Goal: Task Accomplishment & Management: Manage account settings

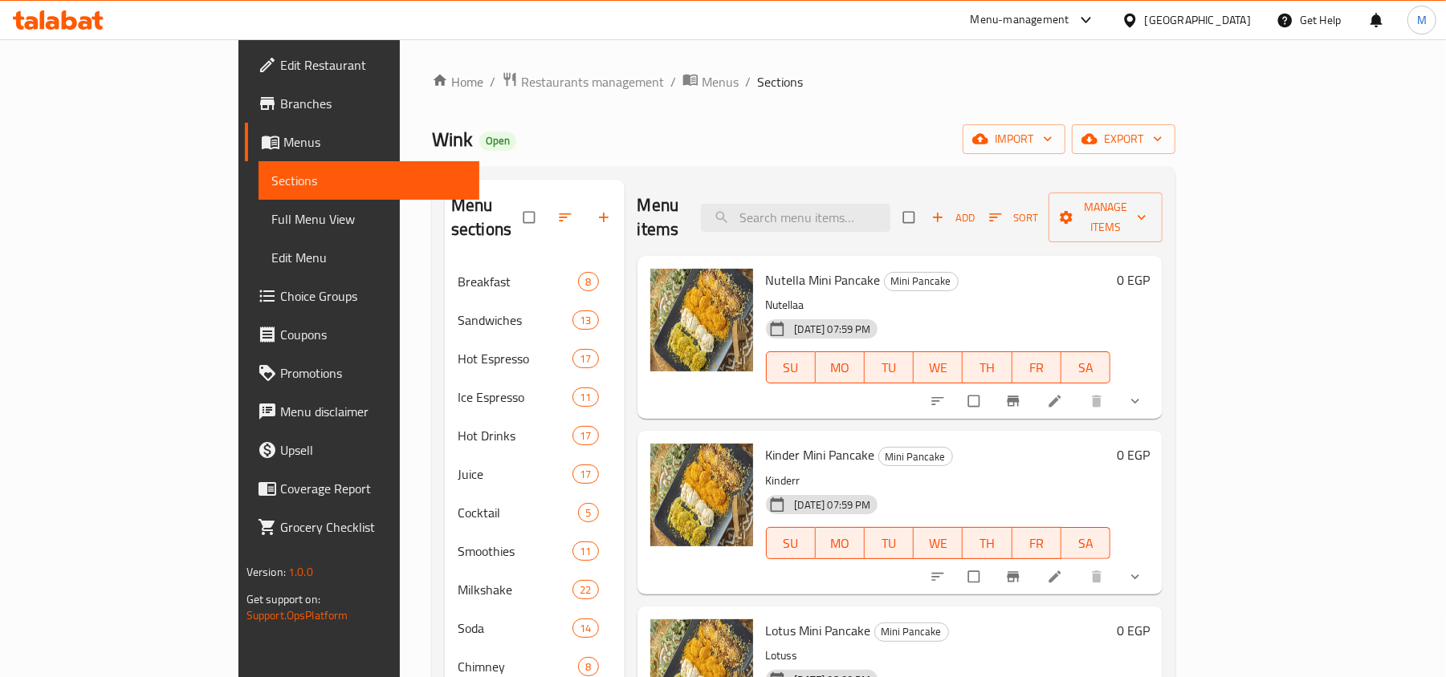
click at [1230, 19] on div "[GEOGRAPHIC_DATA]" at bounding box center [1198, 20] width 106 height 18
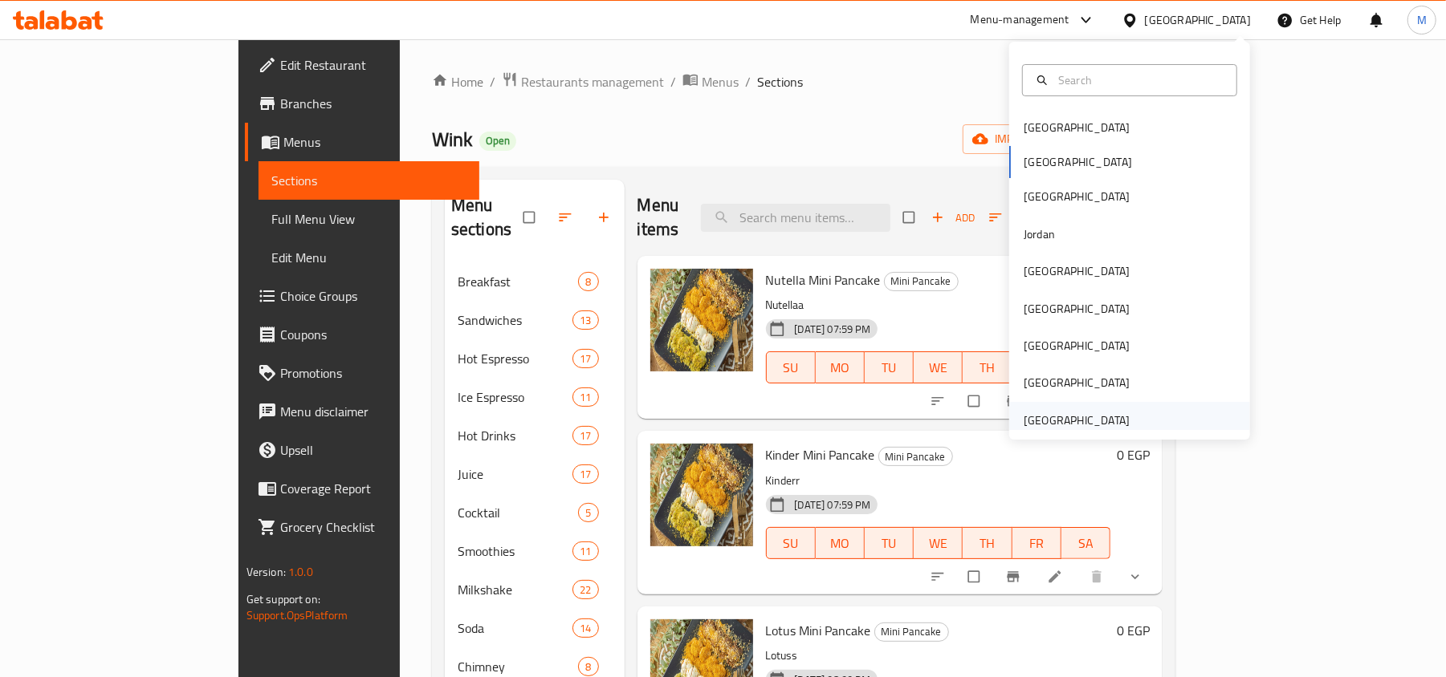
click at [1112, 419] on div "[GEOGRAPHIC_DATA]" at bounding box center [1077, 420] width 132 height 37
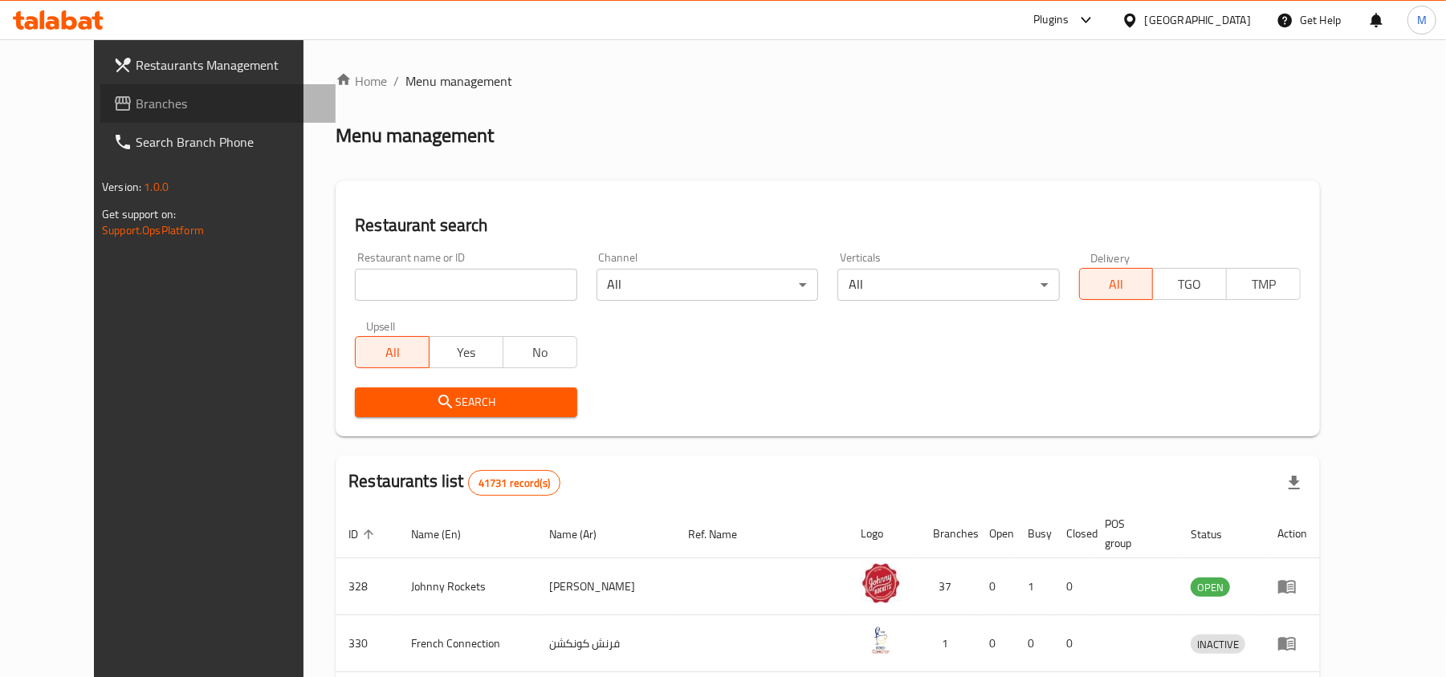
click at [136, 104] on span "Branches" at bounding box center [229, 103] width 187 height 19
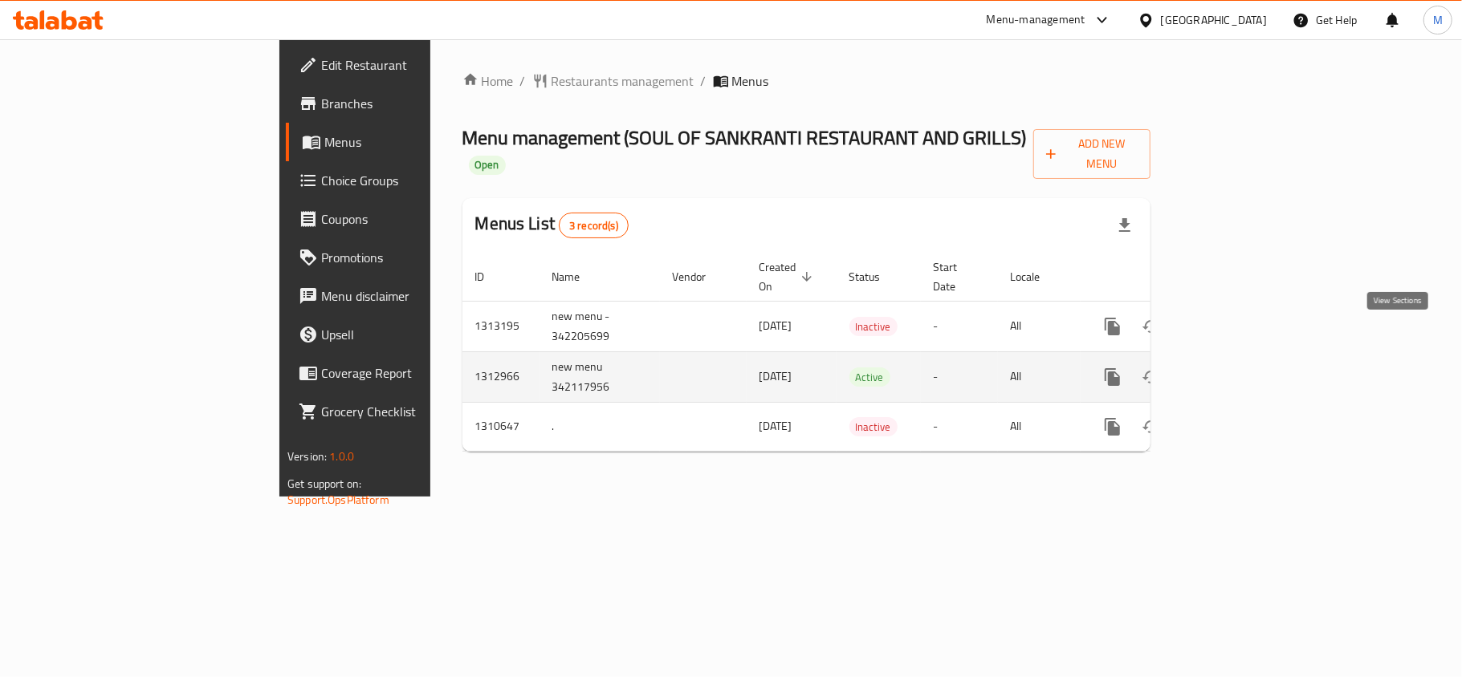
click at [1238, 368] on icon "enhanced table" at bounding box center [1227, 377] width 19 height 19
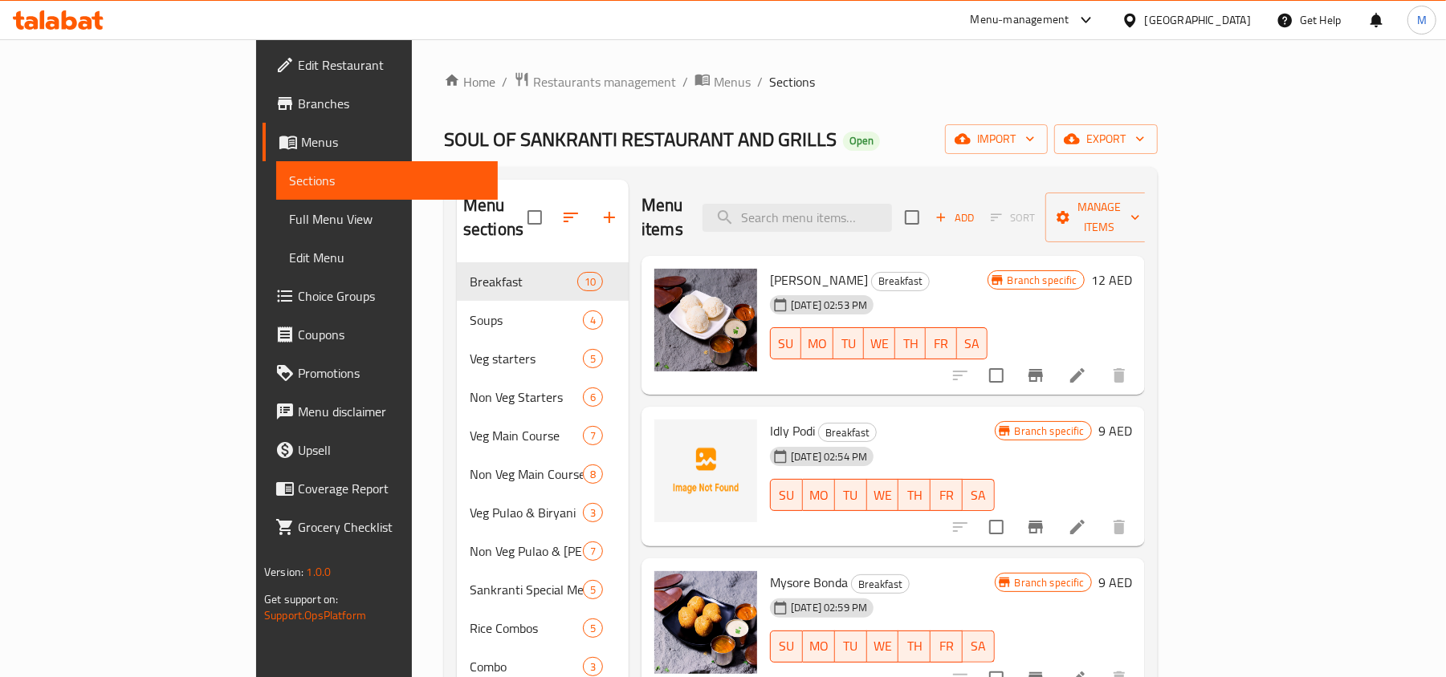
click at [289, 215] on span "Full Menu View" at bounding box center [387, 218] width 196 height 19
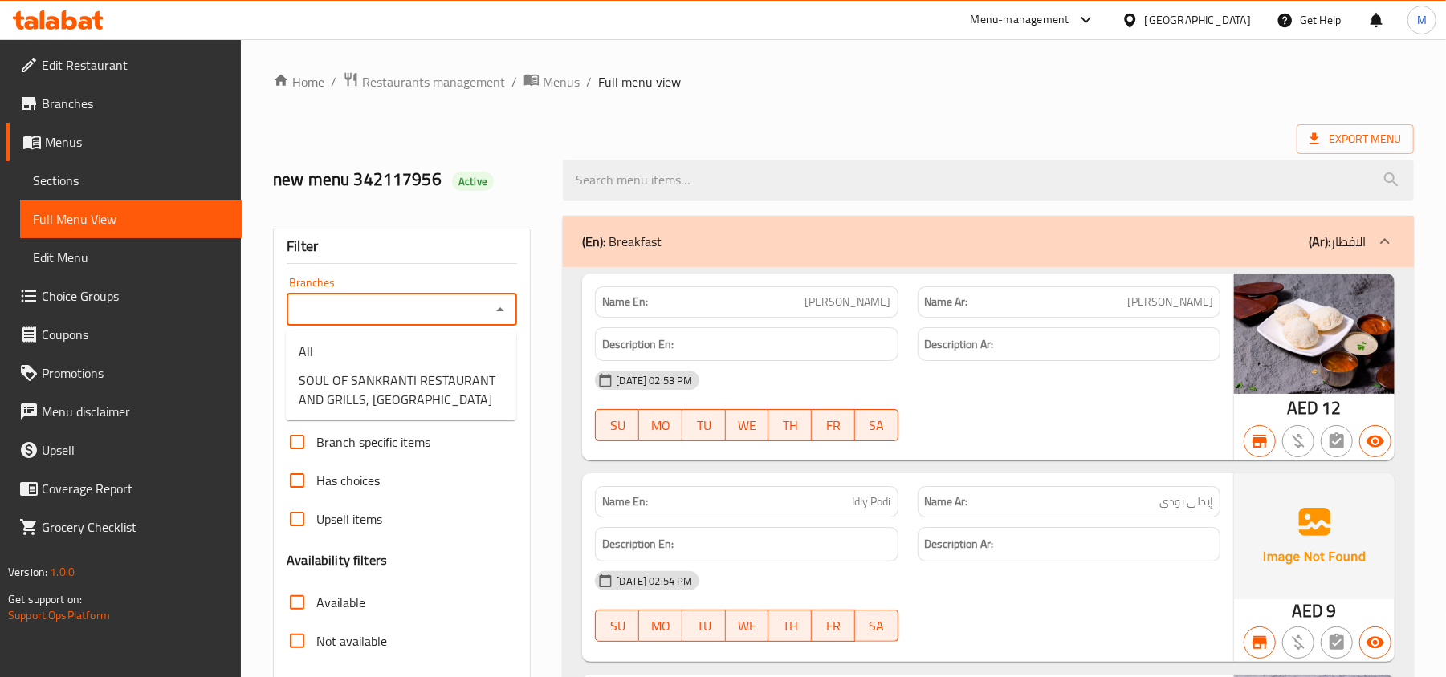
click at [425, 299] on input "Branches" at bounding box center [388, 310] width 194 height 22
click at [428, 392] on span "SOUL OF SANKRANTI RESTAURANT AND GRILLS, [GEOGRAPHIC_DATA]" at bounding box center [401, 390] width 205 height 39
type input "SOUL OF SANKRANTI RESTAURANT AND GRILLS, [GEOGRAPHIC_DATA]"
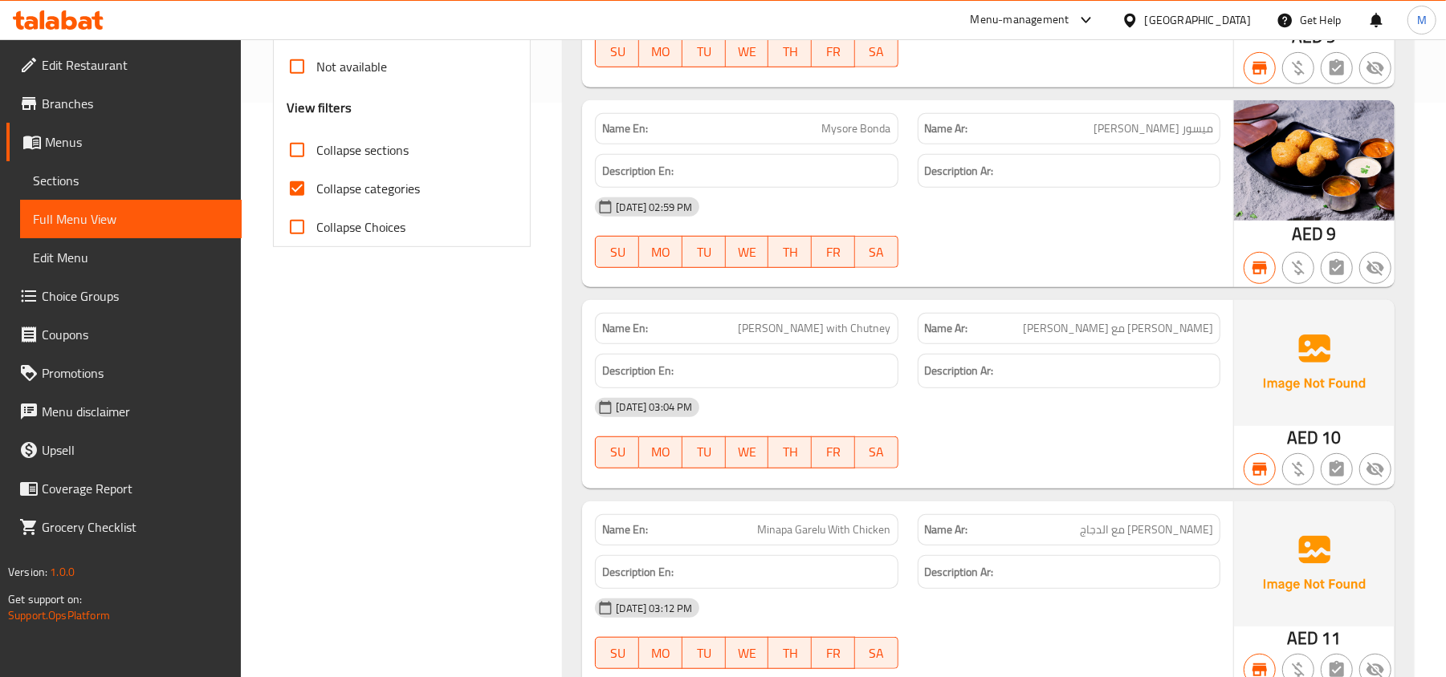
scroll to position [475, 0]
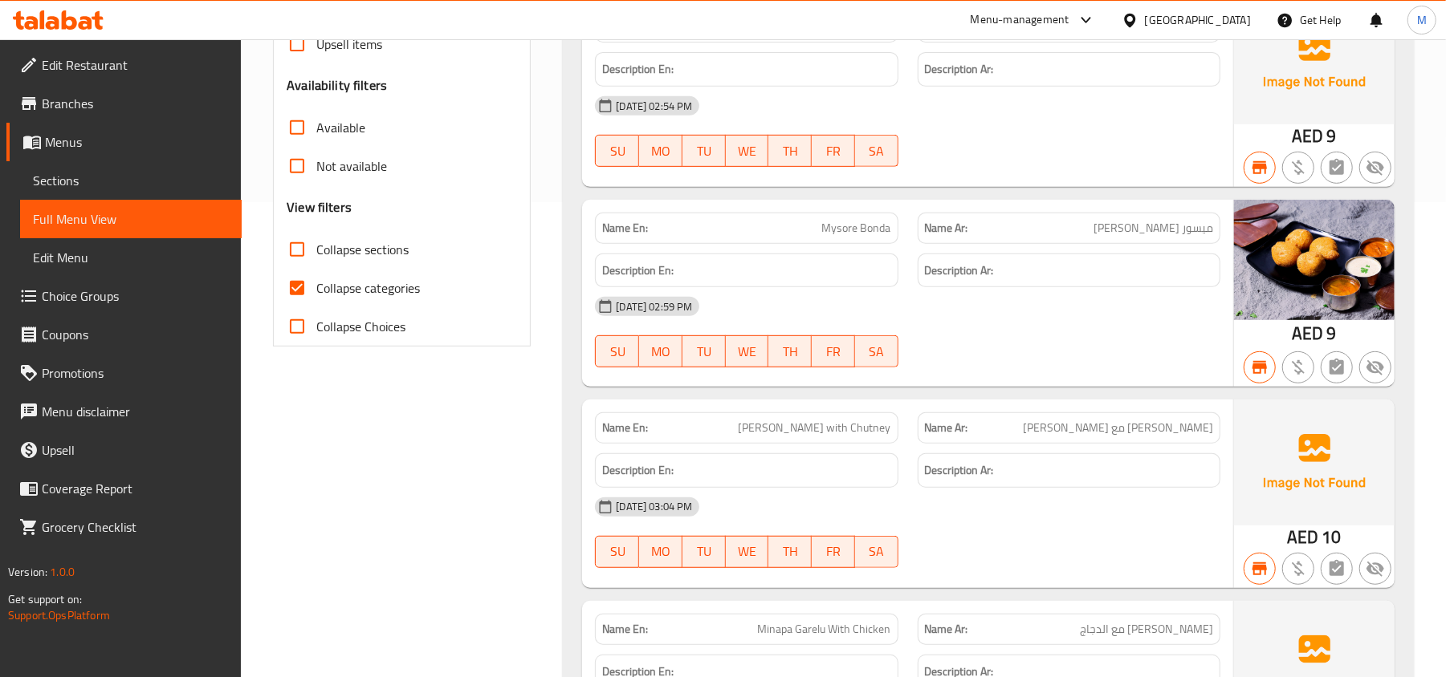
click at [382, 251] on span "Collapse sections" at bounding box center [362, 249] width 92 height 19
click at [316, 251] on input "Collapse sections" at bounding box center [297, 249] width 39 height 39
checkbox input "true"
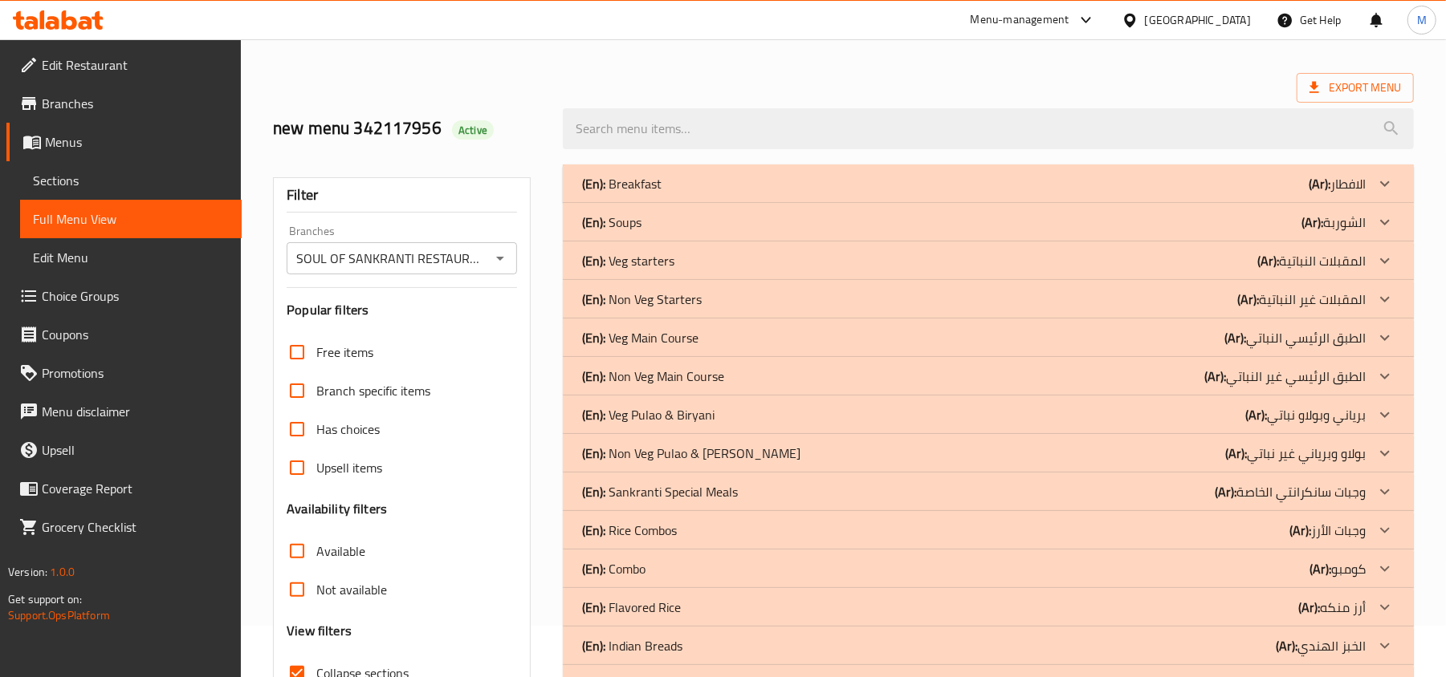
scroll to position [0, 0]
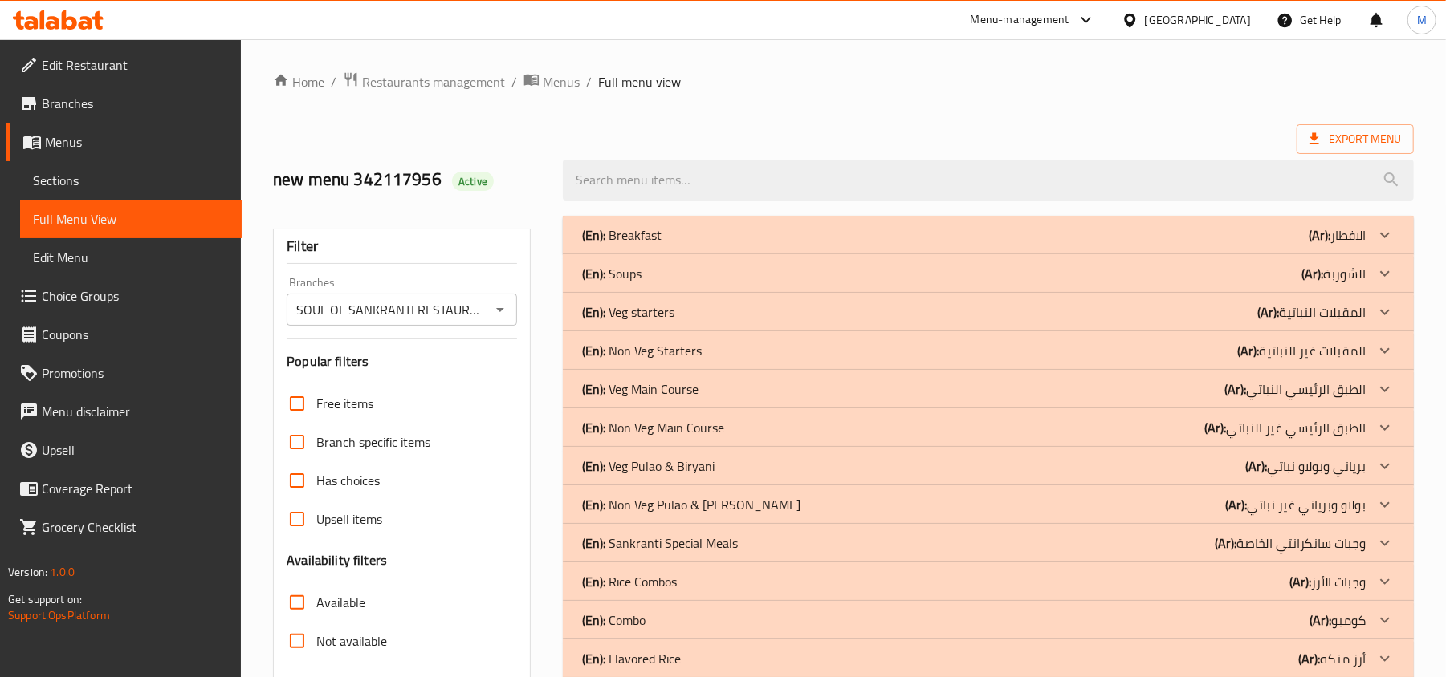
click at [95, 136] on span "Menus" at bounding box center [137, 141] width 184 height 19
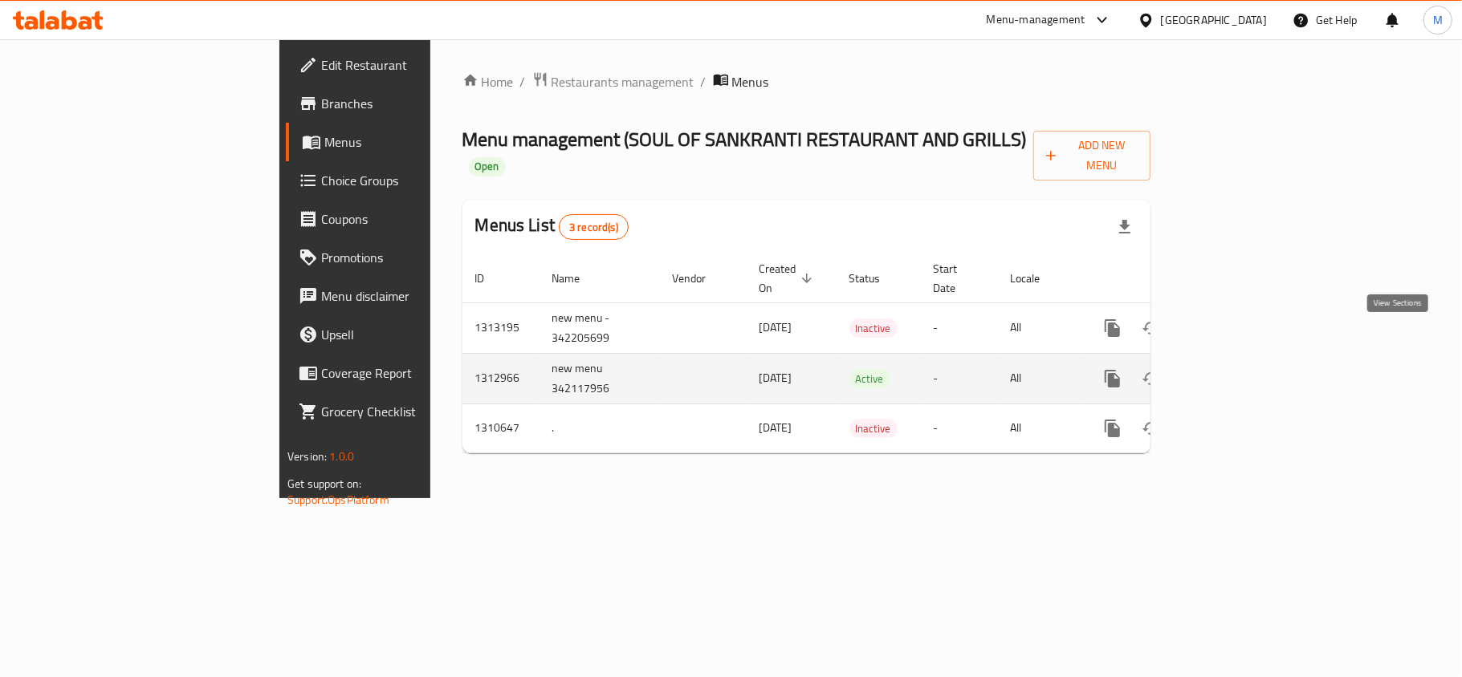
click at [1238, 369] on icon "enhanced table" at bounding box center [1227, 378] width 19 height 19
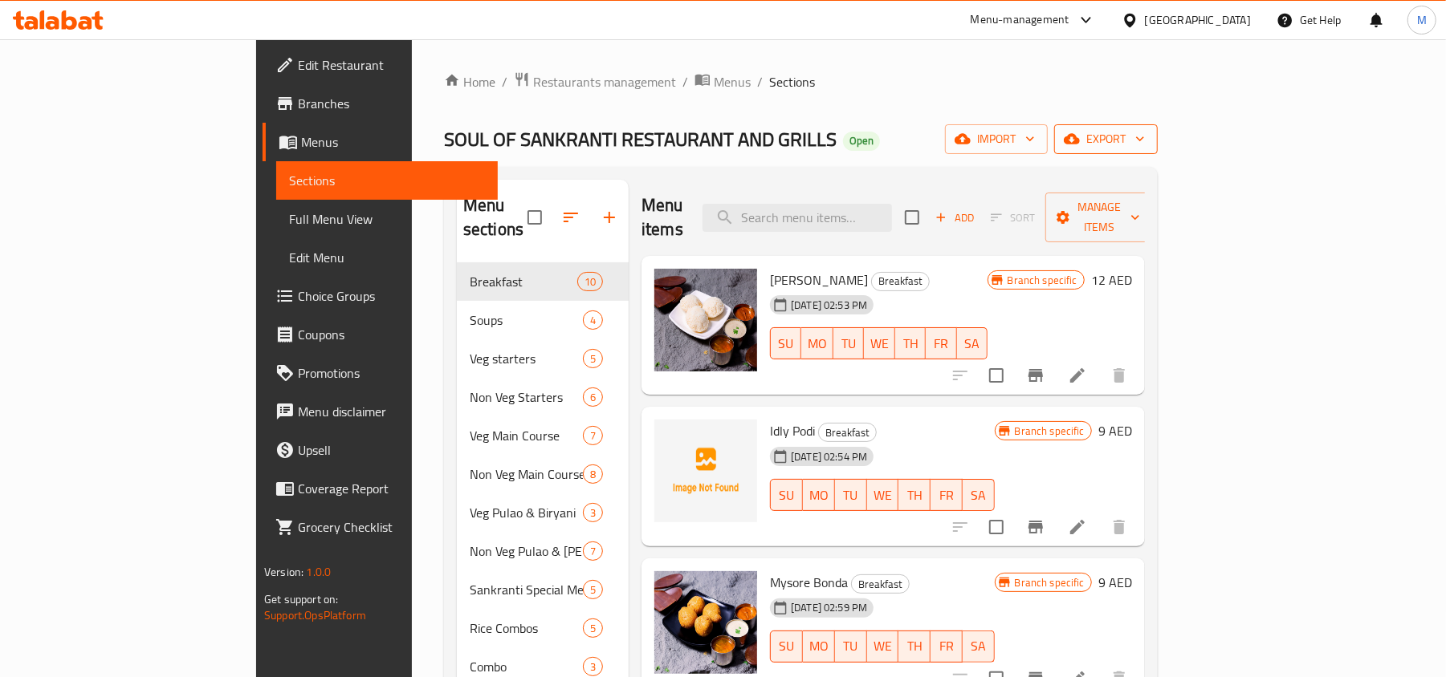
click at [1148, 136] on icon "button" at bounding box center [1140, 139] width 16 height 16
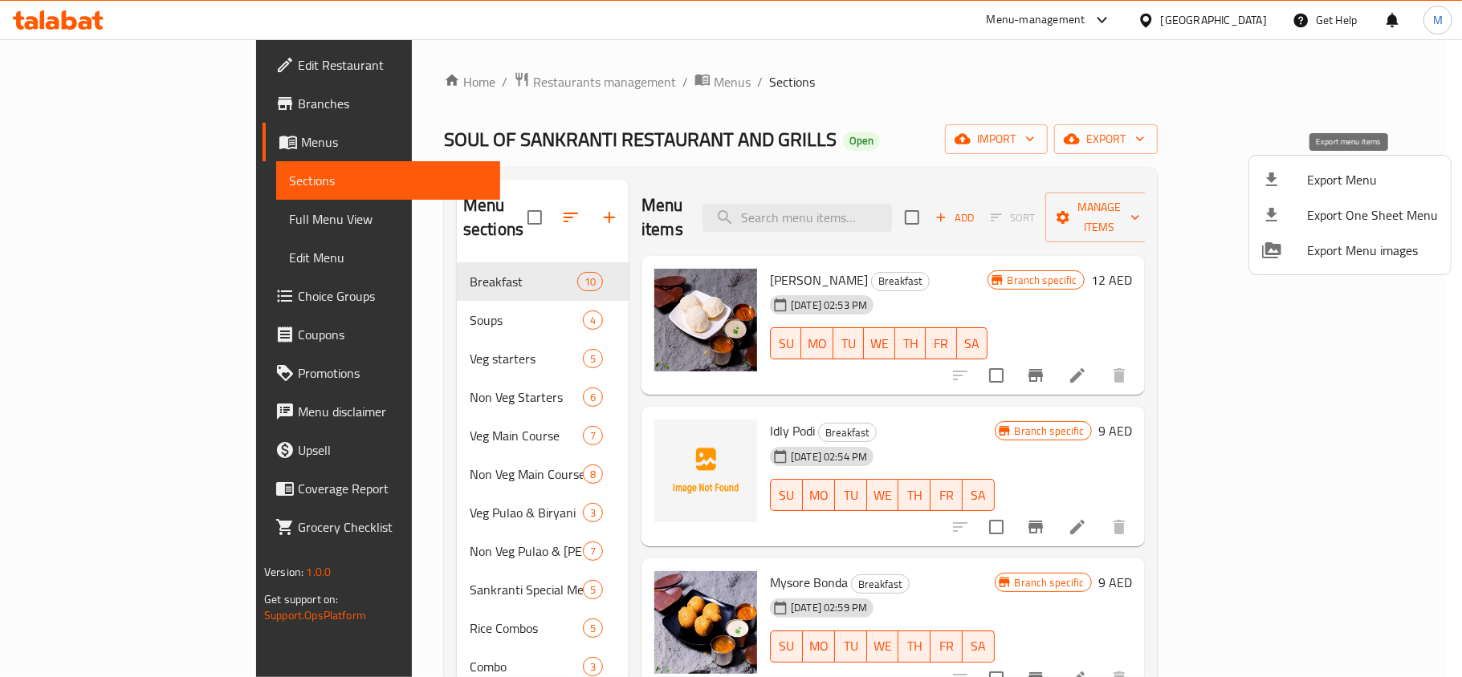
click at [1324, 184] on span "Export Menu" at bounding box center [1372, 179] width 131 height 19
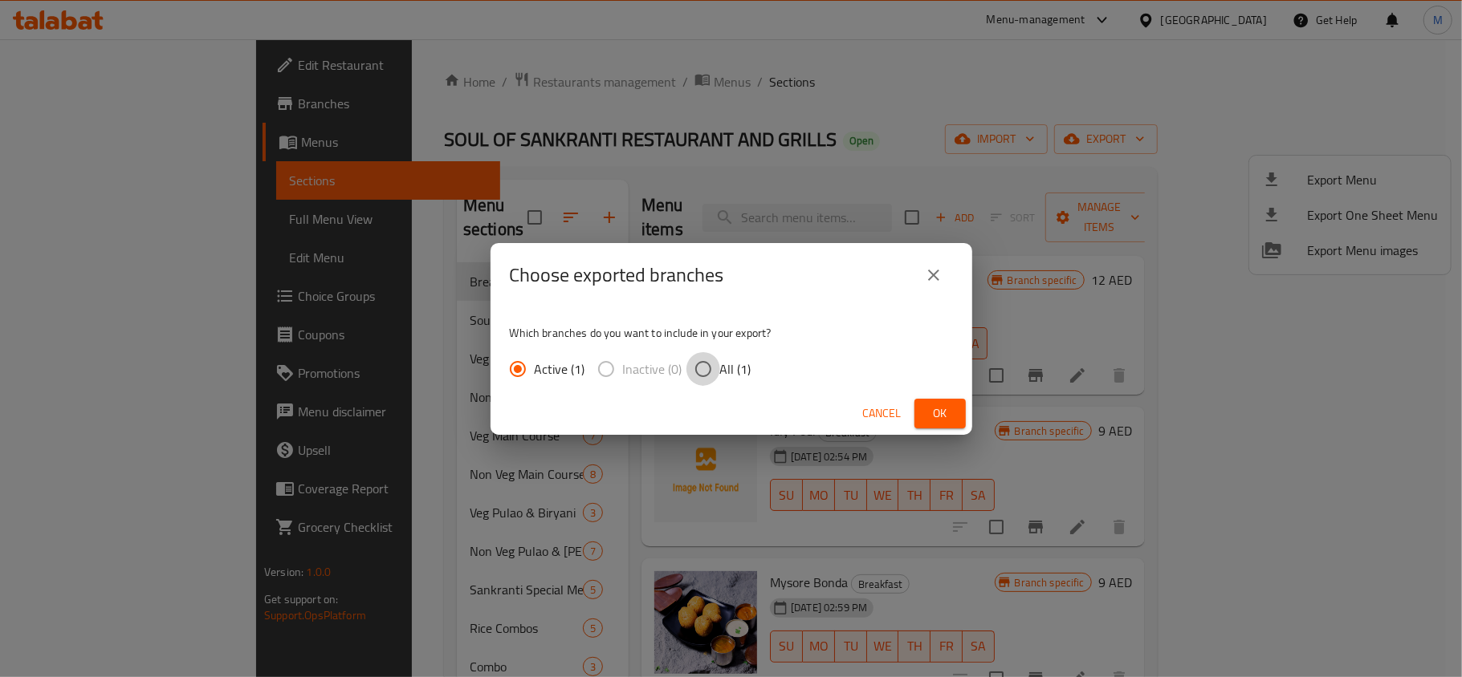
click at [708, 360] on input "All (1)" at bounding box center [703, 369] width 34 height 34
radio input "true"
click at [942, 405] on span "Ok" at bounding box center [940, 414] width 26 height 20
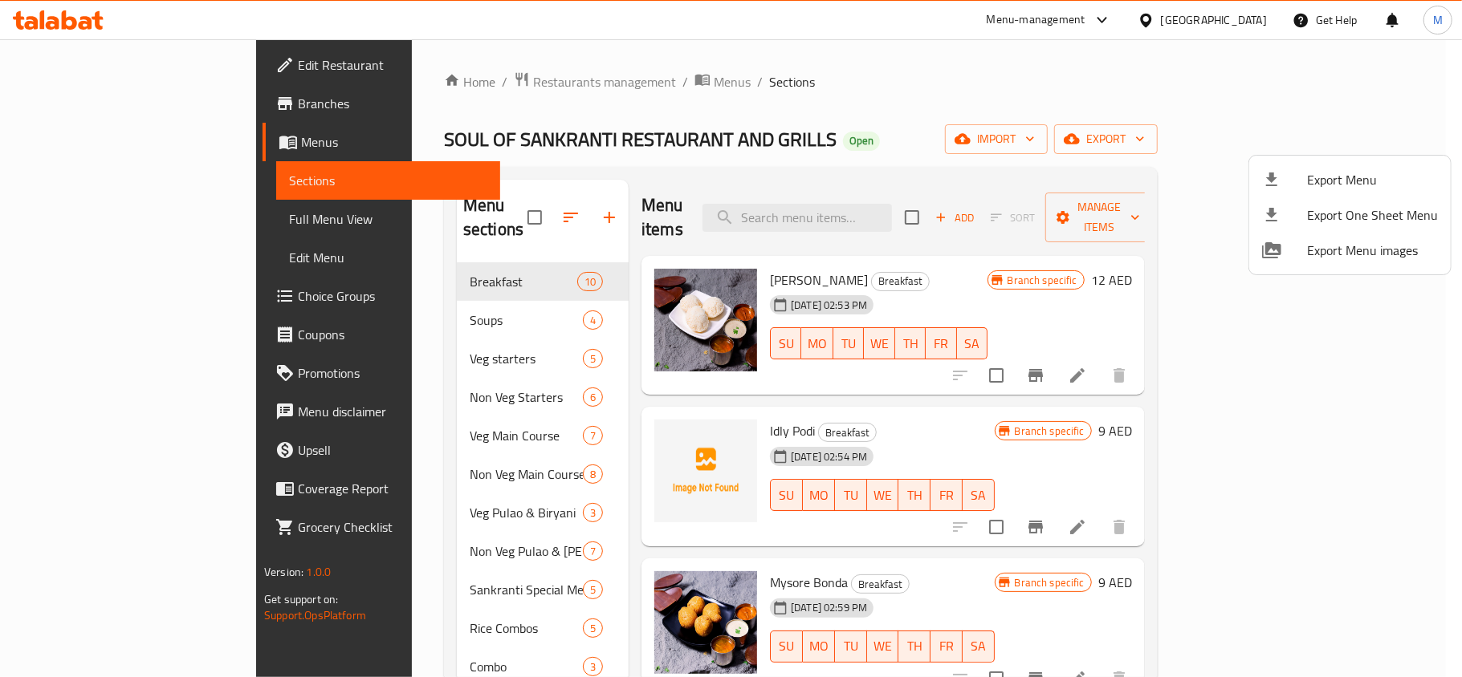
click at [769, 138] on div at bounding box center [731, 338] width 1462 height 677
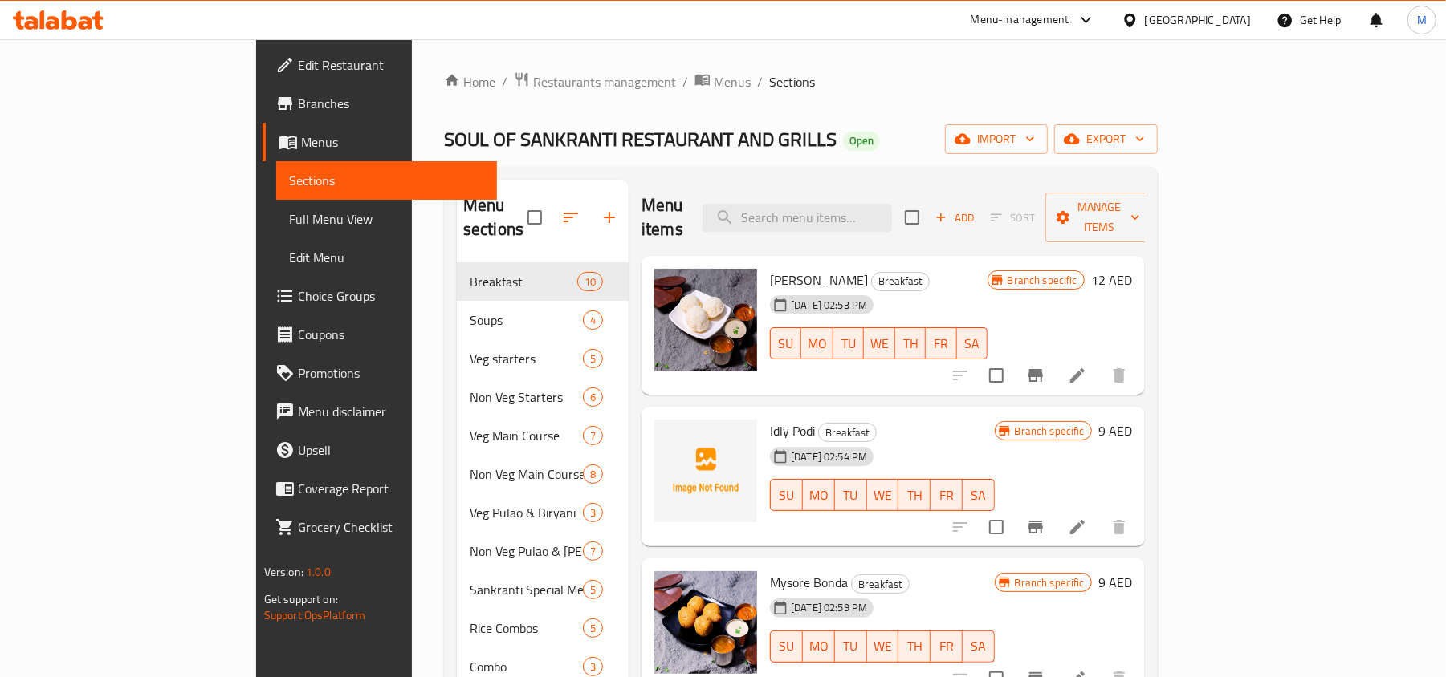
click at [787, 112] on div "Home / Restaurants management / Menus / Sections SOUL OF SANKRANTI RESTAURANT A…" at bounding box center [801, 523] width 714 height 904
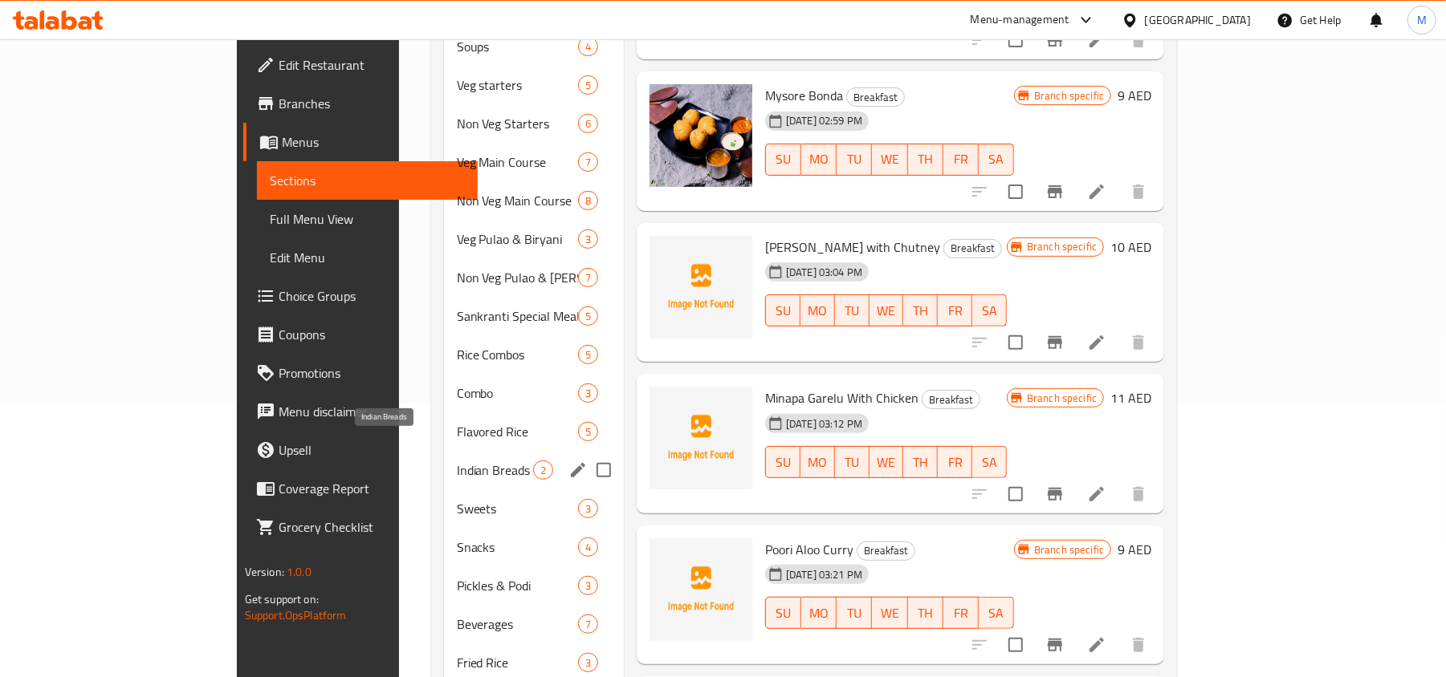
scroll to position [307, 0]
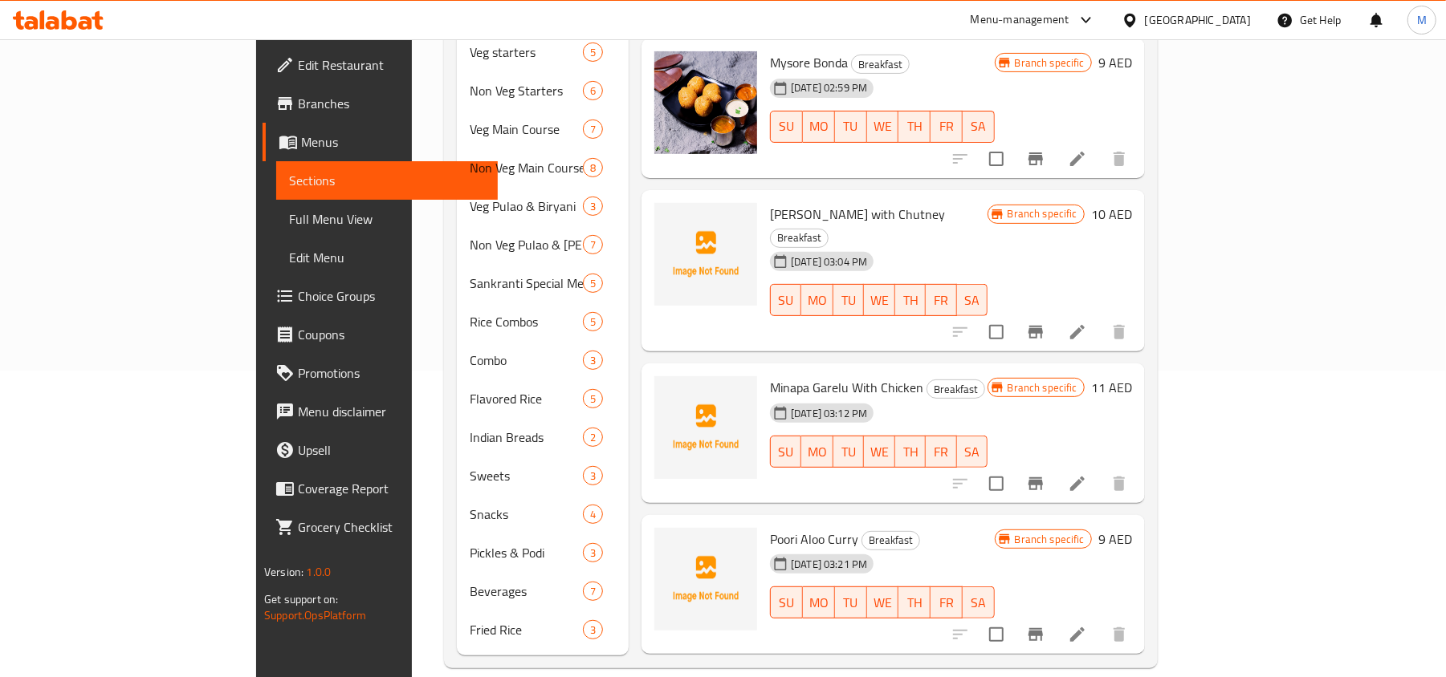
click at [298, 299] on span "Choice Groups" at bounding box center [391, 296] width 187 height 19
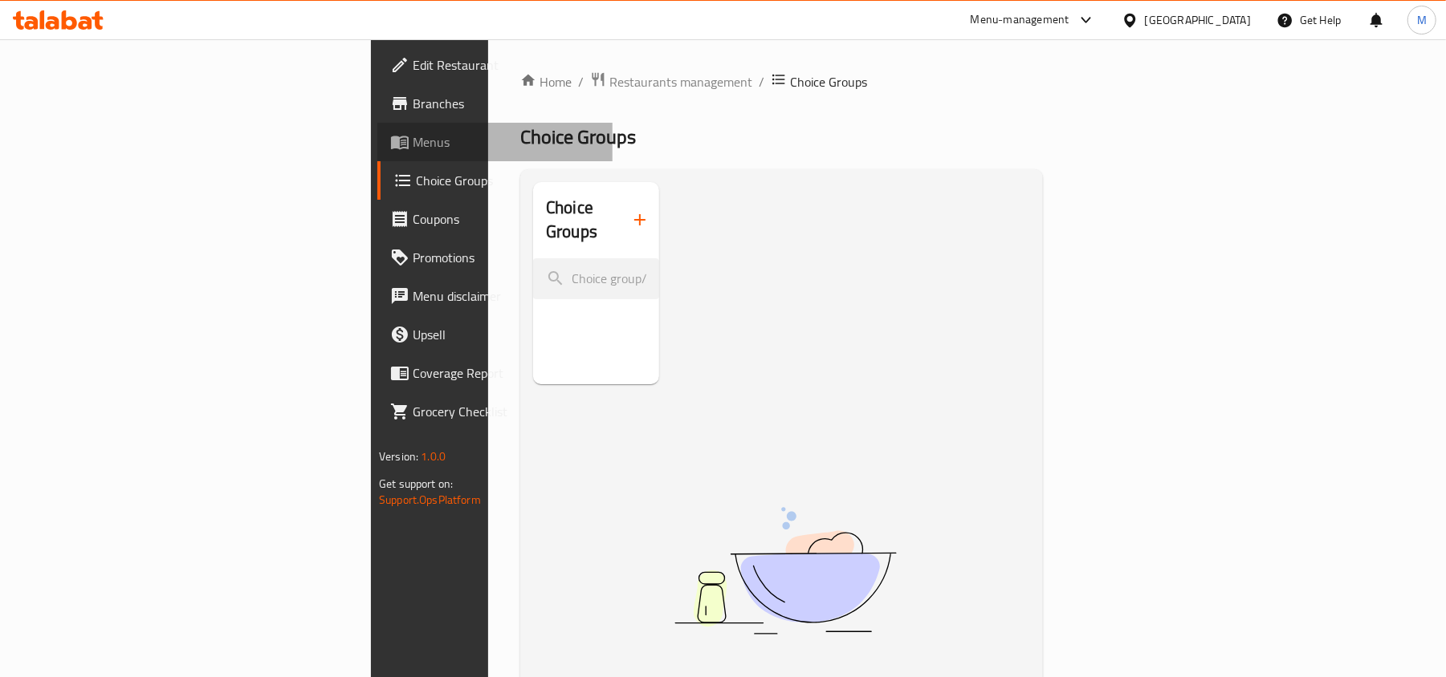
click at [413, 146] on span "Menus" at bounding box center [506, 141] width 187 height 19
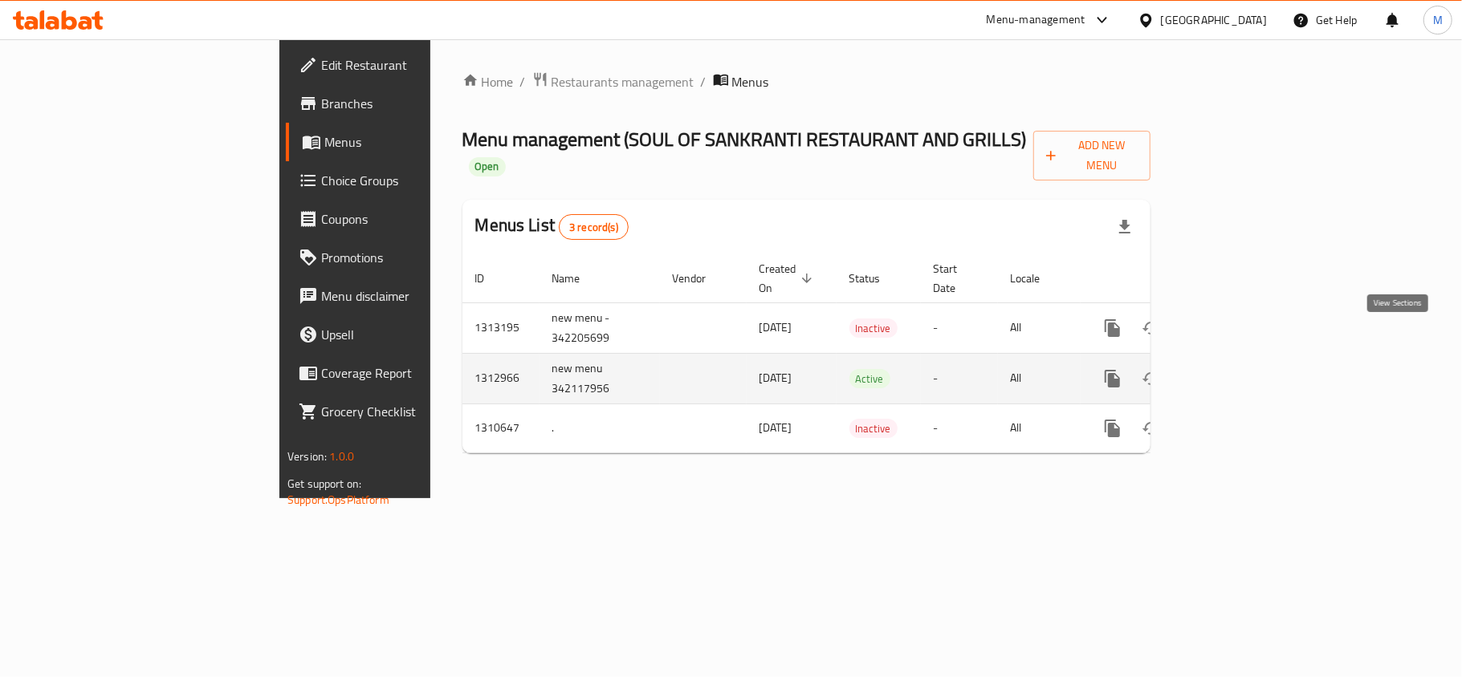
click at [1235, 372] on icon "enhanced table" at bounding box center [1228, 379] width 14 height 14
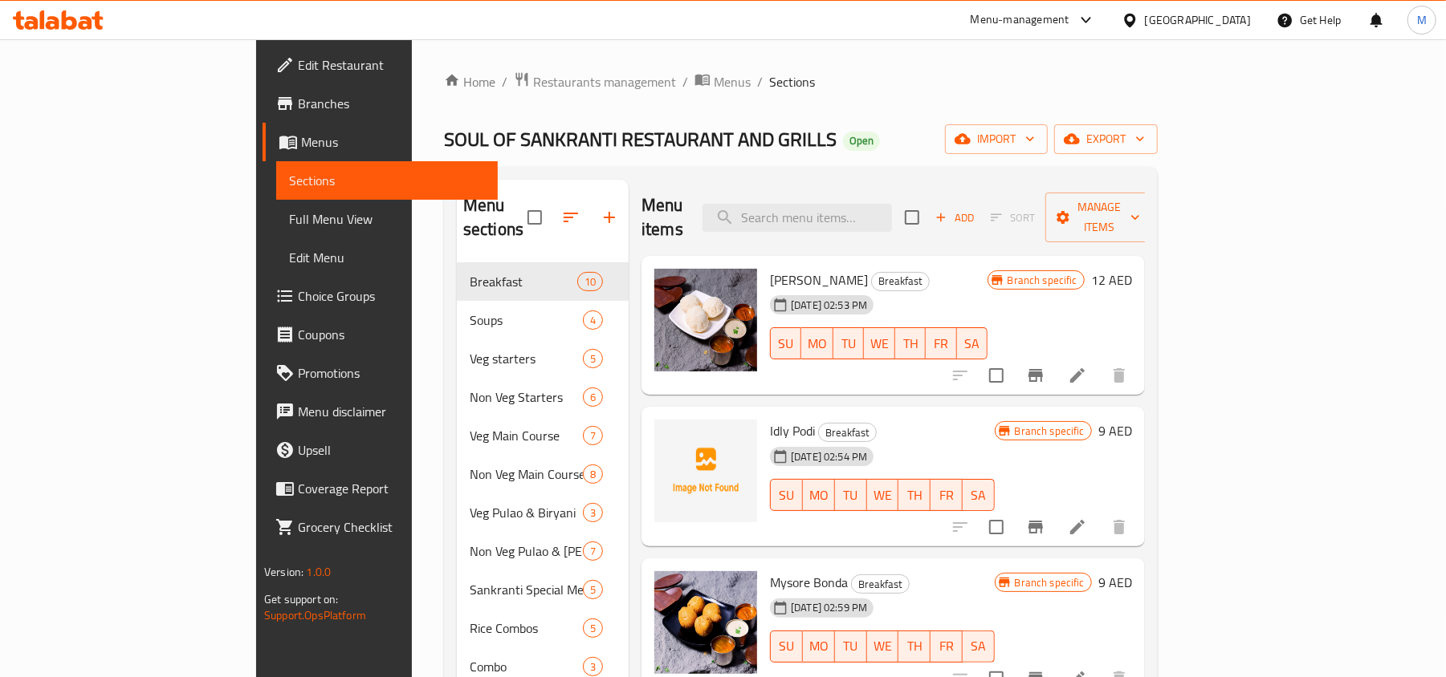
click at [301, 145] on span "Menus" at bounding box center [393, 141] width 184 height 19
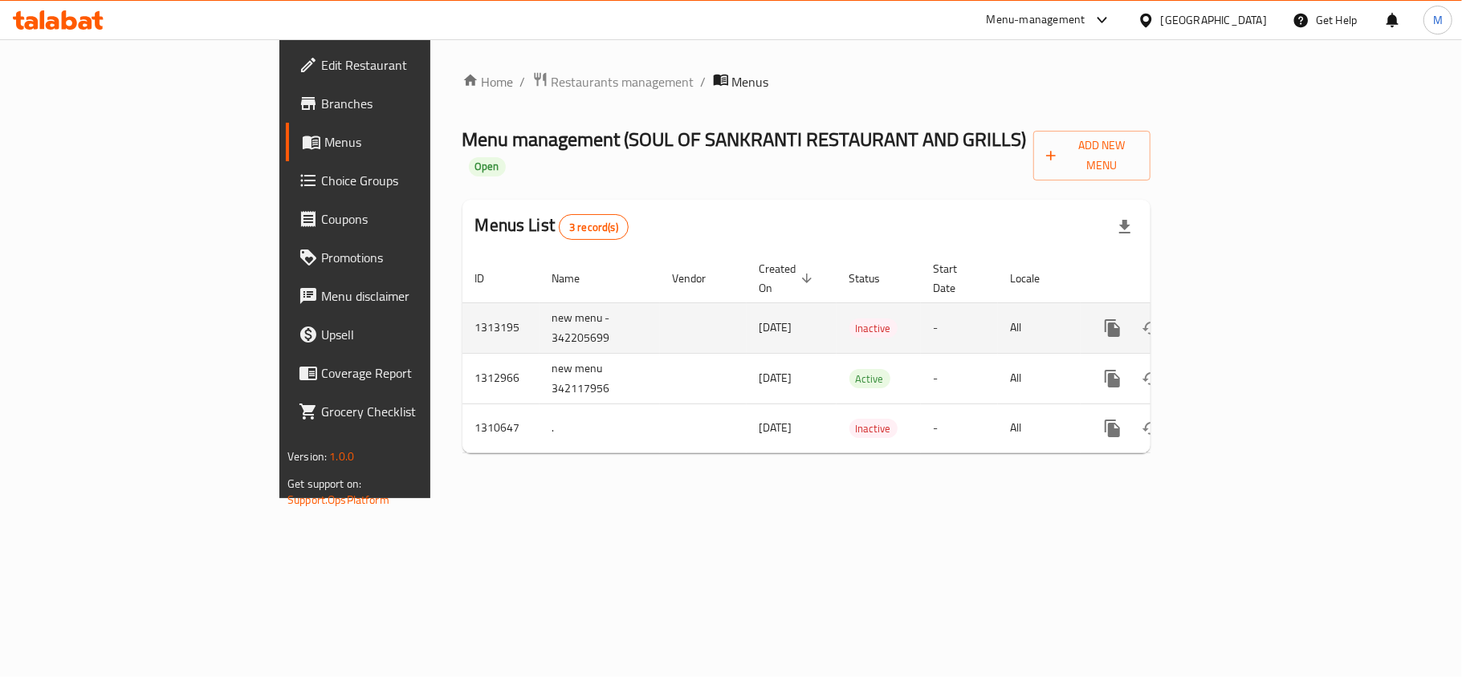
click at [1238, 319] on icon "enhanced table" at bounding box center [1227, 328] width 19 height 19
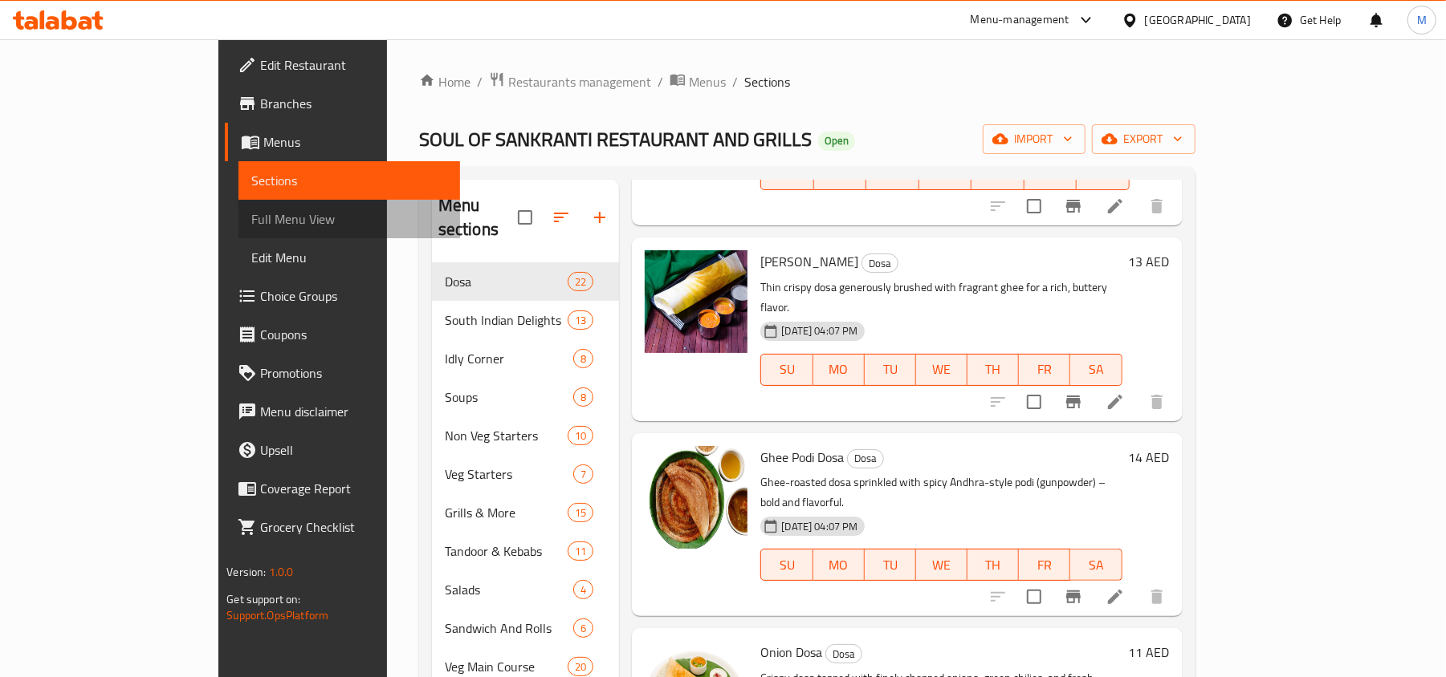
click at [251, 223] on span "Full Menu View" at bounding box center [349, 218] width 196 height 19
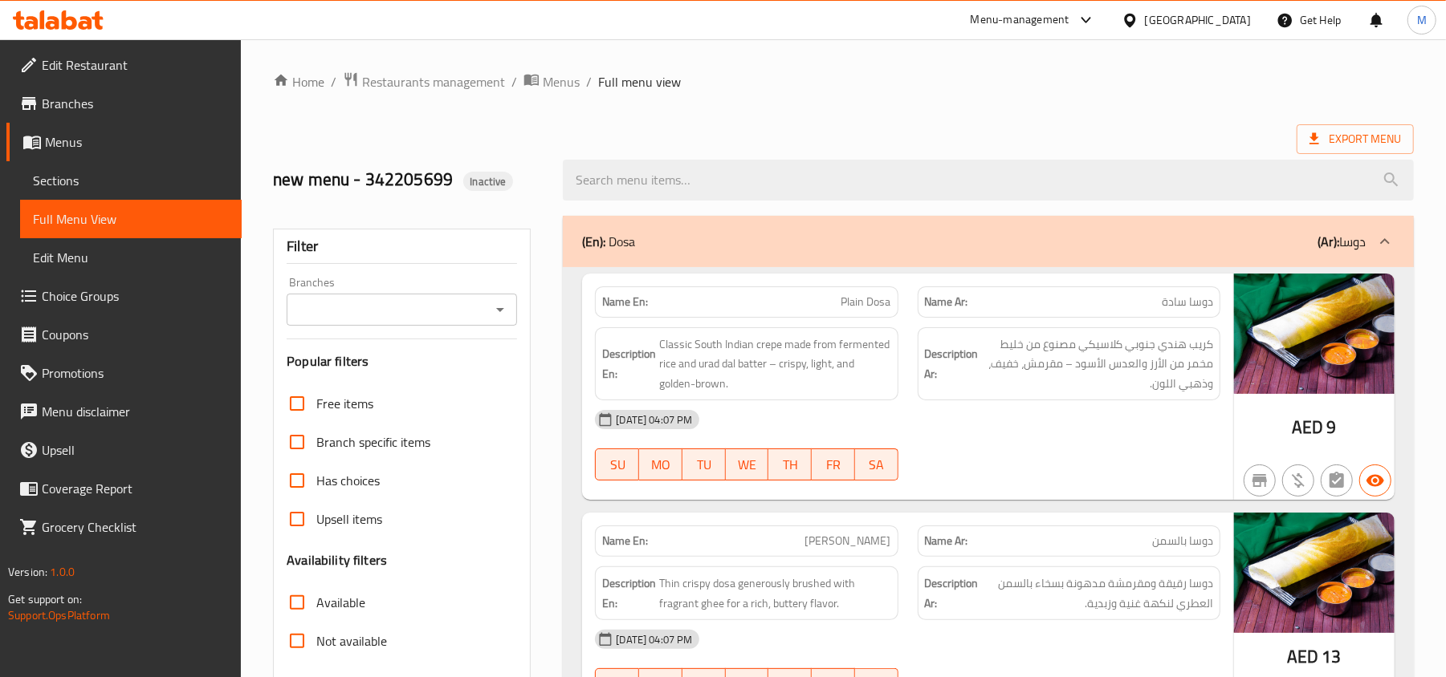
click at [486, 299] on div "Branches" at bounding box center [402, 310] width 230 height 32
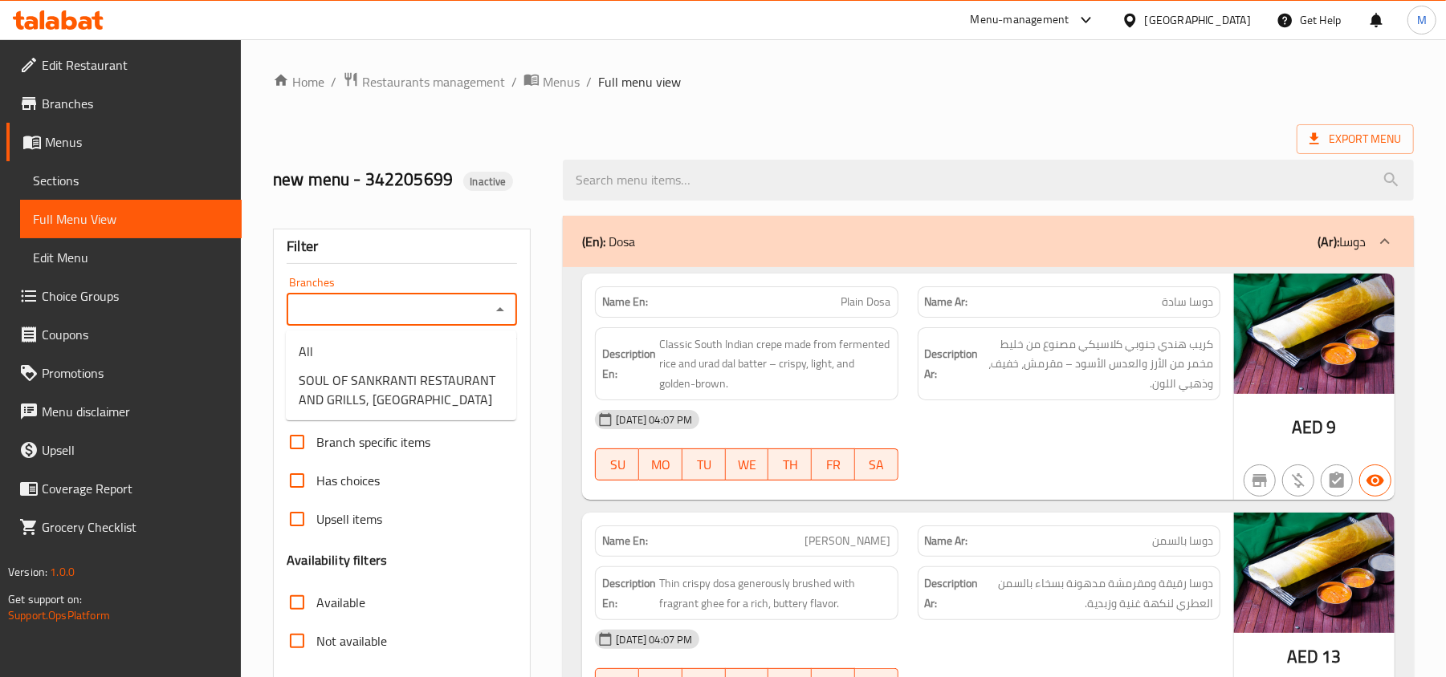
click at [480, 319] on input "Branches" at bounding box center [388, 310] width 194 height 22
click at [457, 390] on span "SOUL OF SANKRANTI RESTAURANT AND GRILLS, [GEOGRAPHIC_DATA]" at bounding box center [401, 390] width 205 height 39
type input "SOUL OF SANKRANTI RESTAURANT AND GRILLS, [GEOGRAPHIC_DATA]"
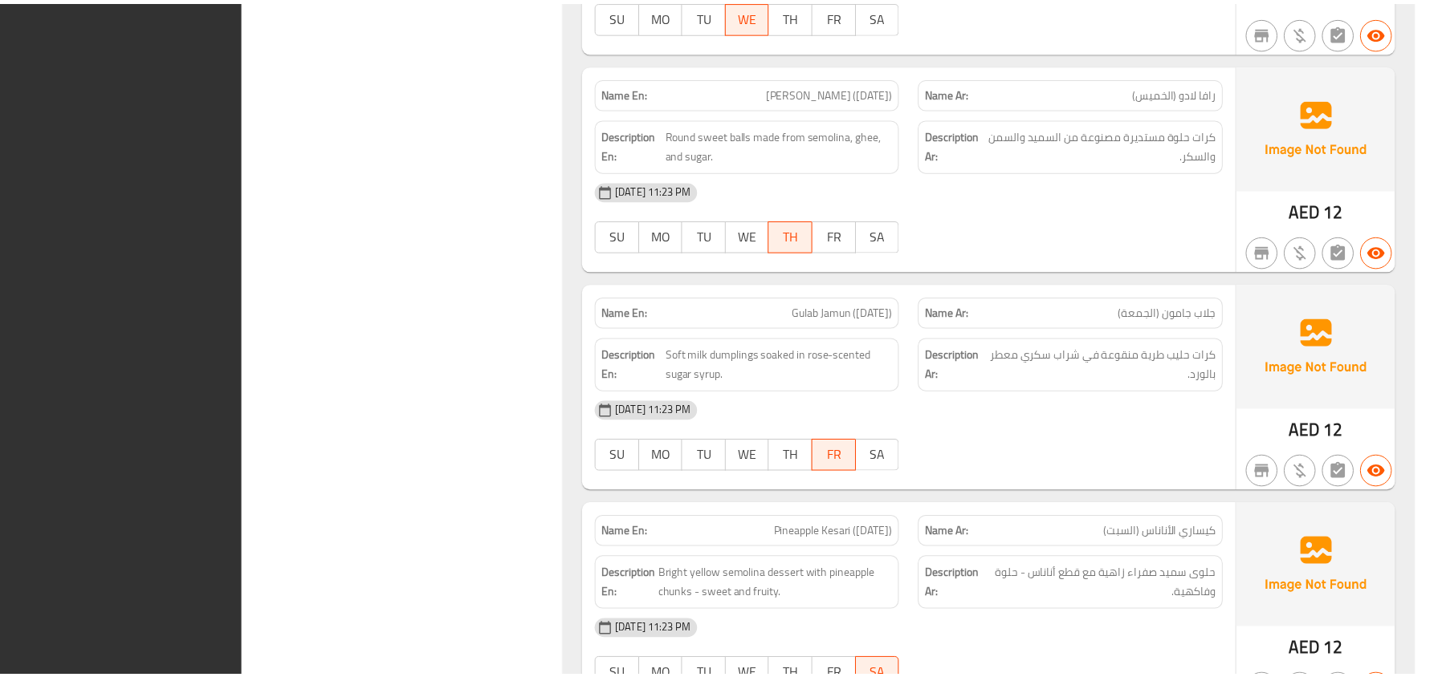
scroll to position [61803, 0]
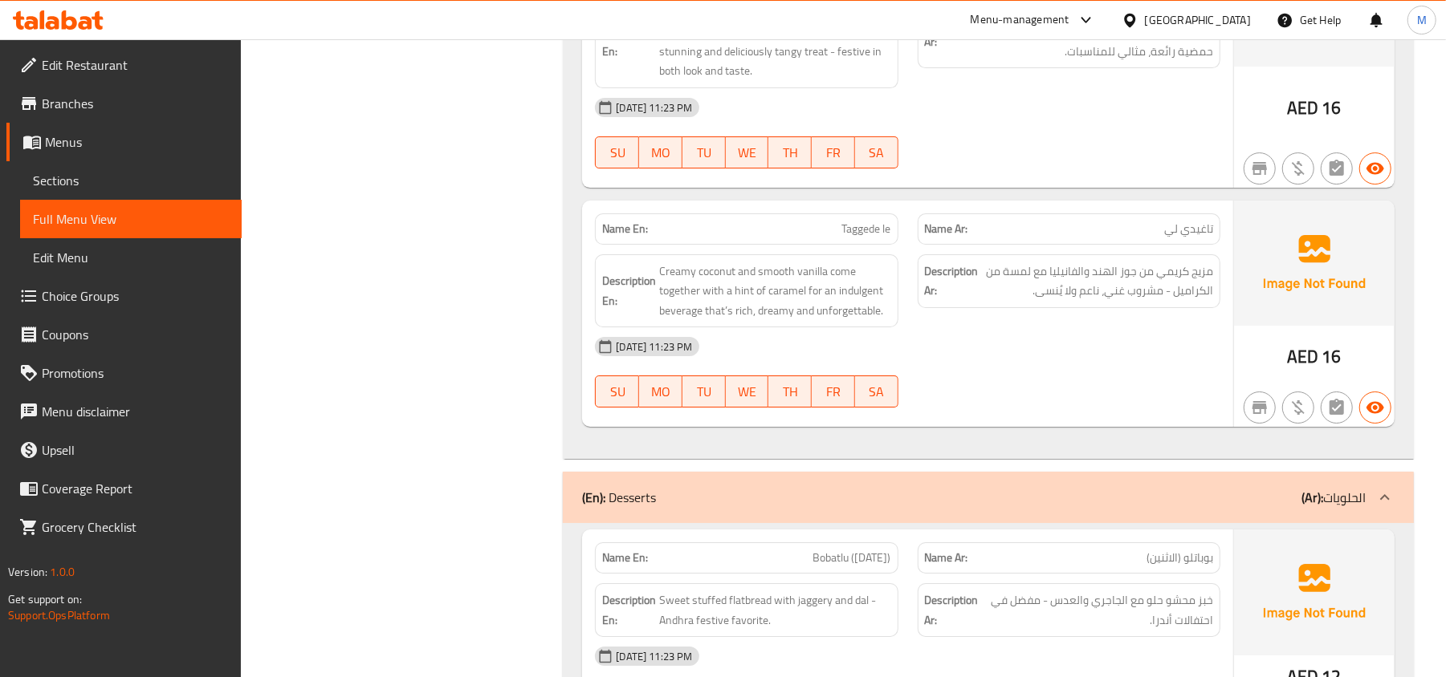
scroll to position [60305, 0]
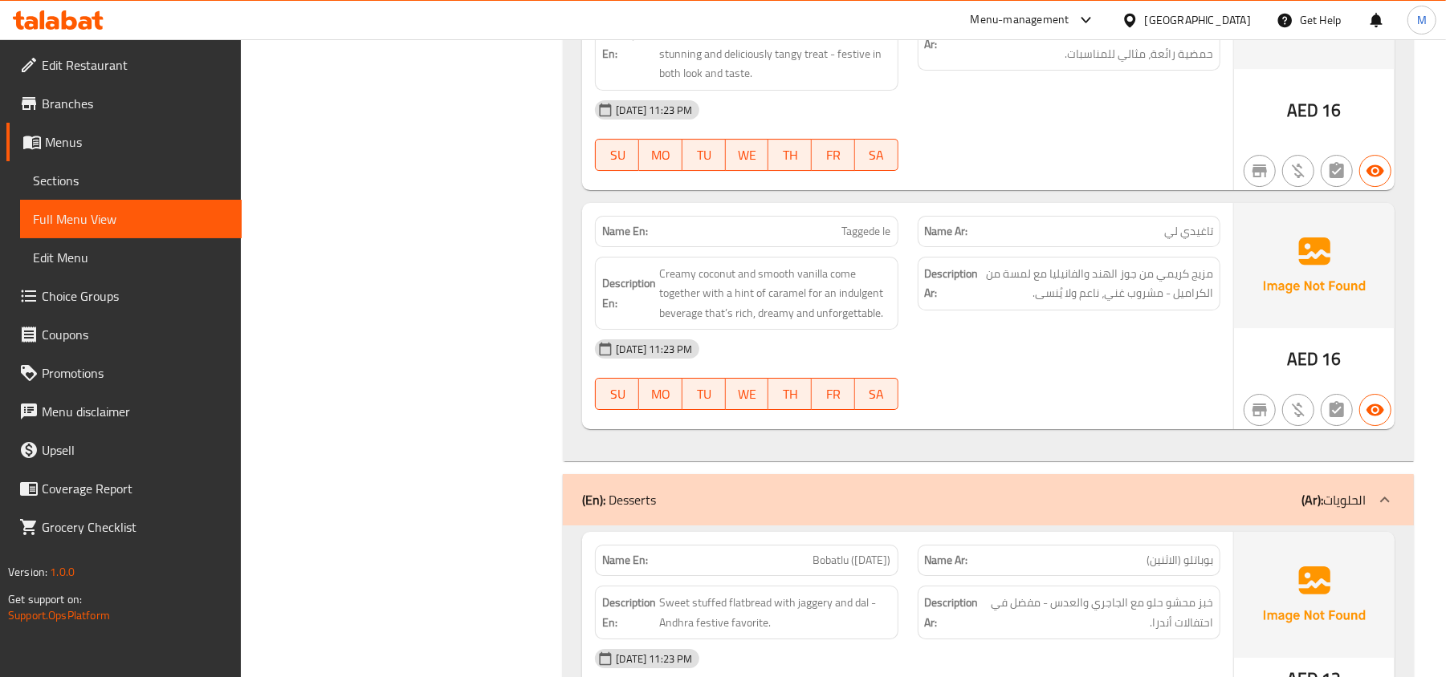
click at [1172, 11] on div "[GEOGRAPHIC_DATA]" at bounding box center [1198, 20] width 106 height 18
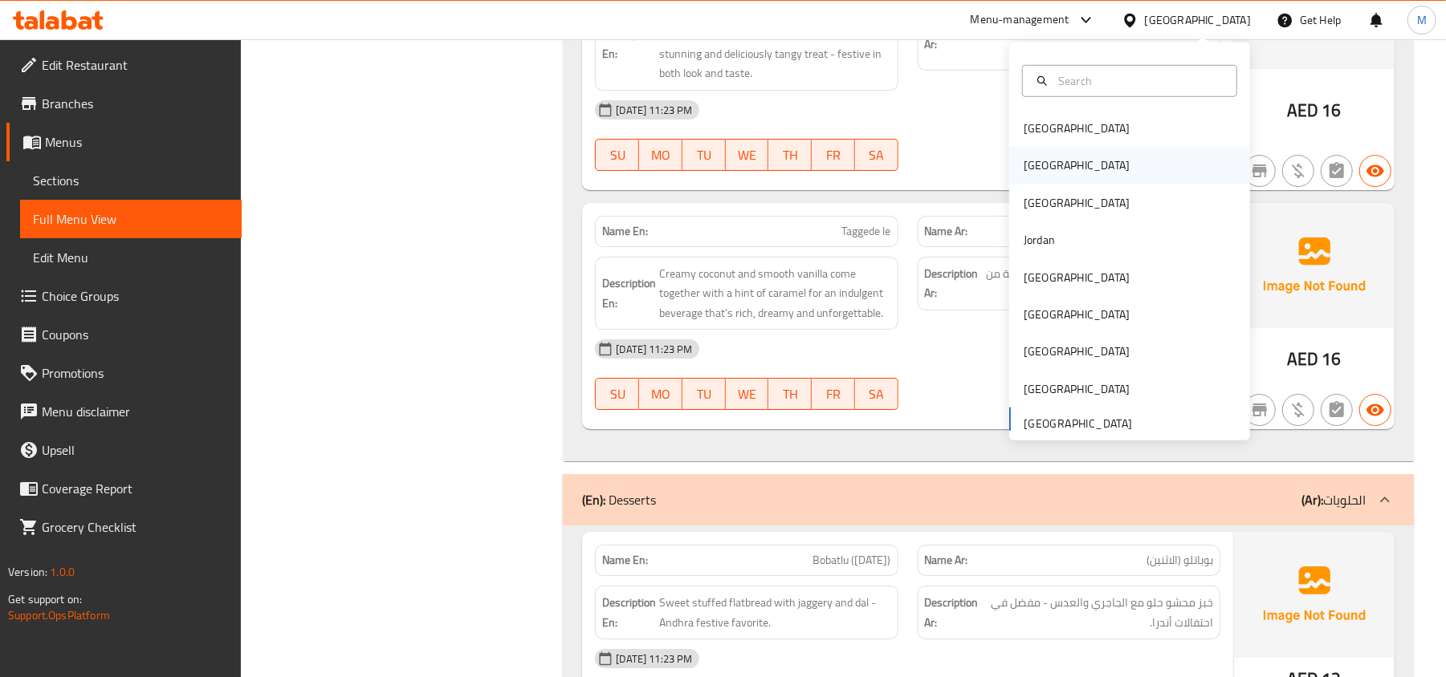
click at [1047, 159] on div "[GEOGRAPHIC_DATA]" at bounding box center [1077, 165] width 132 height 37
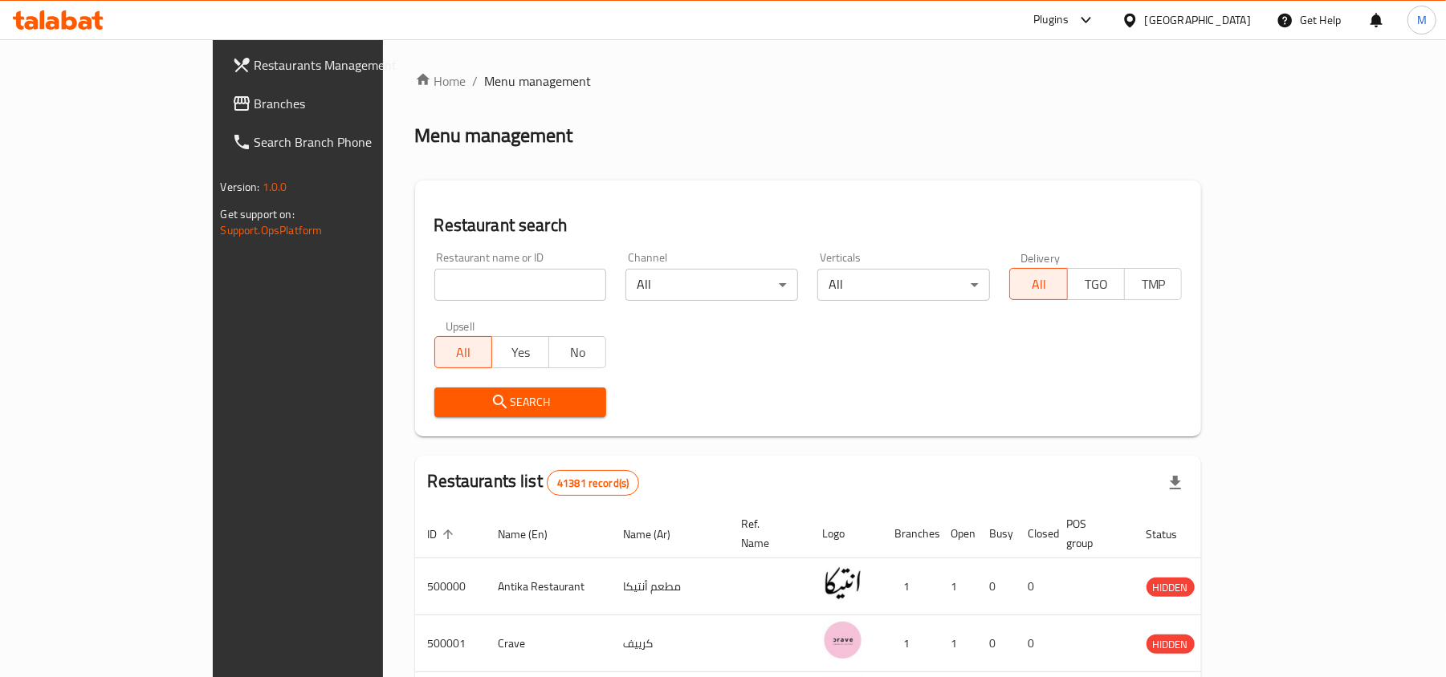
click at [434, 286] on input "search" at bounding box center [520, 285] width 173 height 32
paste input "660457"
type input "660457"
click button "Search" at bounding box center [520, 403] width 173 height 30
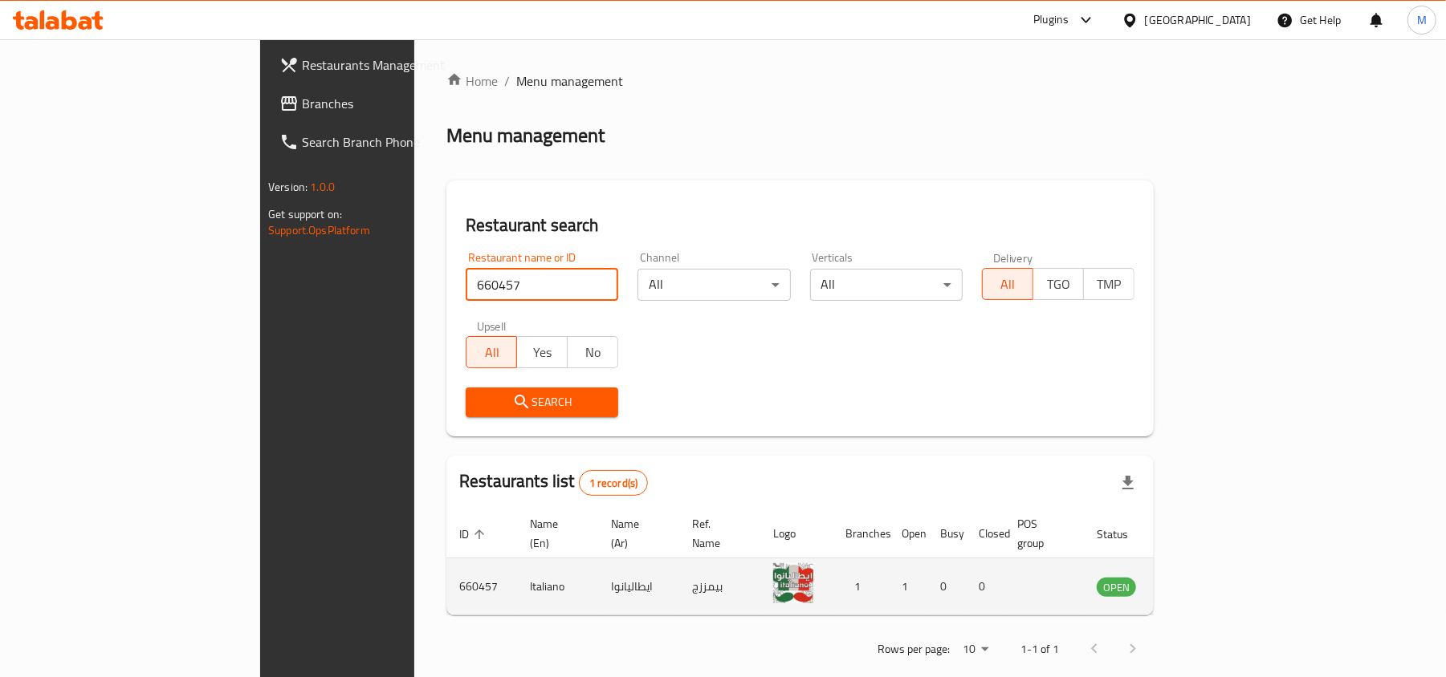
click at [1200, 577] on icon "enhanced table" at bounding box center [1190, 586] width 19 height 19
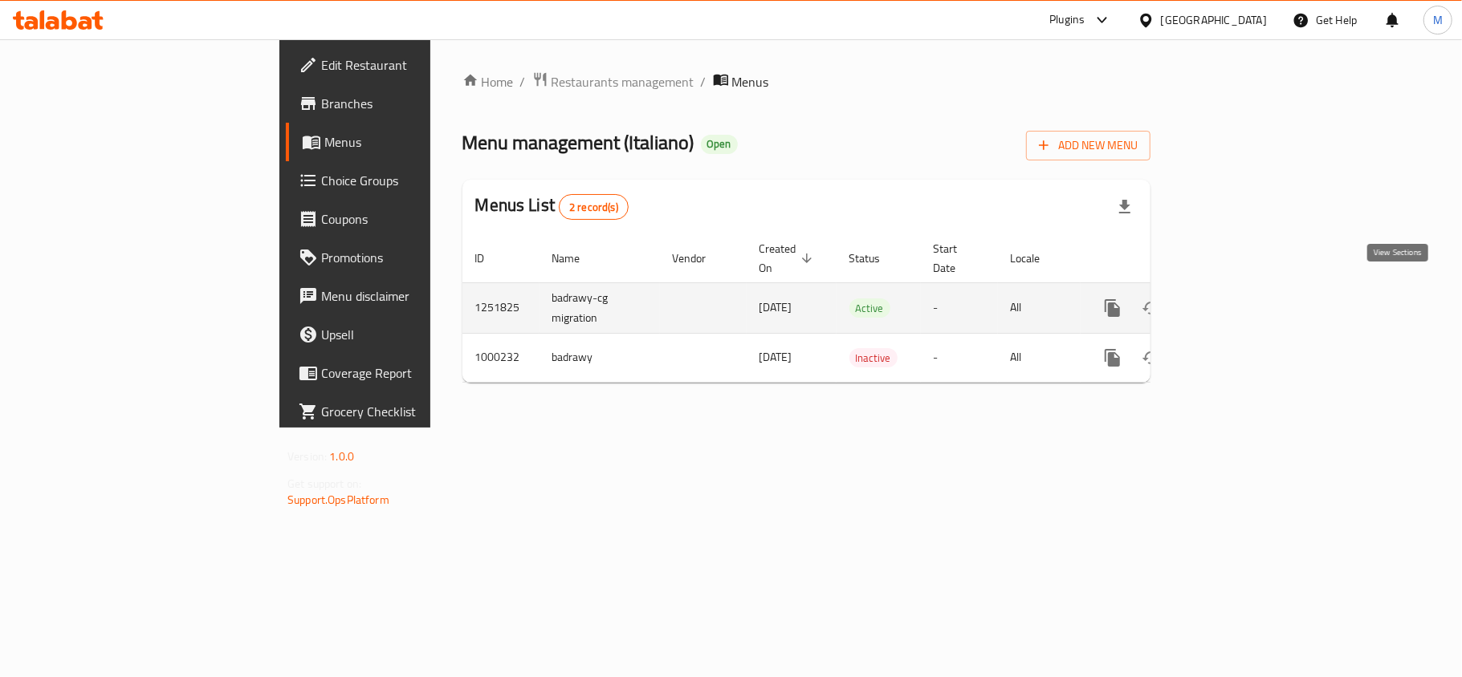
click at [1238, 299] on icon "enhanced table" at bounding box center [1227, 308] width 19 height 19
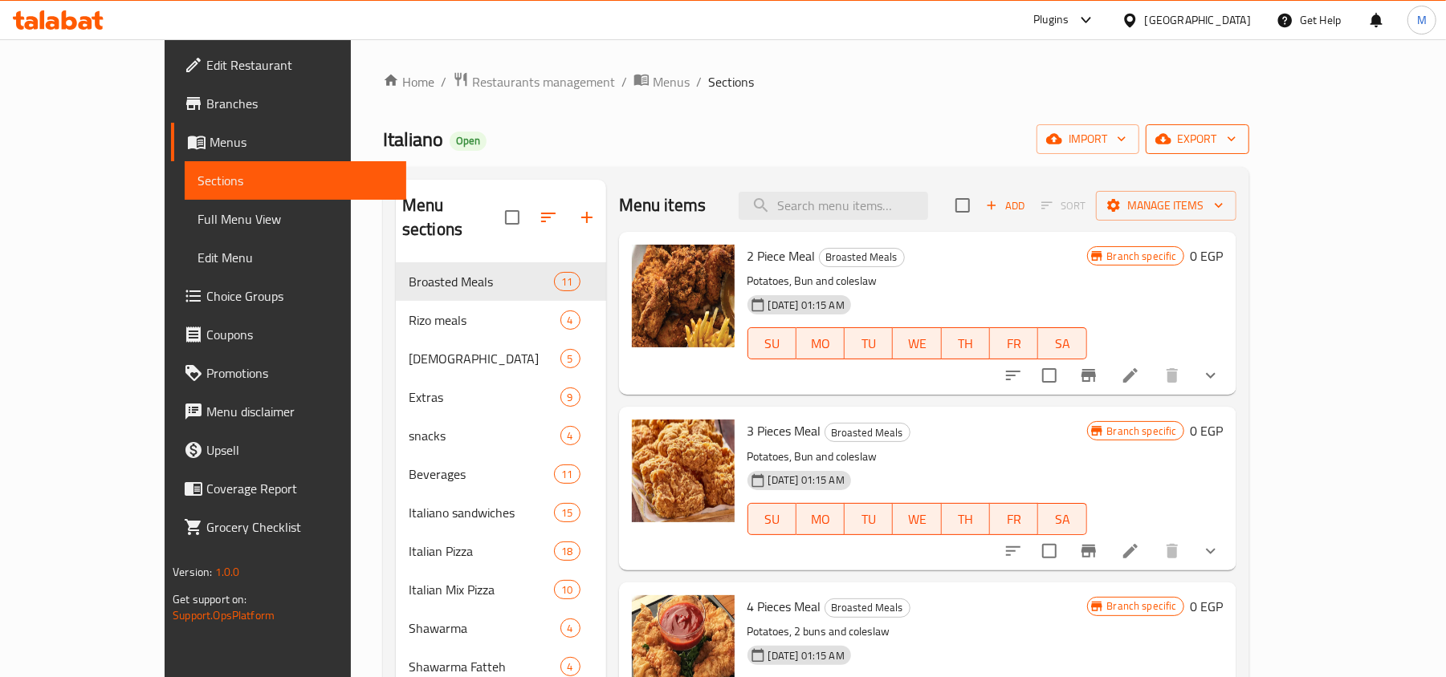
click at [1236, 148] on span "export" at bounding box center [1197, 139] width 78 height 20
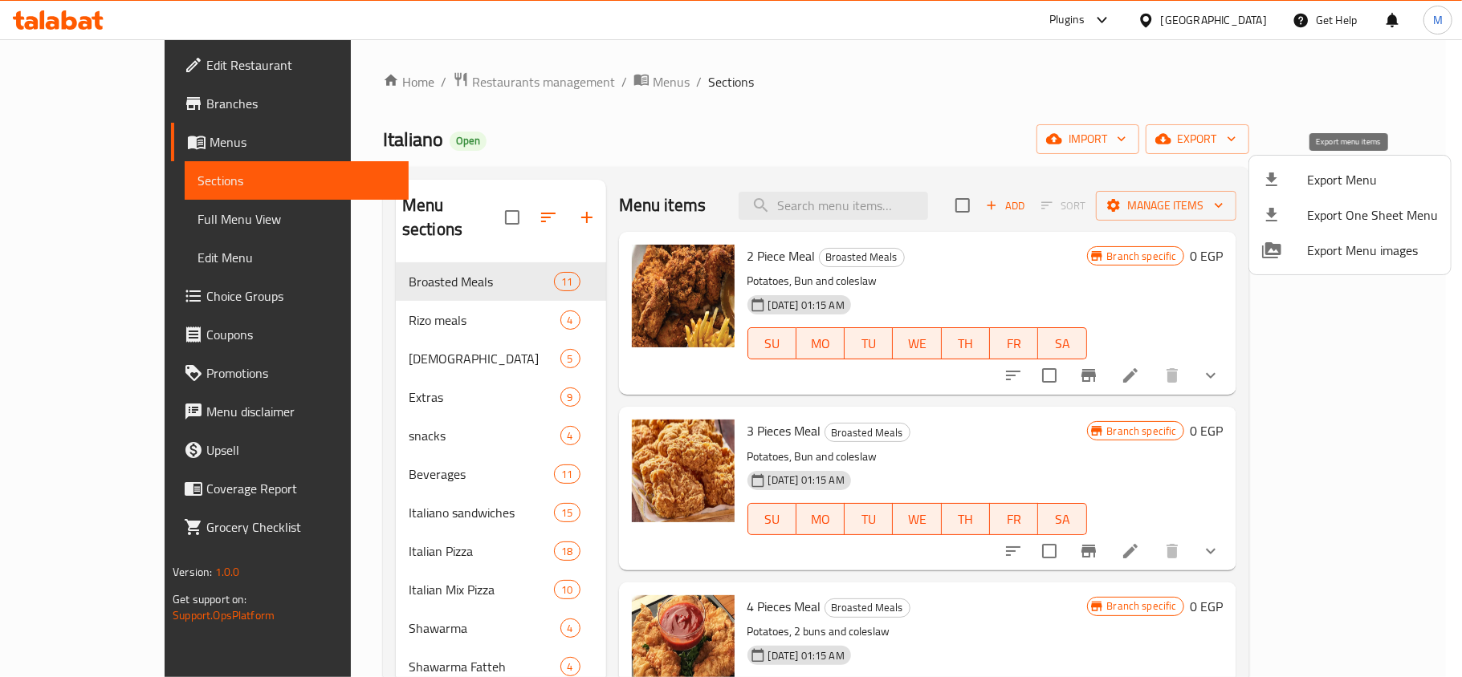
click at [1324, 181] on span "Export Menu" at bounding box center [1372, 179] width 131 height 19
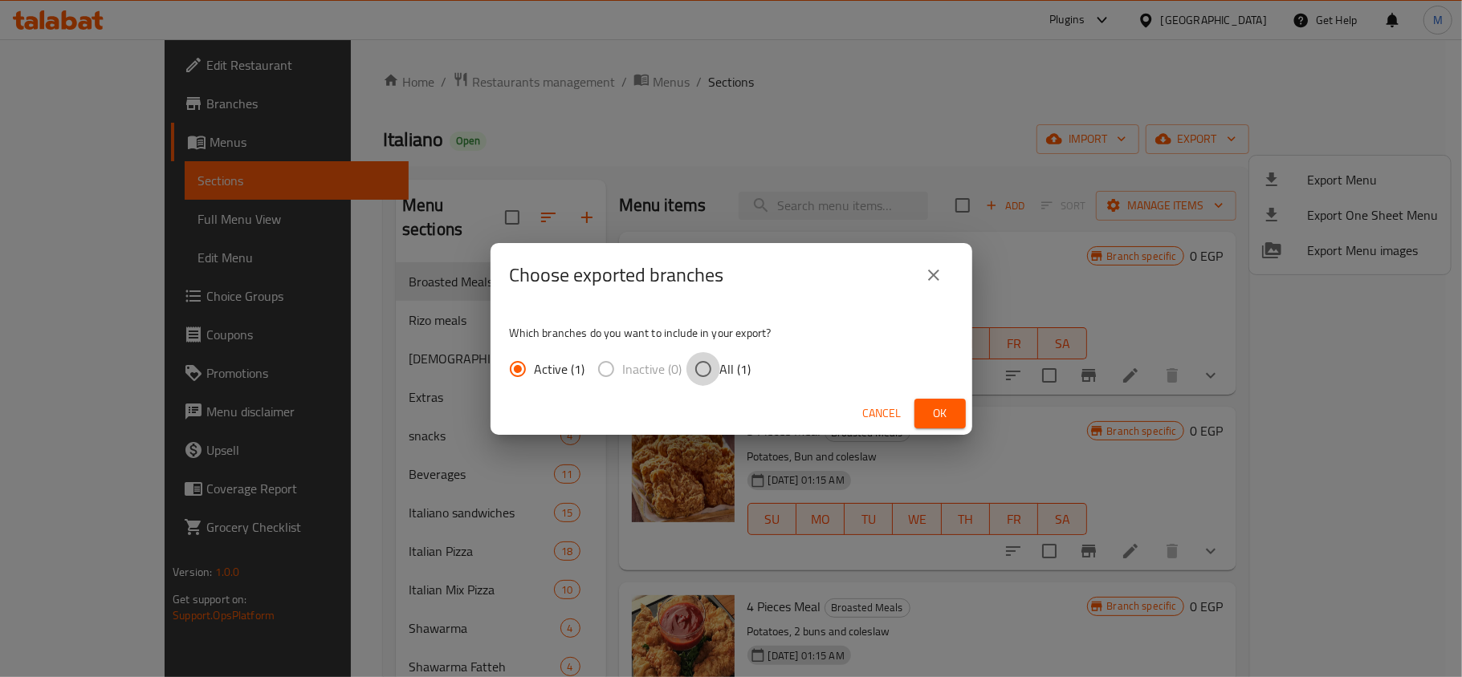
click at [697, 367] on input "All (1)" at bounding box center [703, 369] width 34 height 34
radio input "true"
click at [938, 418] on span "Ok" at bounding box center [940, 414] width 26 height 20
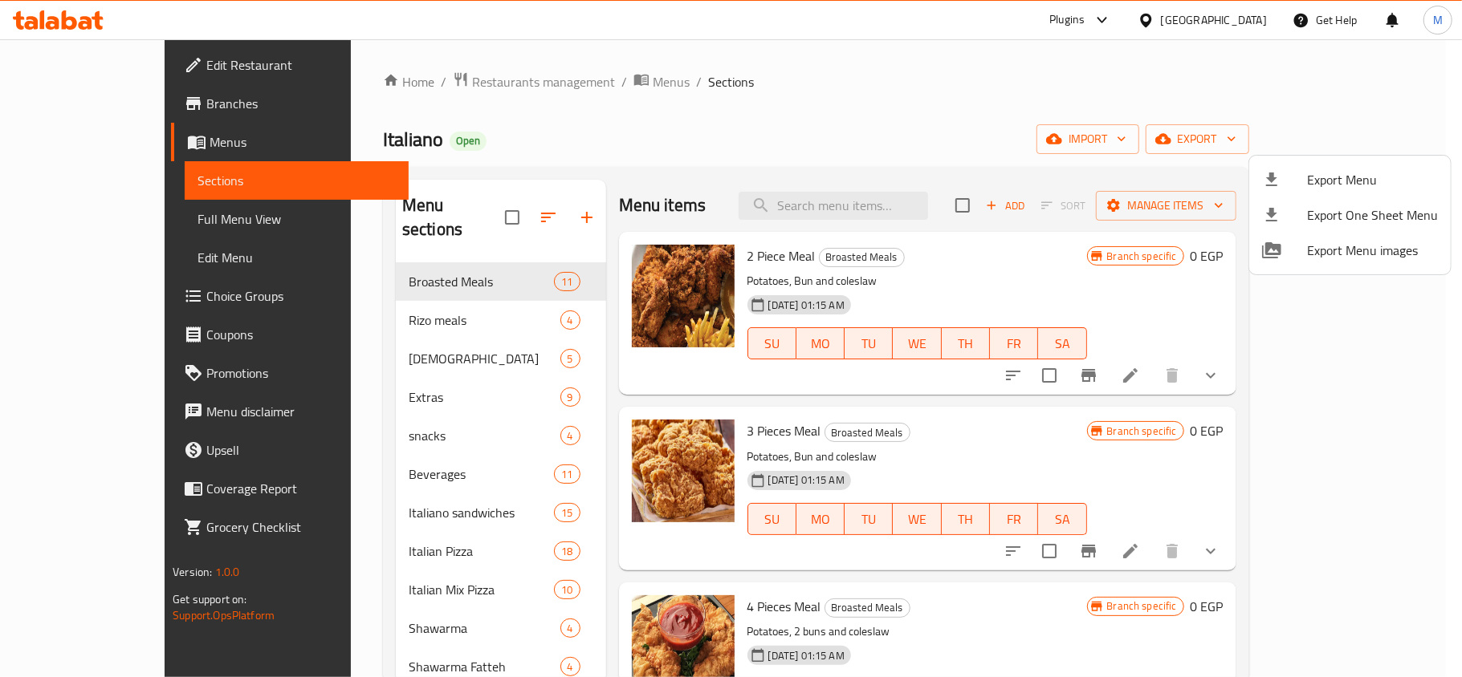
click at [884, 68] on div at bounding box center [731, 338] width 1462 height 677
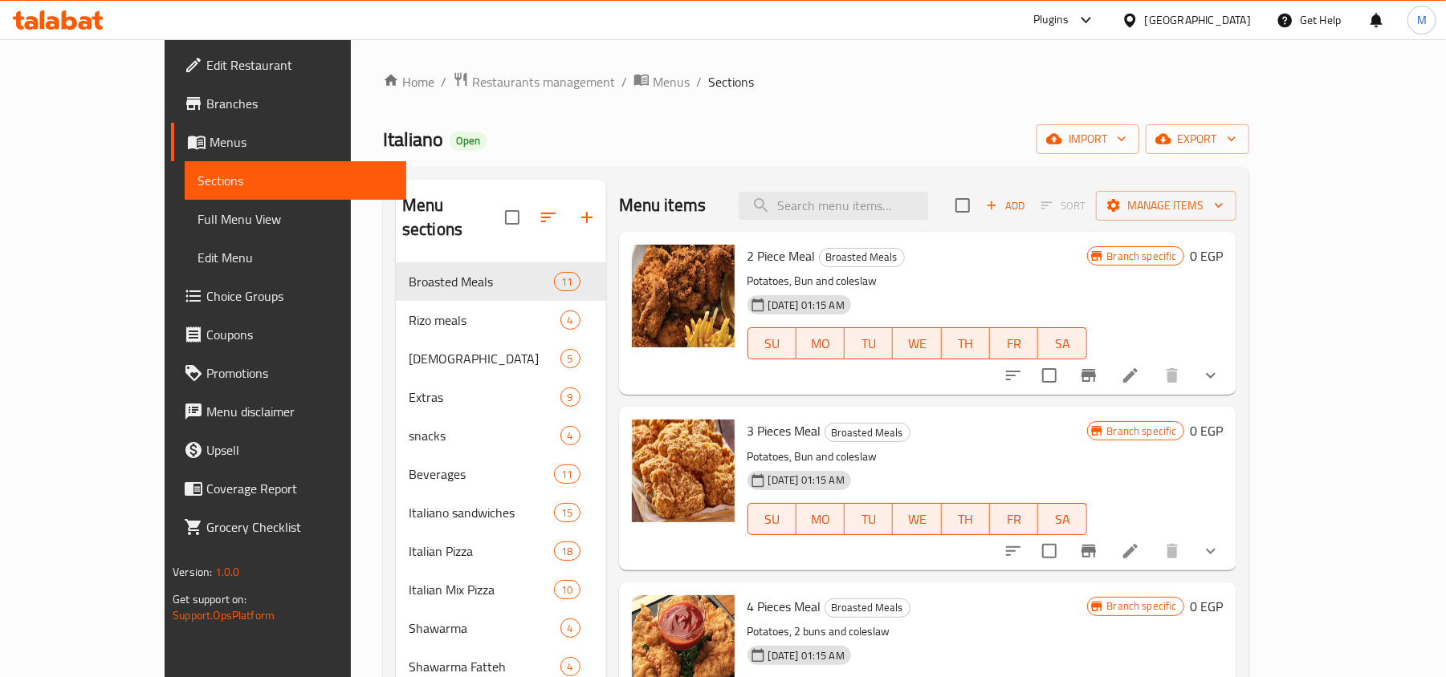
click at [589, 113] on div "Home / Restaurants management / Menus / Sections Italiano Open import export Me…" at bounding box center [816, 638] width 866 height 1135
click at [708, 85] on span "Sections" at bounding box center [731, 81] width 46 height 19
click at [624, 98] on div "Home / Restaurants management / Menus / Sections Italiano Open import export Me…" at bounding box center [816, 638] width 866 height 1135
click at [708, 87] on span "Sections" at bounding box center [731, 81] width 46 height 19
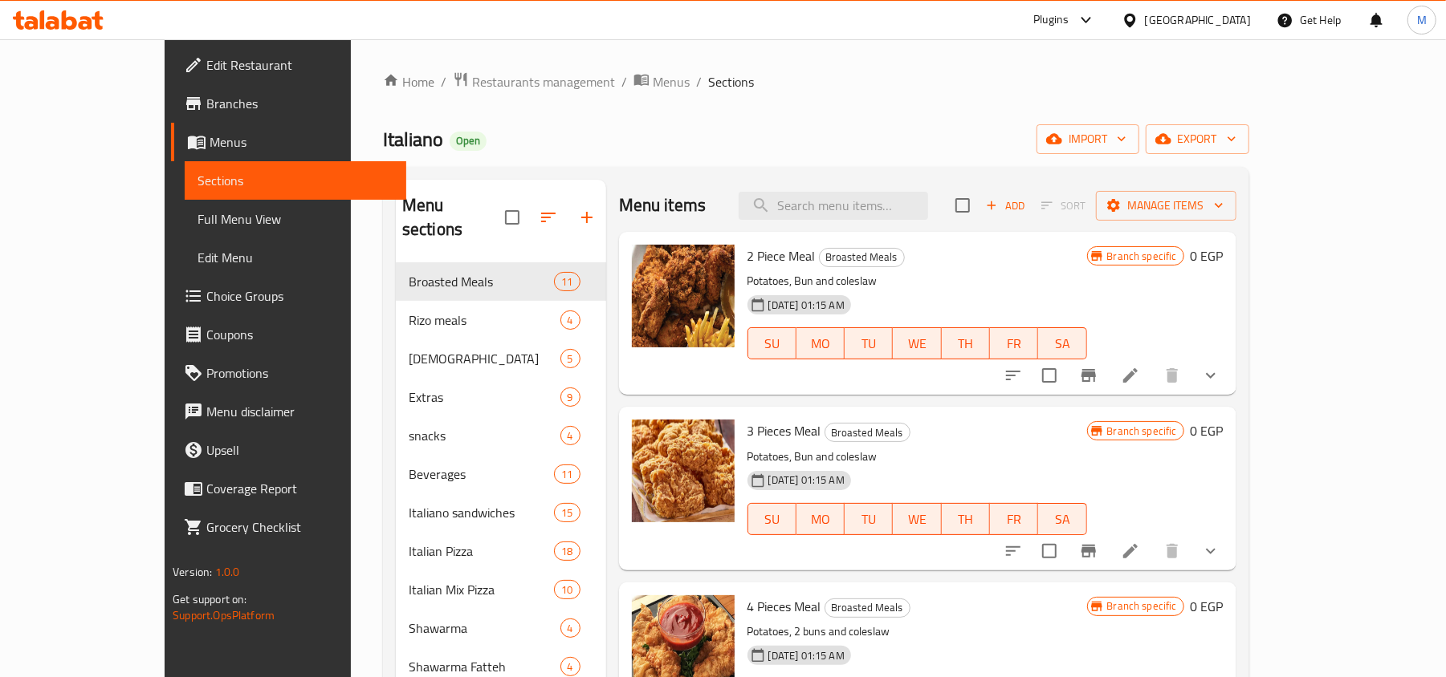
click at [642, 119] on div "Home / Restaurants management / Menus / Sections Italiano Open import export Me…" at bounding box center [816, 638] width 866 height 1135
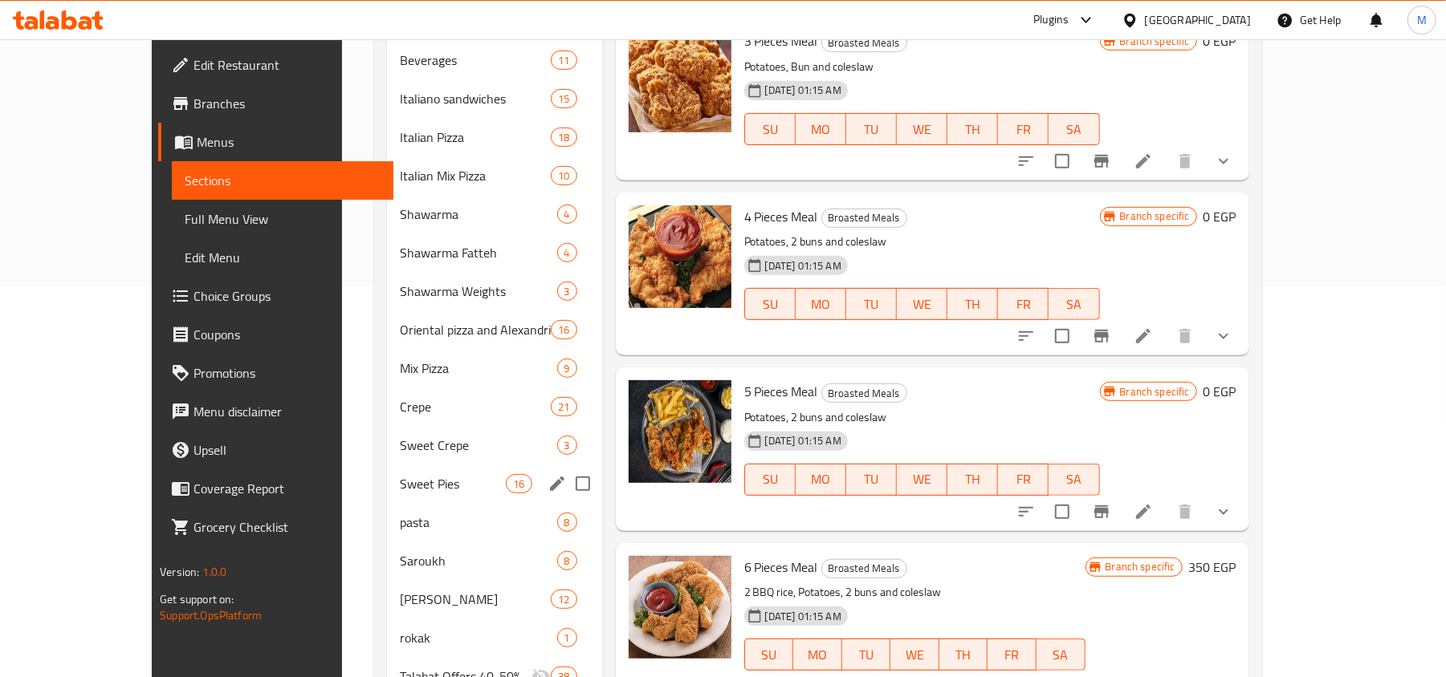
scroll to position [428, 0]
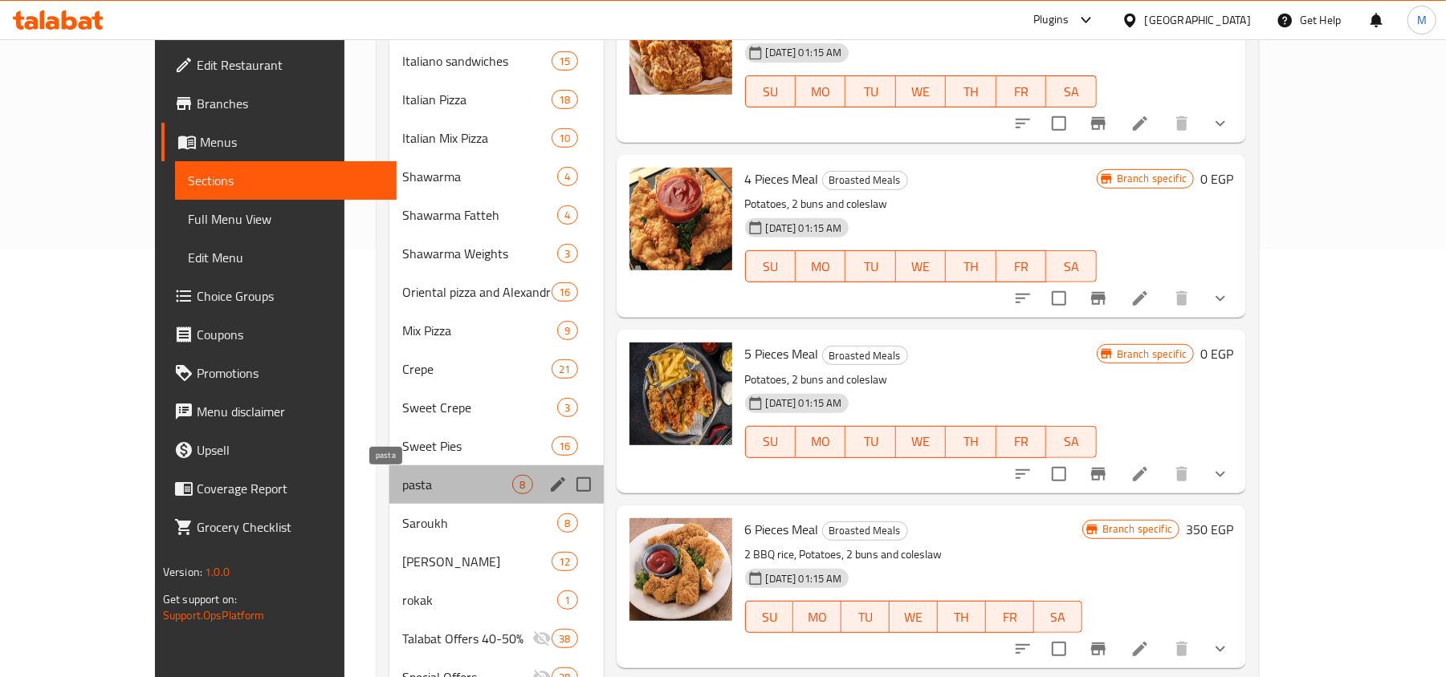
click at [402, 490] on span "pasta" at bounding box center [457, 484] width 111 height 19
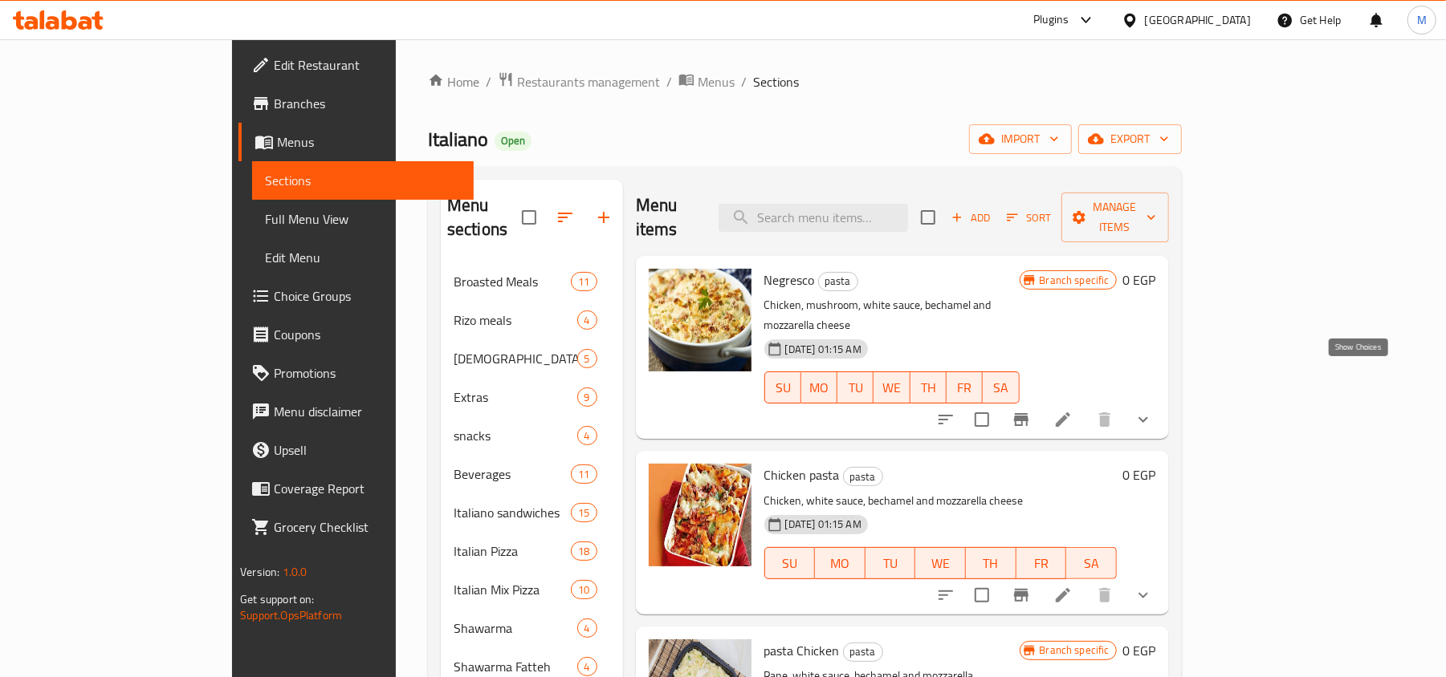
click at [1153, 410] on icon "show more" at bounding box center [1142, 419] width 19 height 19
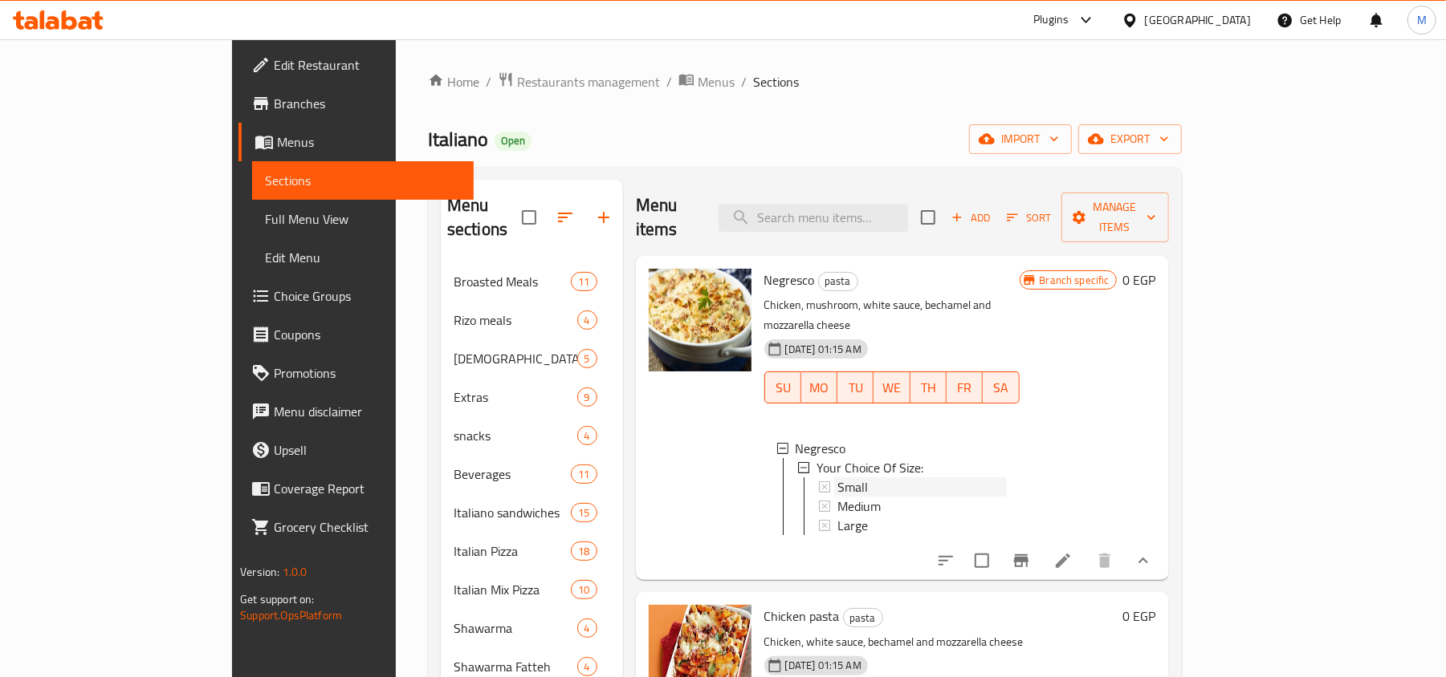
click at [837, 478] on div "Small" at bounding box center [921, 487] width 169 height 19
click at [837, 497] on span "Medium" at bounding box center [858, 506] width 43 height 19
click at [837, 516] on span "Large" at bounding box center [852, 525] width 30 height 19
click at [1162, 542] on button "show more" at bounding box center [1143, 561] width 39 height 39
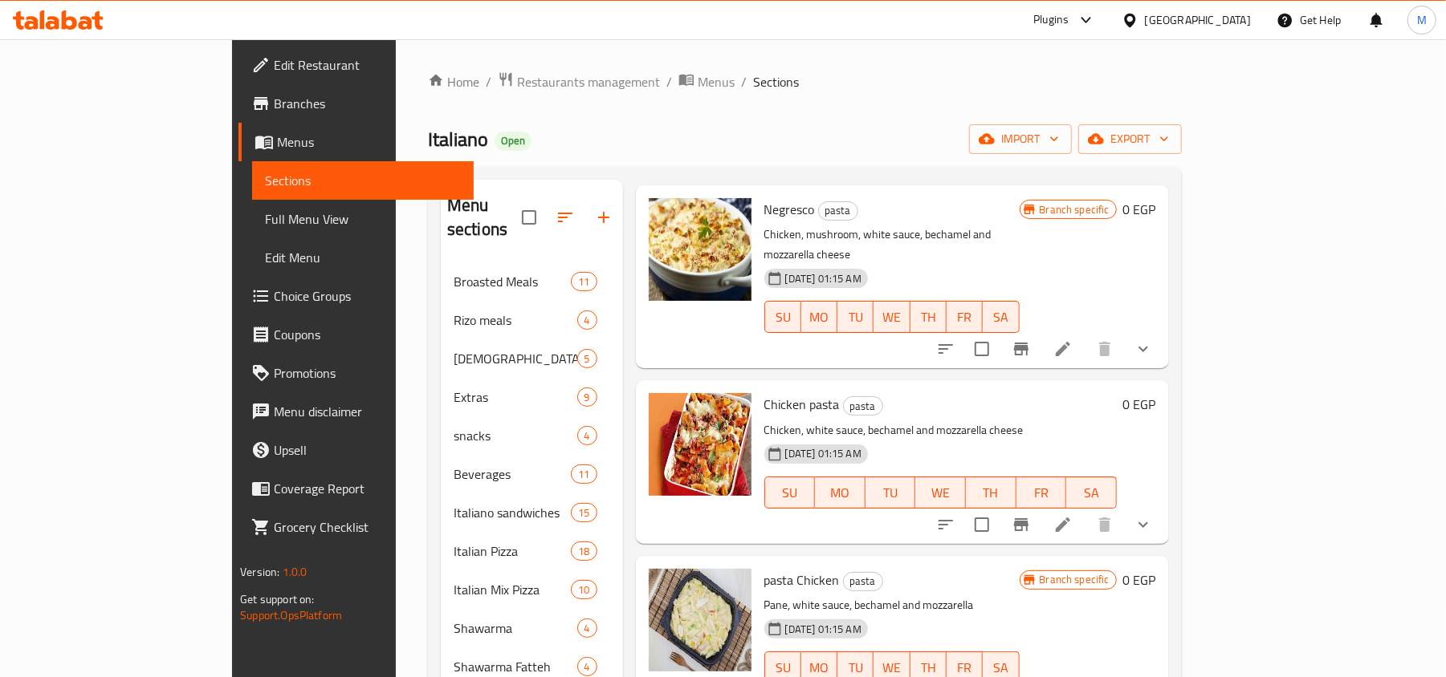
scroll to position [107, 0]
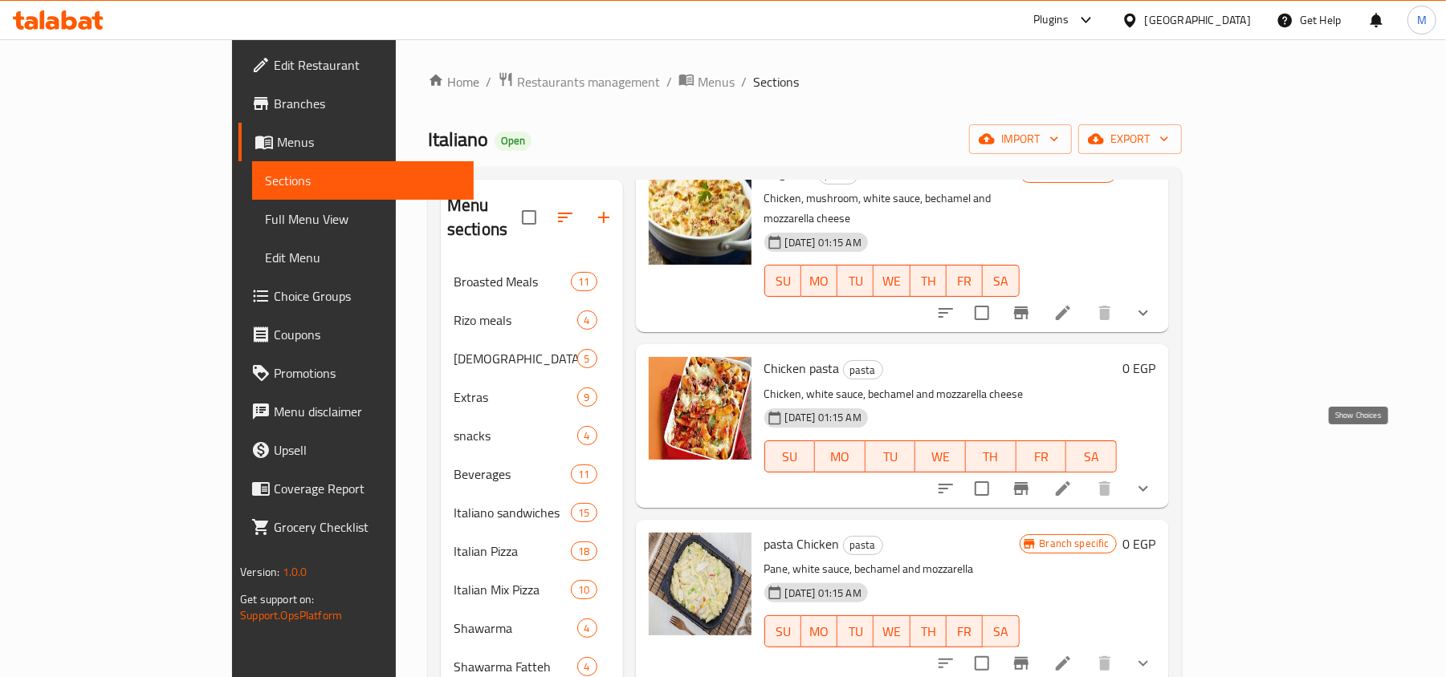
click at [1153, 479] on icon "show more" at bounding box center [1142, 488] width 19 height 19
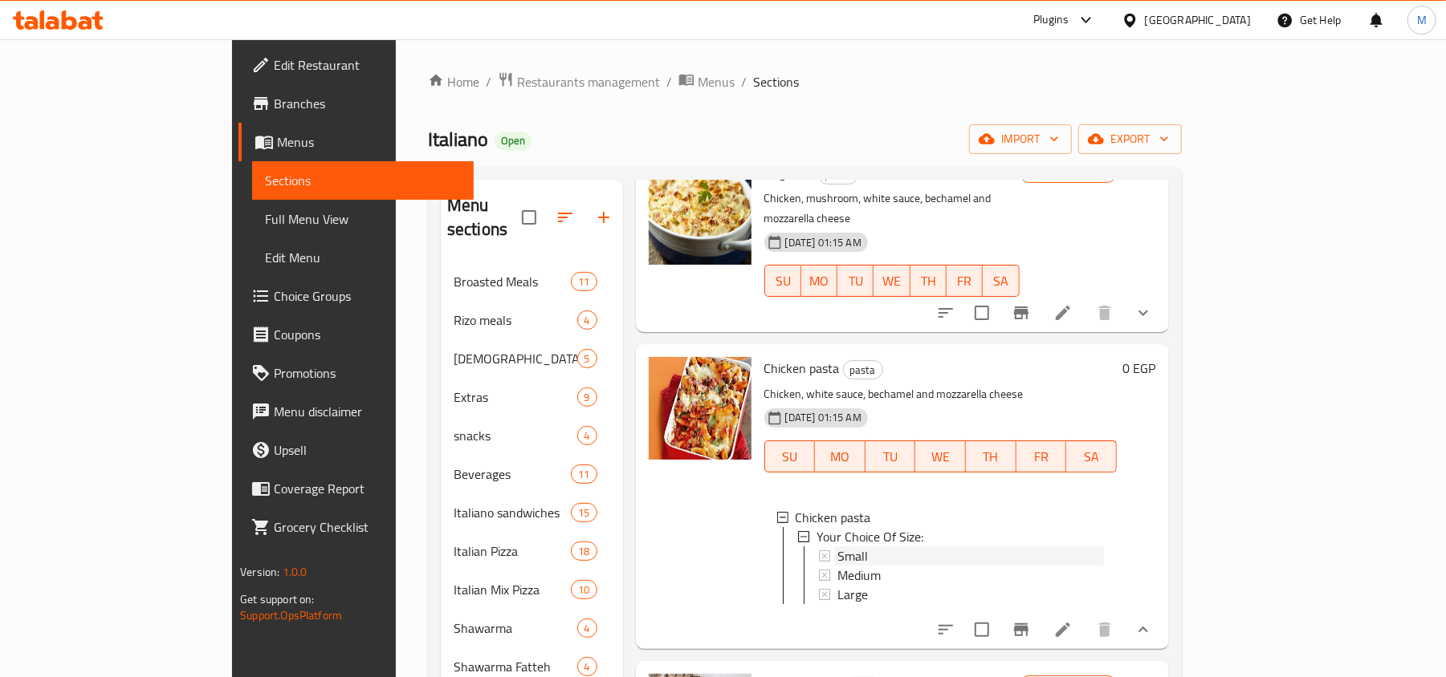
click at [837, 547] on div "Small" at bounding box center [970, 556] width 266 height 19
click at [837, 566] on div "Medium" at bounding box center [970, 575] width 266 height 19
click at [837, 585] on div "Large" at bounding box center [970, 594] width 266 height 19
click at [1148, 627] on icon "show more" at bounding box center [1143, 630] width 10 height 6
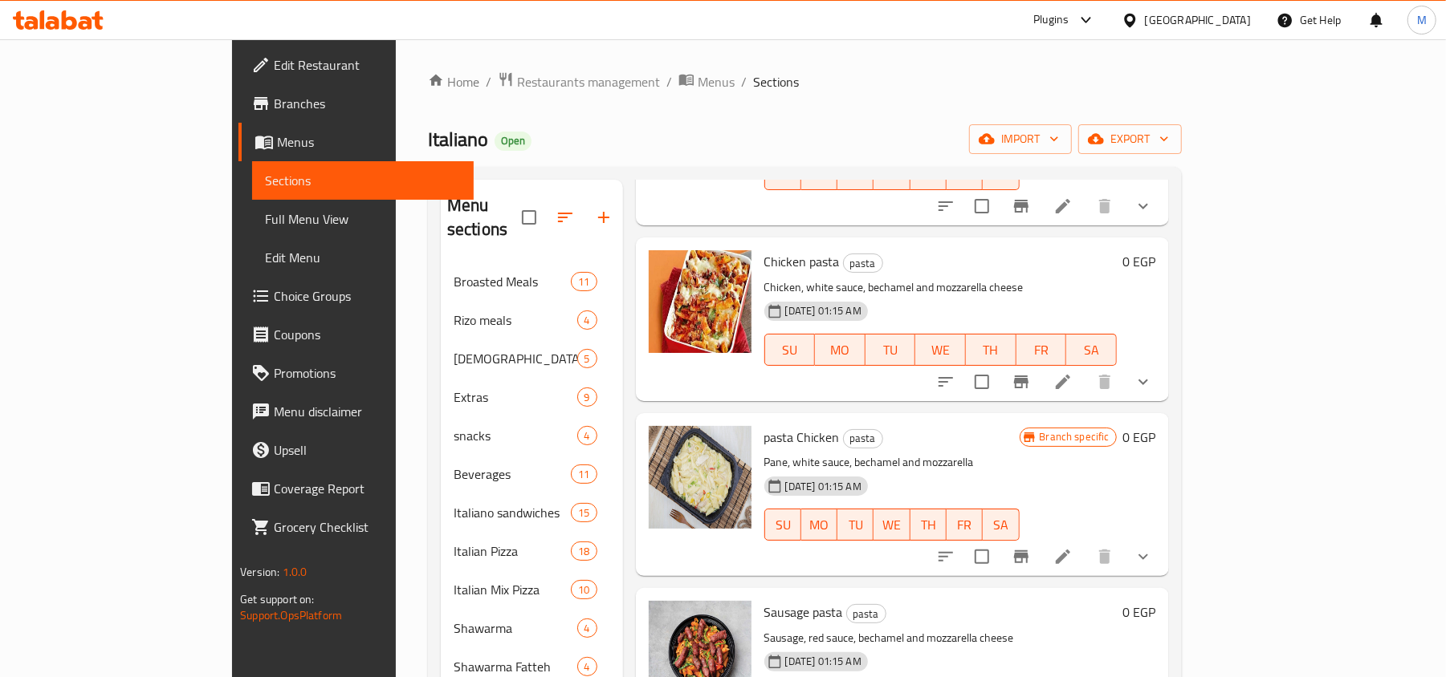
scroll to position [321, 0]
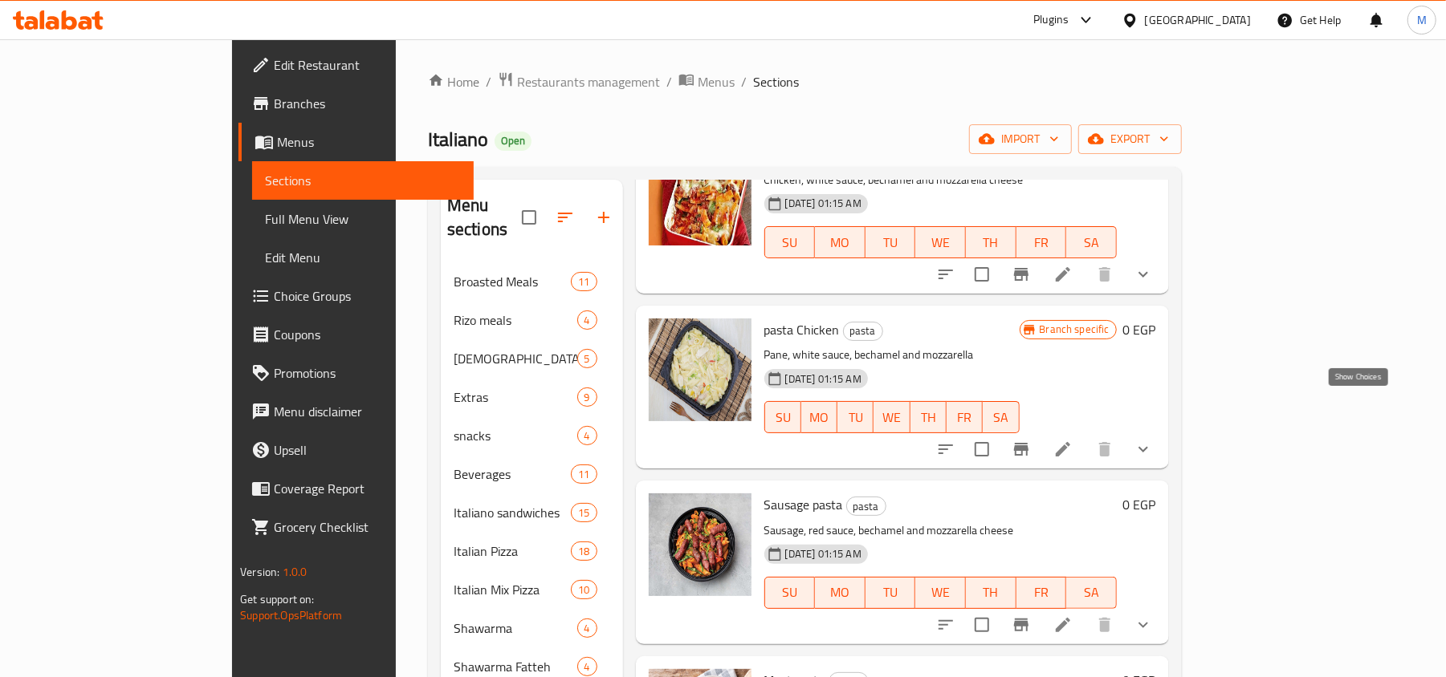
click at [1153, 440] on icon "show more" at bounding box center [1142, 449] width 19 height 19
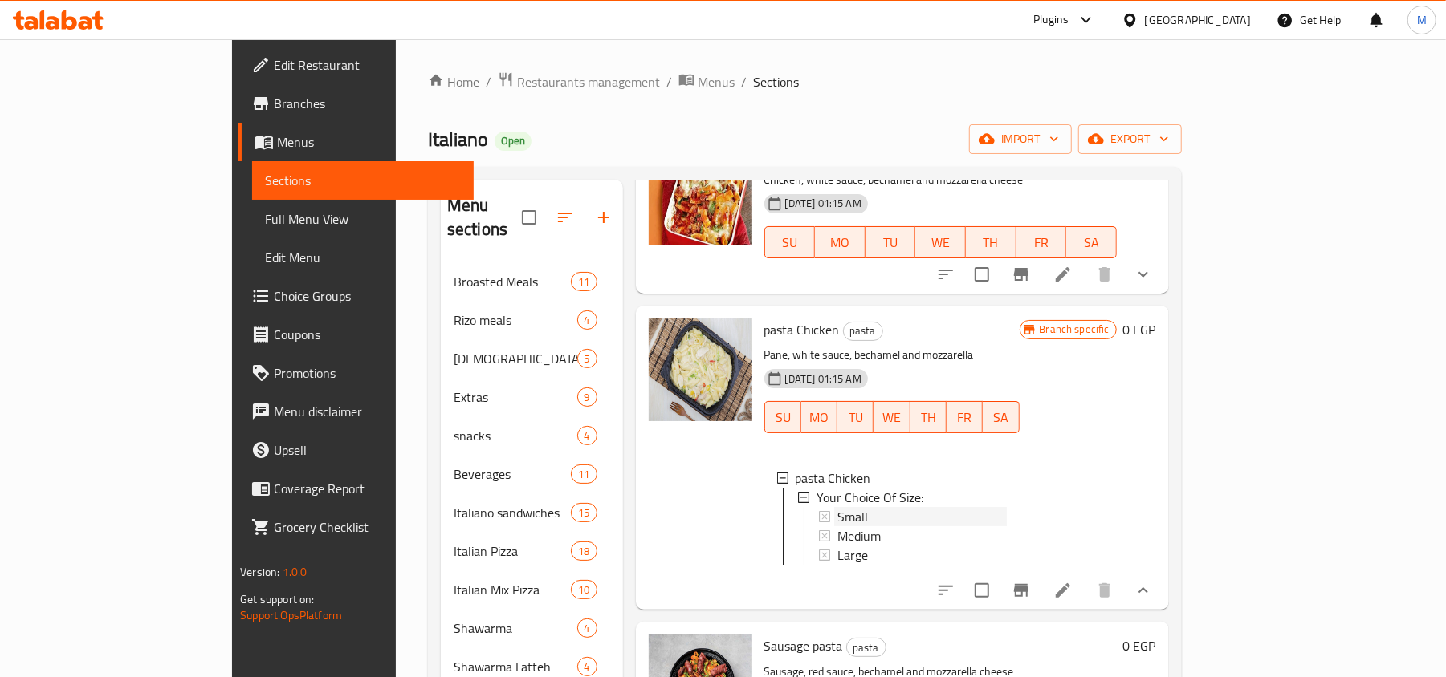
click at [837, 507] on span "Small" at bounding box center [852, 516] width 30 height 19
click at [837, 527] on span "Medium" at bounding box center [858, 536] width 43 height 19
click at [837, 546] on span "Large" at bounding box center [852, 555] width 30 height 19
click at [1153, 581] on icon "show more" at bounding box center [1142, 590] width 19 height 19
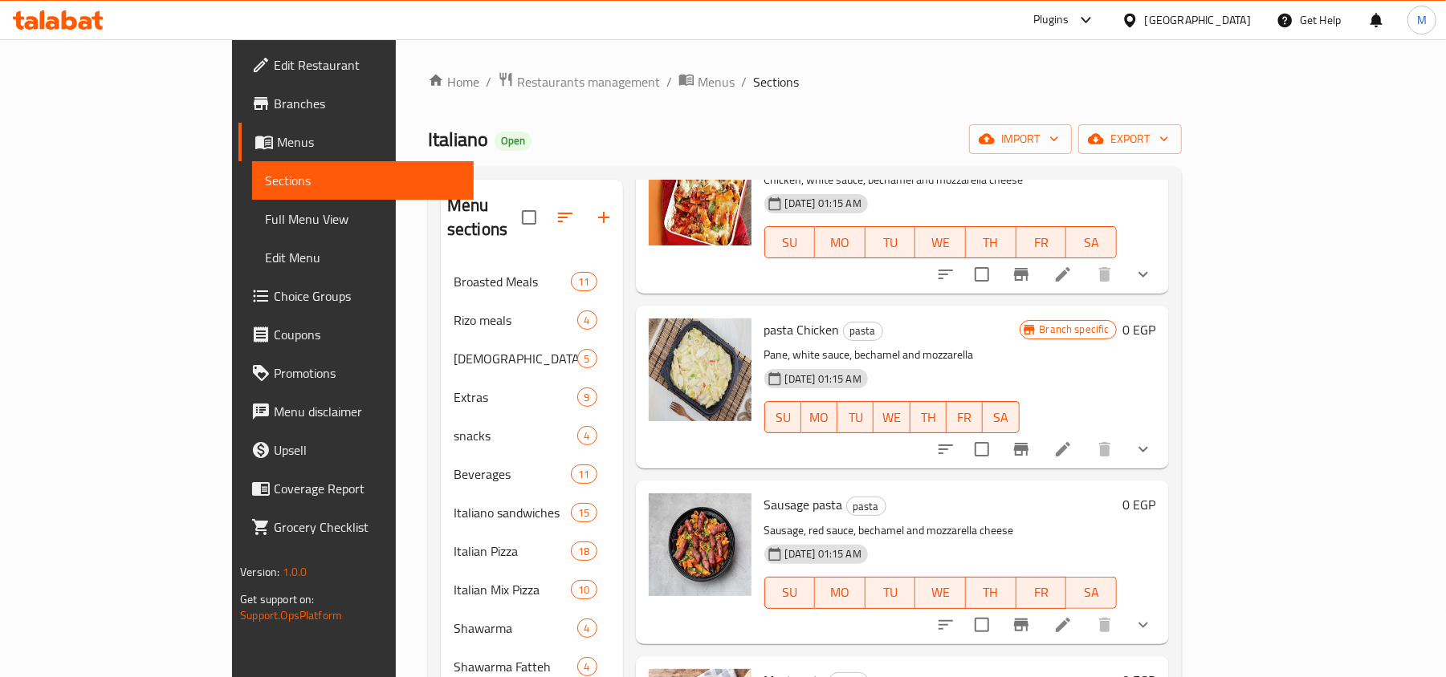
scroll to position [428, 0]
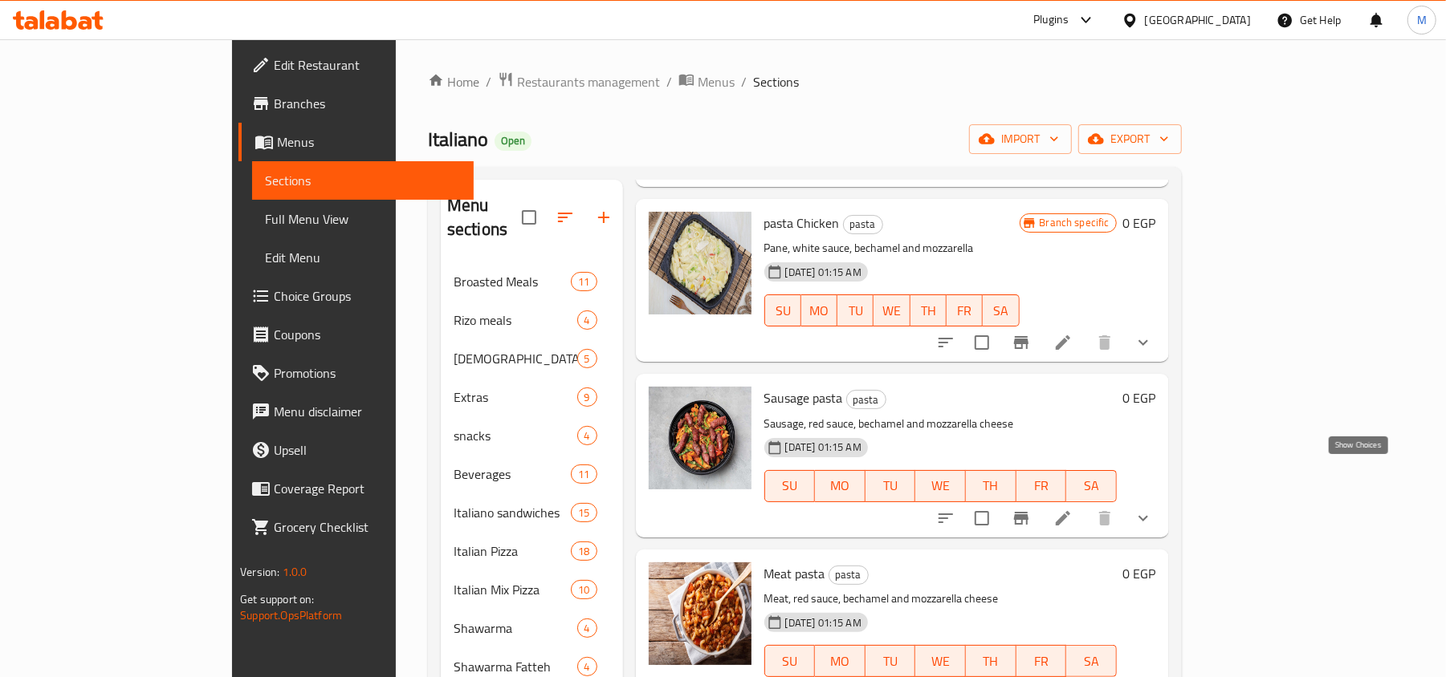
click at [1148, 515] on icon "show more" at bounding box center [1143, 518] width 10 height 6
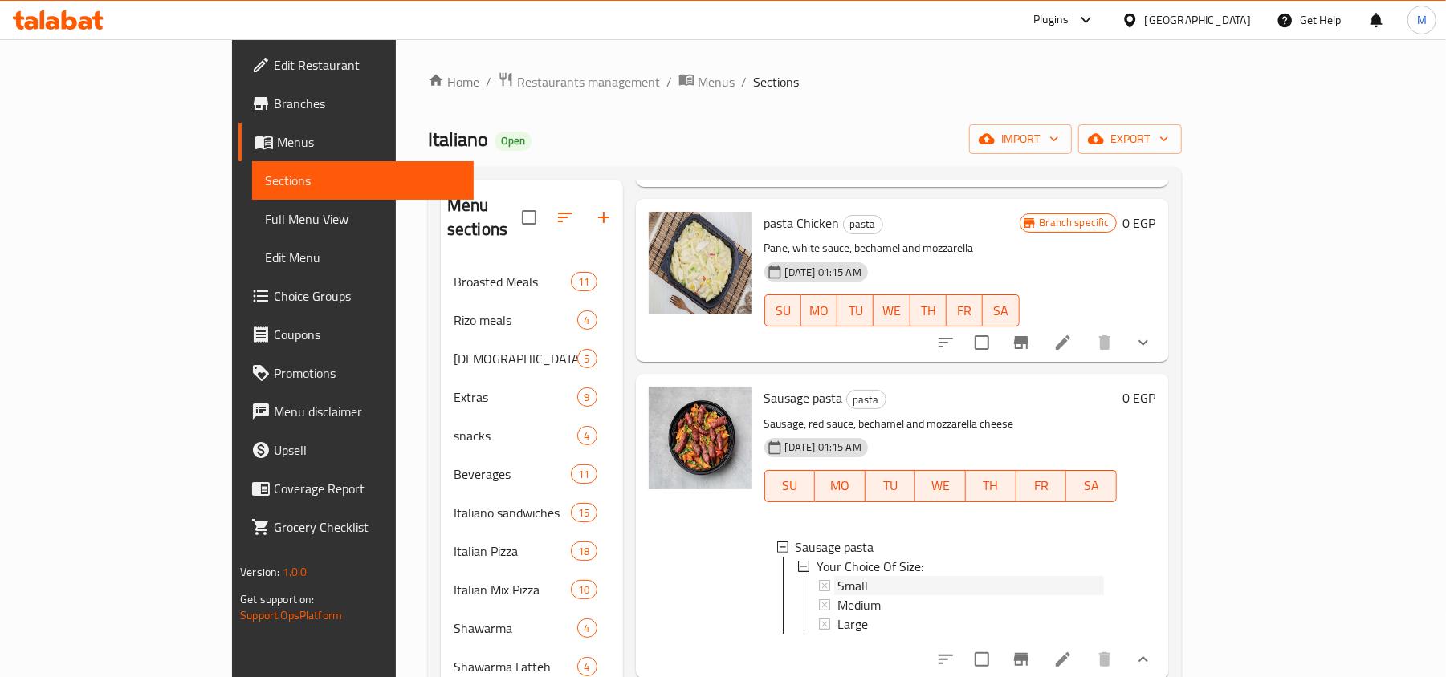
click at [837, 576] on div "Small" at bounding box center [970, 585] width 266 height 19
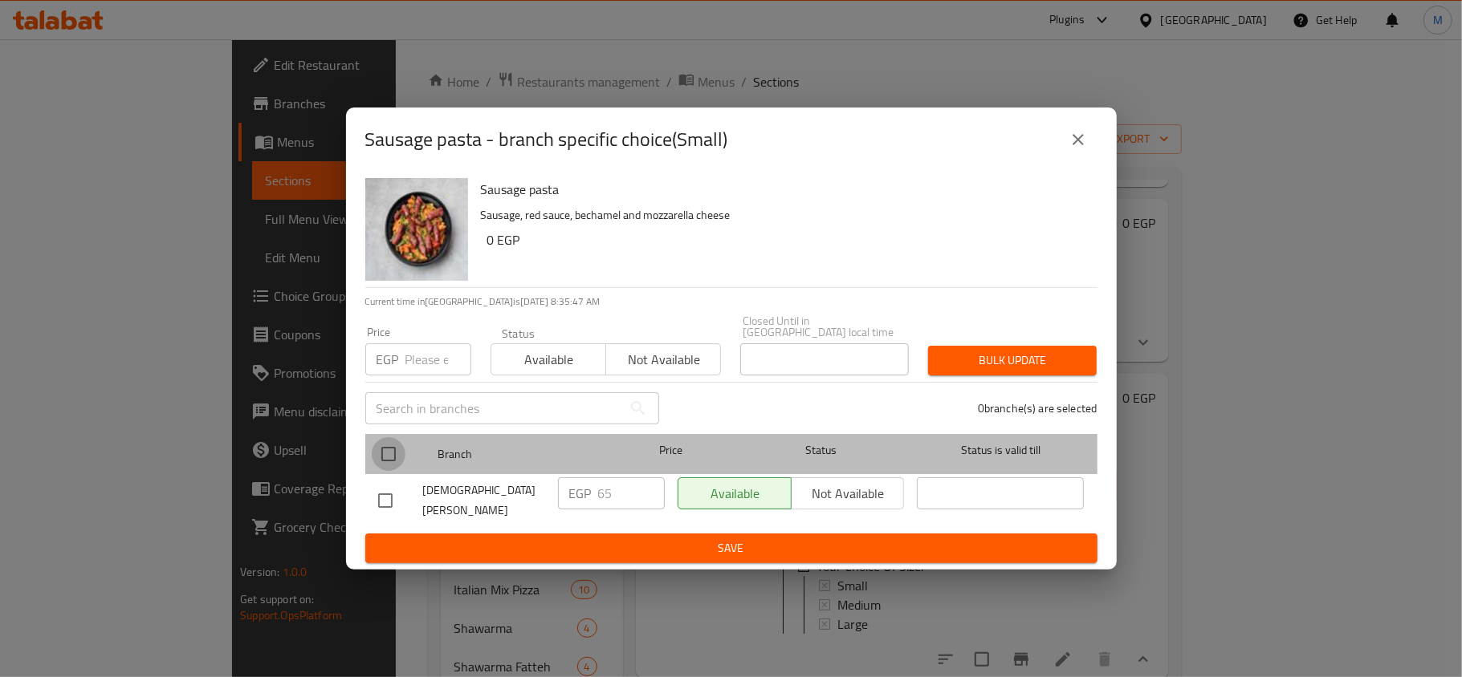
click at [390, 446] on input "checkbox" at bounding box center [389, 454] width 34 height 34
checkbox input "true"
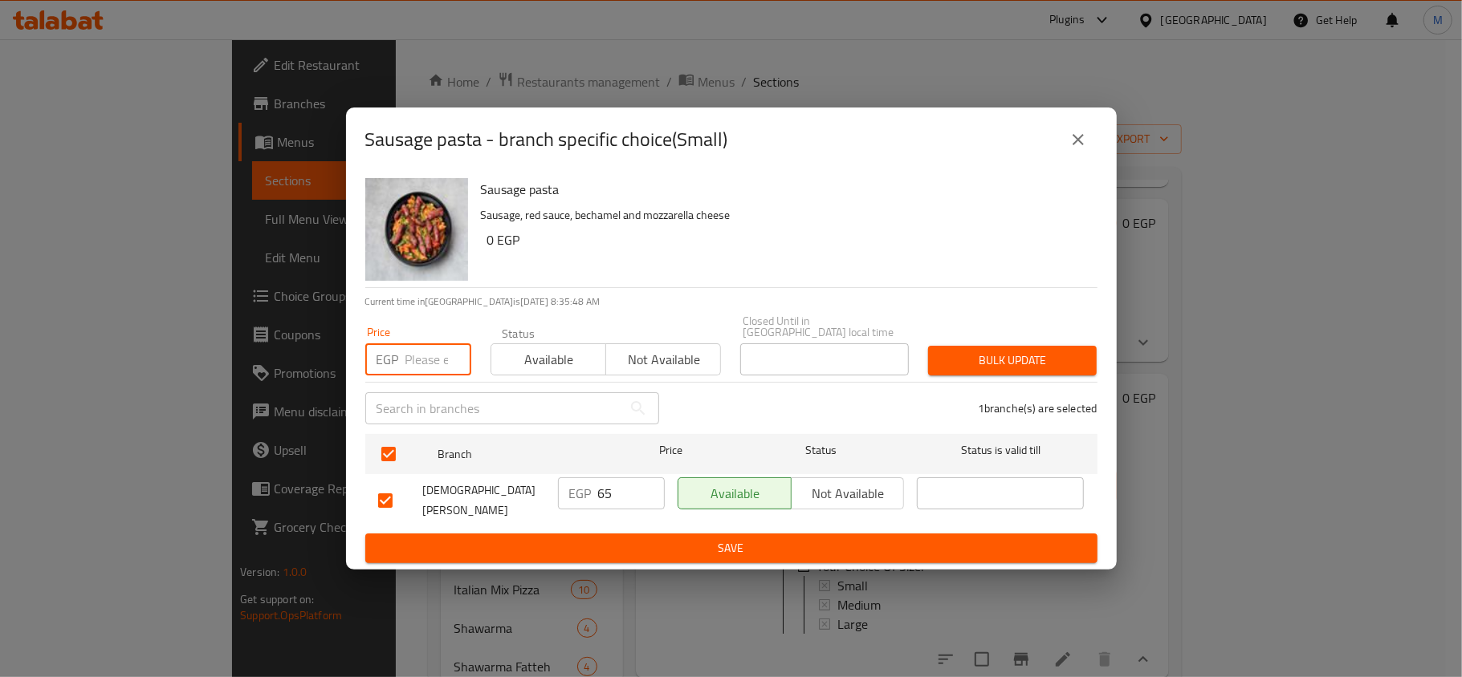
click at [411, 355] on input "number" at bounding box center [438, 360] width 66 height 32
type input "70"
click at [1005, 347] on button "Bulk update" at bounding box center [1012, 361] width 169 height 30
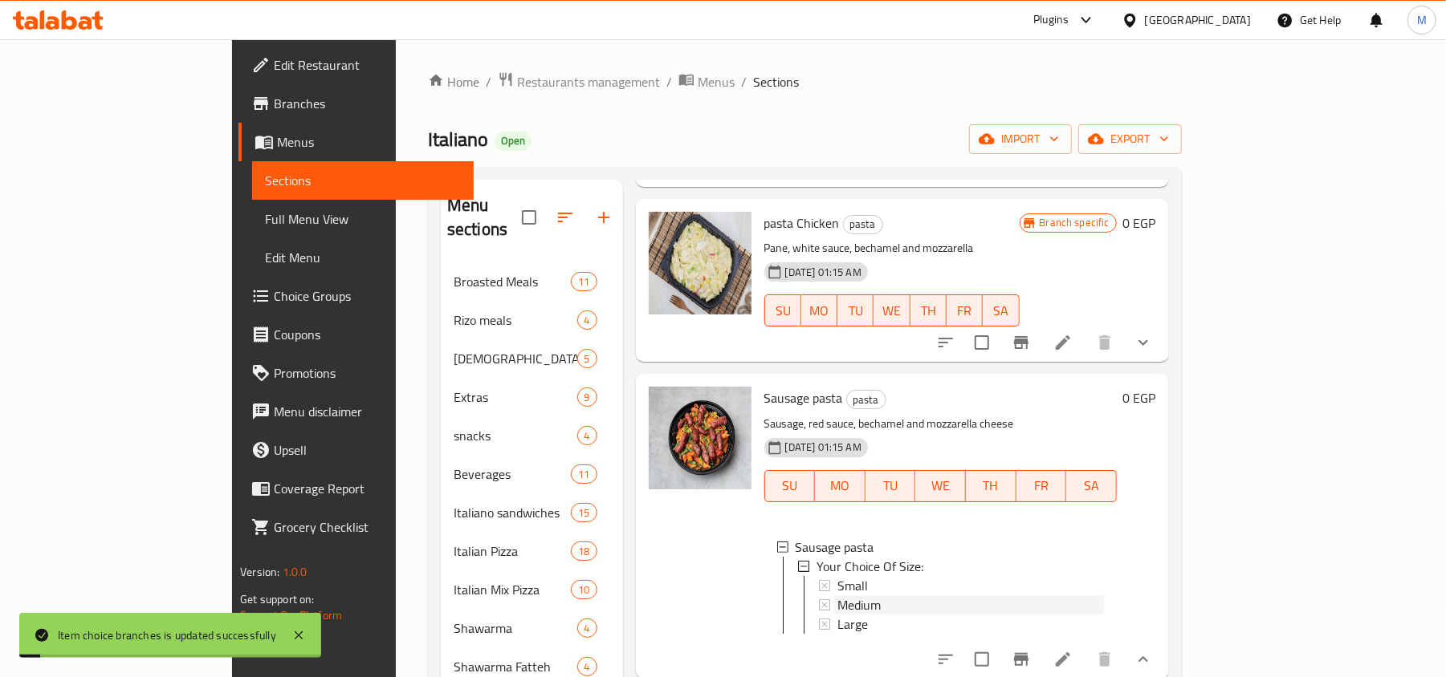
click at [837, 596] on span "Medium" at bounding box center [858, 605] width 43 height 19
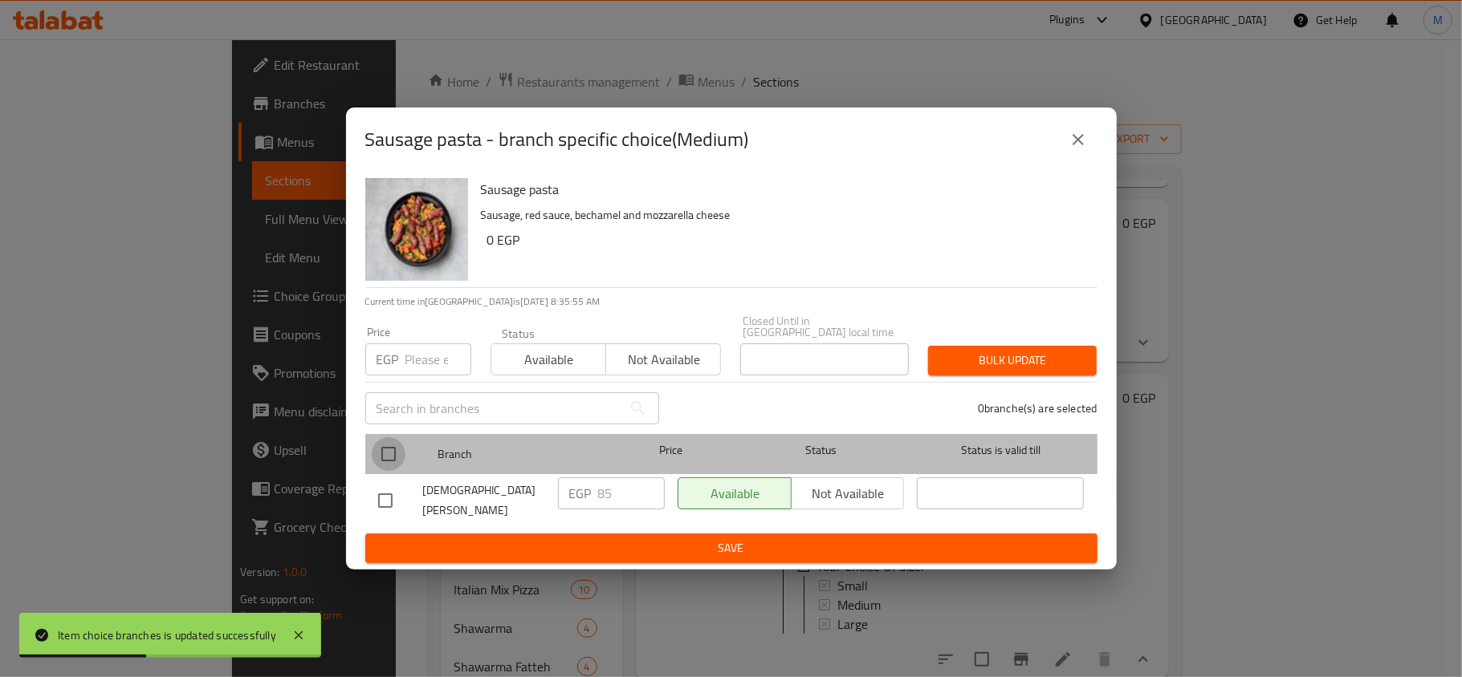
click at [395, 447] on input "checkbox" at bounding box center [389, 454] width 34 height 34
checkbox input "true"
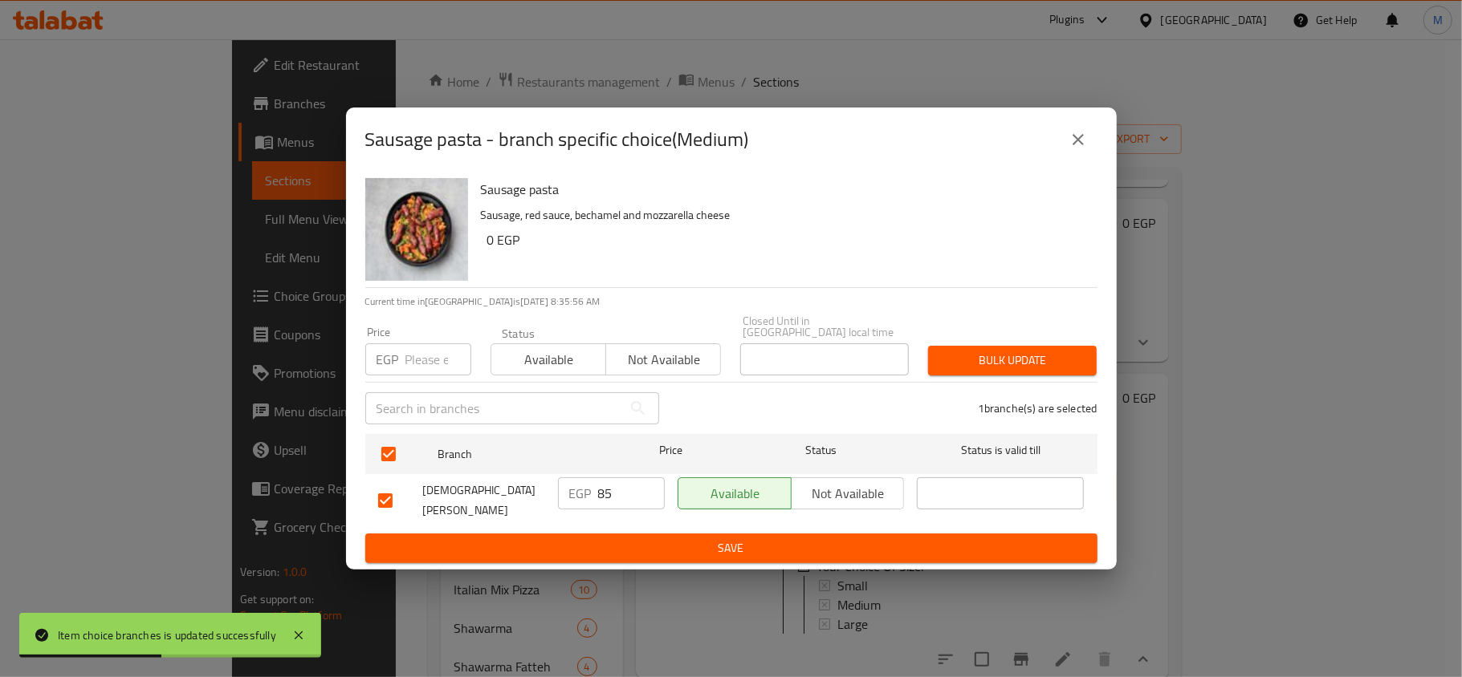
click at [415, 360] on input "number" at bounding box center [438, 360] width 66 height 32
type input "100"
click at [993, 358] on span "Bulk update" at bounding box center [1012, 361] width 143 height 20
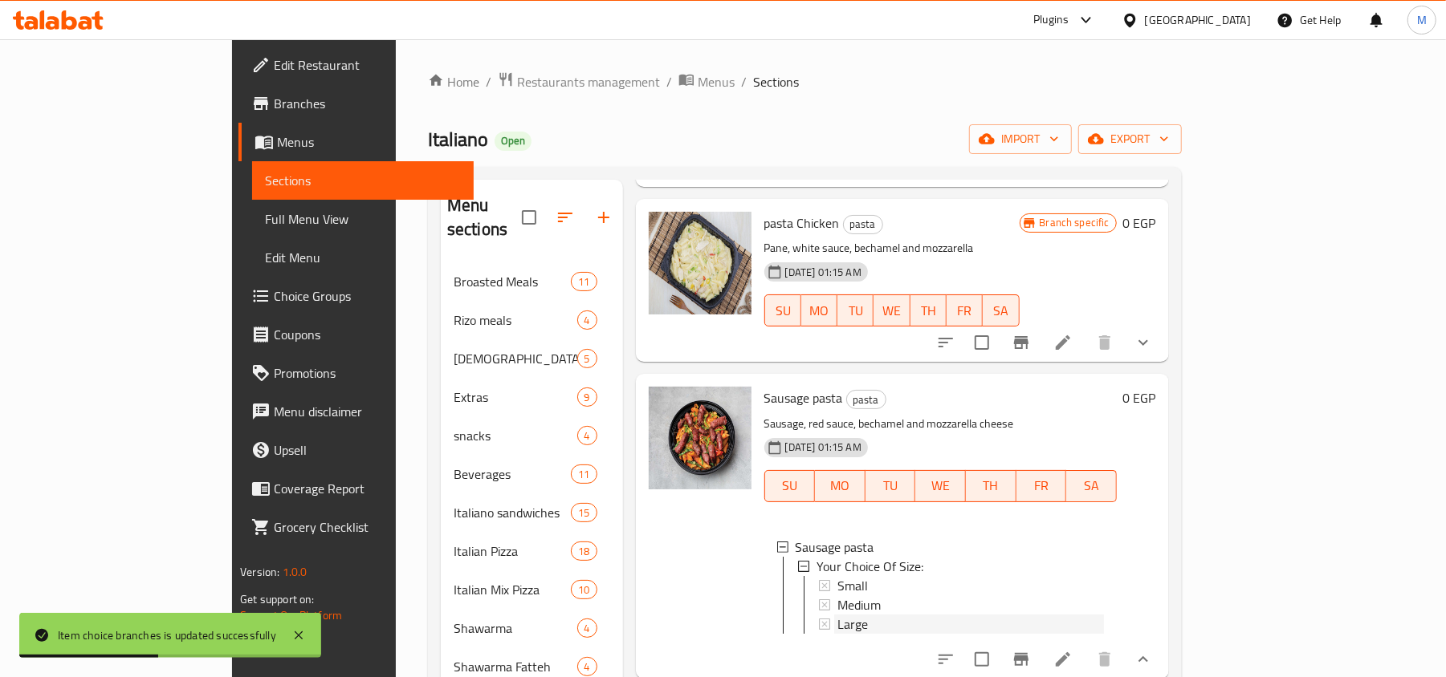
click at [852, 615] on div "Large" at bounding box center [970, 624] width 266 height 19
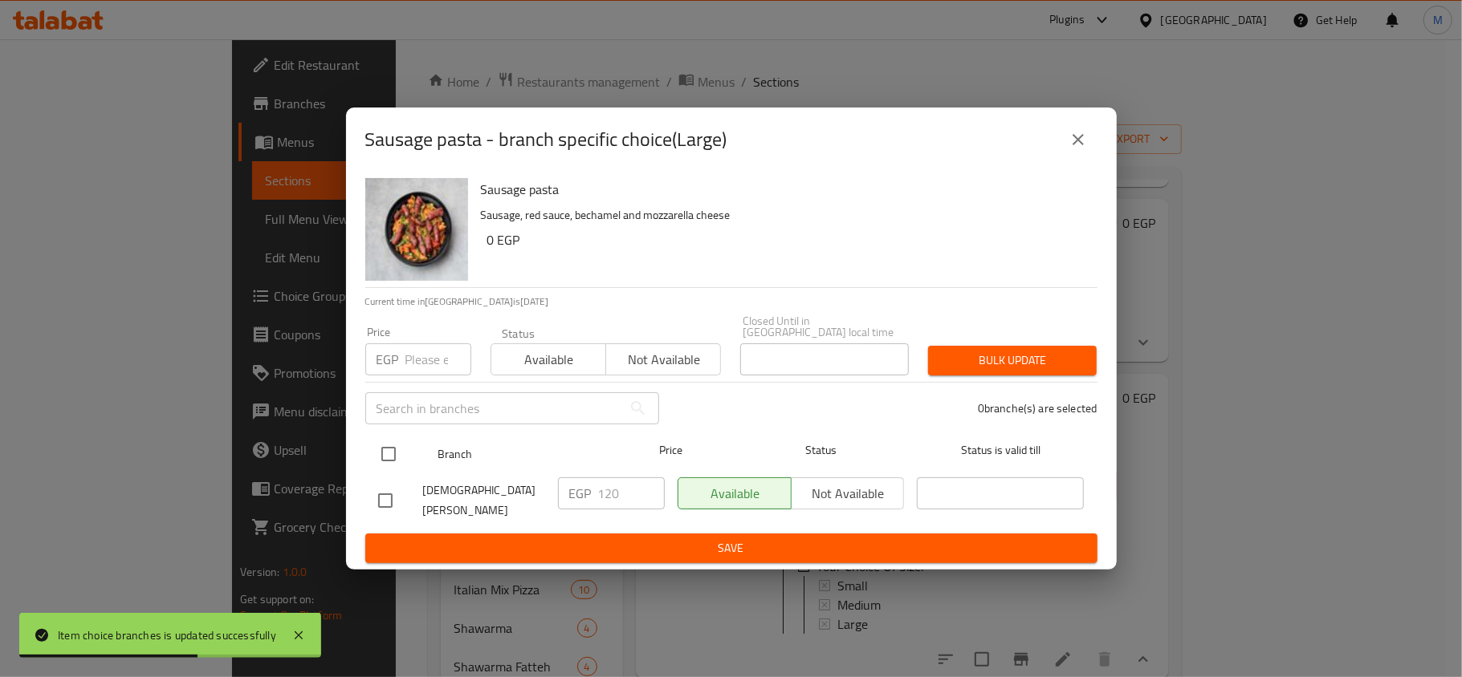
click at [384, 453] on input "checkbox" at bounding box center [389, 454] width 34 height 34
checkbox input "true"
click at [421, 369] on input "number" at bounding box center [438, 360] width 66 height 32
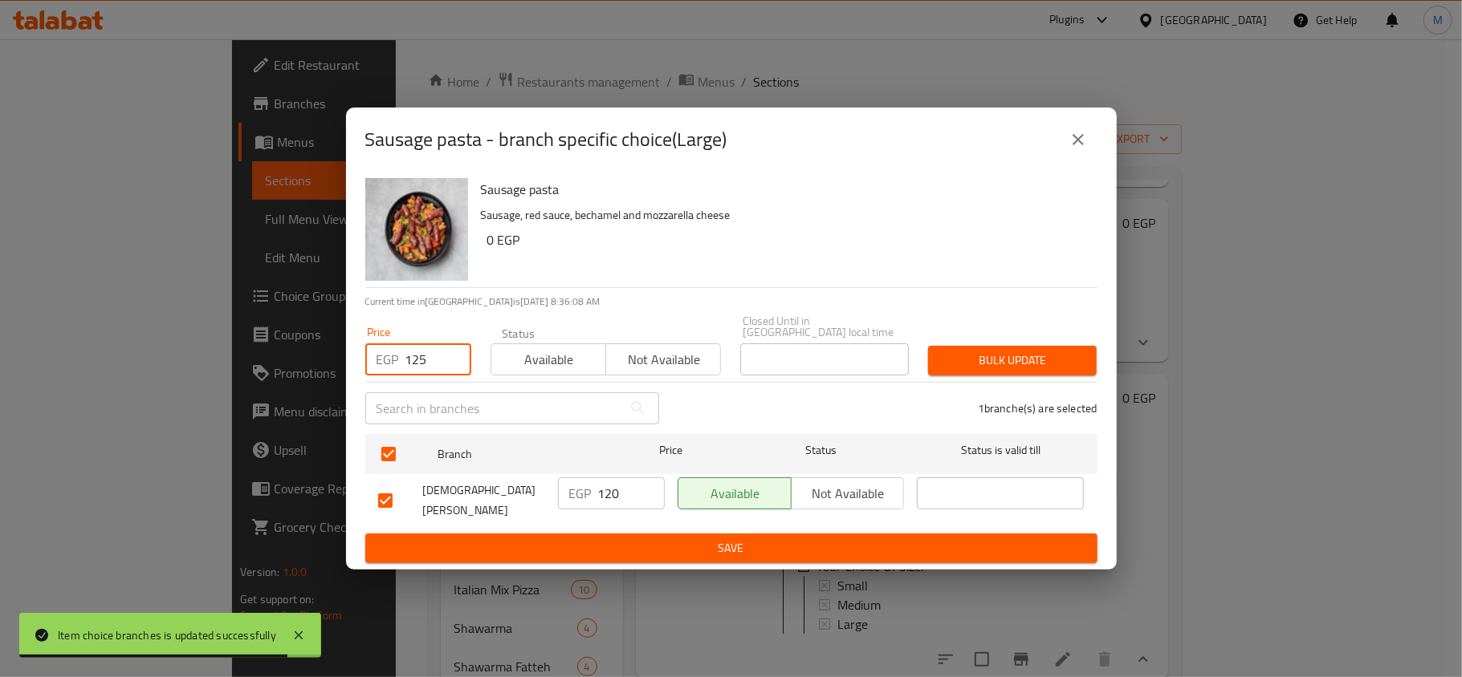
type input "125"
click at [1006, 360] on span "Bulk update" at bounding box center [1012, 361] width 143 height 20
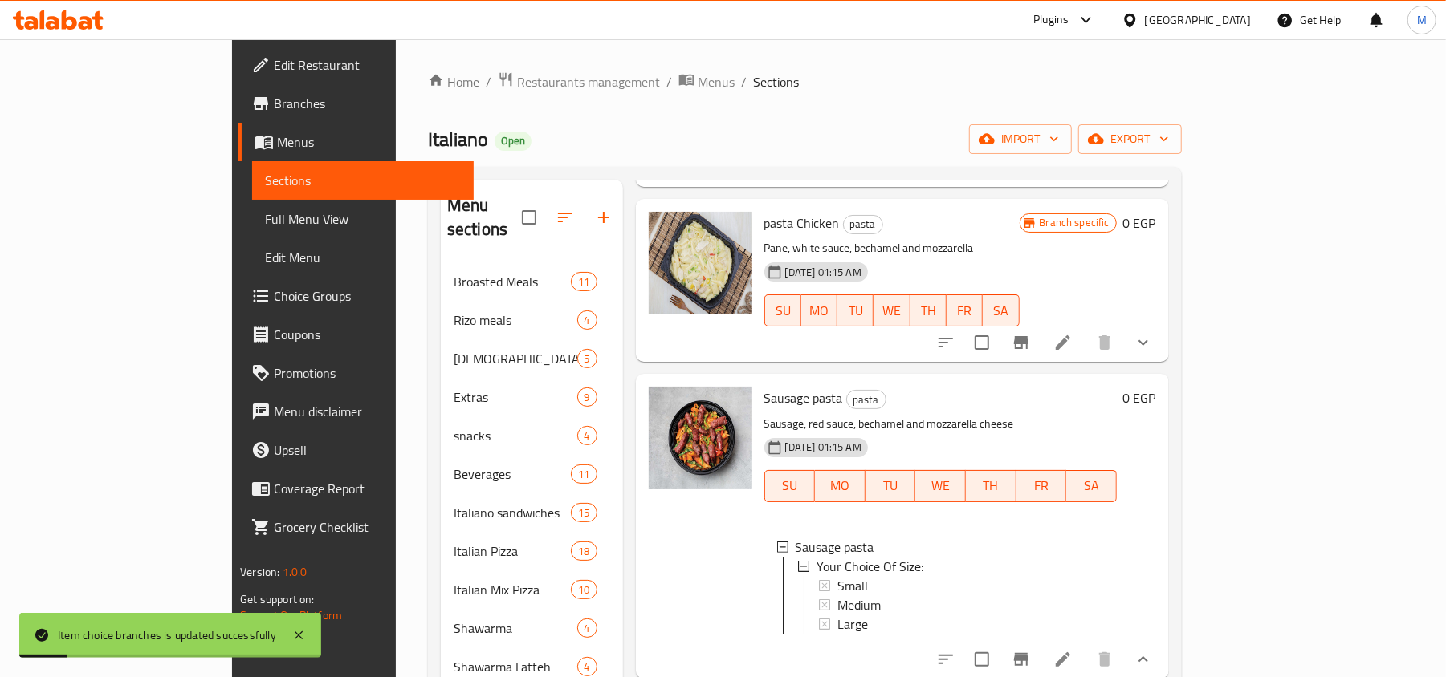
click at [1153, 650] on icon "show more" at bounding box center [1142, 659] width 19 height 19
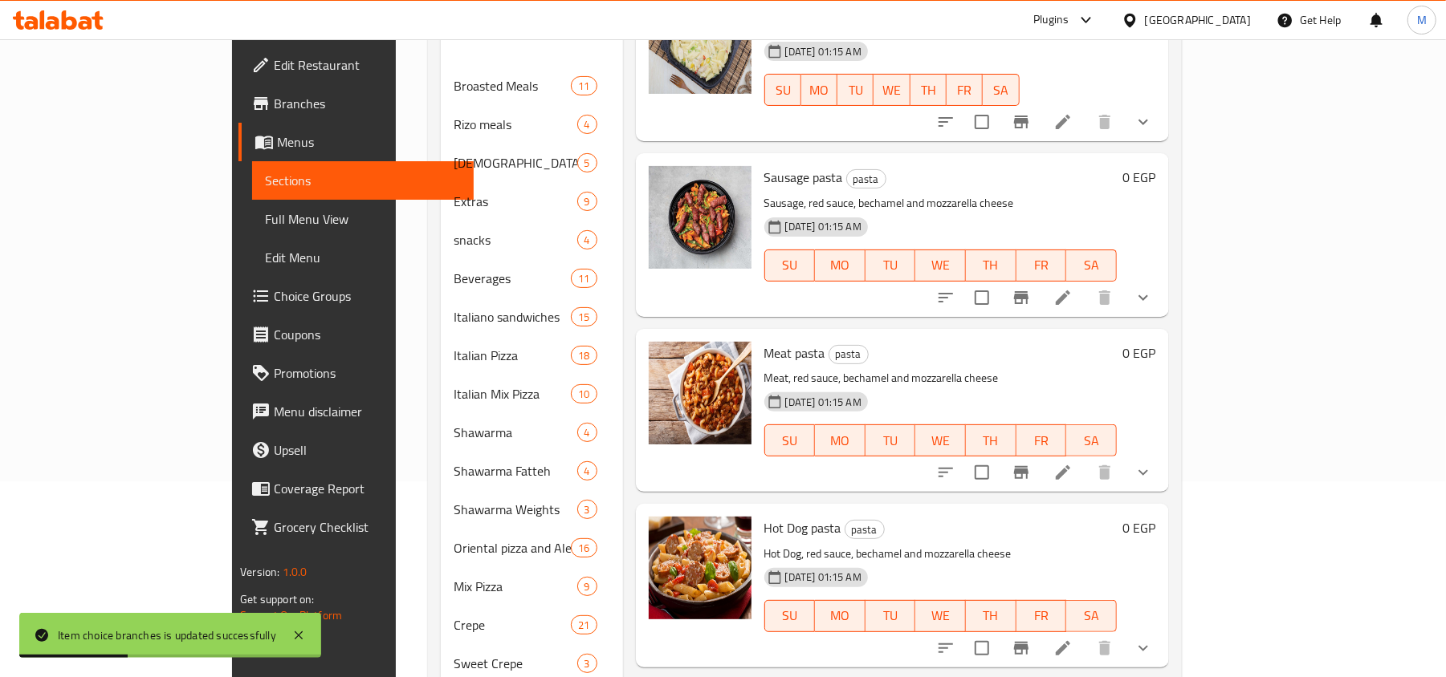
scroll to position [213, 0]
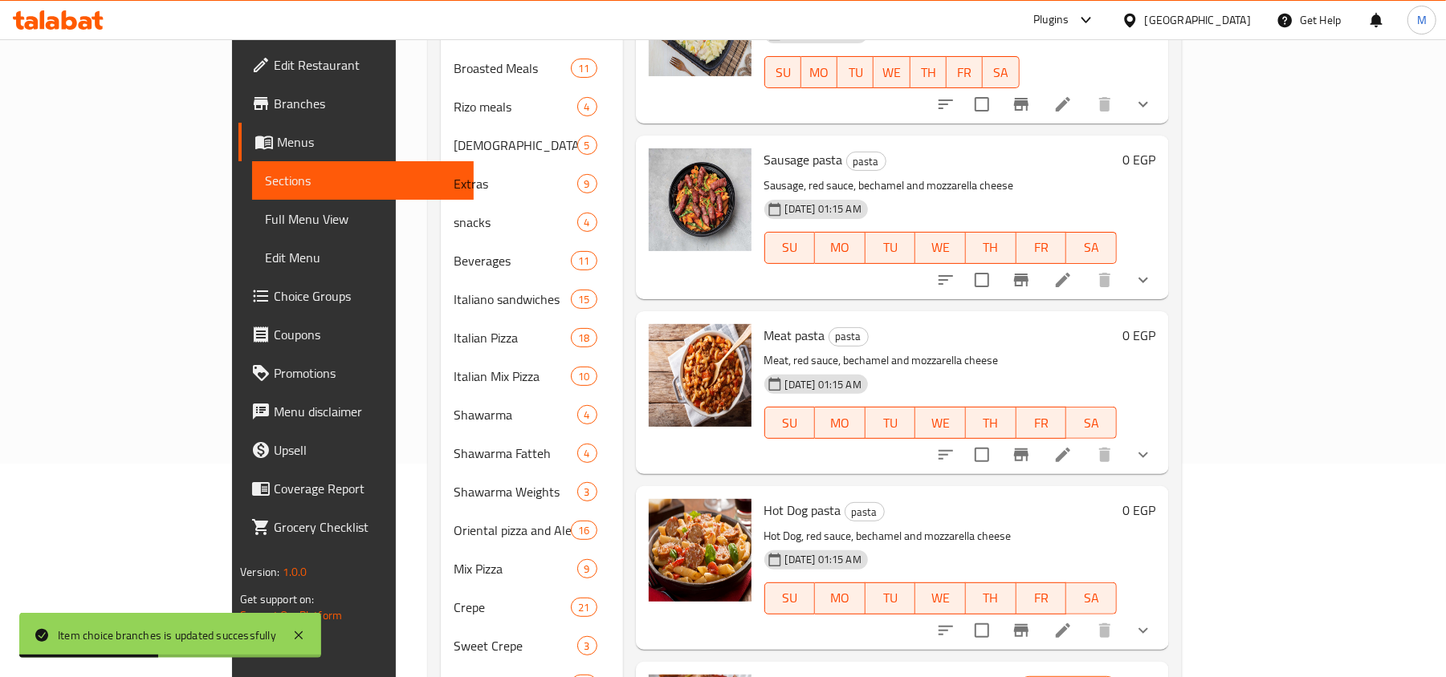
click at [1153, 445] on icon "show more" at bounding box center [1142, 454] width 19 height 19
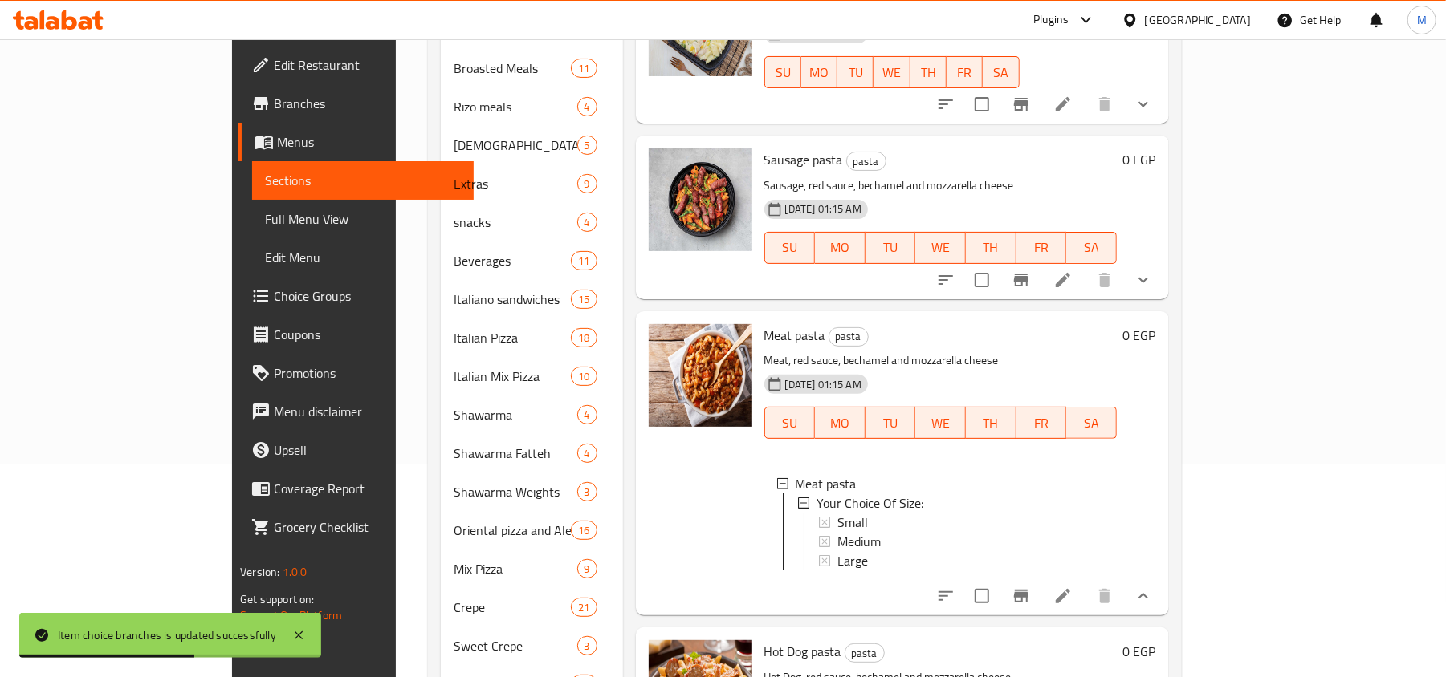
scroll to position [2, 0]
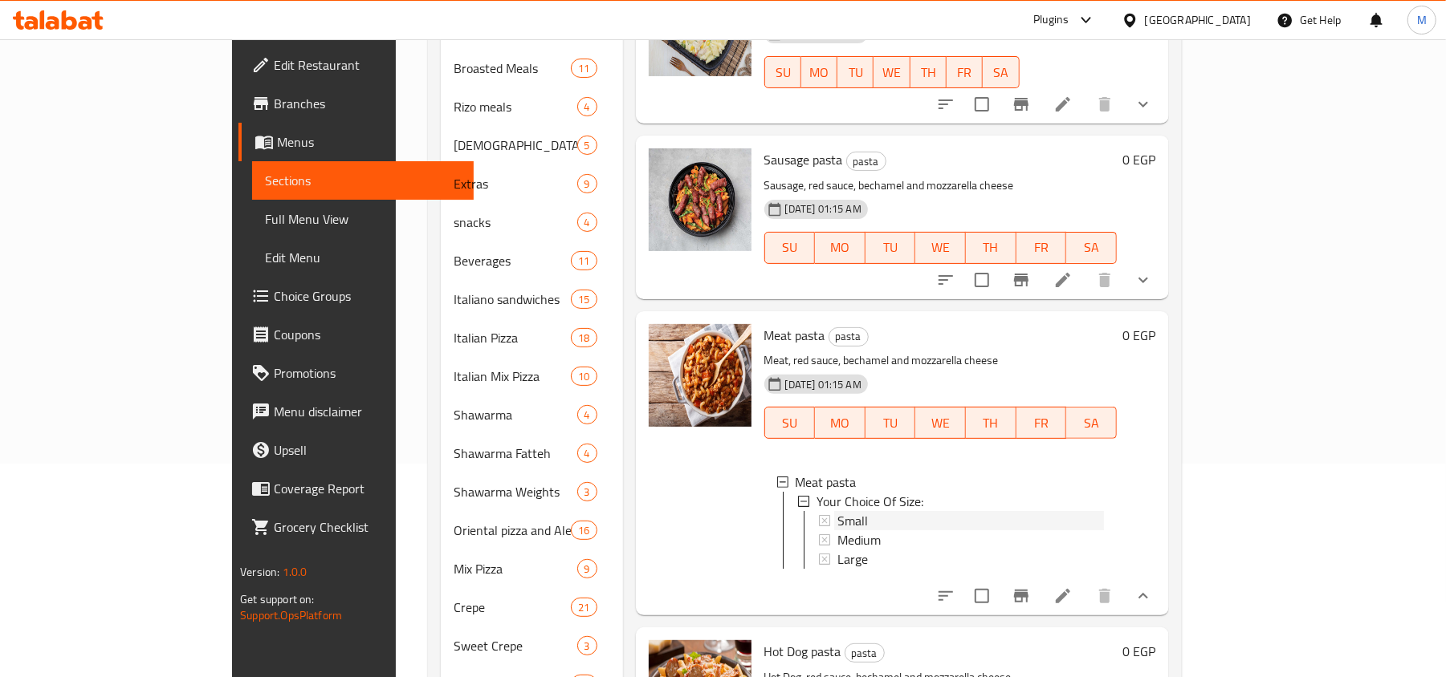
click at [837, 511] on div "Small" at bounding box center [970, 520] width 266 height 19
click at [837, 531] on span "Medium" at bounding box center [858, 540] width 43 height 19
click at [837, 550] on span "Large" at bounding box center [852, 559] width 30 height 19
click at [1153, 587] on icon "show more" at bounding box center [1142, 596] width 19 height 19
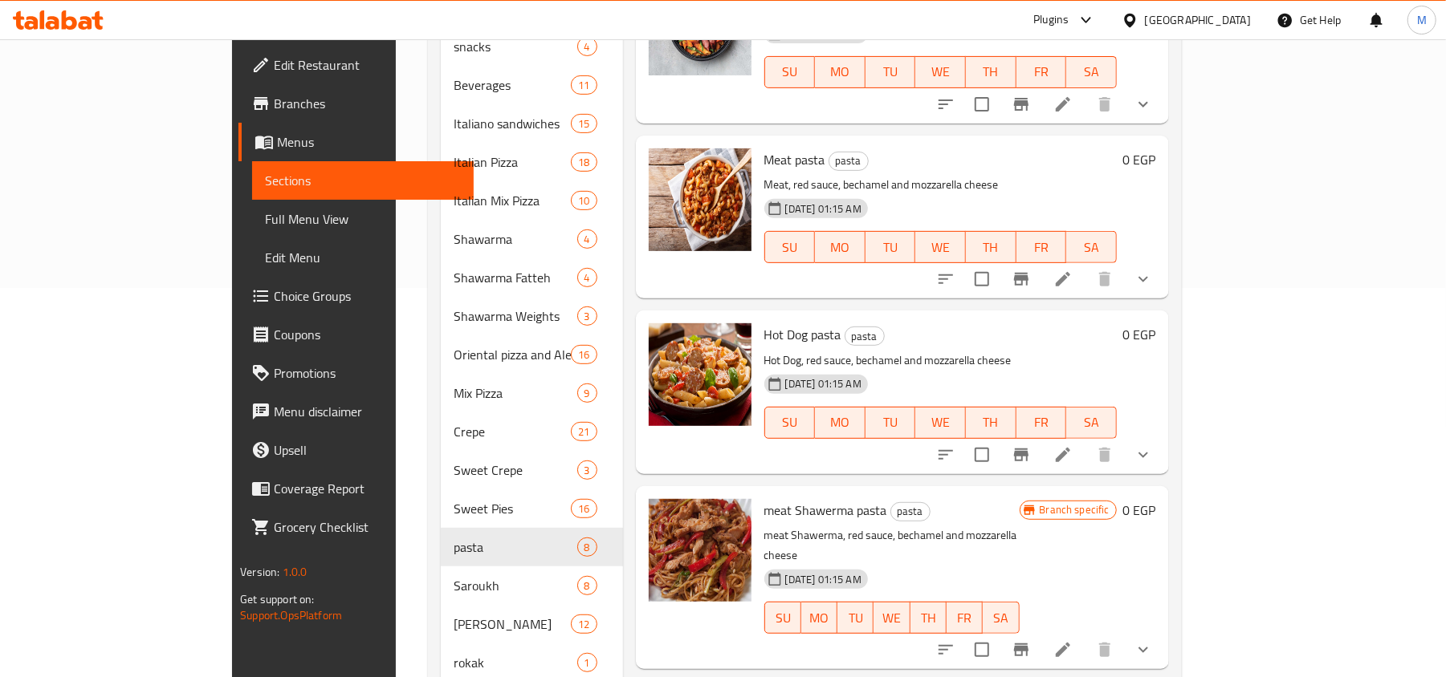
scroll to position [428, 0]
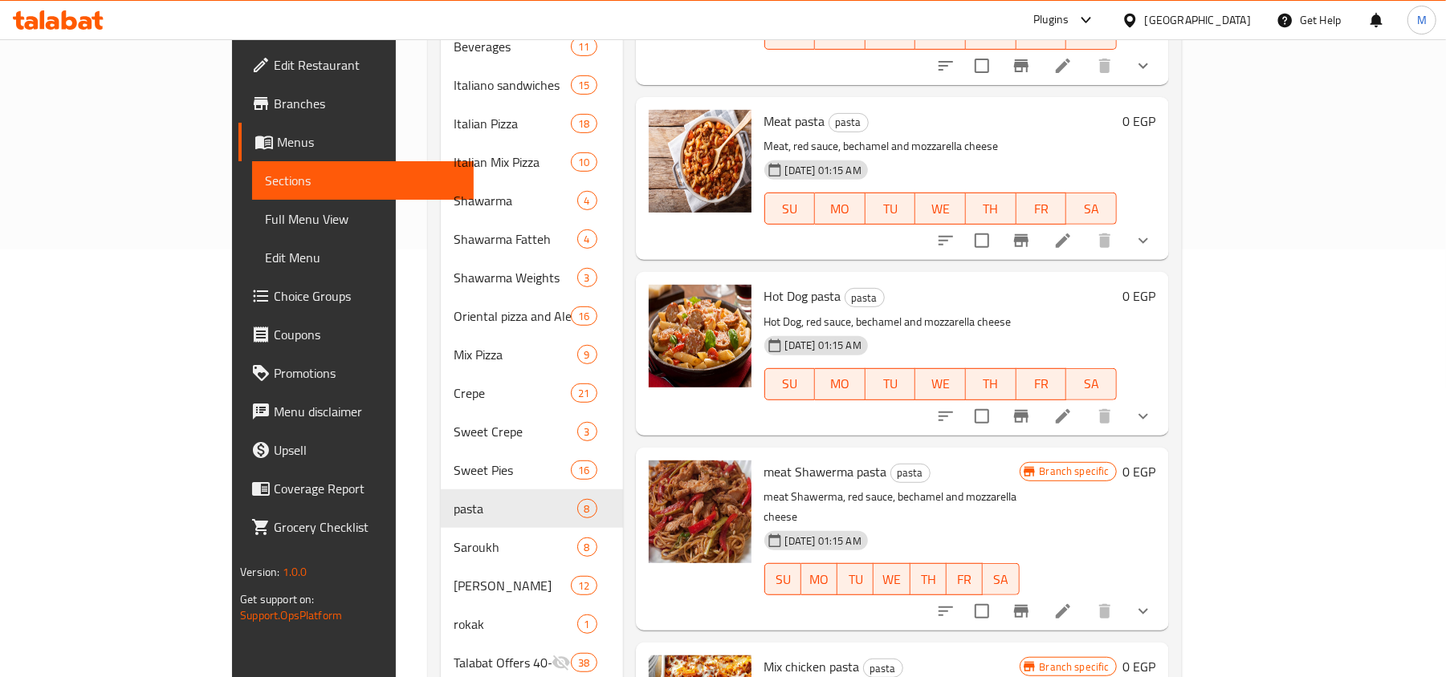
click at [1153, 407] on icon "show more" at bounding box center [1142, 416] width 19 height 19
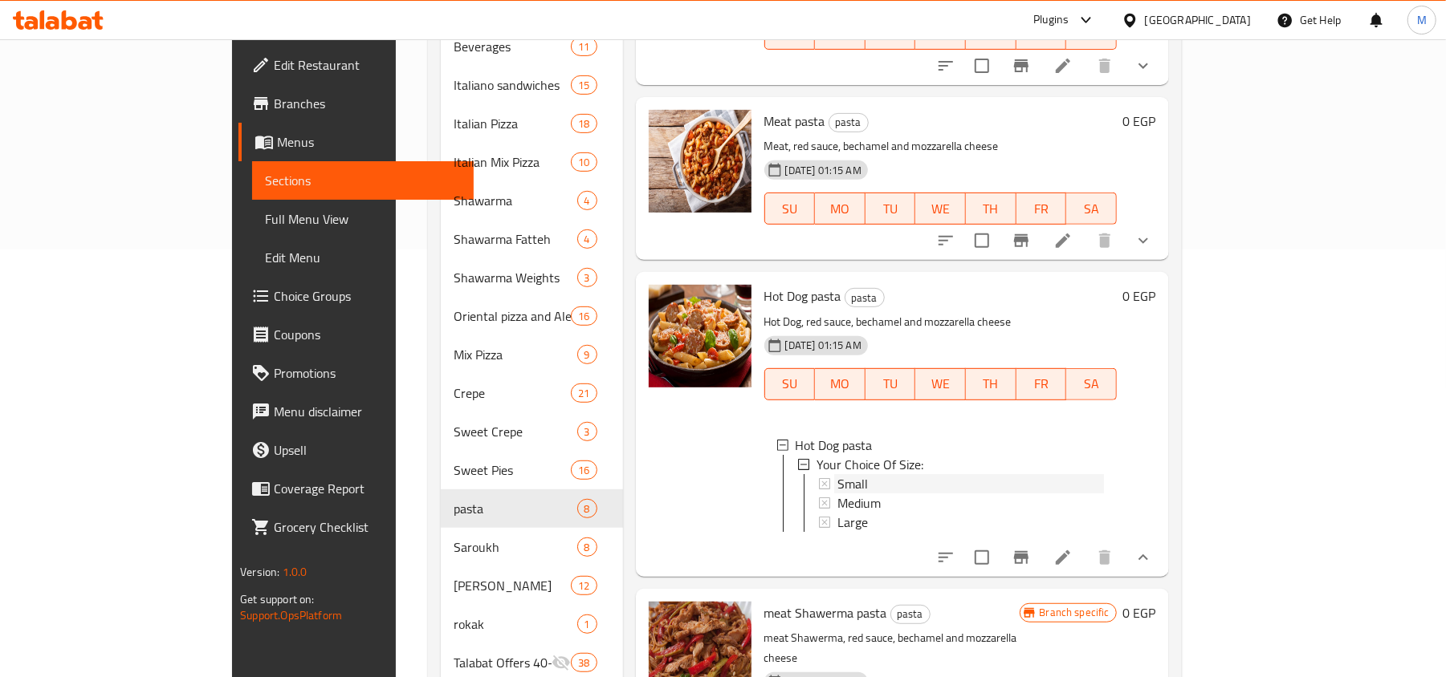
click at [837, 474] on div "Small" at bounding box center [970, 483] width 266 height 19
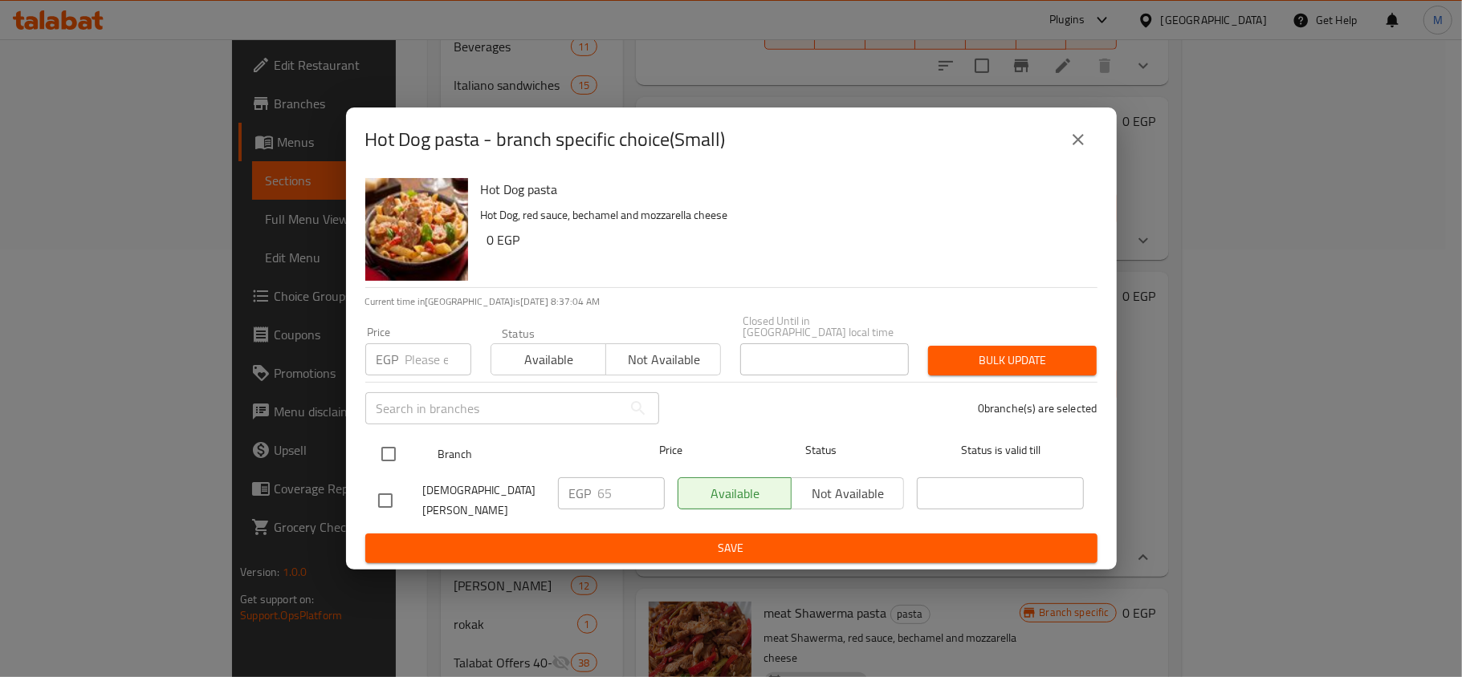
click at [392, 445] on input "checkbox" at bounding box center [389, 454] width 34 height 34
checkbox input "true"
click at [409, 354] on input "number" at bounding box center [438, 360] width 66 height 32
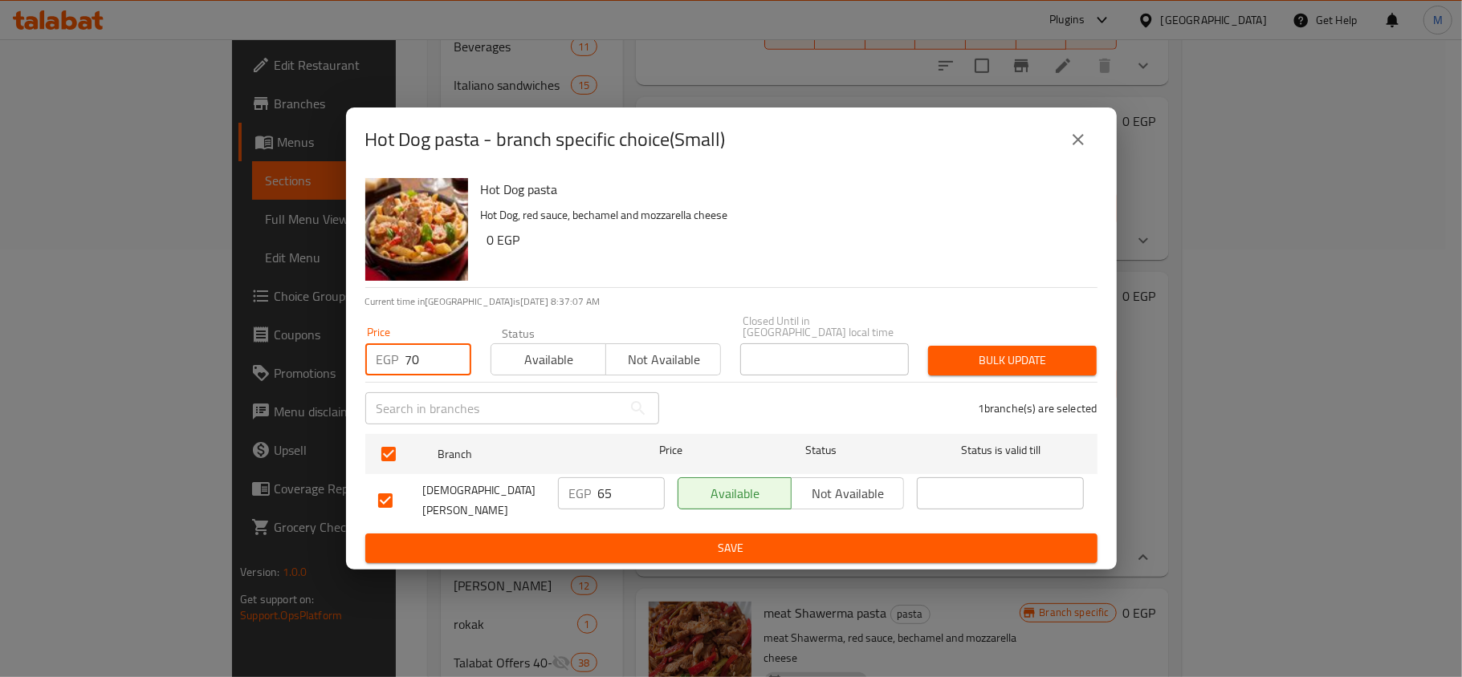
type input "70"
click at [1092, 367] on button "Bulk update" at bounding box center [1012, 361] width 169 height 30
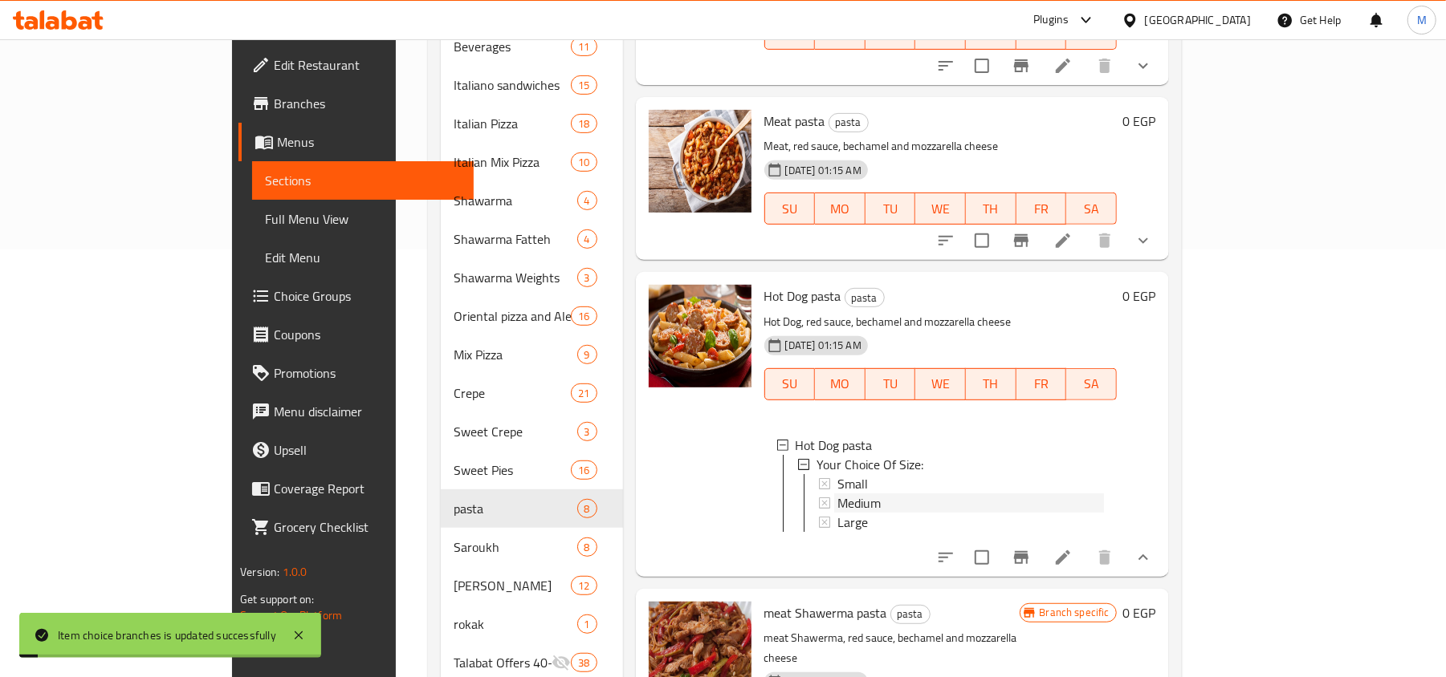
click at [837, 494] on span "Medium" at bounding box center [858, 503] width 43 height 19
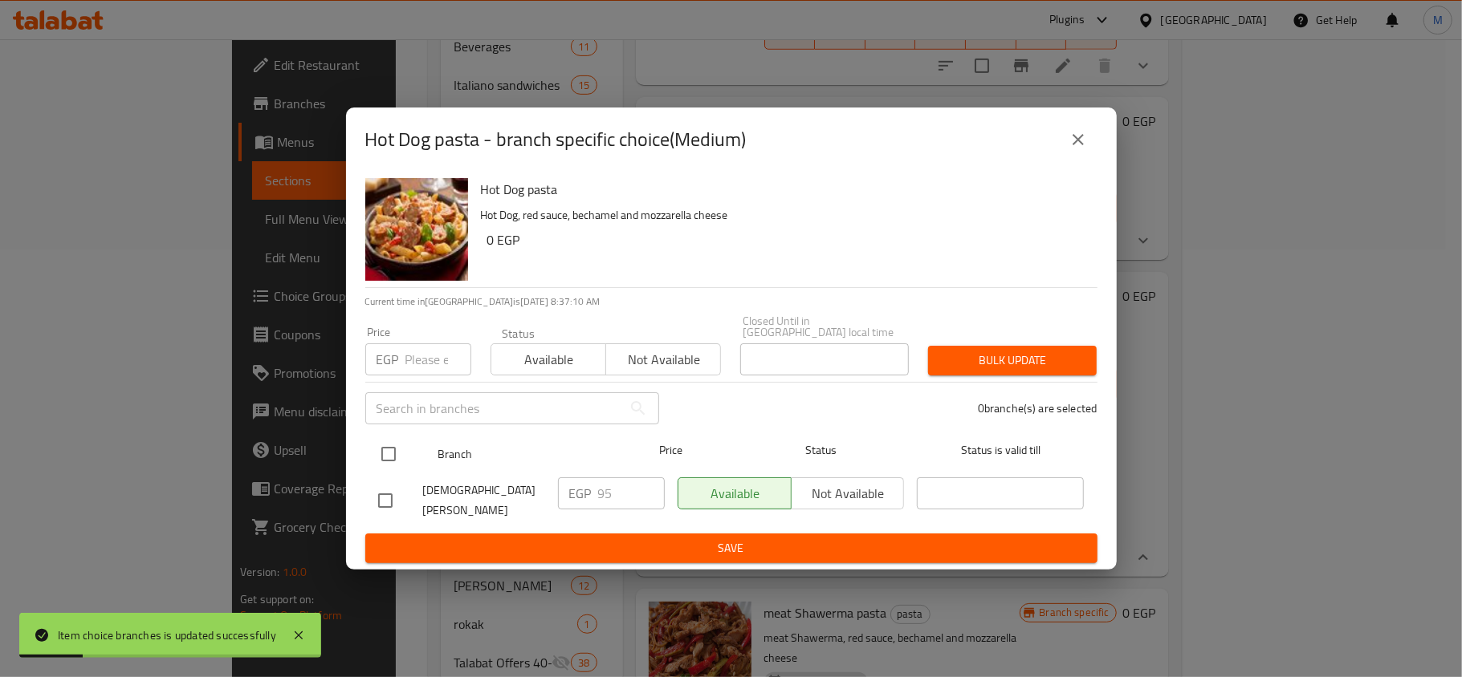
click at [389, 456] on input "checkbox" at bounding box center [389, 454] width 34 height 34
checkbox input "true"
click at [425, 361] on input "number" at bounding box center [438, 360] width 66 height 32
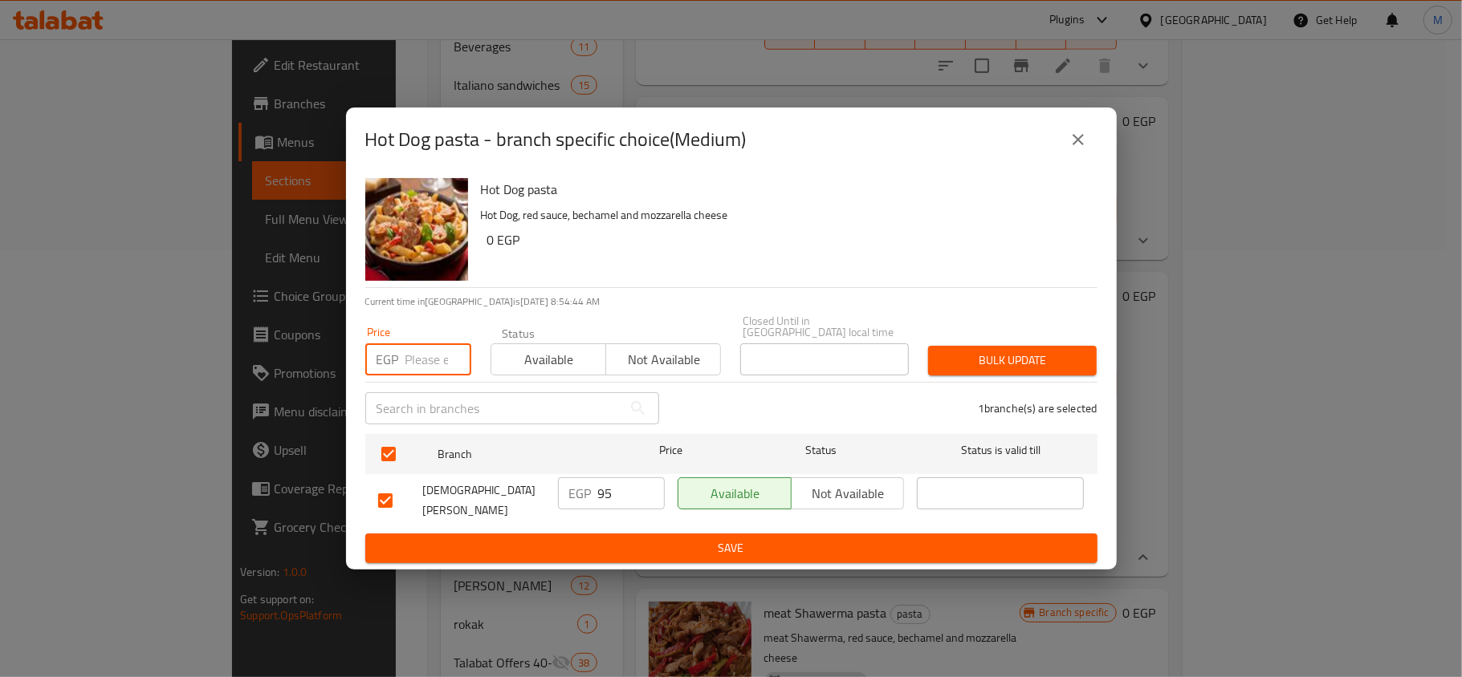
click at [406, 361] on input "number" at bounding box center [438, 360] width 66 height 32
type input "110"
click at [1019, 355] on span "Bulk update" at bounding box center [1012, 361] width 143 height 20
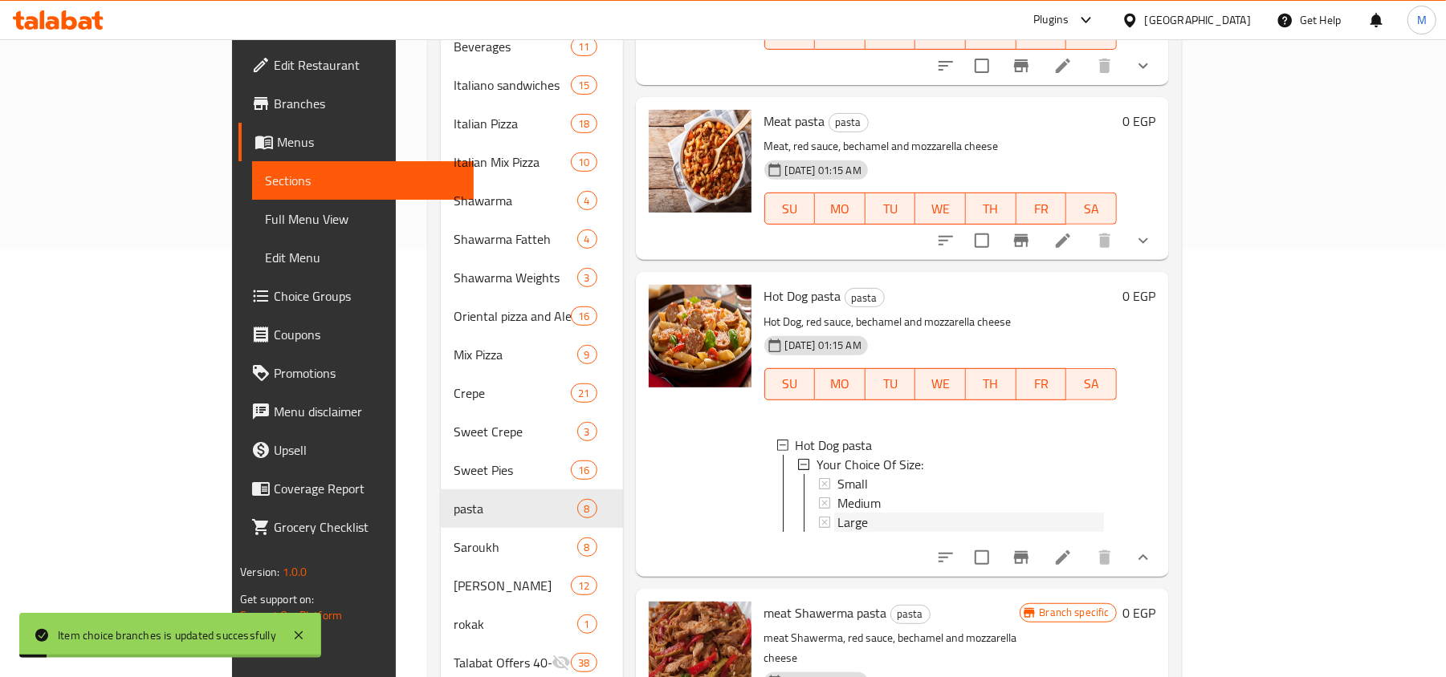
click at [837, 513] on span "Large" at bounding box center [852, 522] width 30 height 19
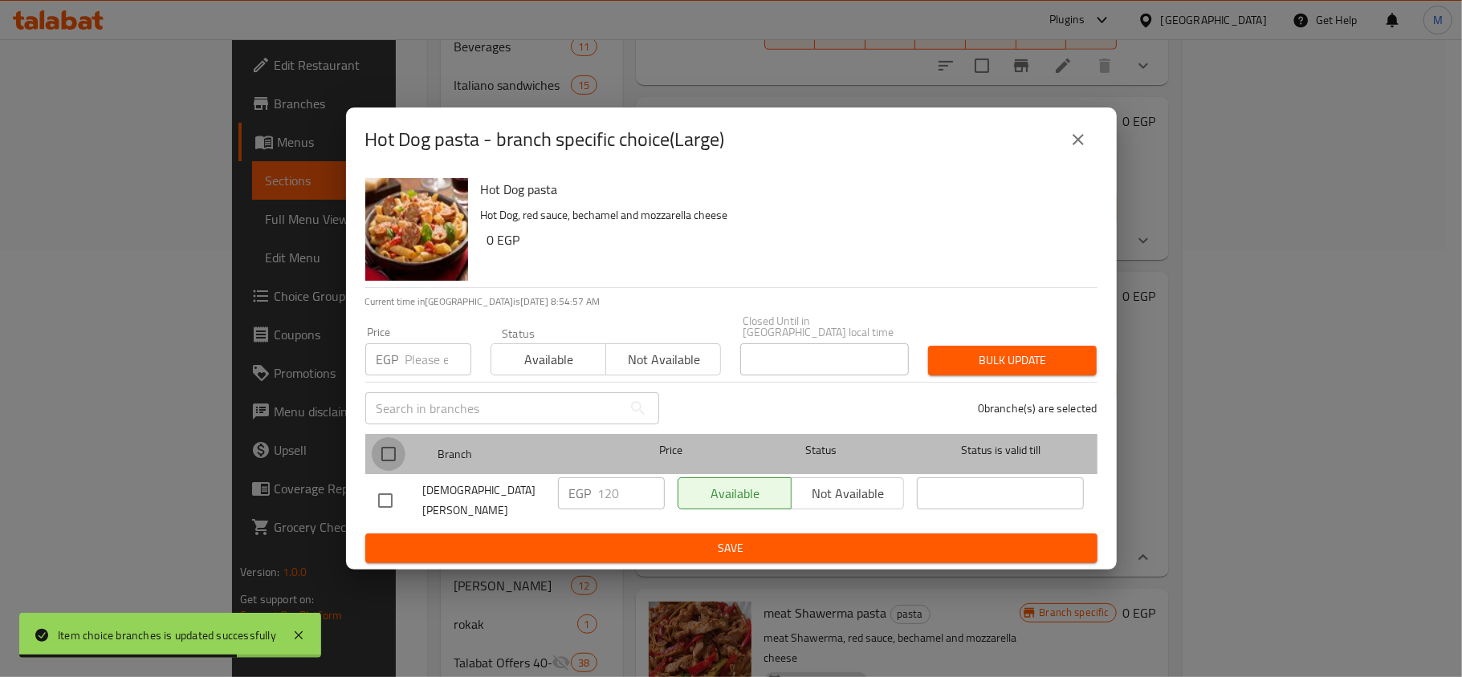
click at [386, 450] on input "checkbox" at bounding box center [389, 454] width 34 height 34
checkbox input "true"
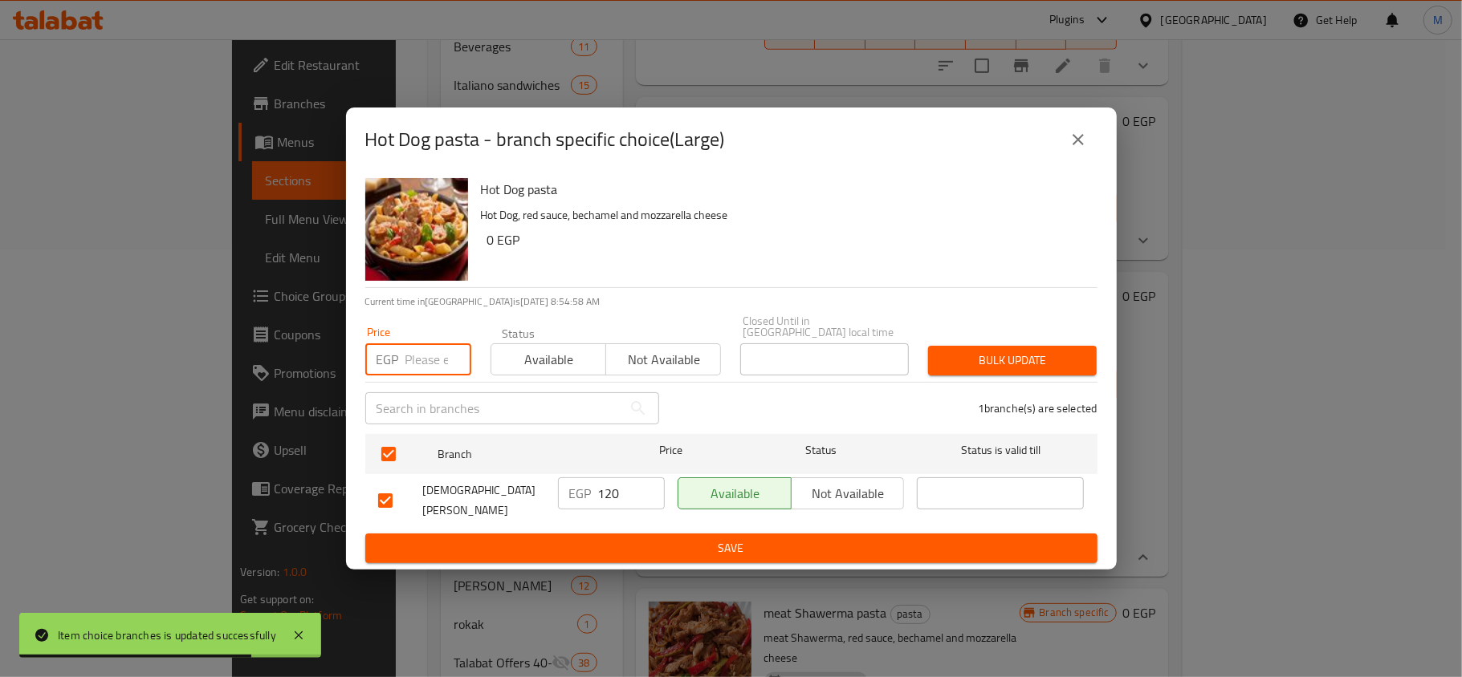
click at [405, 363] on input "number" at bounding box center [438, 360] width 66 height 32
type input "125"
click at [968, 363] on span "Bulk update" at bounding box center [1012, 361] width 143 height 20
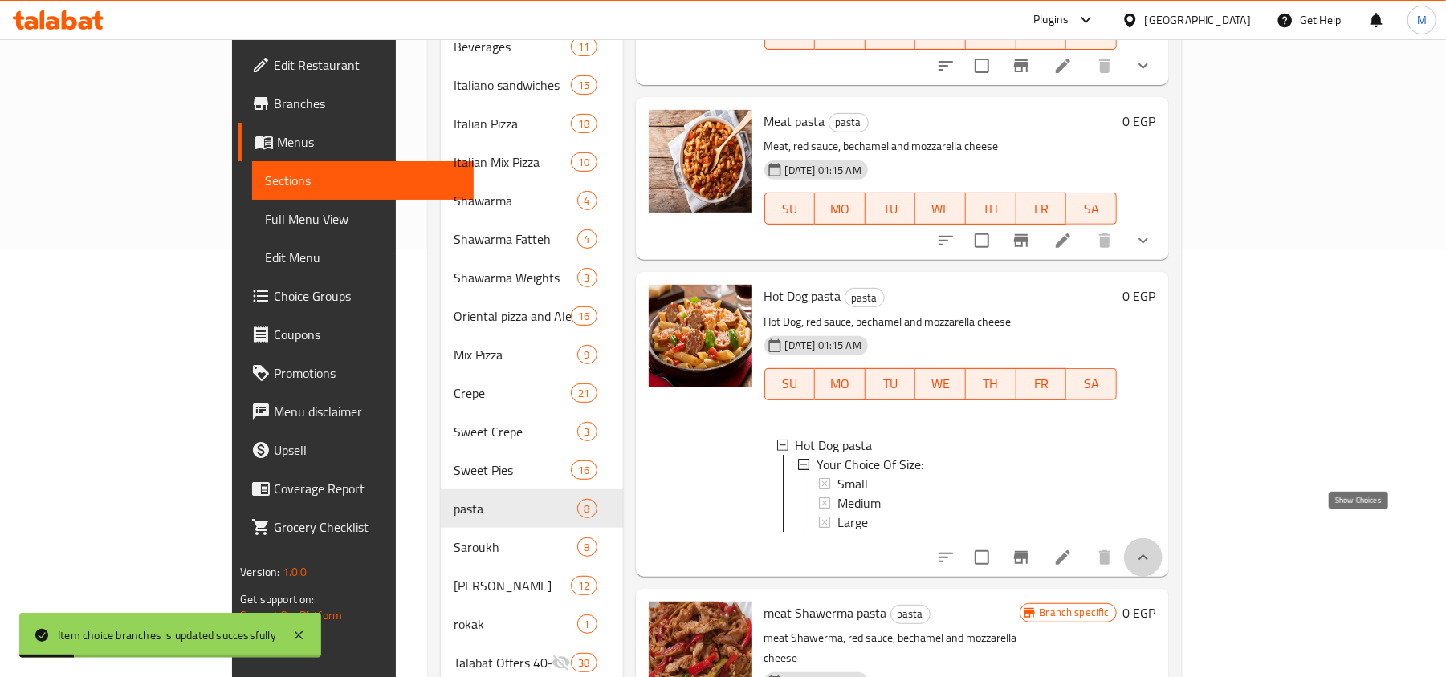
click at [1153, 548] on icon "show more" at bounding box center [1142, 557] width 19 height 19
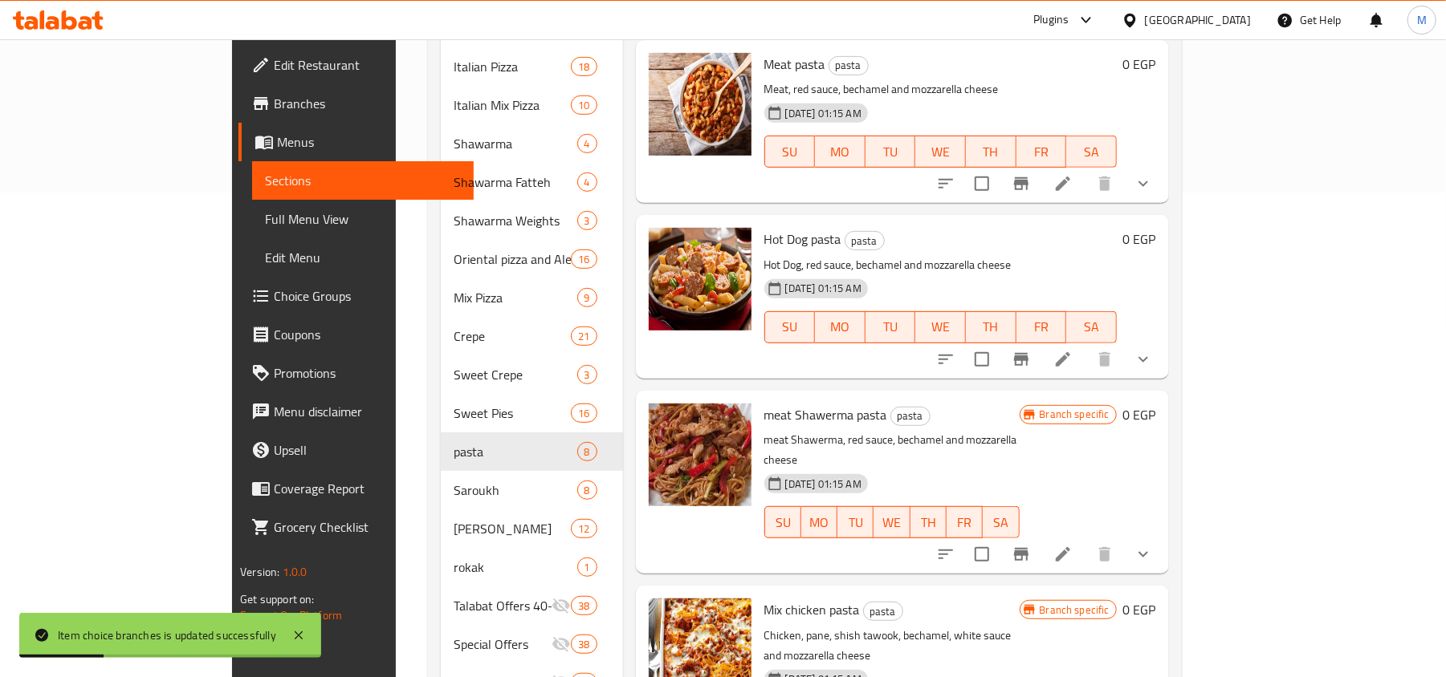
scroll to position [538, 0]
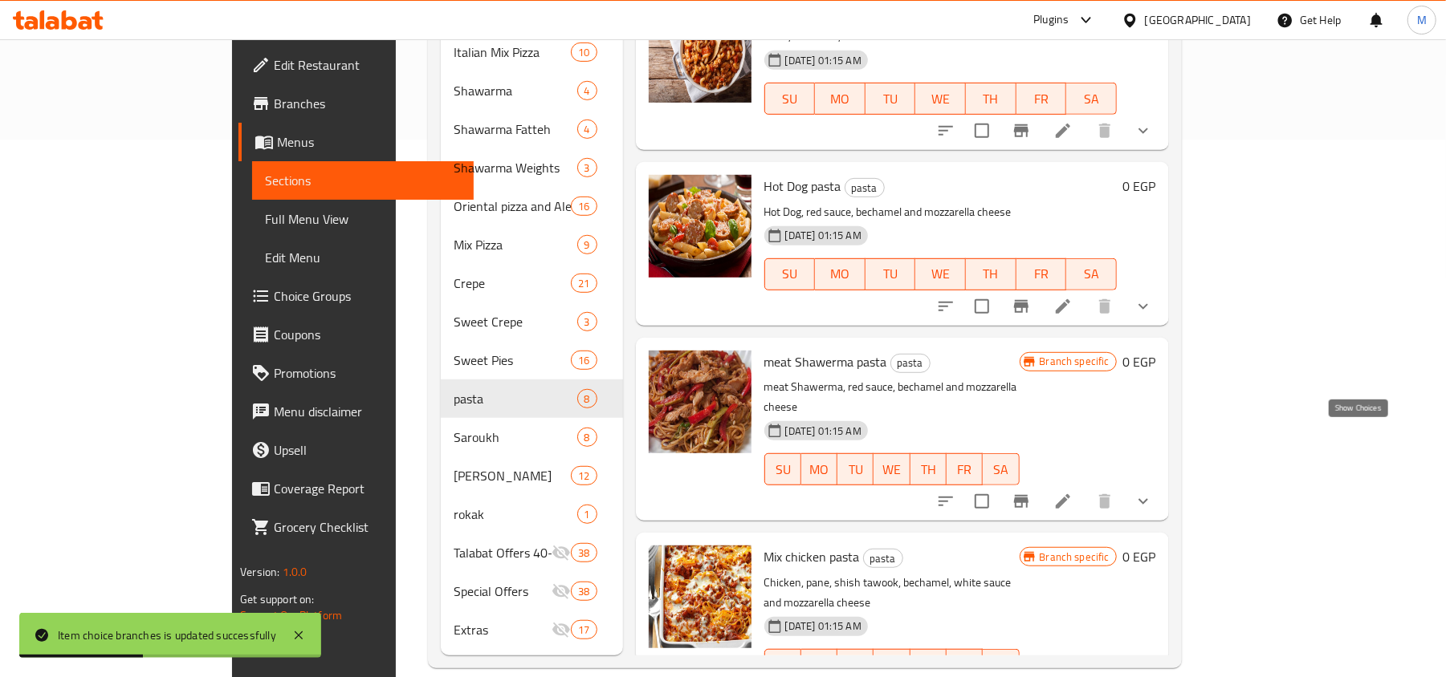
click at [1153, 492] on icon "show more" at bounding box center [1142, 501] width 19 height 19
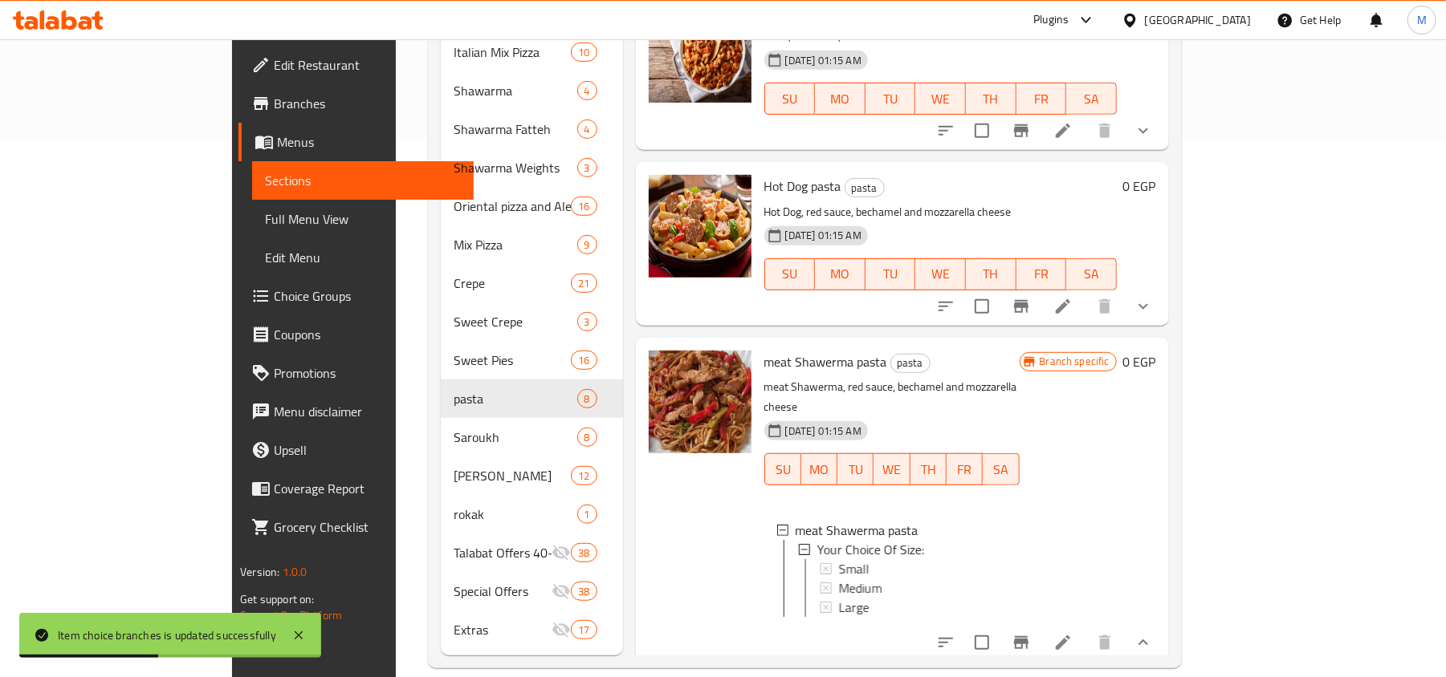
scroll to position [2, 0]
click at [837, 558] on div "Small" at bounding box center [921, 567] width 169 height 19
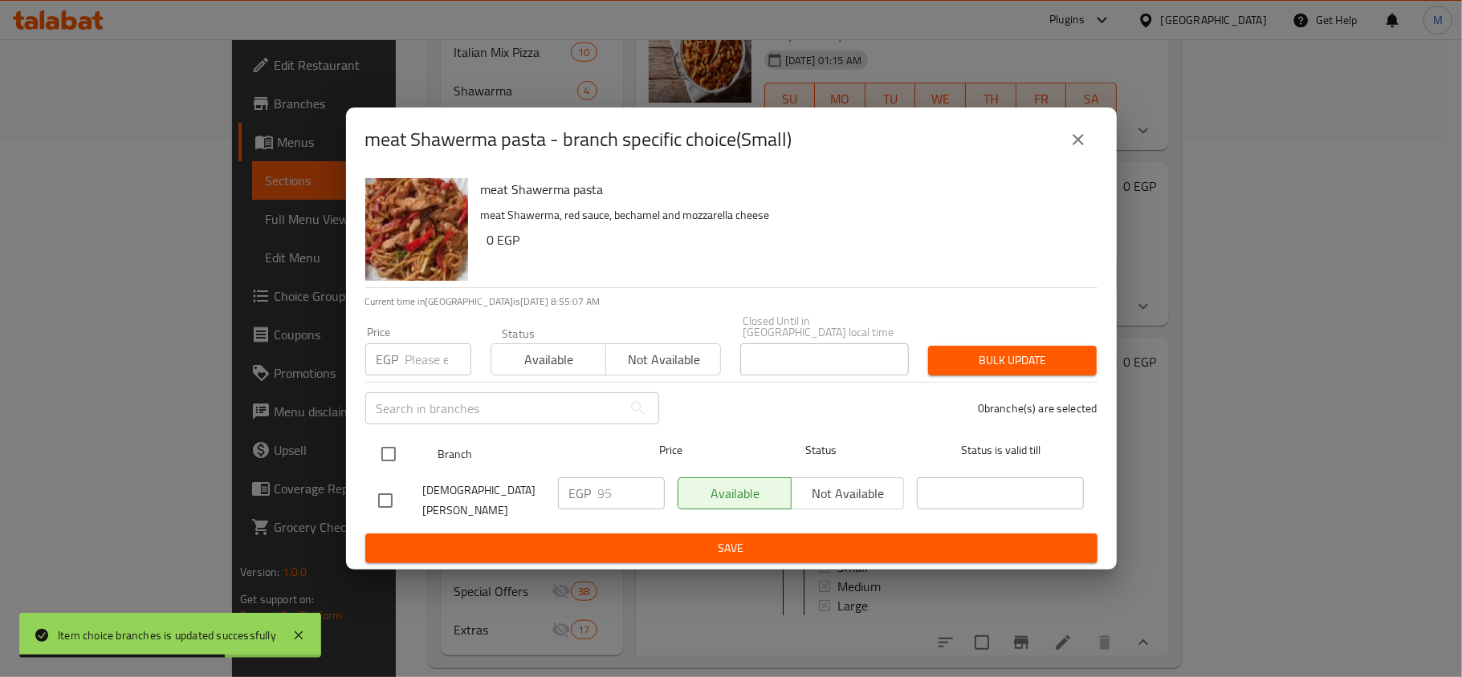
click at [388, 446] on input "checkbox" at bounding box center [389, 454] width 34 height 34
checkbox input "true"
click at [424, 361] on input "number" at bounding box center [438, 360] width 66 height 32
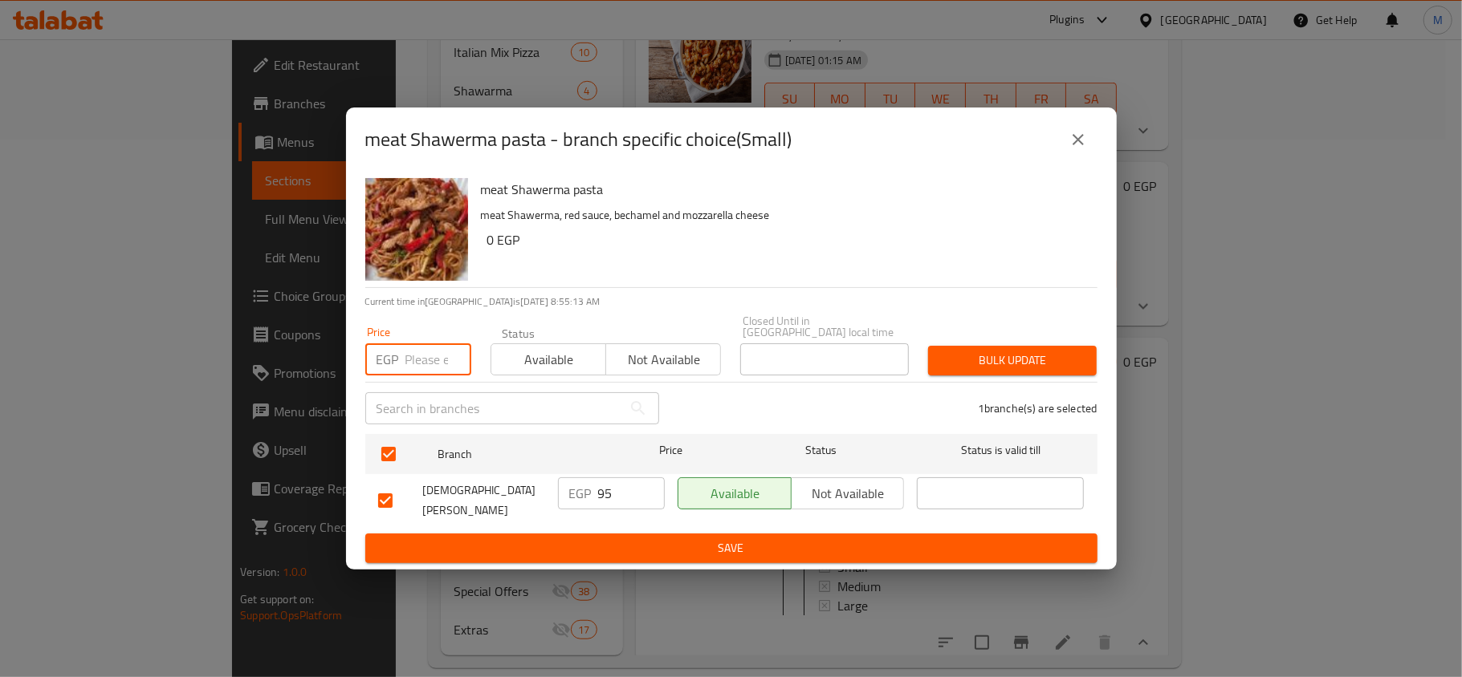
click at [1070, 148] on icon "close" at bounding box center [1077, 139] width 19 height 19
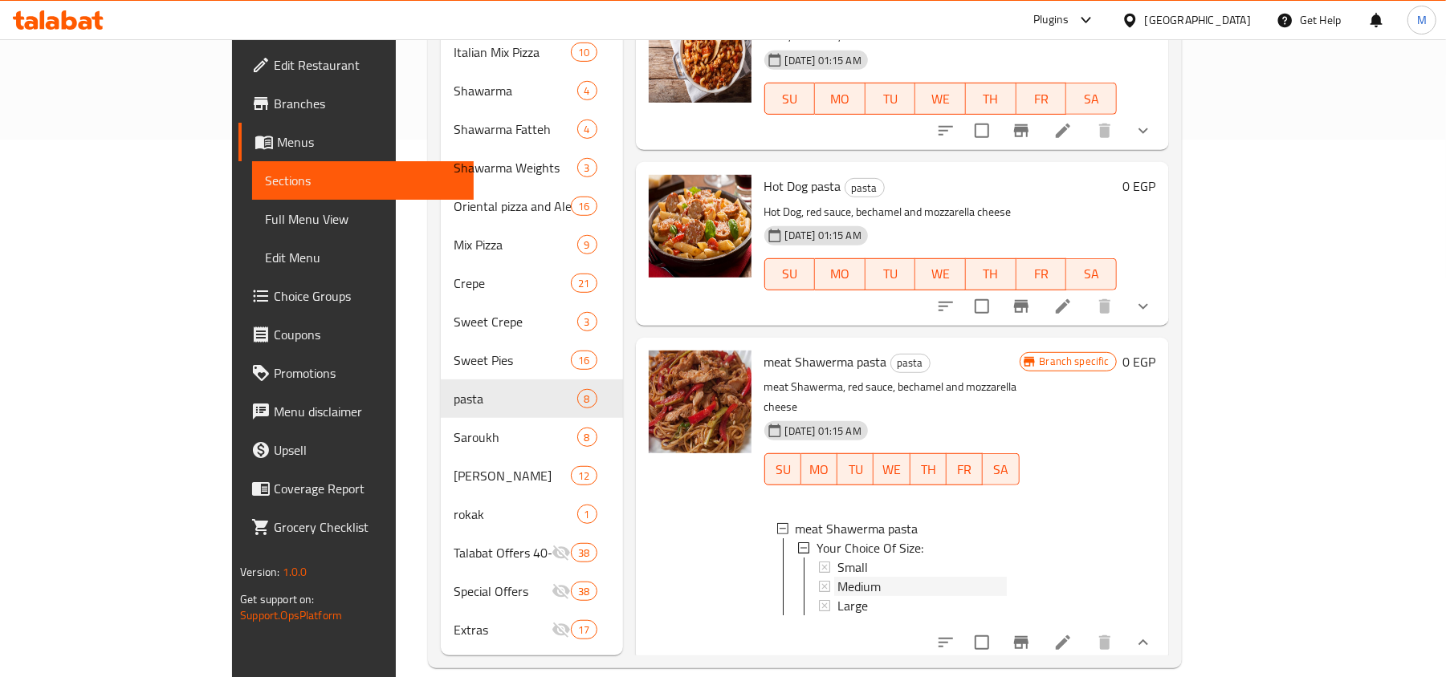
click at [837, 577] on div "Medium" at bounding box center [921, 586] width 169 height 19
click at [848, 596] on div "Large" at bounding box center [921, 605] width 169 height 19
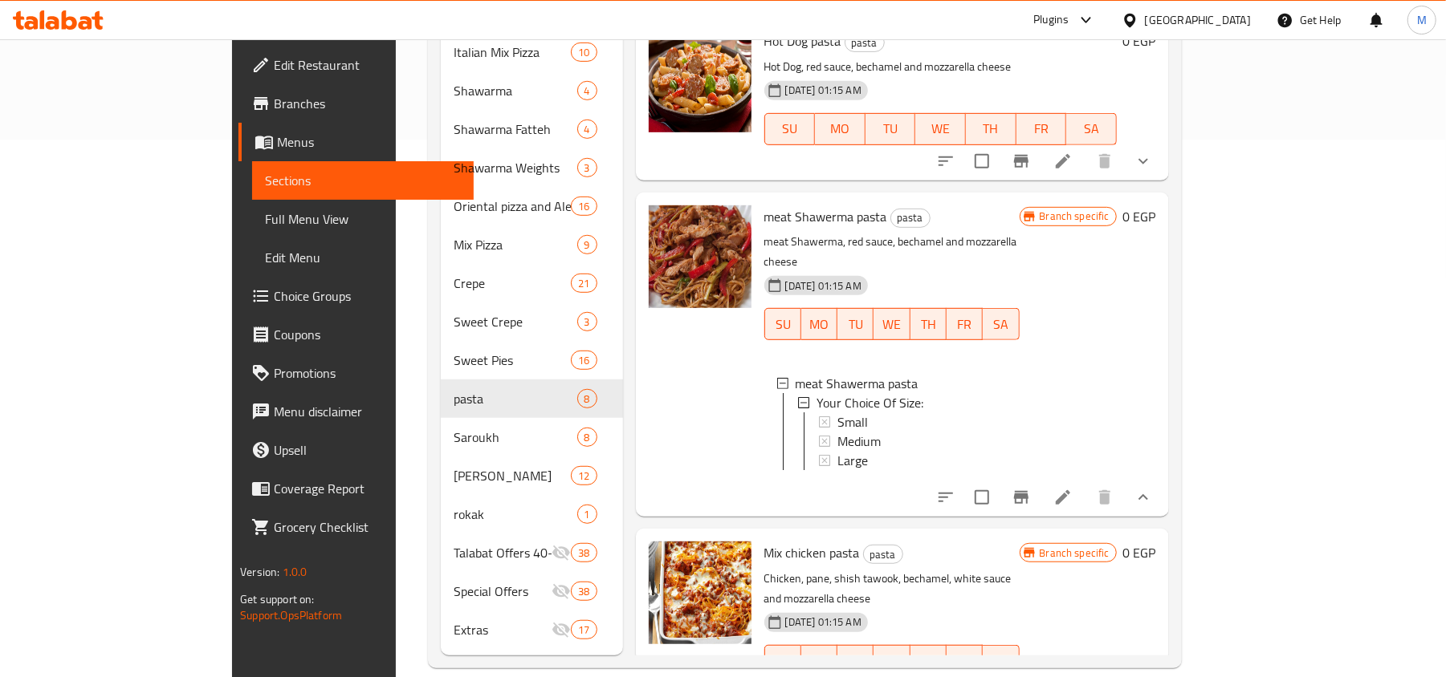
scroll to position [610, 0]
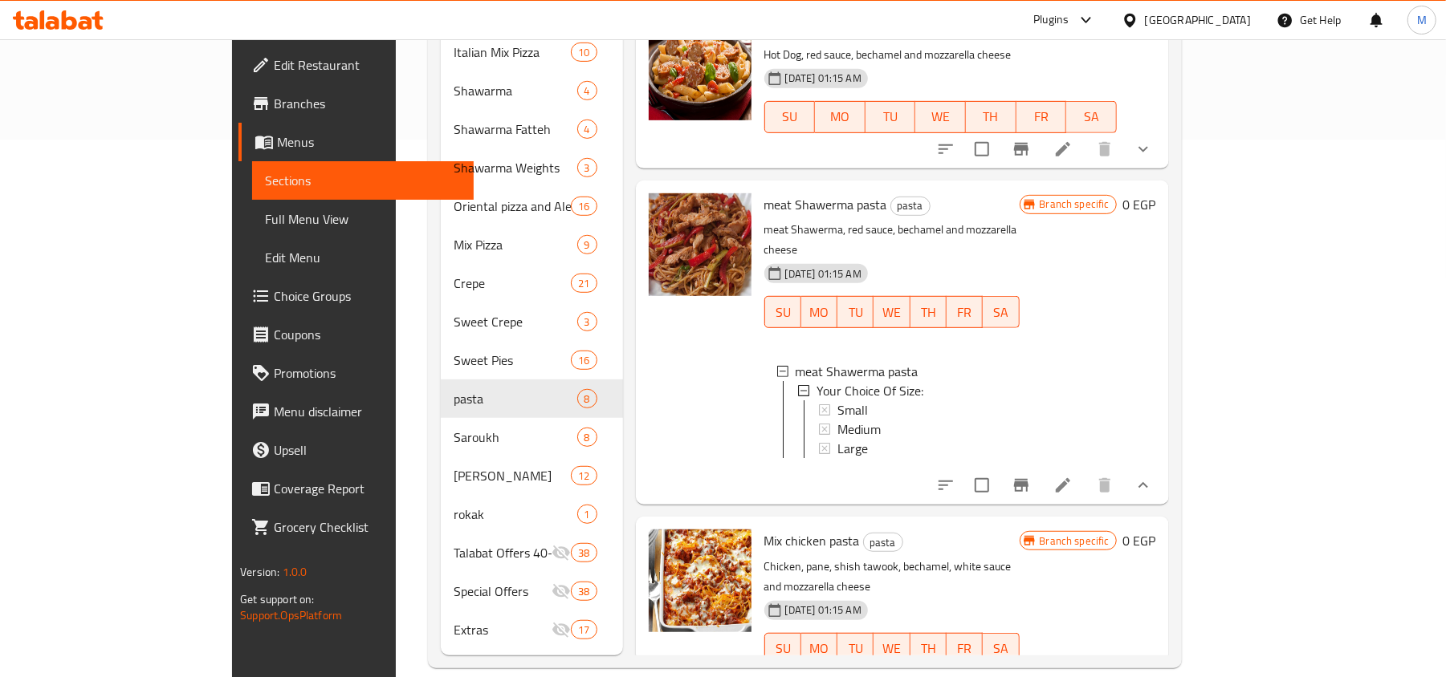
click at [1162, 466] on button "show more" at bounding box center [1143, 485] width 39 height 39
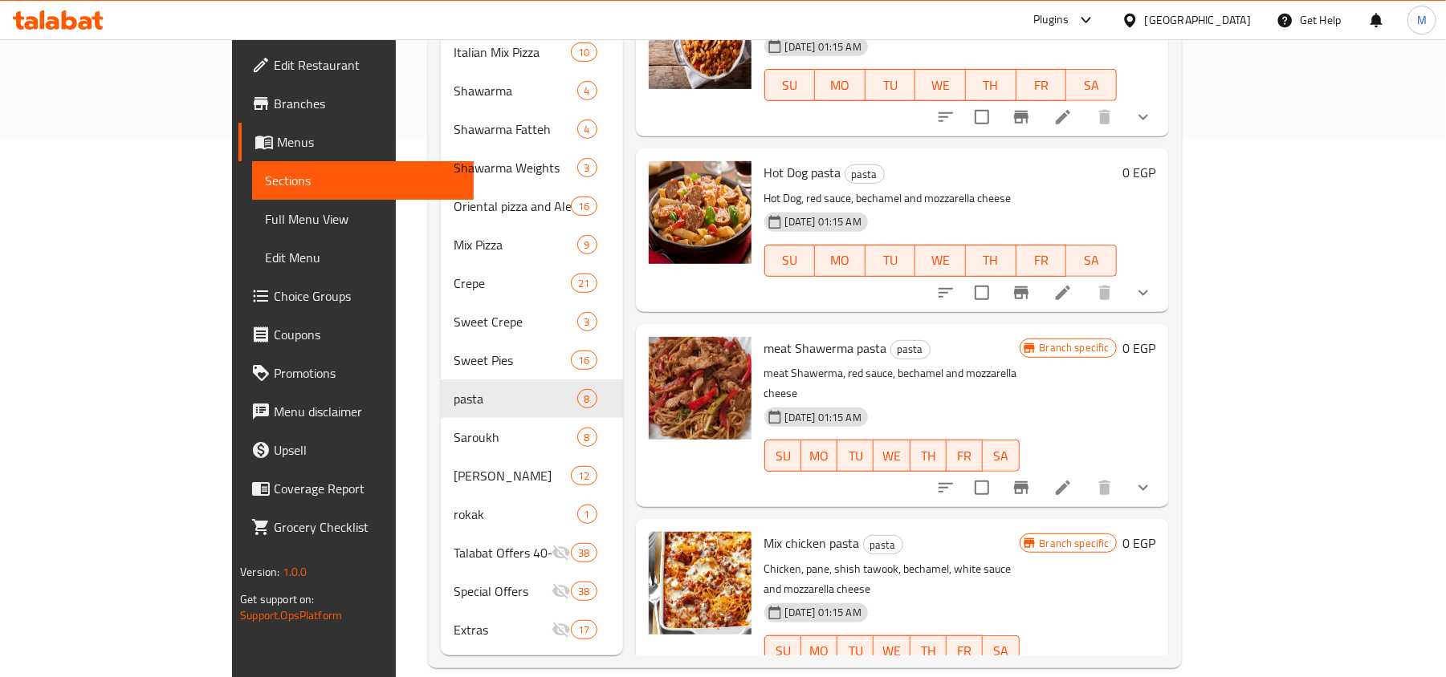
scroll to position [453, 0]
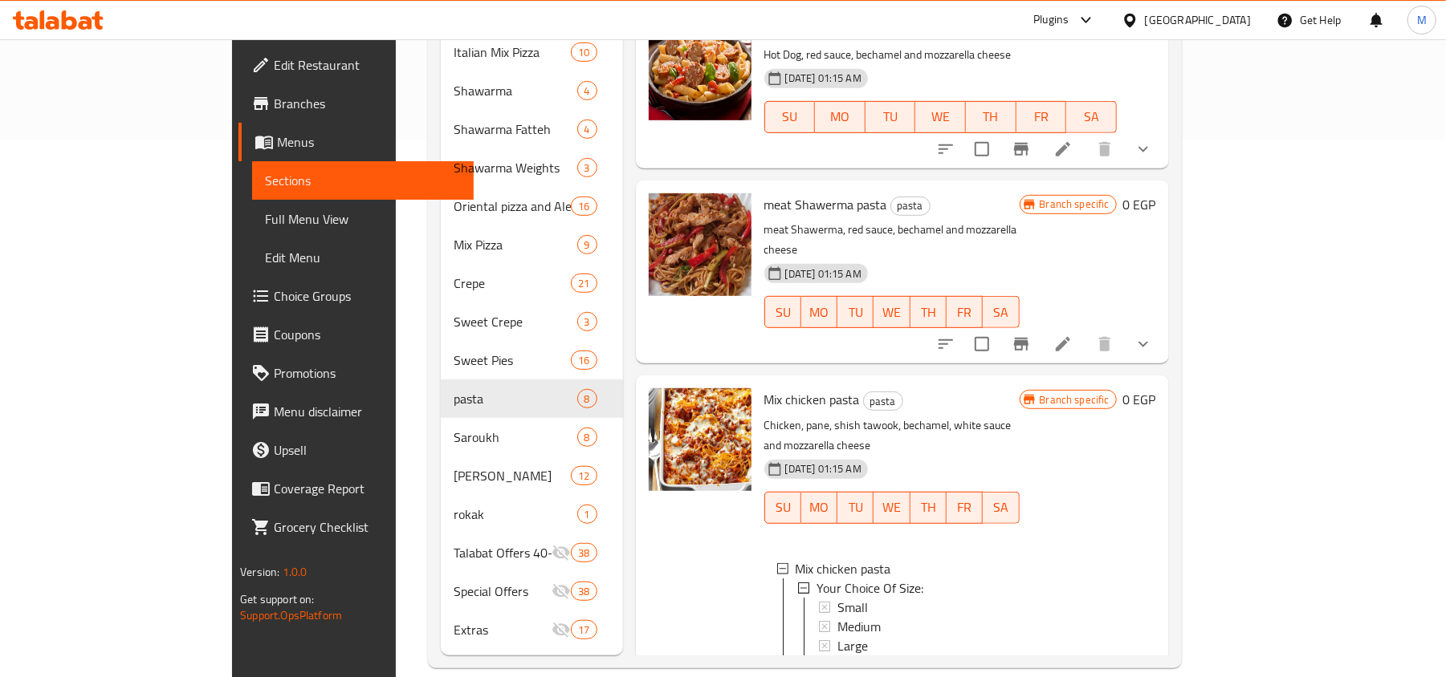
scroll to position [2, 0]
click at [837, 596] on div "Small" at bounding box center [921, 605] width 169 height 19
click at [837, 616] on div "Medium" at bounding box center [921, 625] width 169 height 19
click at [841, 635] on div "Large" at bounding box center [921, 644] width 169 height 19
click at [1153, 672] on icon "show more" at bounding box center [1142, 681] width 19 height 19
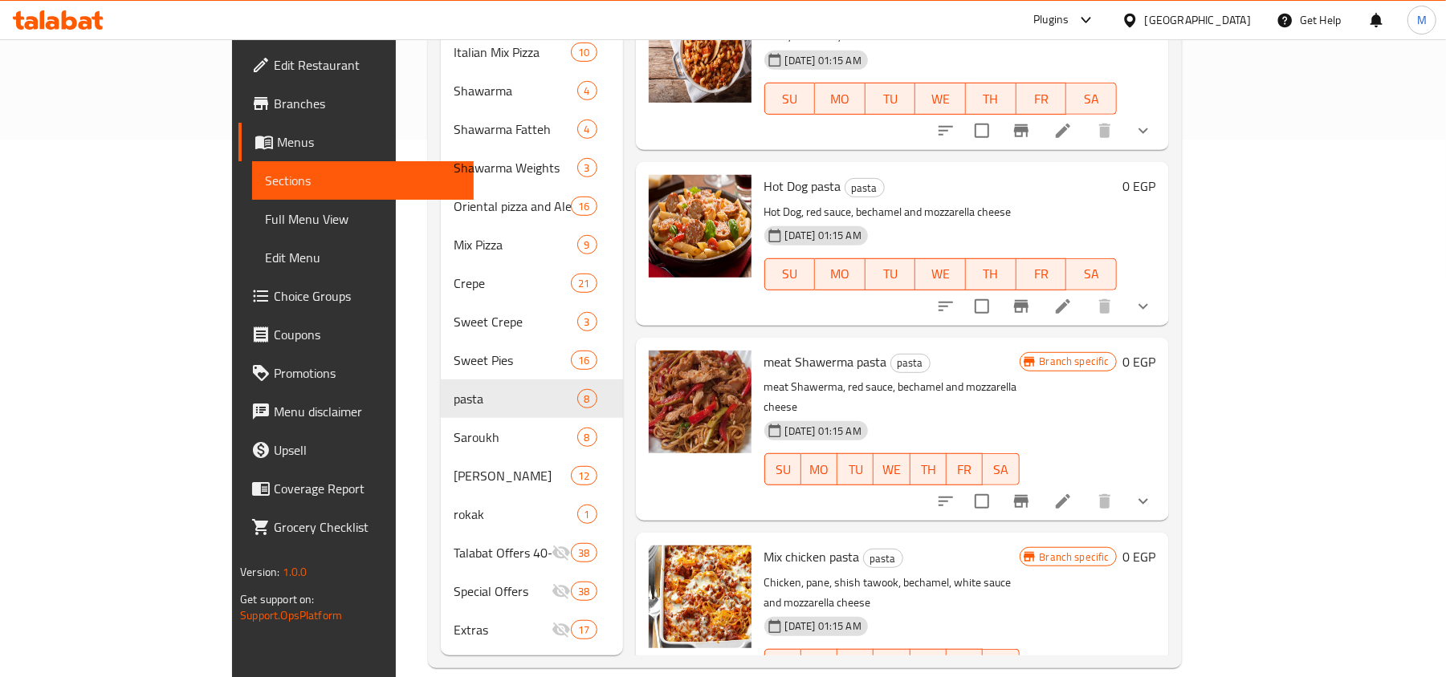
scroll to position [453, 0]
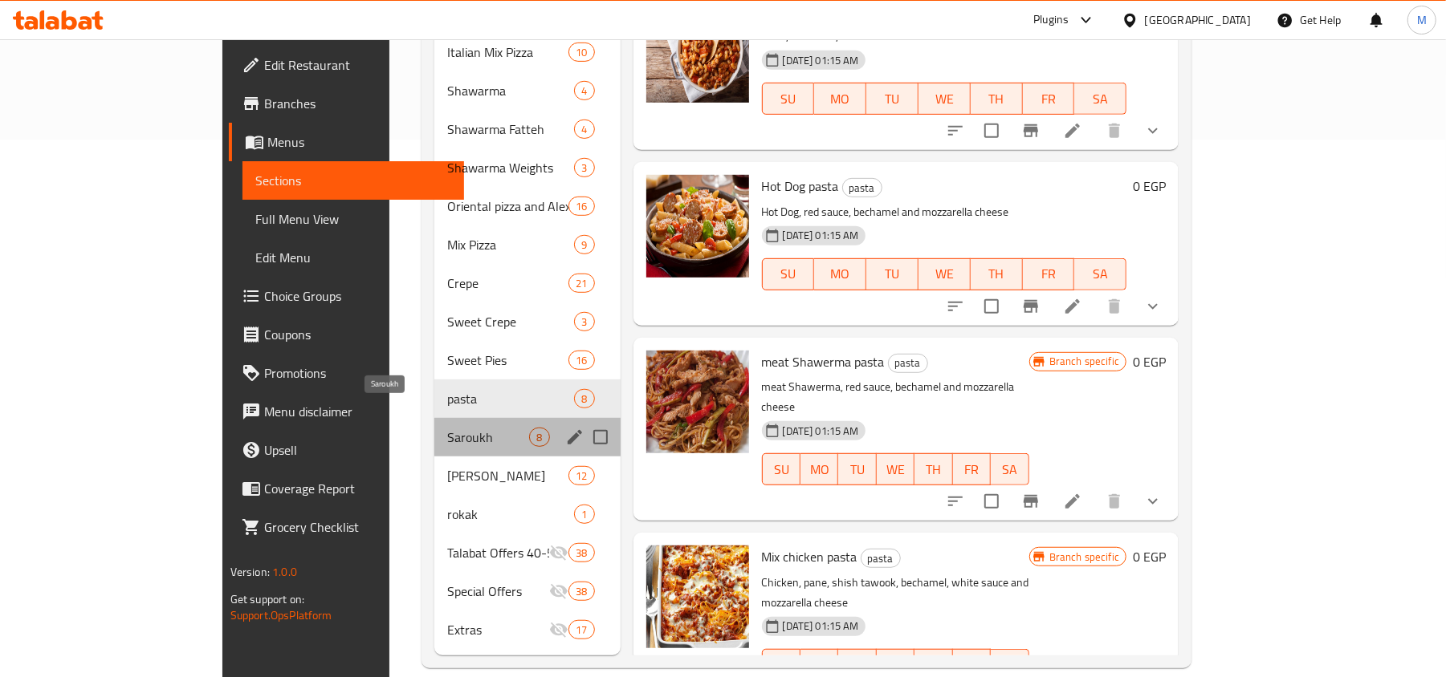
click at [447, 428] on span "Saroukh" at bounding box center [488, 437] width 83 height 19
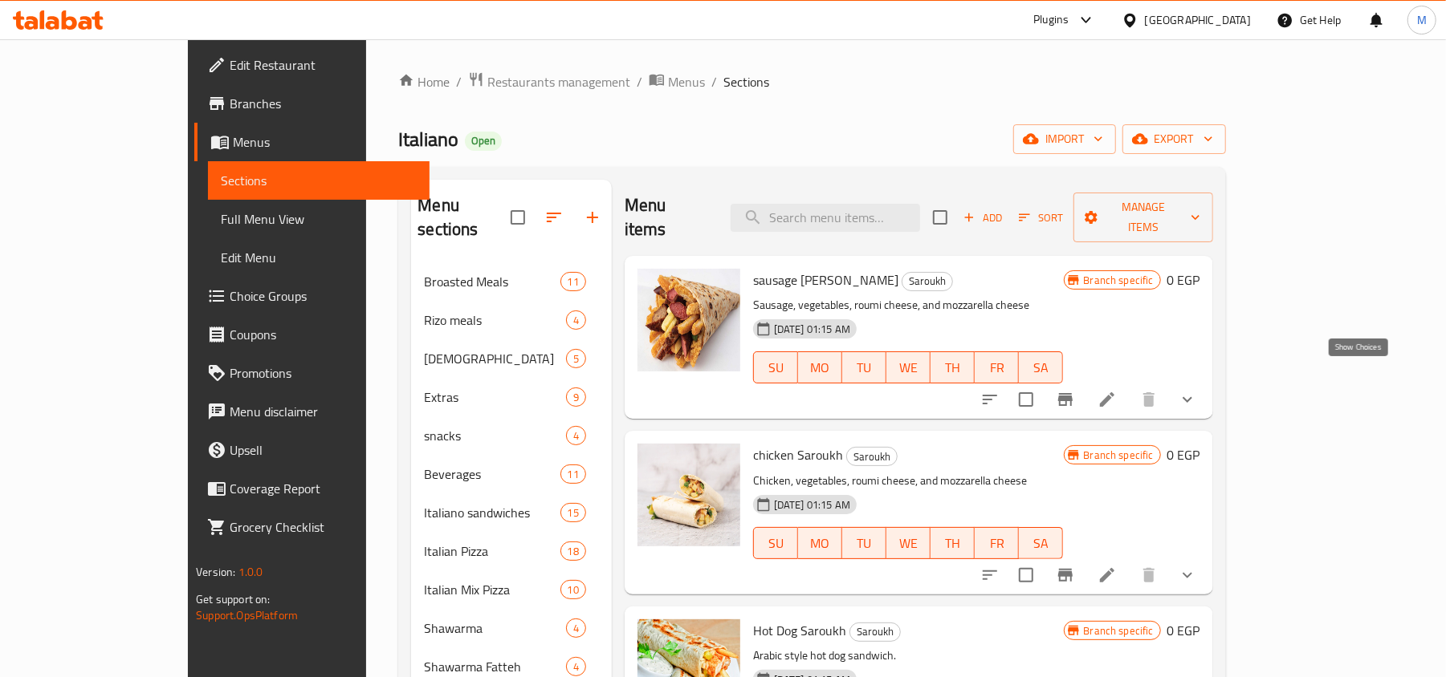
click at [1197, 390] on icon "show more" at bounding box center [1186, 399] width 19 height 19
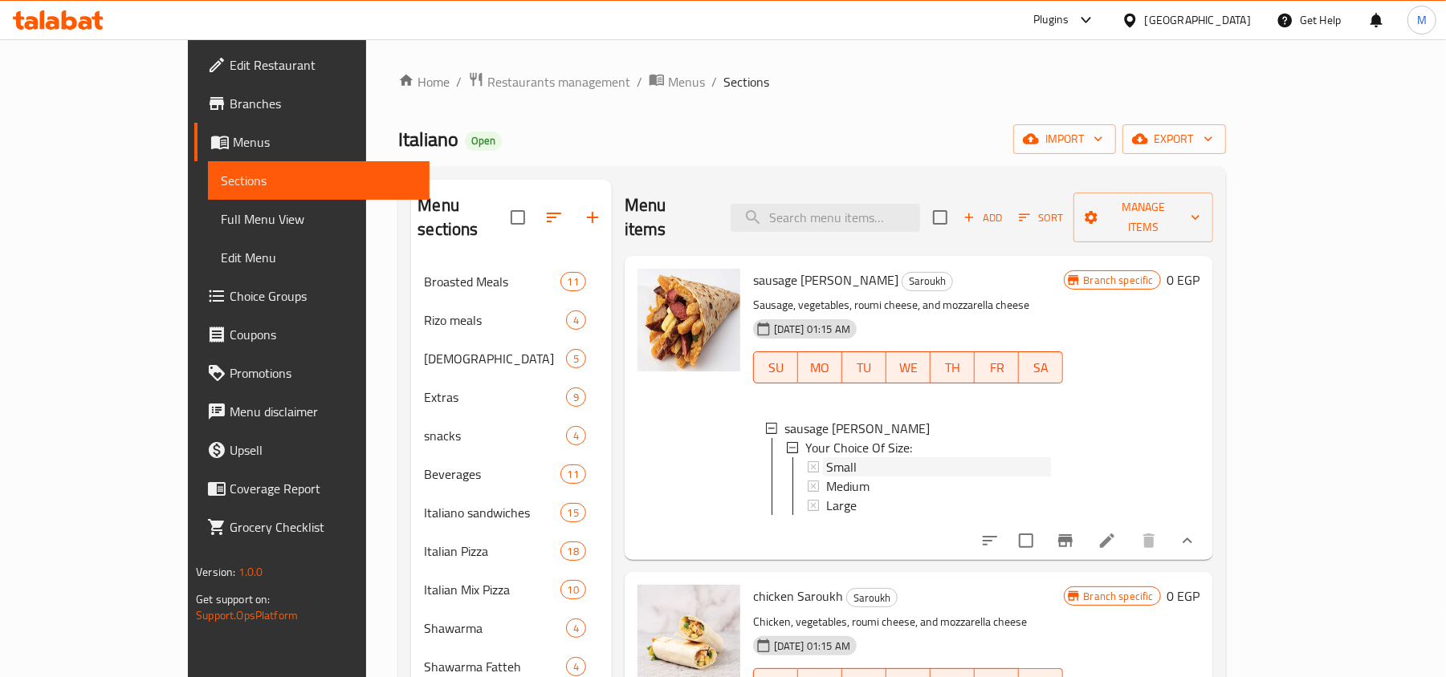
click at [836, 457] on div "Small" at bounding box center [938, 466] width 225 height 19
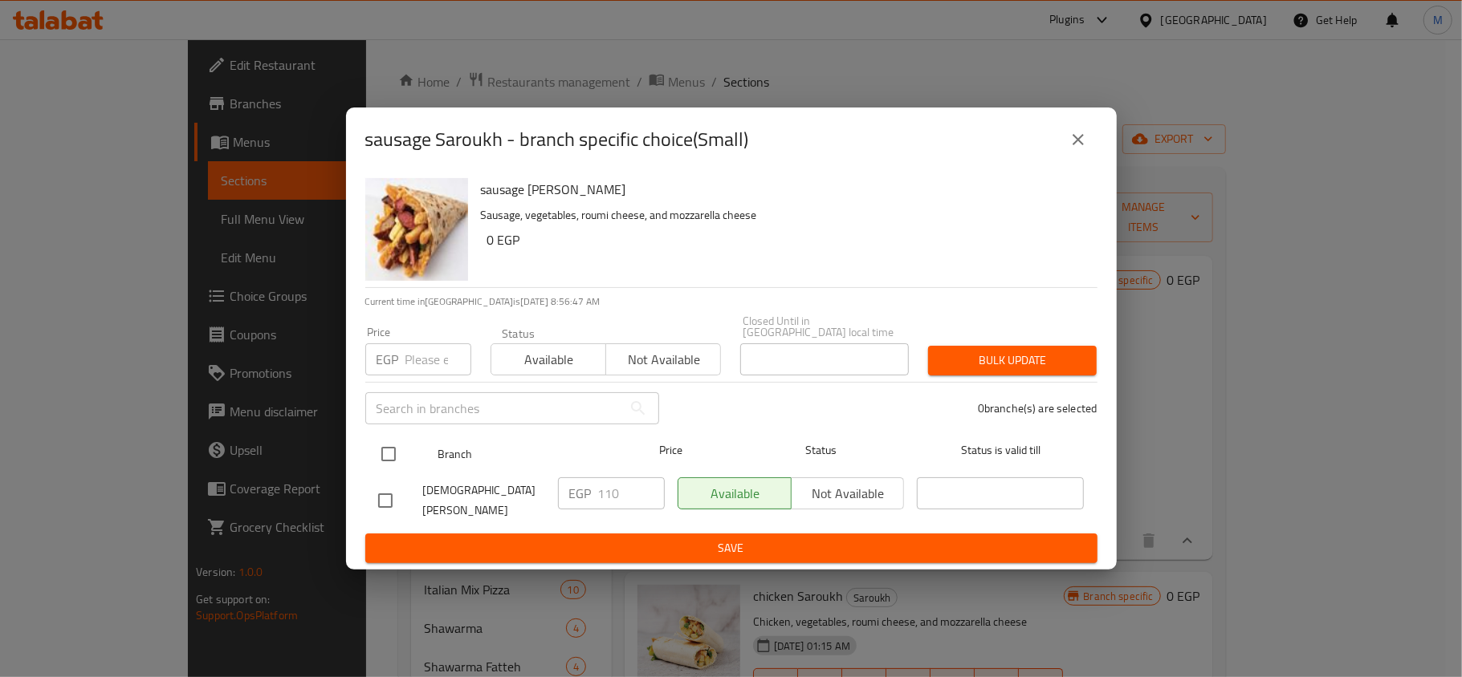
click at [385, 454] on input "checkbox" at bounding box center [389, 454] width 34 height 34
checkbox input "true"
click at [413, 348] on input "number" at bounding box center [438, 360] width 66 height 32
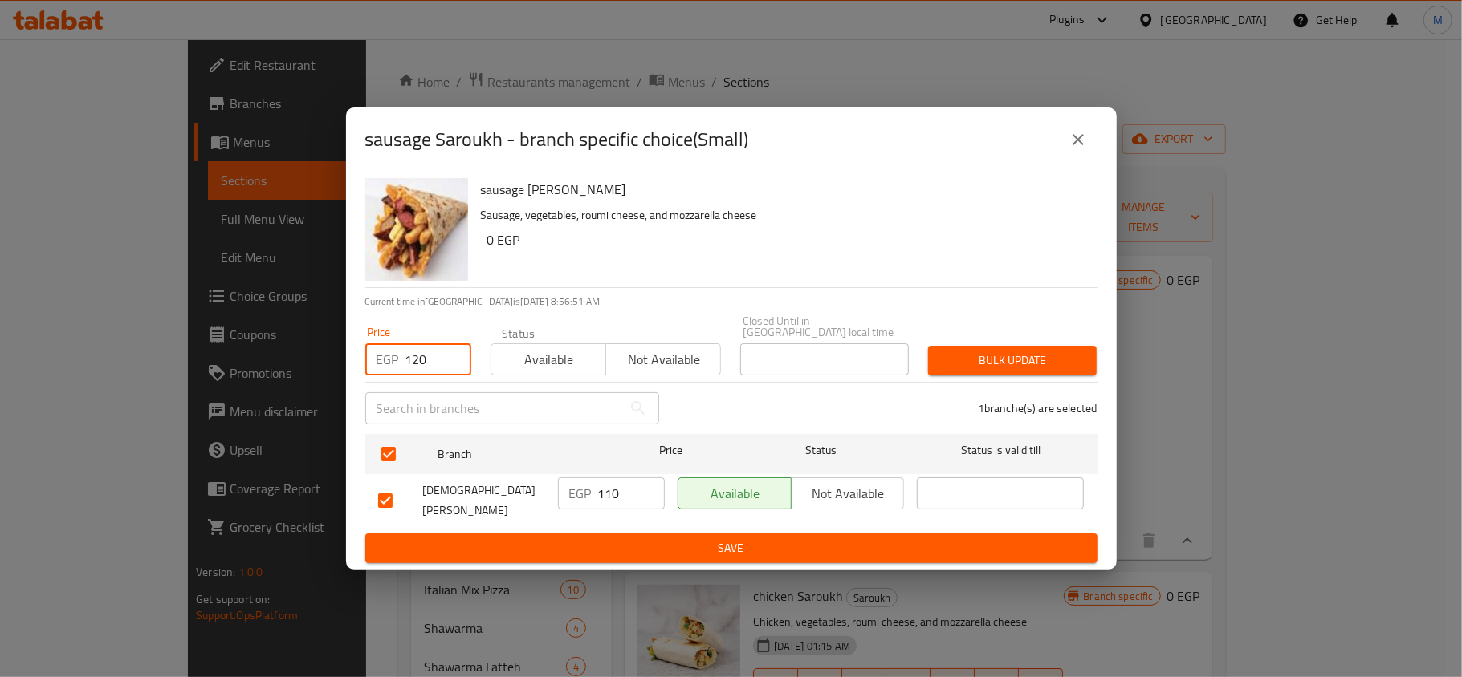
type input "120"
click at [960, 355] on span "Bulk update" at bounding box center [1012, 361] width 143 height 20
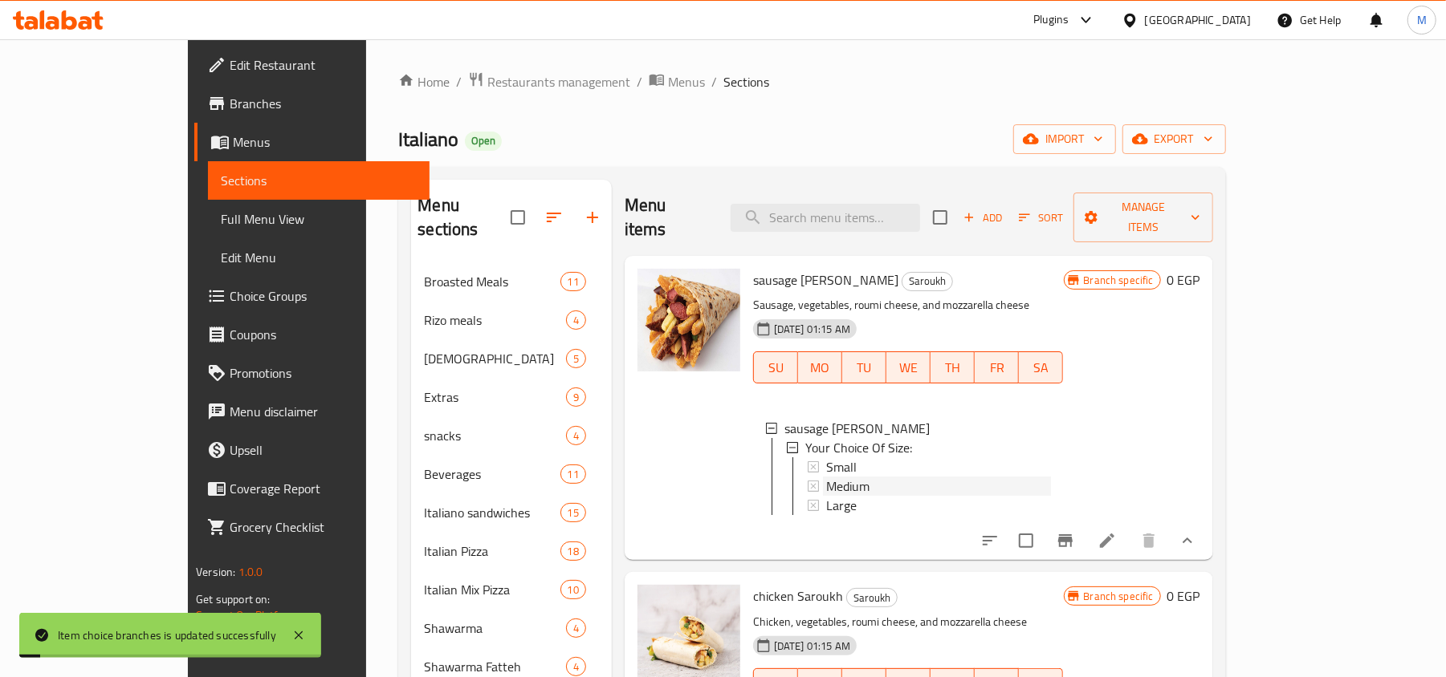
click at [826, 477] on span "Medium" at bounding box center [847, 486] width 43 height 19
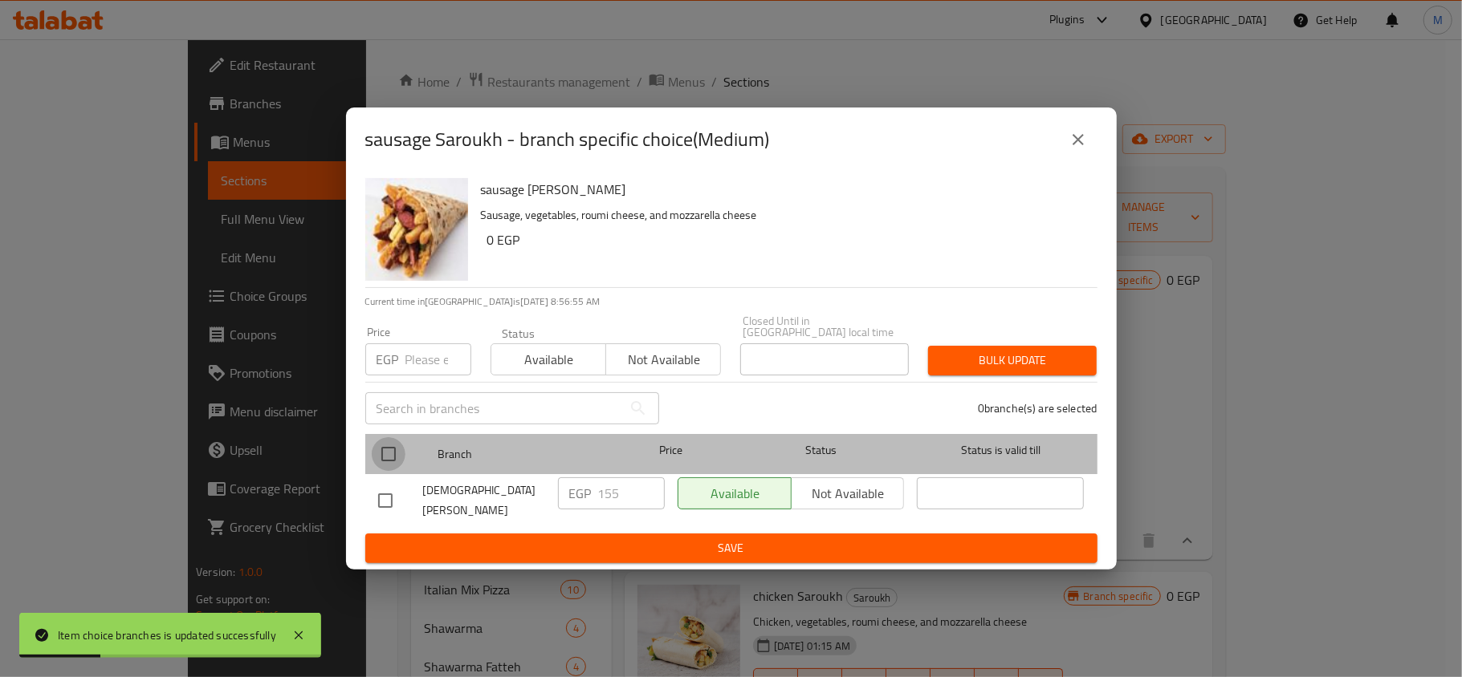
click at [395, 448] on input "checkbox" at bounding box center [389, 454] width 34 height 34
checkbox input "true"
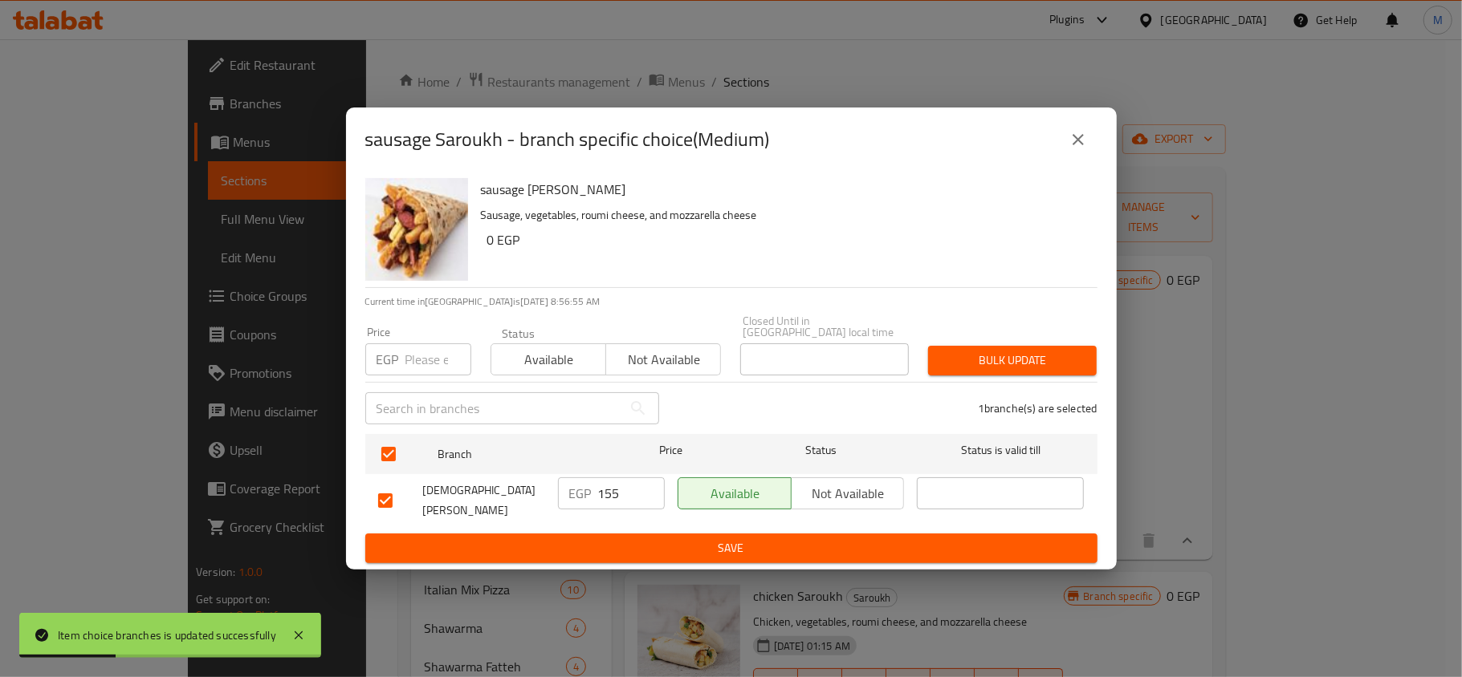
click at [432, 352] on input "number" at bounding box center [438, 360] width 66 height 32
type input "175"
click at [971, 357] on span "Bulk update" at bounding box center [1012, 361] width 143 height 20
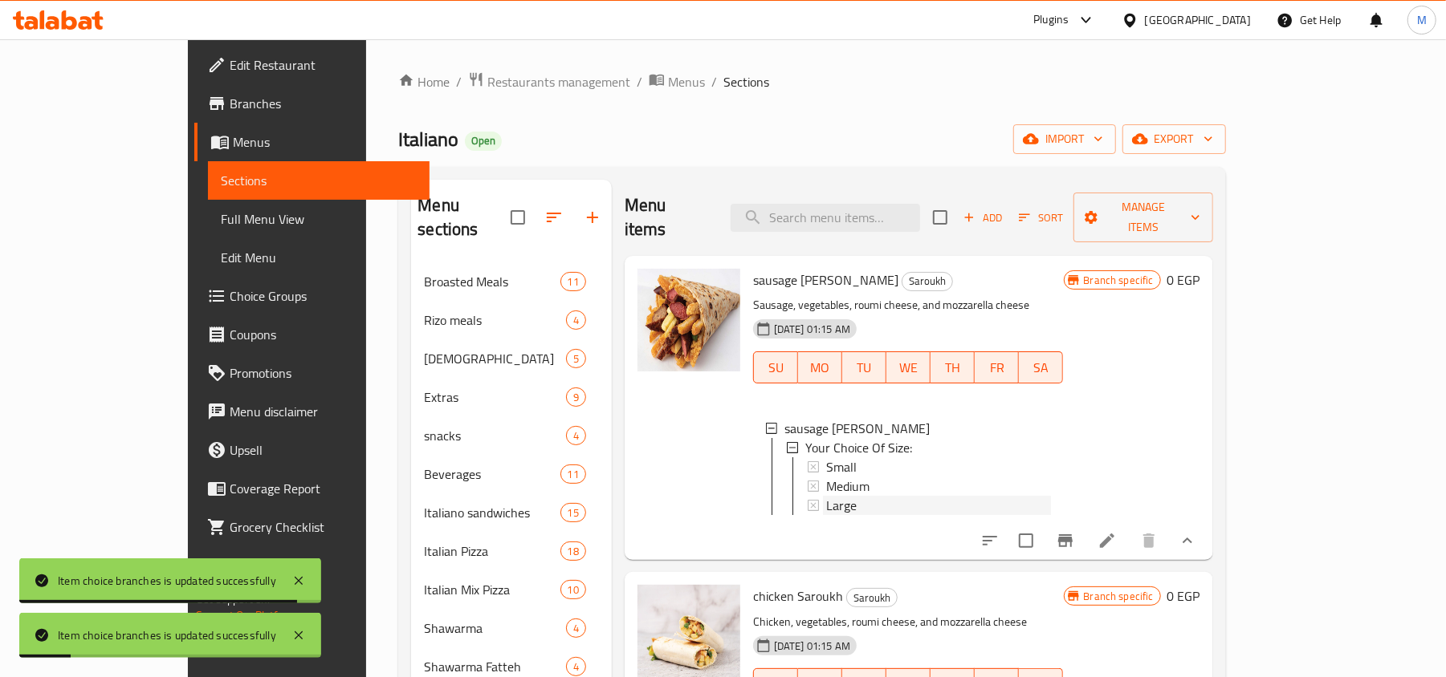
click at [826, 496] on div "Large" at bounding box center [938, 505] width 225 height 19
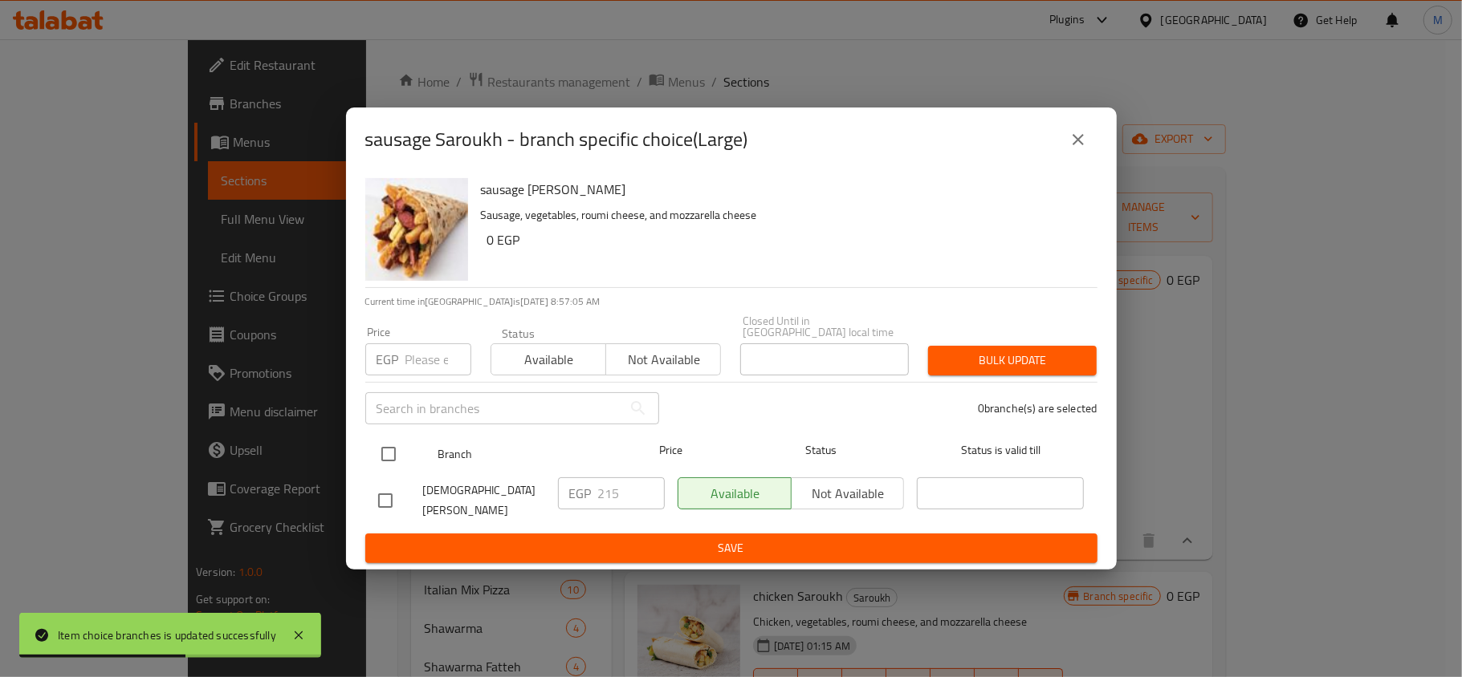
click at [392, 453] on input "checkbox" at bounding box center [389, 454] width 34 height 34
checkbox input "true"
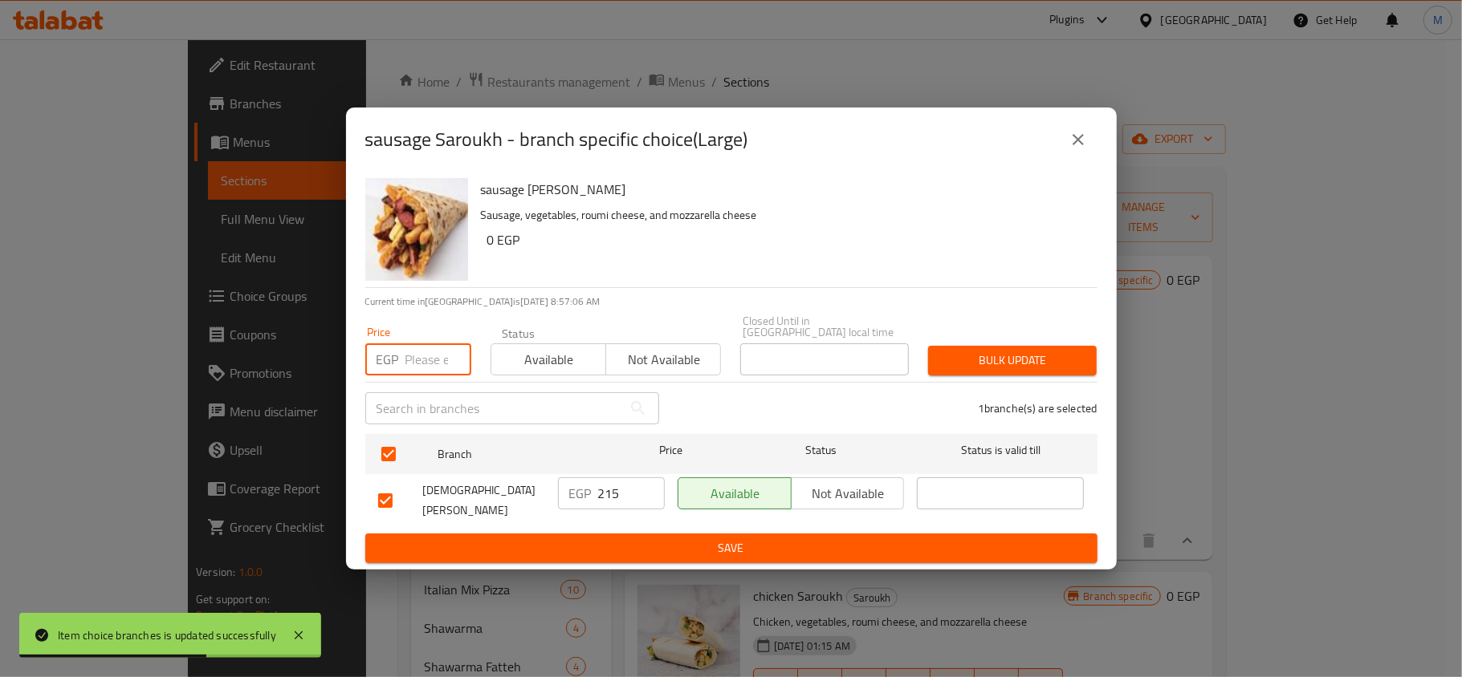
click at [409, 366] on input "number" at bounding box center [438, 360] width 66 height 32
type input "235"
click at [1013, 363] on span "Bulk update" at bounding box center [1012, 361] width 143 height 20
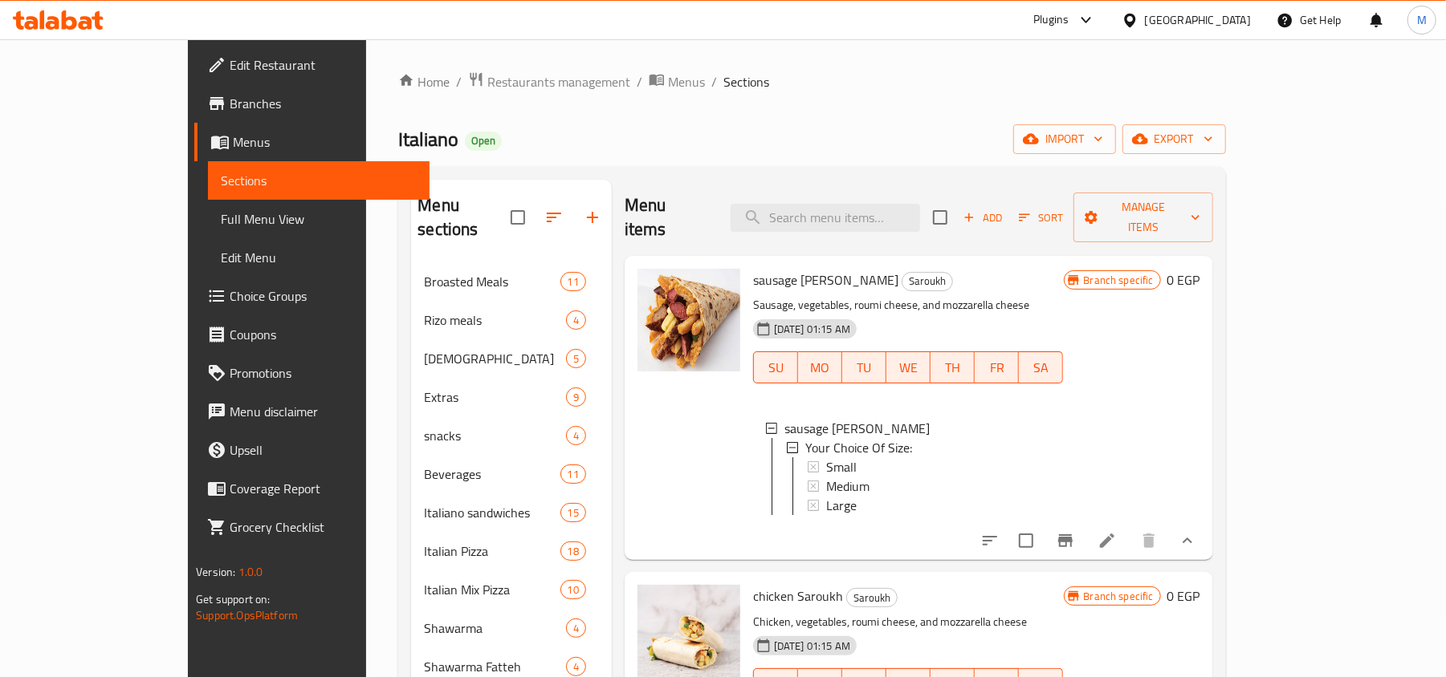
click at [1197, 531] on icon "show more" at bounding box center [1186, 540] width 19 height 19
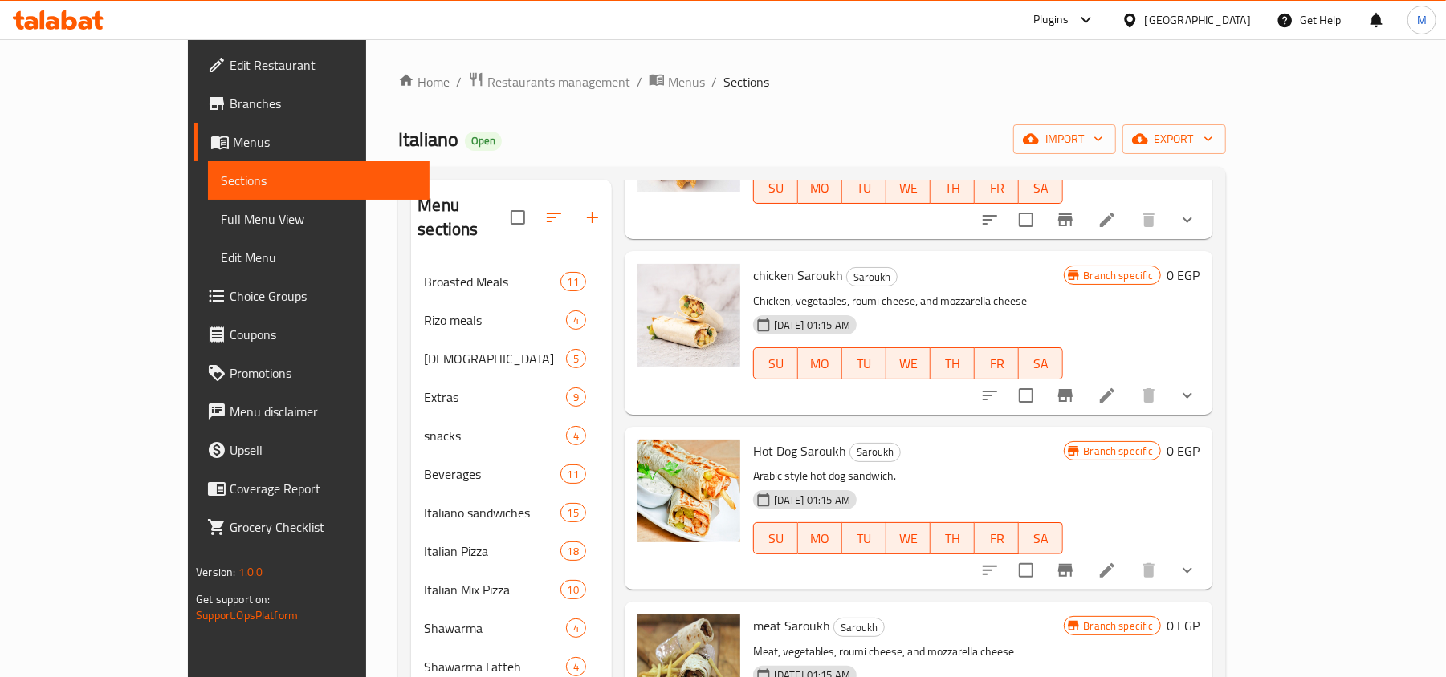
scroll to position [213, 0]
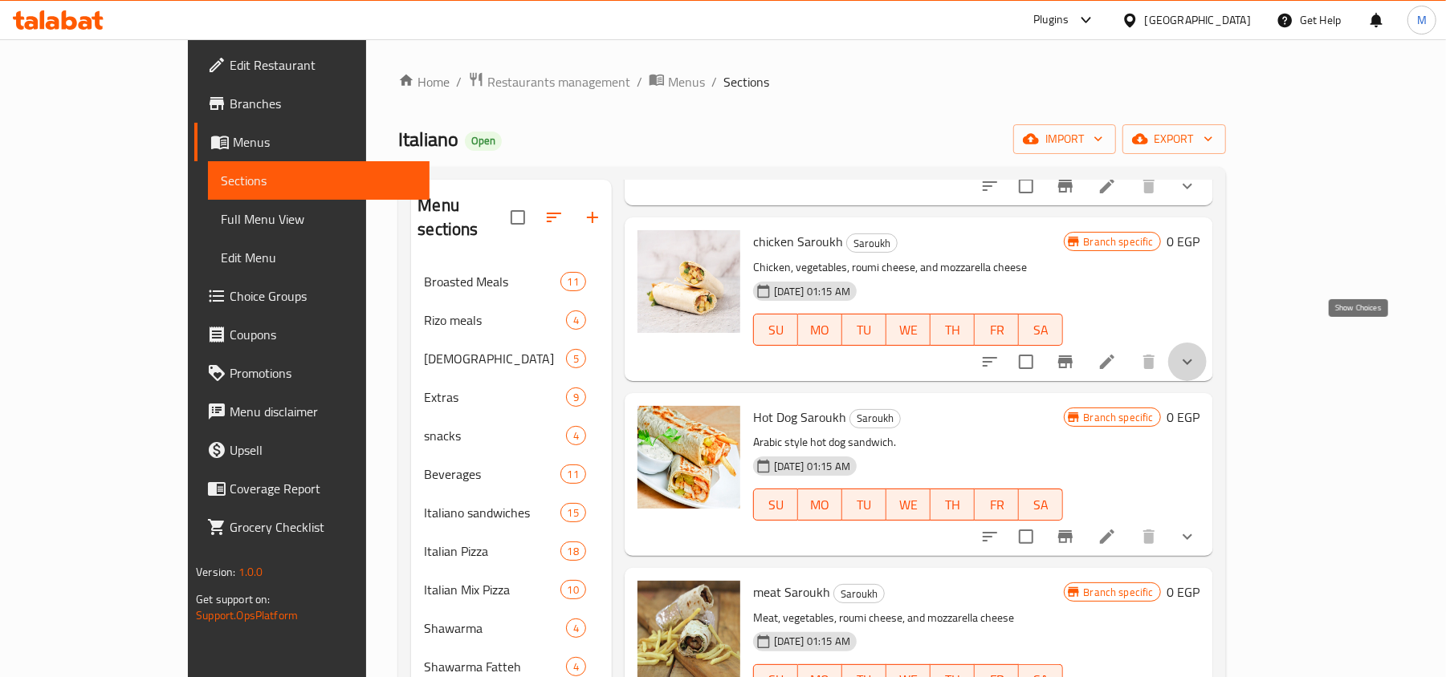
click at [1197, 352] on icon "show more" at bounding box center [1186, 361] width 19 height 19
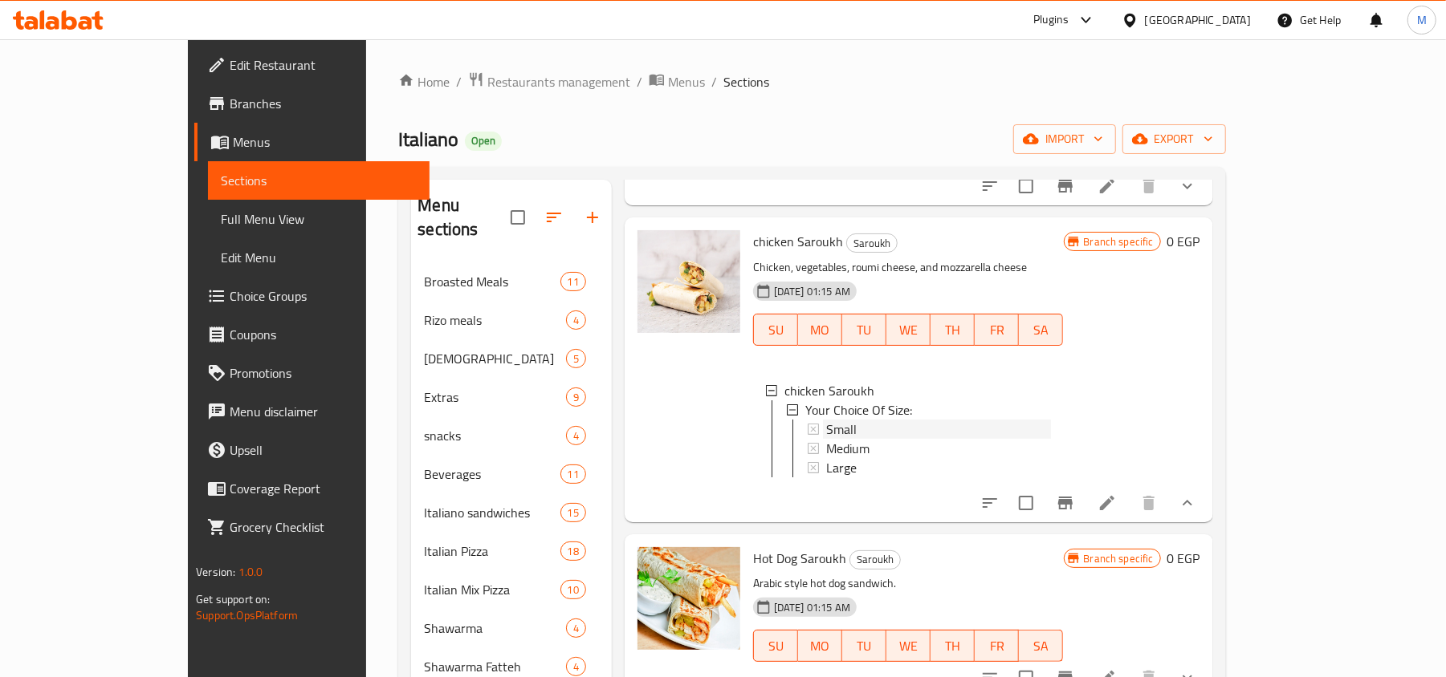
click at [827, 420] on div "Small" at bounding box center [938, 429] width 225 height 19
click at [852, 439] on div "Medium" at bounding box center [938, 448] width 225 height 19
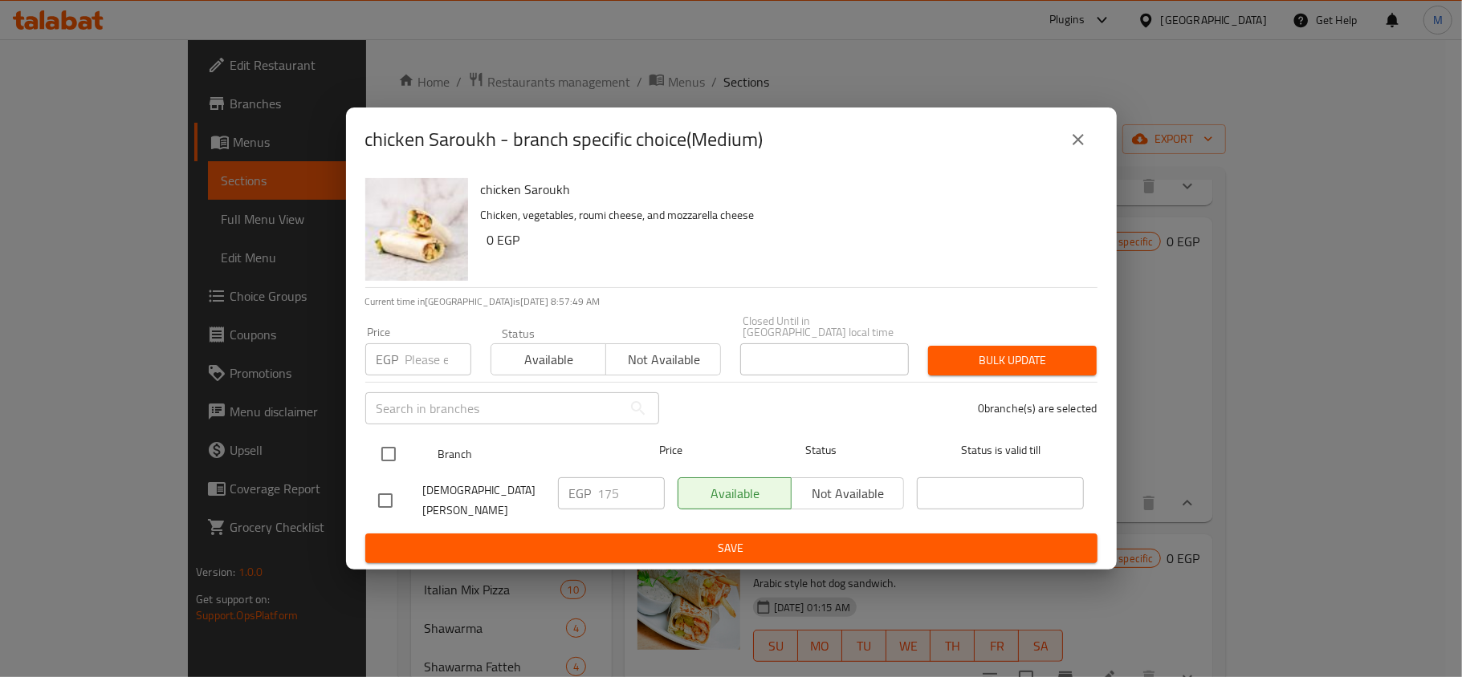
click at [389, 457] on input "checkbox" at bounding box center [389, 454] width 34 height 34
checkbox input "true"
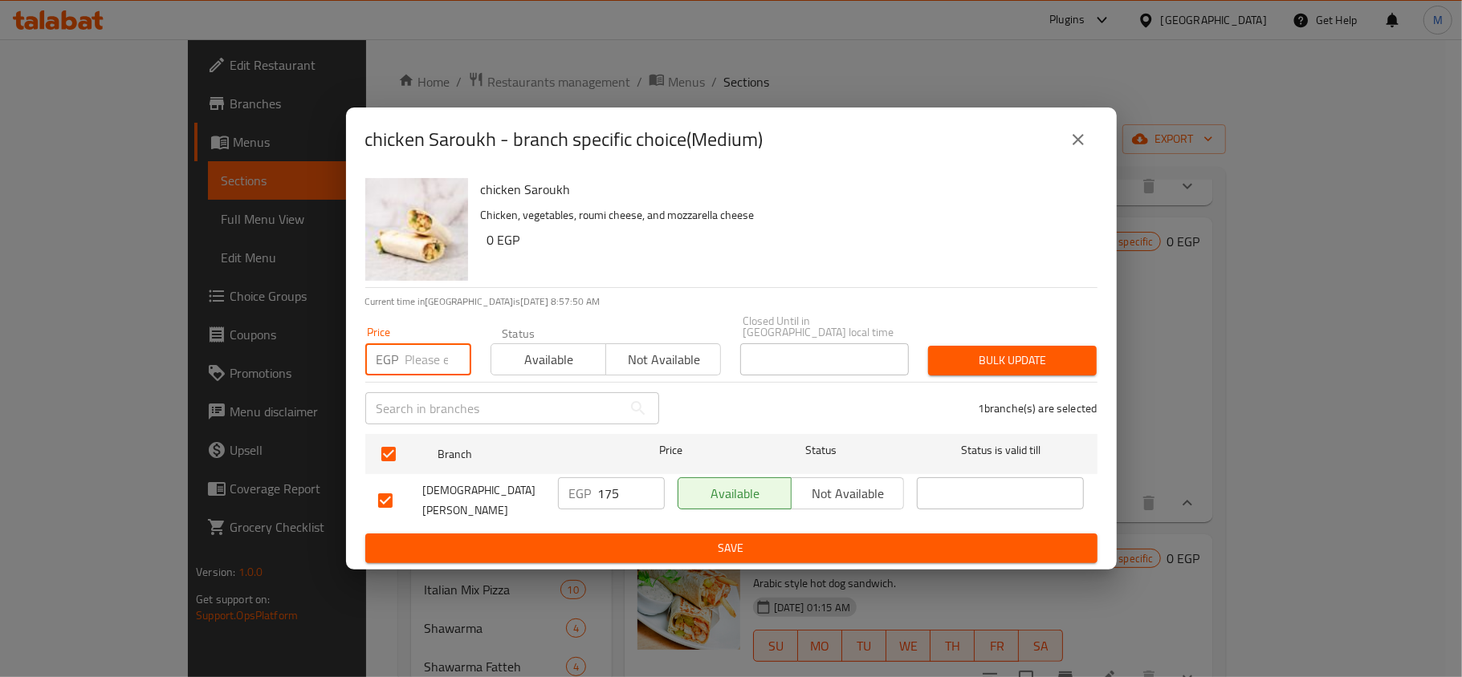
click at [409, 354] on input "number" at bounding box center [438, 360] width 66 height 32
type input "200"
click at [1040, 347] on button "Bulk update" at bounding box center [1012, 361] width 169 height 30
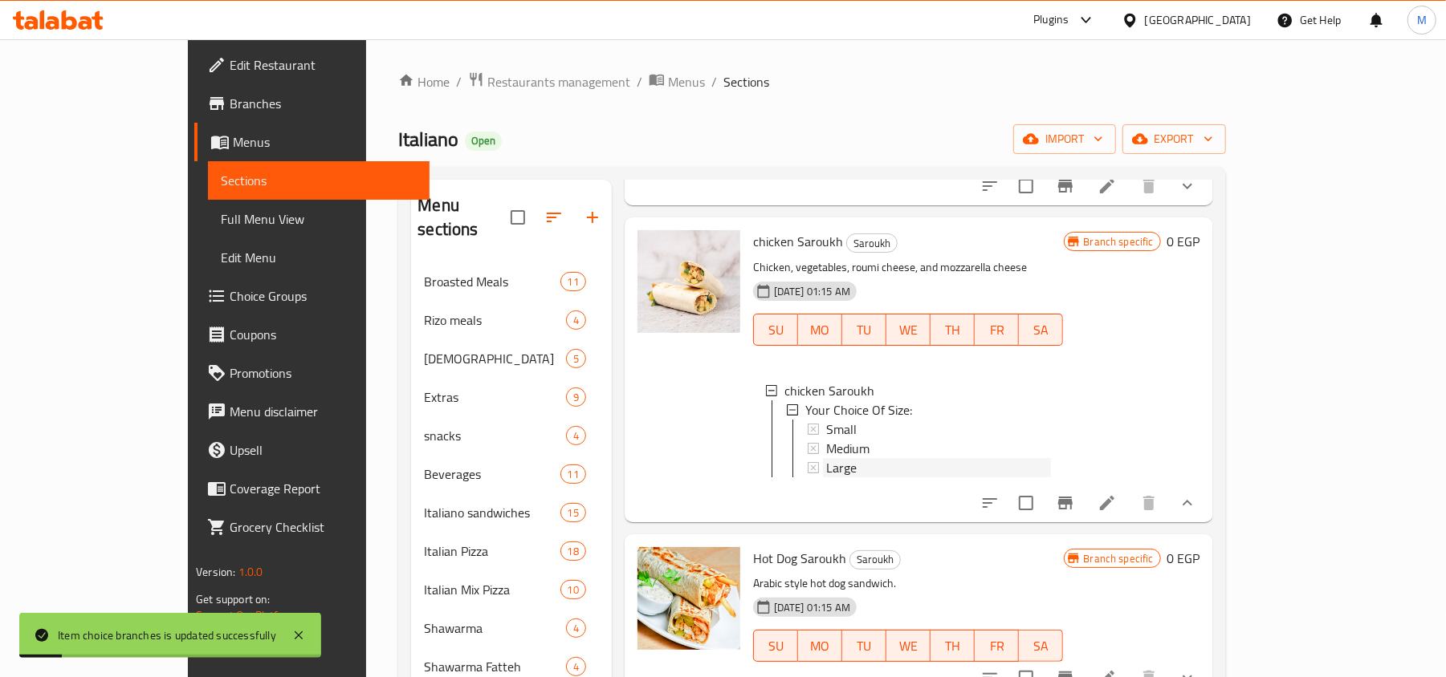
click at [826, 458] on span "Large" at bounding box center [841, 467] width 30 height 19
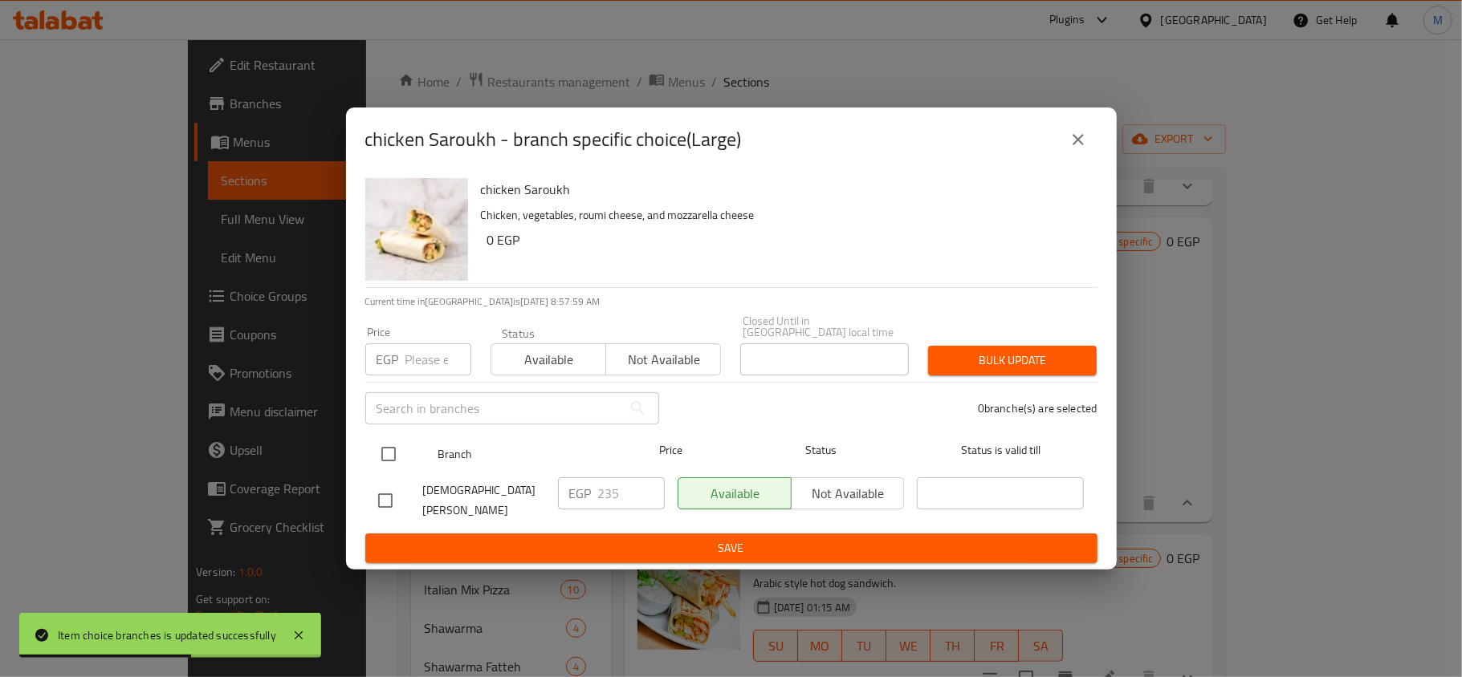
click at [388, 447] on input "checkbox" at bounding box center [389, 454] width 34 height 34
checkbox input "true"
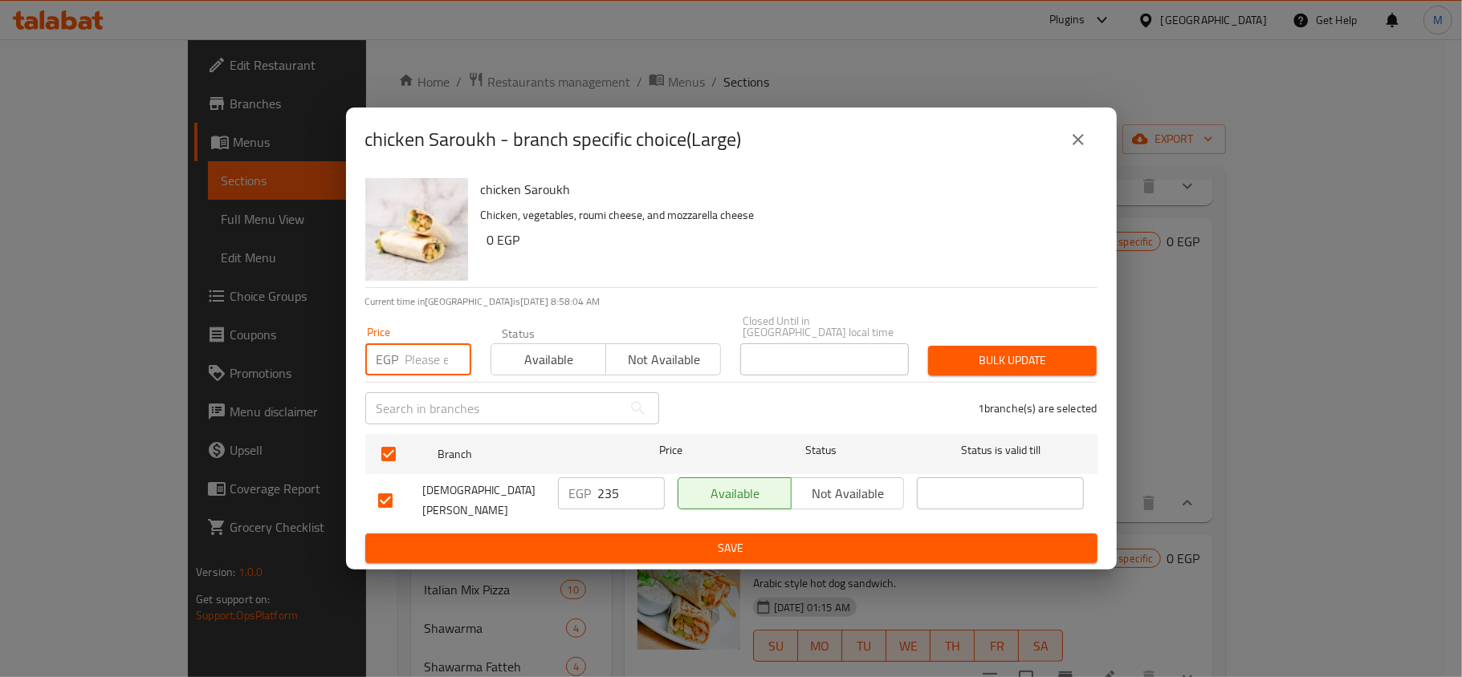
click at [422, 364] on input "number" at bounding box center [438, 360] width 66 height 32
type input "270"
click at [979, 360] on span "Bulk update" at bounding box center [1012, 361] width 143 height 20
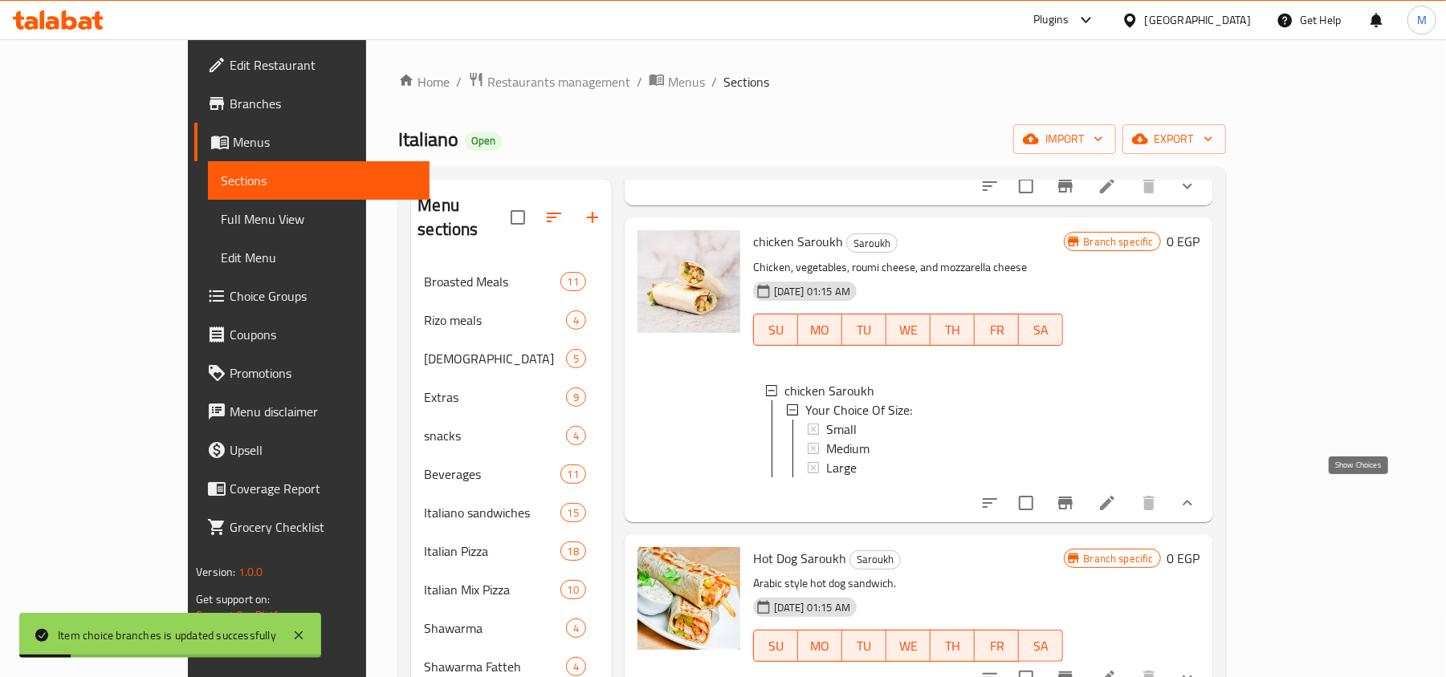
click at [1197, 494] on icon "show more" at bounding box center [1186, 503] width 19 height 19
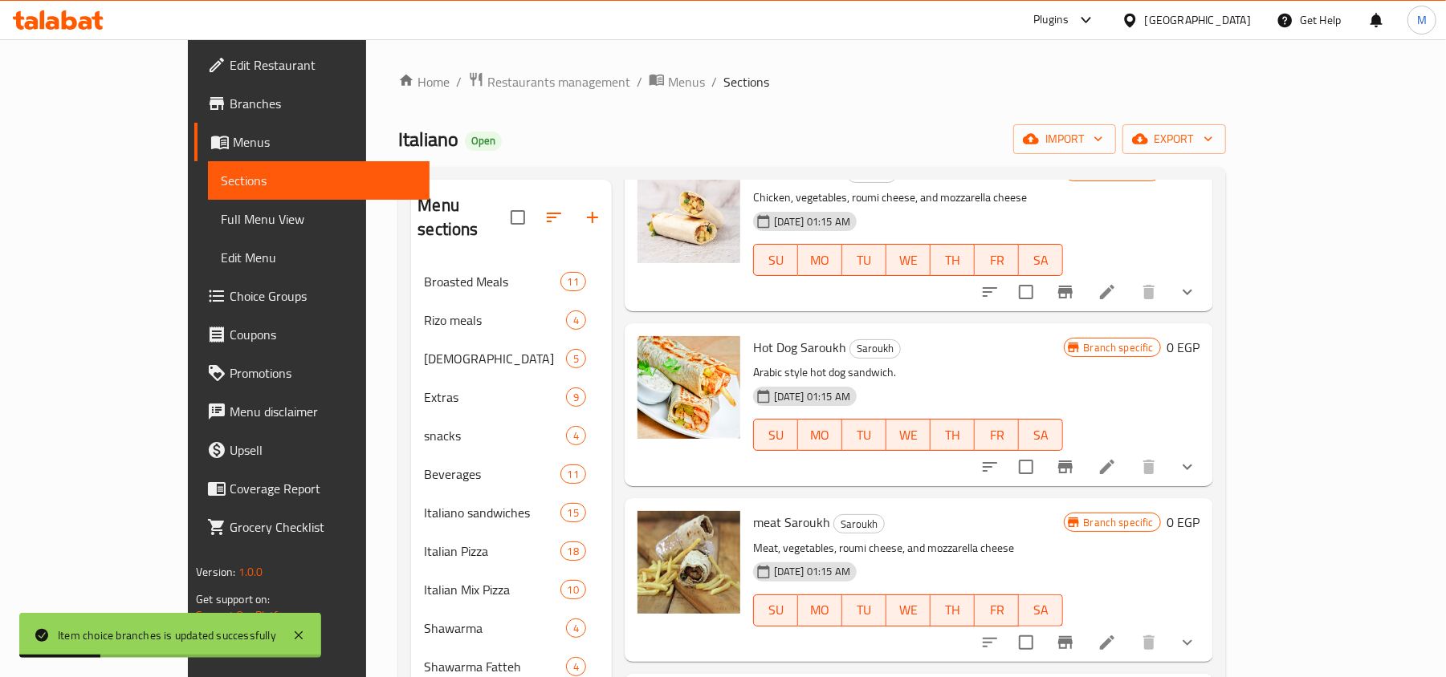
scroll to position [321, 0]
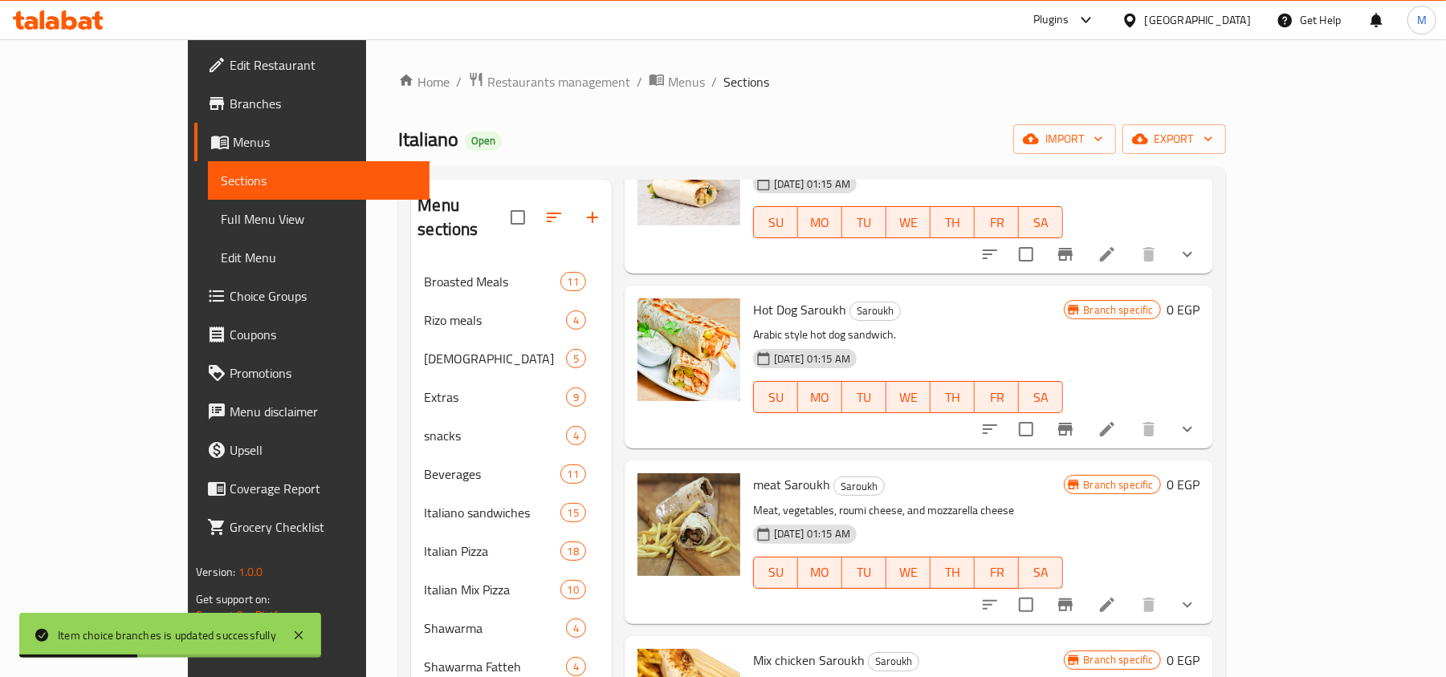
click at [1197, 420] on icon "show more" at bounding box center [1186, 429] width 19 height 19
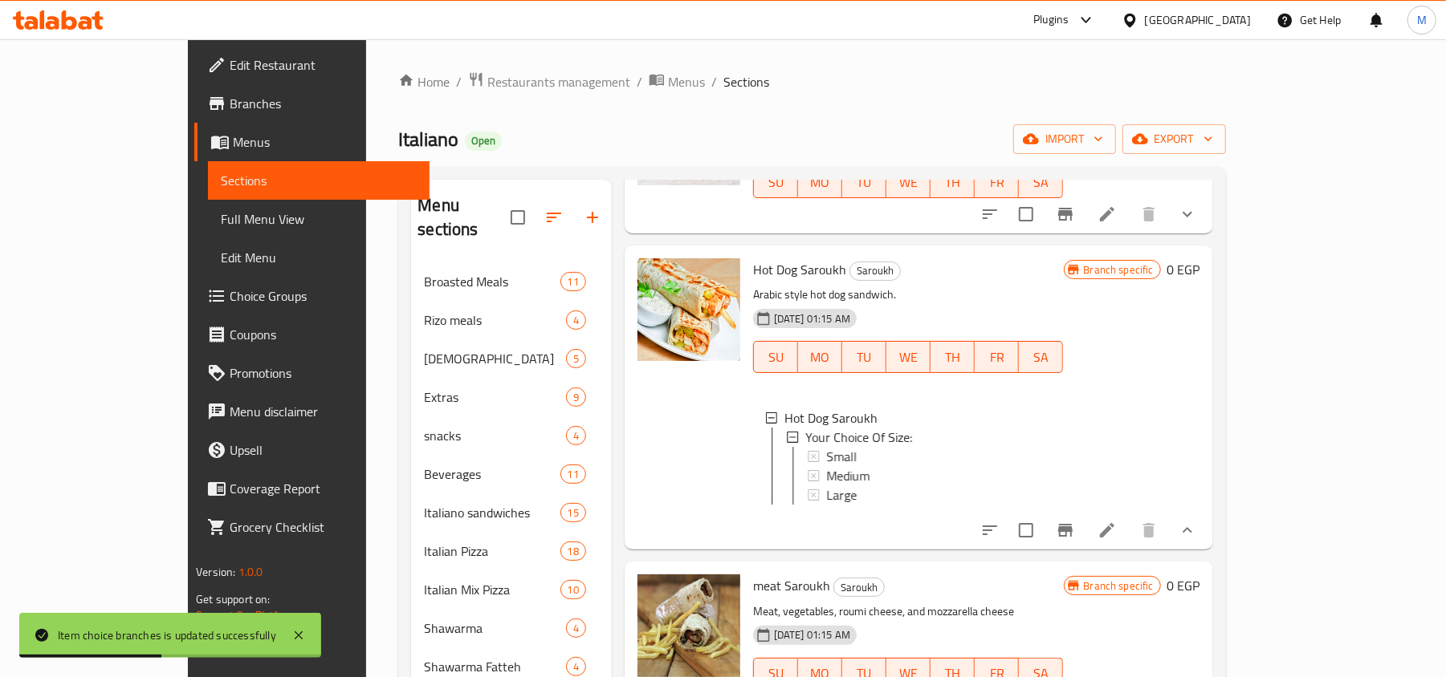
scroll to position [428, 0]
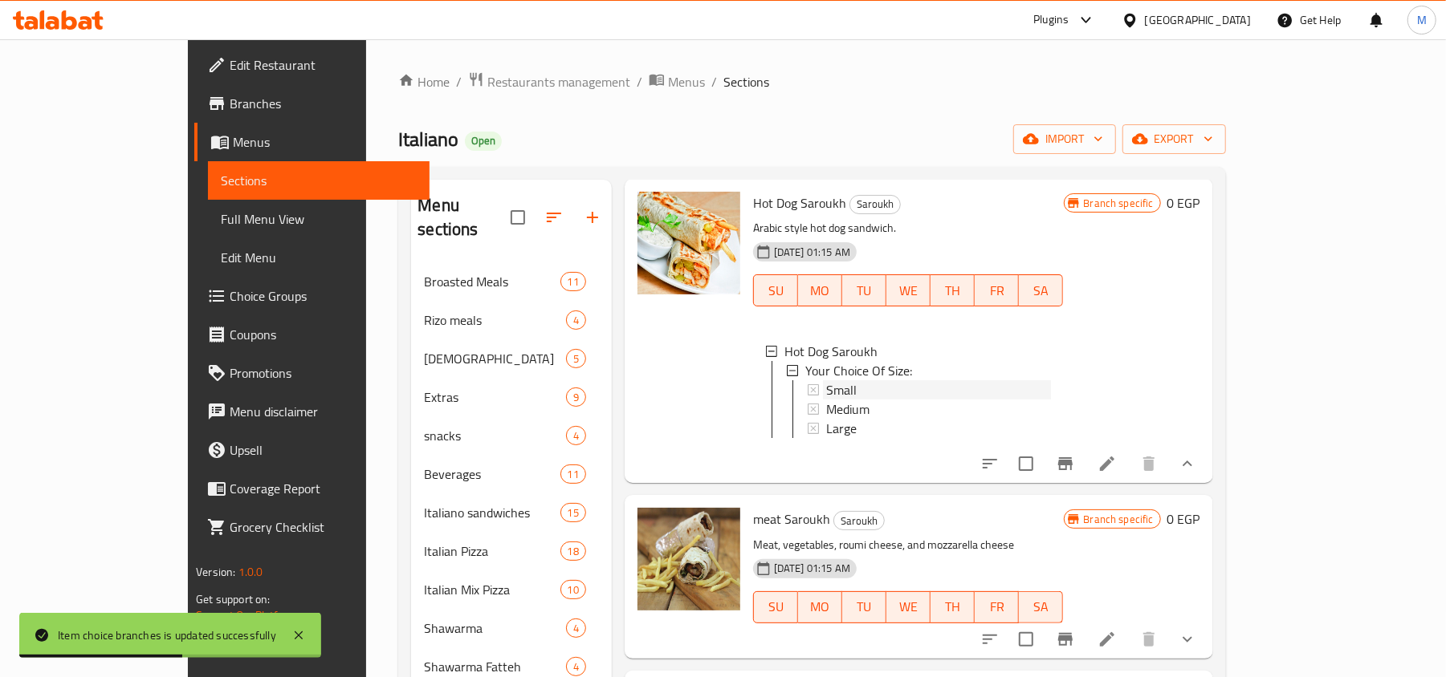
click at [826, 380] on div "Small" at bounding box center [938, 389] width 225 height 19
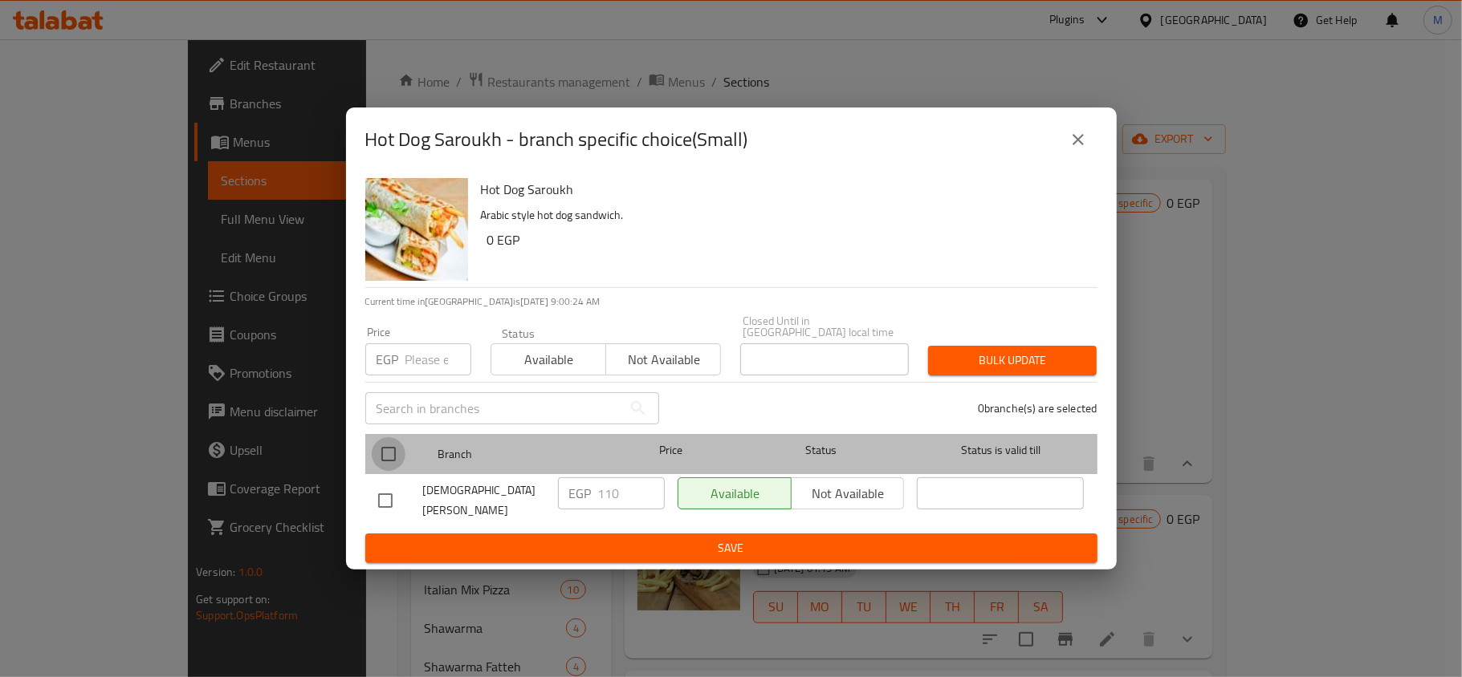
click at [386, 463] on input "checkbox" at bounding box center [389, 454] width 34 height 34
checkbox input "true"
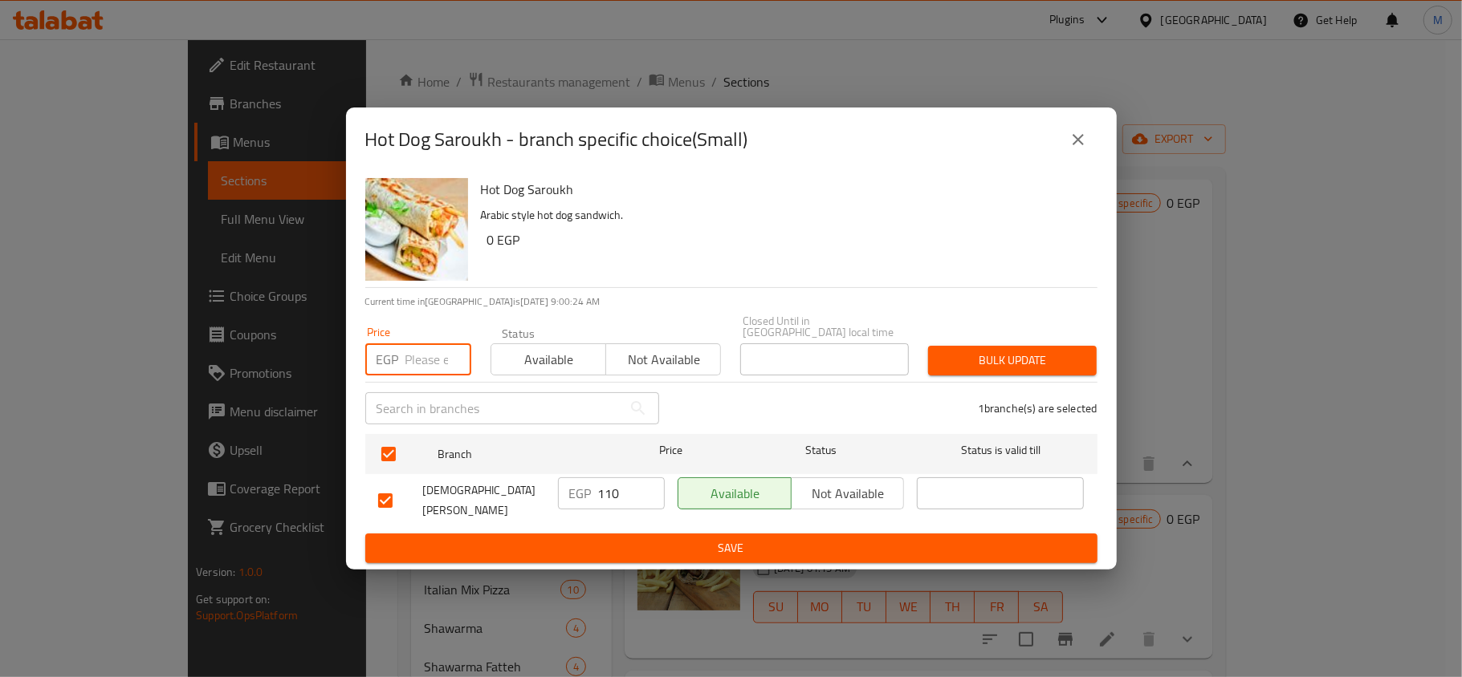
click at [415, 364] on input "number" at bounding box center [438, 360] width 66 height 32
type input "120"
click at [993, 364] on span "Bulk update" at bounding box center [1012, 361] width 143 height 20
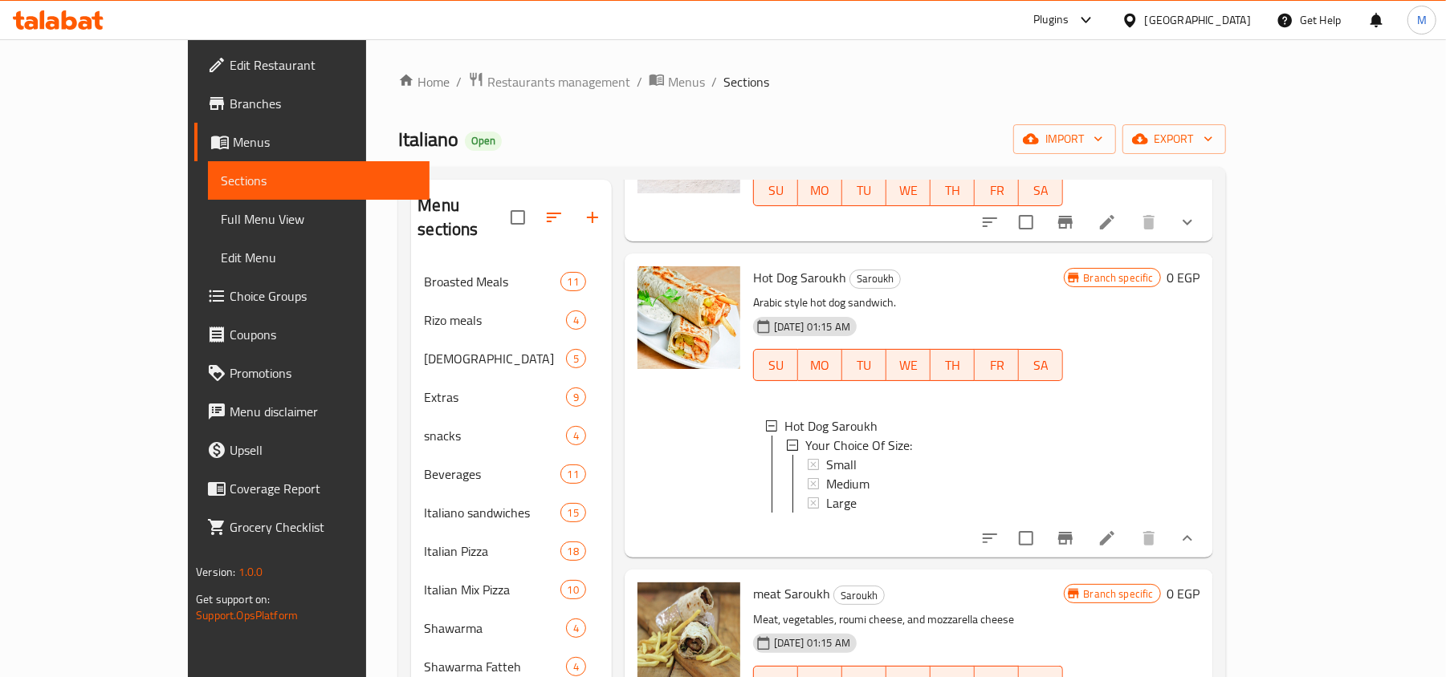
scroll to position [321, 0]
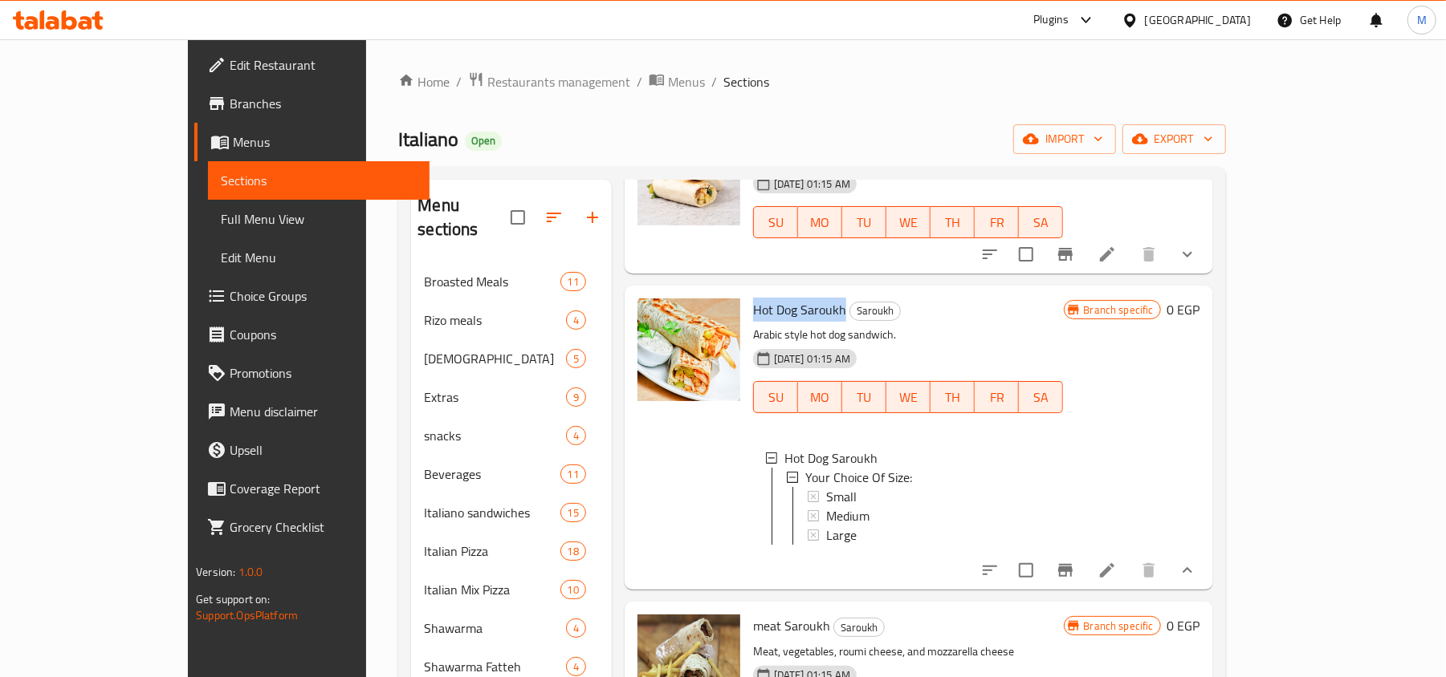
drag, startPoint x: 705, startPoint y: 289, endPoint x: 796, endPoint y: 293, distance: 91.6
click at [796, 298] on span "Hot Dog Saroukh" at bounding box center [799, 310] width 93 height 24
copy span "Hot Dog Saroukh"
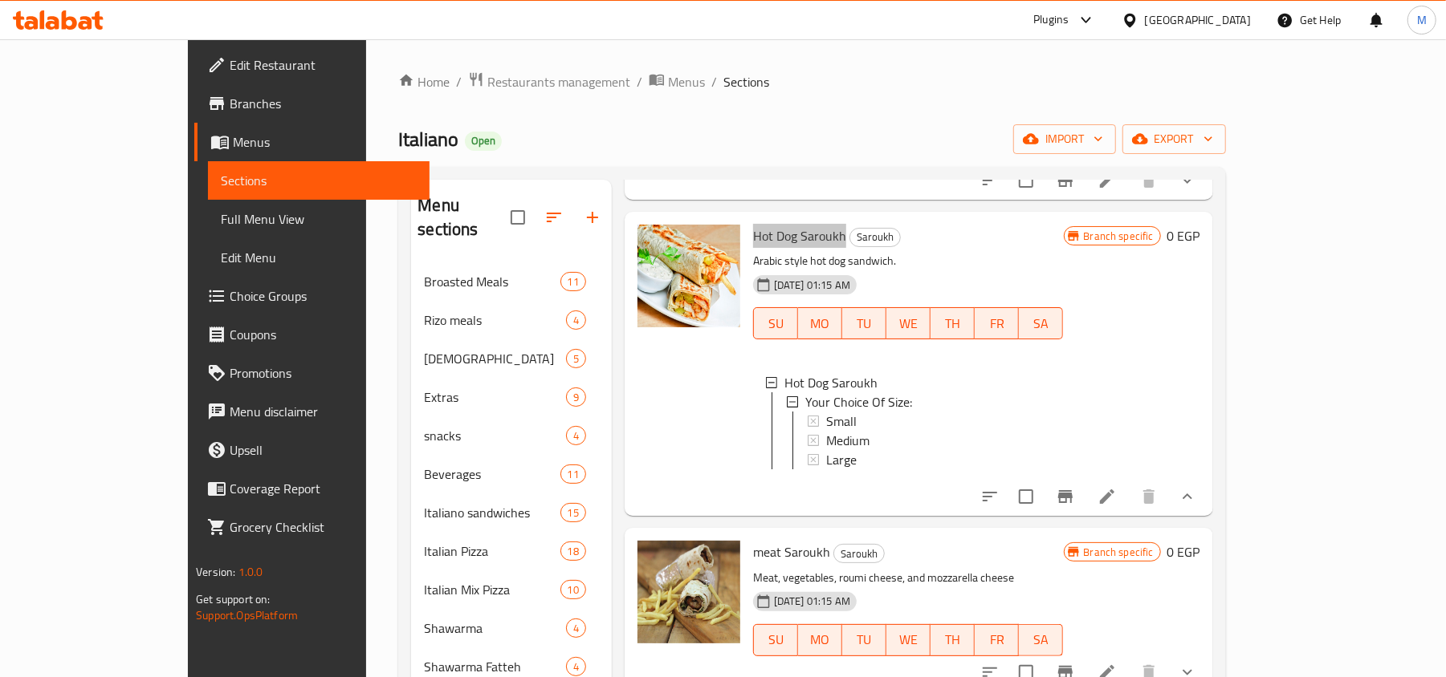
scroll to position [428, 0]
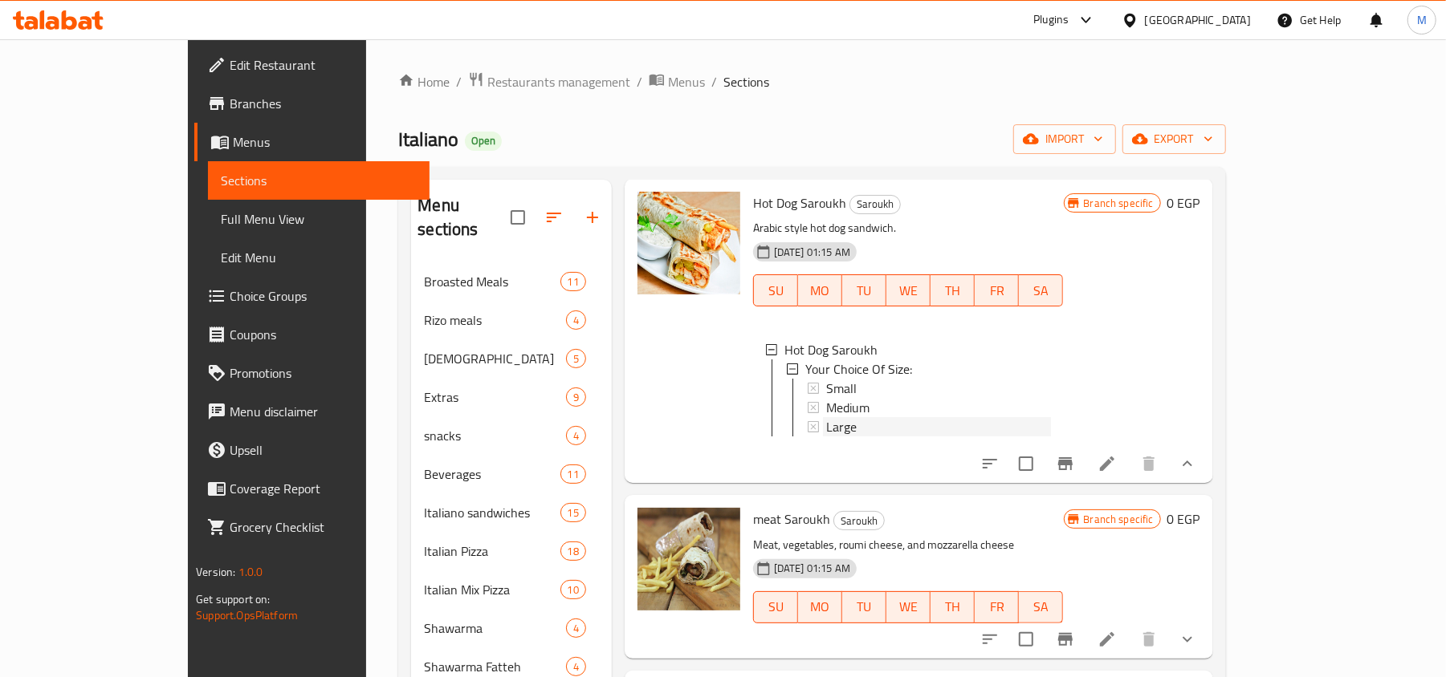
click at [826, 417] on span "Large" at bounding box center [841, 426] width 30 height 19
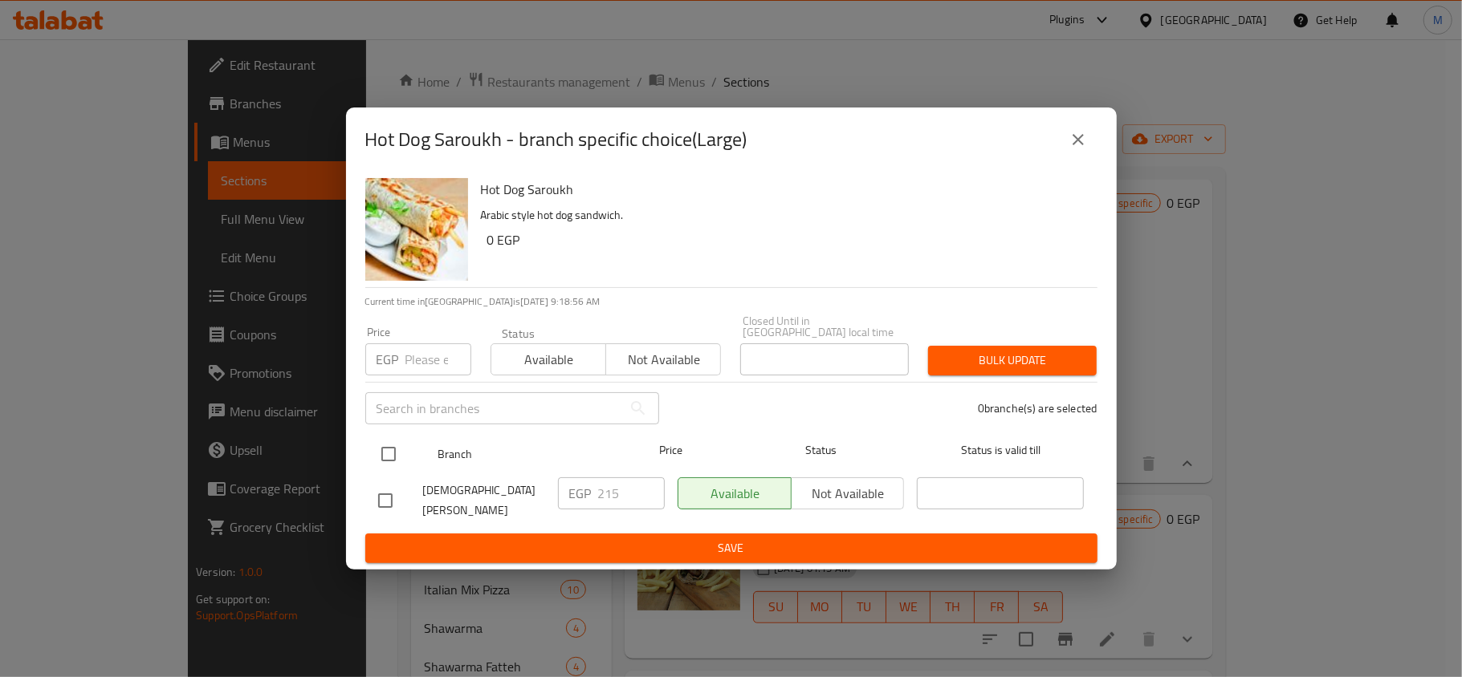
click at [389, 457] on input "checkbox" at bounding box center [389, 454] width 34 height 34
checkbox input "true"
click at [405, 364] on input "number" at bounding box center [438, 360] width 66 height 32
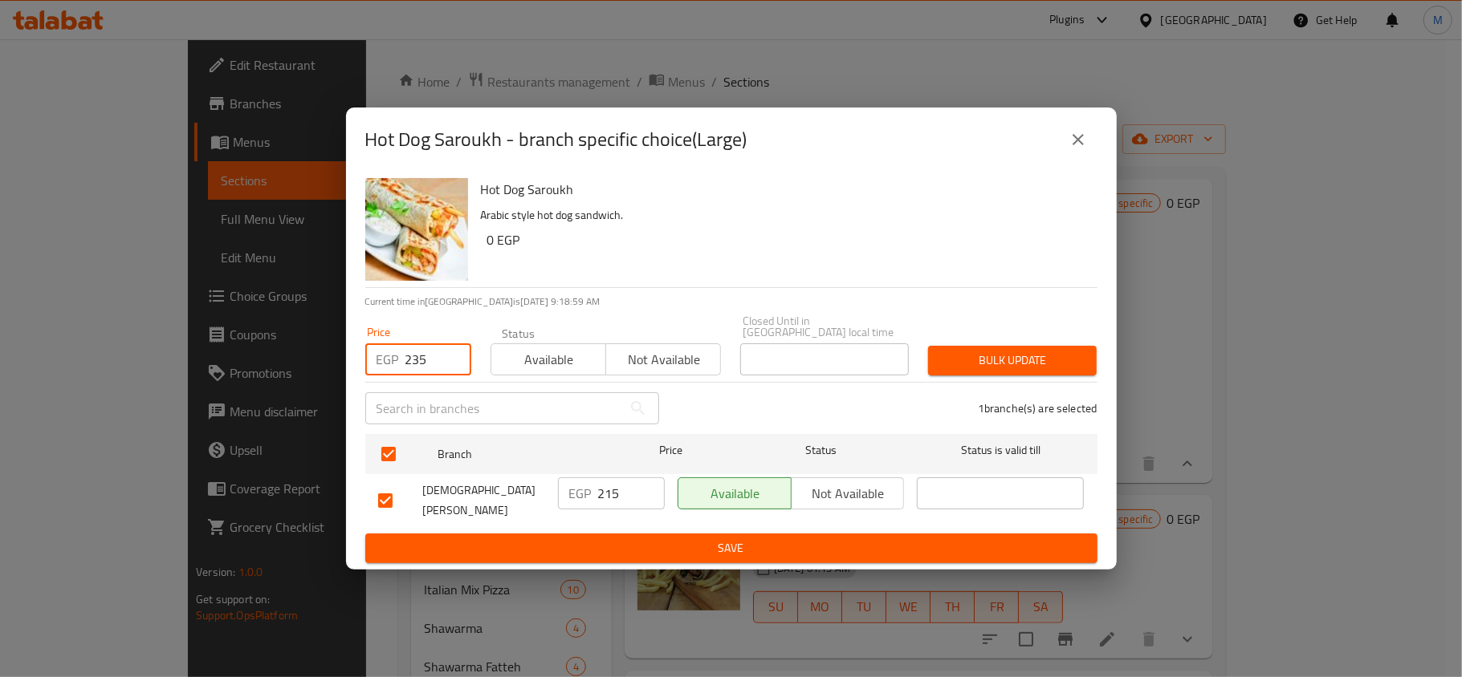
type input "235"
click at [987, 354] on span "Bulk update" at bounding box center [1012, 361] width 143 height 20
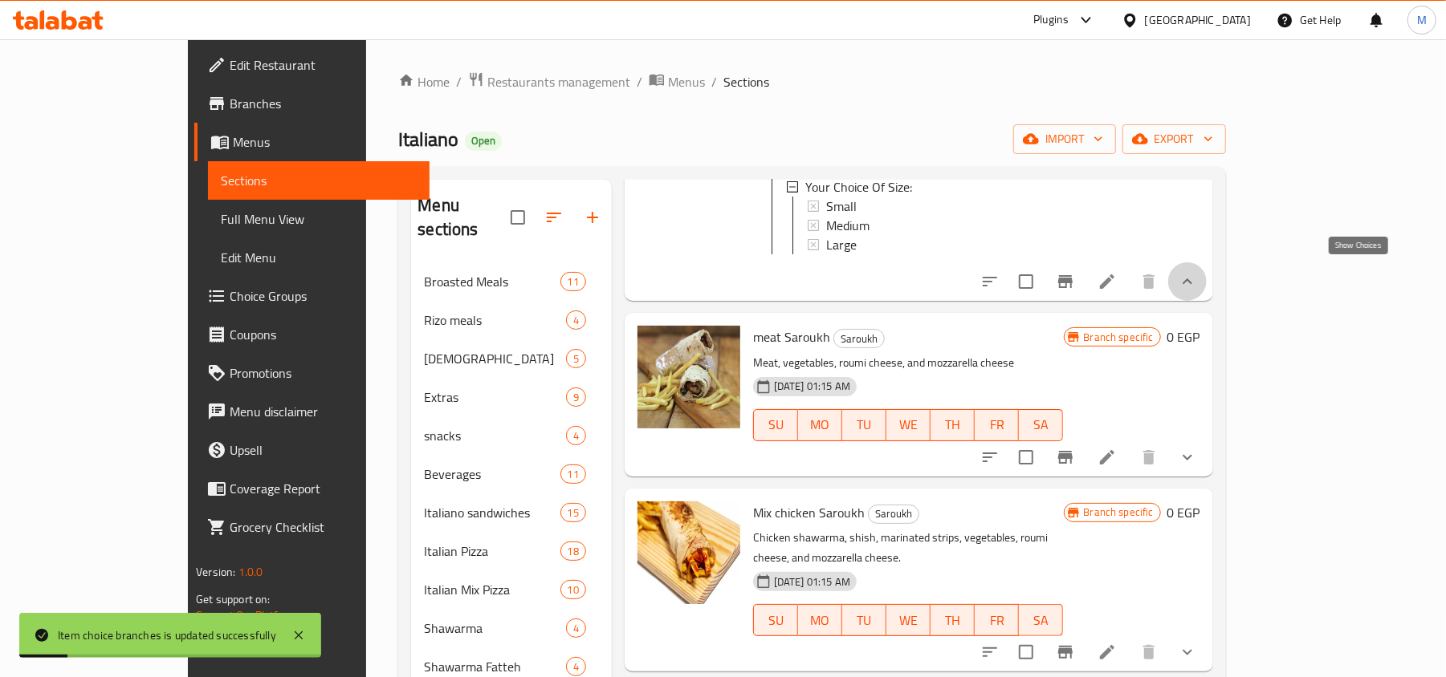
click at [1197, 274] on icon "show more" at bounding box center [1186, 281] width 19 height 19
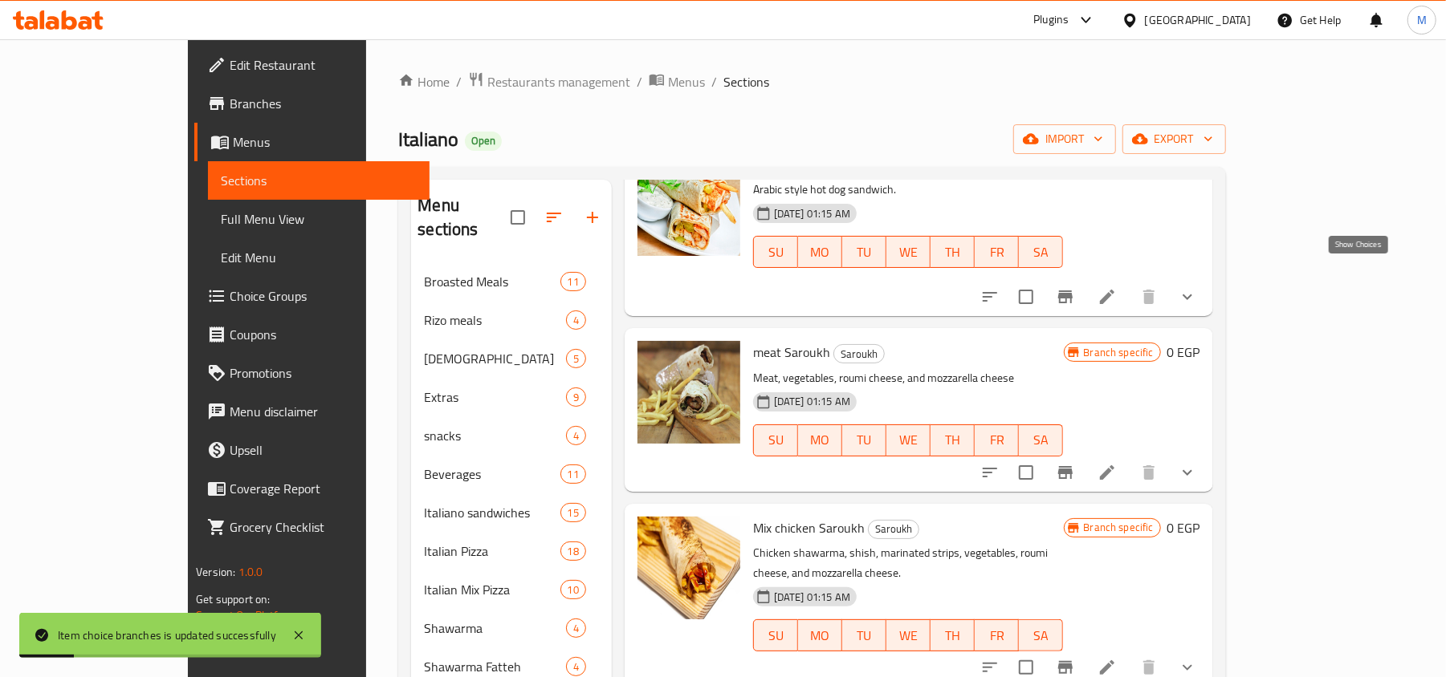
scroll to position [453, 0]
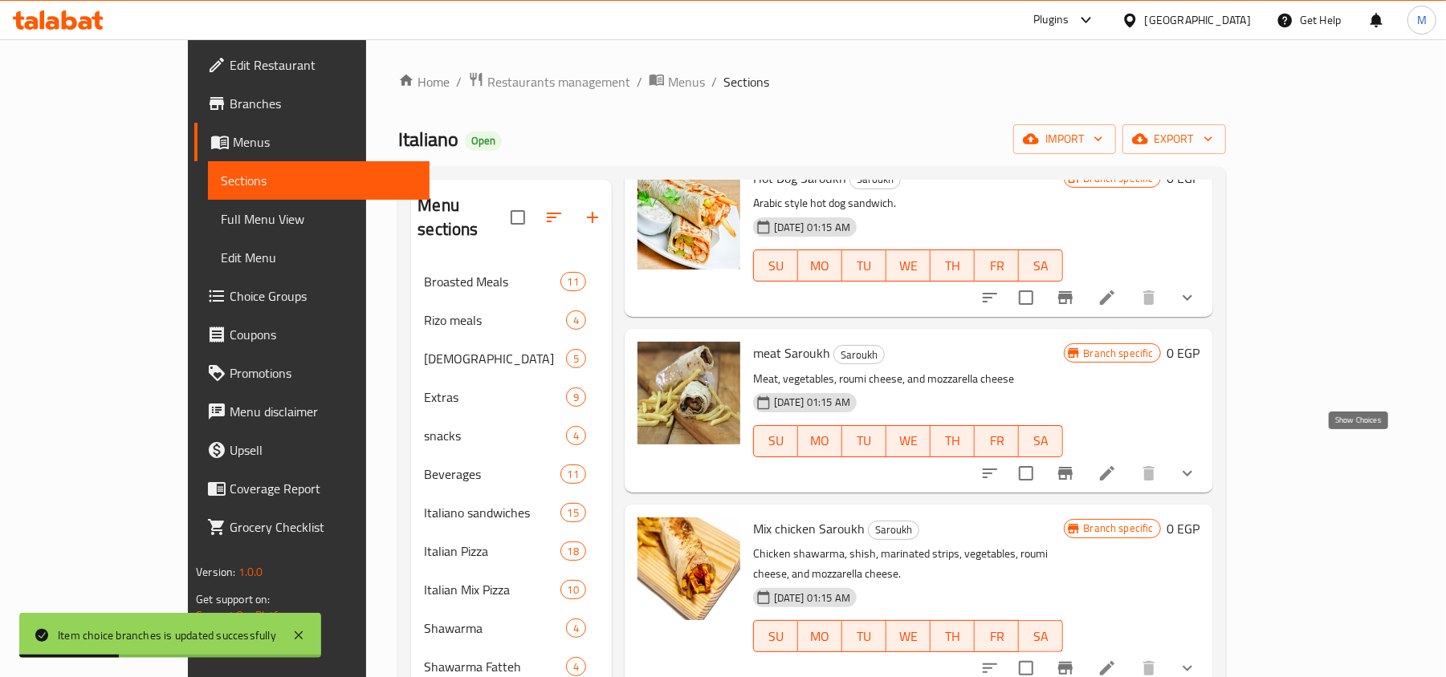
click at [1197, 464] on icon "show more" at bounding box center [1186, 473] width 19 height 19
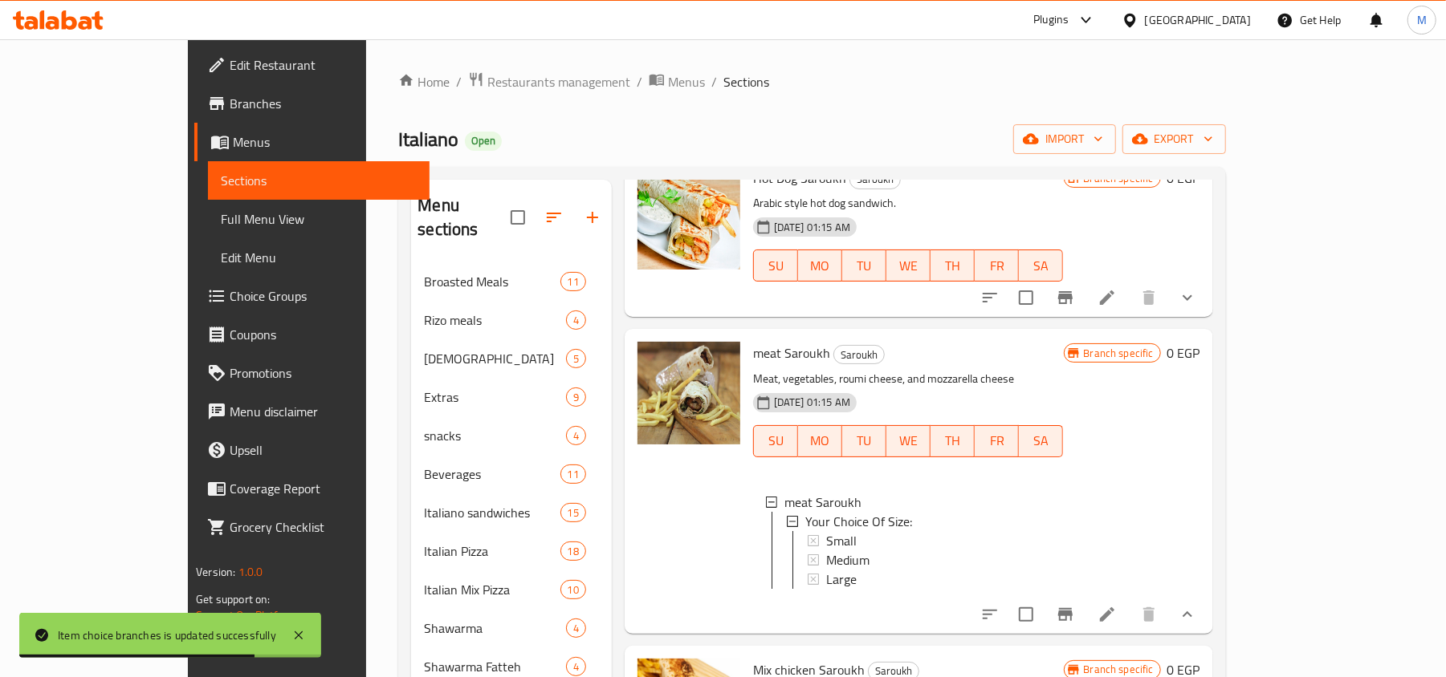
scroll to position [559, 0]
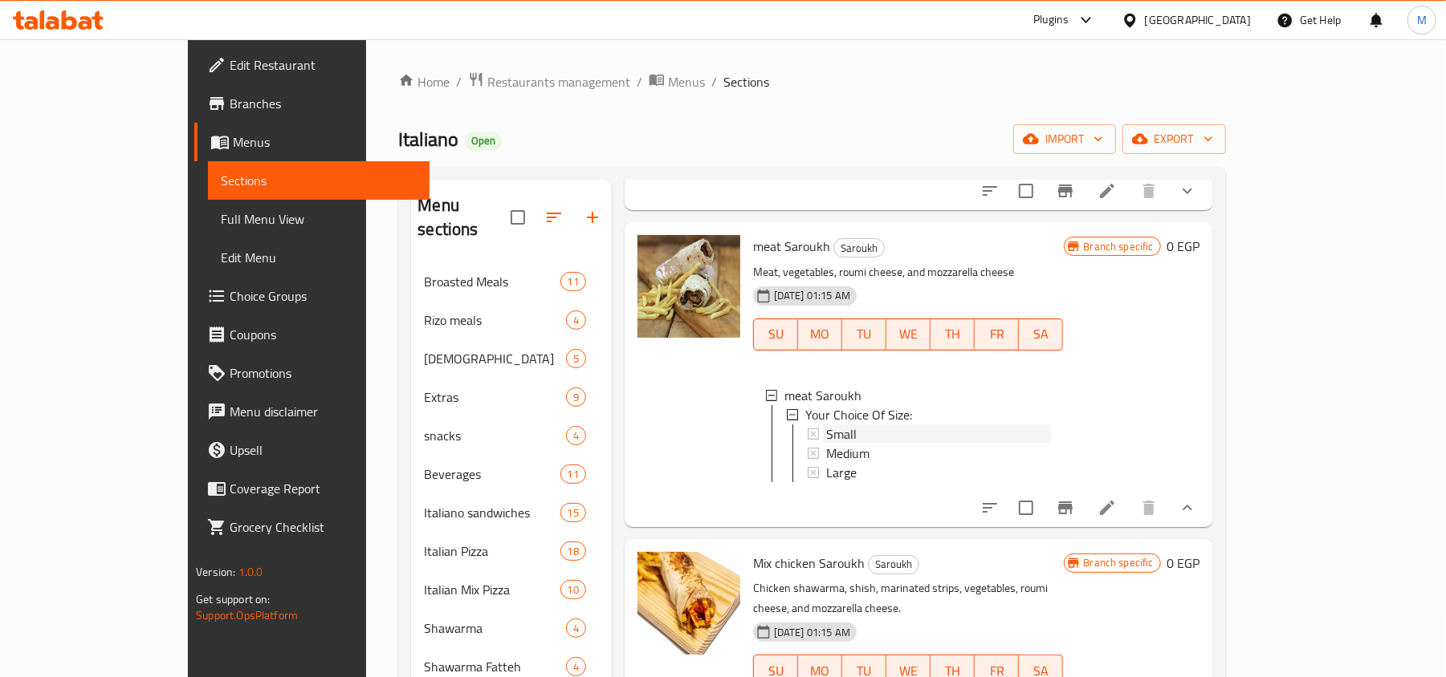
click at [838, 425] on div "Small" at bounding box center [938, 434] width 225 height 19
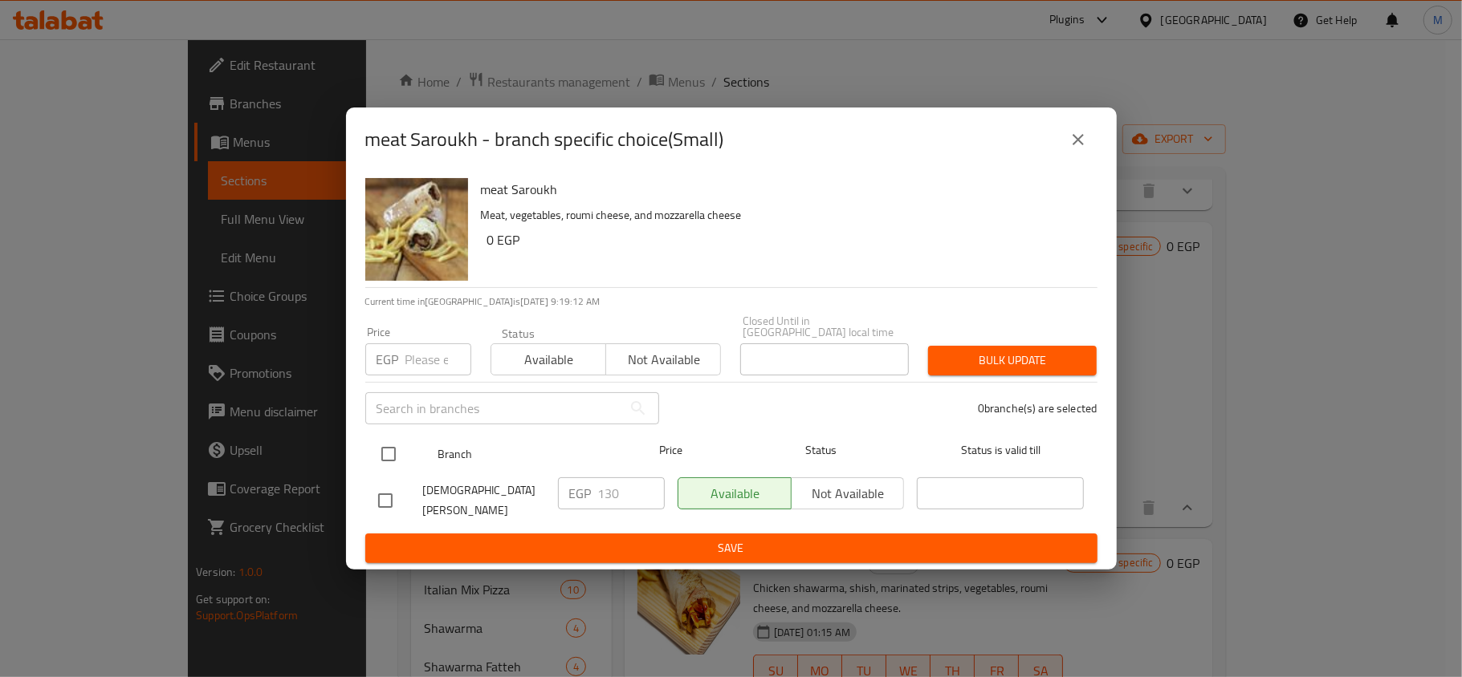
drag, startPoint x: 386, startPoint y: 456, endPoint x: 380, endPoint y: 376, distance: 80.5
click at [385, 456] on input "checkbox" at bounding box center [389, 454] width 34 height 34
checkbox input "true"
click at [395, 374] on div "EGP Price" at bounding box center [418, 360] width 106 height 32
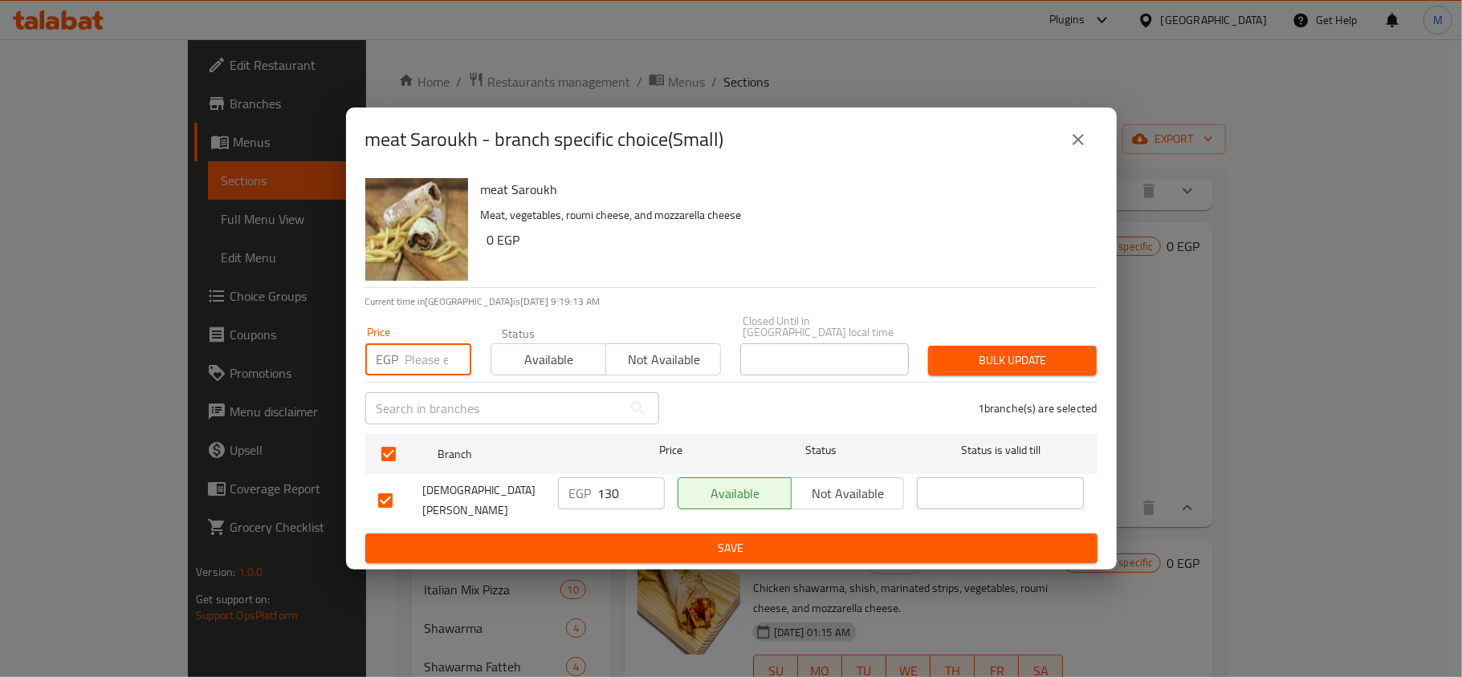
click at [406, 363] on input "number" at bounding box center [438, 360] width 66 height 32
type input "135"
click at [990, 351] on span "Bulk update" at bounding box center [1012, 361] width 143 height 20
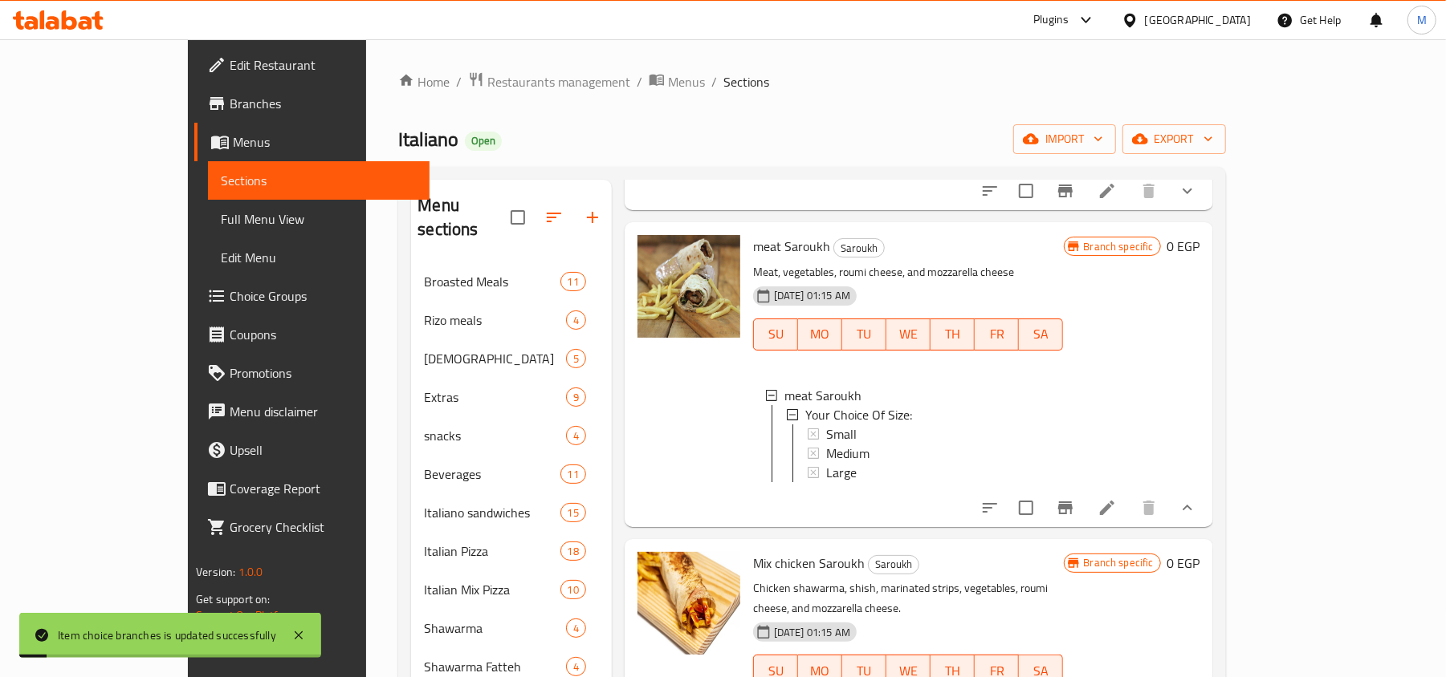
click at [826, 425] on span "Small" at bounding box center [841, 434] width 30 height 19
click at [826, 444] on span "Medium" at bounding box center [847, 453] width 43 height 19
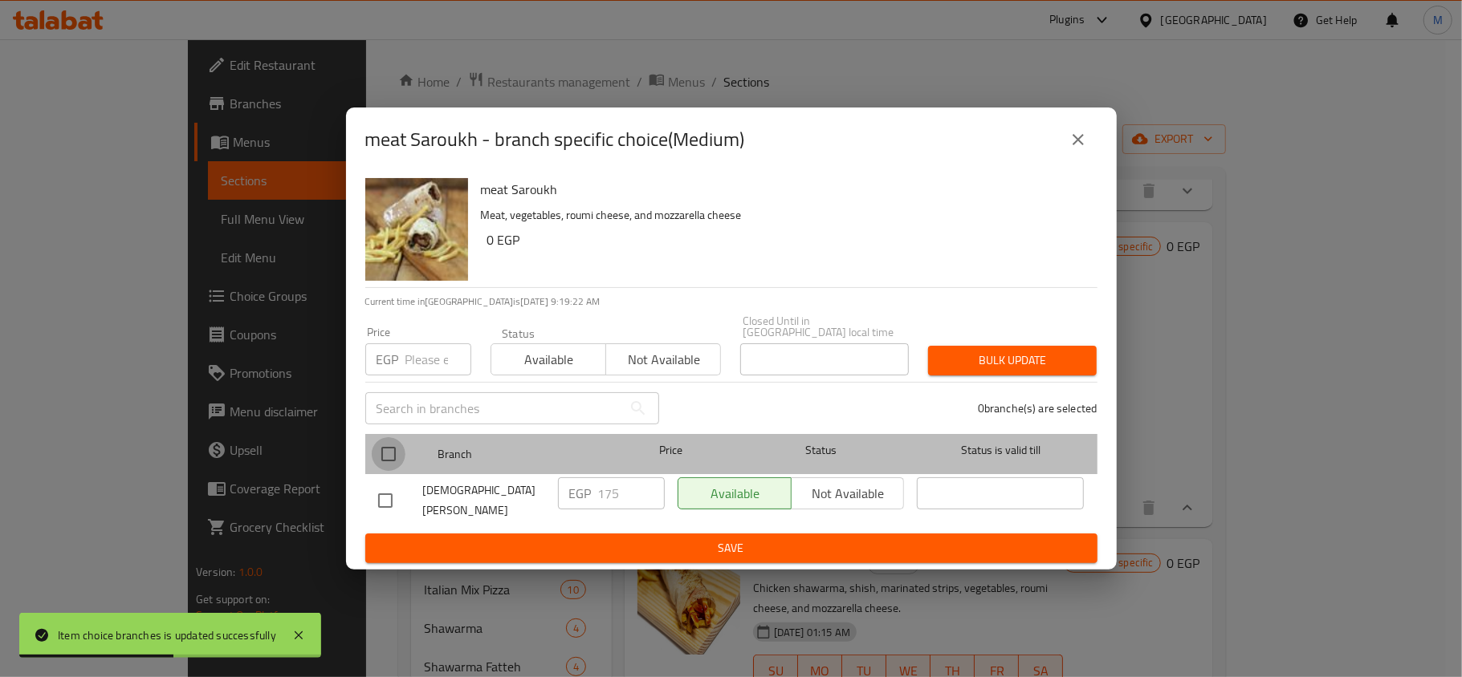
drag, startPoint x: 386, startPoint y: 459, endPoint x: 405, endPoint y: 402, distance: 60.2
click at [387, 457] on input "checkbox" at bounding box center [389, 454] width 34 height 34
checkbox input "true"
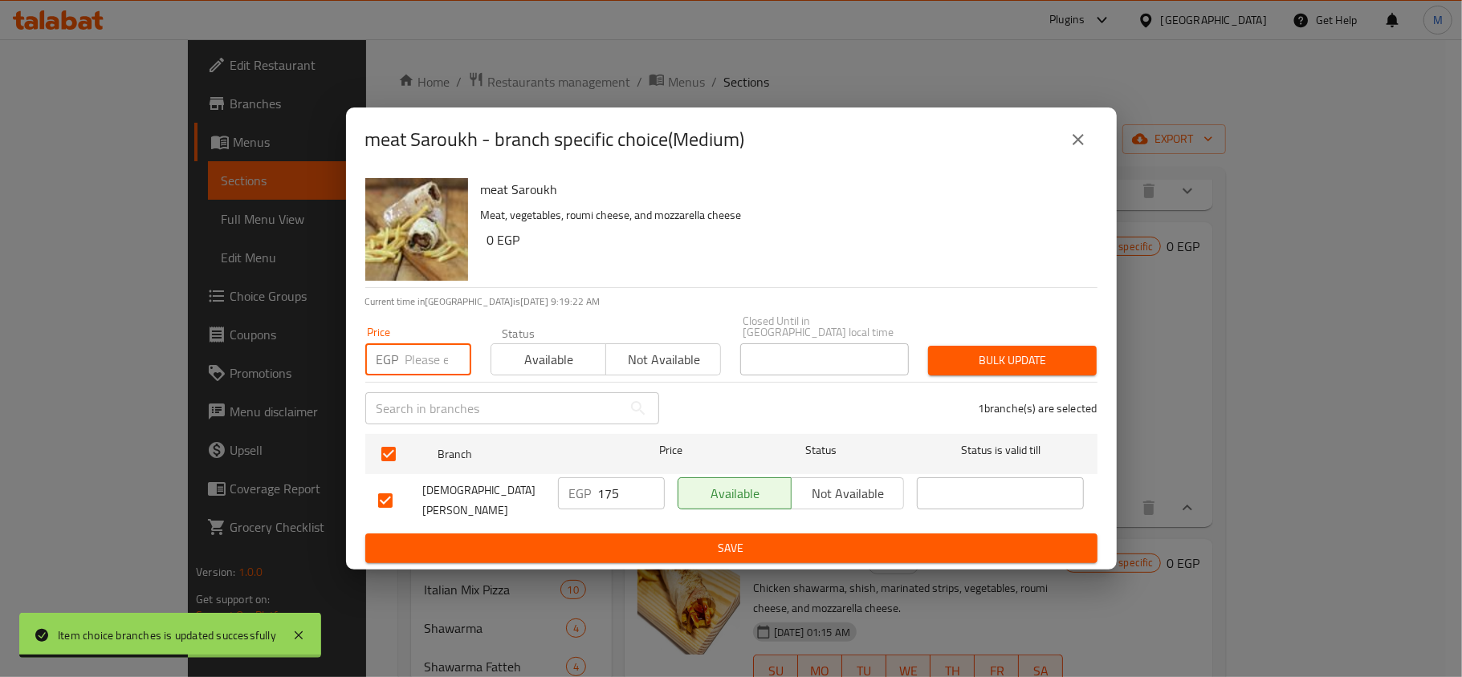
click at [416, 364] on input "number" at bounding box center [438, 360] width 66 height 32
type input "200"
click at [1019, 352] on span "Bulk update" at bounding box center [1012, 361] width 143 height 20
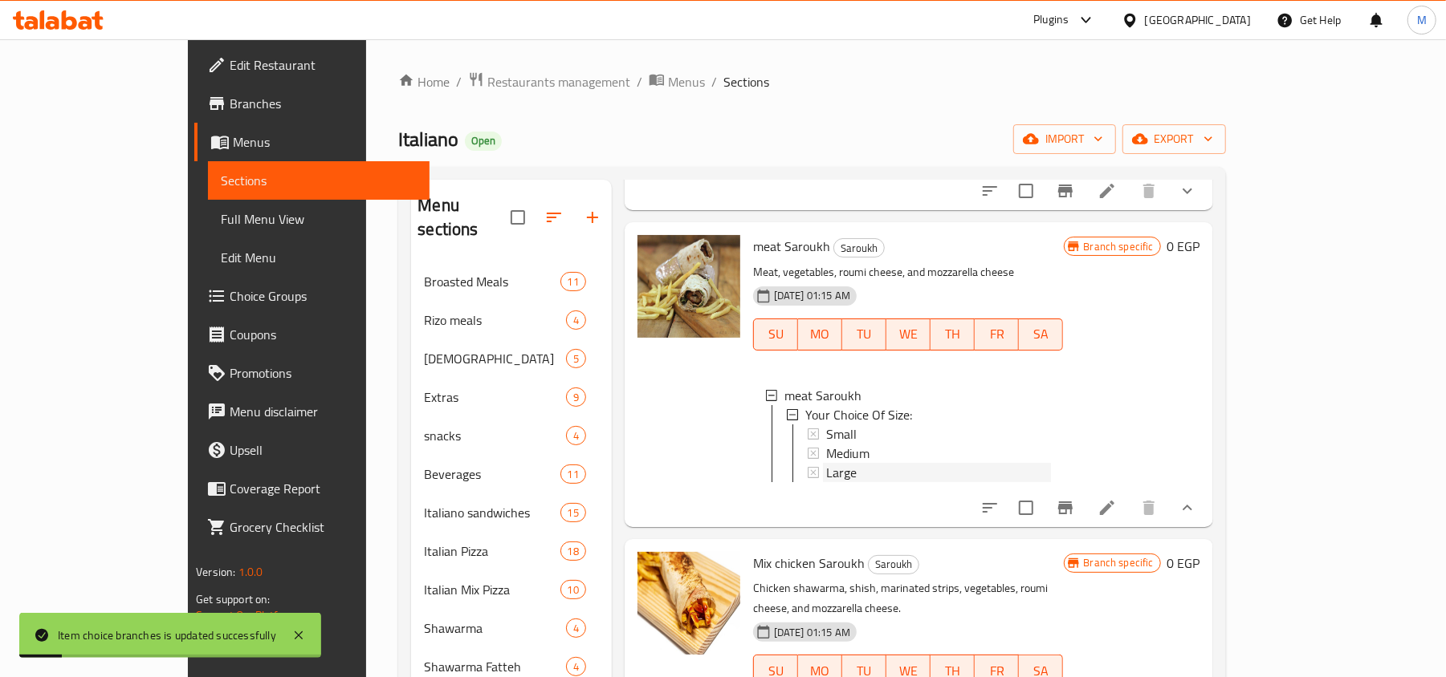
click at [826, 463] on span "Large" at bounding box center [841, 472] width 30 height 19
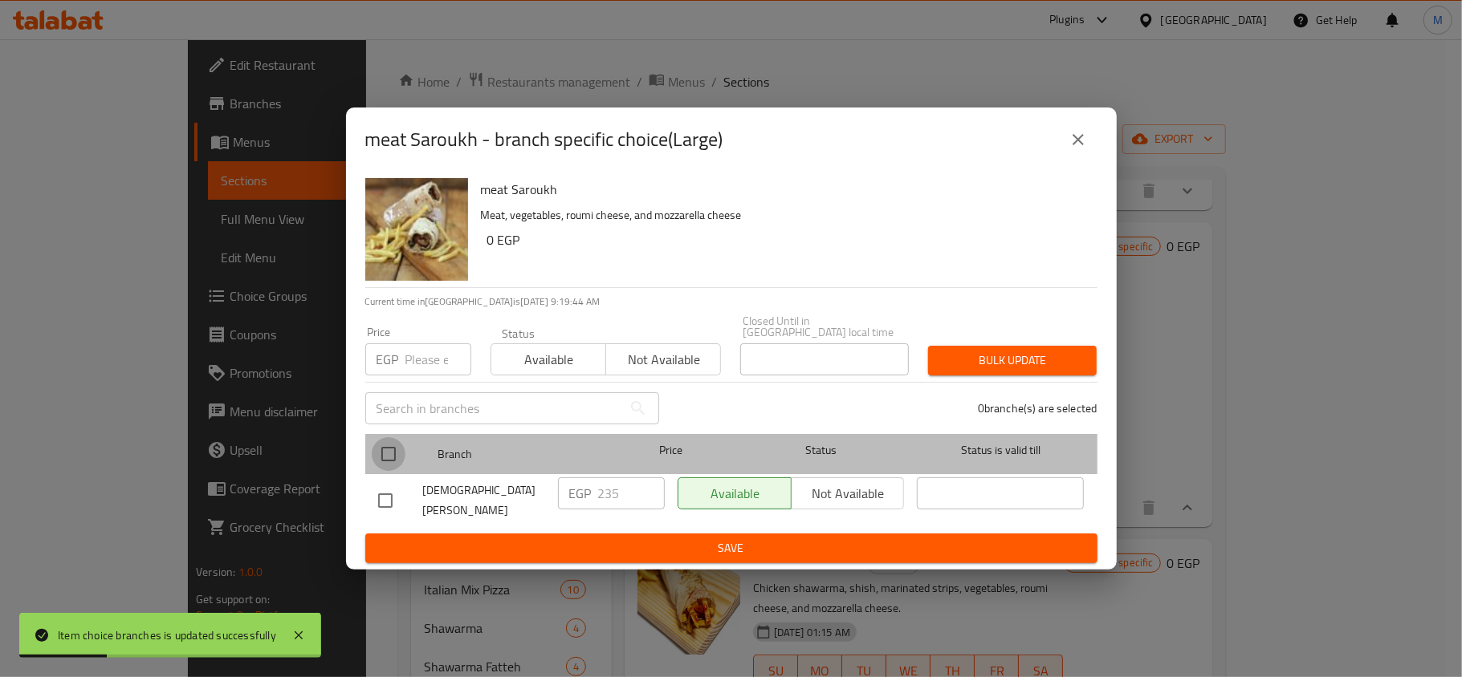
click at [396, 443] on input "checkbox" at bounding box center [389, 454] width 34 height 34
checkbox input "true"
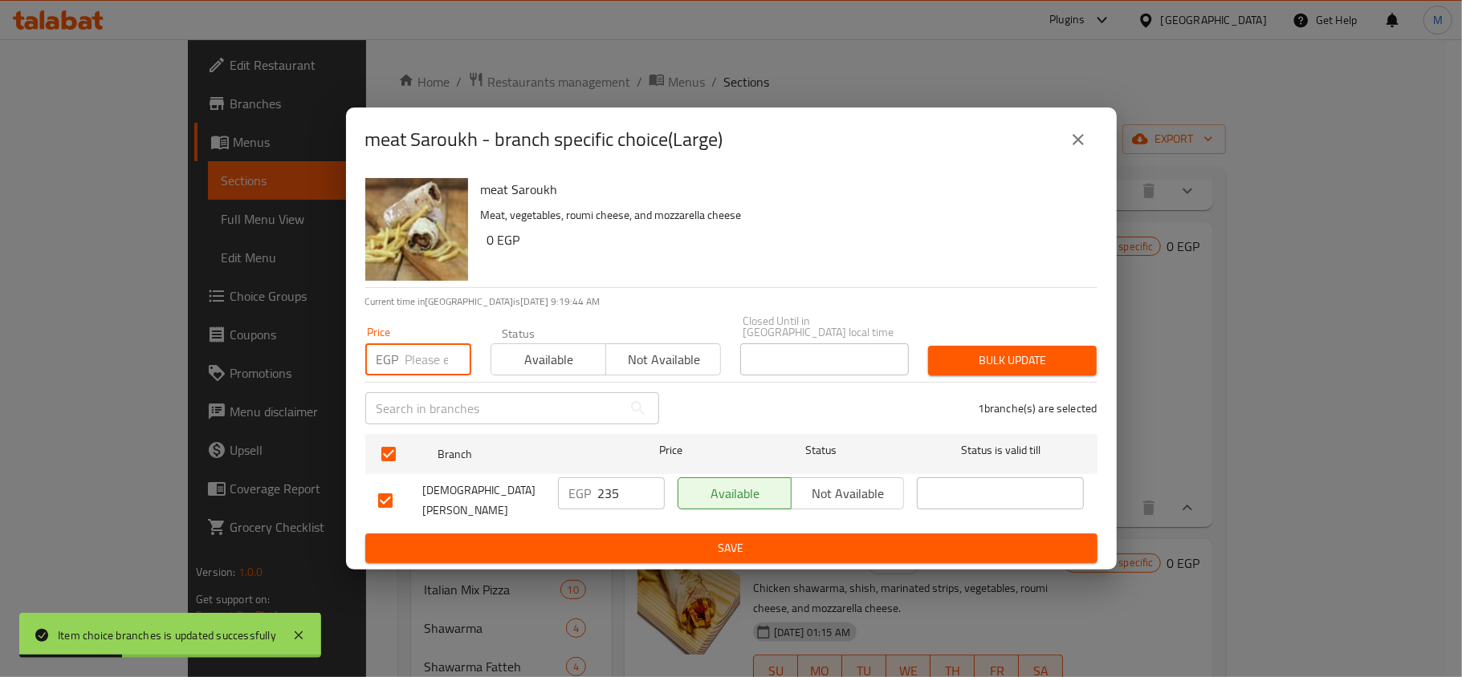
click at [419, 358] on input "number" at bounding box center [438, 360] width 66 height 32
type input "270"
click at [1041, 368] on span "Bulk update" at bounding box center [1012, 361] width 143 height 20
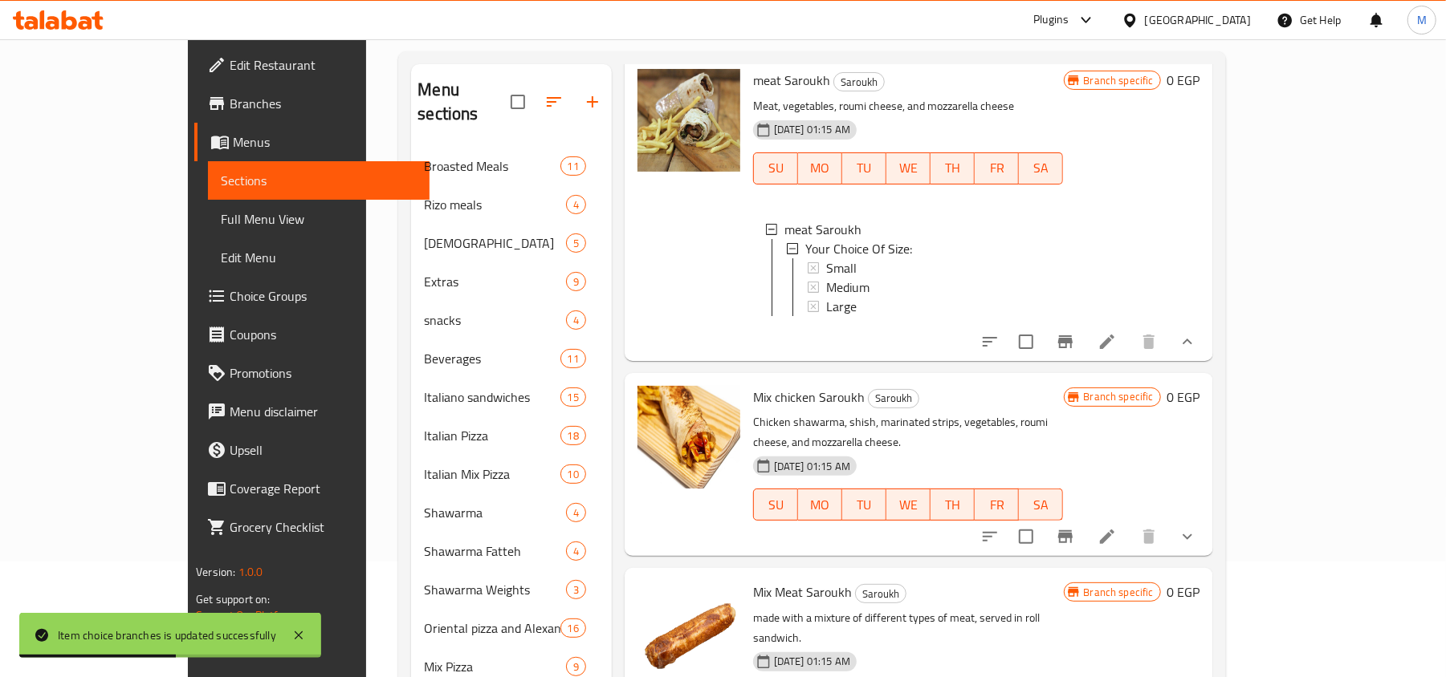
scroll to position [321, 0]
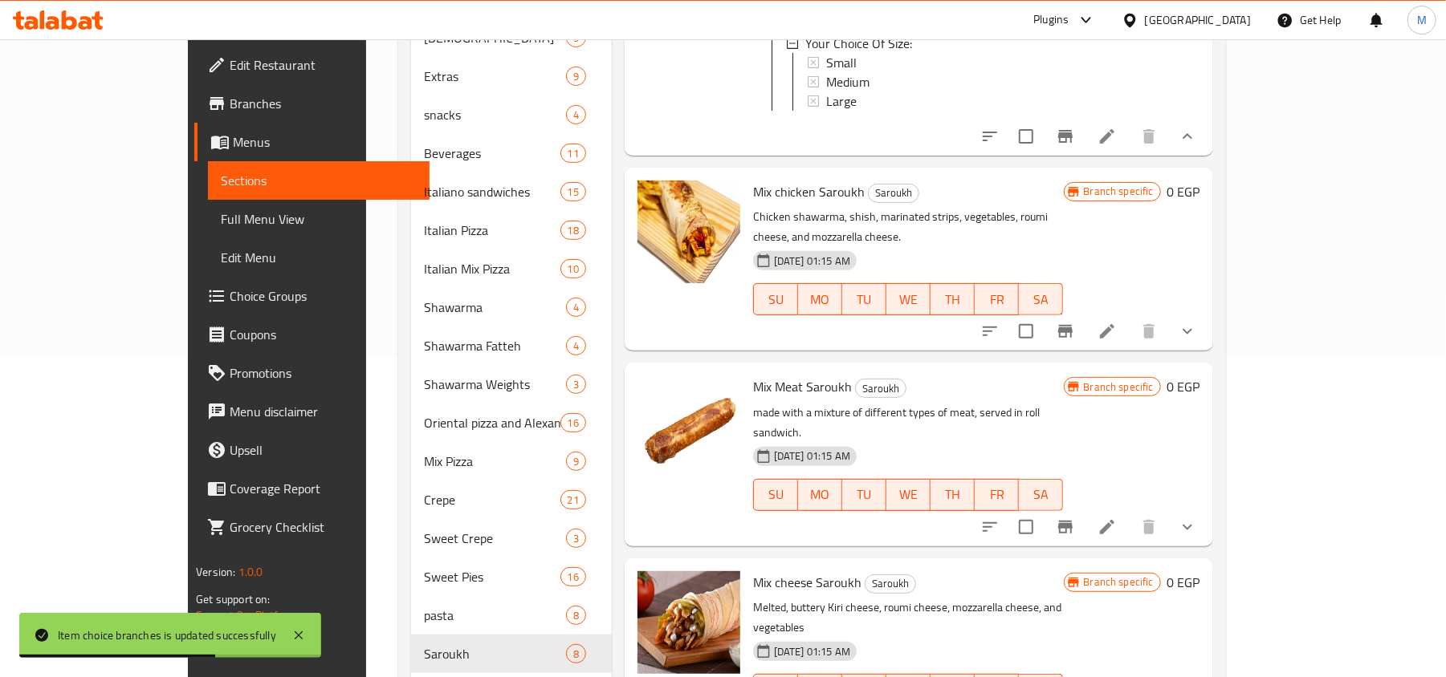
click at [1192, 133] on icon "show more" at bounding box center [1187, 136] width 10 height 6
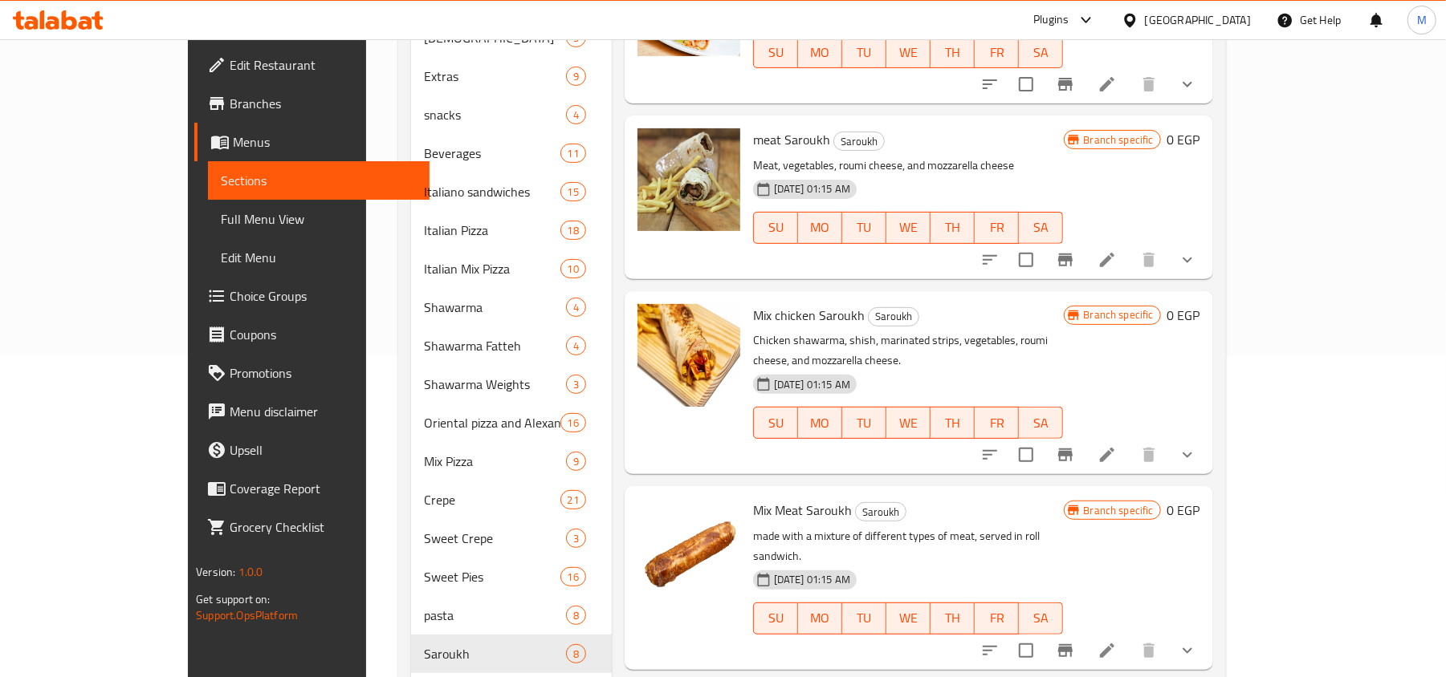
scroll to position [453, 0]
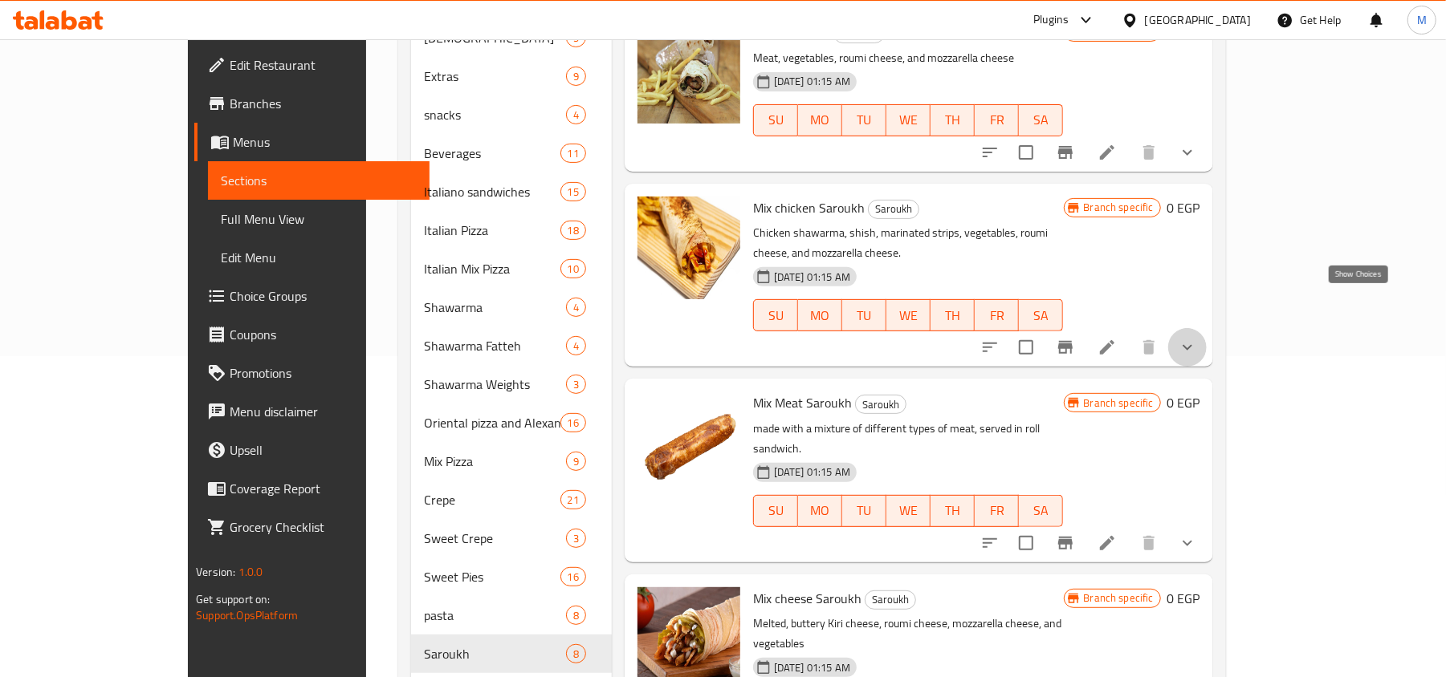
click at [1197, 338] on icon "show more" at bounding box center [1186, 347] width 19 height 19
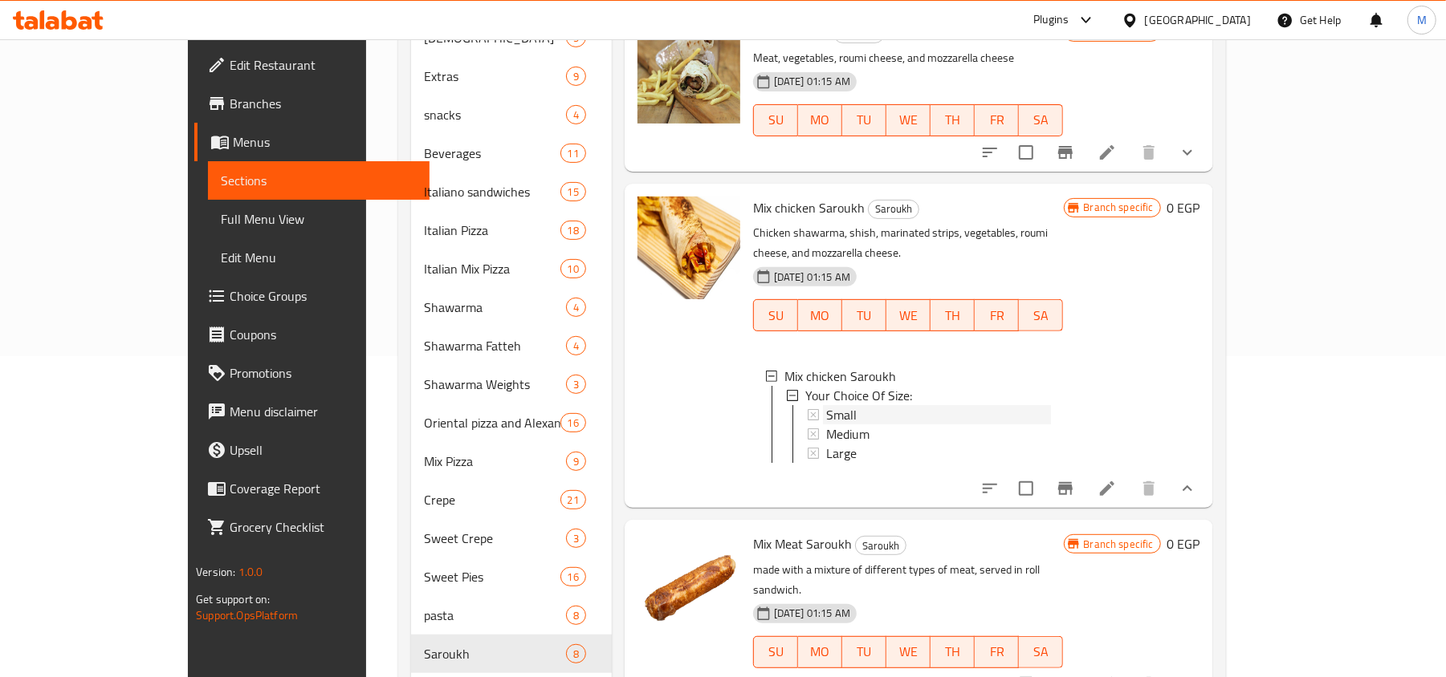
click at [836, 405] on div "Small" at bounding box center [938, 414] width 225 height 19
click at [855, 425] on div "Medium" at bounding box center [938, 434] width 225 height 19
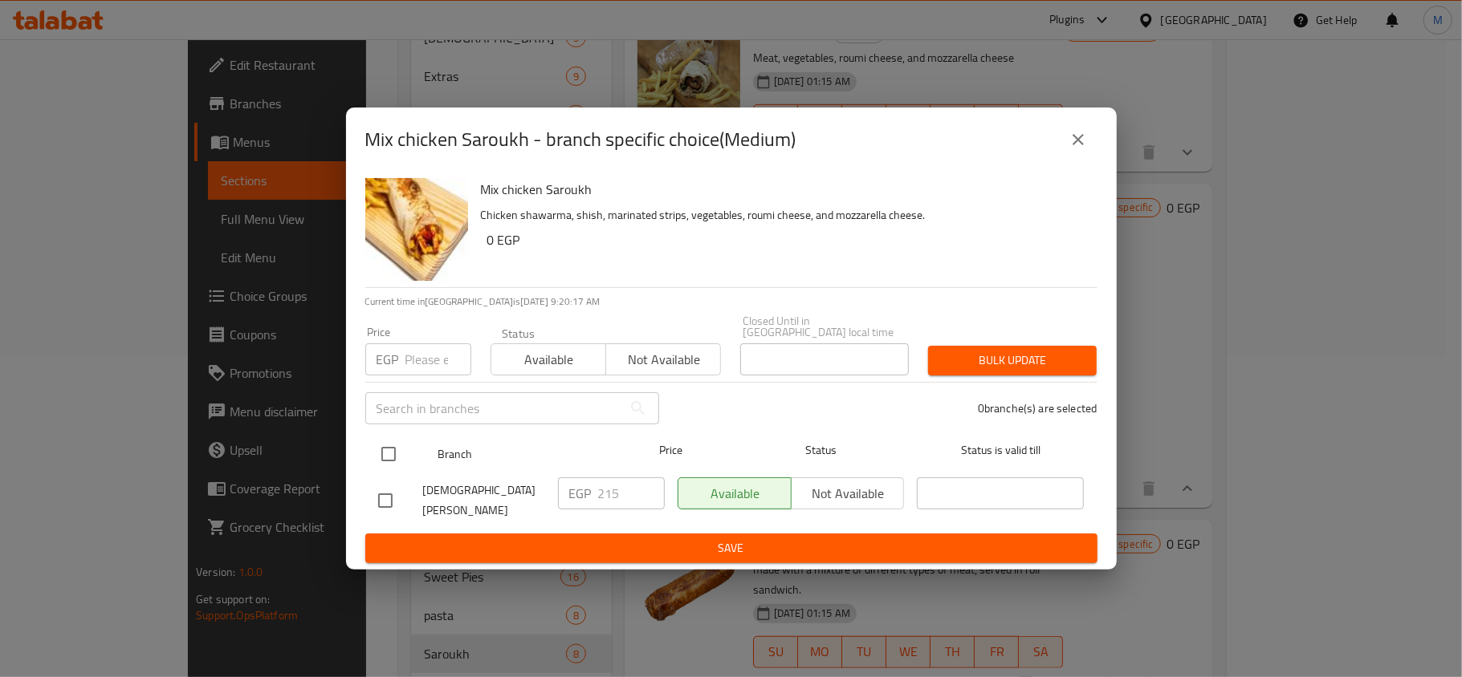
click at [393, 443] on input "checkbox" at bounding box center [389, 454] width 34 height 34
checkbox input "true"
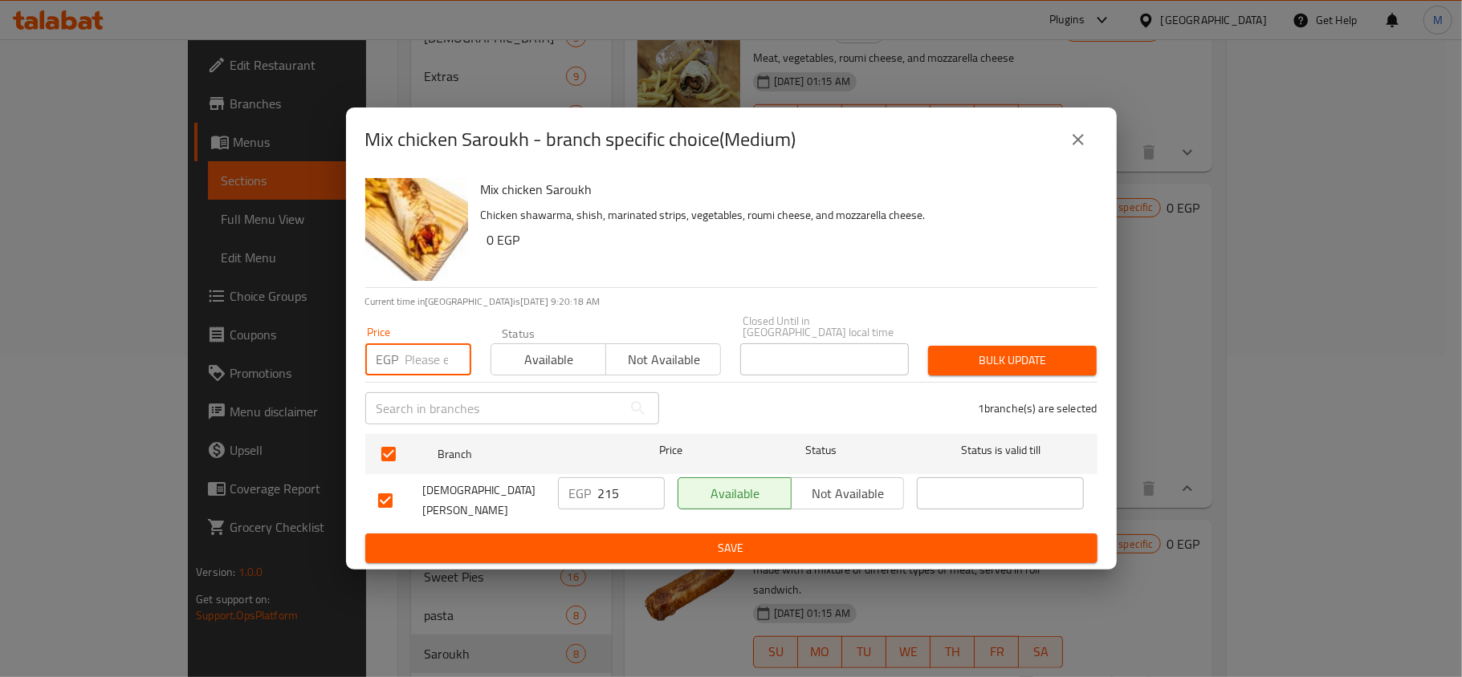
click at [417, 372] on input "number" at bounding box center [438, 360] width 66 height 32
type input "240"
click at [1009, 354] on span "Bulk update" at bounding box center [1012, 361] width 143 height 20
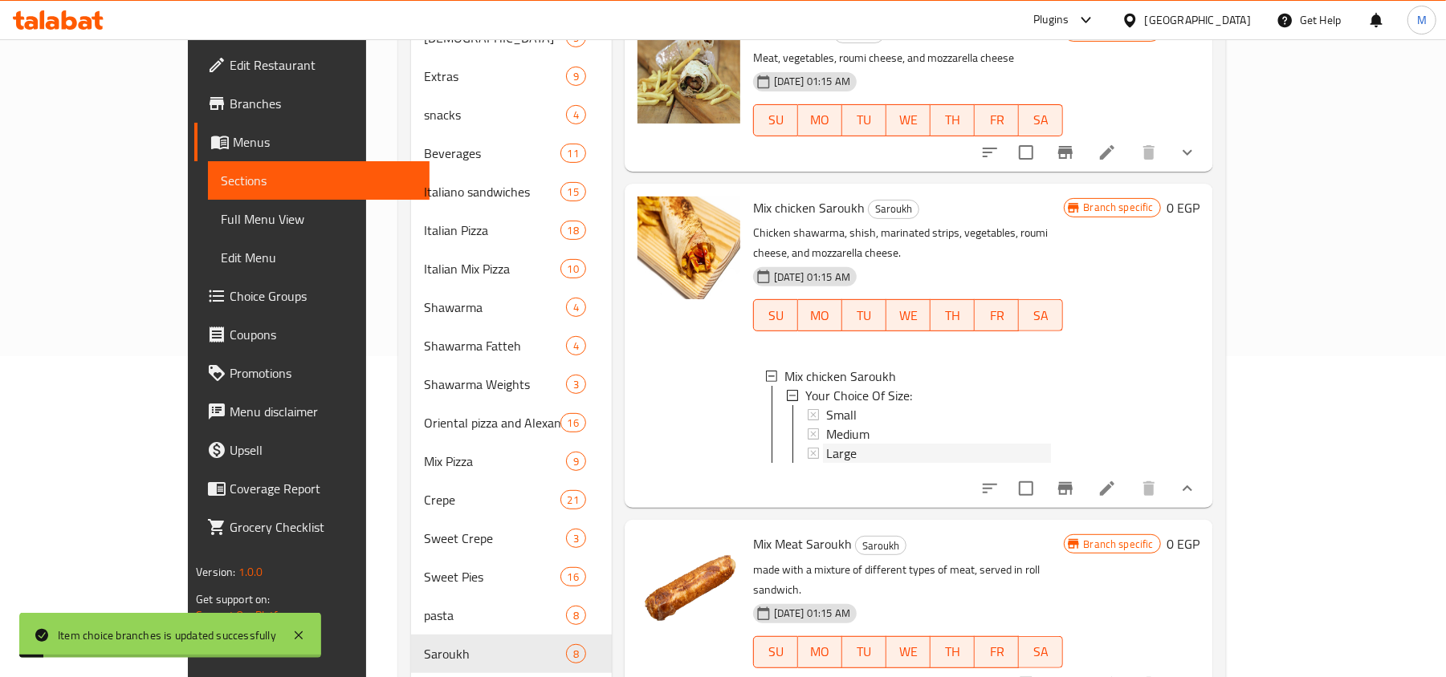
click at [826, 444] on div "Large" at bounding box center [938, 453] width 225 height 19
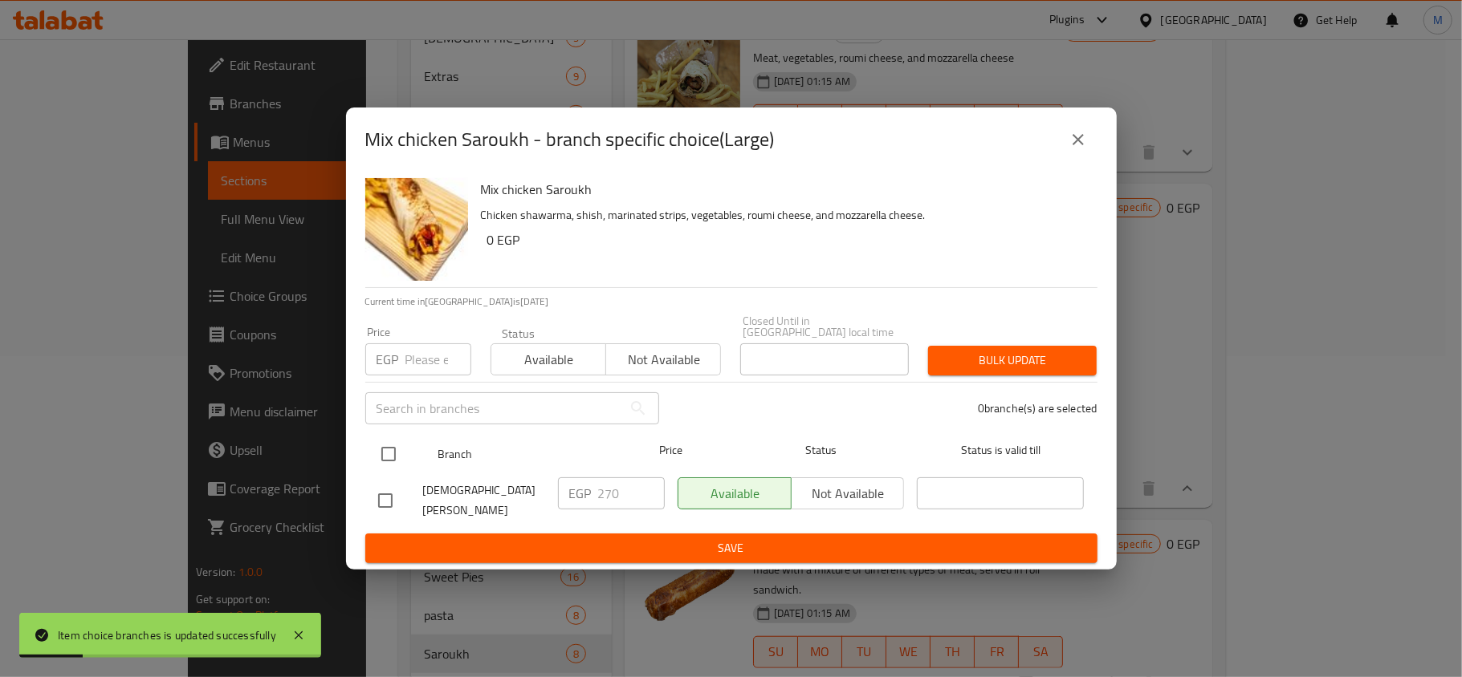
click at [389, 446] on input "checkbox" at bounding box center [389, 454] width 34 height 34
checkbox input "true"
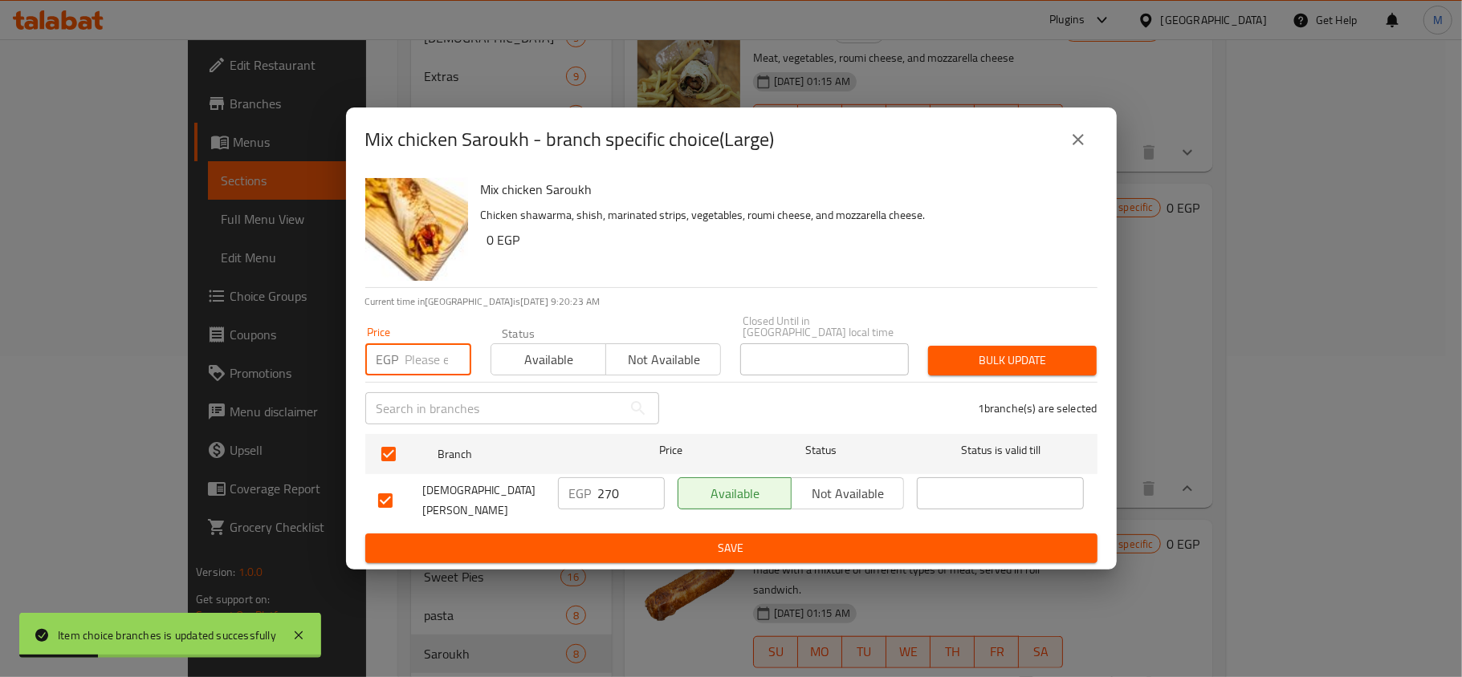
click at [414, 363] on input "number" at bounding box center [438, 360] width 66 height 32
type input "300"
click at [1093, 348] on button "Bulk update" at bounding box center [1012, 361] width 169 height 30
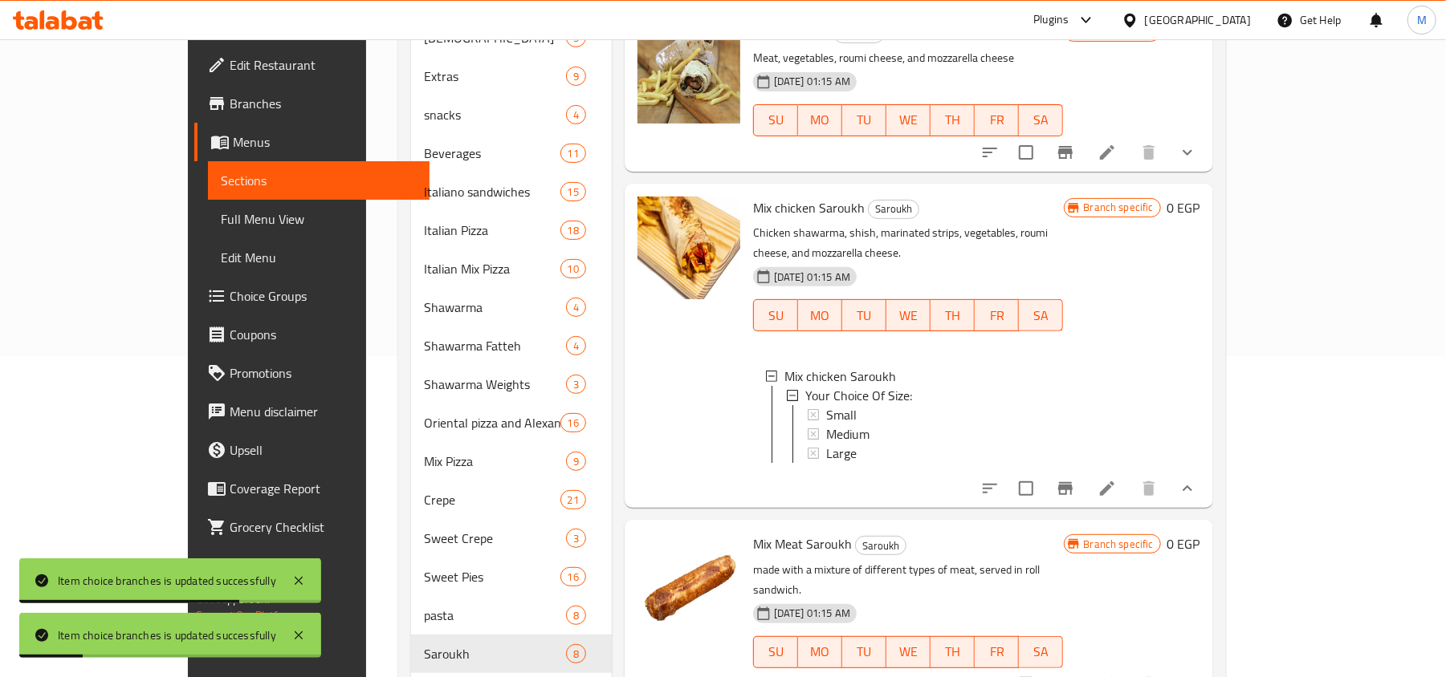
click at [1197, 479] on icon "show more" at bounding box center [1186, 488] width 19 height 19
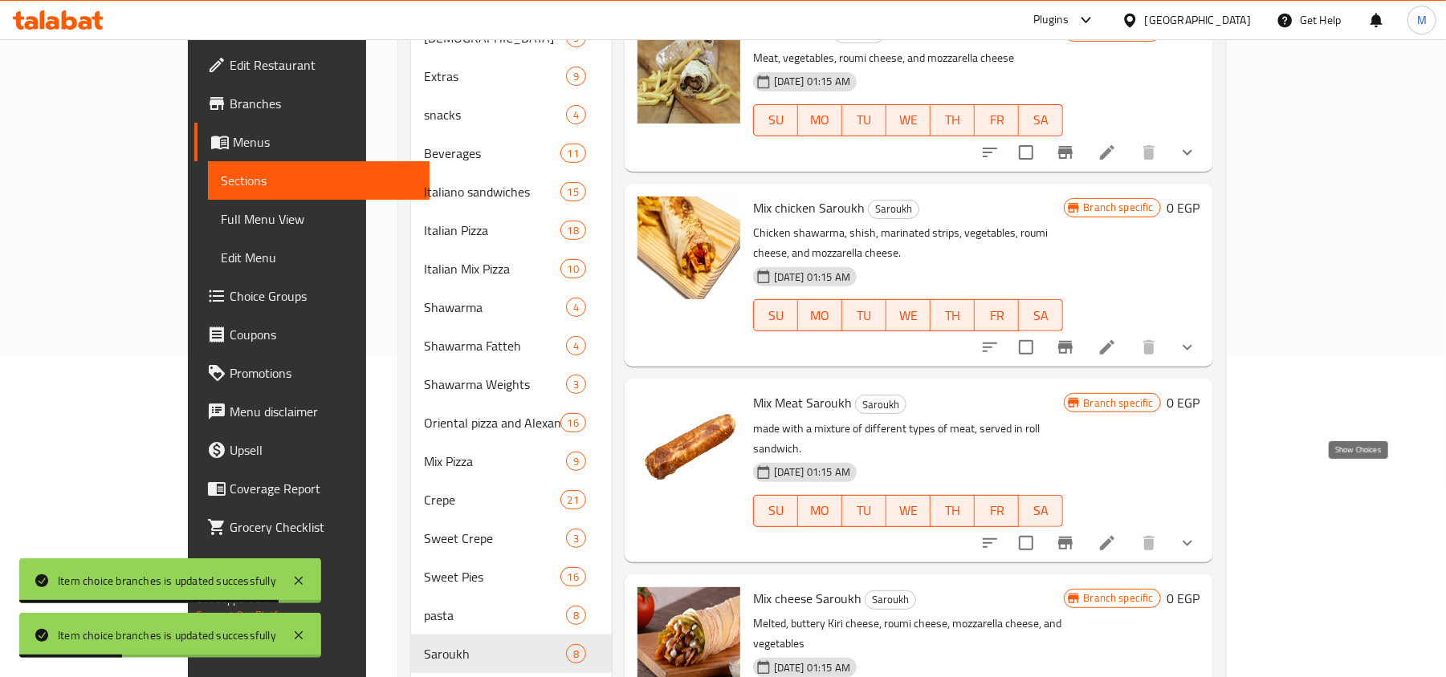
click at [1197, 534] on icon "show more" at bounding box center [1186, 543] width 19 height 19
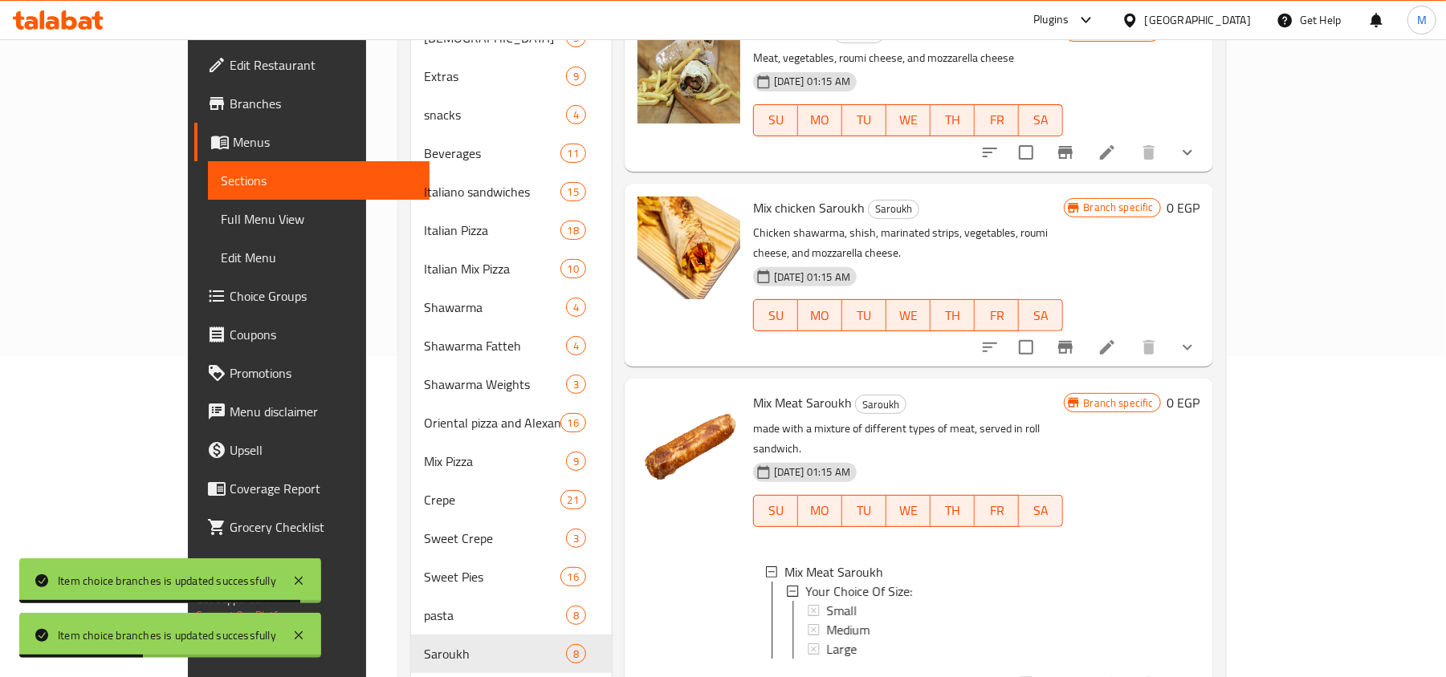
scroll to position [559, 0]
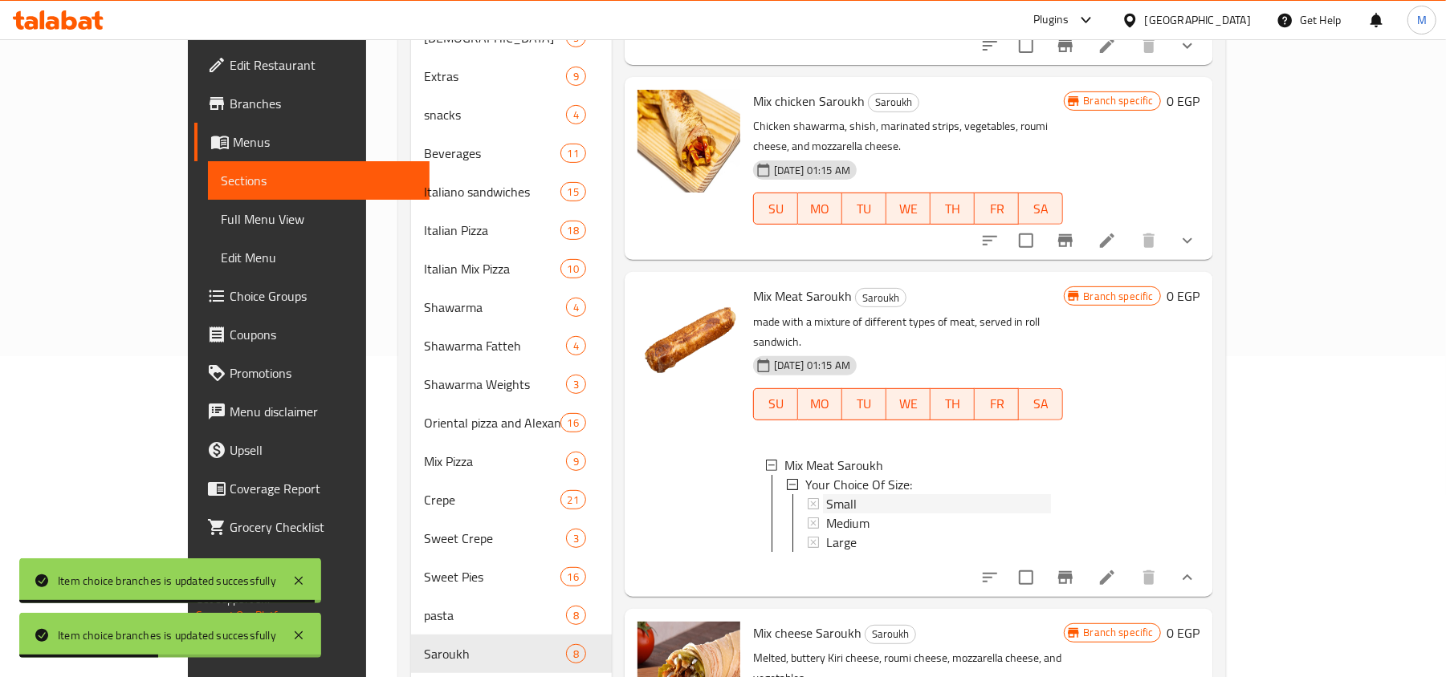
click at [826, 494] on span "Small" at bounding box center [841, 503] width 30 height 19
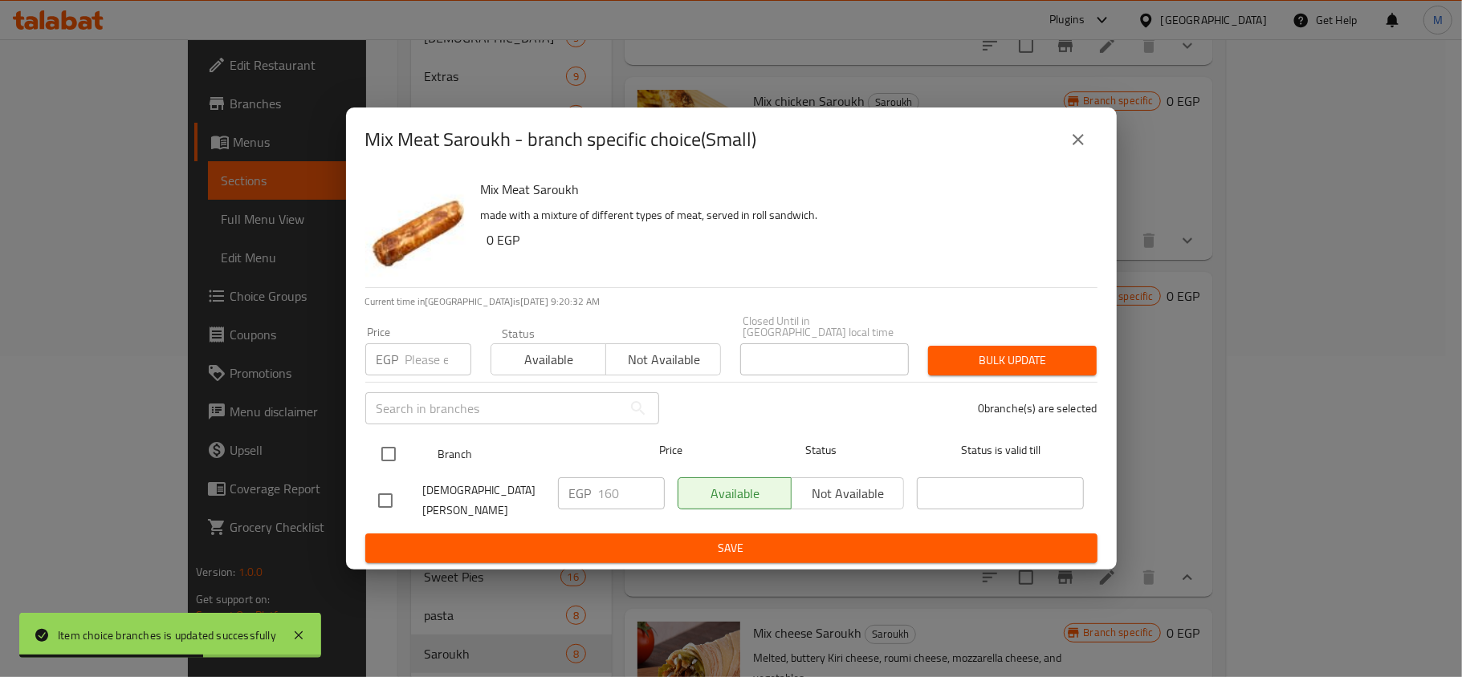
click at [395, 445] on input "checkbox" at bounding box center [389, 454] width 34 height 34
checkbox input "true"
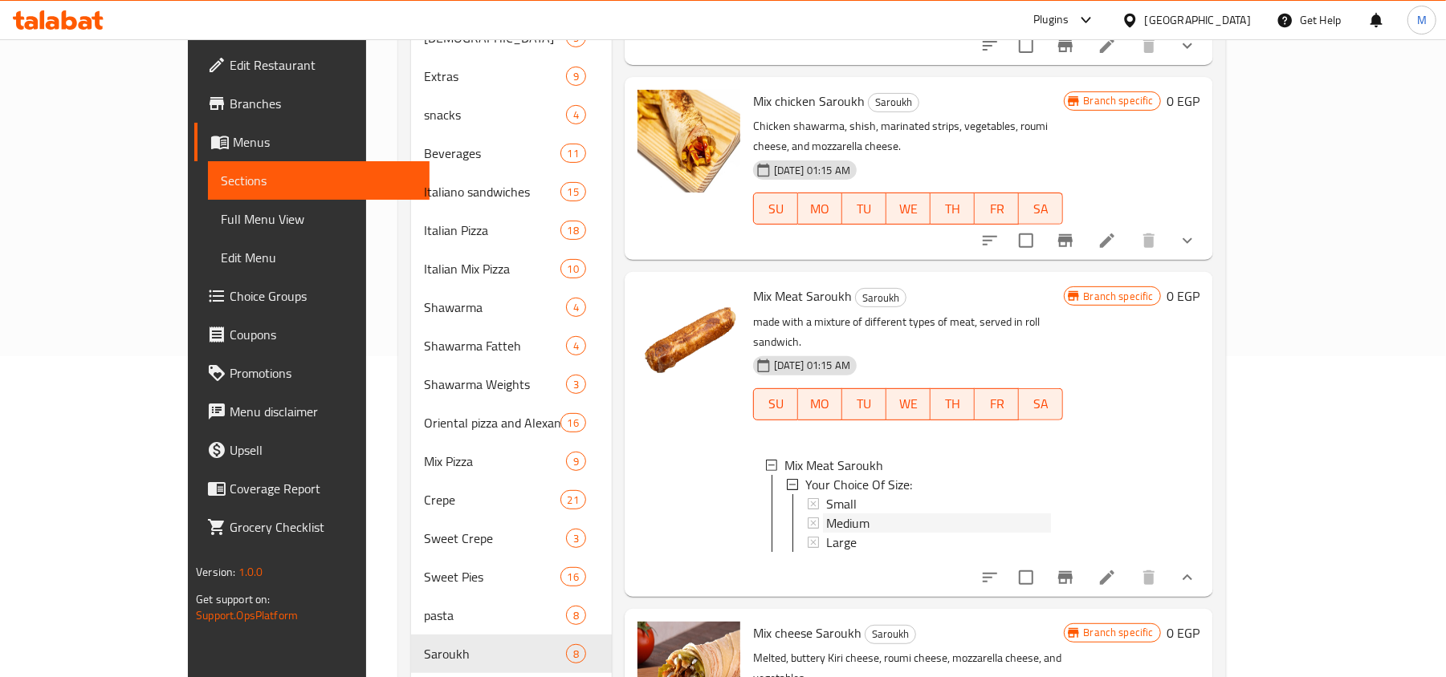
click at [851, 514] on div "Medium" at bounding box center [938, 523] width 225 height 19
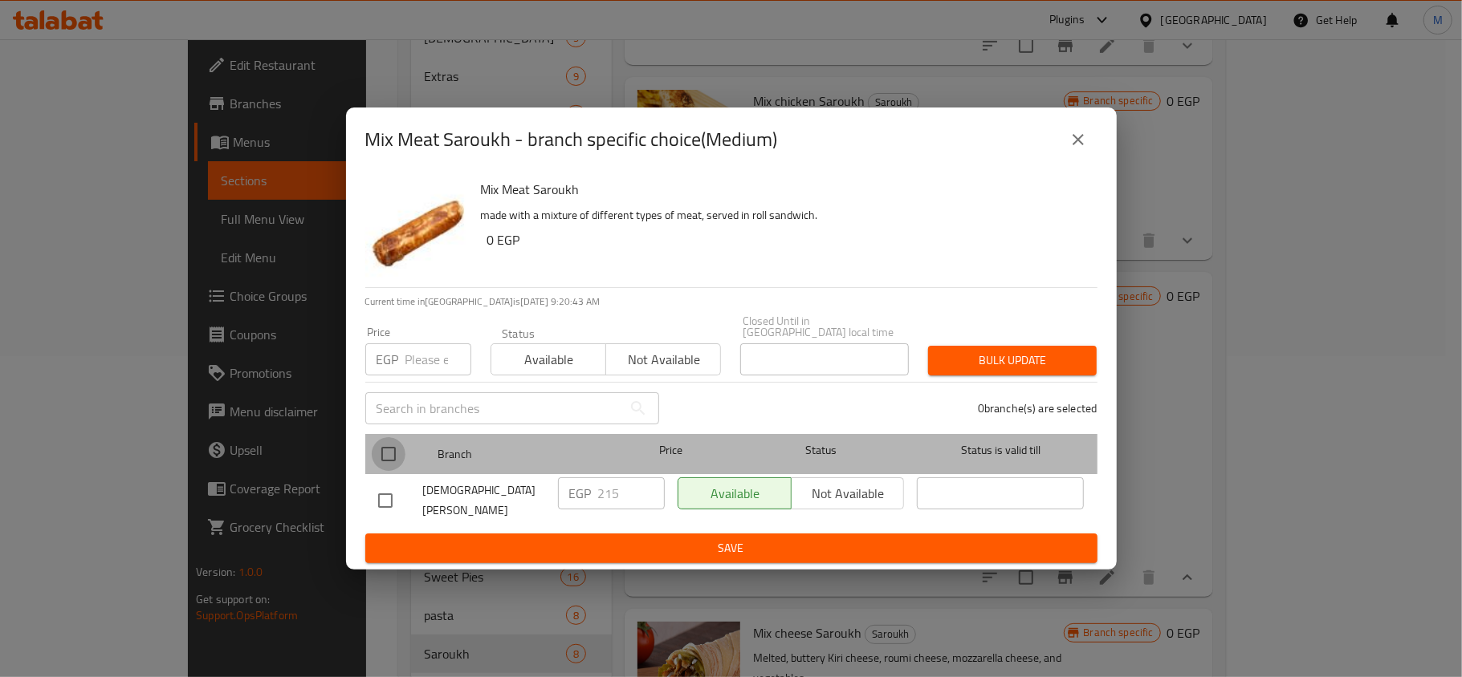
drag, startPoint x: 393, startPoint y: 443, endPoint x: 414, endPoint y: 371, distance: 75.2
click at [392, 443] on input "checkbox" at bounding box center [389, 454] width 34 height 34
checkbox input "true"
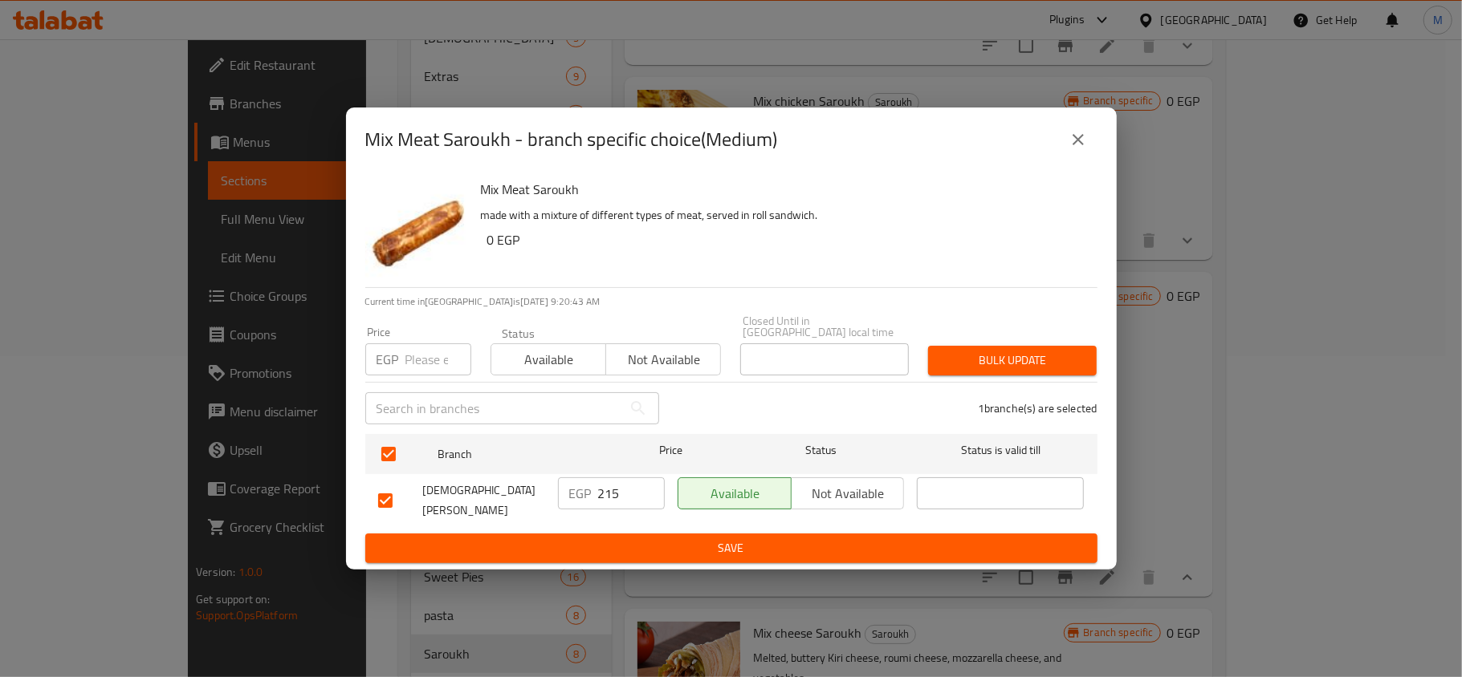
click at [416, 366] on input "number" at bounding box center [438, 360] width 66 height 32
type input "240"
click at [1015, 364] on span "Bulk update" at bounding box center [1012, 361] width 143 height 20
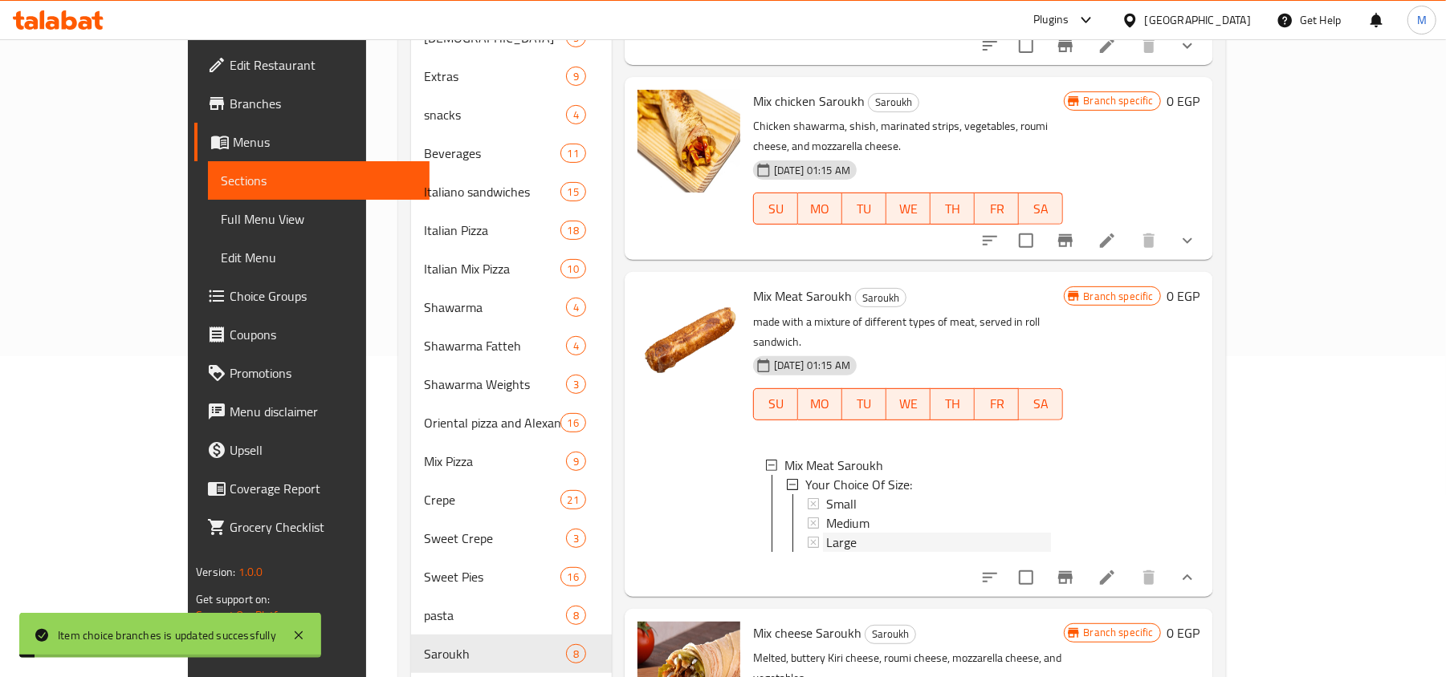
click at [826, 533] on span "Large" at bounding box center [841, 542] width 30 height 19
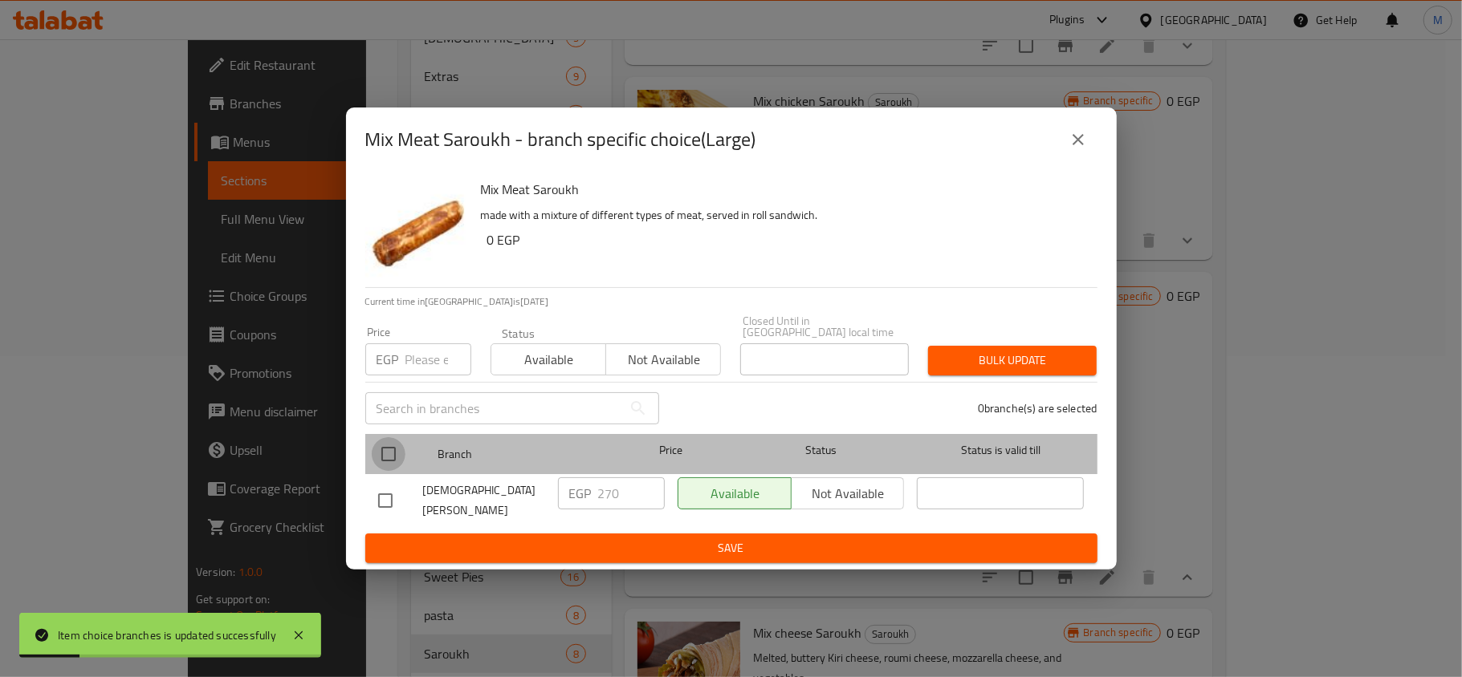
click at [385, 456] on input "checkbox" at bounding box center [389, 454] width 34 height 34
checkbox input "true"
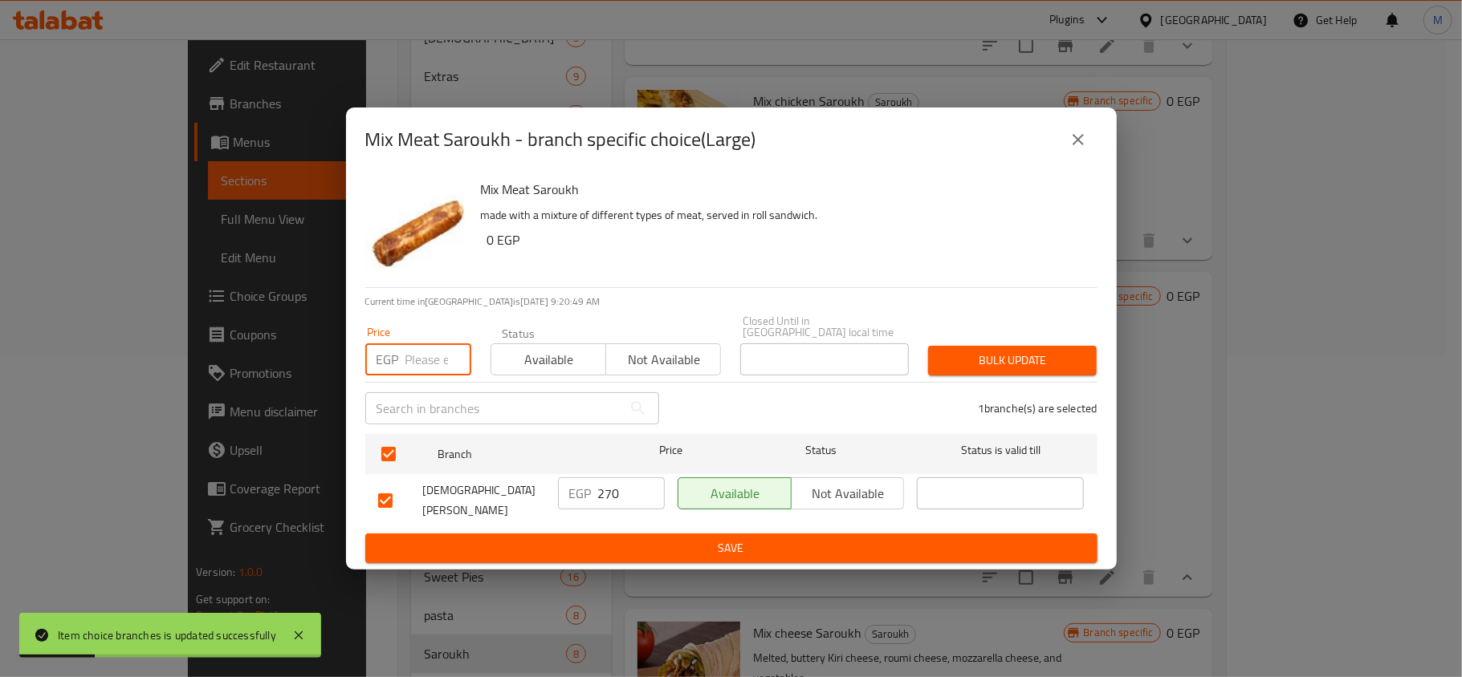
click at [421, 367] on input "number" at bounding box center [438, 360] width 66 height 32
type input "300"
click at [1018, 350] on button "Bulk update" at bounding box center [1012, 361] width 169 height 30
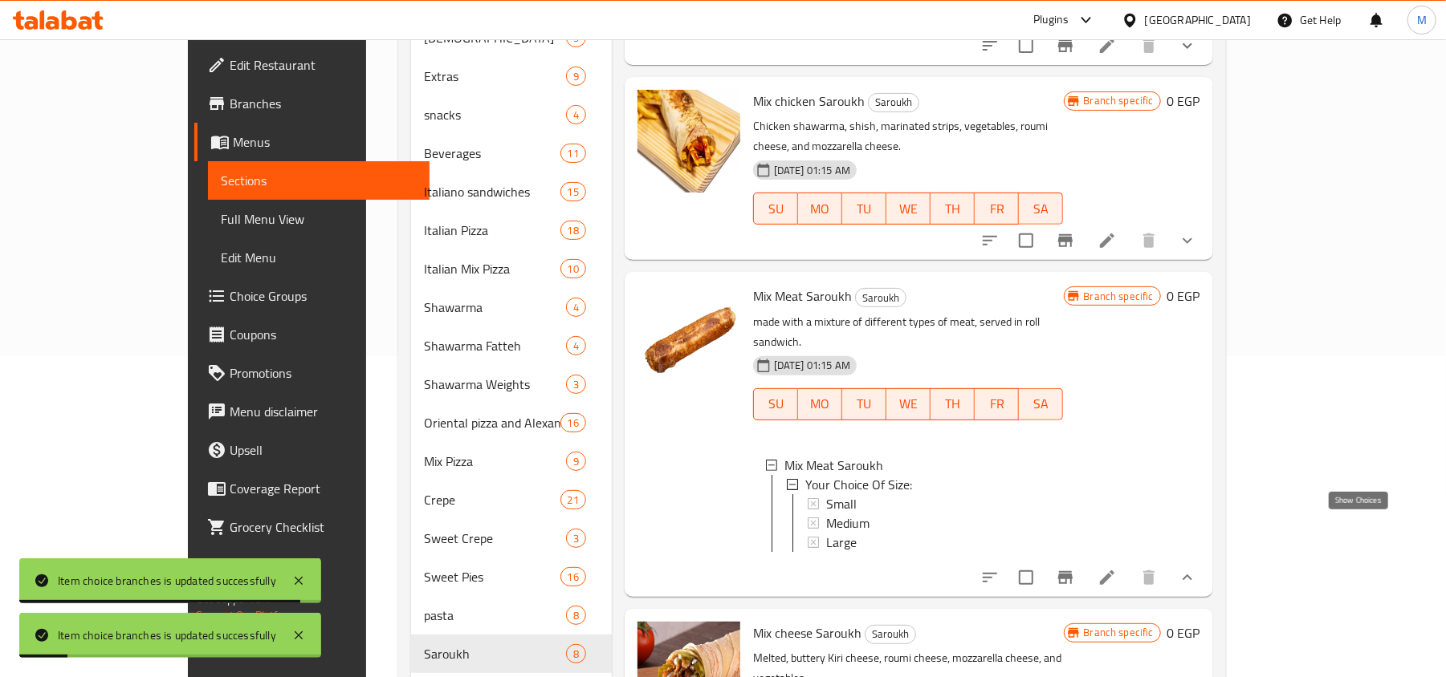
click at [1197, 568] on icon "show more" at bounding box center [1186, 577] width 19 height 19
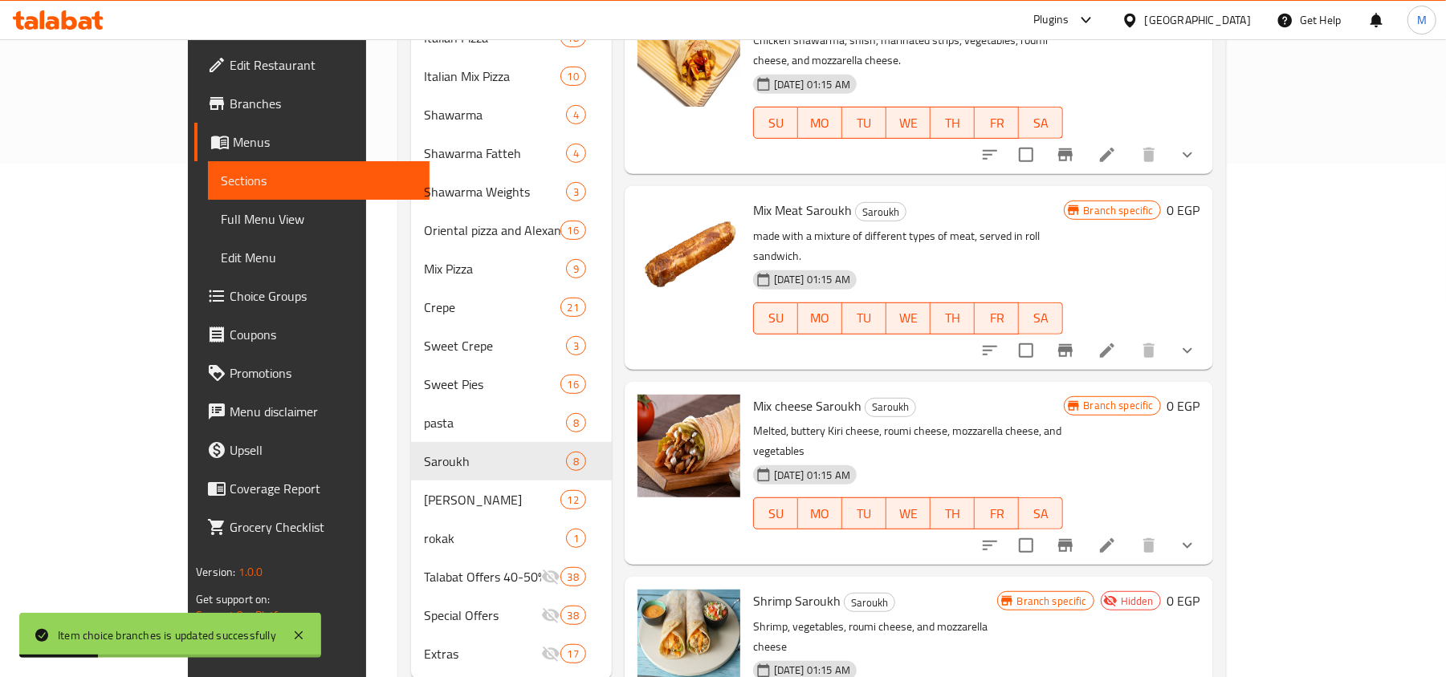
scroll to position [538, 0]
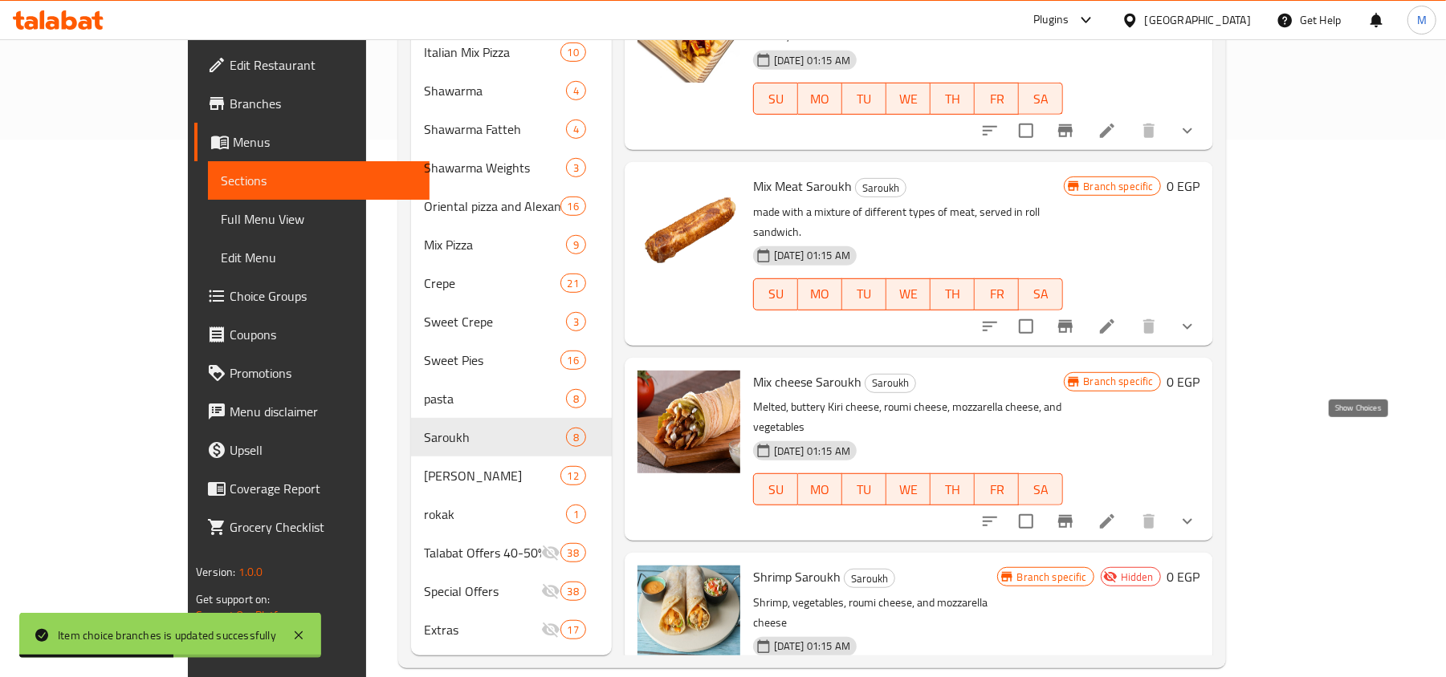
click at [1197, 512] on icon "show more" at bounding box center [1186, 521] width 19 height 19
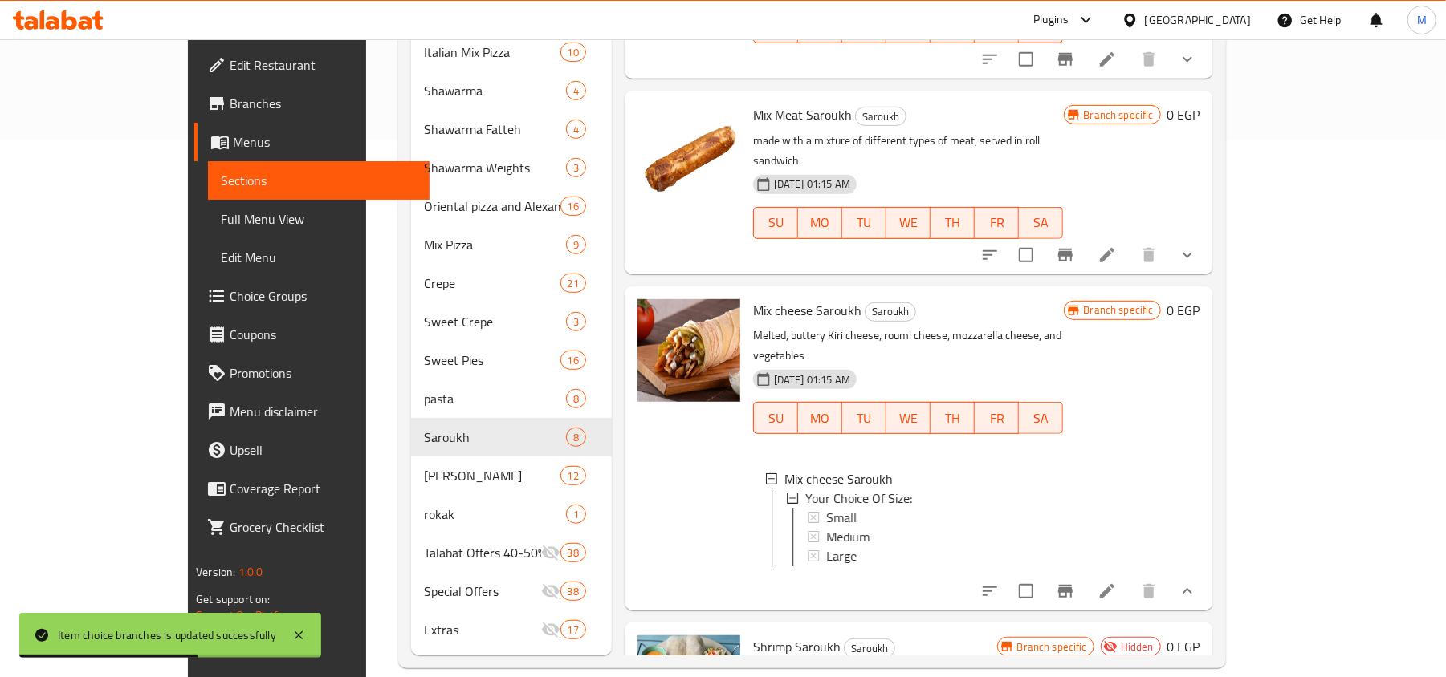
scroll to position [559, 0]
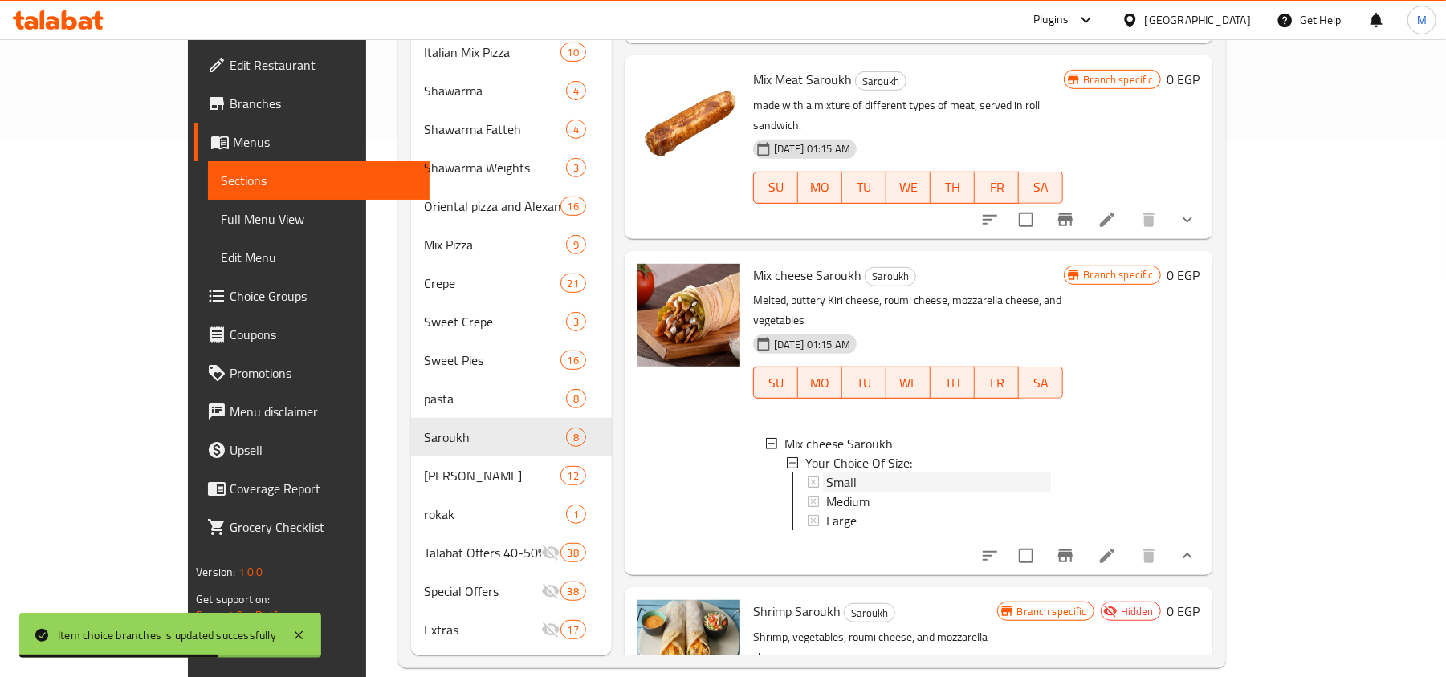
click at [826, 473] on div "Small" at bounding box center [938, 482] width 225 height 19
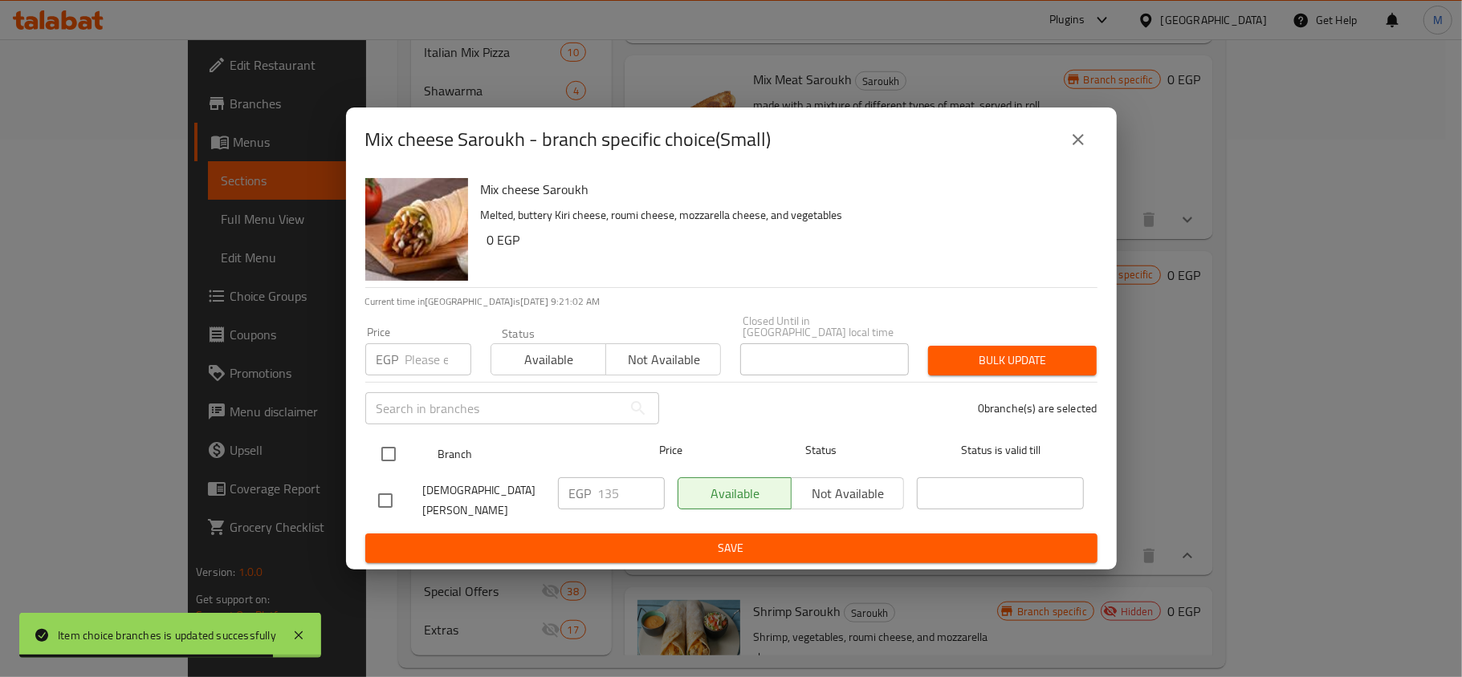
click at [398, 447] on input "checkbox" at bounding box center [389, 454] width 34 height 34
checkbox input "true"
click at [434, 350] on input "number" at bounding box center [438, 360] width 66 height 32
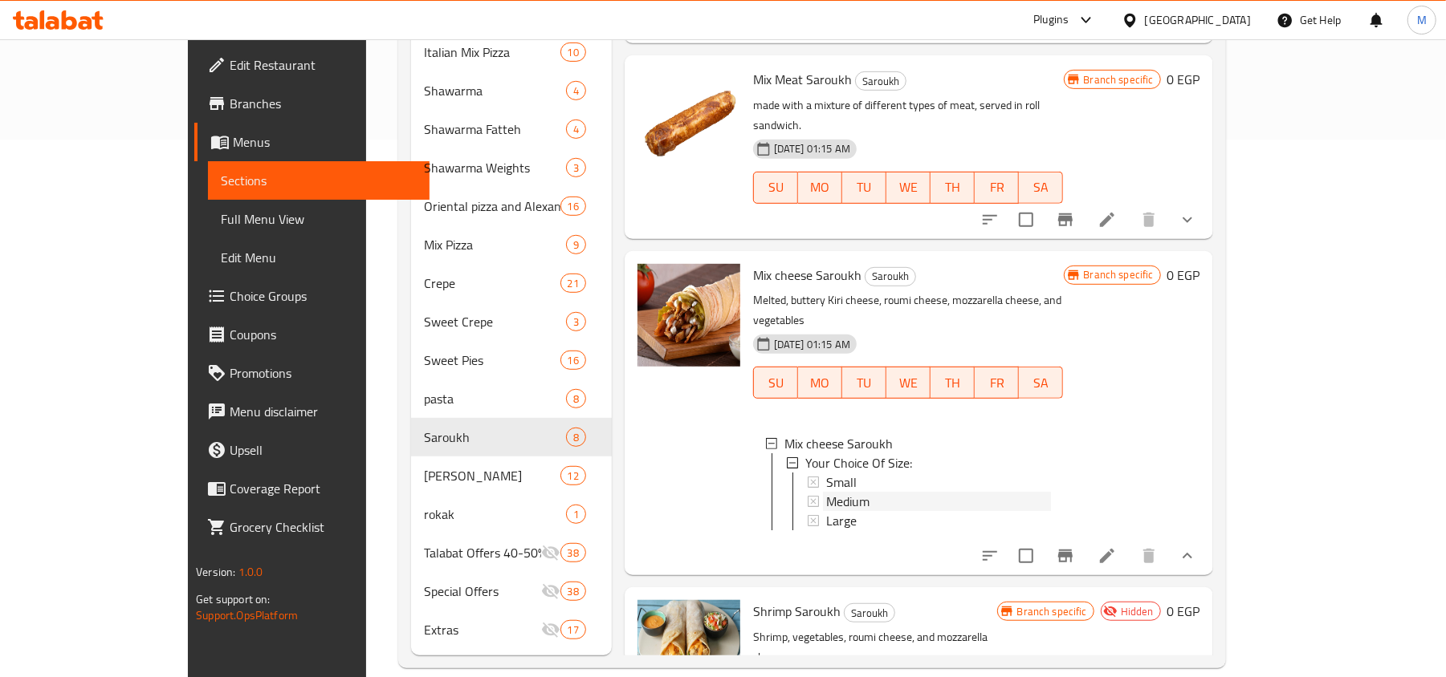
click at [826, 492] on span "Medium" at bounding box center [847, 501] width 43 height 19
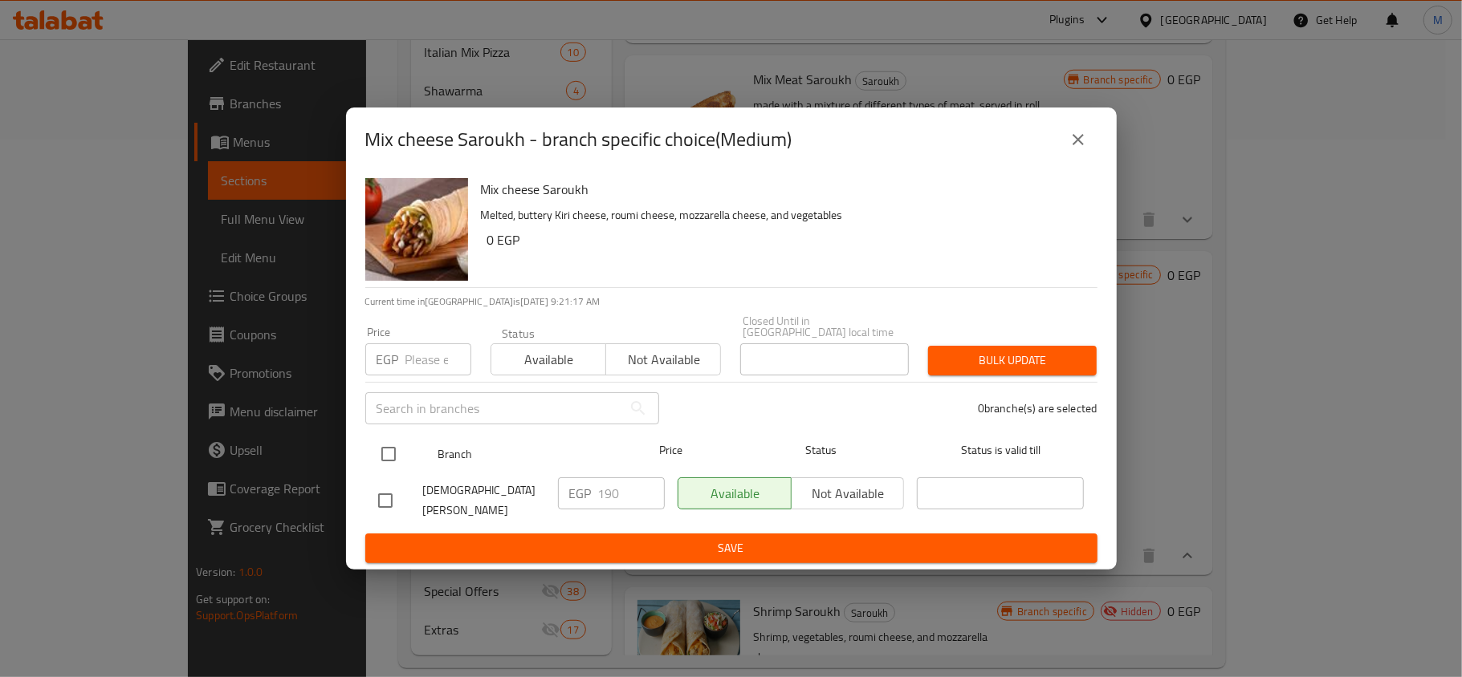
click at [386, 448] on input "checkbox" at bounding box center [389, 454] width 34 height 34
checkbox input "true"
click at [413, 364] on input "number" at bounding box center [438, 360] width 66 height 32
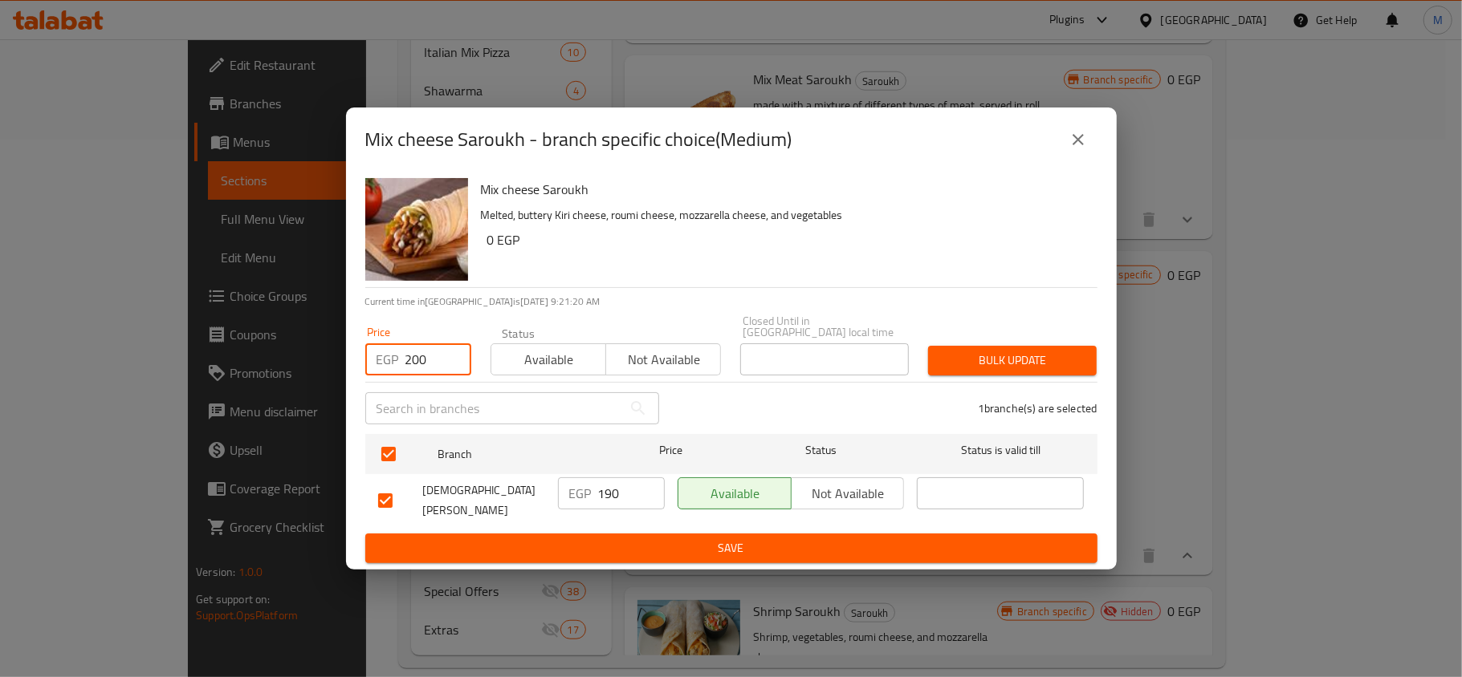
type input "200"
click at [963, 354] on span "Bulk update" at bounding box center [1012, 361] width 143 height 20
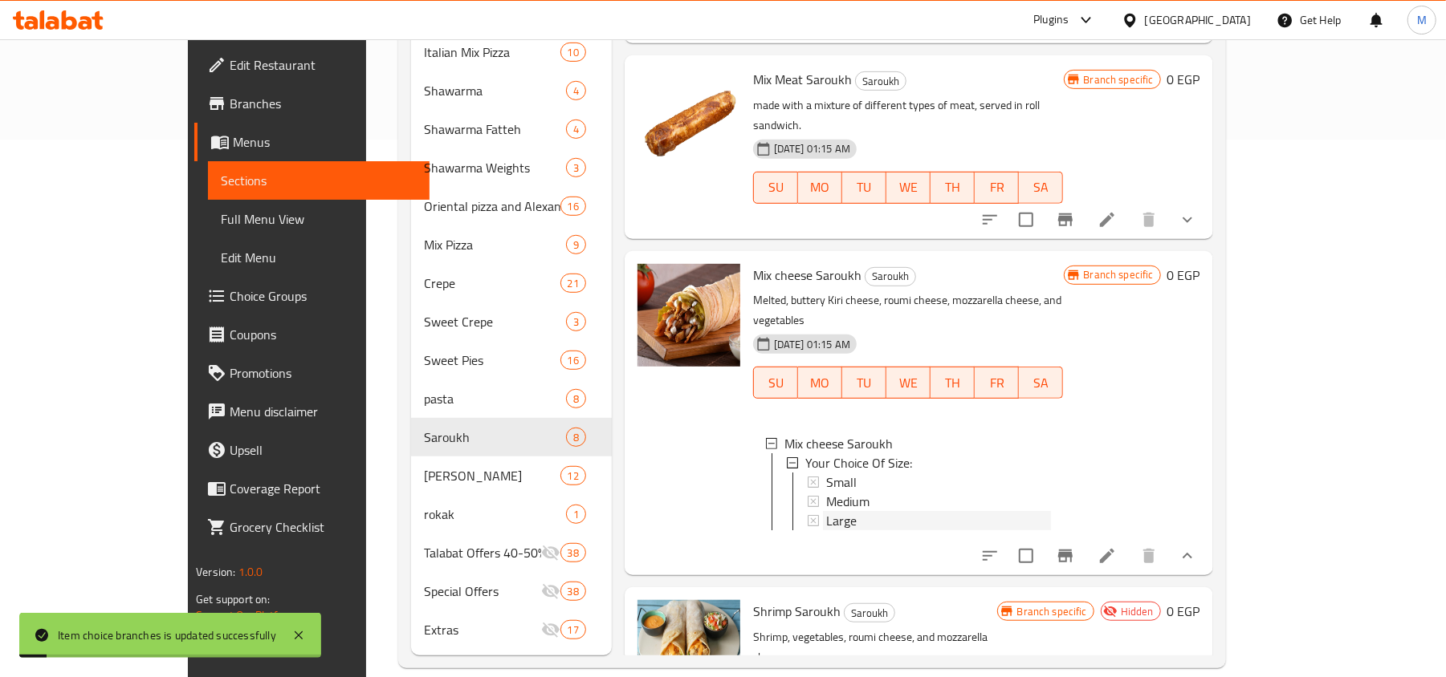
click at [826, 511] on span "Large" at bounding box center [841, 520] width 30 height 19
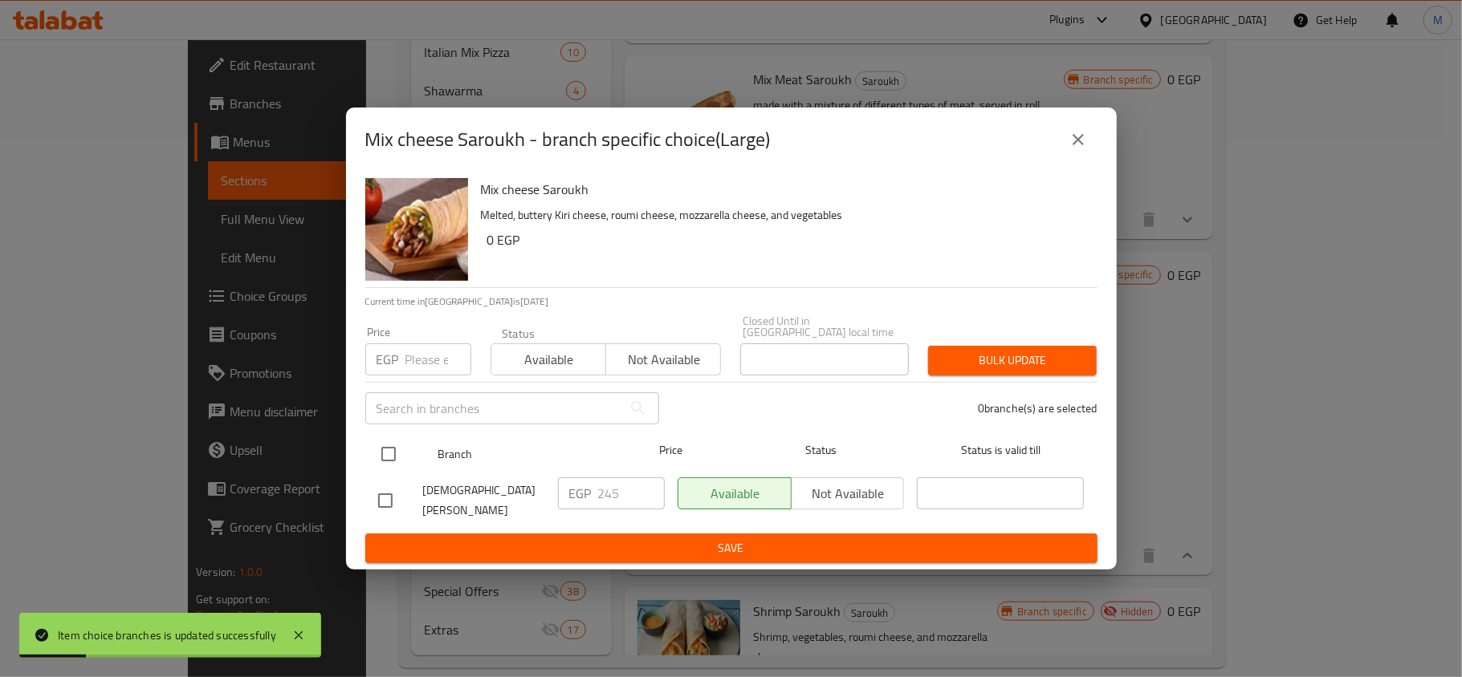
click at [382, 457] on input "checkbox" at bounding box center [389, 454] width 34 height 34
checkbox input "true"
click at [418, 372] on input "number" at bounding box center [438, 360] width 66 height 32
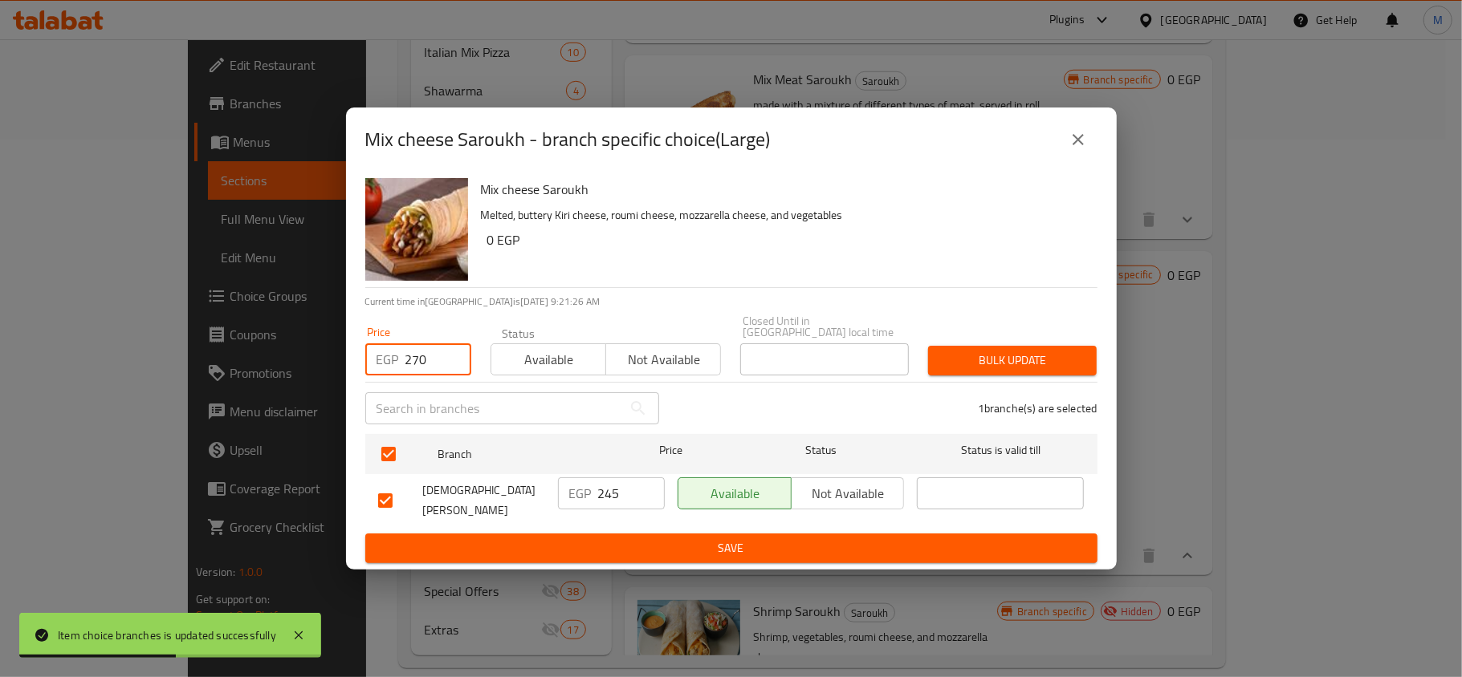
type input "270"
click at [1073, 334] on div "Price EGP 270 Price Status Available Not available Closed Until in [GEOGRAPHIC_…" at bounding box center [731, 345] width 751 height 79
click at [1073, 355] on span "Bulk update" at bounding box center [1012, 361] width 143 height 20
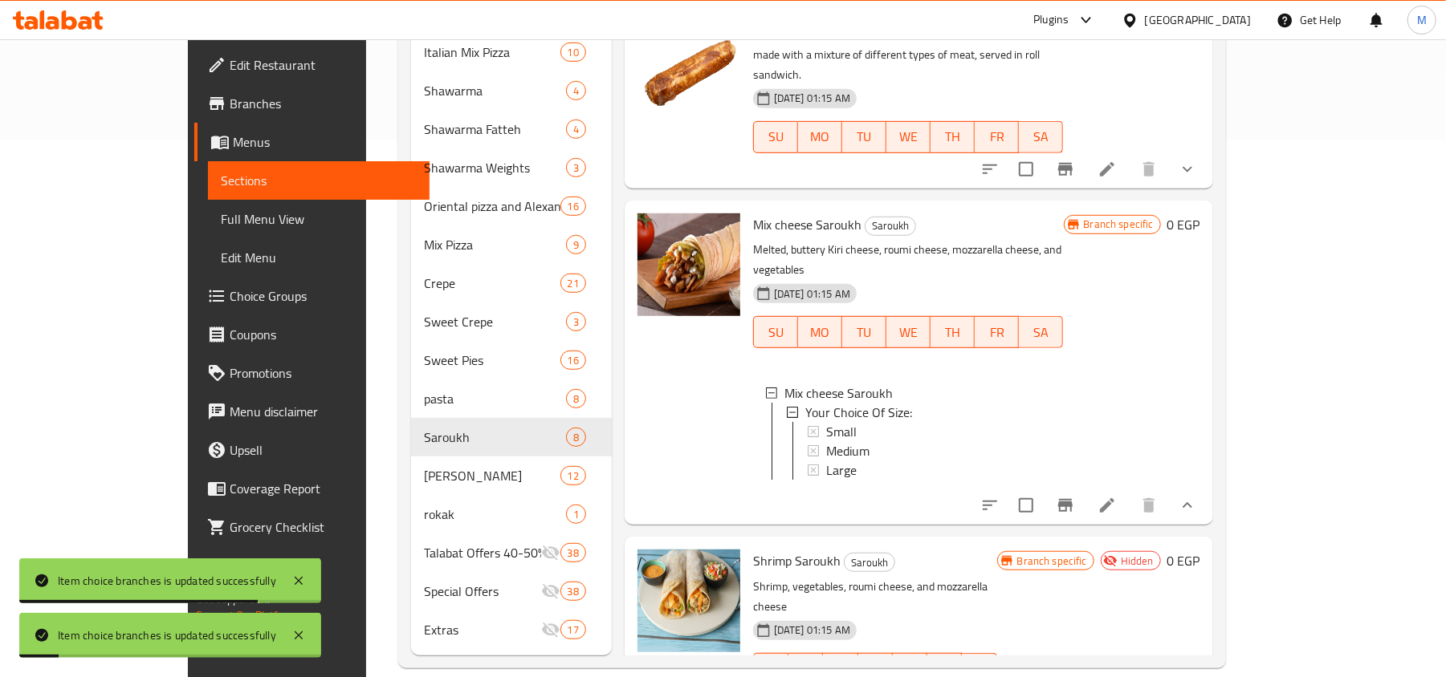
click at [1197, 496] on icon "show more" at bounding box center [1186, 505] width 19 height 19
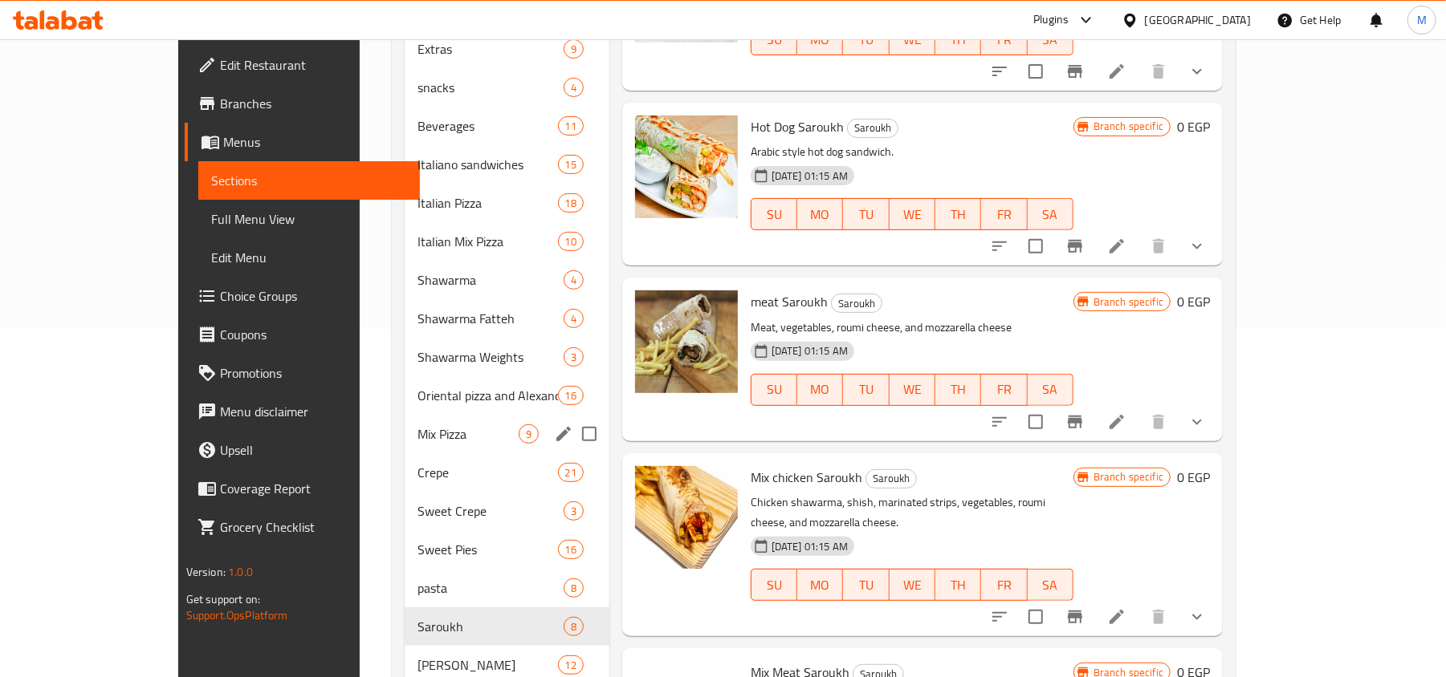
scroll to position [538, 0]
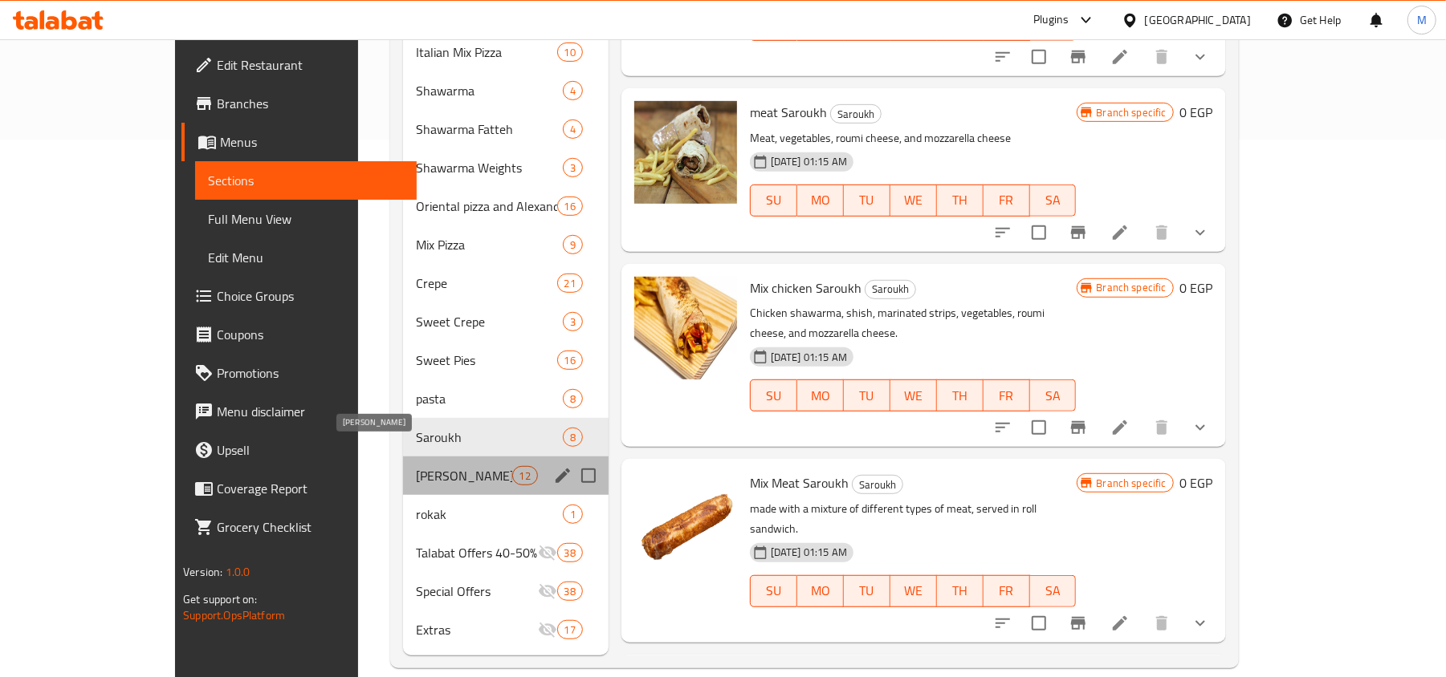
click at [416, 466] on span "[PERSON_NAME]" at bounding box center [464, 475] width 96 height 19
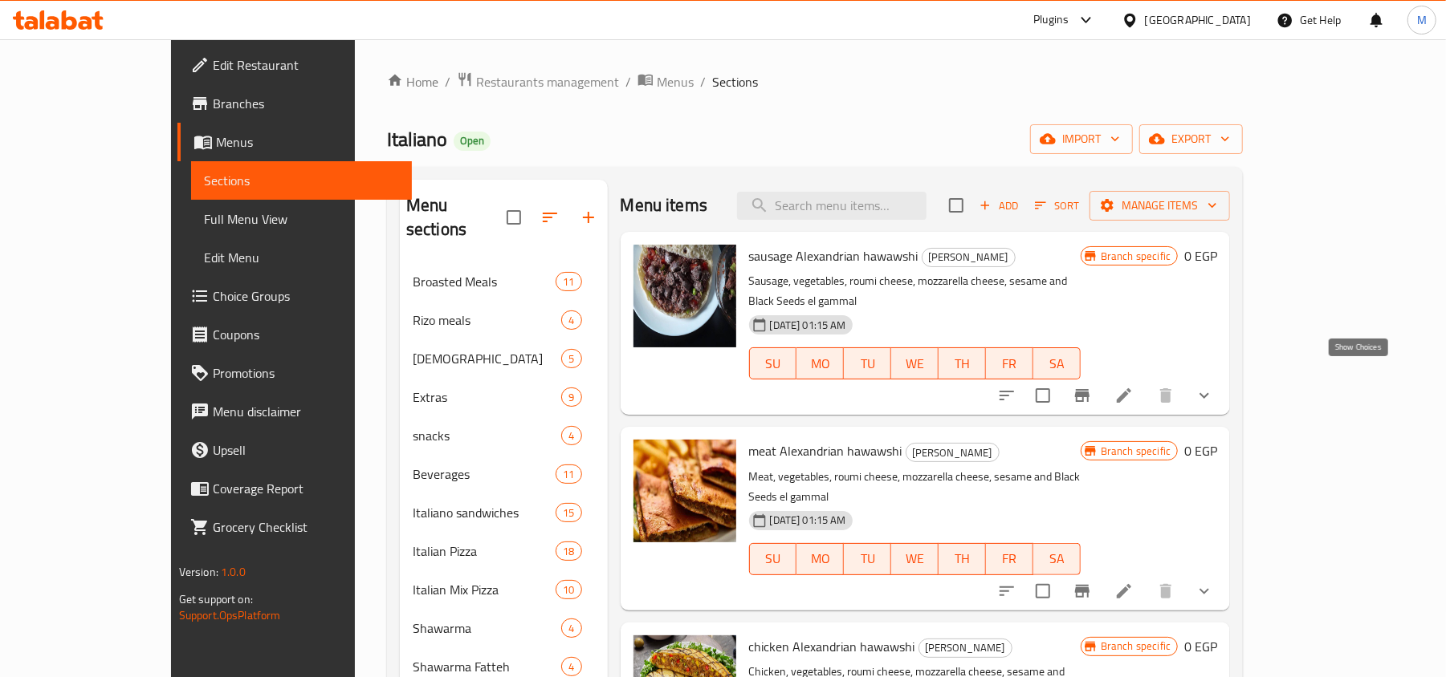
click at [1214, 386] on icon "show more" at bounding box center [1203, 395] width 19 height 19
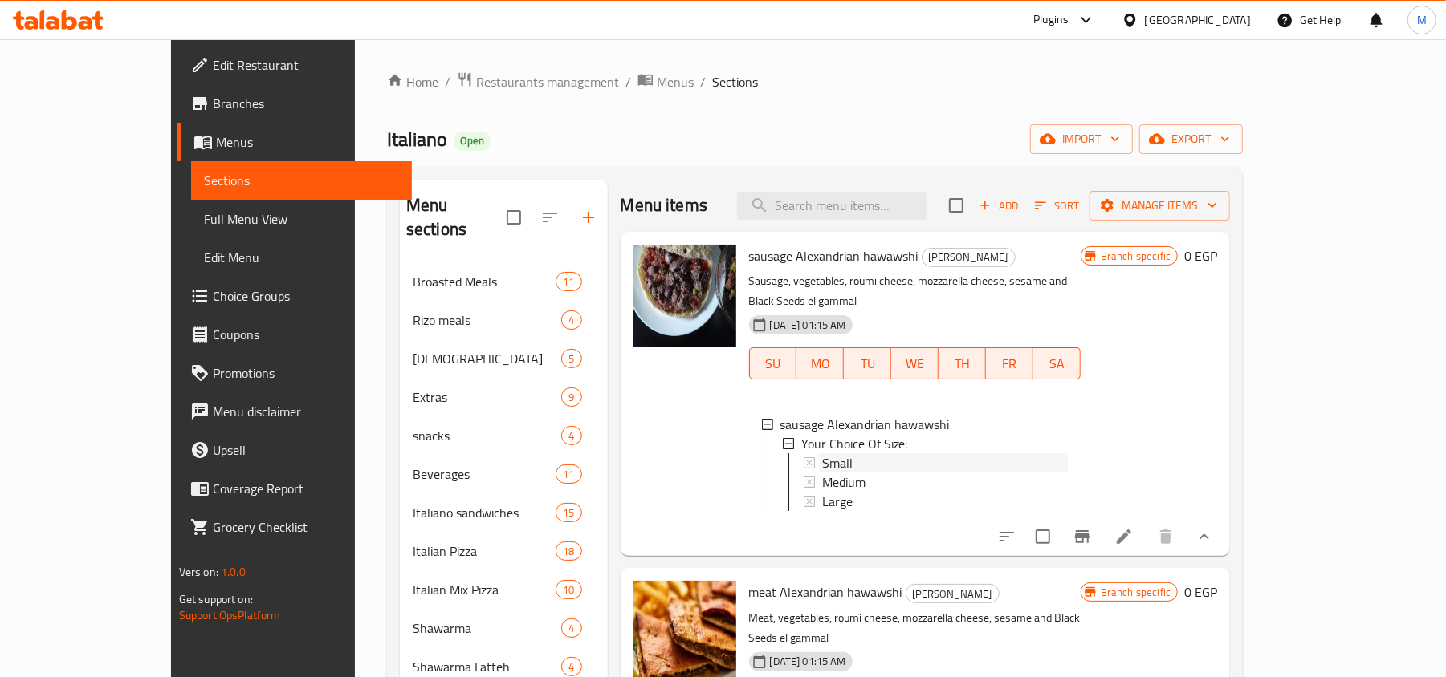
click at [822, 453] on div "Small" at bounding box center [945, 462] width 246 height 19
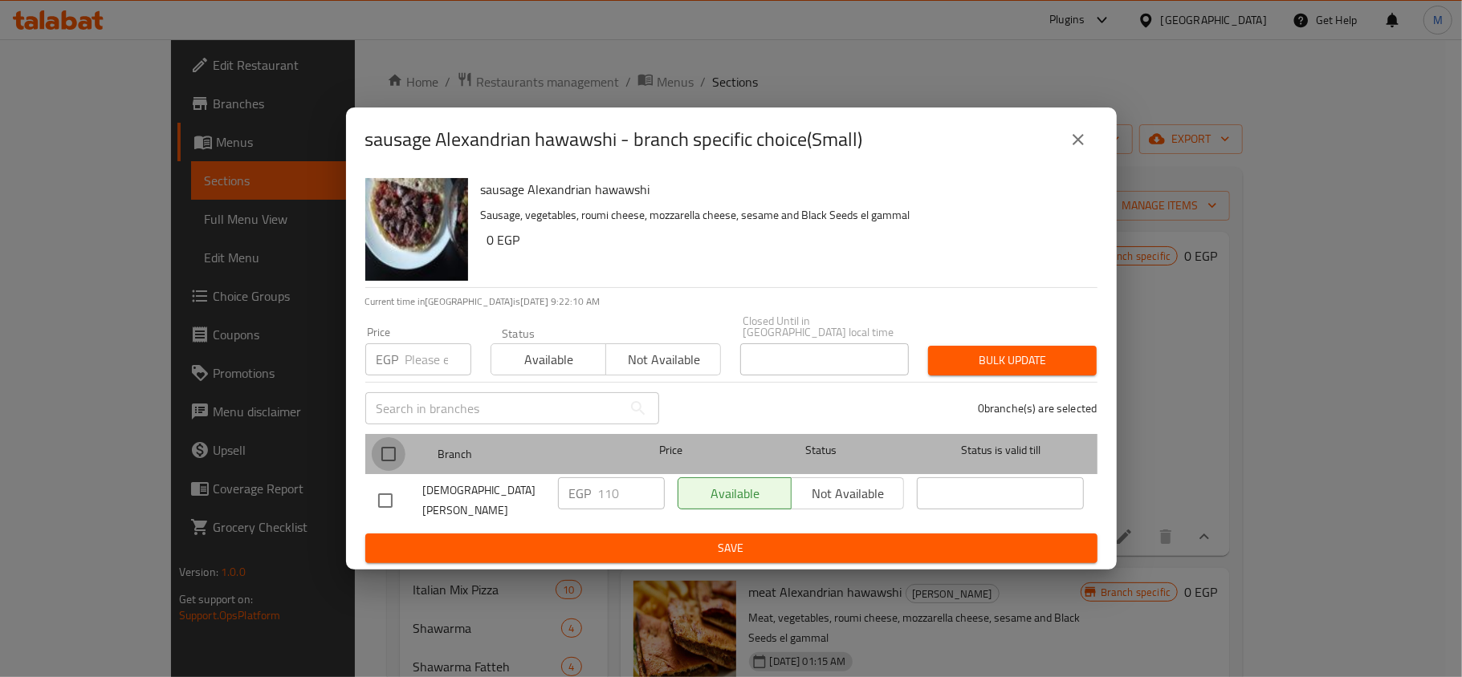
drag, startPoint x: 389, startPoint y: 460, endPoint x: 392, endPoint y: 428, distance: 32.2
click at [389, 459] on input "checkbox" at bounding box center [389, 454] width 34 height 34
checkbox input "true"
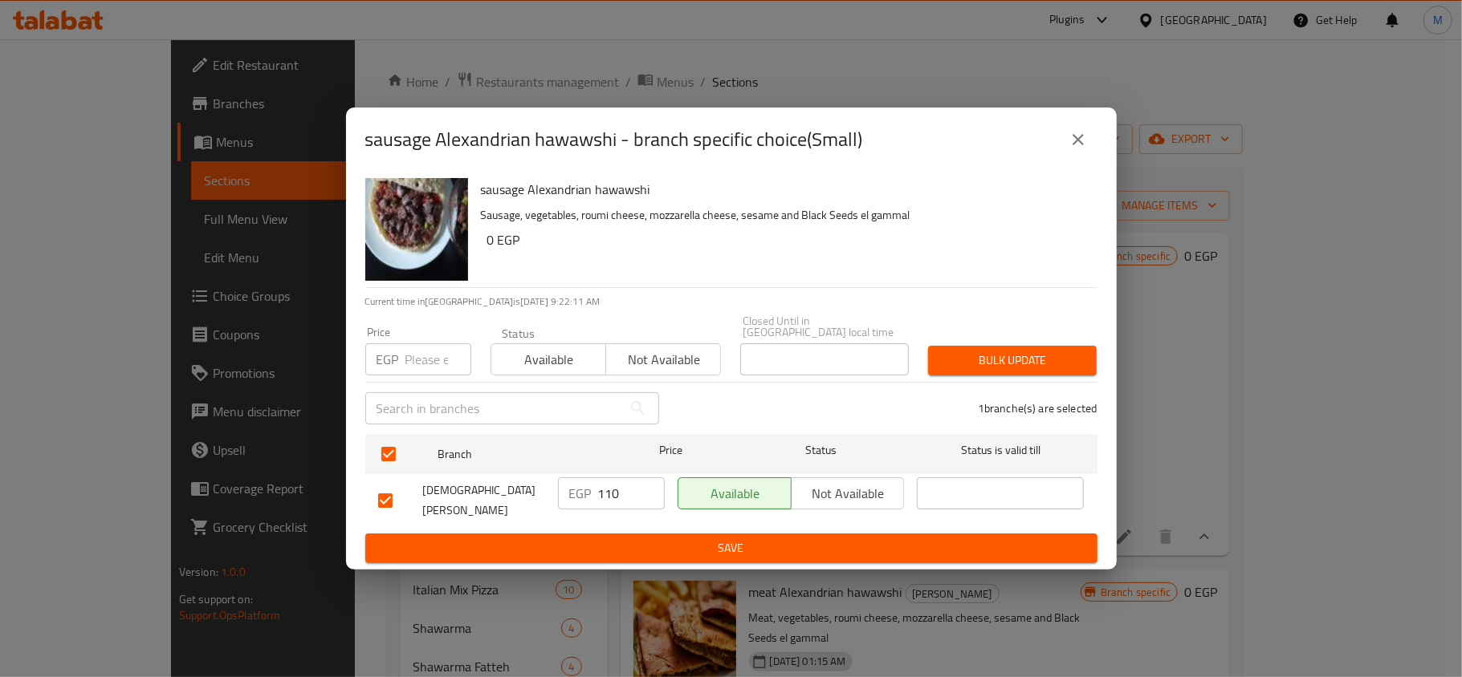
click at [401, 364] on div "EGP Price" at bounding box center [418, 360] width 106 height 32
type input "120"
click at [1041, 364] on span "Bulk update" at bounding box center [1012, 361] width 143 height 20
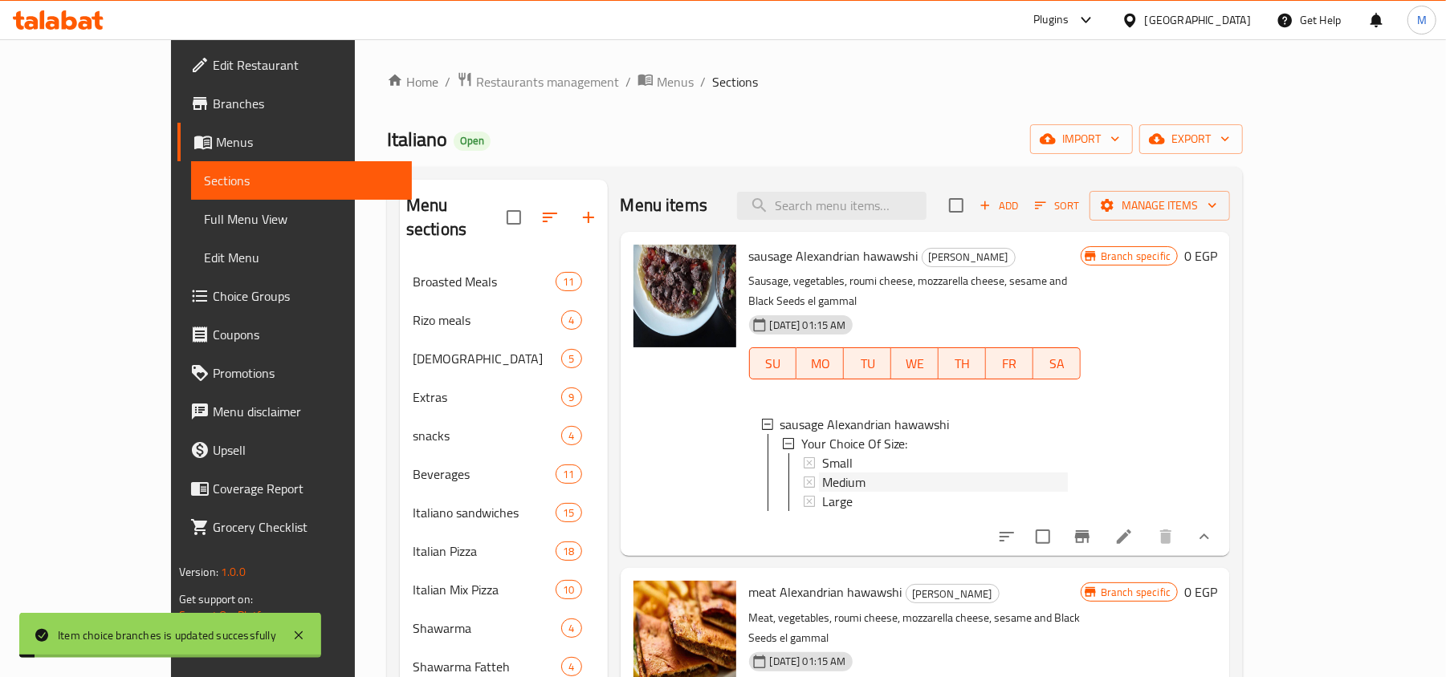
click at [822, 473] on span "Medium" at bounding box center [843, 482] width 43 height 19
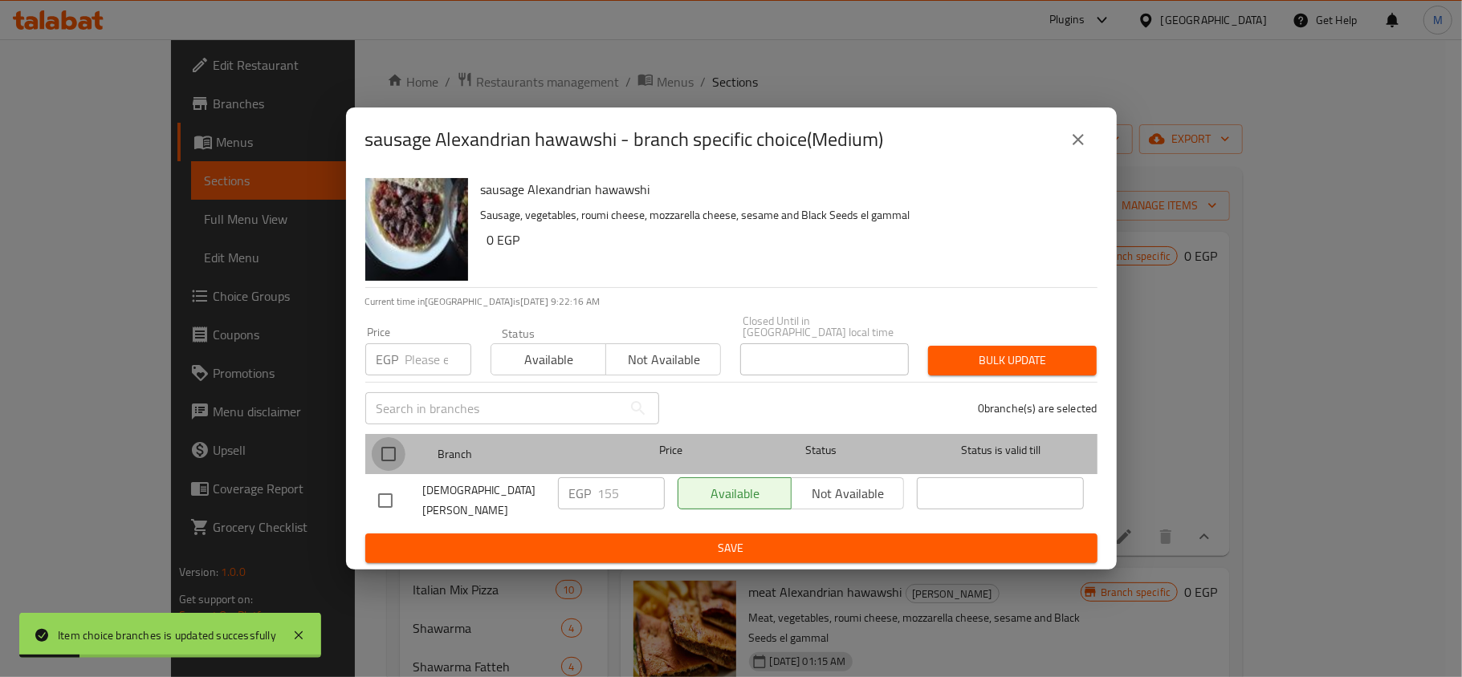
click at [384, 451] on input "checkbox" at bounding box center [389, 454] width 34 height 34
checkbox input "true"
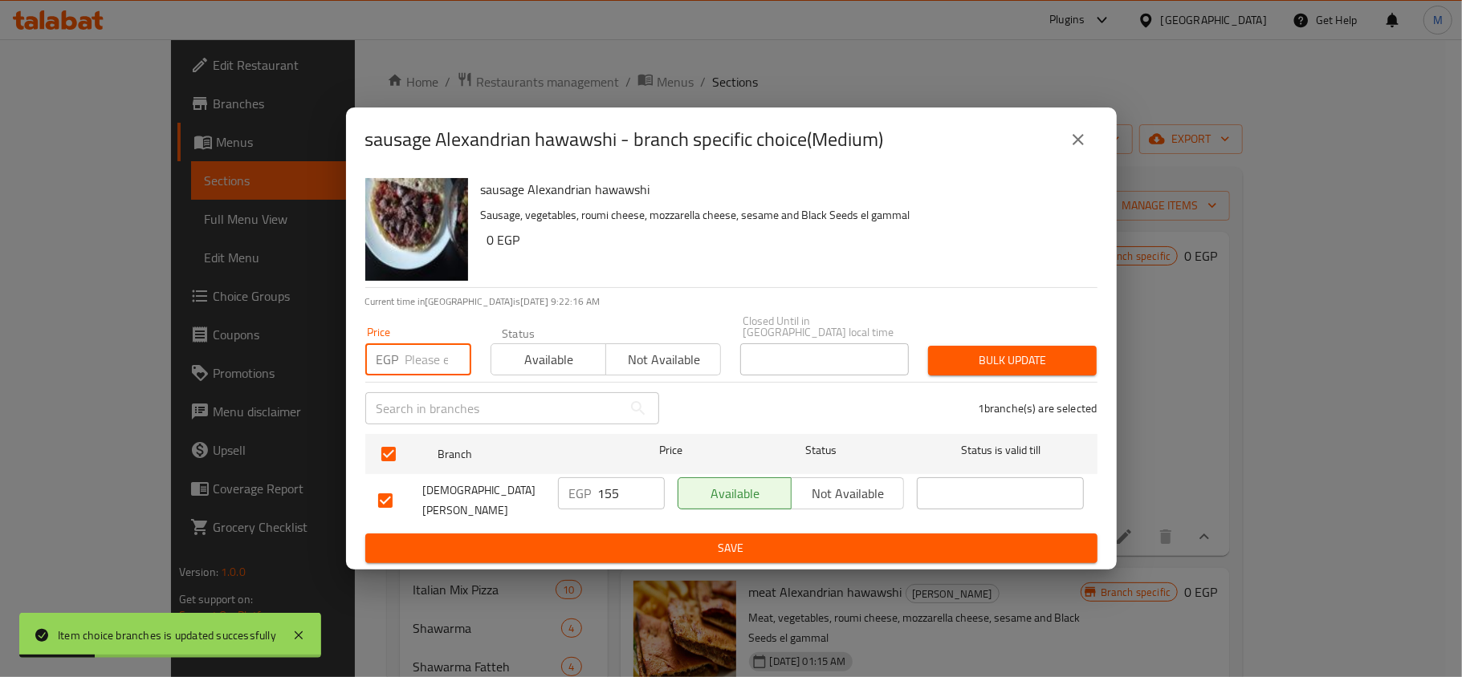
click at [405, 358] on input "number" at bounding box center [438, 360] width 66 height 32
type input "175"
click at [995, 348] on button "Bulk update" at bounding box center [1012, 361] width 169 height 30
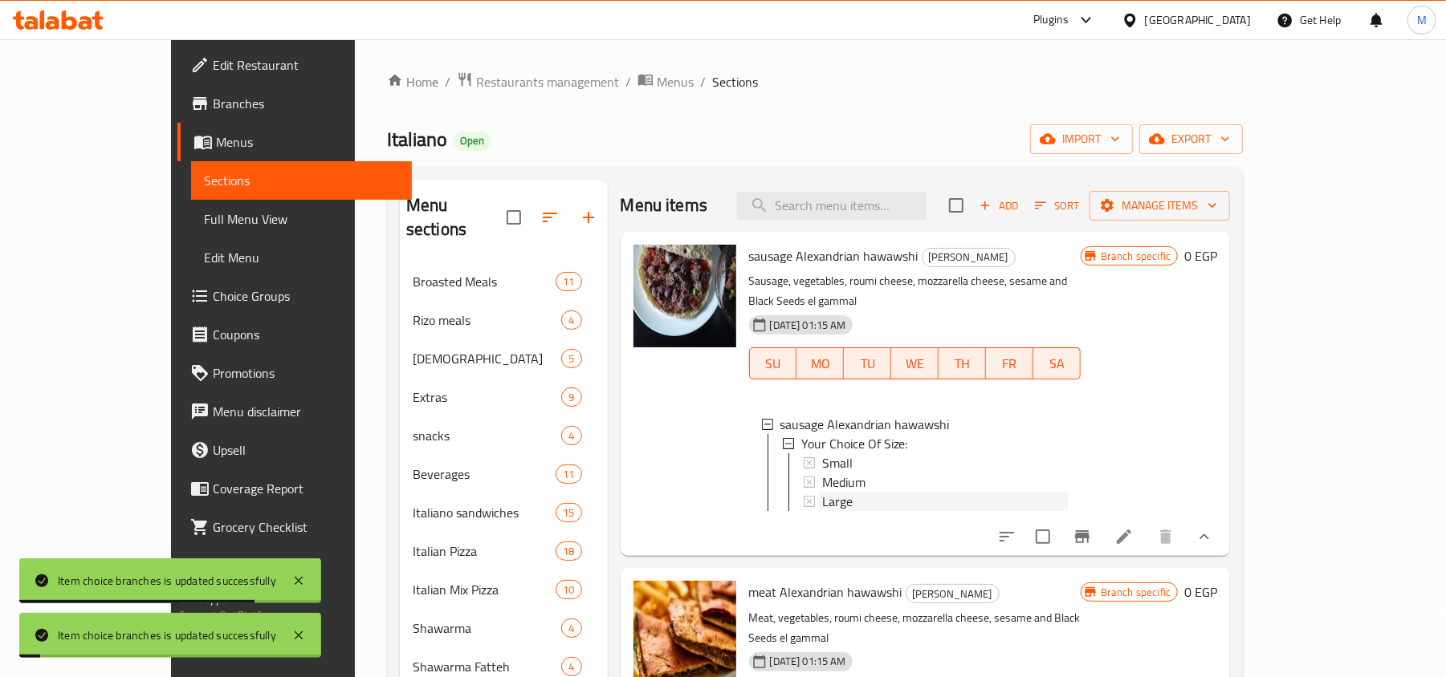
click at [829, 492] on div "Large" at bounding box center [945, 501] width 246 height 19
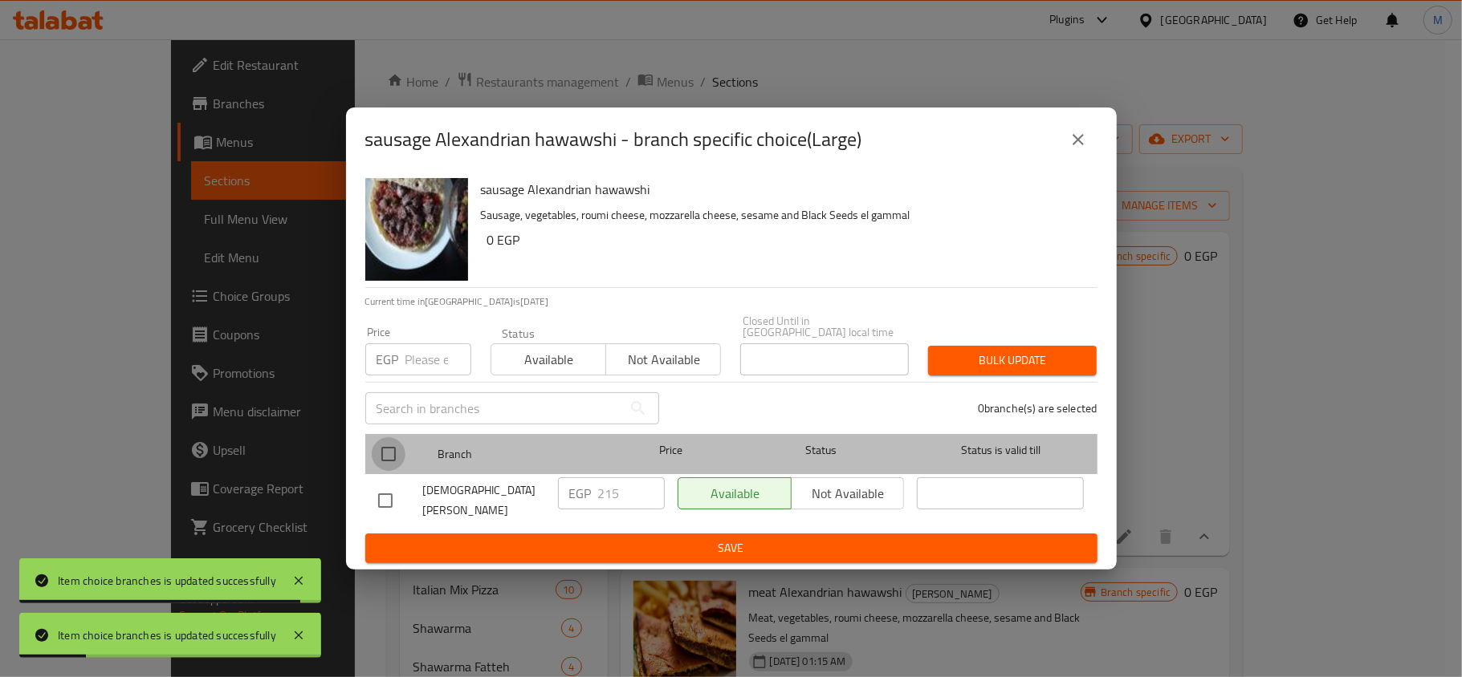
click at [380, 450] on input "checkbox" at bounding box center [389, 454] width 34 height 34
checkbox input "true"
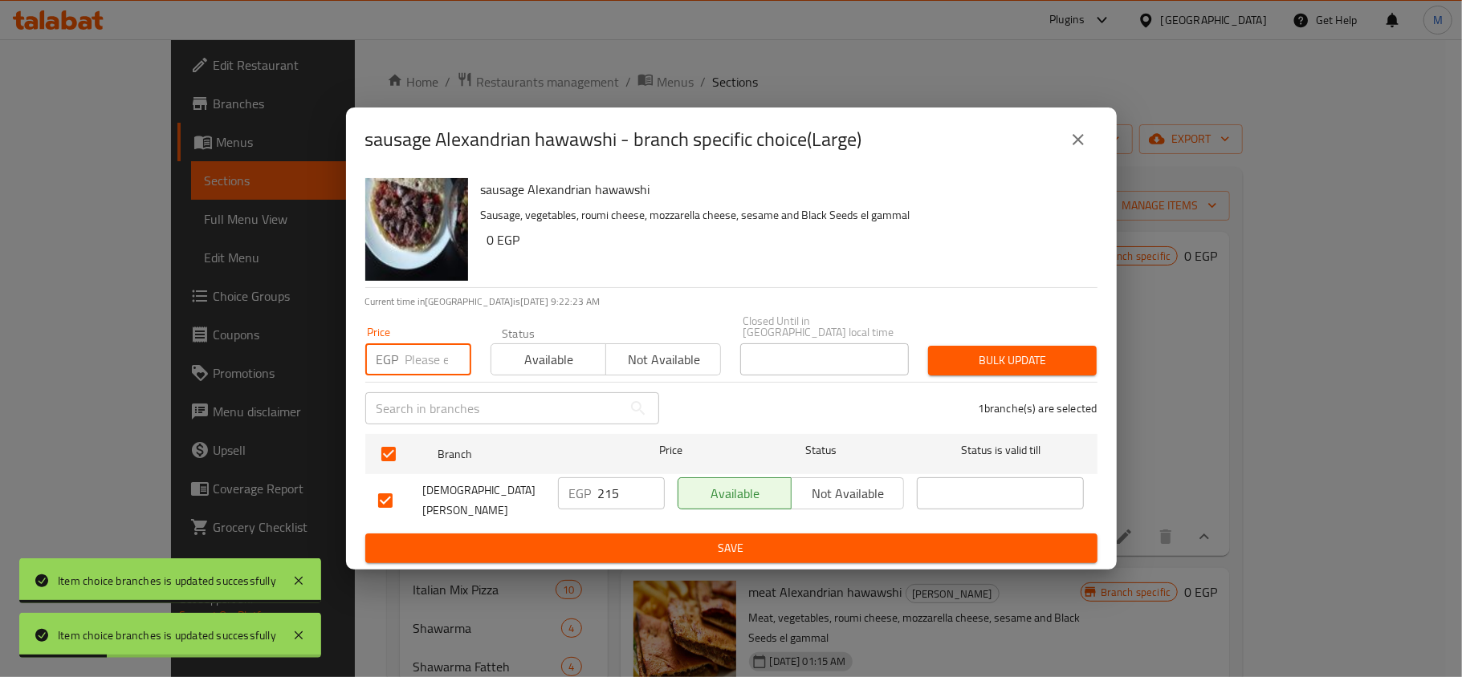
click at [414, 352] on input "number" at bounding box center [438, 360] width 66 height 32
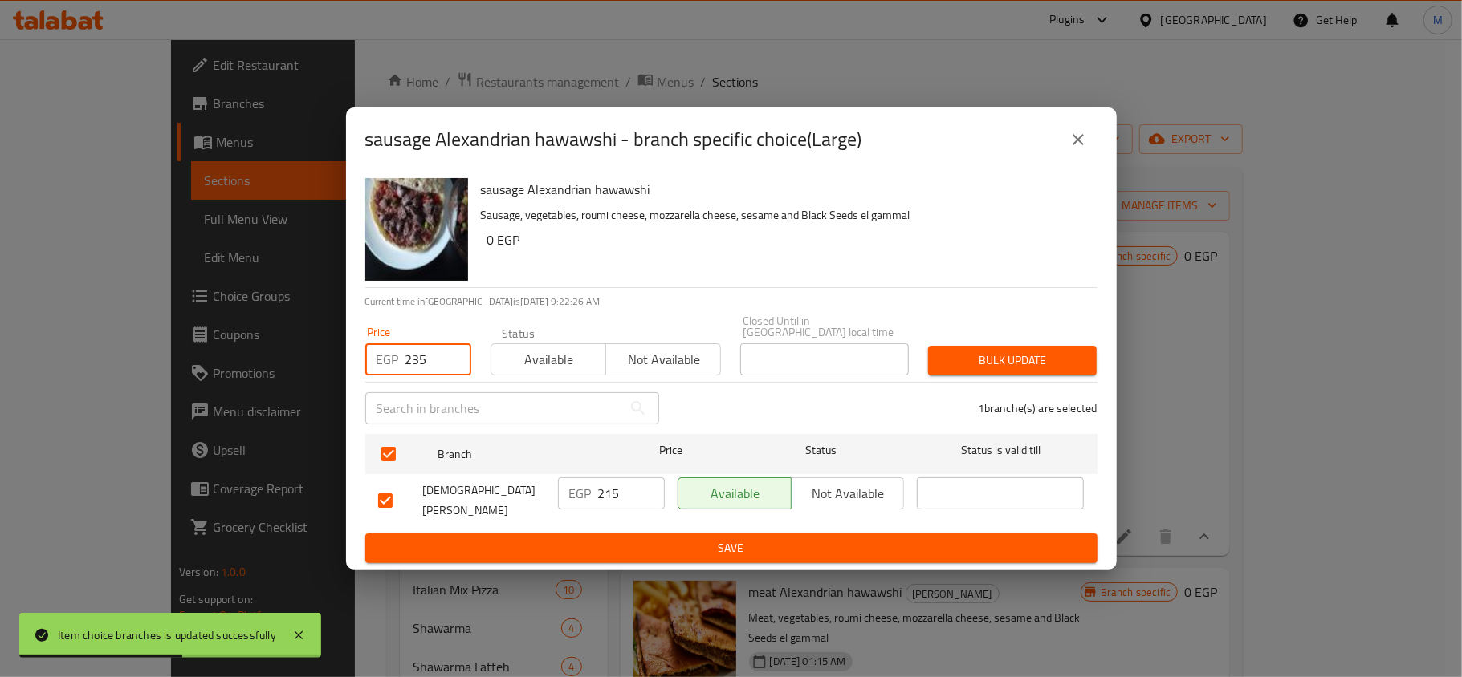
type input "235"
click at [1003, 374] on button "Bulk update" at bounding box center [1012, 361] width 169 height 30
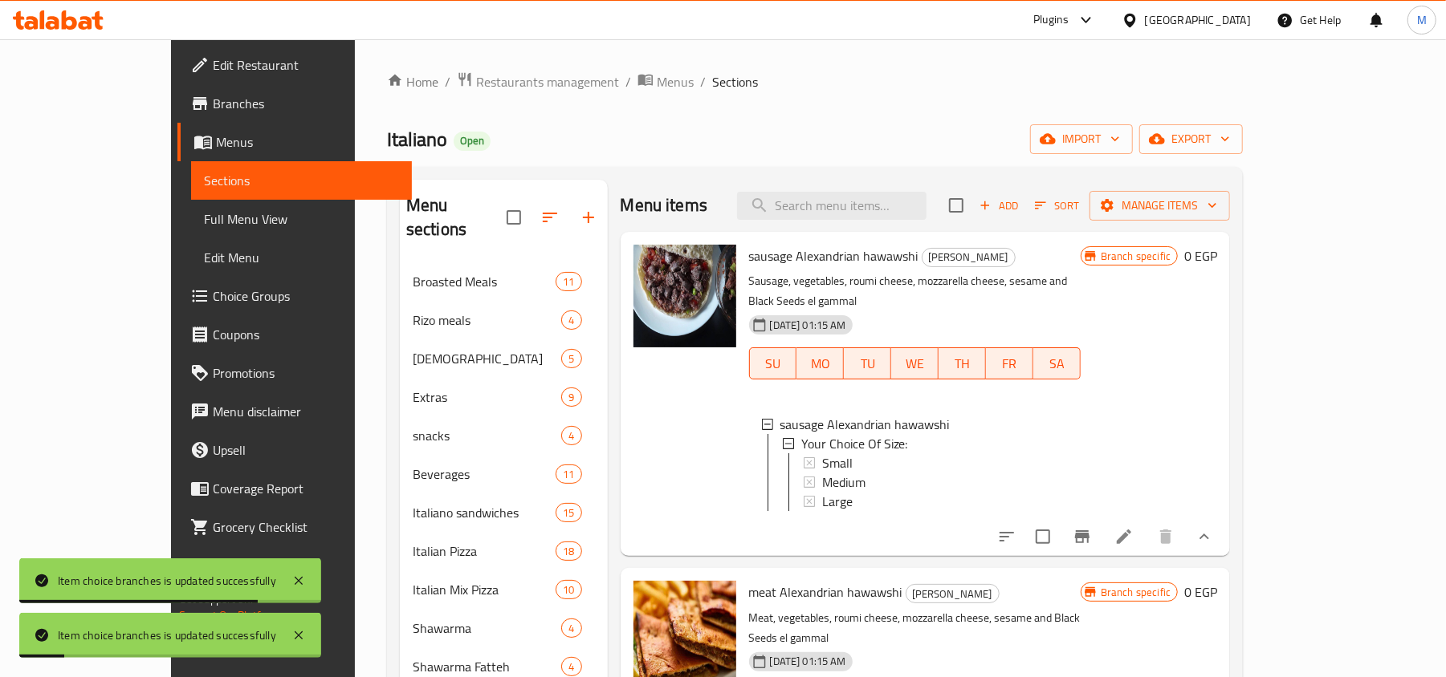
click at [1214, 538] on icon "show more" at bounding box center [1203, 536] width 19 height 19
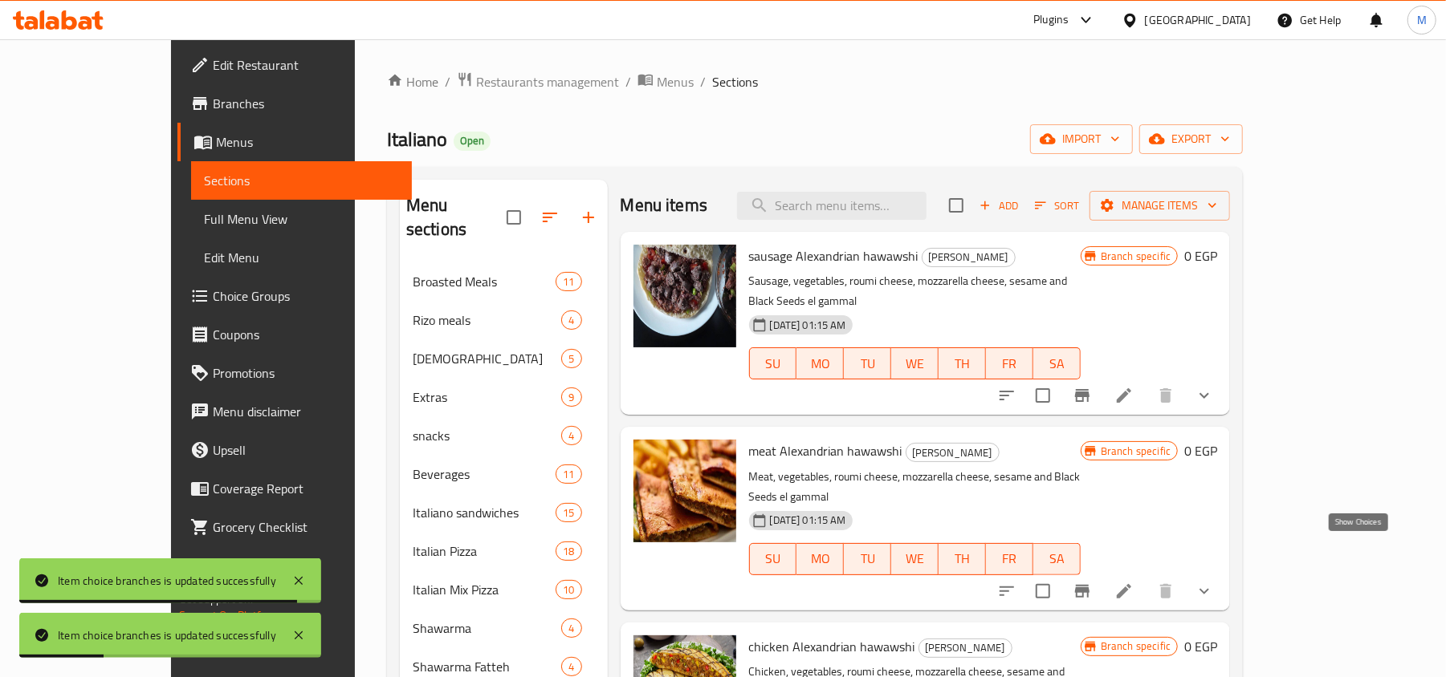
click at [1209, 588] on icon "show more" at bounding box center [1204, 591] width 10 height 6
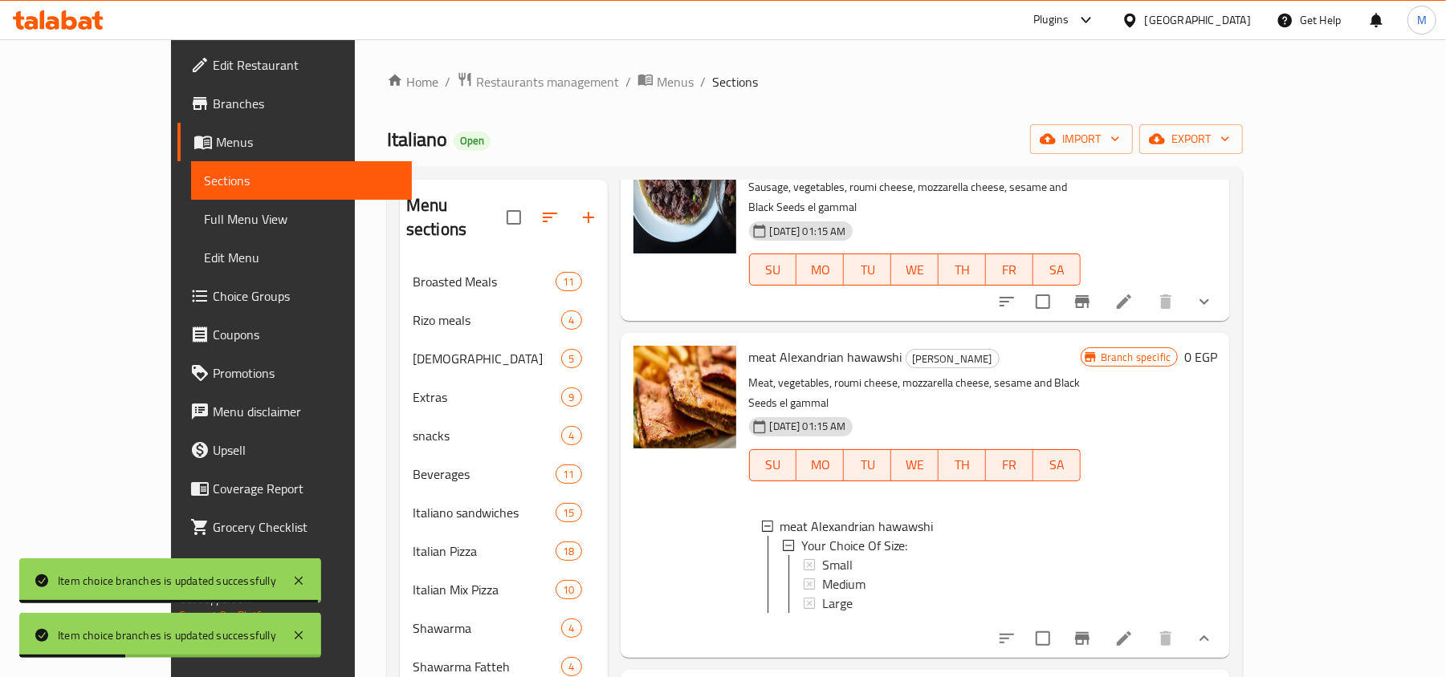
scroll to position [213, 0]
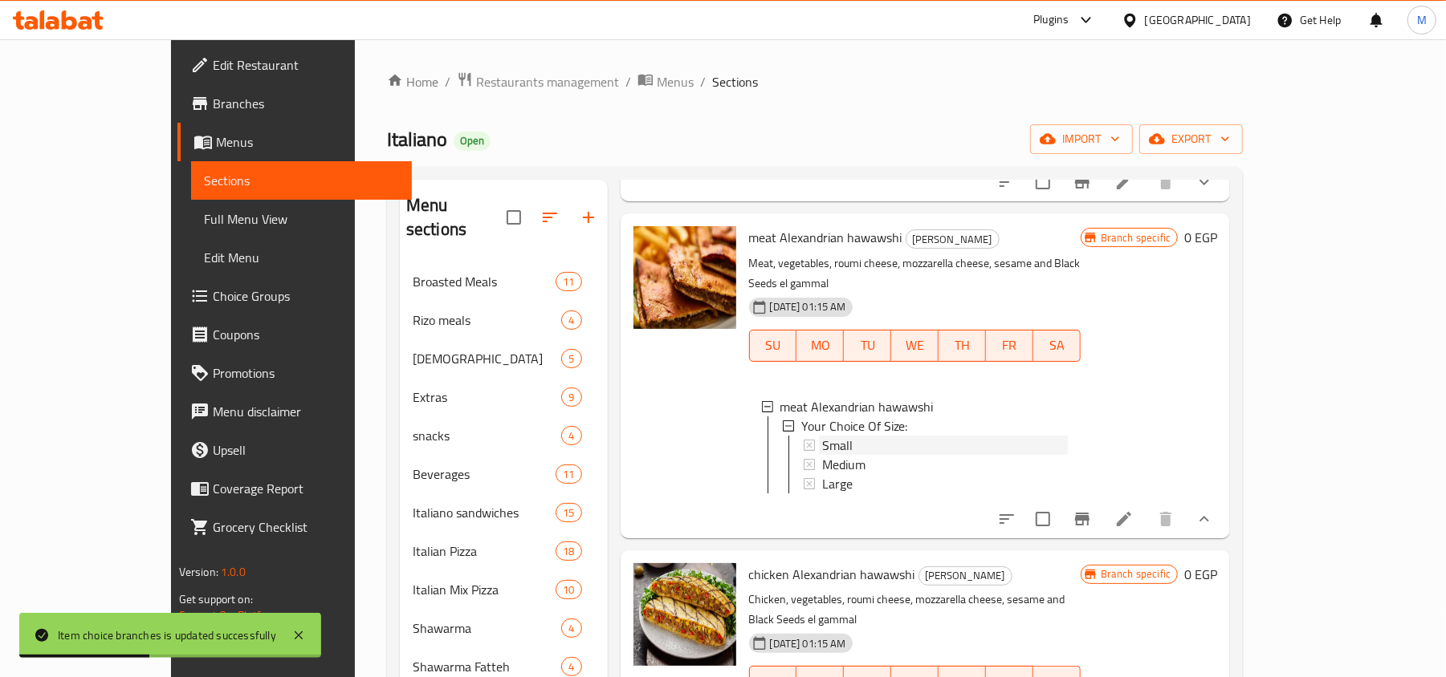
click at [822, 436] on span "Small" at bounding box center [837, 445] width 30 height 19
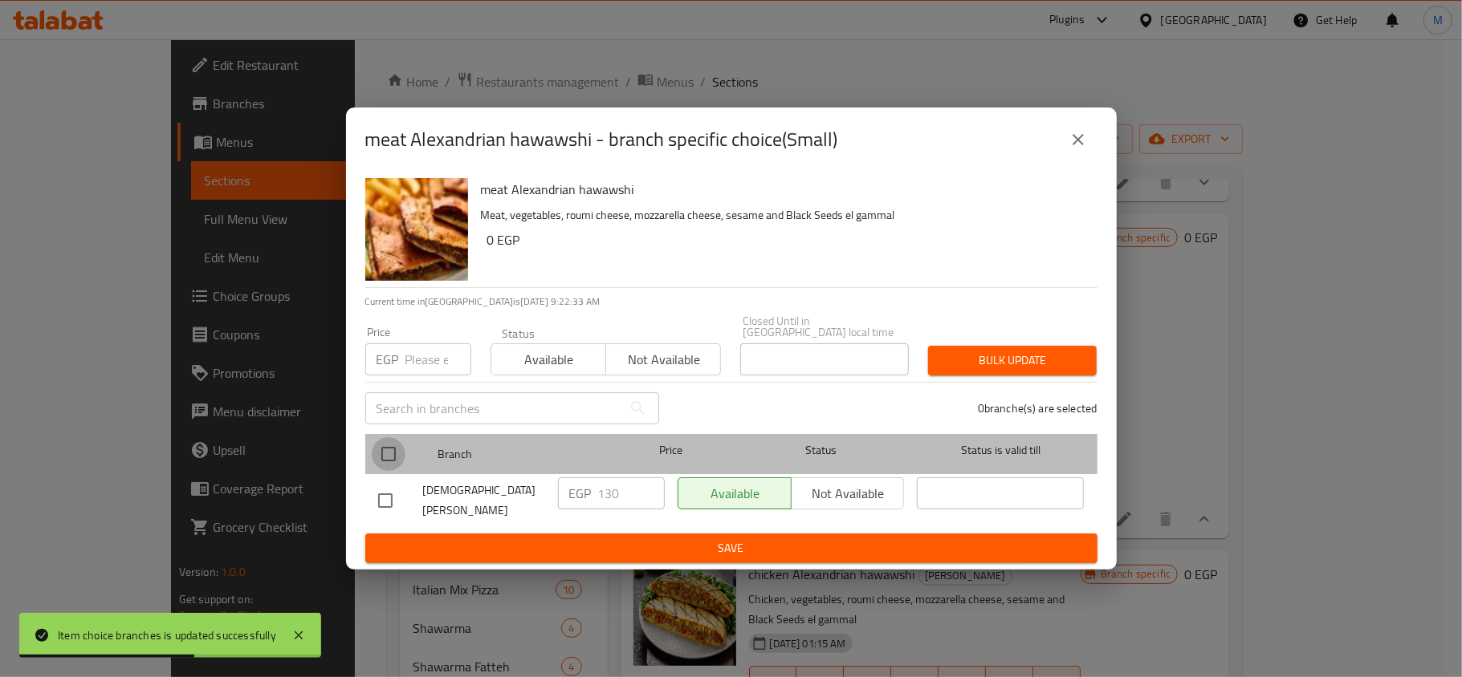
click at [384, 451] on input "checkbox" at bounding box center [389, 454] width 34 height 34
checkbox input "true"
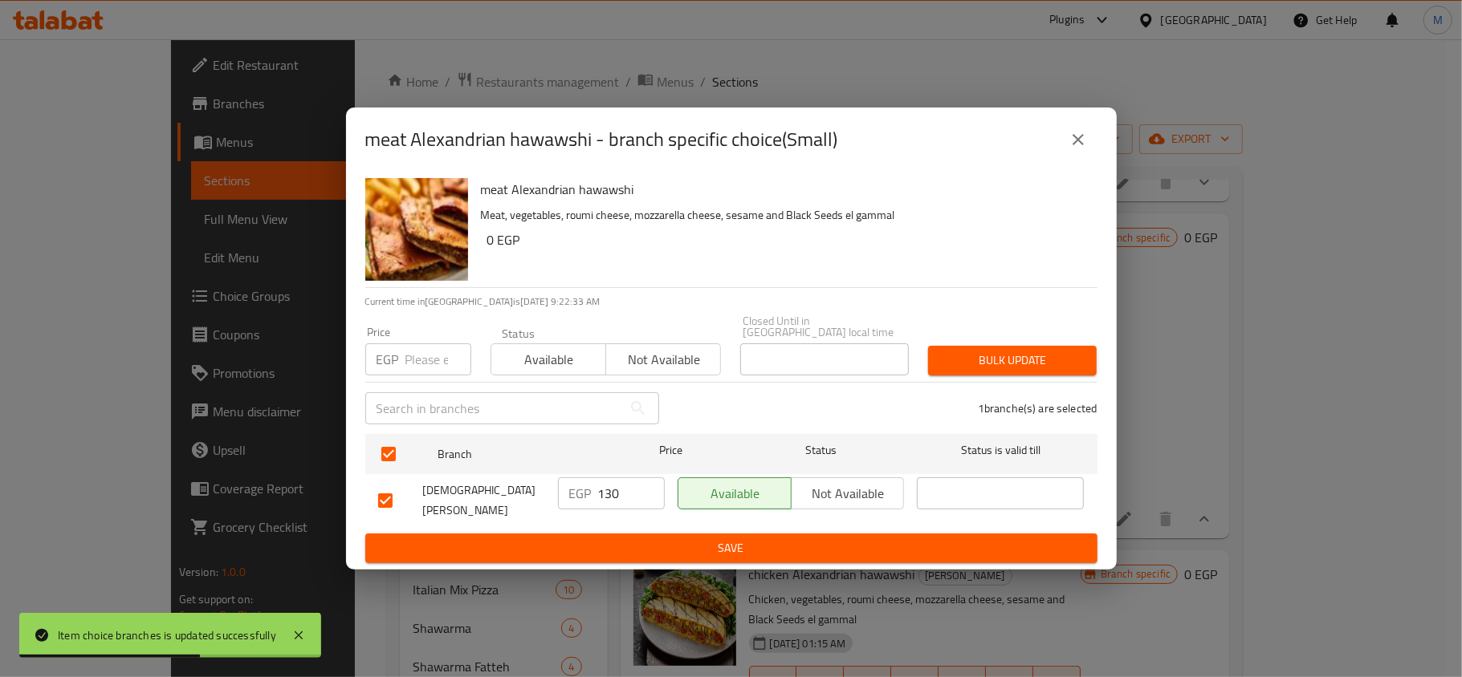
click at [405, 351] on input "number" at bounding box center [438, 360] width 66 height 32
type input "135"
click at [1021, 337] on div "Bulk update" at bounding box center [1012, 360] width 188 height 49
click at [1021, 351] on span "Bulk update" at bounding box center [1012, 361] width 143 height 20
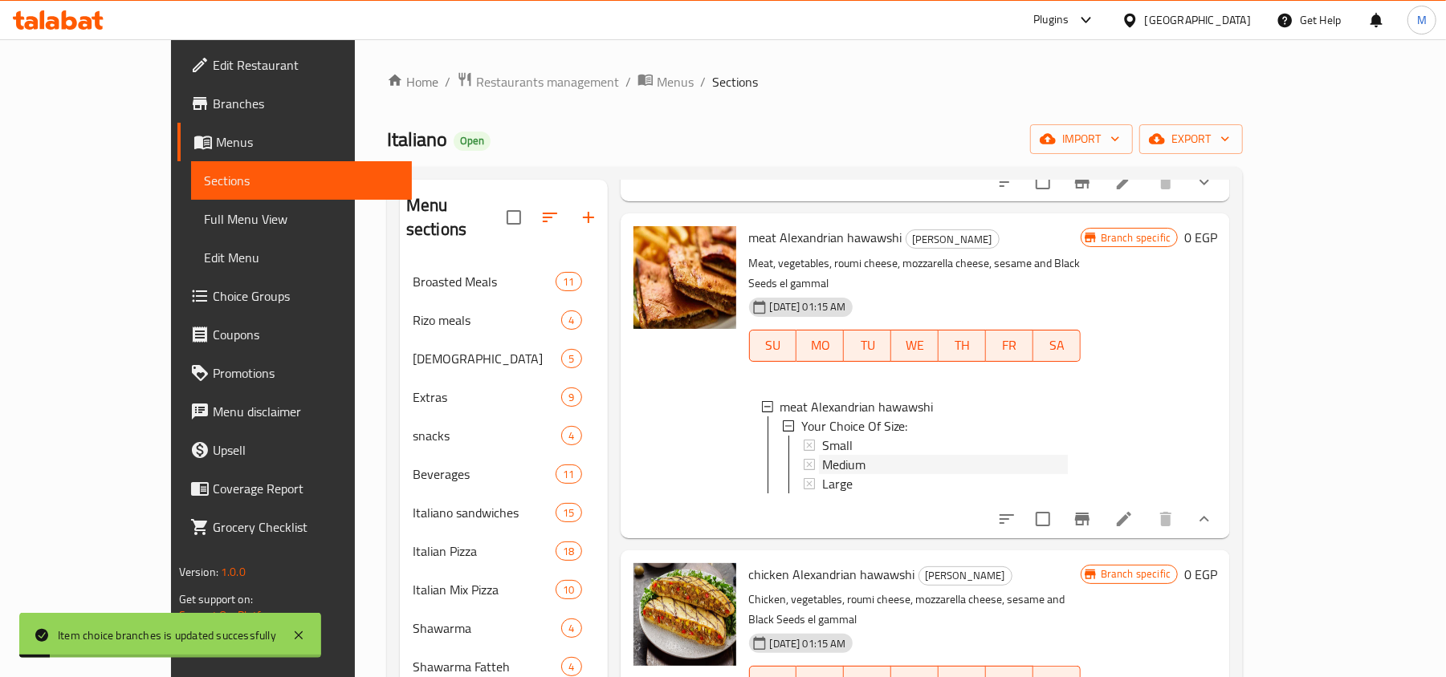
click at [848, 455] on div "Medium" at bounding box center [945, 464] width 246 height 19
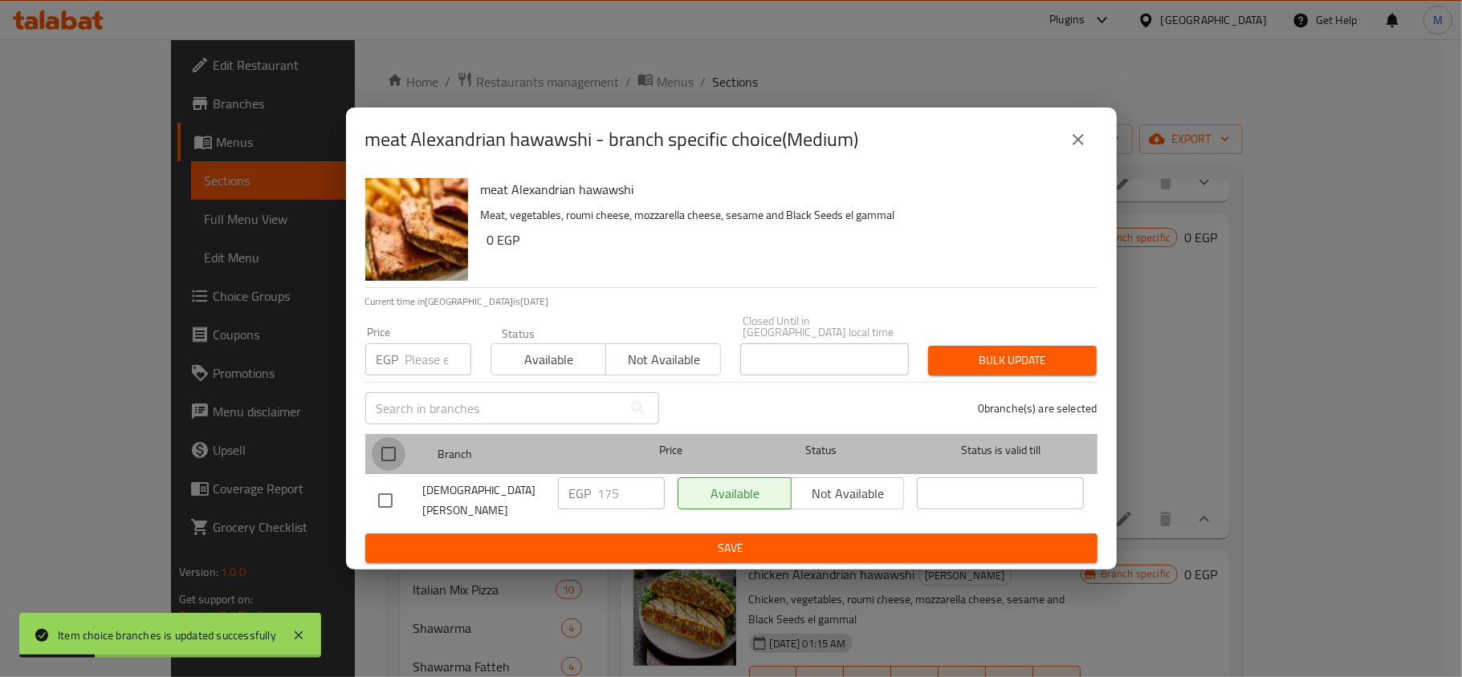
click at [392, 441] on input "checkbox" at bounding box center [389, 454] width 34 height 34
checkbox input "true"
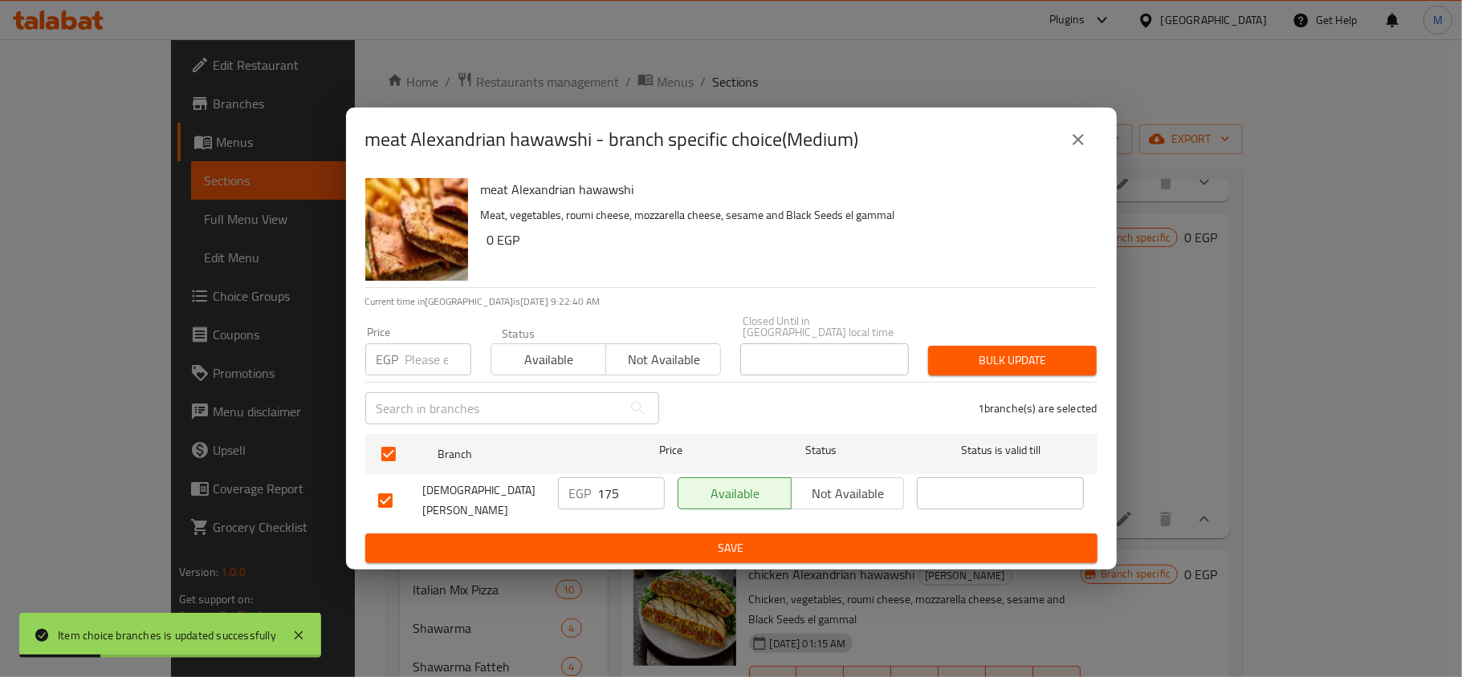
click at [417, 364] on input "number" at bounding box center [438, 360] width 66 height 32
type input "200"
click at [958, 356] on span "Bulk update" at bounding box center [1012, 361] width 143 height 20
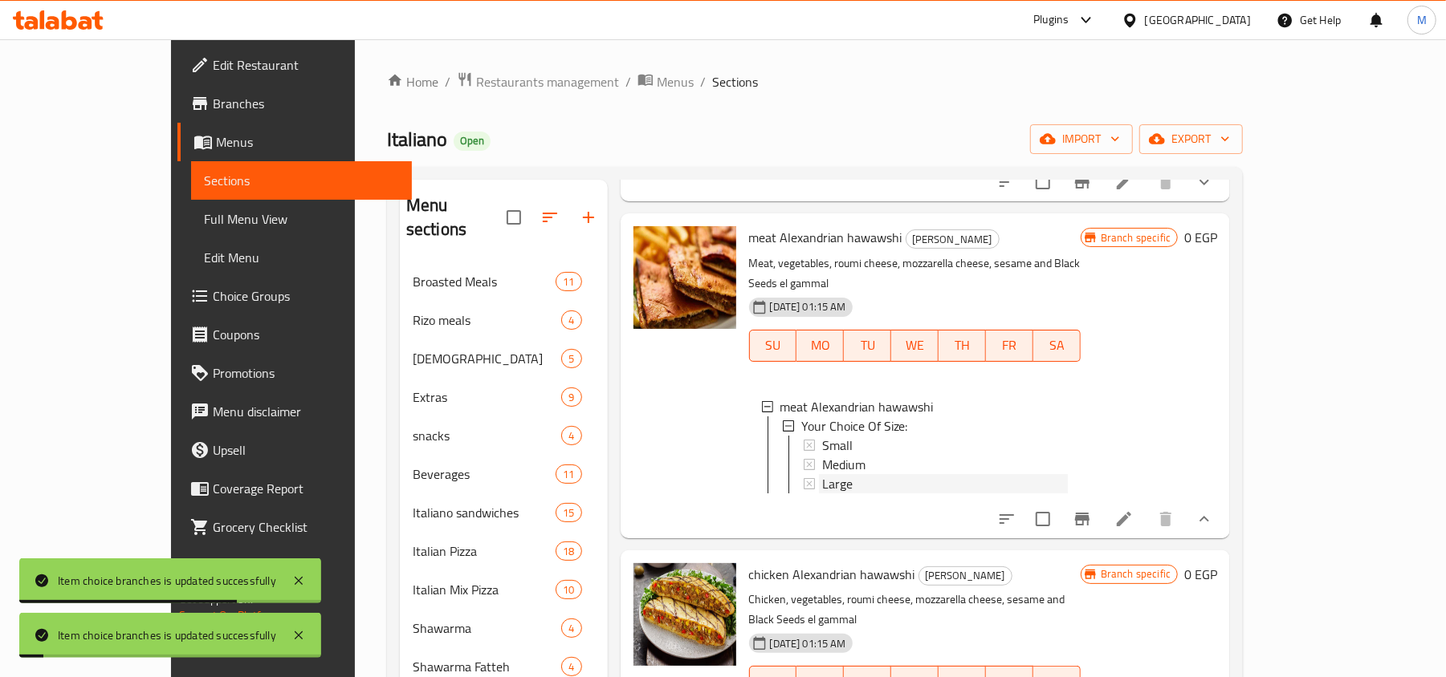
click at [852, 474] on div "Large" at bounding box center [945, 483] width 246 height 19
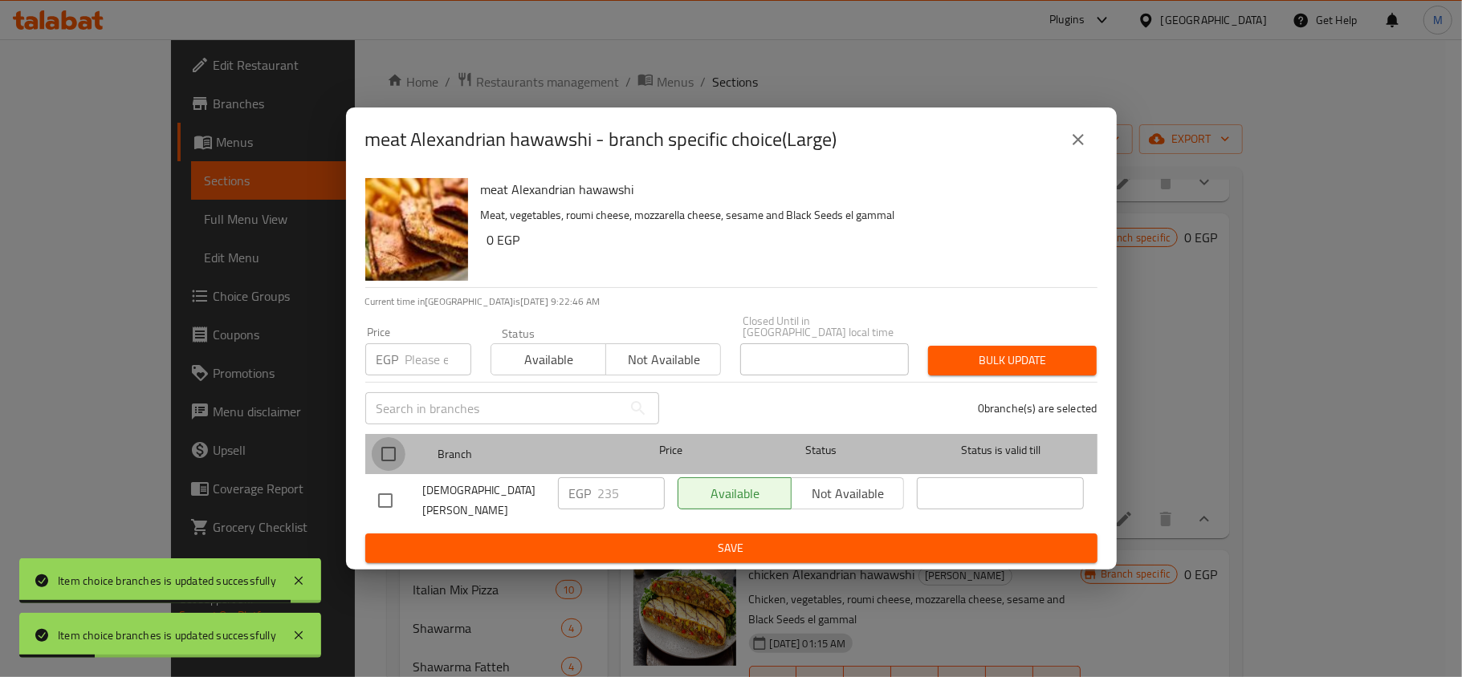
click at [385, 449] on input "checkbox" at bounding box center [389, 454] width 34 height 34
checkbox input "true"
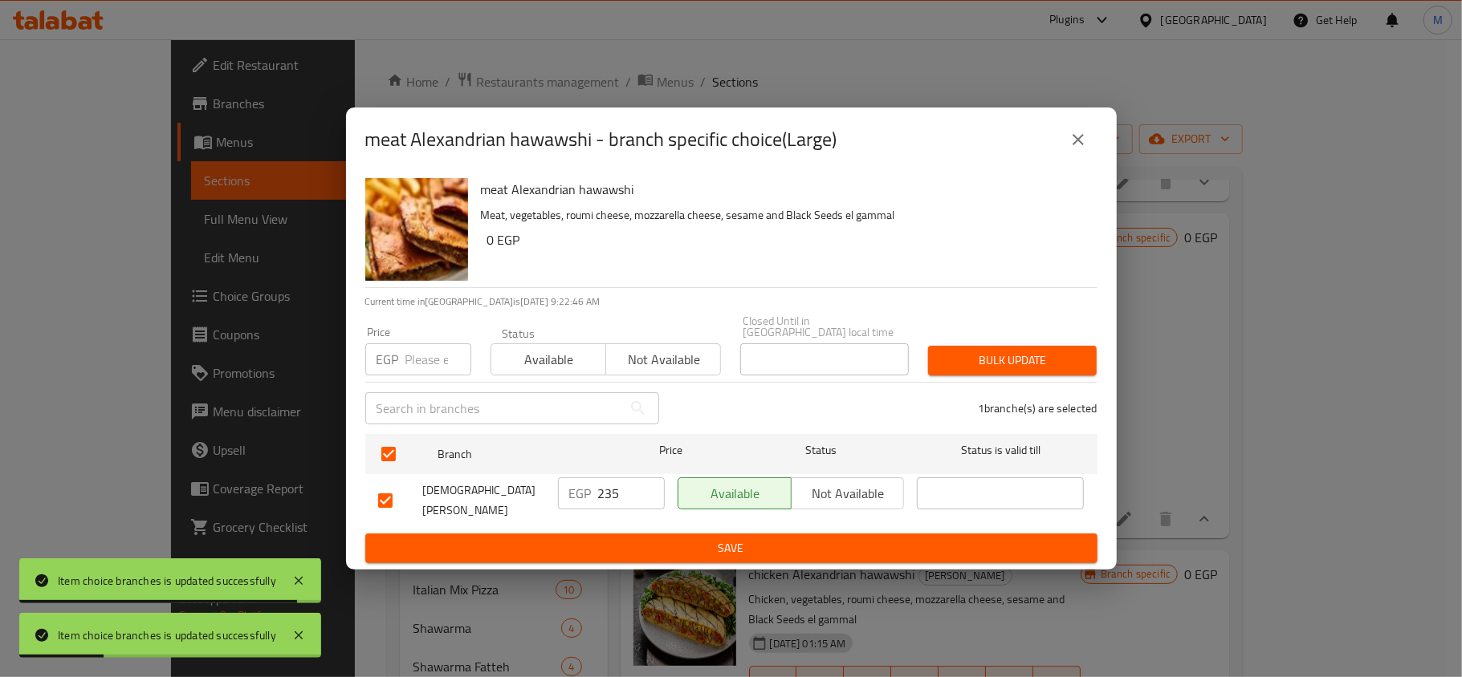
click at [413, 364] on input "number" at bounding box center [438, 360] width 66 height 32
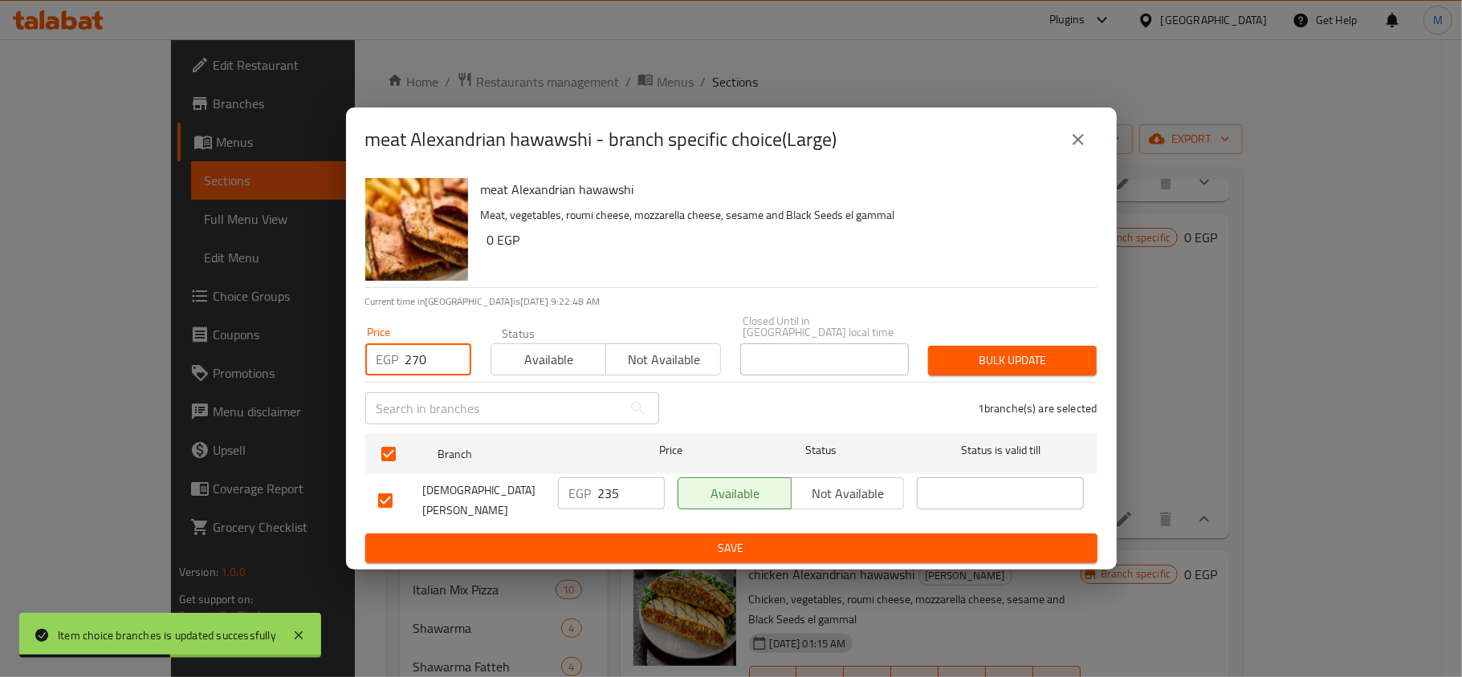
type input "270"
click at [1018, 364] on span "Bulk update" at bounding box center [1012, 361] width 143 height 20
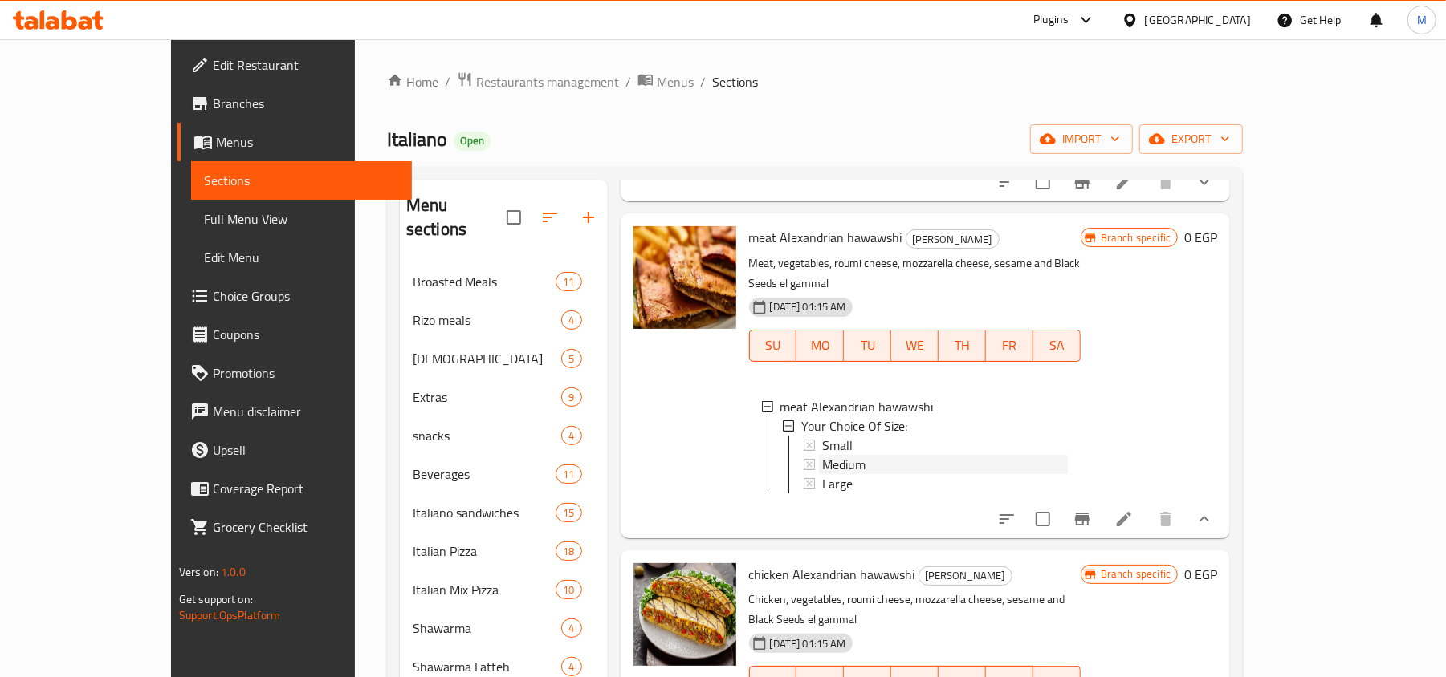
click at [836, 455] on div "Medium" at bounding box center [945, 464] width 246 height 19
click at [1214, 510] on icon "show more" at bounding box center [1203, 519] width 19 height 19
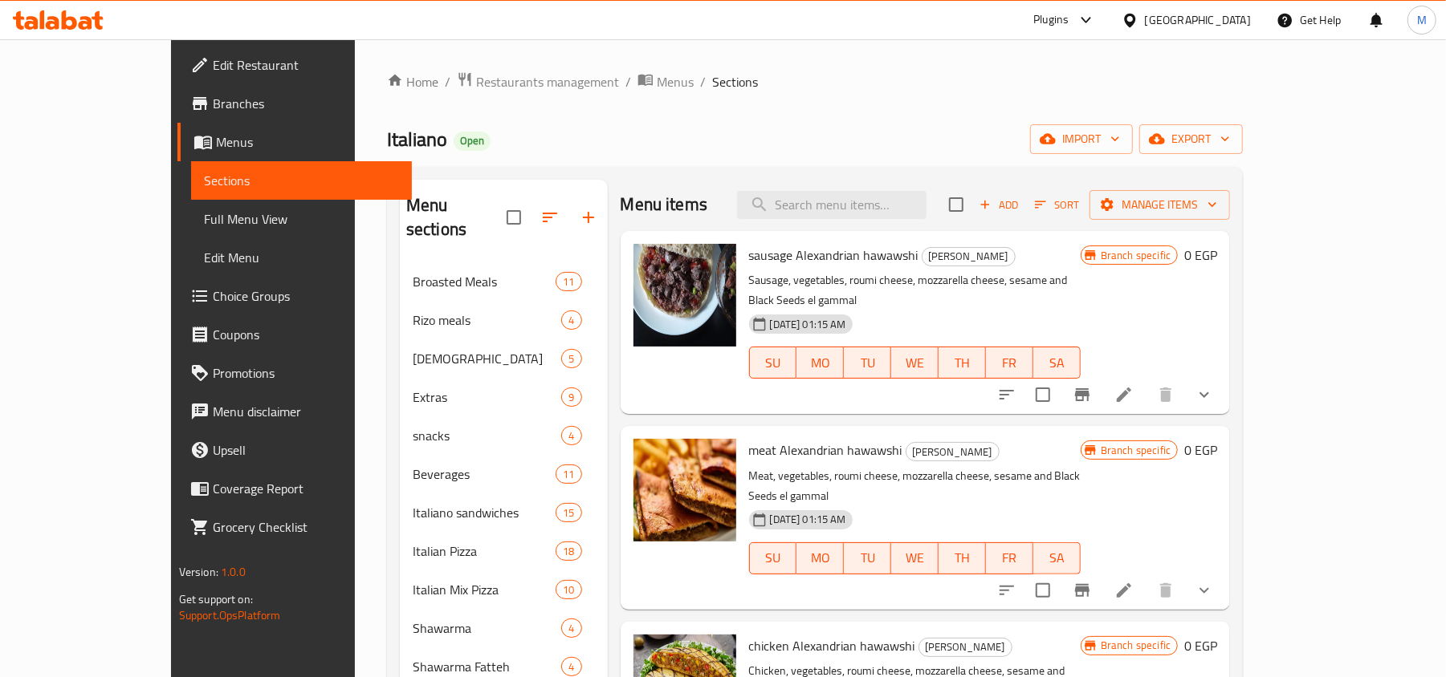
scroll to position [0, 0]
click at [1214, 386] on icon "show more" at bounding box center [1203, 395] width 19 height 19
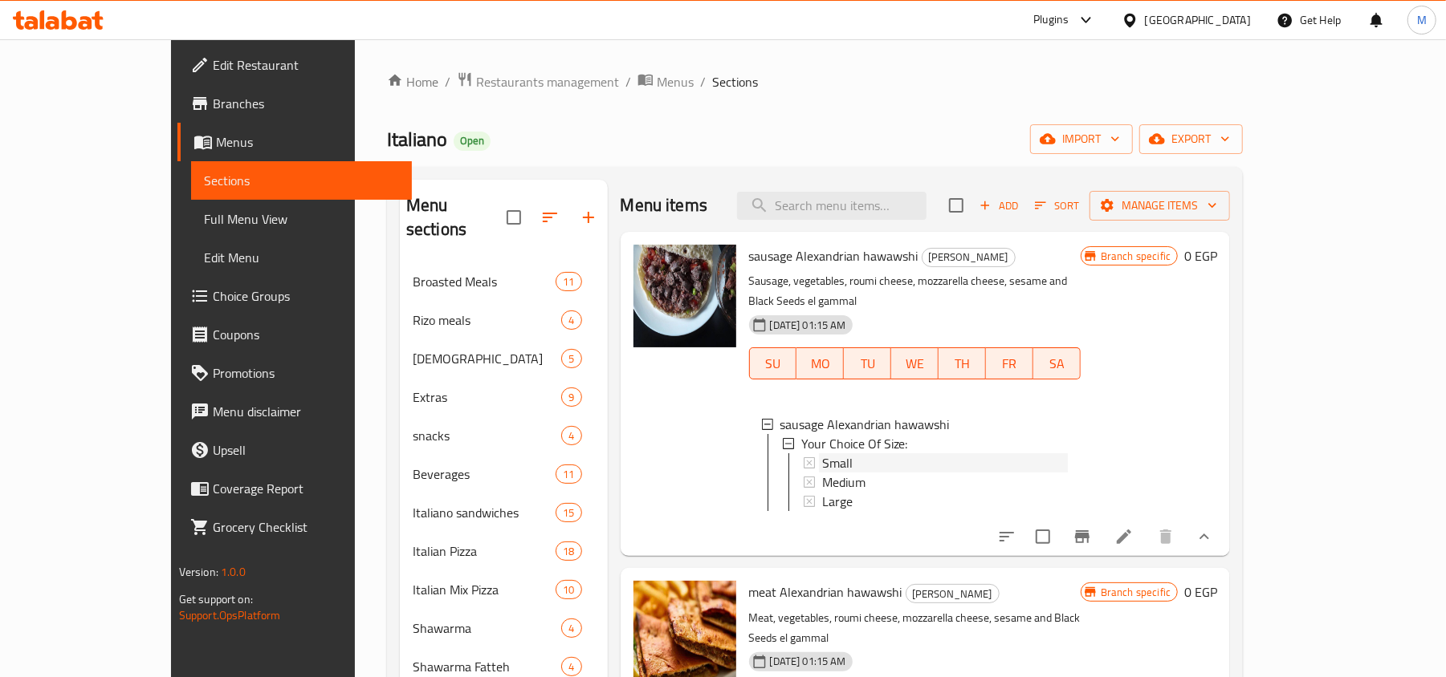
click at [822, 453] on div "Small" at bounding box center [945, 462] width 246 height 19
click at [822, 473] on span "Medium" at bounding box center [843, 482] width 43 height 19
click at [826, 492] on div "Large" at bounding box center [945, 501] width 246 height 19
click at [1223, 540] on button "show more" at bounding box center [1204, 537] width 39 height 39
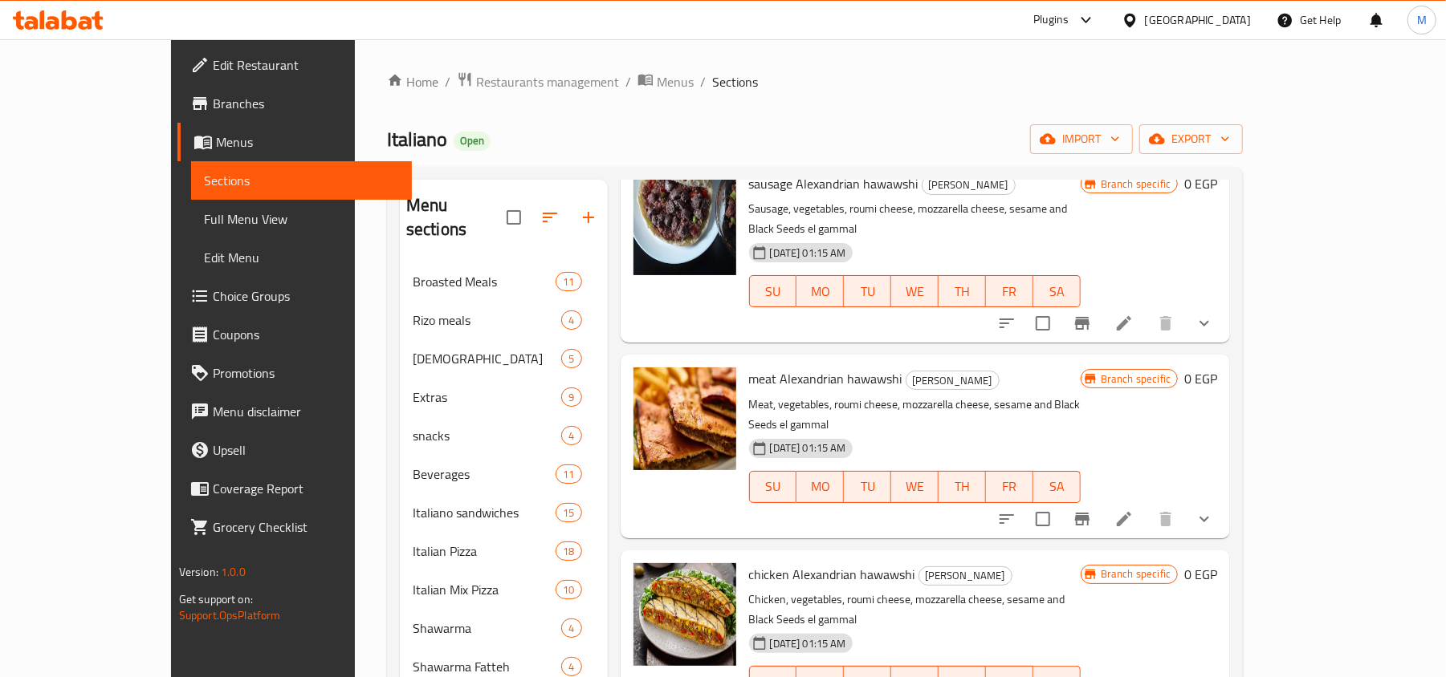
scroll to position [107, 0]
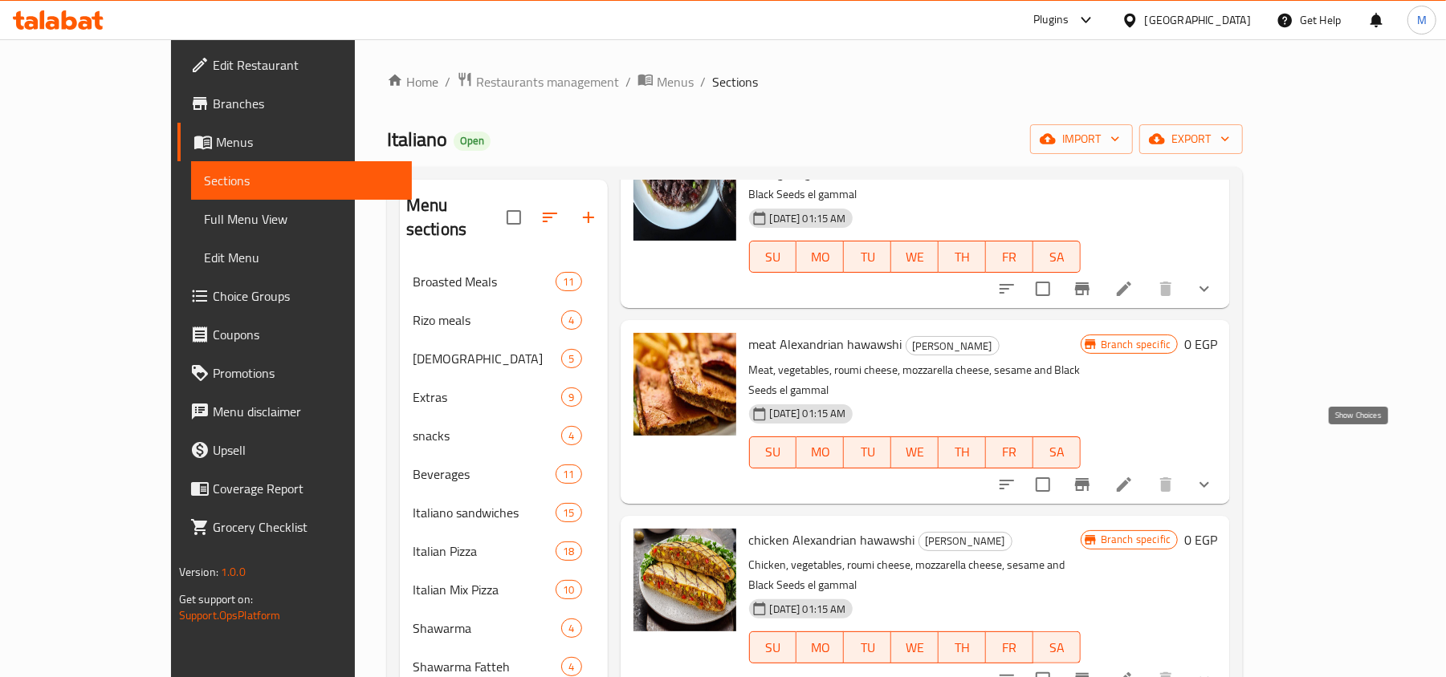
click at [1209, 482] on icon "show more" at bounding box center [1204, 485] width 10 height 6
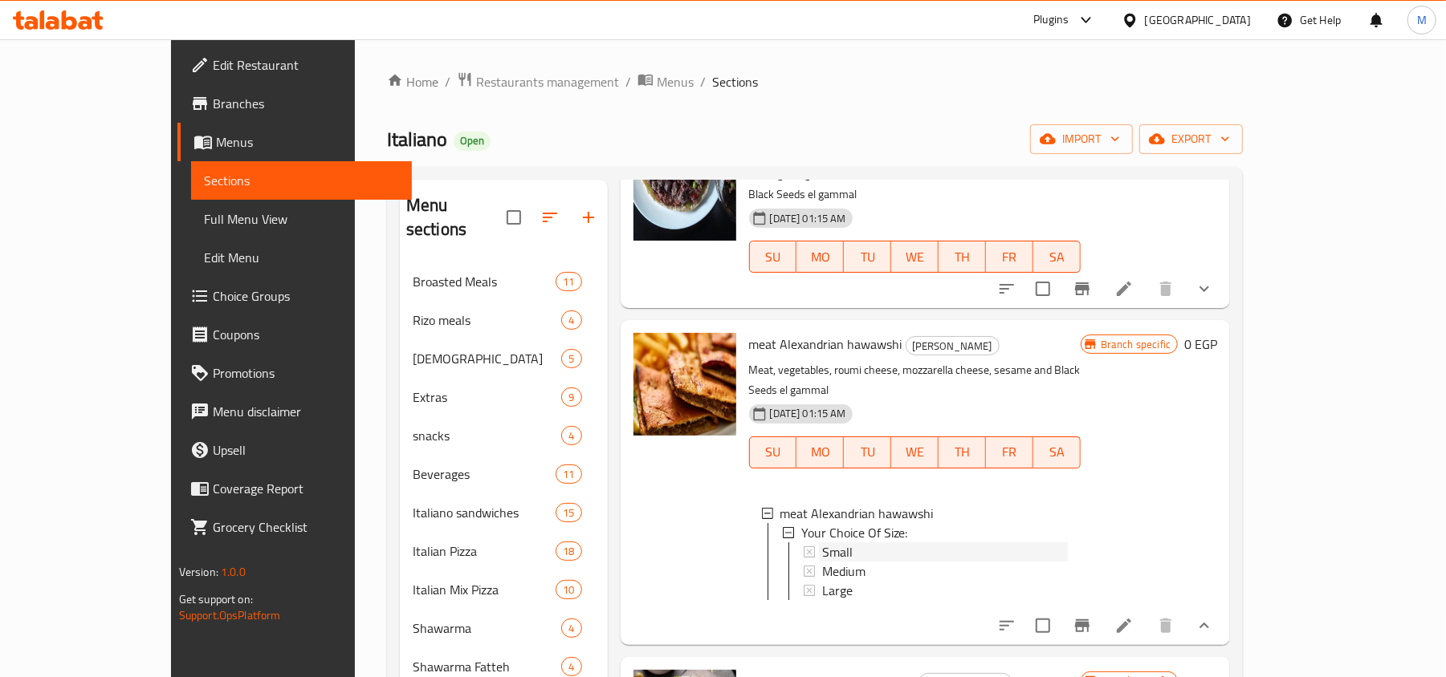
click at [828, 543] on div "Small" at bounding box center [945, 552] width 246 height 19
click at [832, 562] on div "Medium" at bounding box center [945, 571] width 246 height 19
click at [823, 581] on div "Large" at bounding box center [945, 590] width 246 height 19
click at [1214, 616] on icon "show more" at bounding box center [1203, 625] width 19 height 19
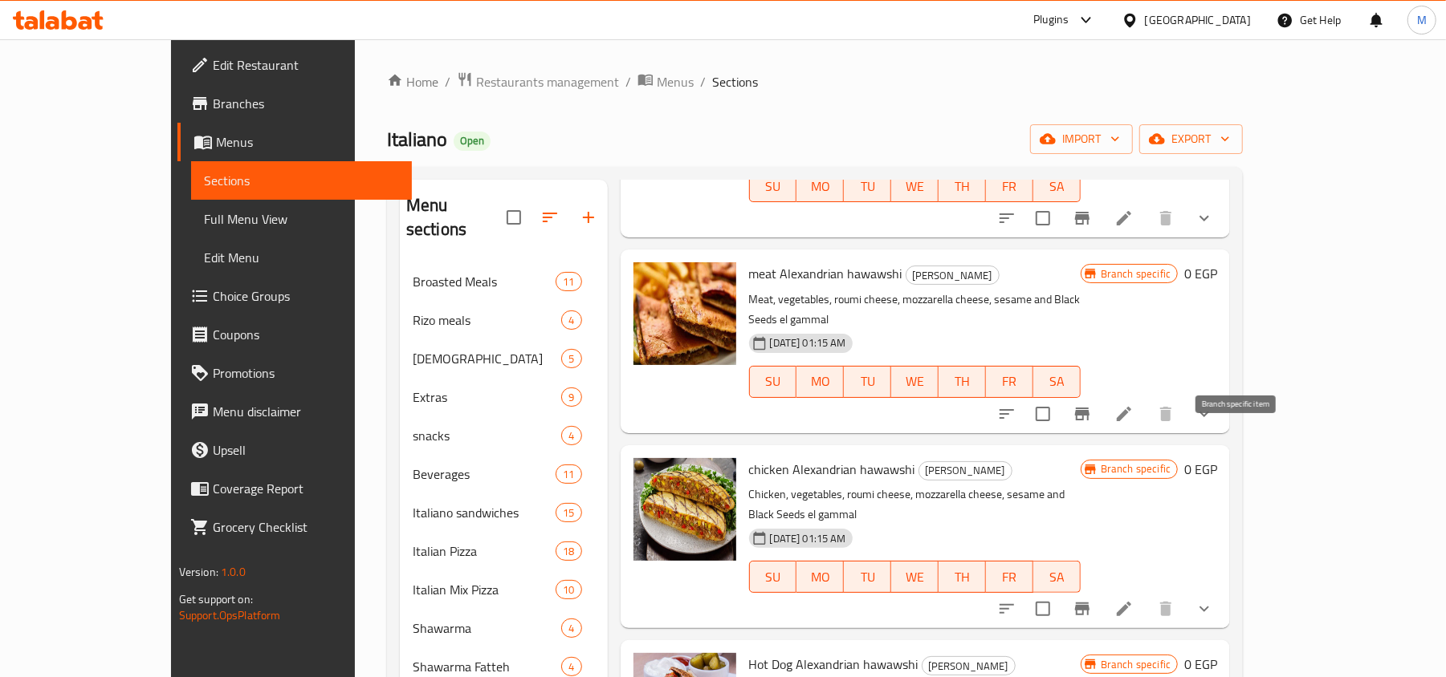
scroll to position [213, 0]
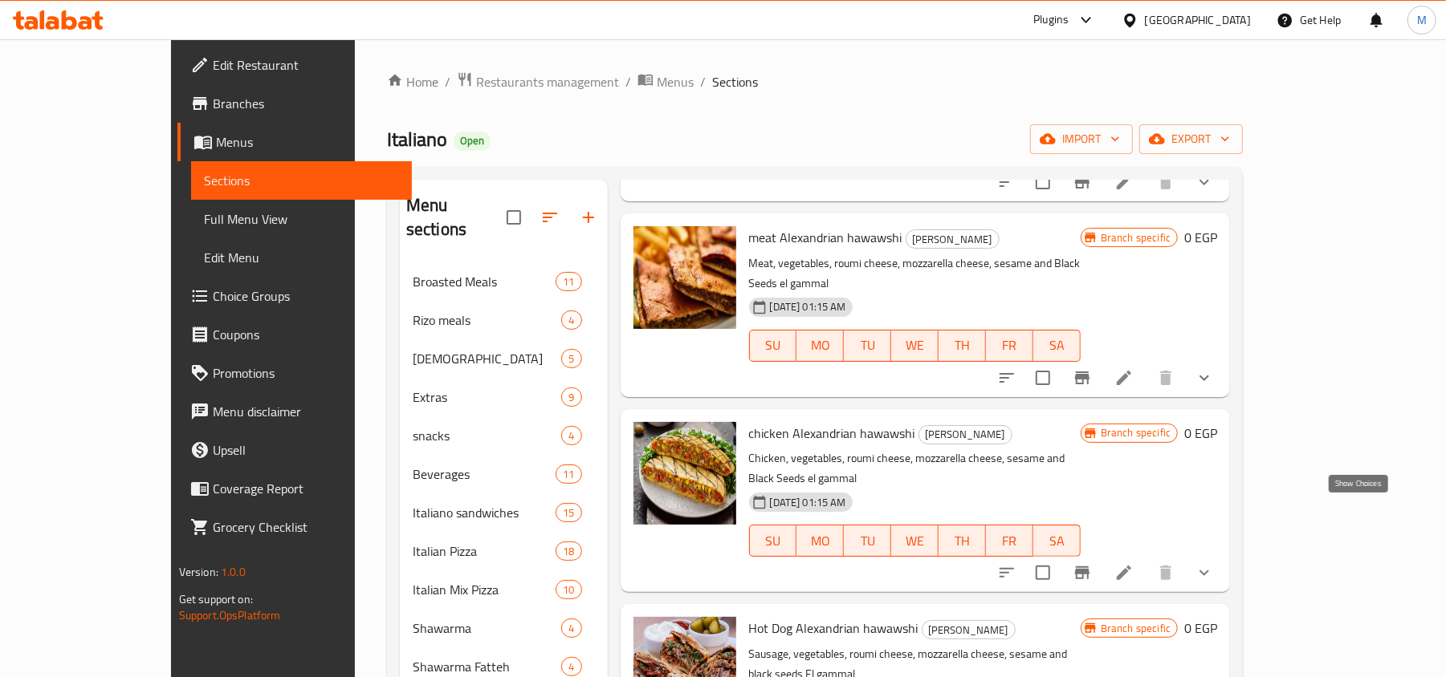
click at [1214, 563] on icon "show more" at bounding box center [1203, 572] width 19 height 19
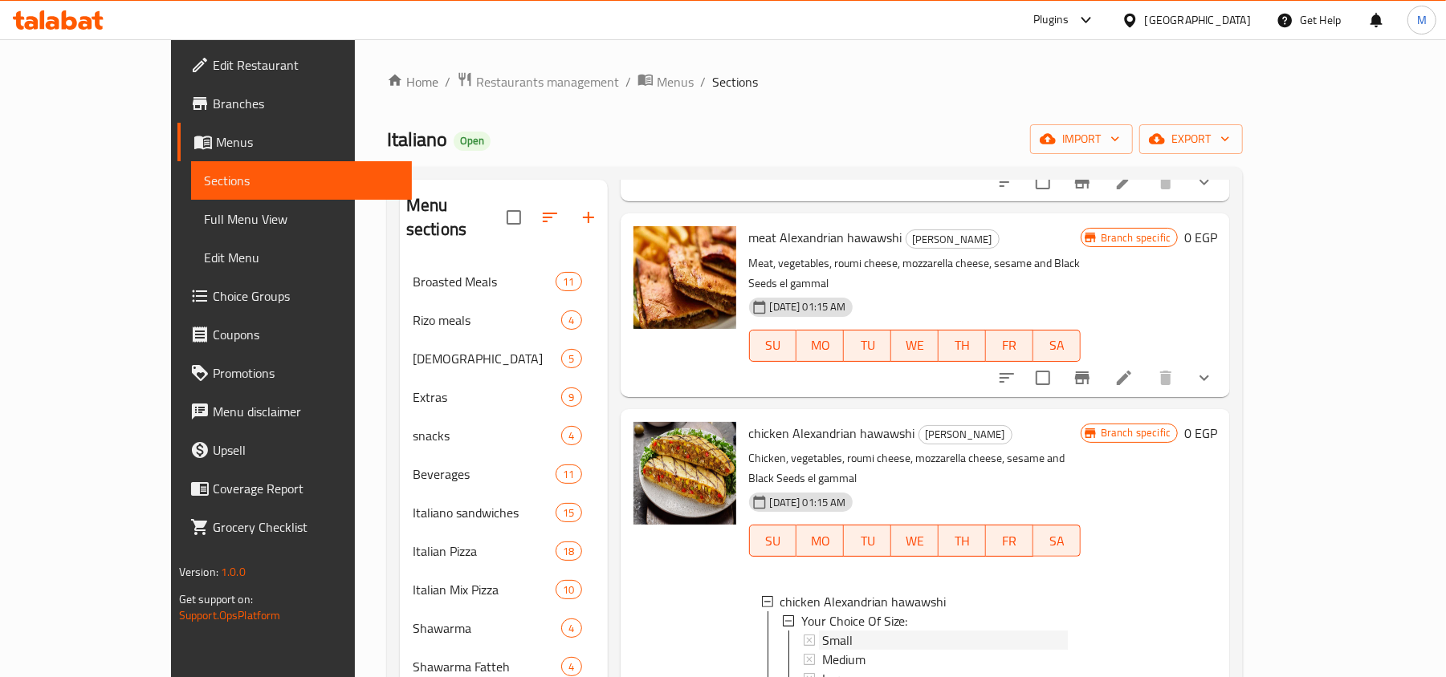
click at [822, 631] on div "Small" at bounding box center [945, 640] width 246 height 19
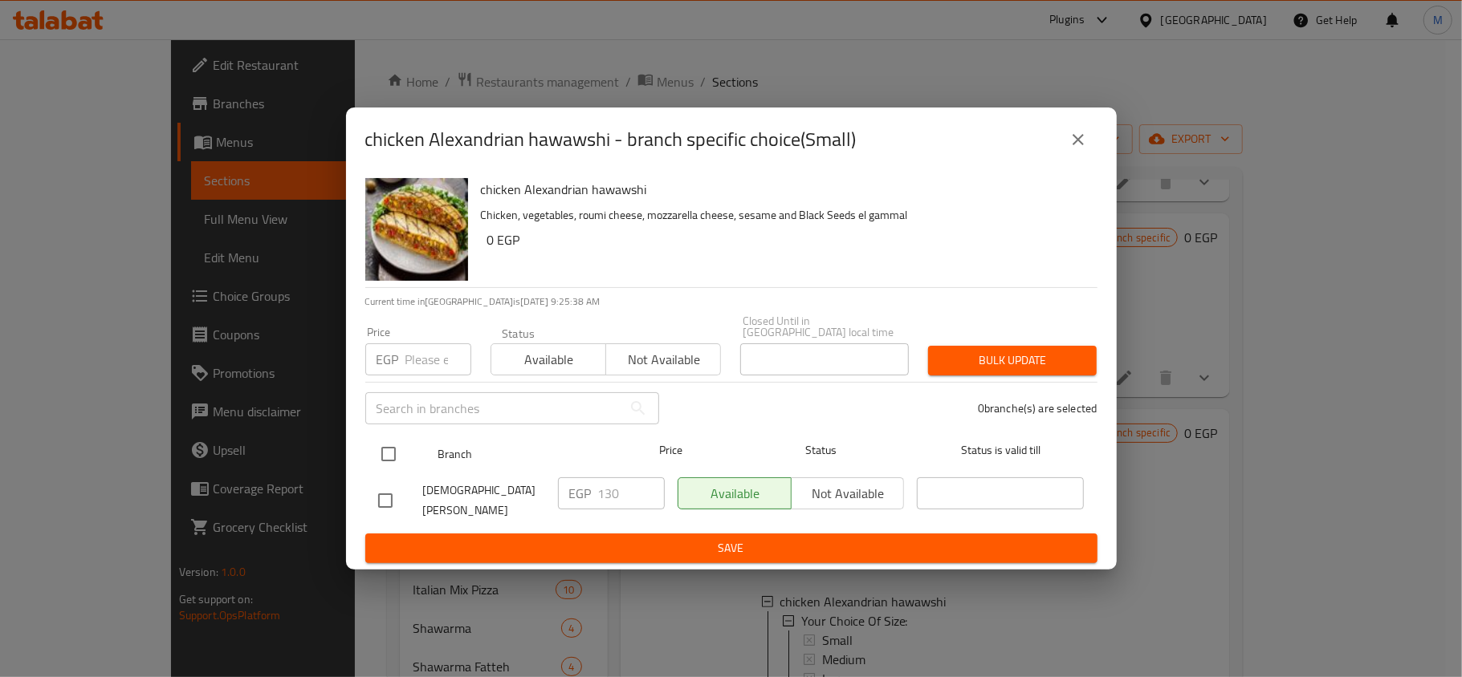
click at [392, 451] on input "checkbox" at bounding box center [389, 454] width 34 height 34
checkbox input "true"
click at [400, 360] on div "EGP Price" at bounding box center [418, 360] width 106 height 32
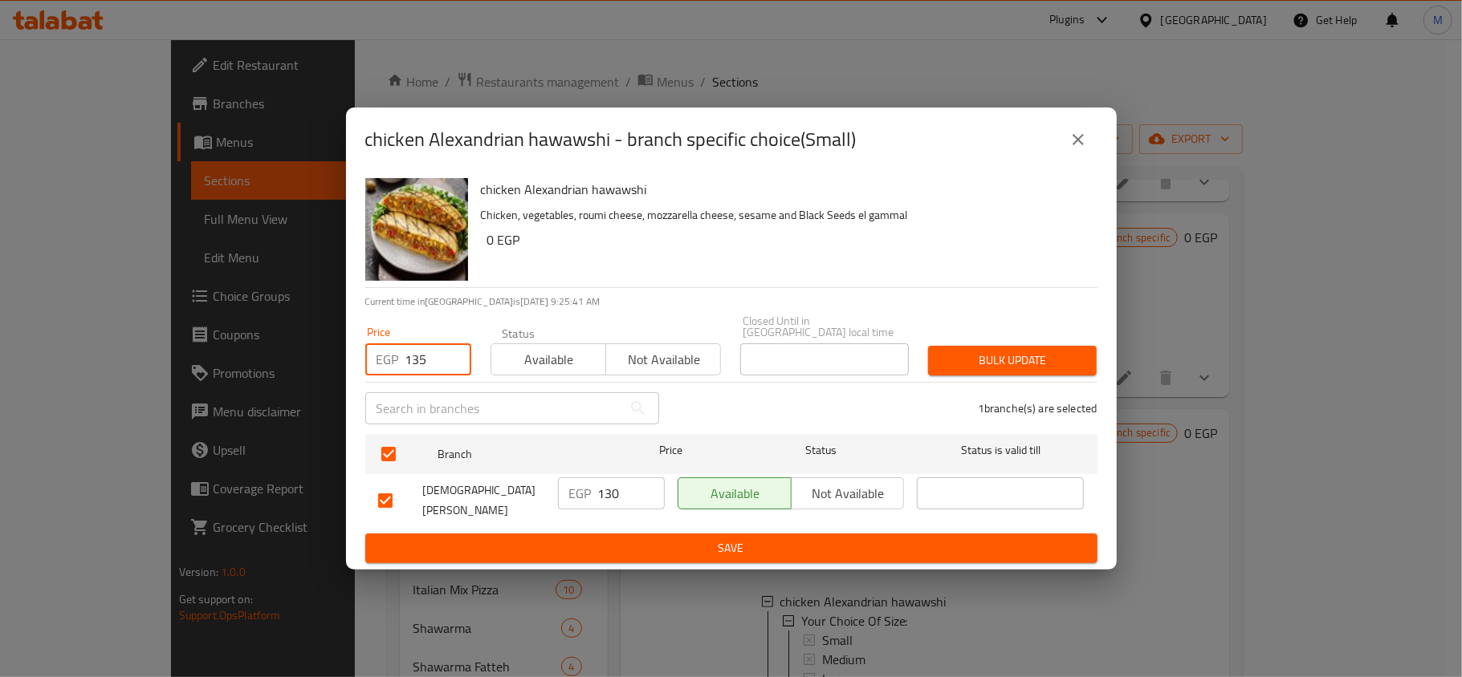
type input "135"
click at [995, 366] on span "Bulk update" at bounding box center [1012, 361] width 143 height 20
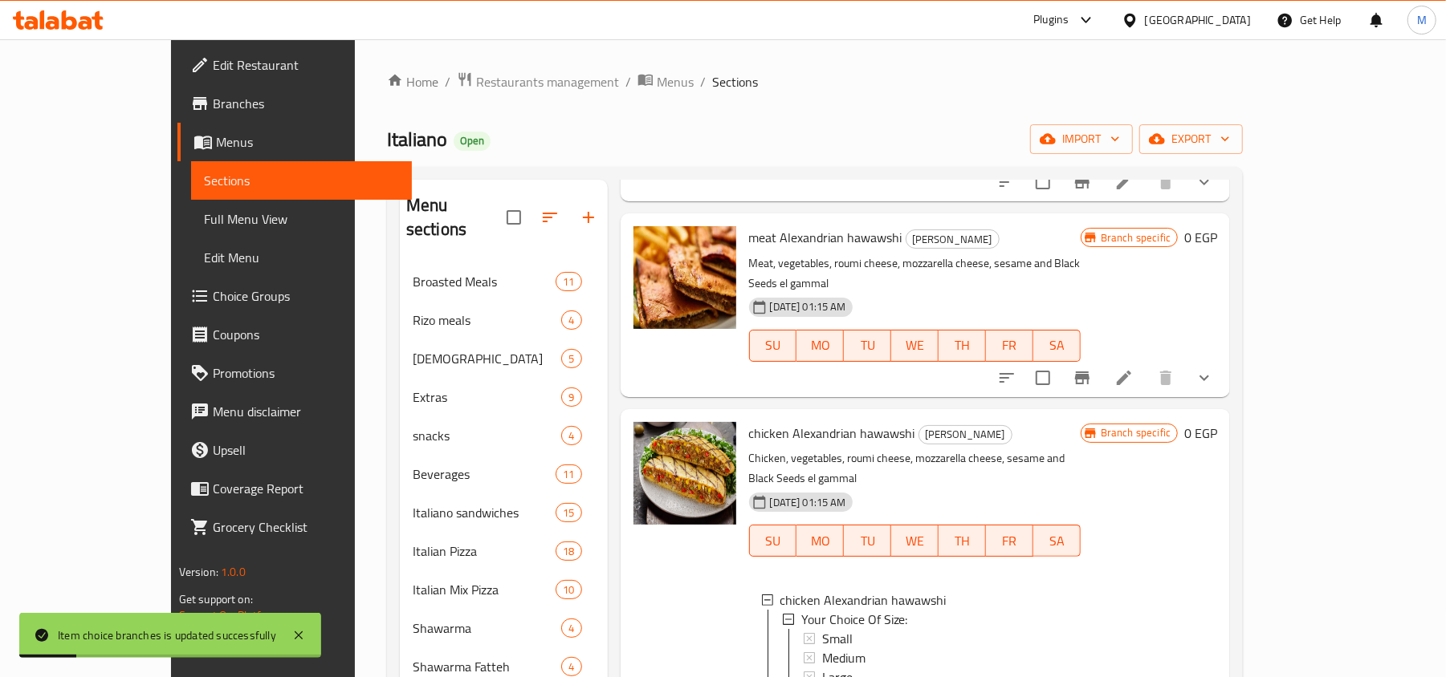
scroll to position [321, 0]
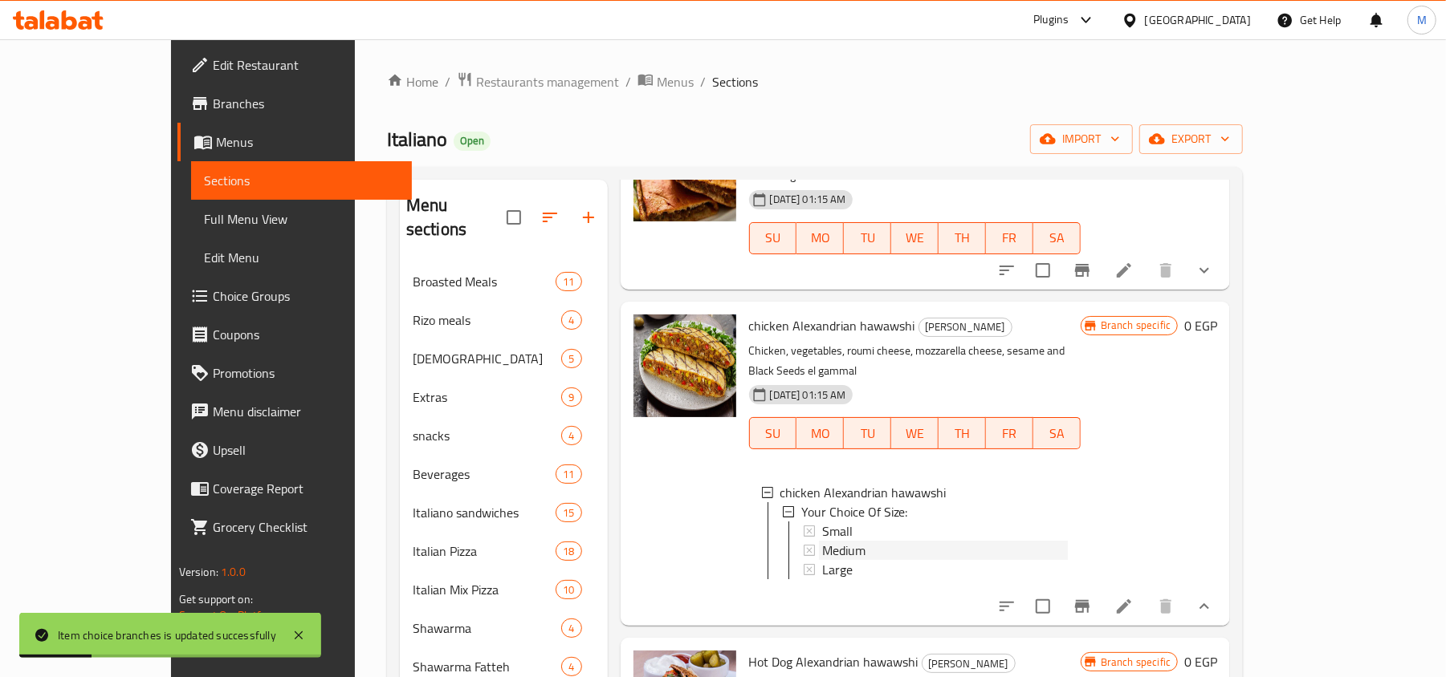
click at [822, 541] on span "Medium" at bounding box center [843, 550] width 43 height 19
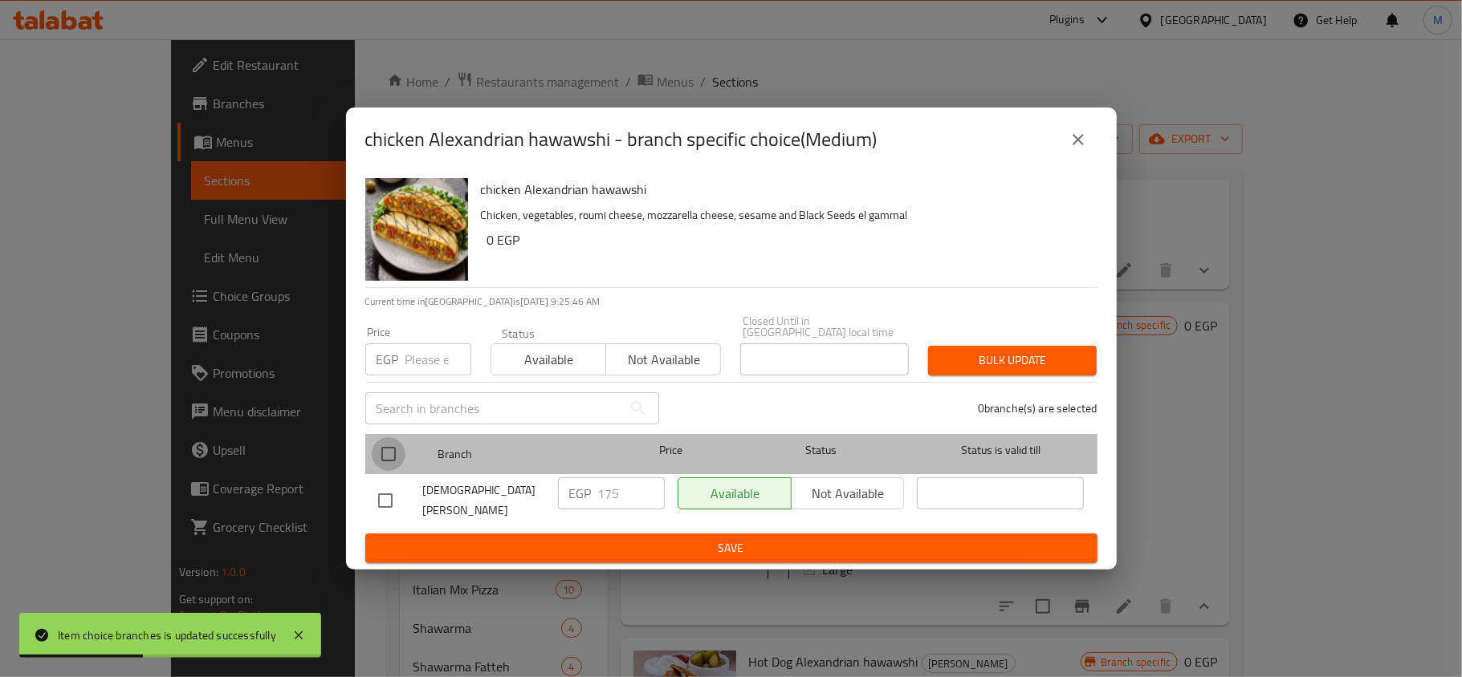
click at [388, 453] on input "checkbox" at bounding box center [389, 454] width 34 height 34
checkbox input "true"
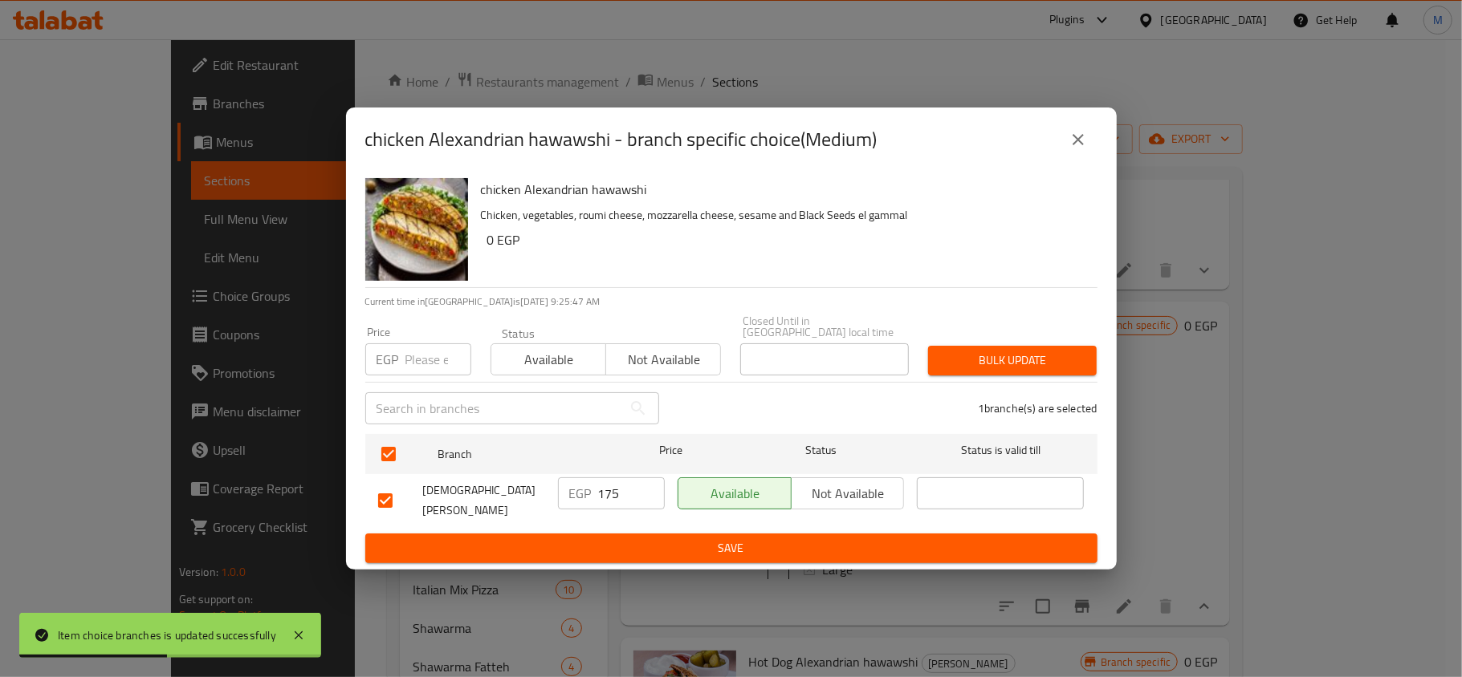
click at [415, 367] on input "number" at bounding box center [438, 360] width 66 height 32
type input "200"
click at [982, 360] on span "Bulk update" at bounding box center [1012, 361] width 143 height 20
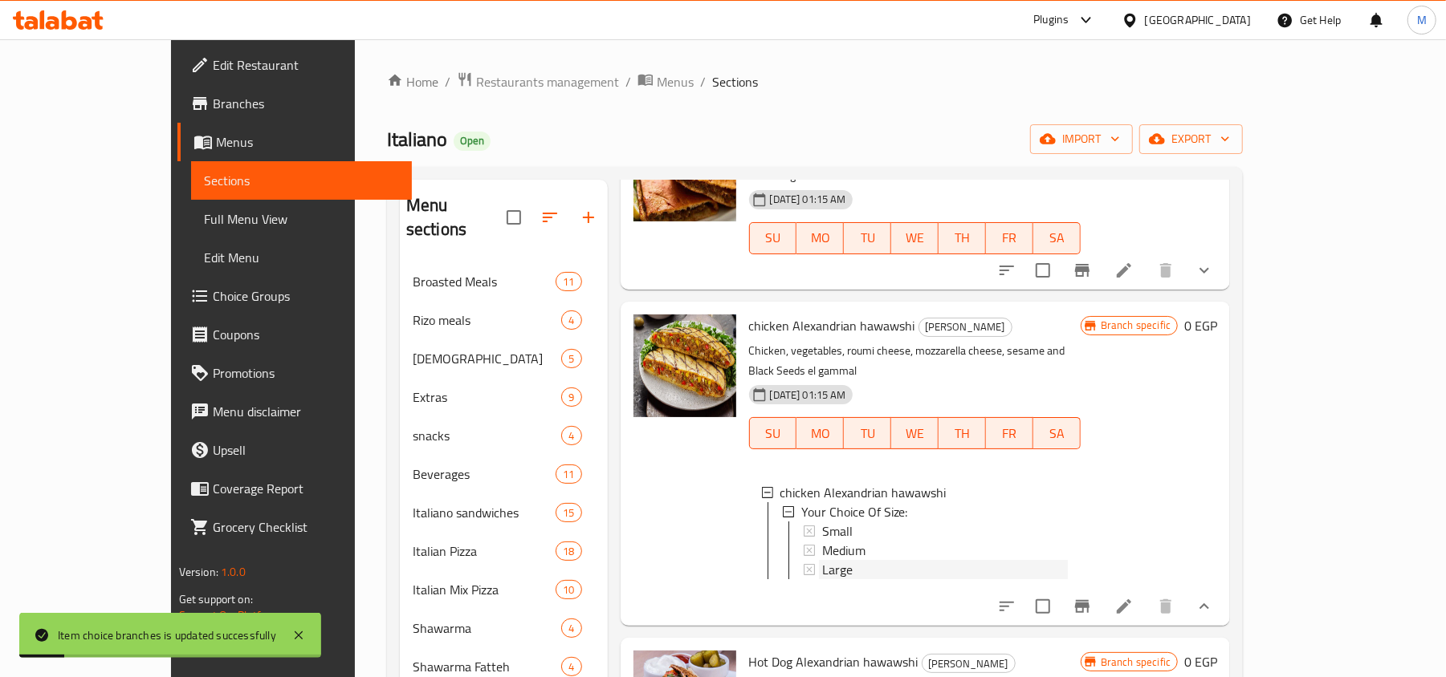
click at [822, 560] on span "Large" at bounding box center [837, 569] width 30 height 19
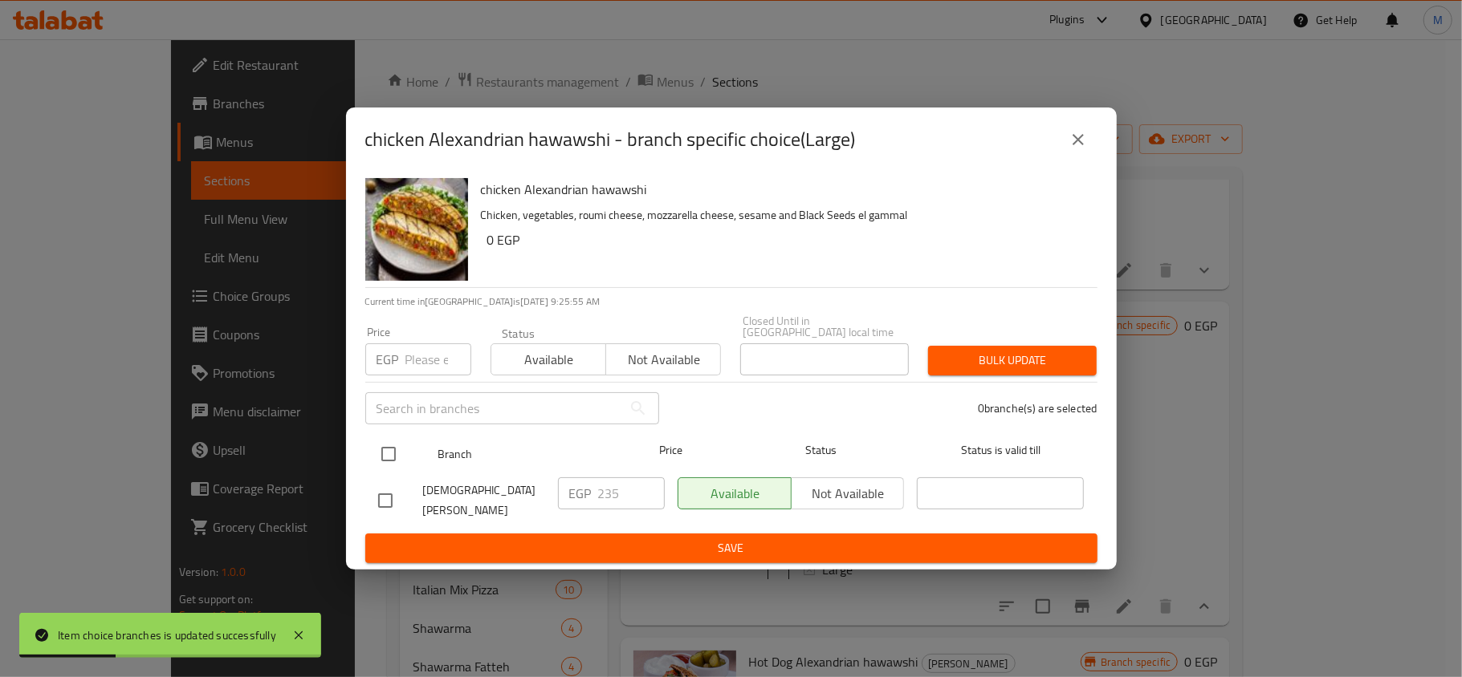
click at [389, 451] on input "checkbox" at bounding box center [389, 454] width 34 height 34
checkbox input "true"
click at [411, 360] on input "number" at bounding box center [438, 360] width 66 height 32
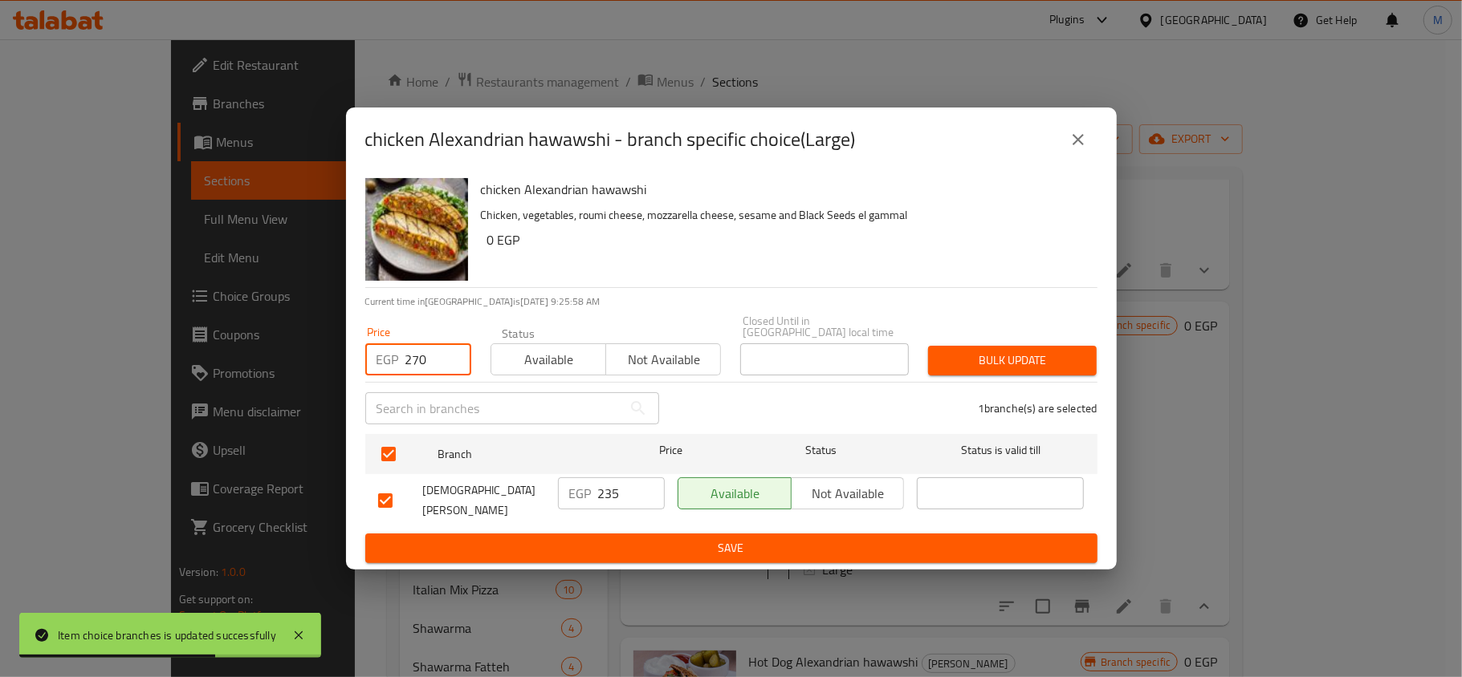
type input "270"
click at [1028, 361] on span "Bulk update" at bounding box center [1012, 361] width 143 height 20
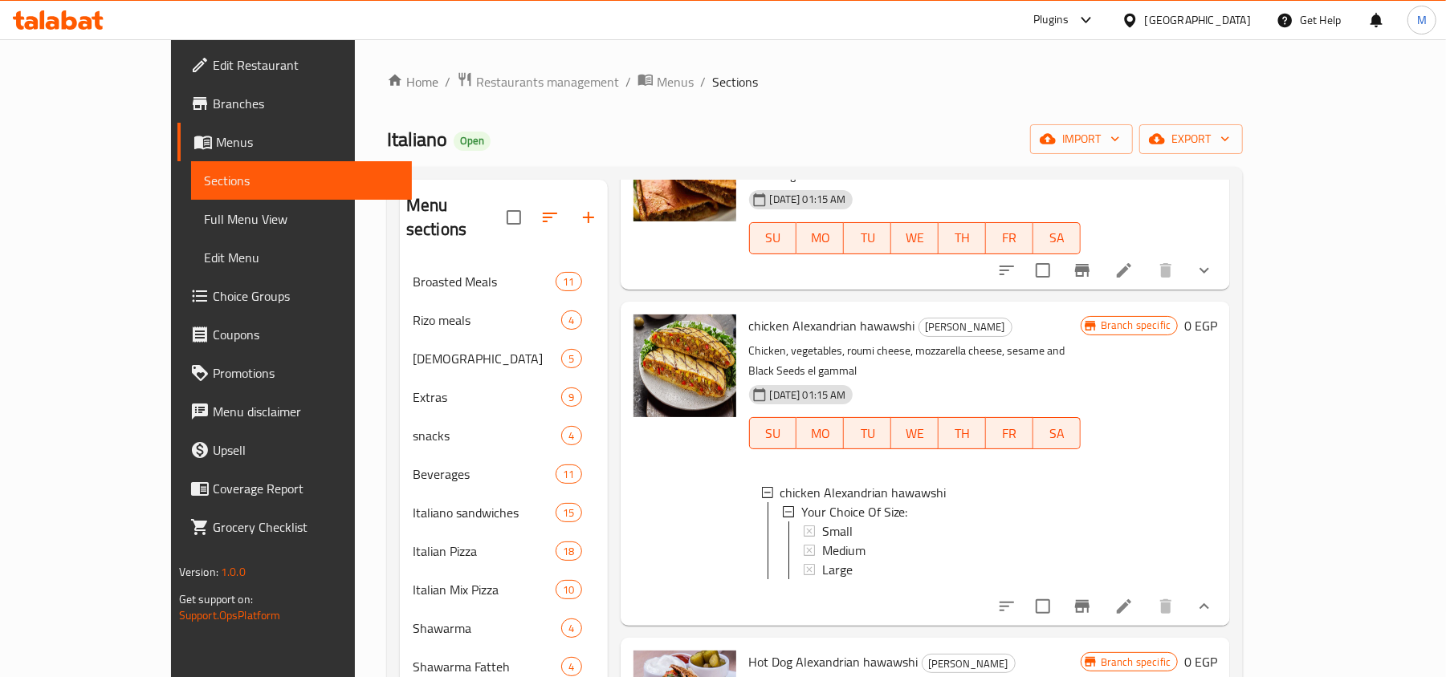
click at [848, 560] on div "Large" at bounding box center [945, 569] width 246 height 19
click at [1214, 597] on icon "show more" at bounding box center [1203, 606] width 19 height 19
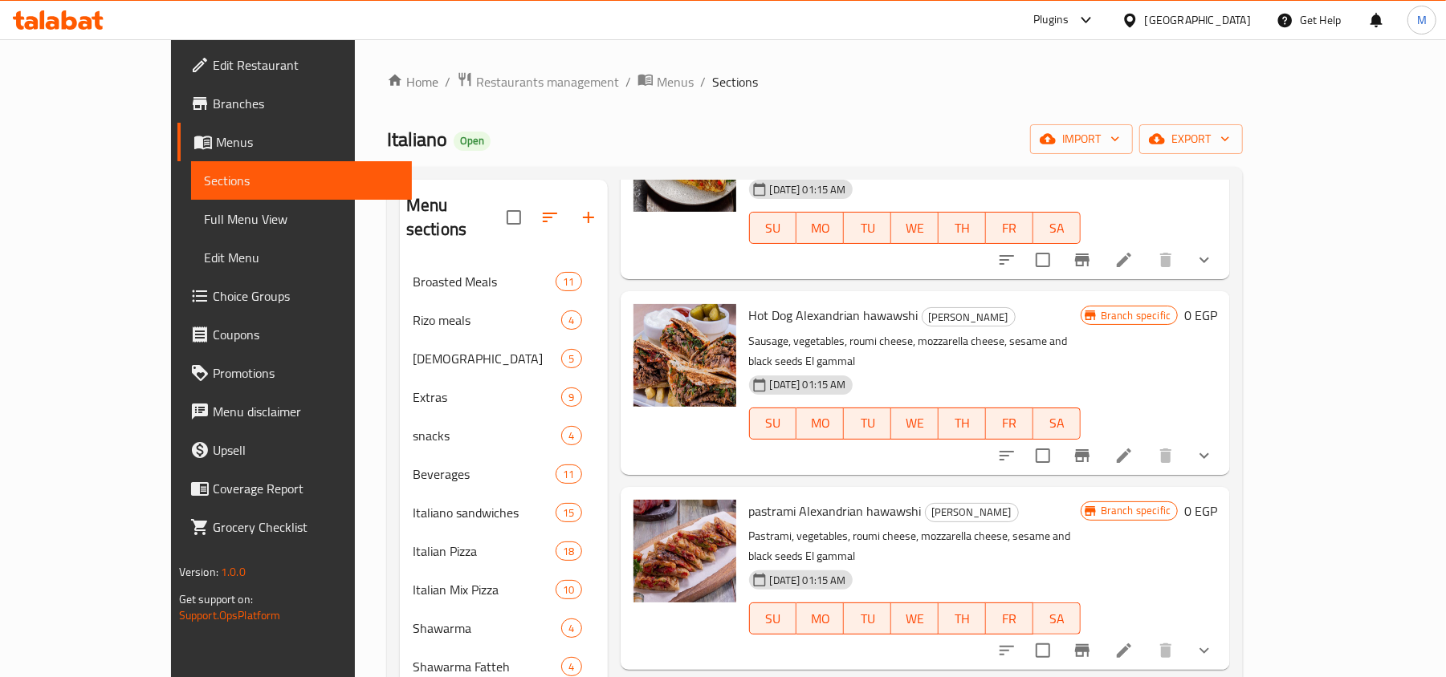
scroll to position [535, 0]
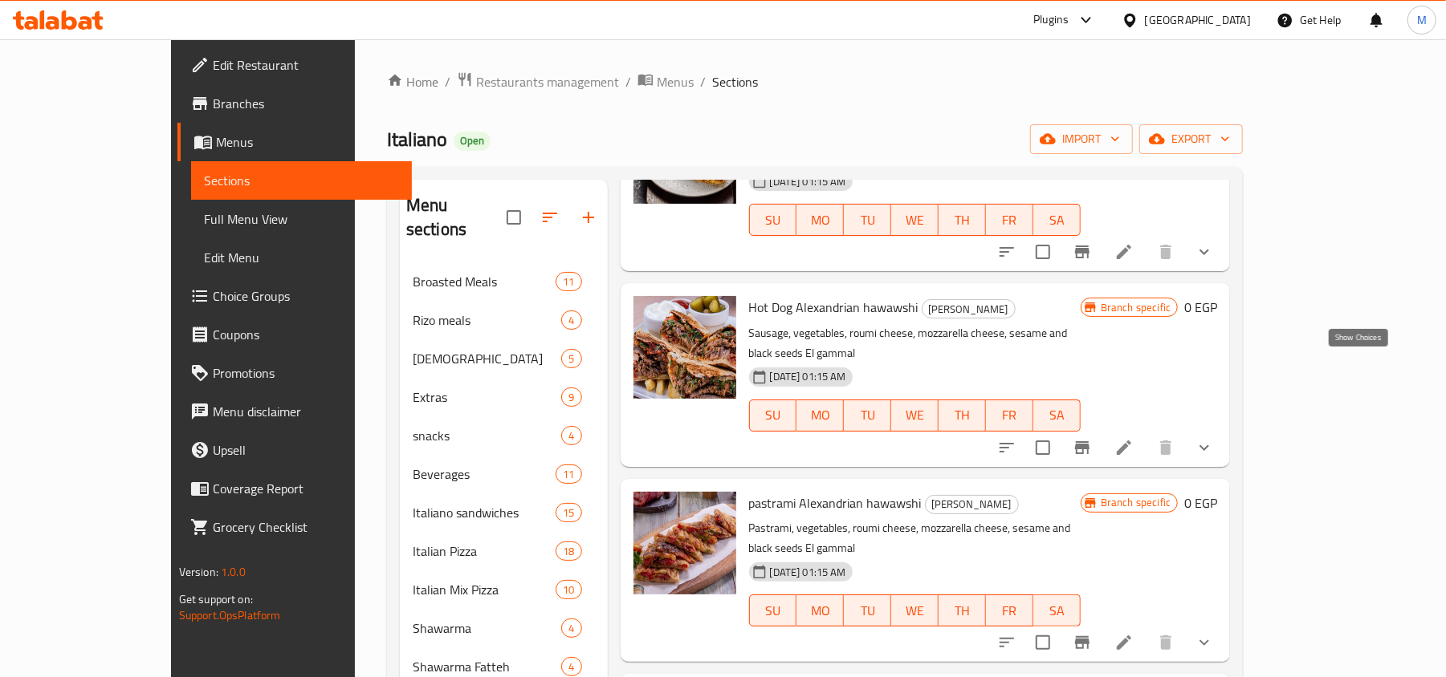
click at [1214, 438] on icon "show more" at bounding box center [1203, 447] width 19 height 19
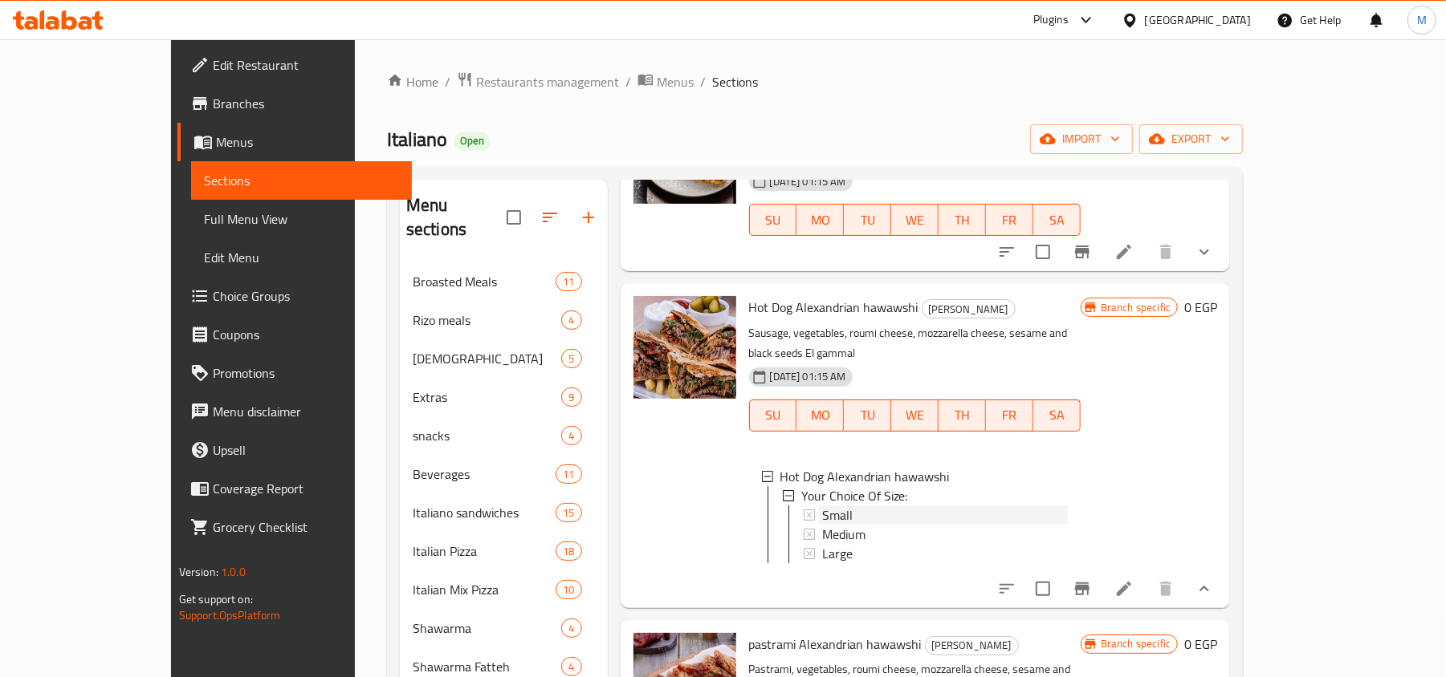
click at [822, 506] on div "Small" at bounding box center [945, 515] width 246 height 19
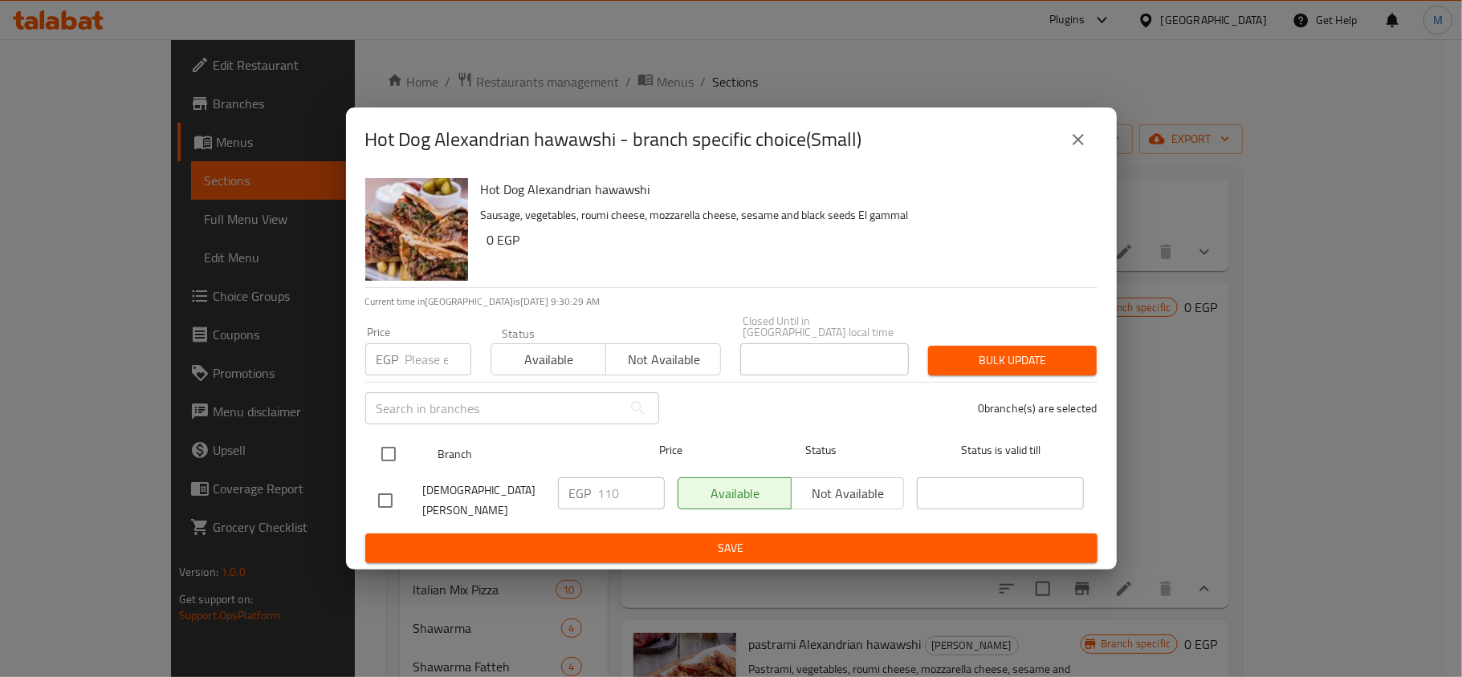
click at [383, 456] on input "checkbox" at bounding box center [389, 454] width 34 height 34
checkbox input "true"
click at [422, 353] on input "number" at bounding box center [438, 360] width 66 height 32
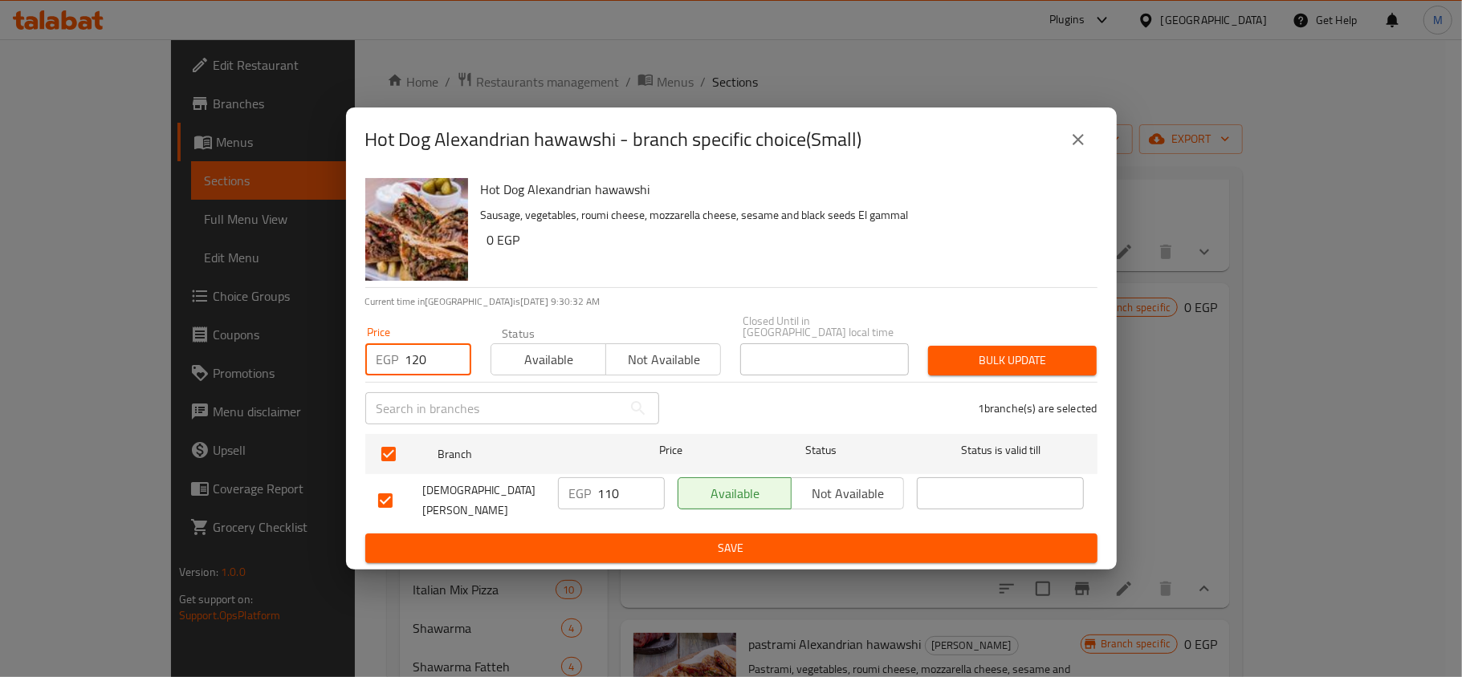
type input "120"
click at [957, 358] on span "Bulk update" at bounding box center [1012, 361] width 143 height 20
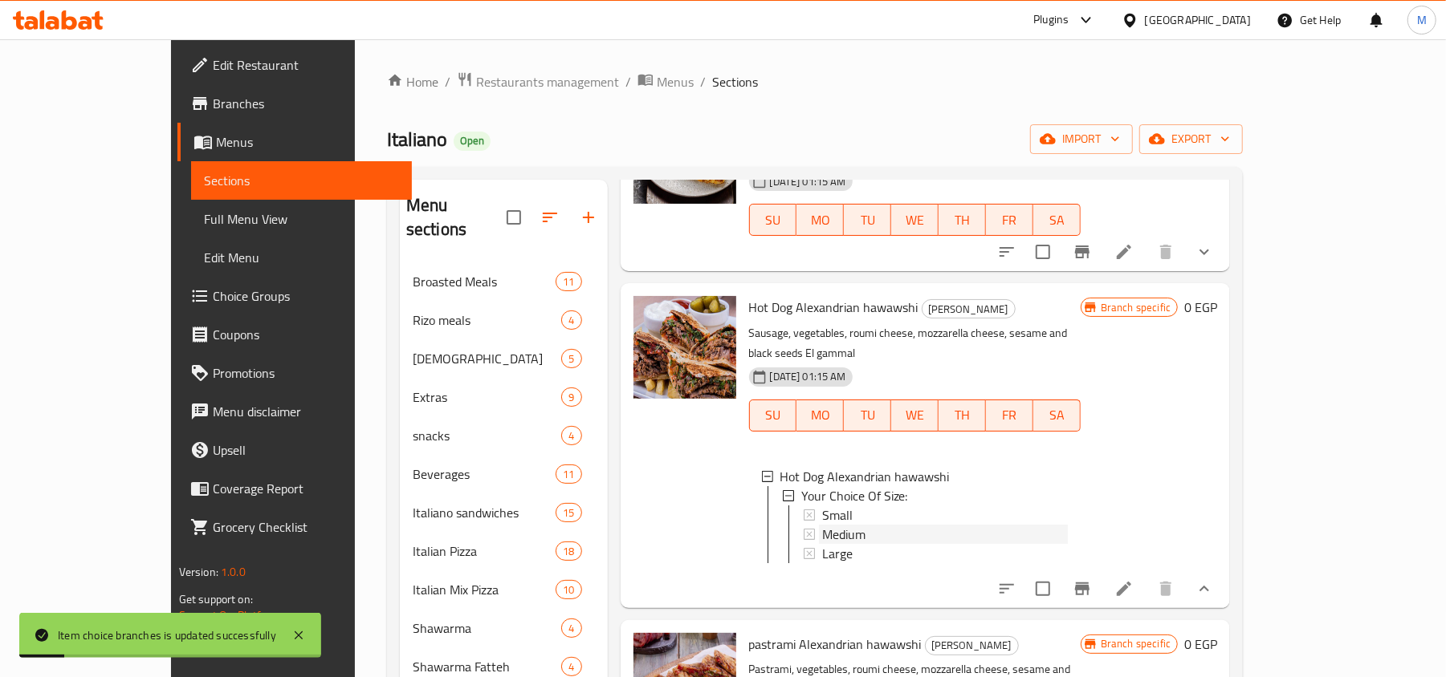
click at [822, 525] on span "Medium" at bounding box center [843, 534] width 43 height 19
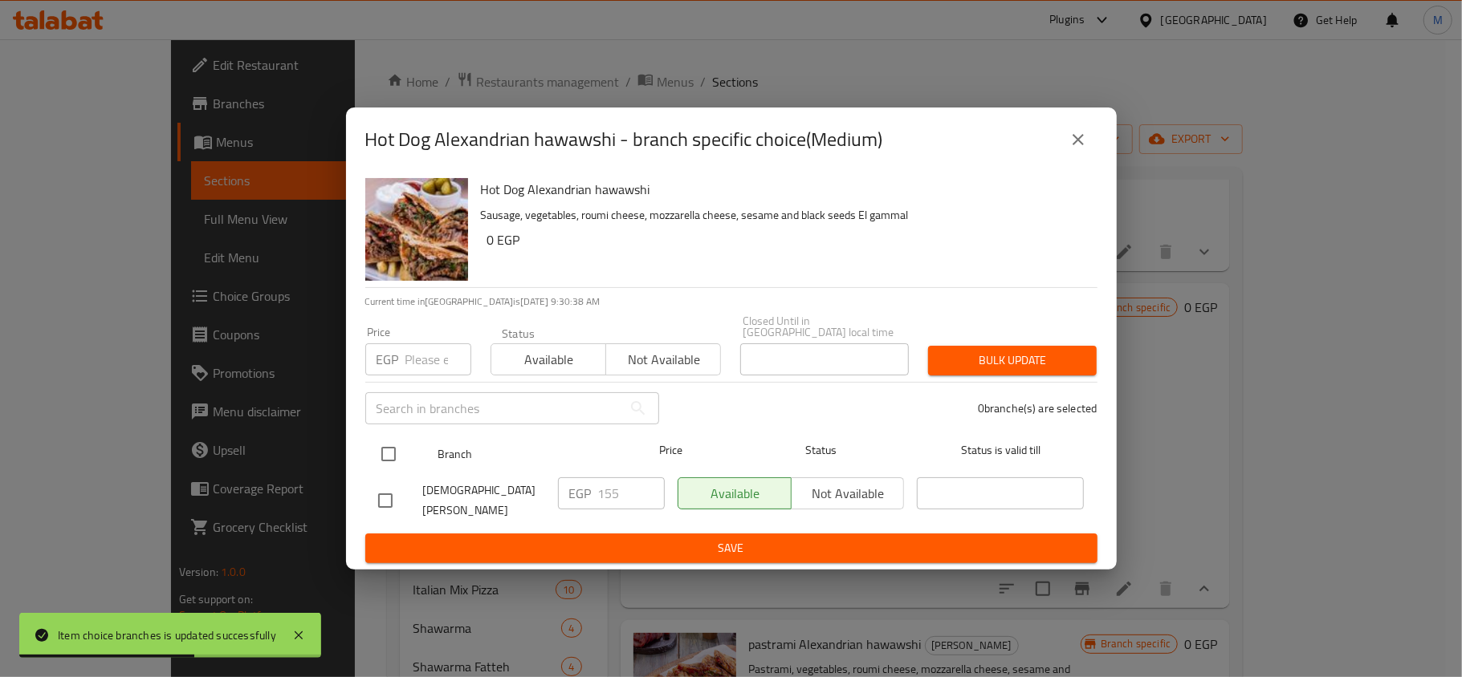
click at [396, 451] on input "checkbox" at bounding box center [389, 454] width 34 height 34
checkbox input "true"
click at [402, 363] on div "EGP Price" at bounding box center [418, 360] width 106 height 32
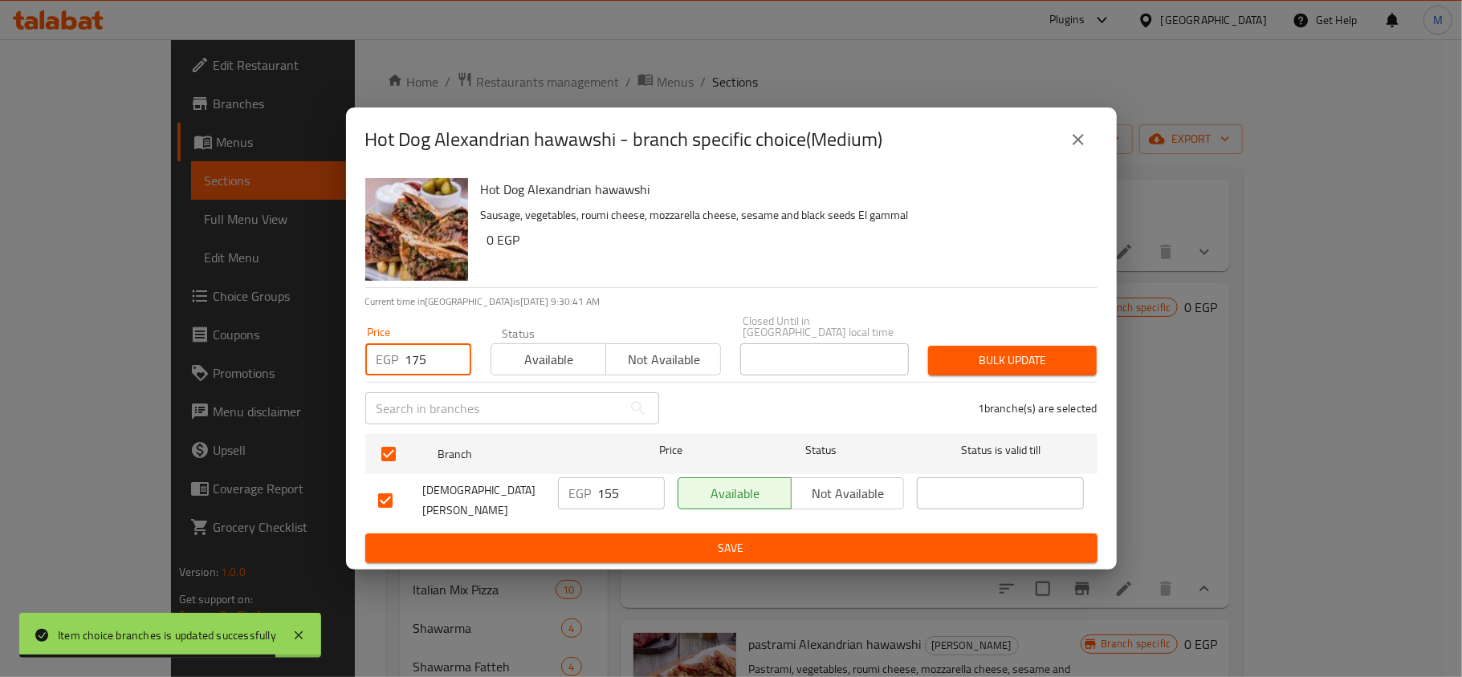
type input "175"
click at [1074, 357] on span "Bulk update" at bounding box center [1012, 361] width 143 height 20
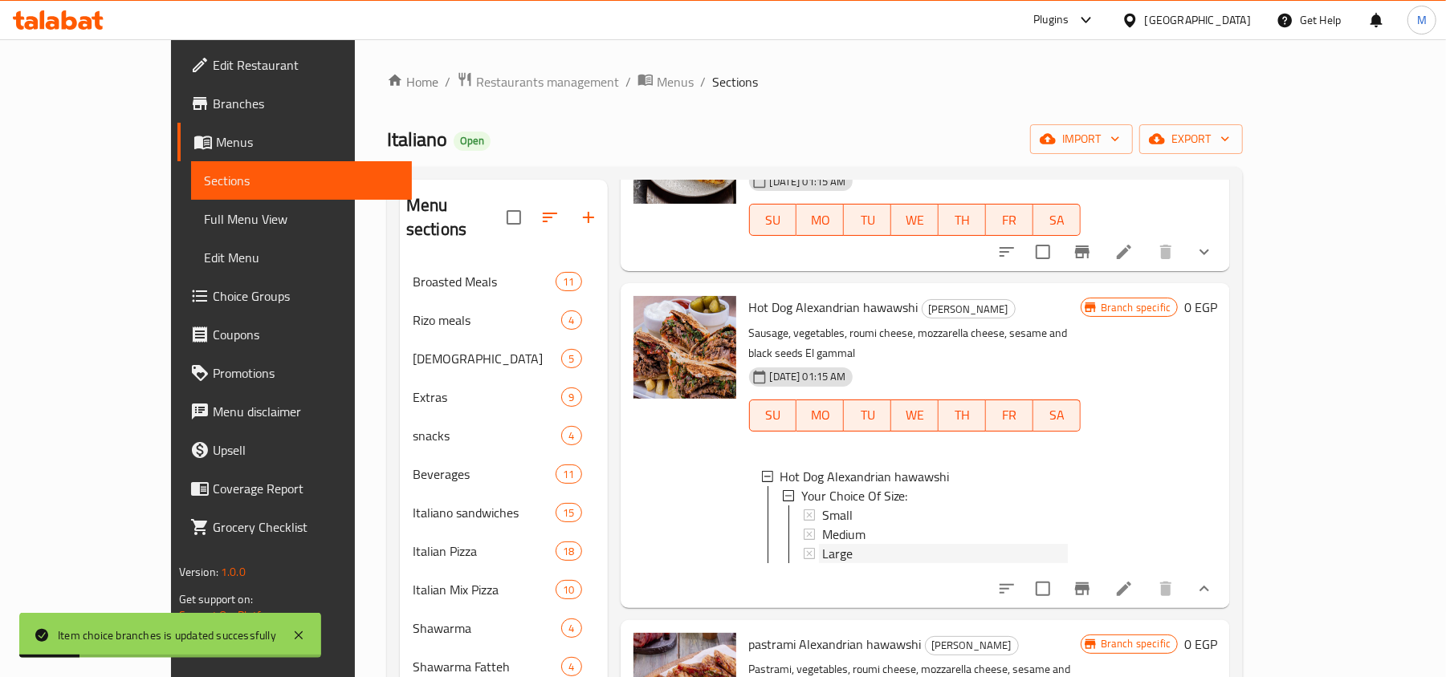
click at [822, 544] on div "Large" at bounding box center [945, 553] width 246 height 19
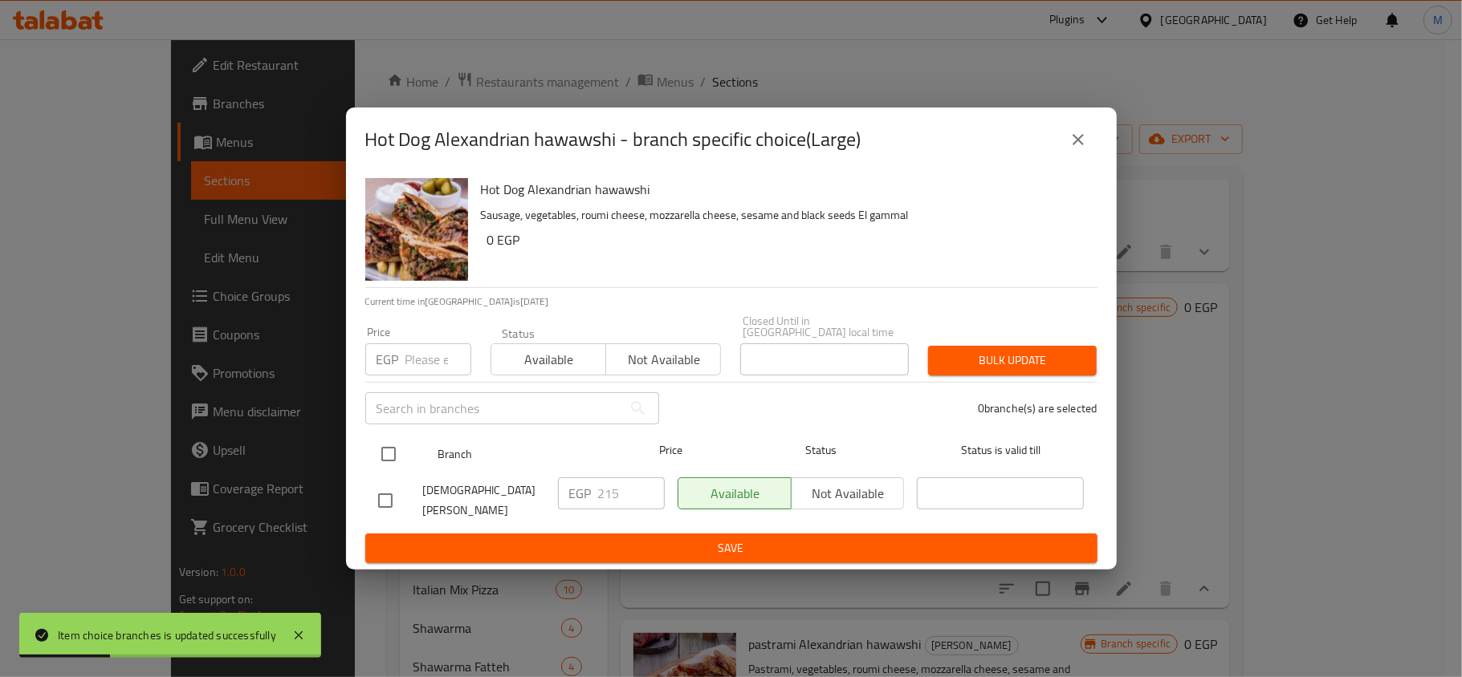
click at [396, 456] on input "checkbox" at bounding box center [389, 454] width 34 height 34
checkbox input "true"
click at [403, 370] on div "EGP Price" at bounding box center [418, 360] width 106 height 32
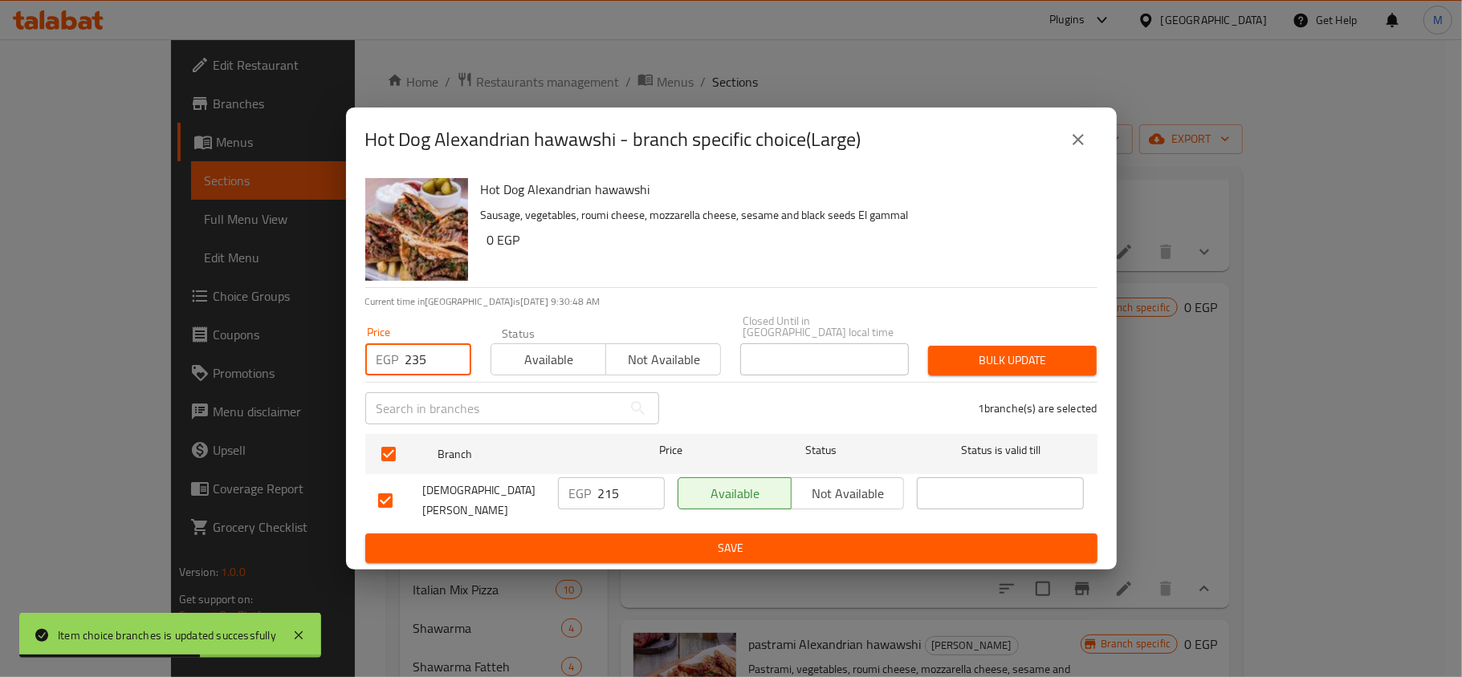
type input "235"
click at [971, 358] on span "Bulk update" at bounding box center [1012, 361] width 143 height 20
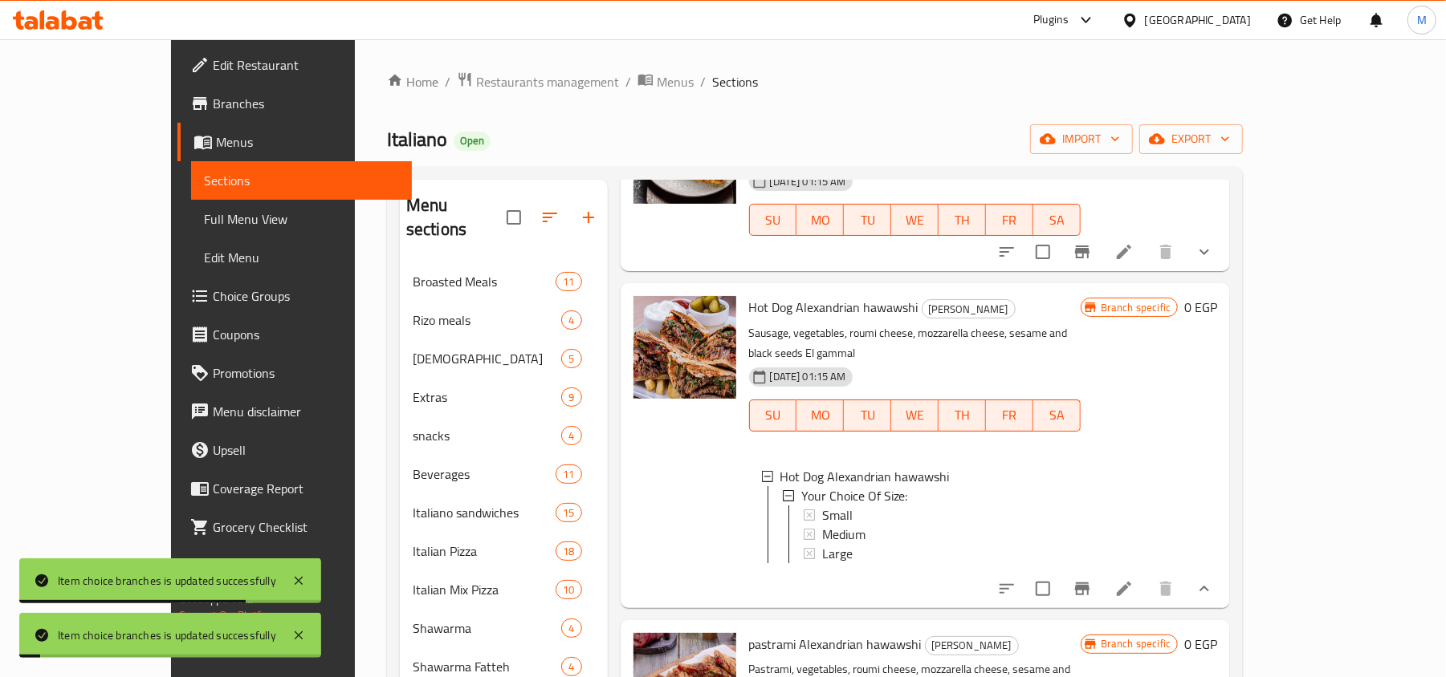
scroll to position [2, 0]
click at [1214, 579] on icon "show more" at bounding box center [1203, 588] width 19 height 19
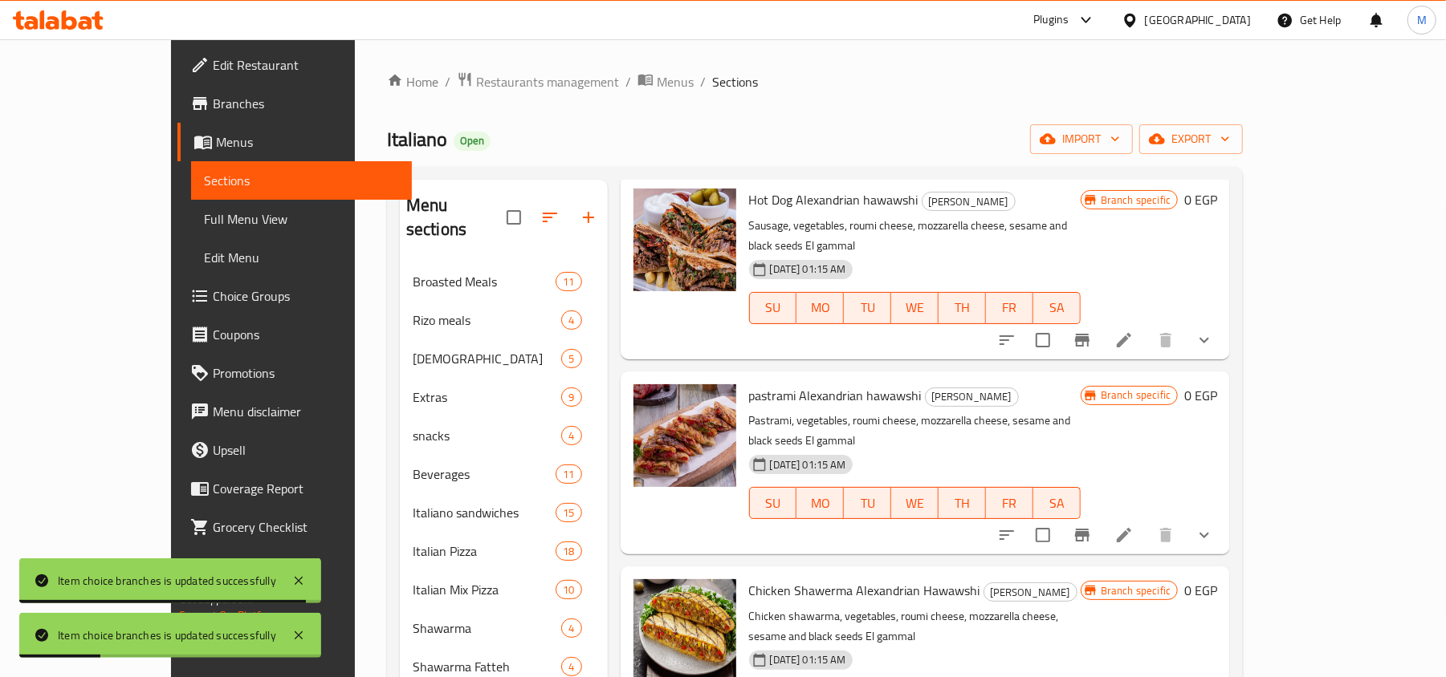
scroll to position [749, 0]
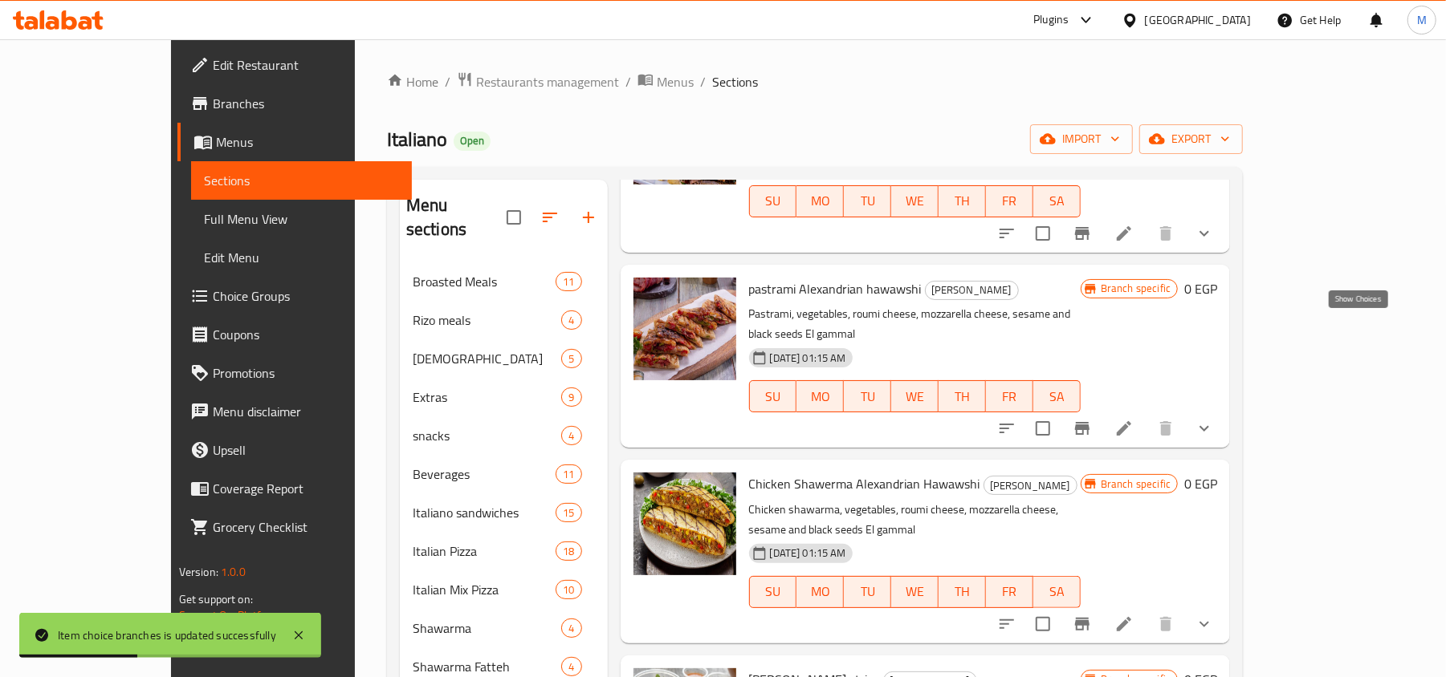
click at [1214, 419] on icon "show more" at bounding box center [1203, 428] width 19 height 19
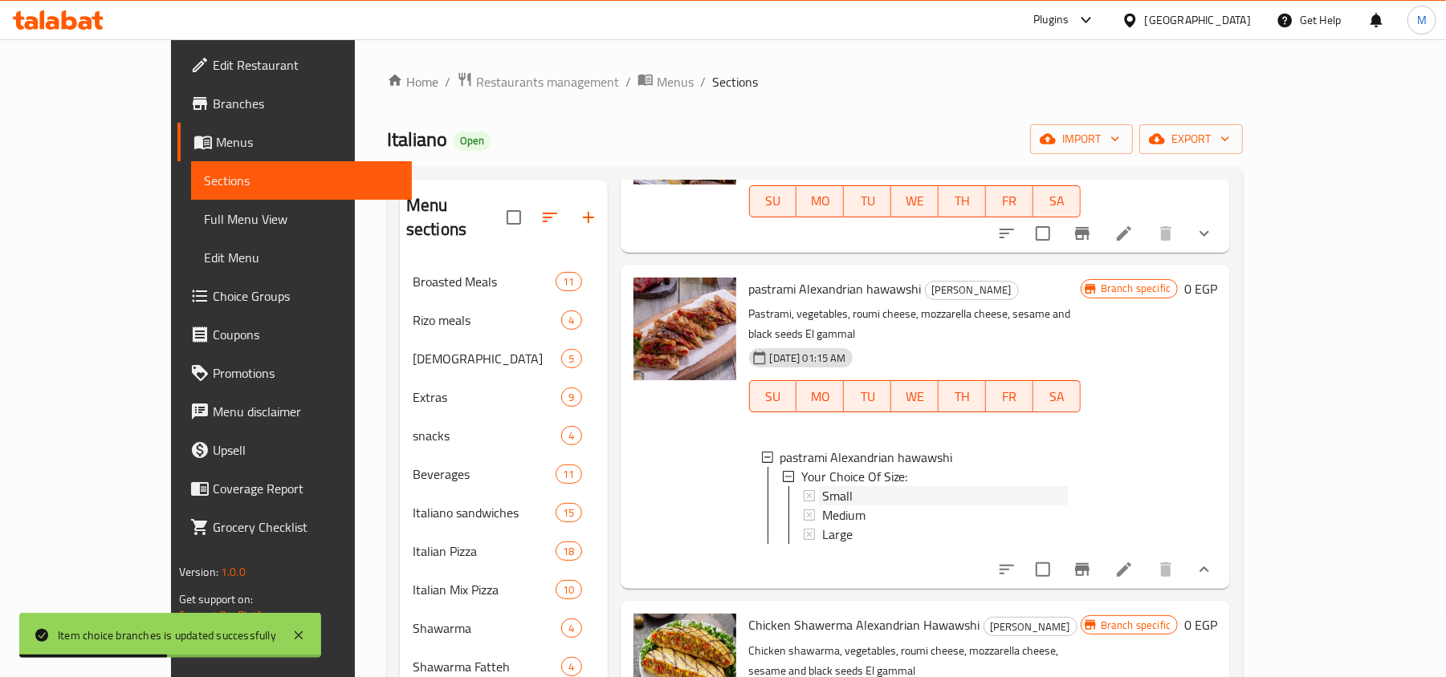
click at [822, 486] on span "Small" at bounding box center [837, 495] width 30 height 19
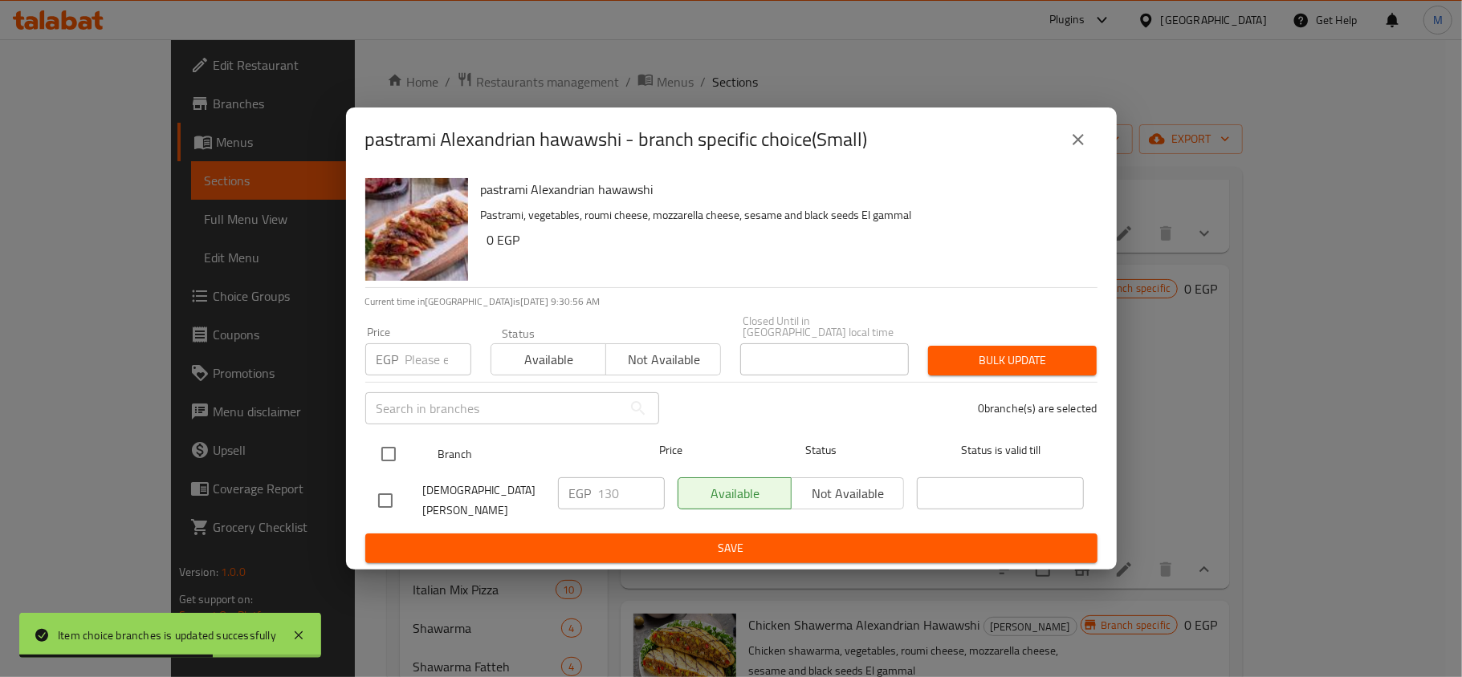
click at [389, 451] on input "checkbox" at bounding box center [389, 454] width 34 height 34
checkbox input "true"
click at [422, 371] on input "number" at bounding box center [438, 360] width 66 height 32
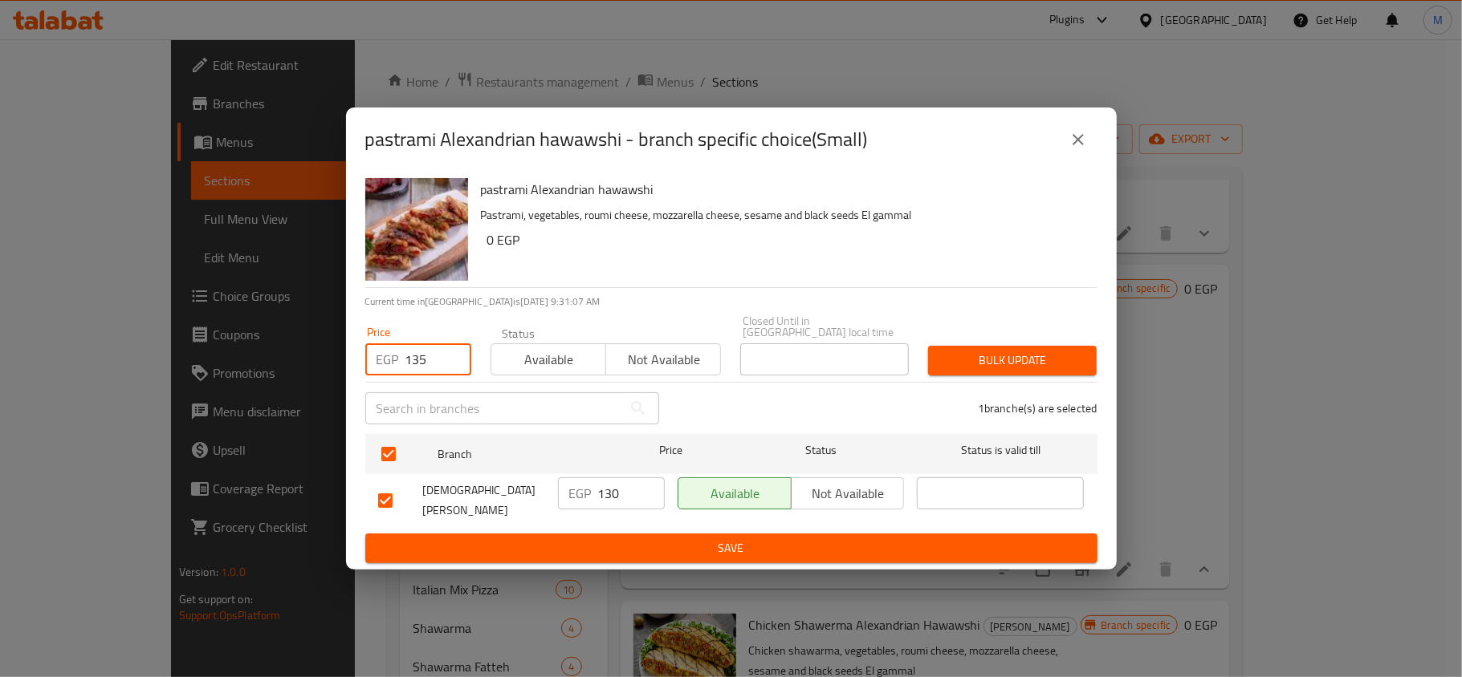
type input "135"
click at [1006, 358] on span "Bulk update" at bounding box center [1012, 361] width 143 height 20
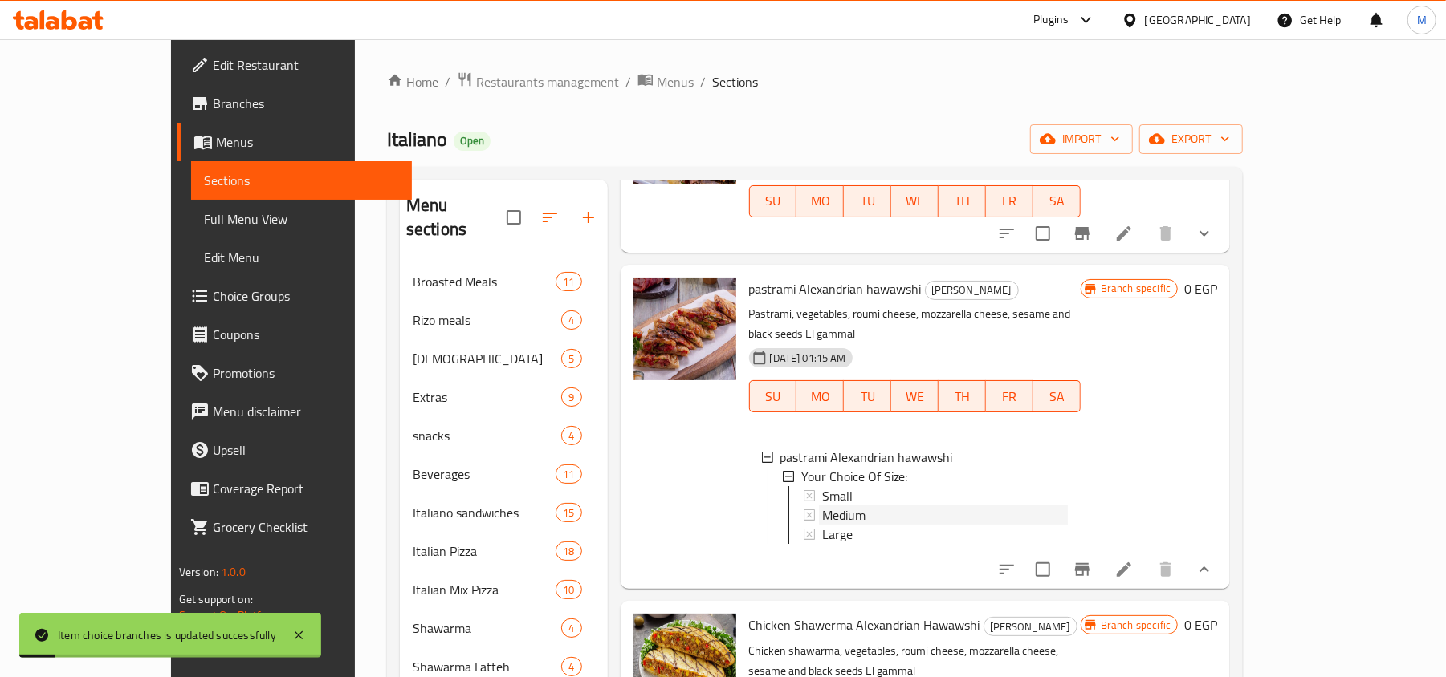
click at [827, 506] on div "Medium" at bounding box center [945, 515] width 246 height 19
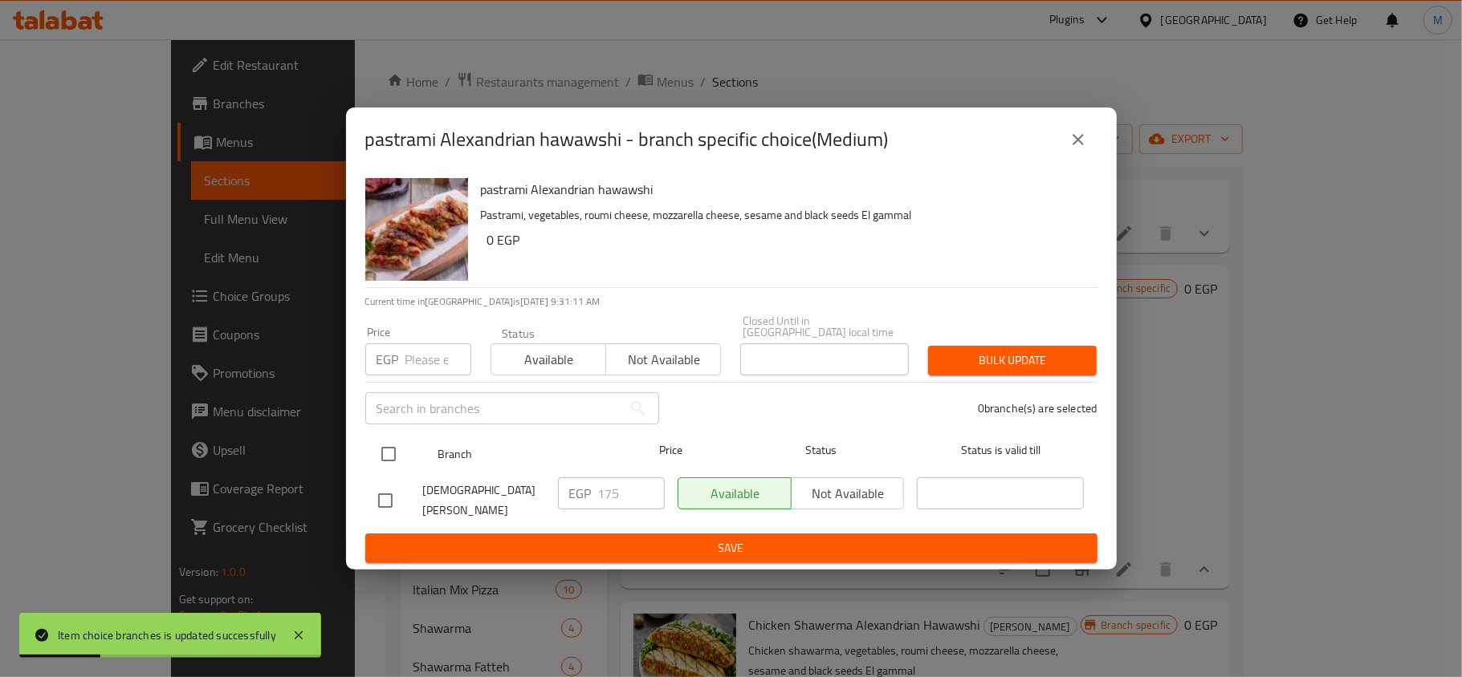
click at [376, 446] on input "checkbox" at bounding box center [389, 454] width 34 height 34
checkbox input "true"
click at [405, 376] on div "Price EGP Price" at bounding box center [418, 351] width 125 height 68
click at [414, 357] on input "number" at bounding box center [438, 360] width 66 height 32
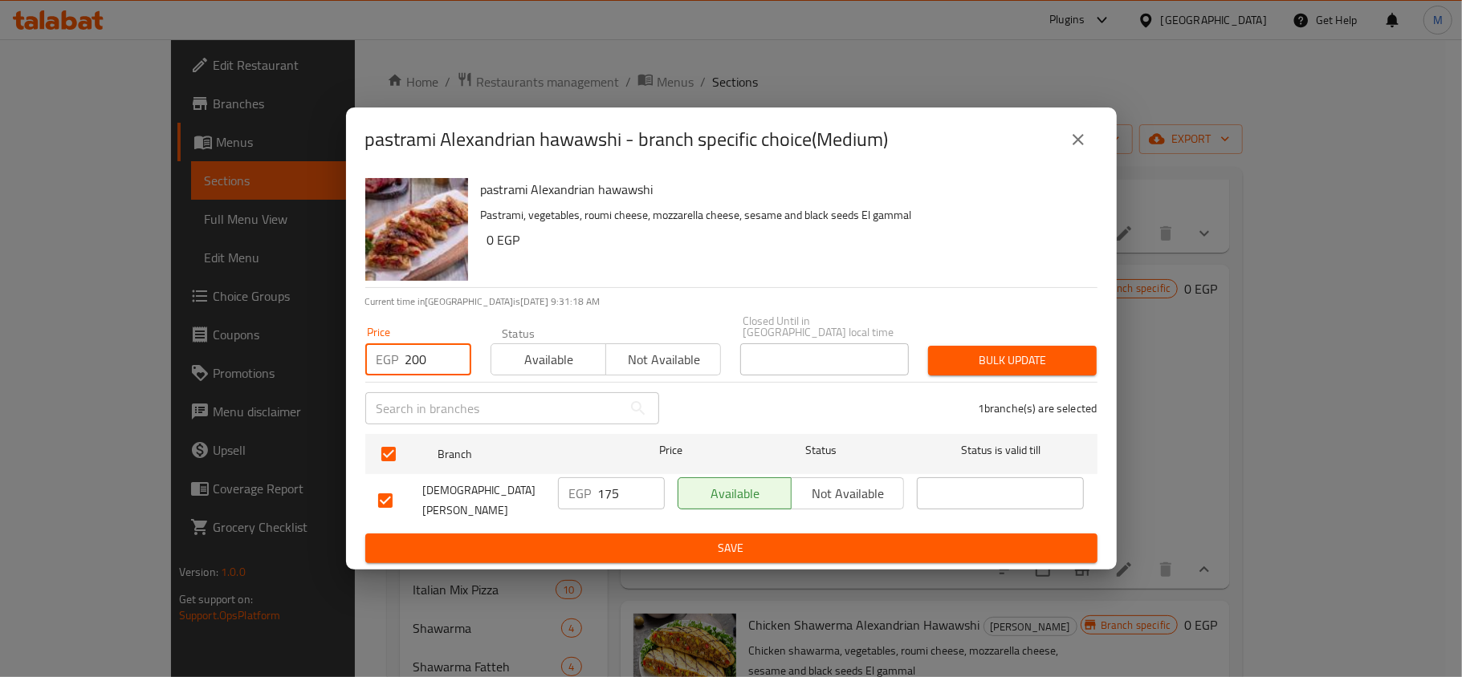
type input "200"
drag, startPoint x: 961, startPoint y: 355, endPoint x: 862, endPoint y: 380, distance: 102.0
click at [962, 355] on span "Bulk update" at bounding box center [1012, 361] width 143 height 20
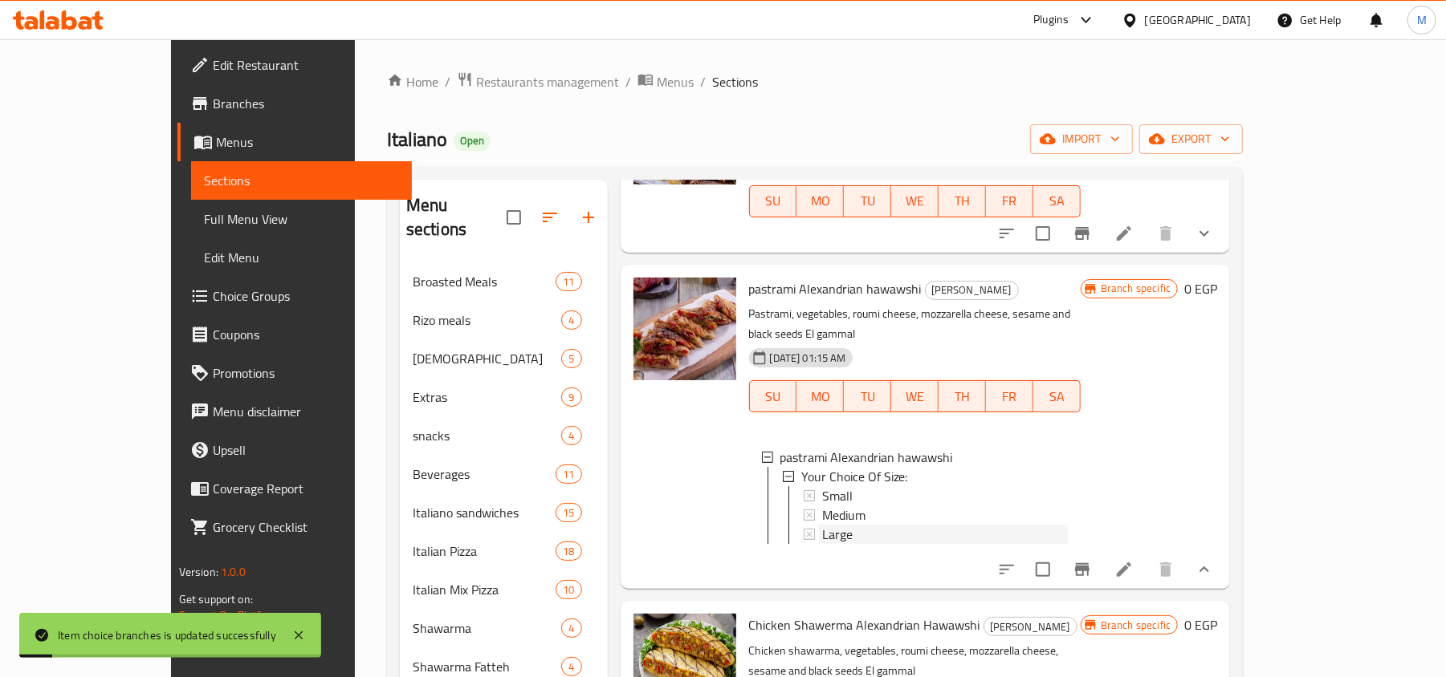
click at [822, 525] on span "Large" at bounding box center [837, 534] width 30 height 19
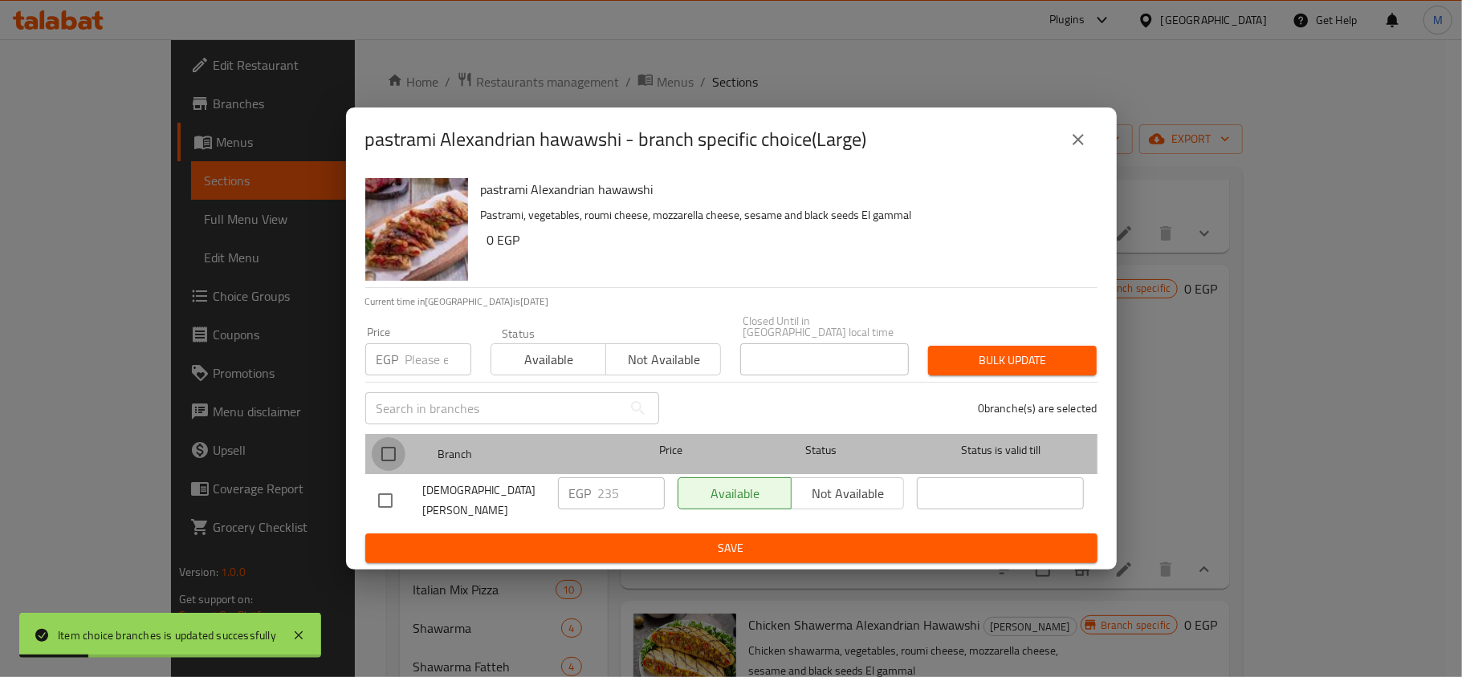
click at [396, 454] on input "checkbox" at bounding box center [389, 454] width 34 height 34
checkbox input "true"
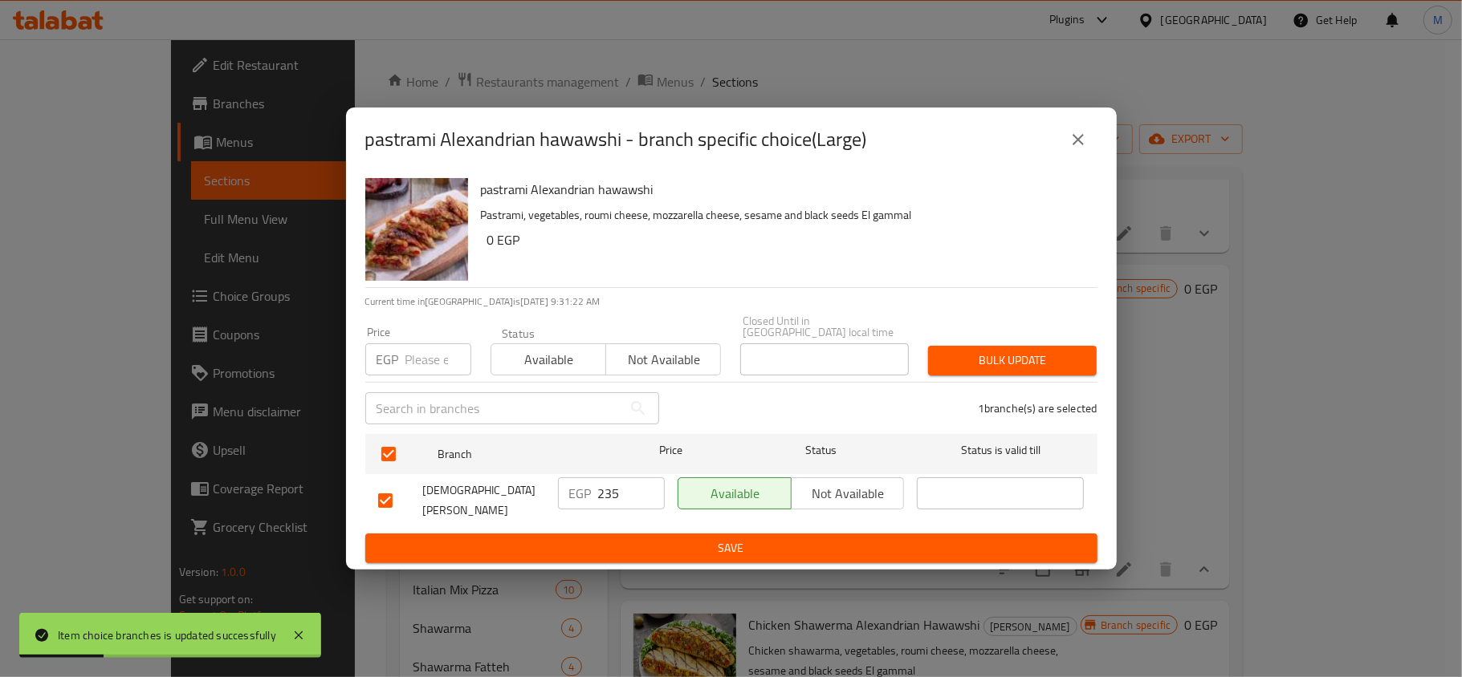
click at [418, 358] on input "number" at bounding box center [438, 360] width 66 height 32
type input "270"
click at [1047, 364] on span "Bulk update" at bounding box center [1012, 361] width 143 height 20
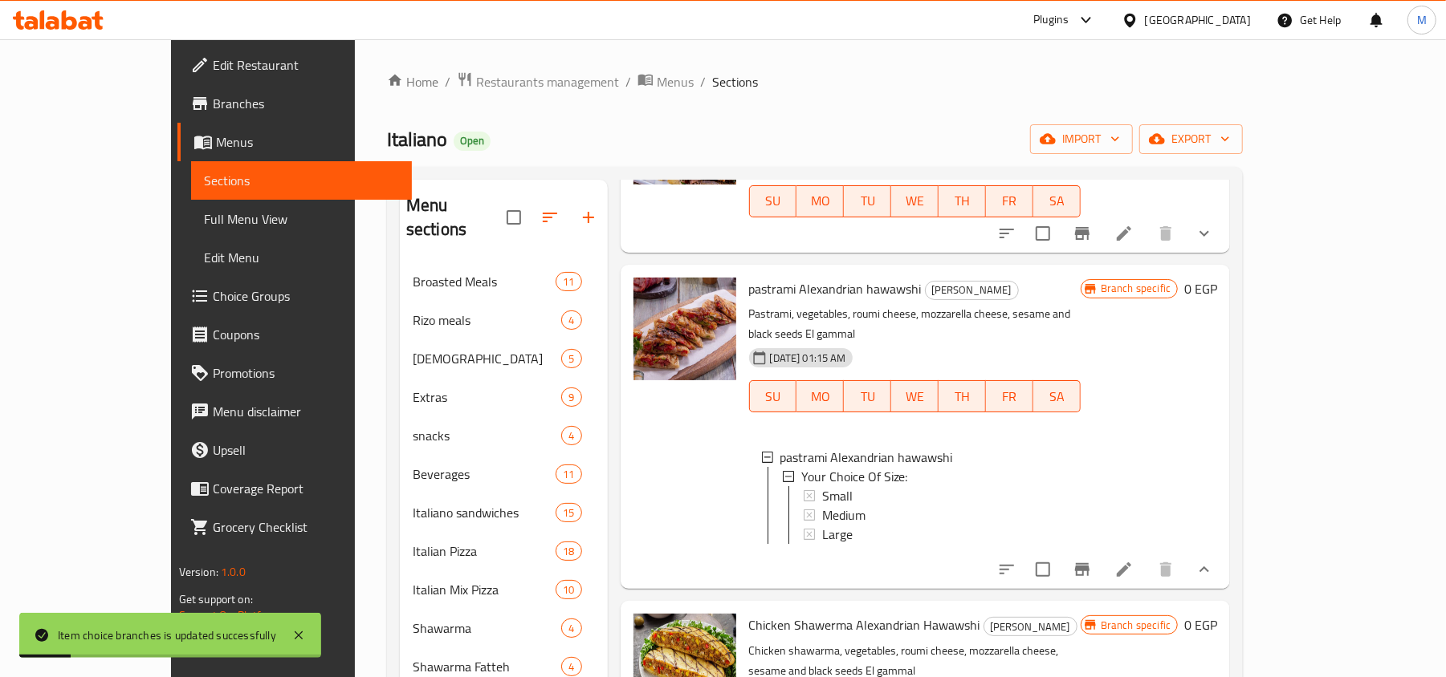
click at [1214, 560] on icon "show more" at bounding box center [1203, 569] width 19 height 19
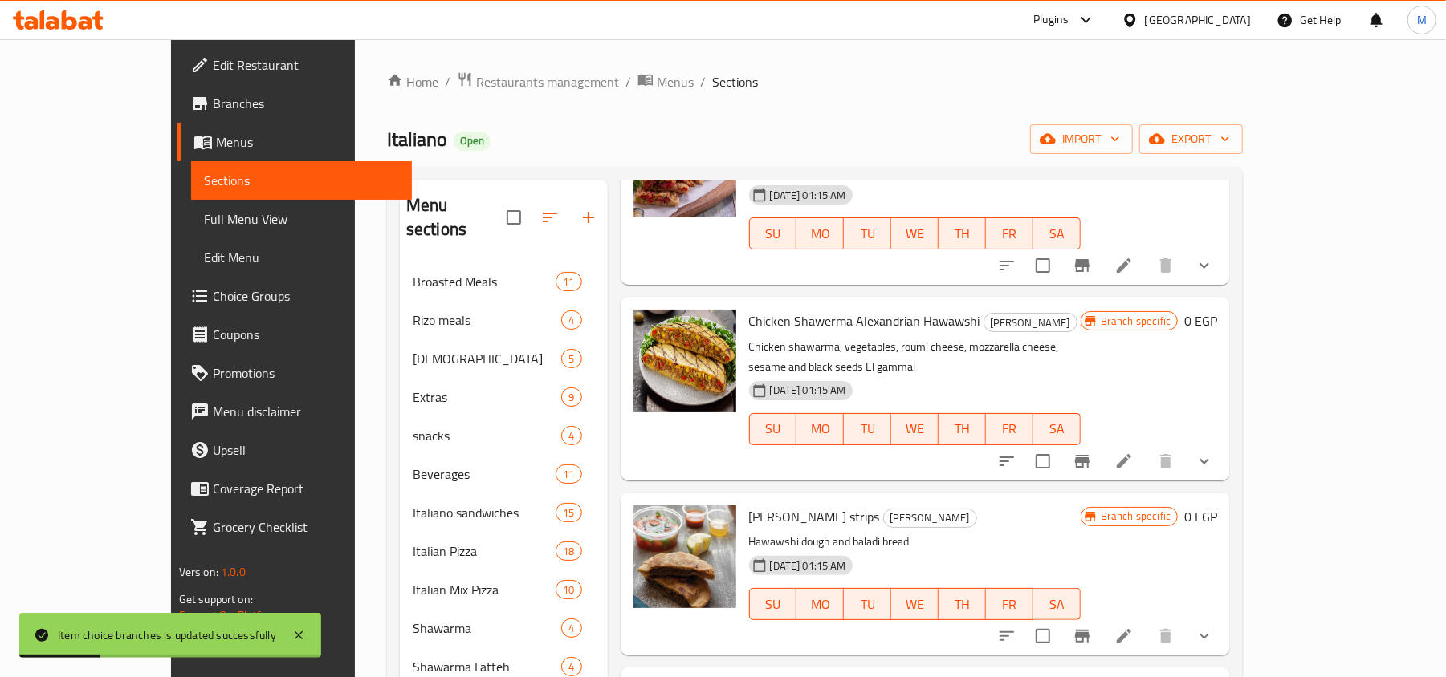
scroll to position [963, 0]
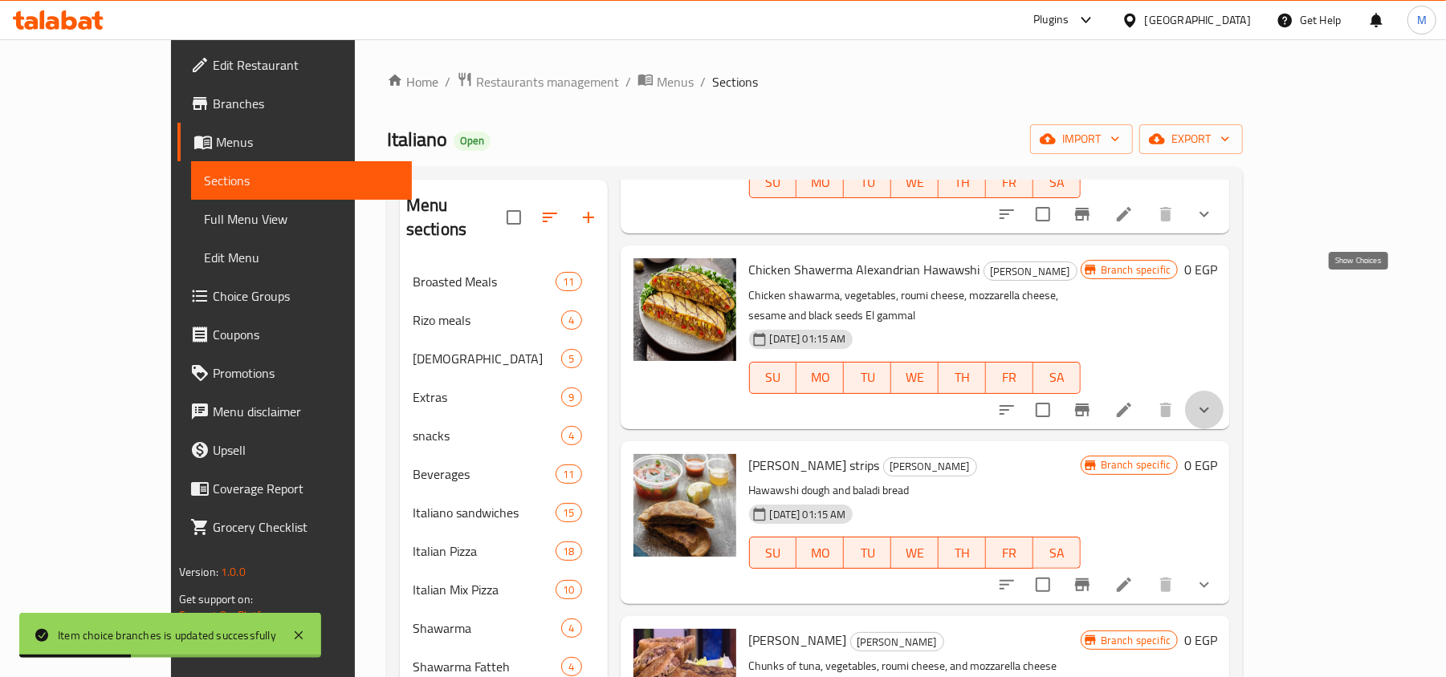
click at [1214, 401] on icon "show more" at bounding box center [1203, 410] width 19 height 19
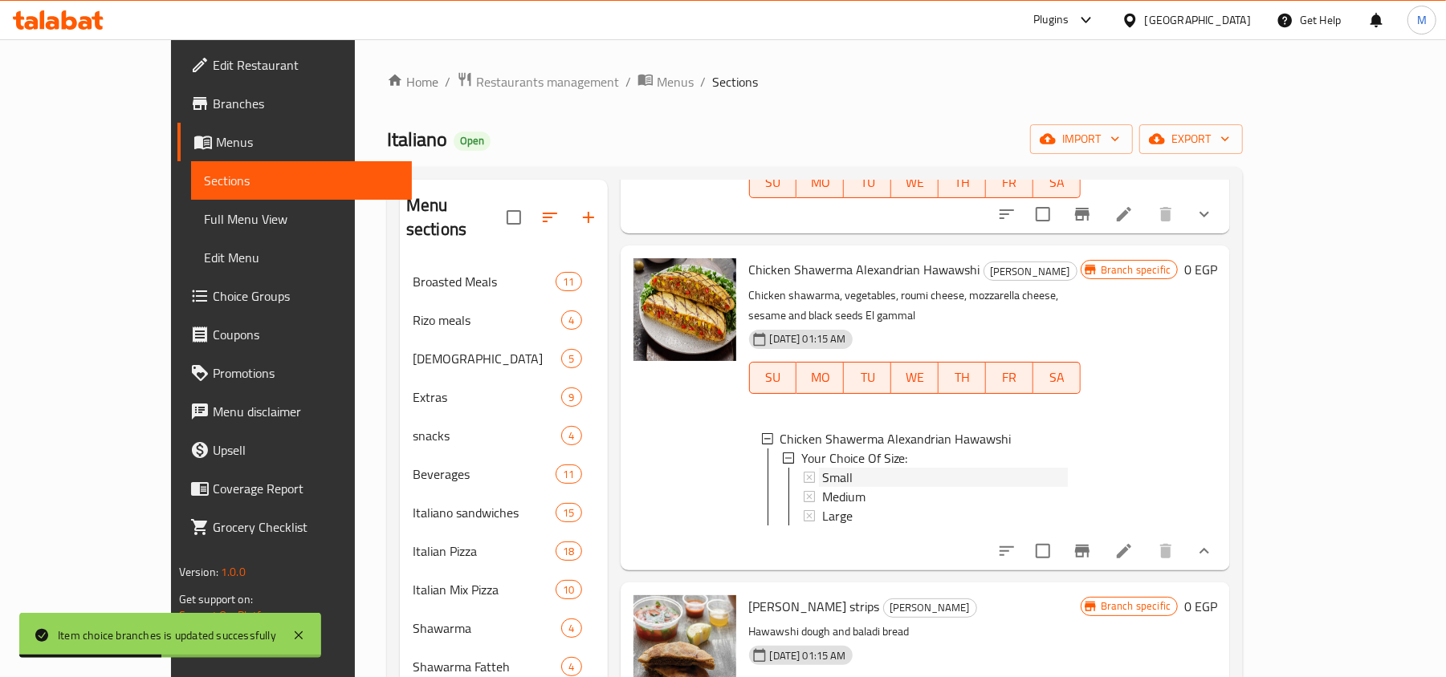
click at [841, 468] on div "Small" at bounding box center [945, 477] width 246 height 19
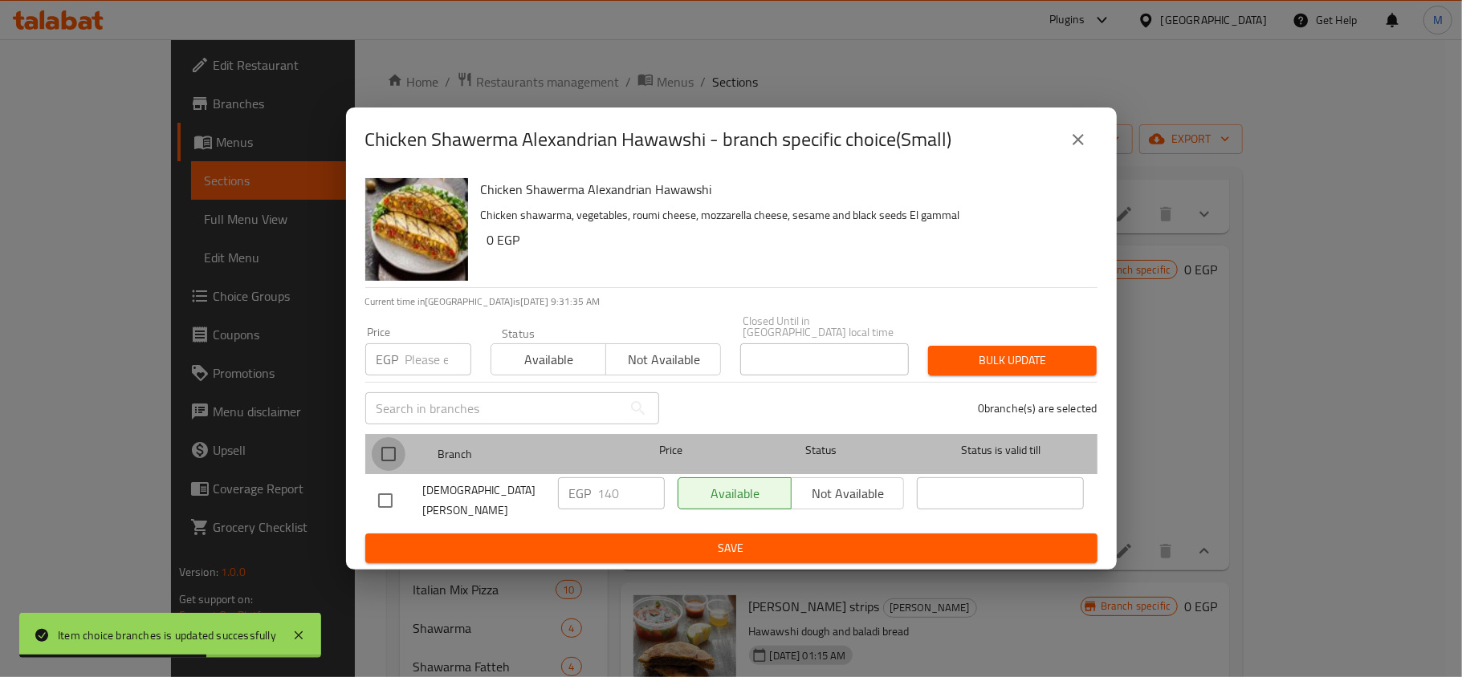
click at [392, 448] on input "checkbox" at bounding box center [389, 454] width 34 height 34
checkbox input "true"
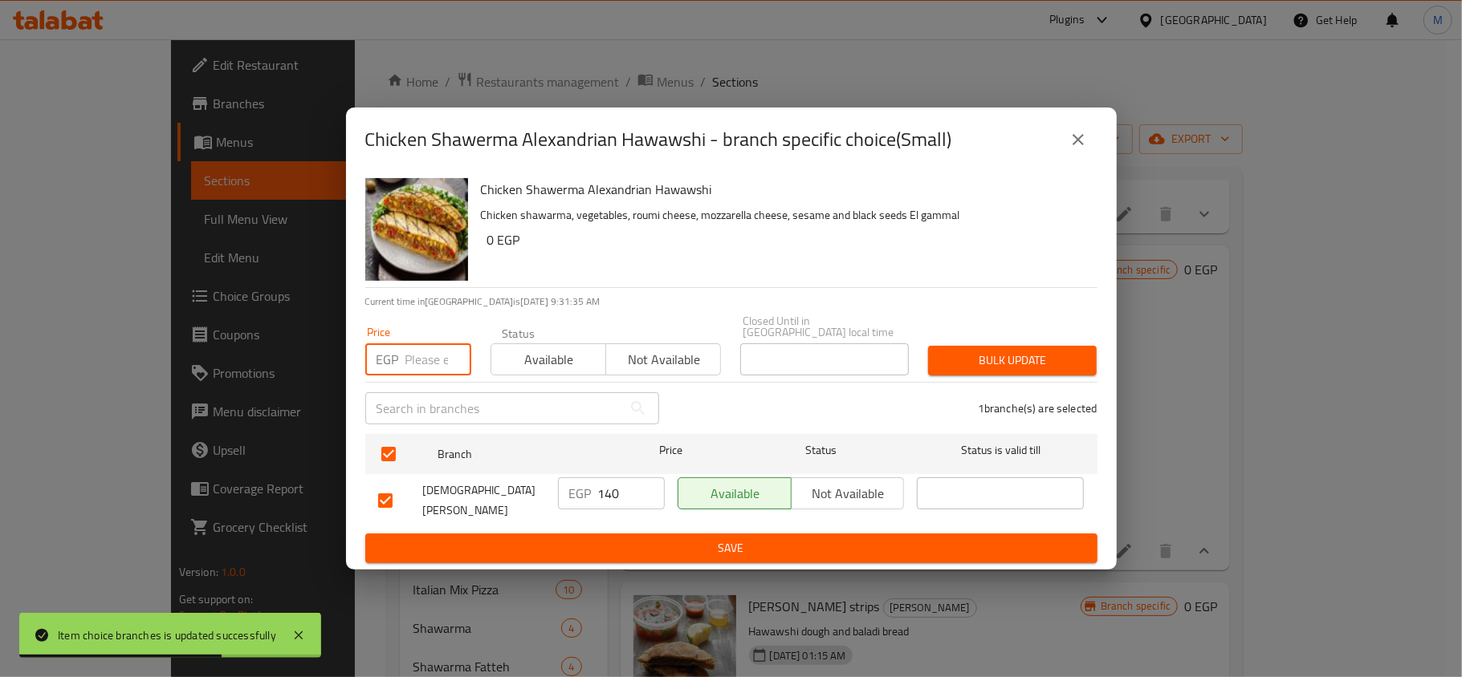
click at [437, 356] on input "number" at bounding box center [438, 360] width 66 height 32
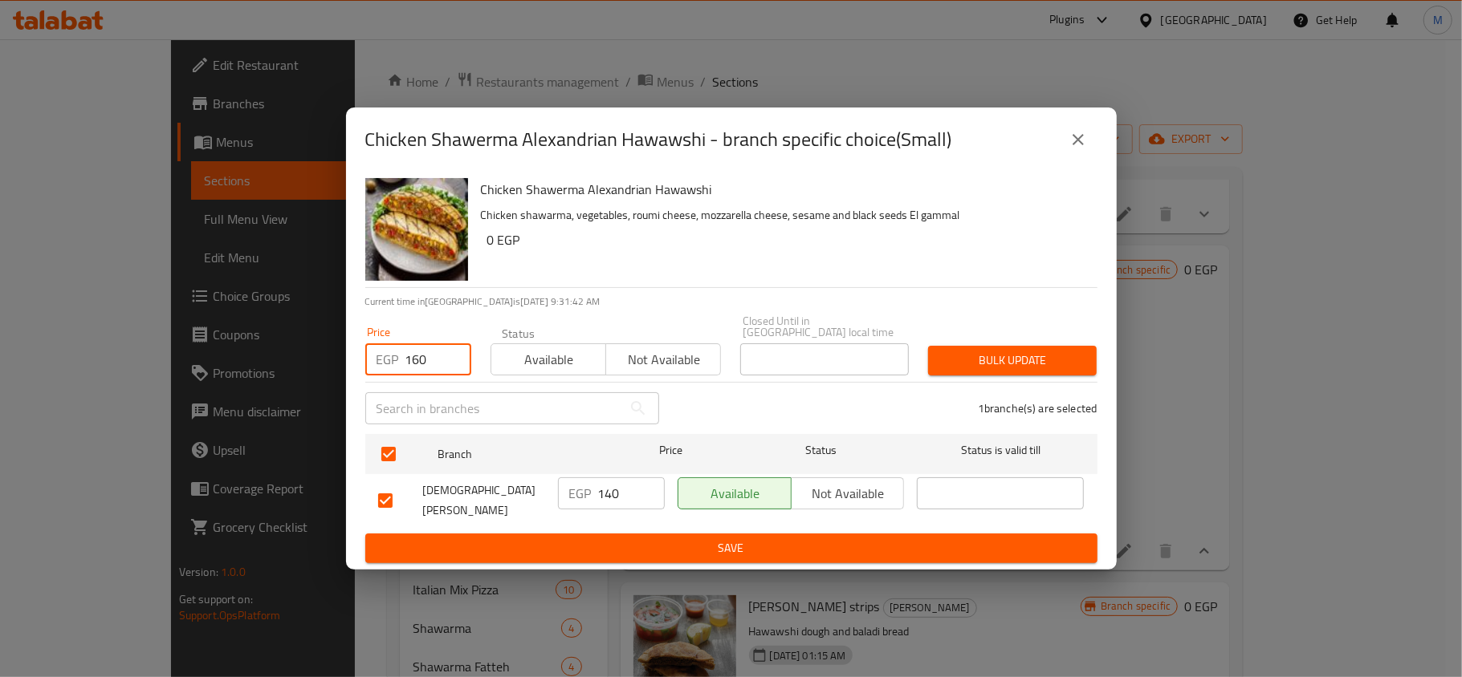
type input "160"
click at [1042, 357] on span "Bulk update" at bounding box center [1012, 361] width 143 height 20
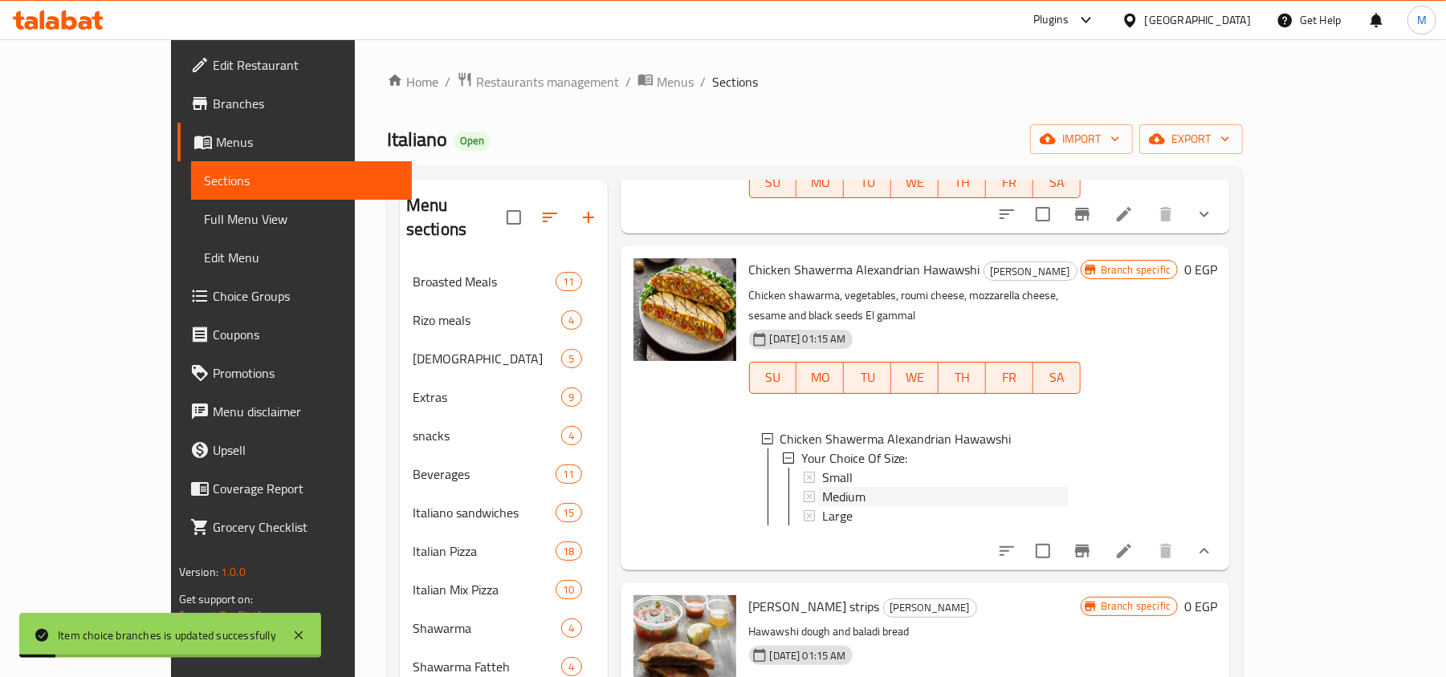
click at [856, 487] on div "Medium" at bounding box center [945, 496] width 246 height 19
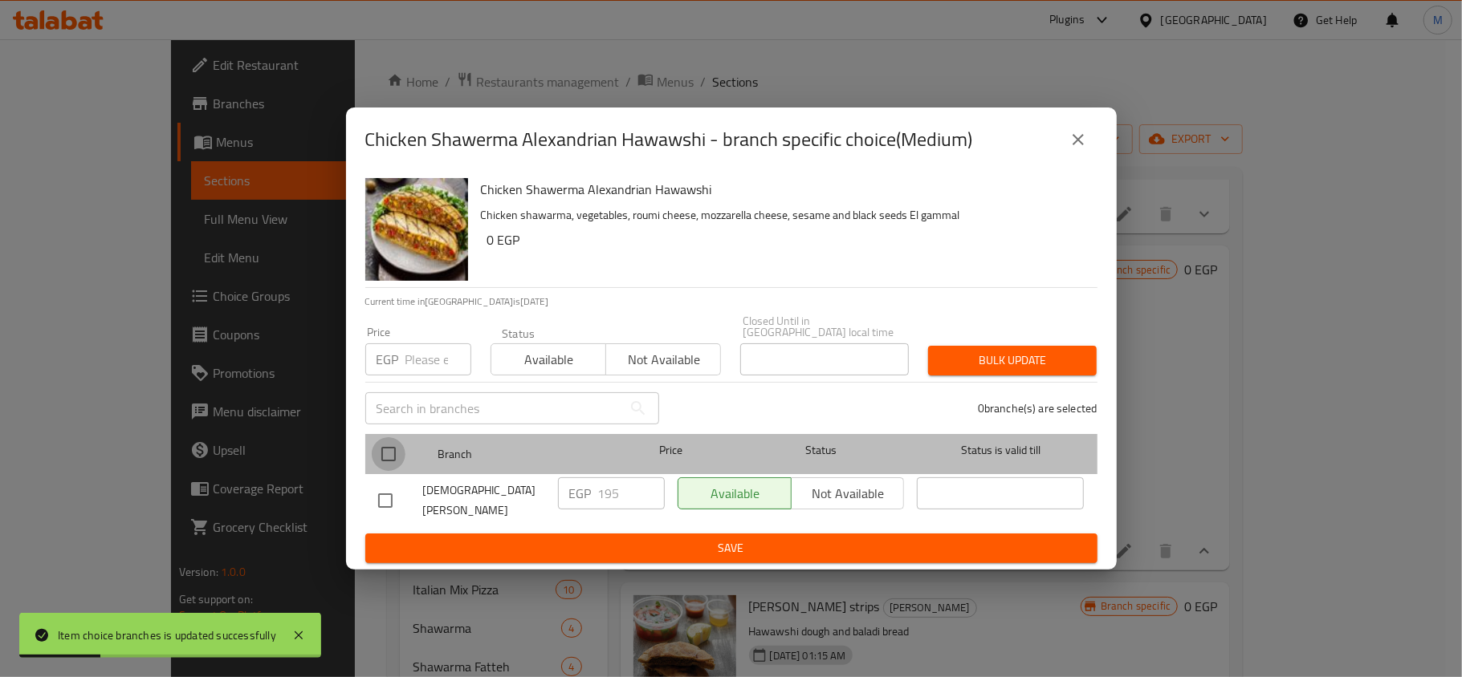
click at [389, 446] on input "checkbox" at bounding box center [389, 454] width 34 height 34
checkbox input "true"
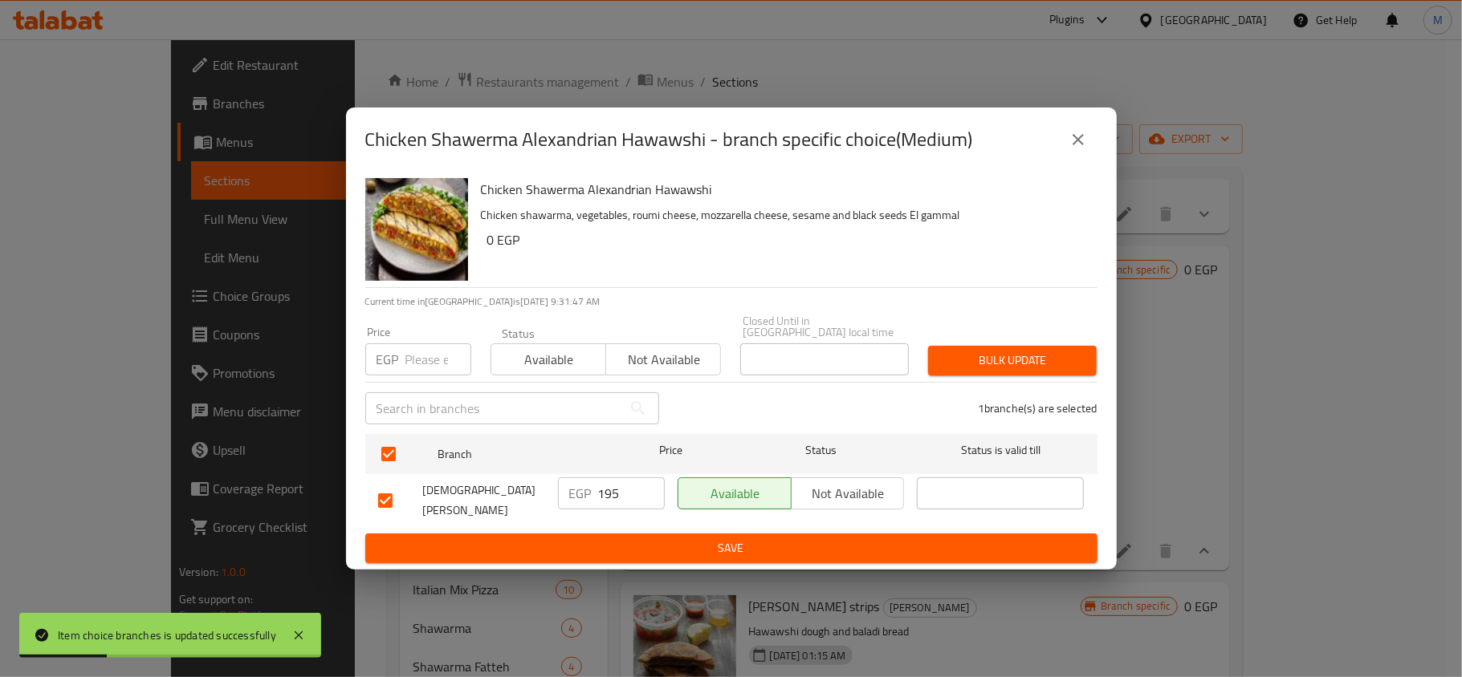
click at [421, 344] on input "number" at bounding box center [438, 360] width 66 height 32
type input "240"
click at [995, 355] on span "Bulk update" at bounding box center [1012, 361] width 143 height 20
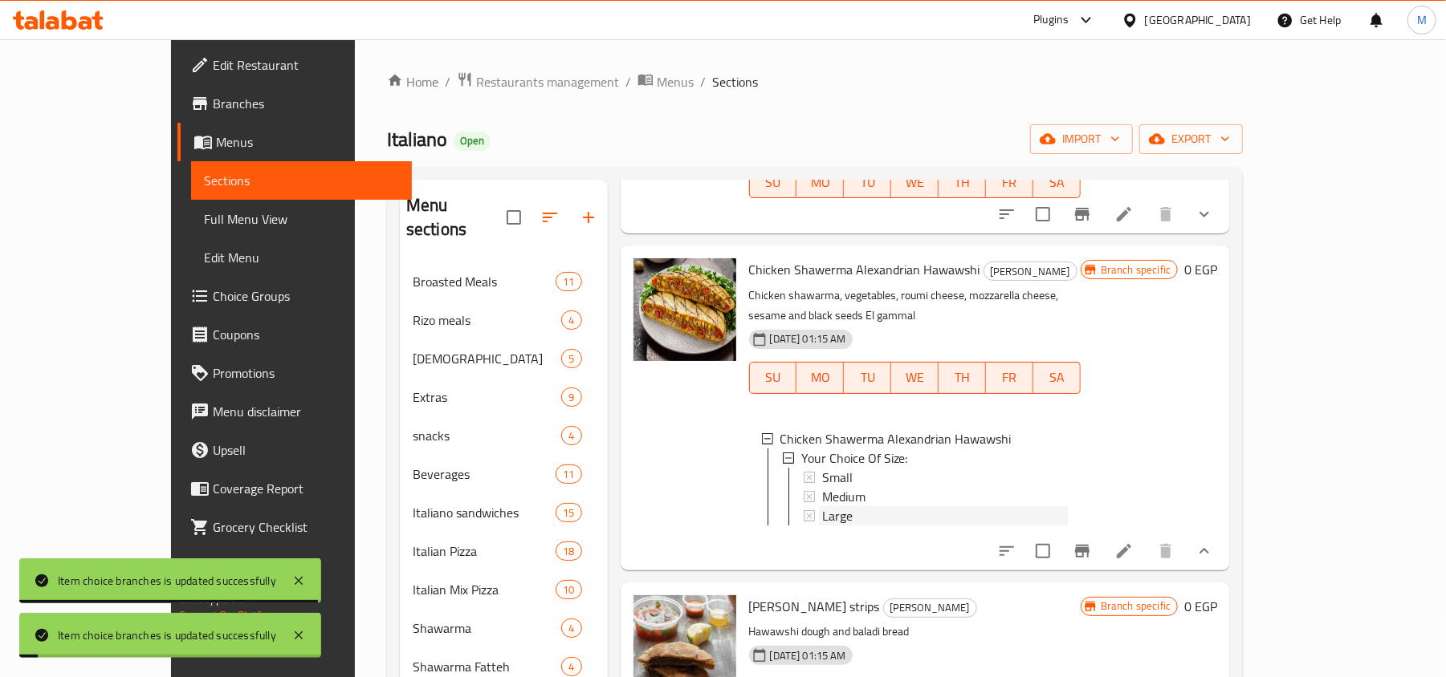
click at [822, 506] on span "Large" at bounding box center [837, 515] width 30 height 19
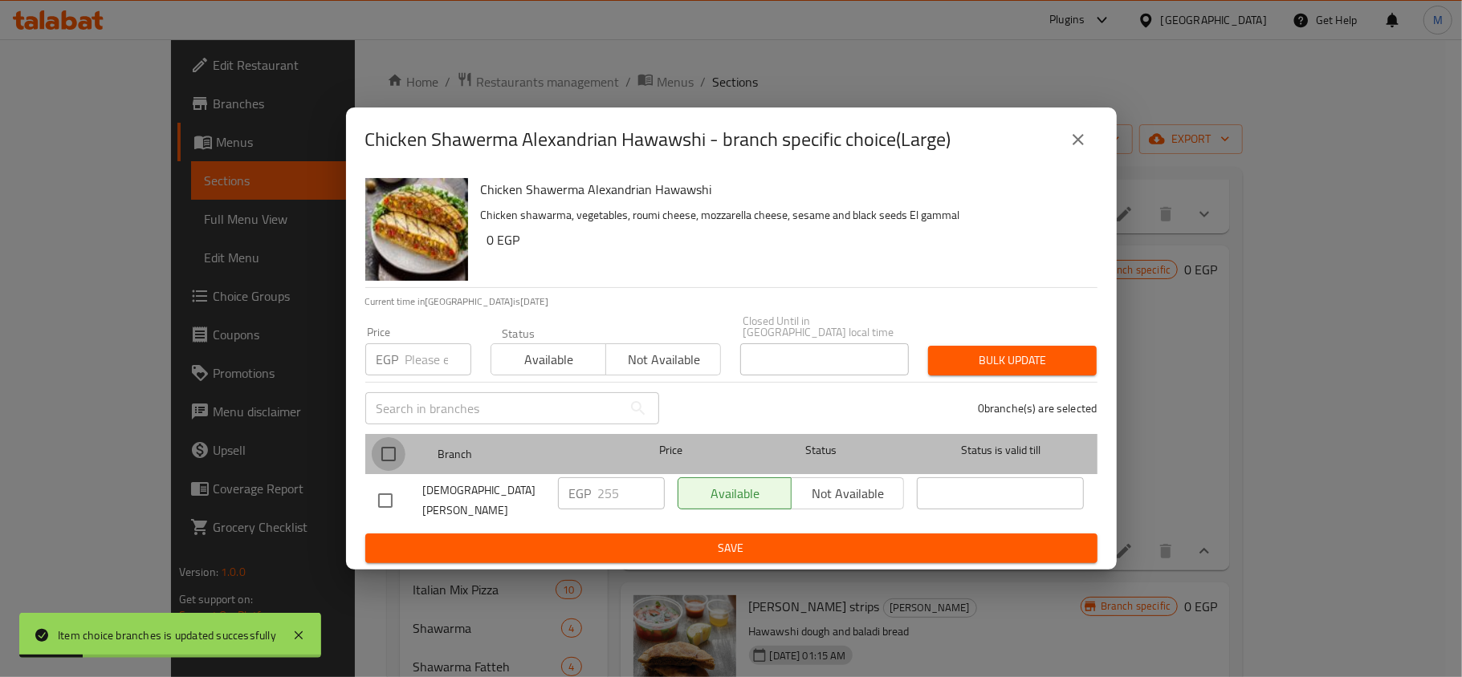
click at [376, 451] on input "checkbox" at bounding box center [389, 454] width 34 height 34
checkbox input "true"
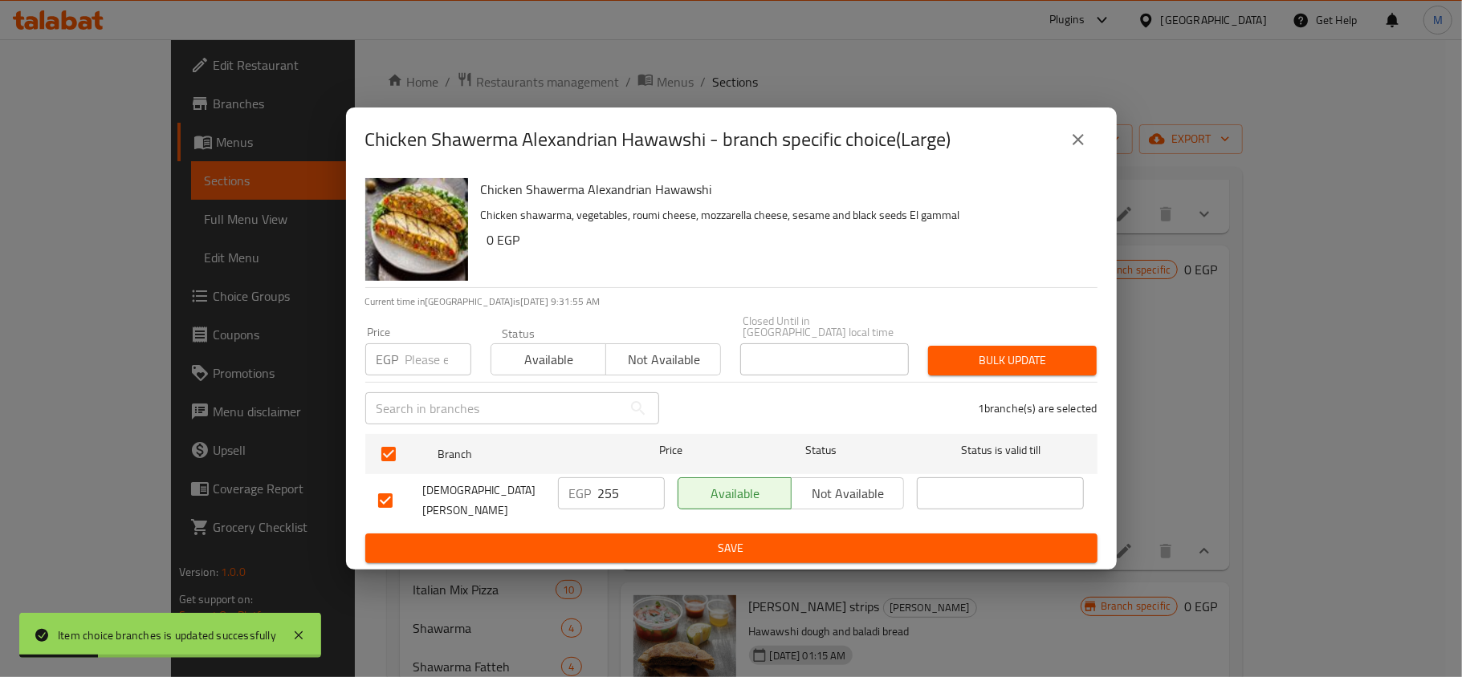
click at [419, 351] on input "number" at bounding box center [438, 360] width 66 height 32
type input "300"
click at [1026, 368] on span "Bulk update" at bounding box center [1012, 361] width 143 height 20
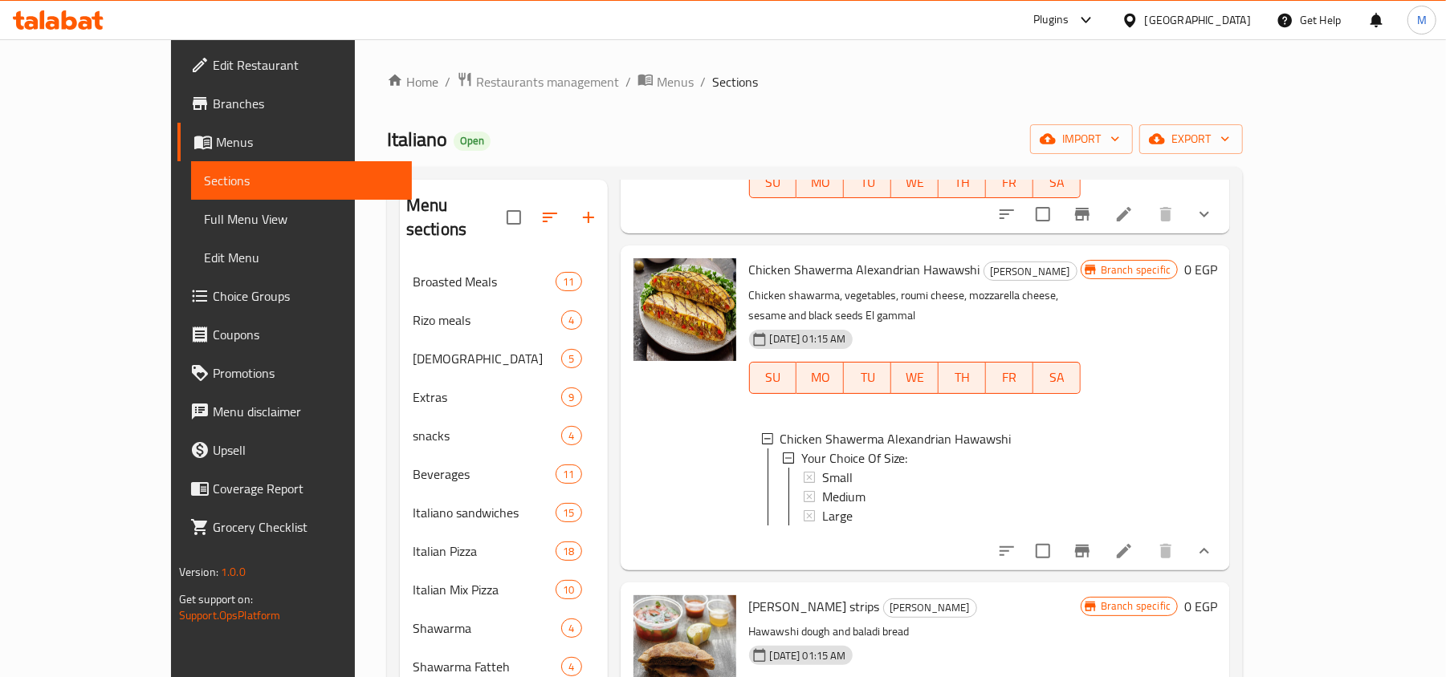
click at [826, 506] on div "Large" at bounding box center [945, 515] width 246 height 19
click at [1214, 542] on icon "show more" at bounding box center [1203, 551] width 19 height 19
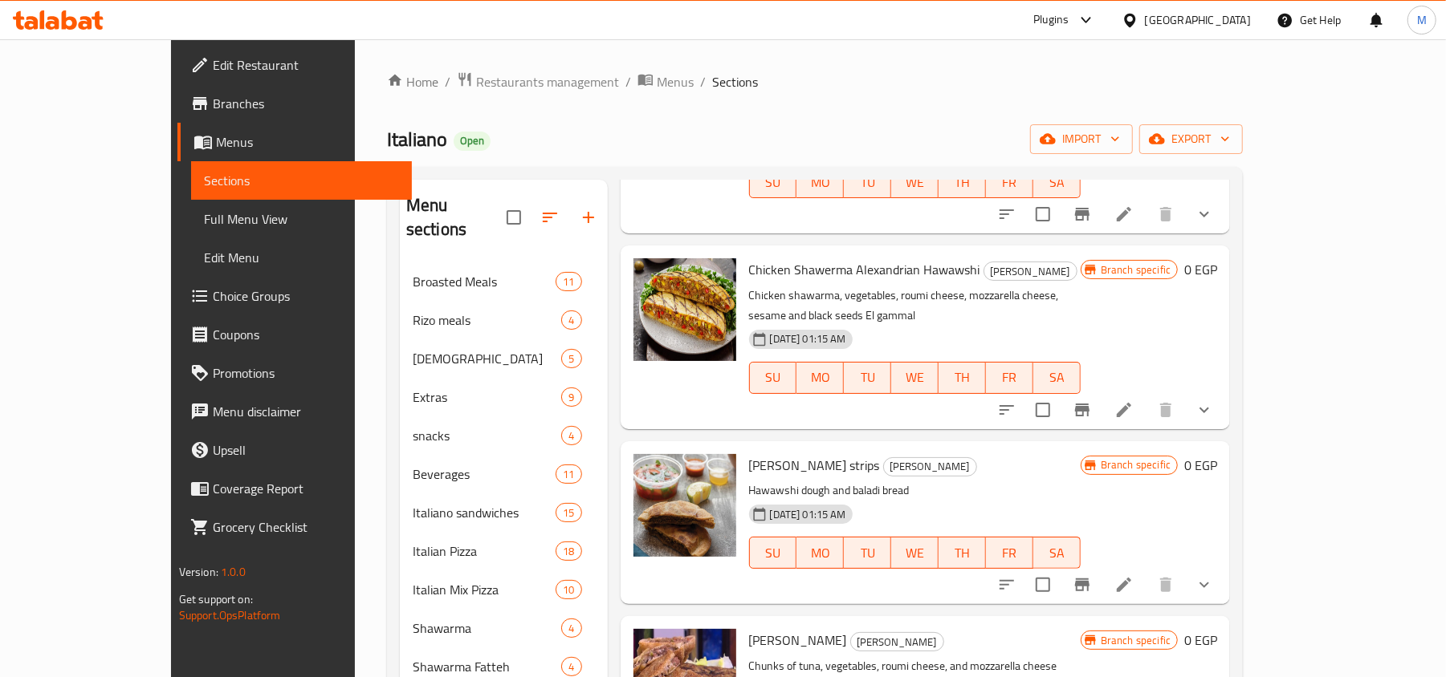
scroll to position [1070, 0]
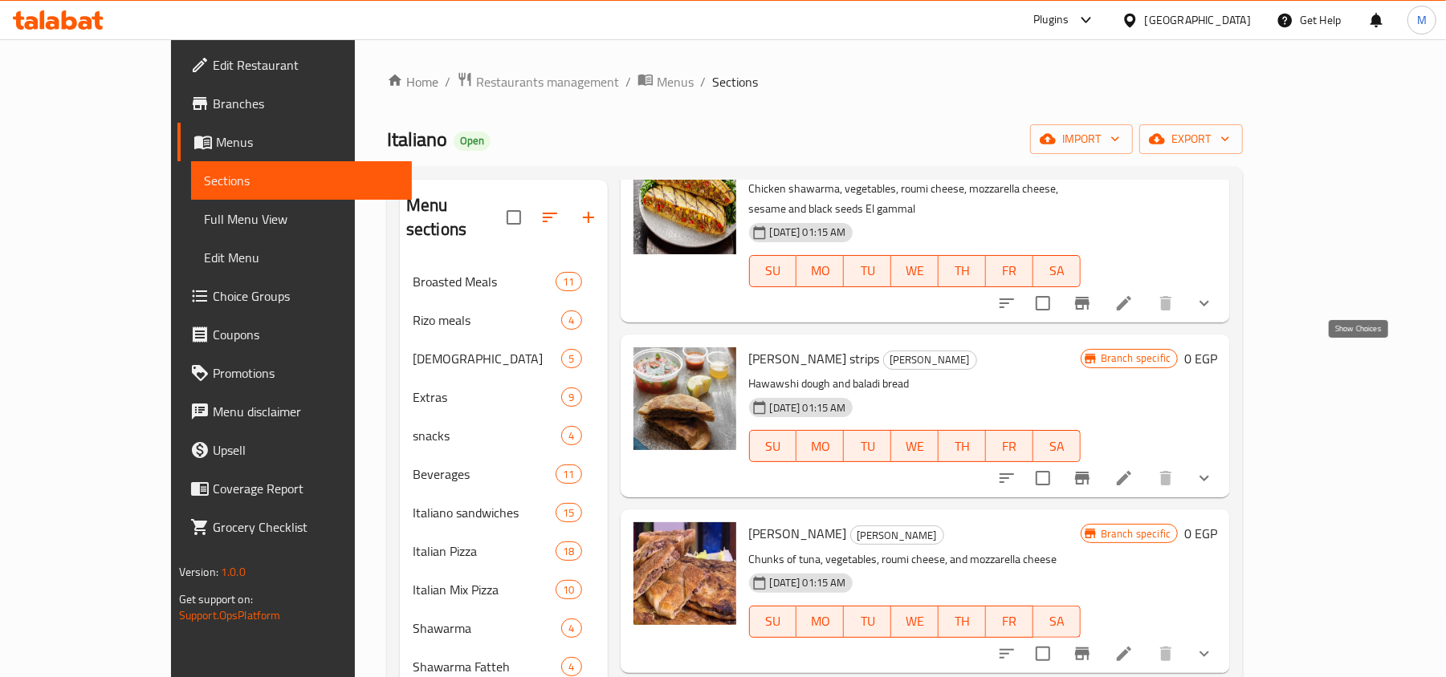
click at [1214, 469] on icon "show more" at bounding box center [1203, 478] width 19 height 19
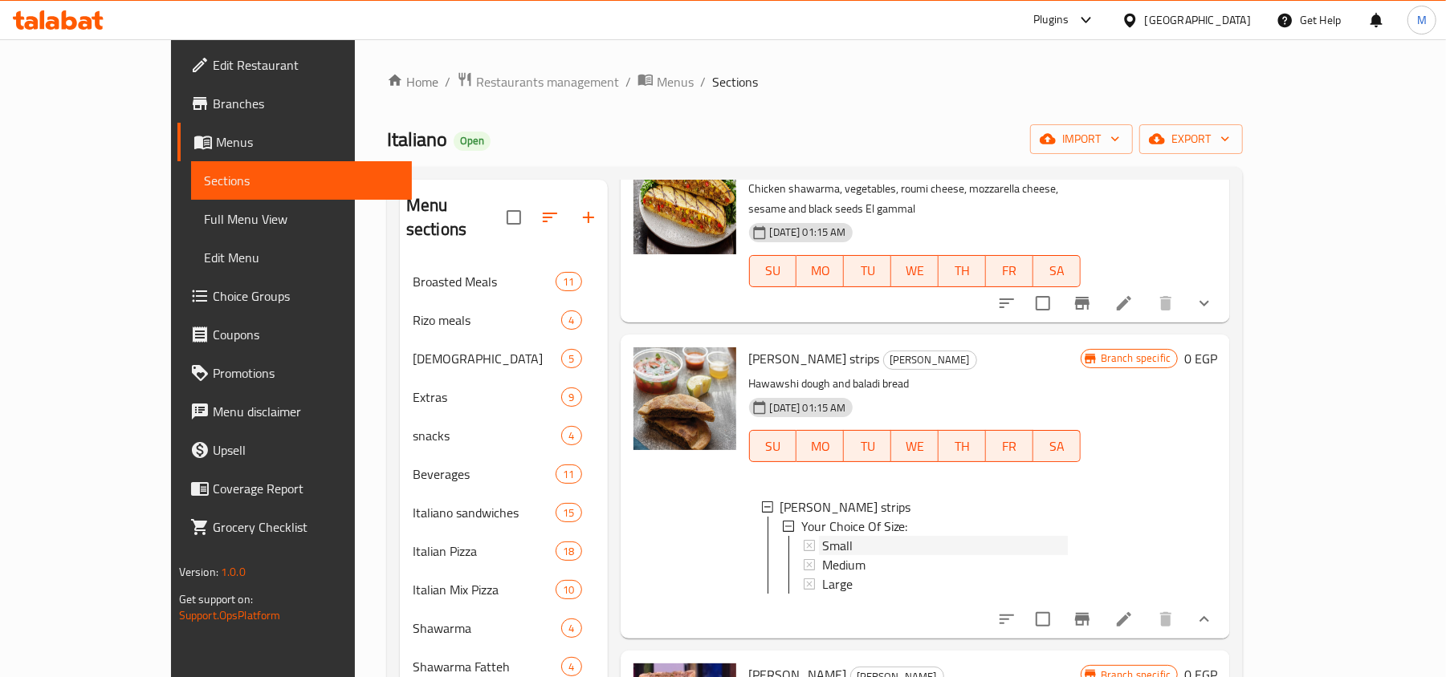
click at [822, 536] on div "Small" at bounding box center [945, 545] width 246 height 19
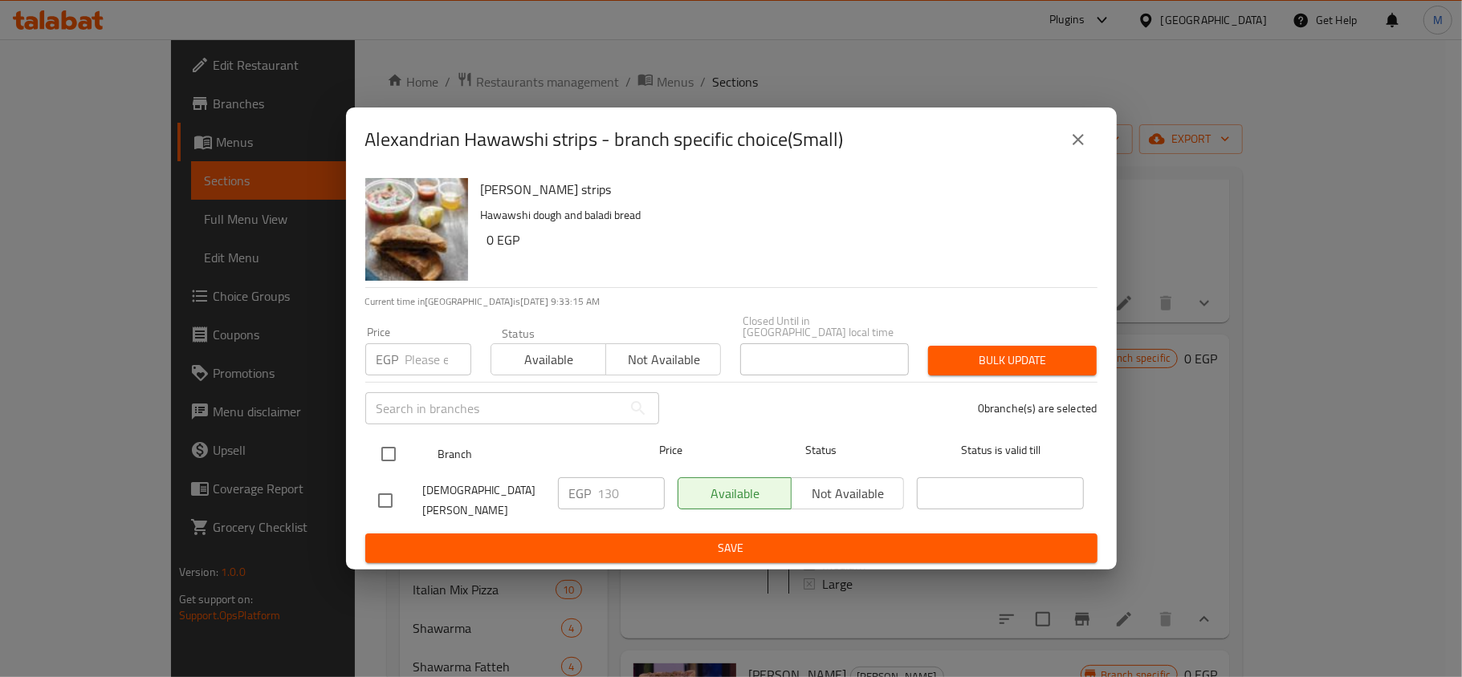
click at [390, 445] on input "checkbox" at bounding box center [389, 454] width 34 height 34
checkbox input "true"
click at [405, 363] on div "EGP Price" at bounding box center [418, 360] width 106 height 32
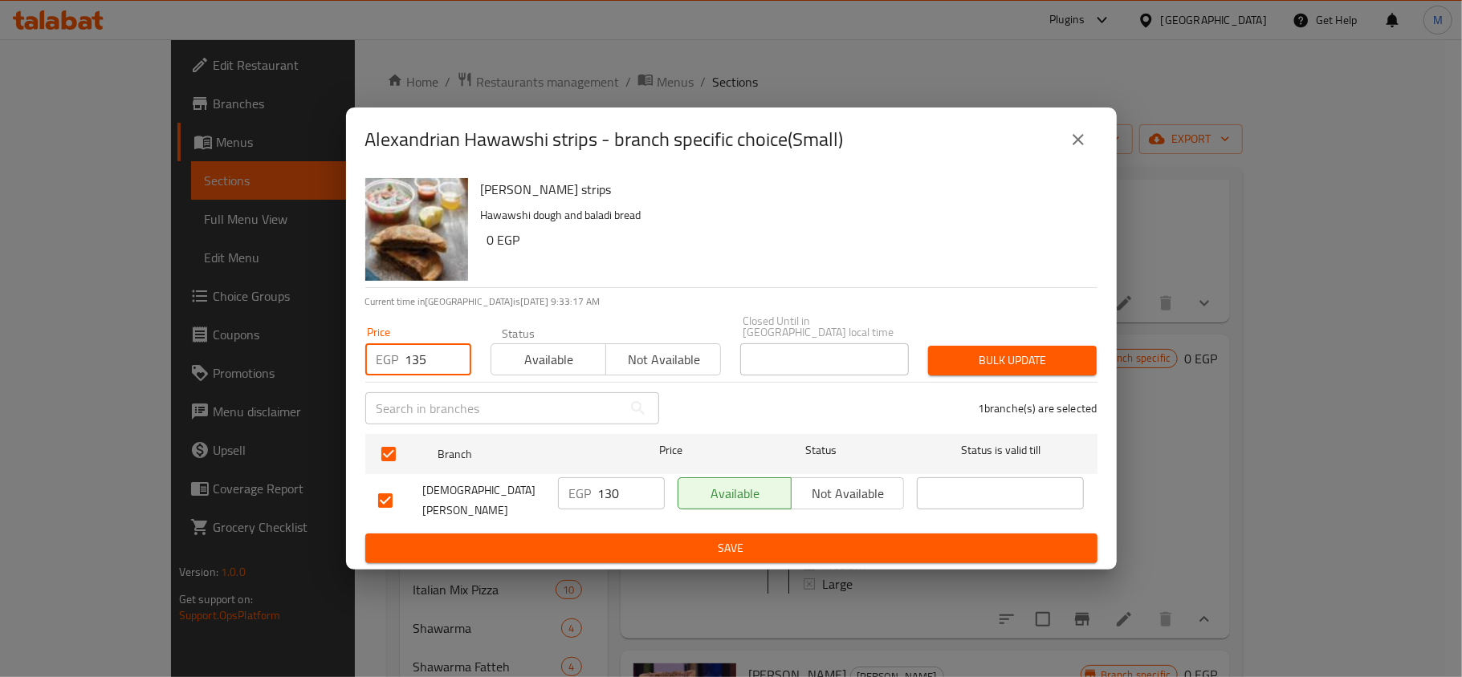
type input "135"
click at [1037, 370] on span "Bulk update" at bounding box center [1012, 361] width 143 height 20
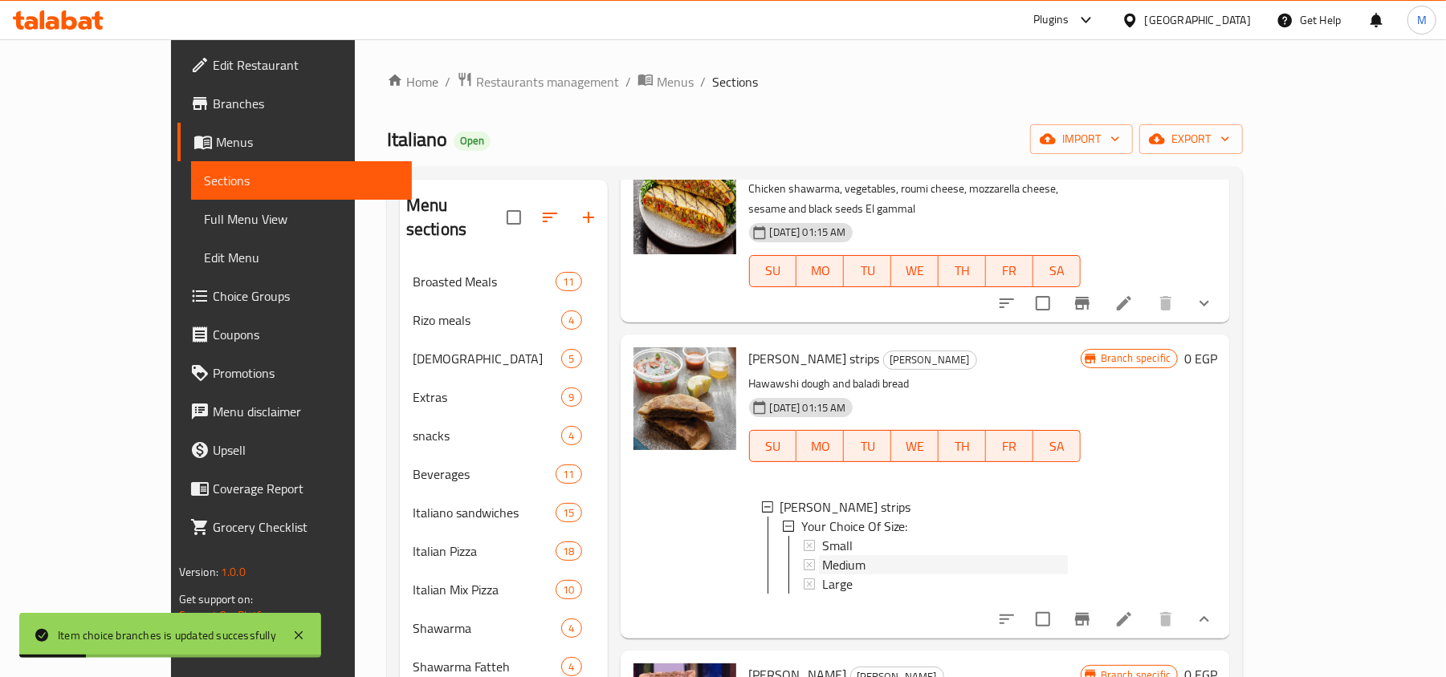
click at [840, 555] on div "Medium" at bounding box center [945, 564] width 246 height 19
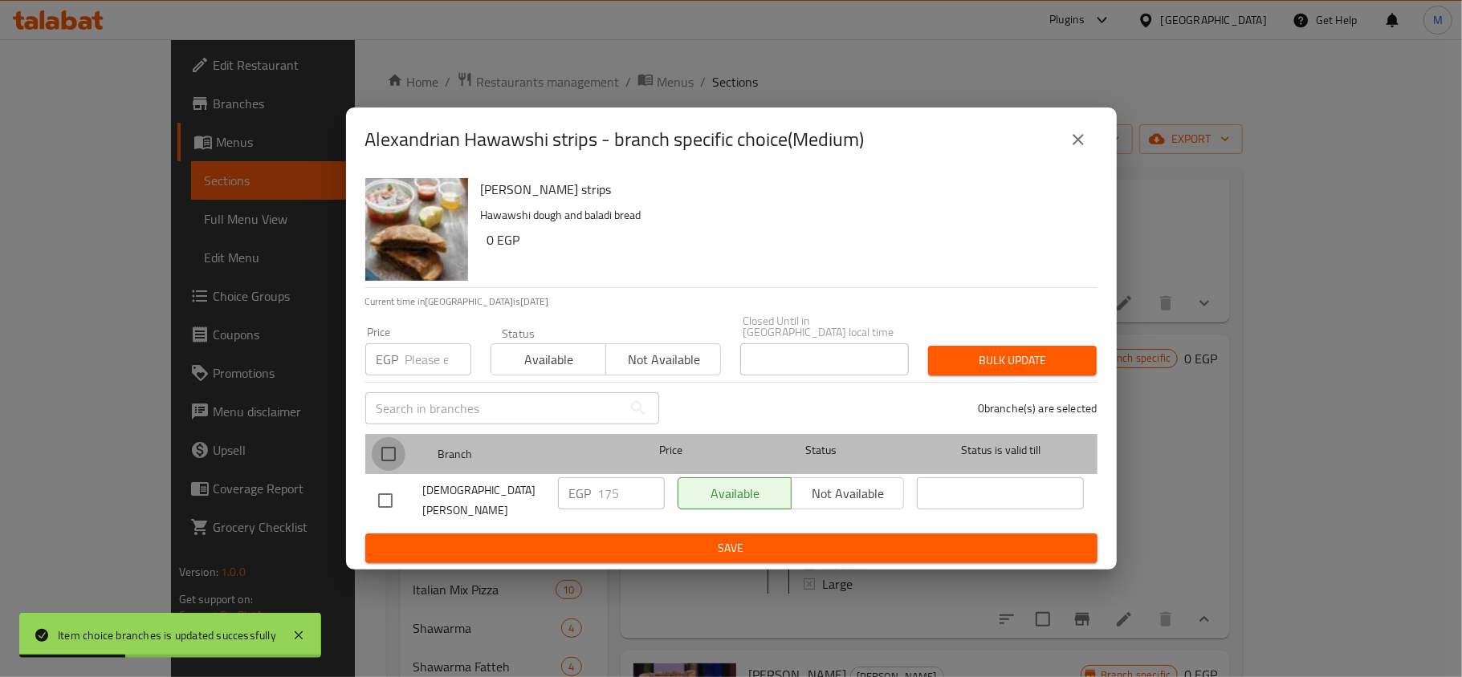
click at [392, 448] on input "checkbox" at bounding box center [389, 454] width 34 height 34
checkbox input "true"
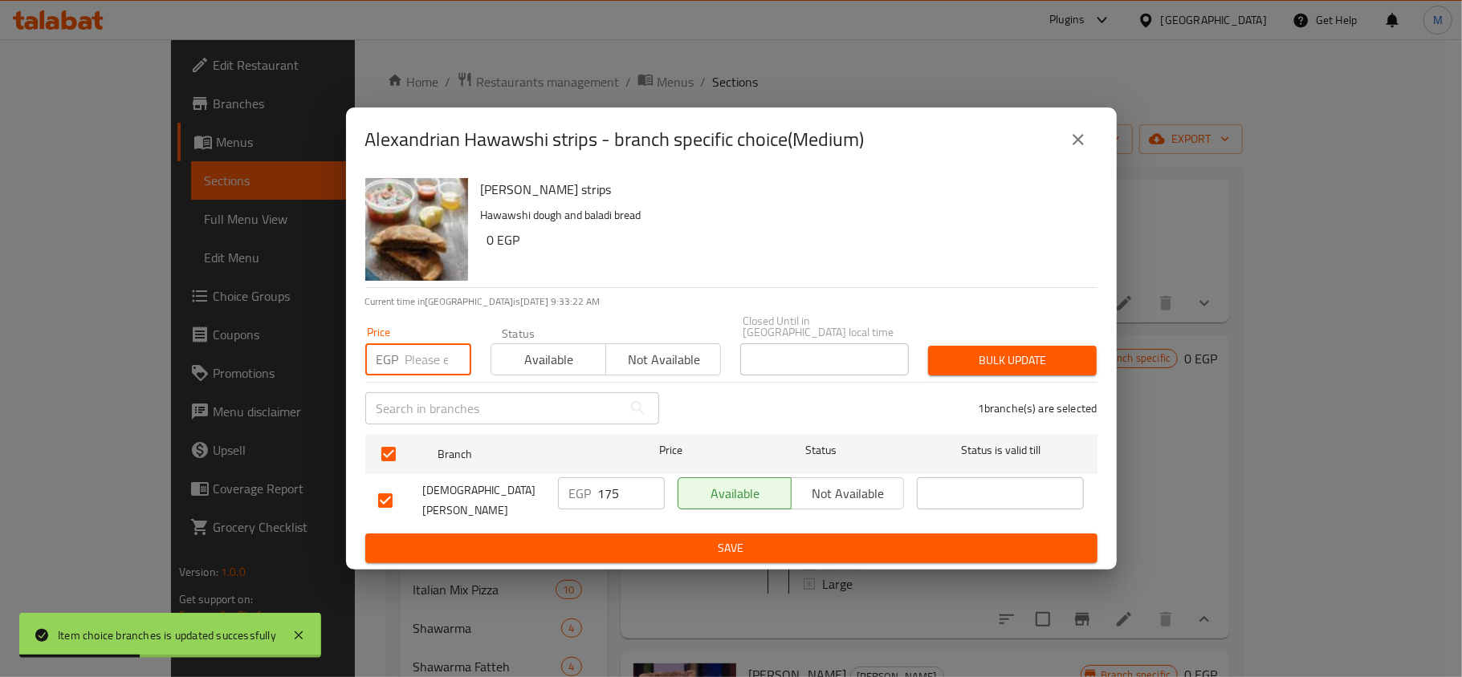
click at [417, 358] on input "number" at bounding box center [438, 360] width 66 height 32
type input "175"
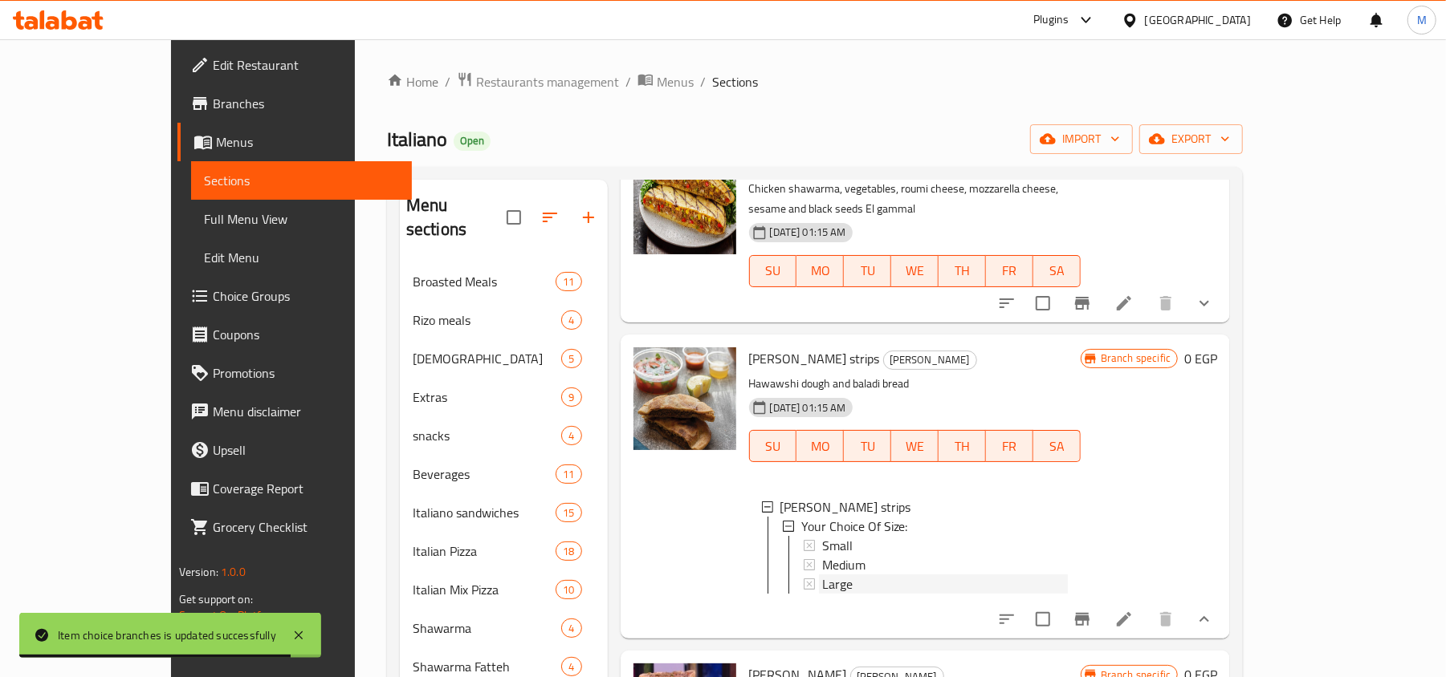
click at [828, 575] on div "Large" at bounding box center [945, 584] width 246 height 19
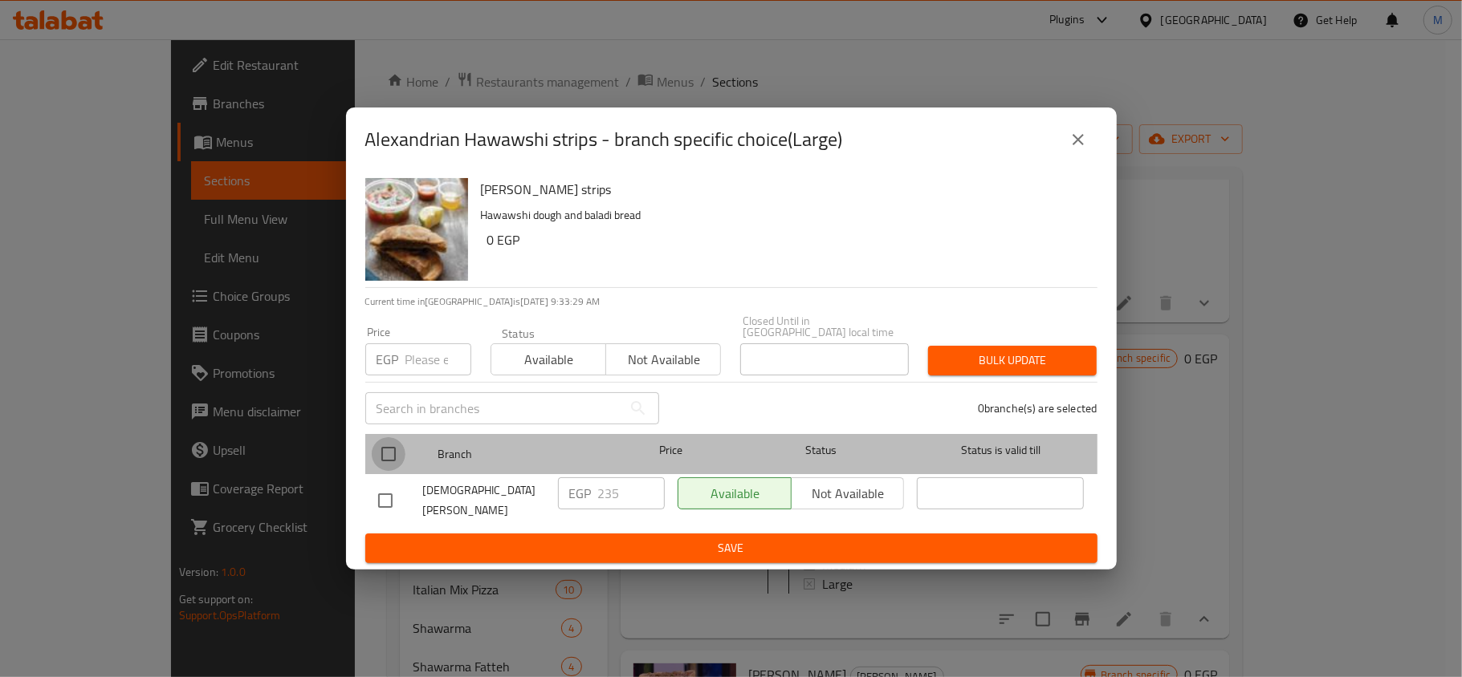
click at [380, 451] on input "checkbox" at bounding box center [389, 454] width 34 height 34
checkbox input "true"
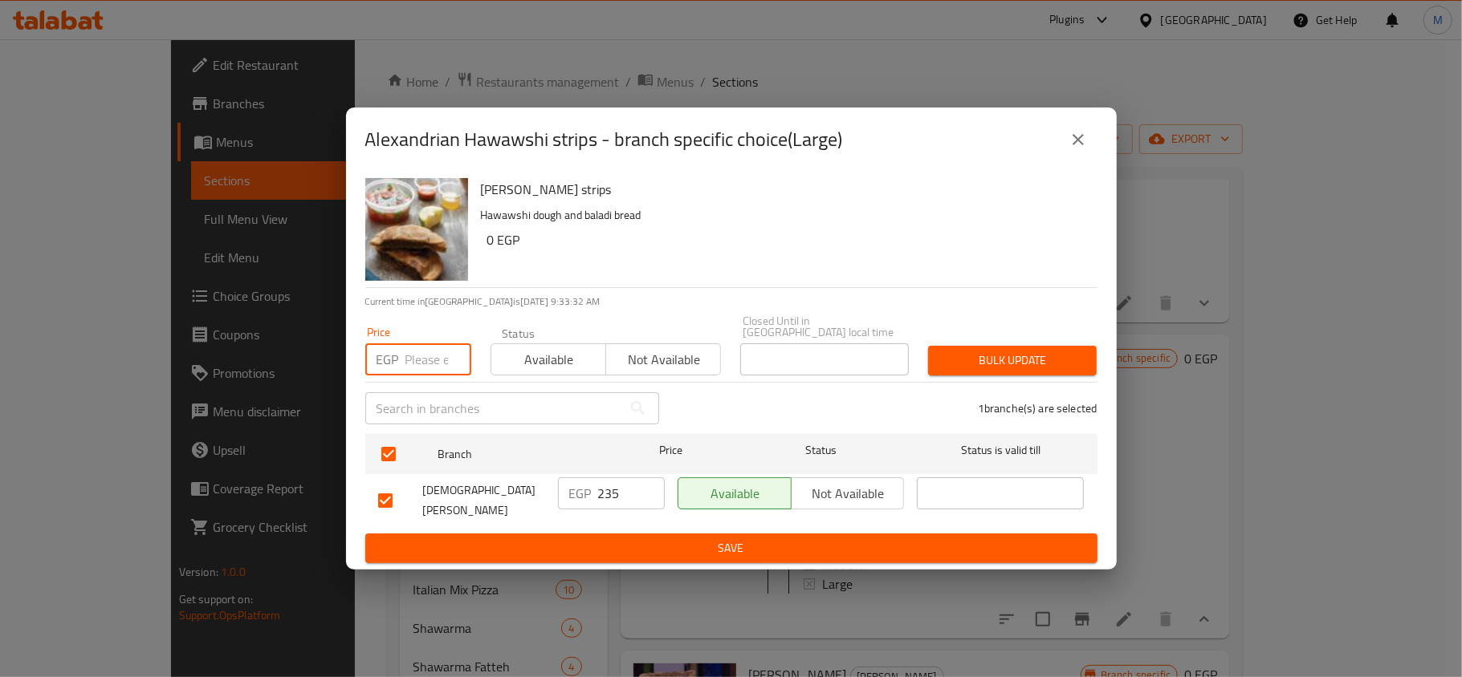
click at [437, 356] on input "number" at bounding box center [438, 360] width 66 height 32
type input "270"
click at [1015, 341] on div "Bulk update" at bounding box center [1012, 360] width 188 height 49
click at [1018, 352] on span "Bulk update" at bounding box center [1012, 361] width 143 height 20
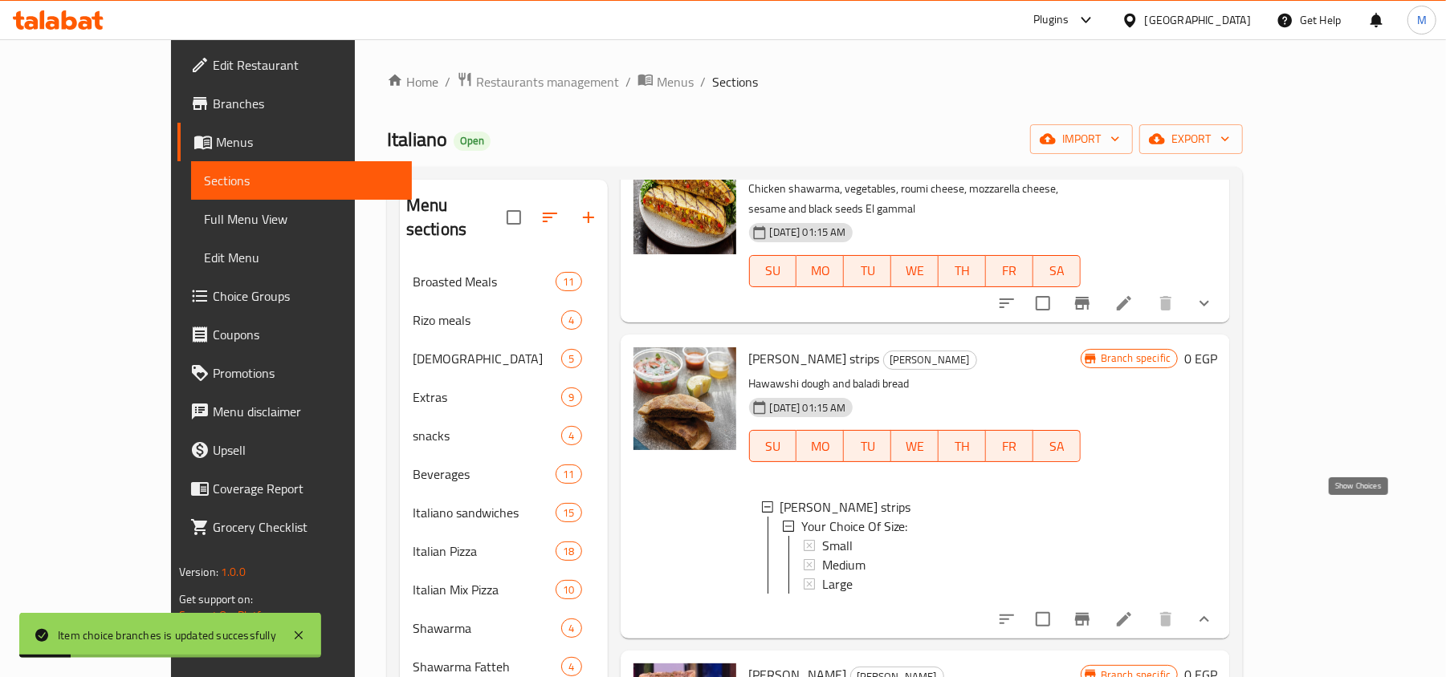
click at [1214, 610] on icon "show more" at bounding box center [1203, 619] width 19 height 19
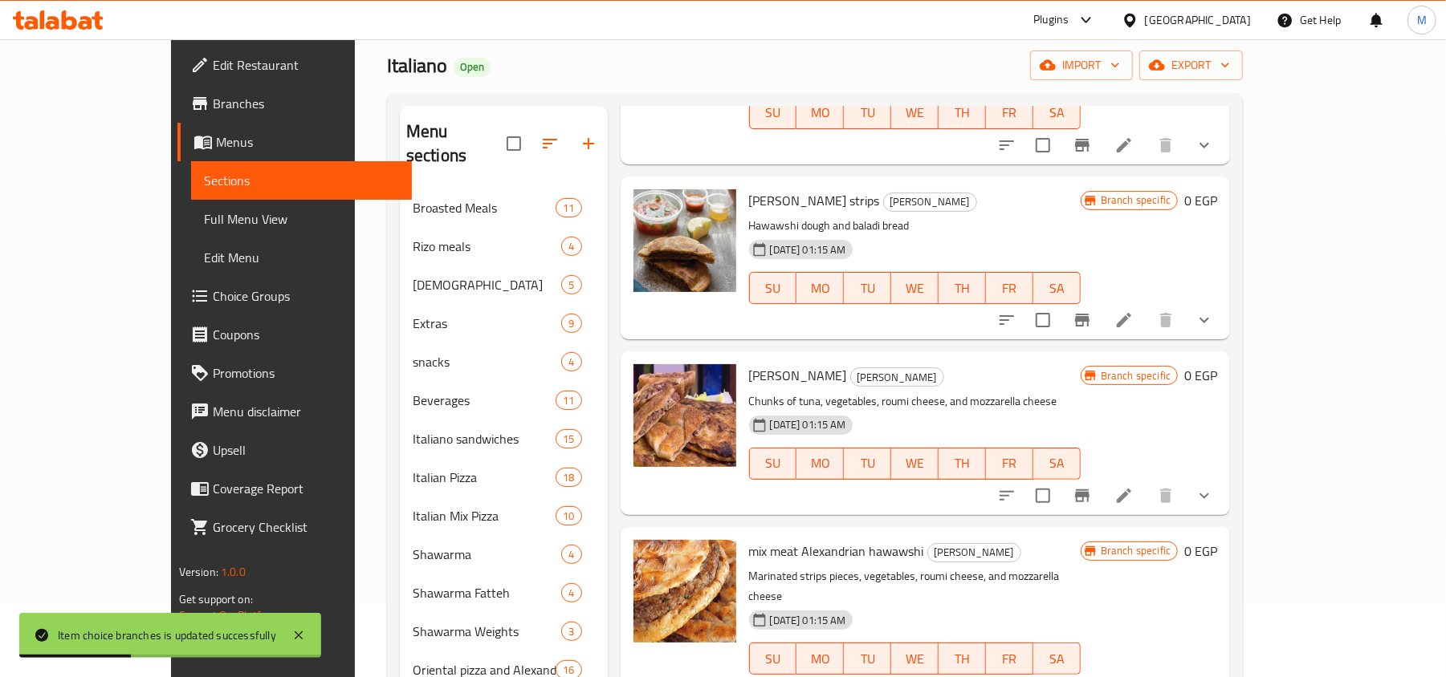
scroll to position [107, 0]
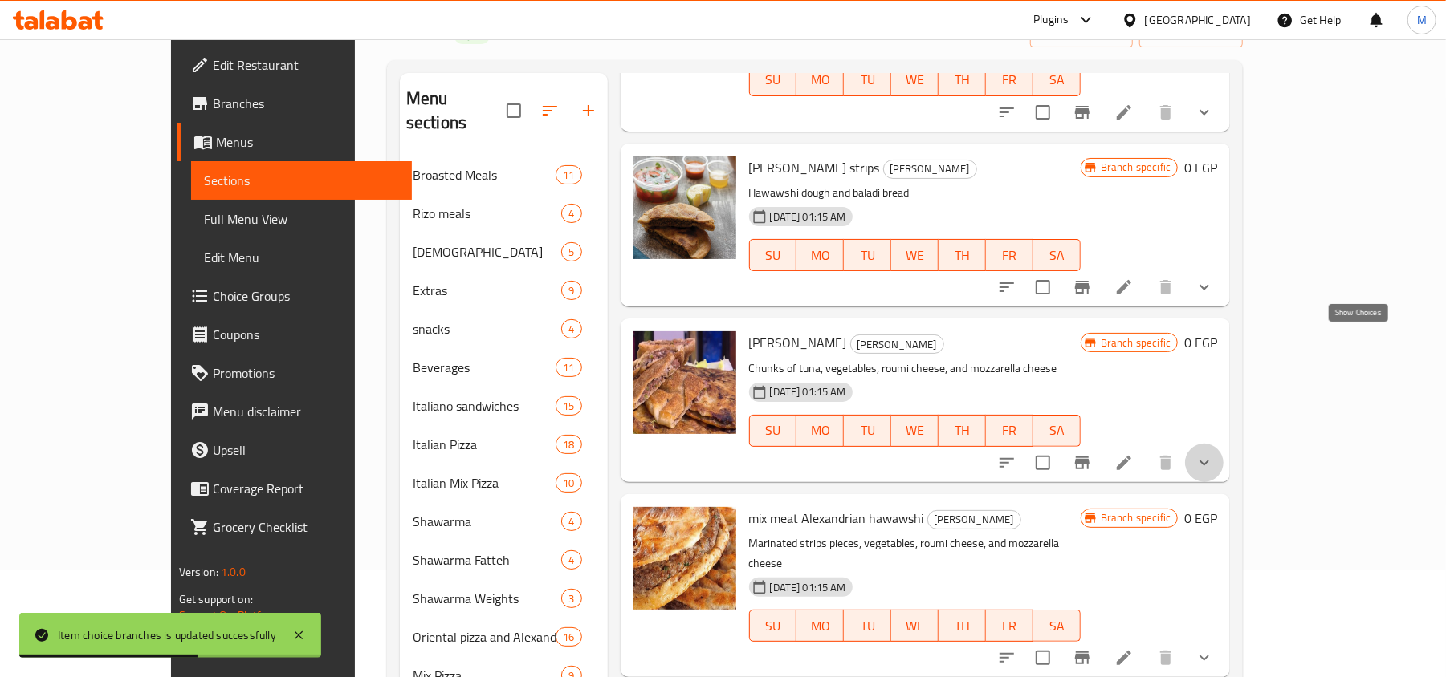
click at [1214, 453] on icon "show more" at bounding box center [1203, 462] width 19 height 19
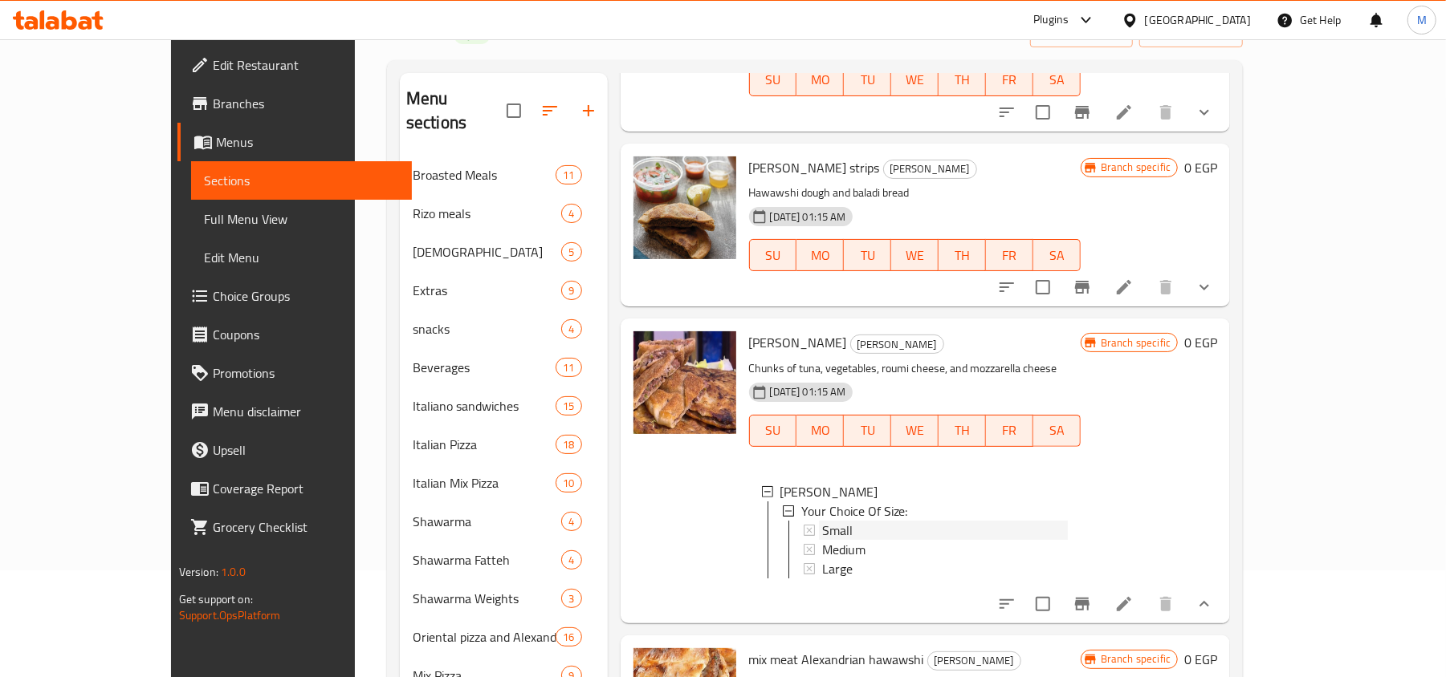
click at [822, 521] on span "Small" at bounding box center [837, 530] width 30 height 19
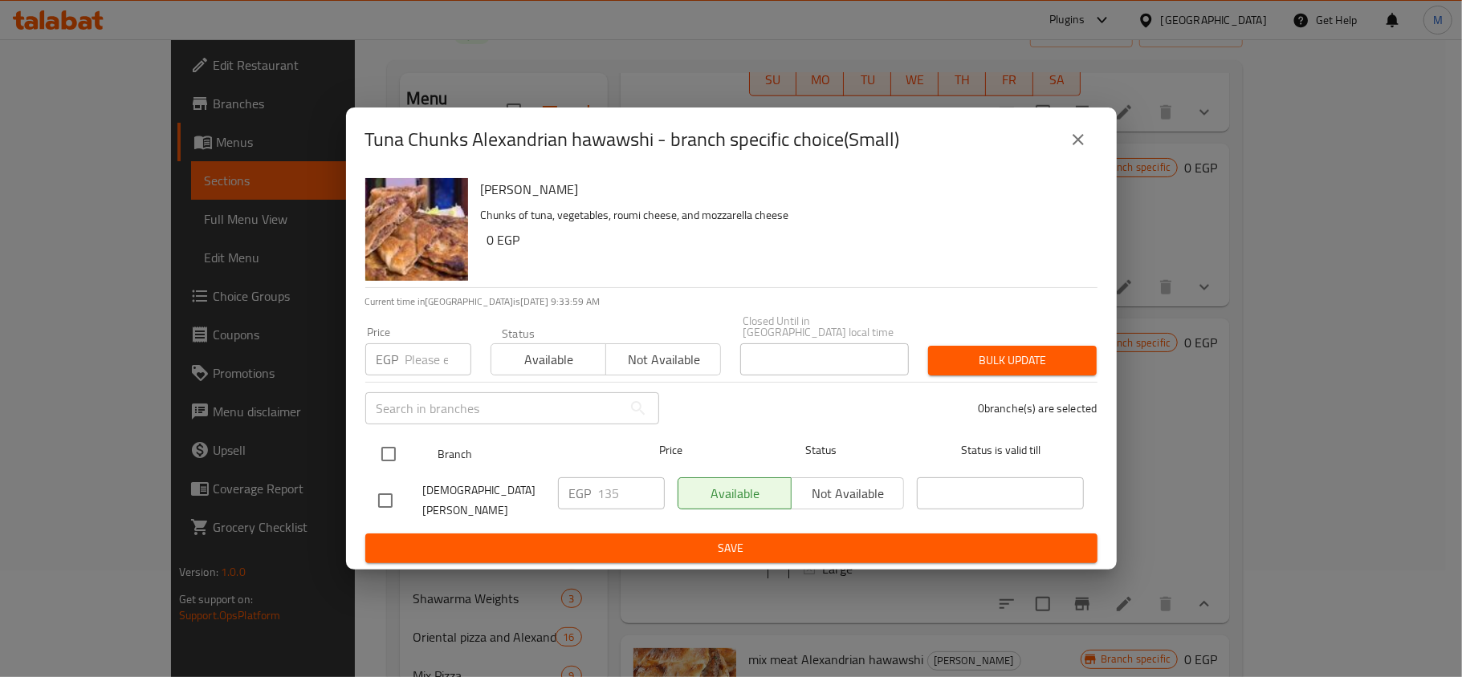
click at [396, 457] on input "checkbox" at bounding box center [389, 454] width 34 height 34
checkbox input "true"
click at [422, 356] on input "number" at bounding box center [438, 360] width 66 height 32
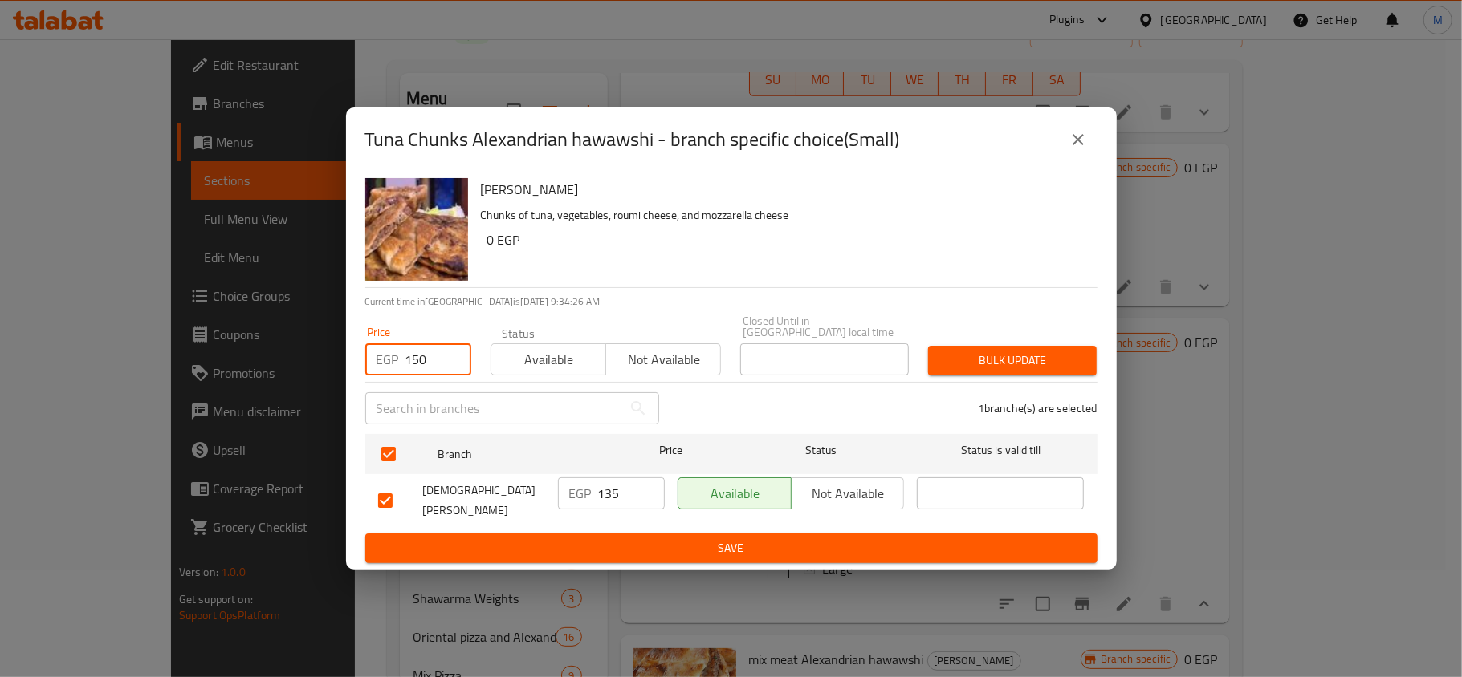
type input "150"
click at [983, 356] on span "Bulk update" at bounding box center [1012, 361] width 143 height 20
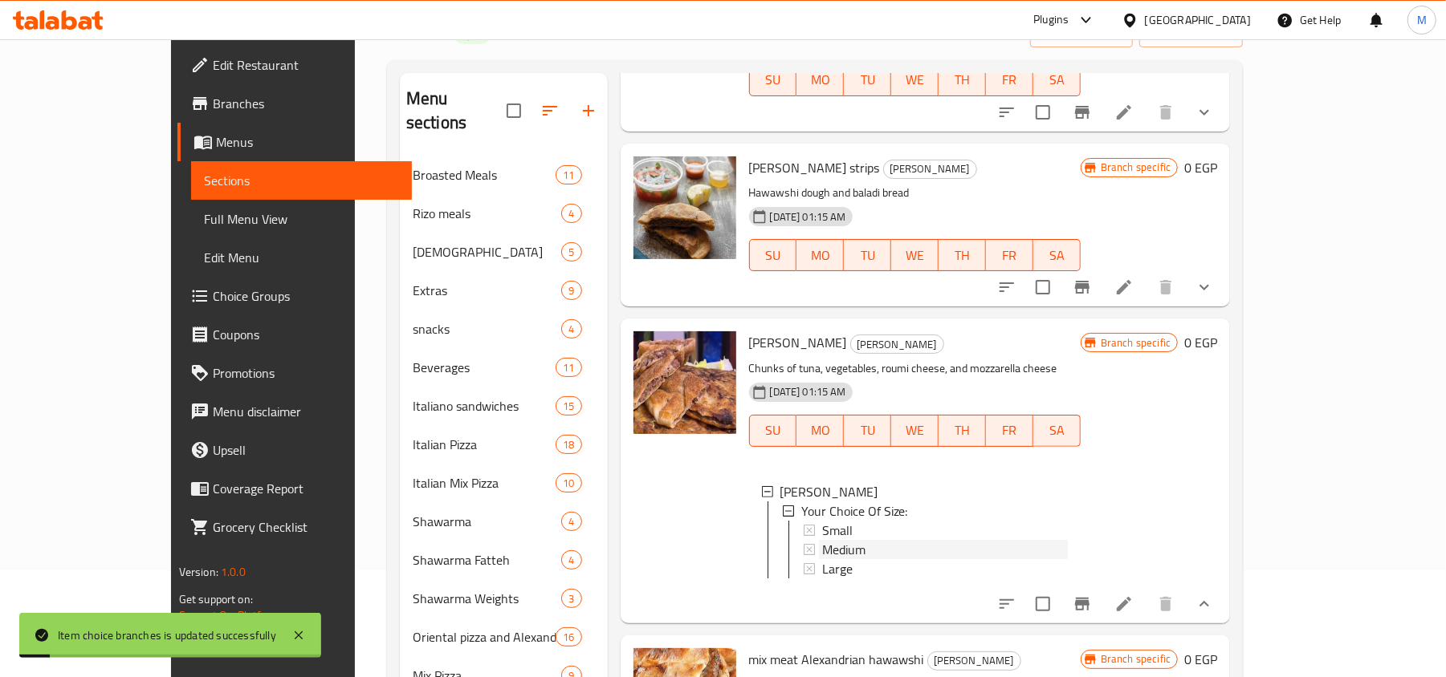
click at [832, 540] on div "Medium" at bounding box center [945, 549] width 246 height 19
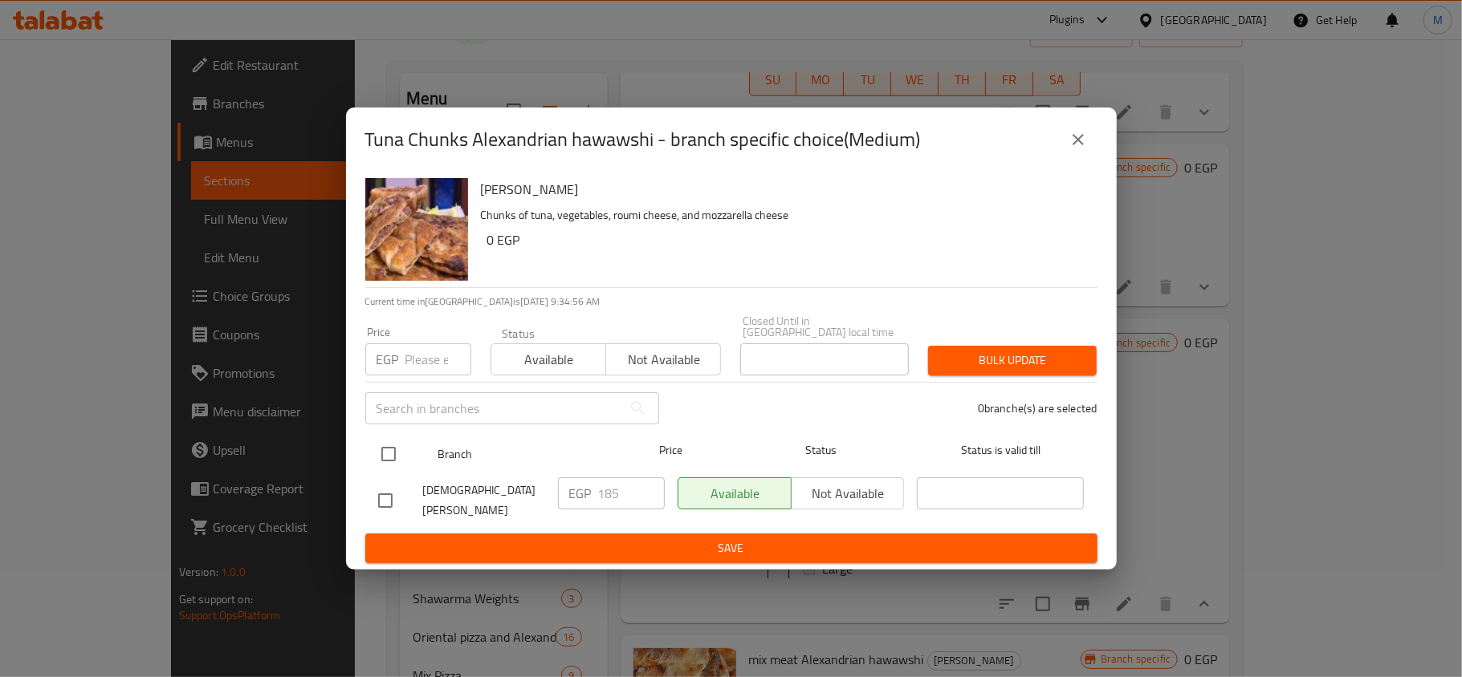
click at [393, 444] on input "checkbox" at bounding box center [389, 454] width 34 height 34
checkbox input "true"
click at [413, 348] on input "number" at bounding box center [438, 360] width 66 height 32
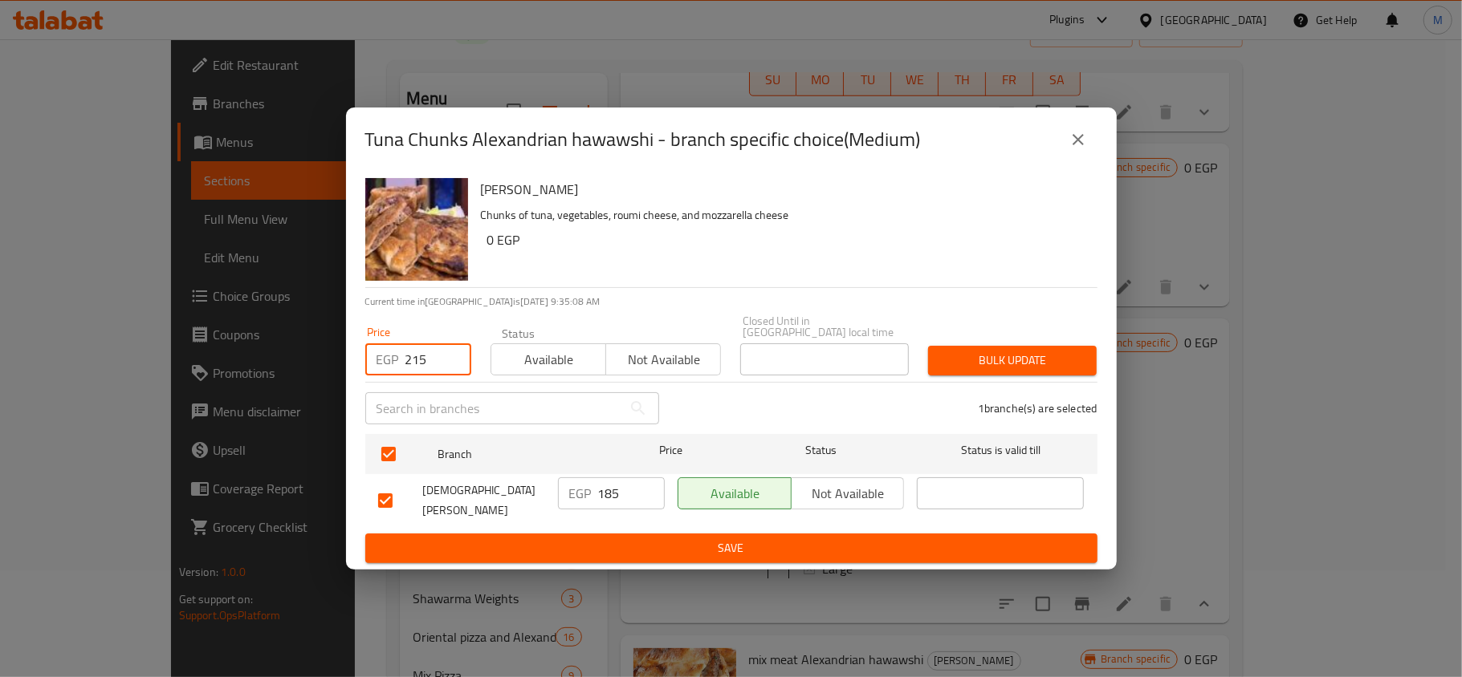
type input "215"
click at [1022, 351] on span "Bulk update" at bounding box center [1012, 361] width 143 height 20
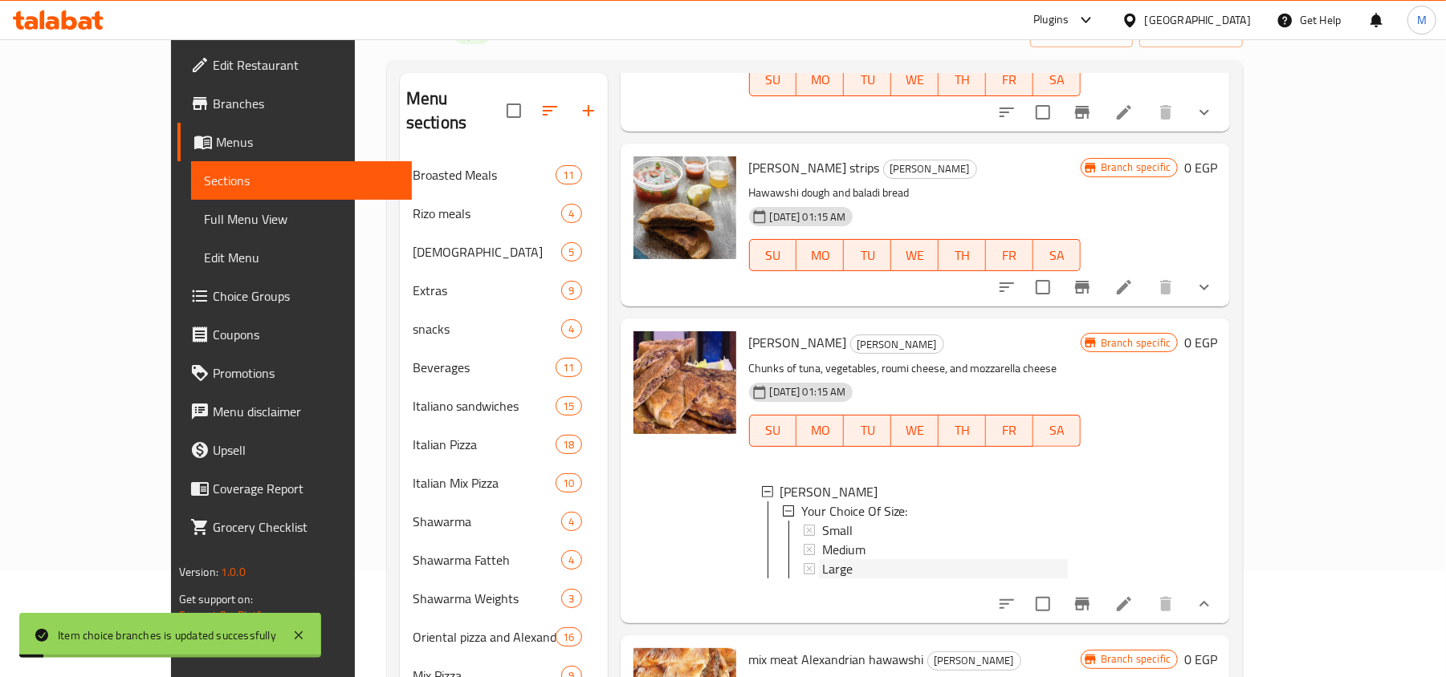
click at [822, 559] on div "Large" at bounding box center [945, 568] width 246 height 19
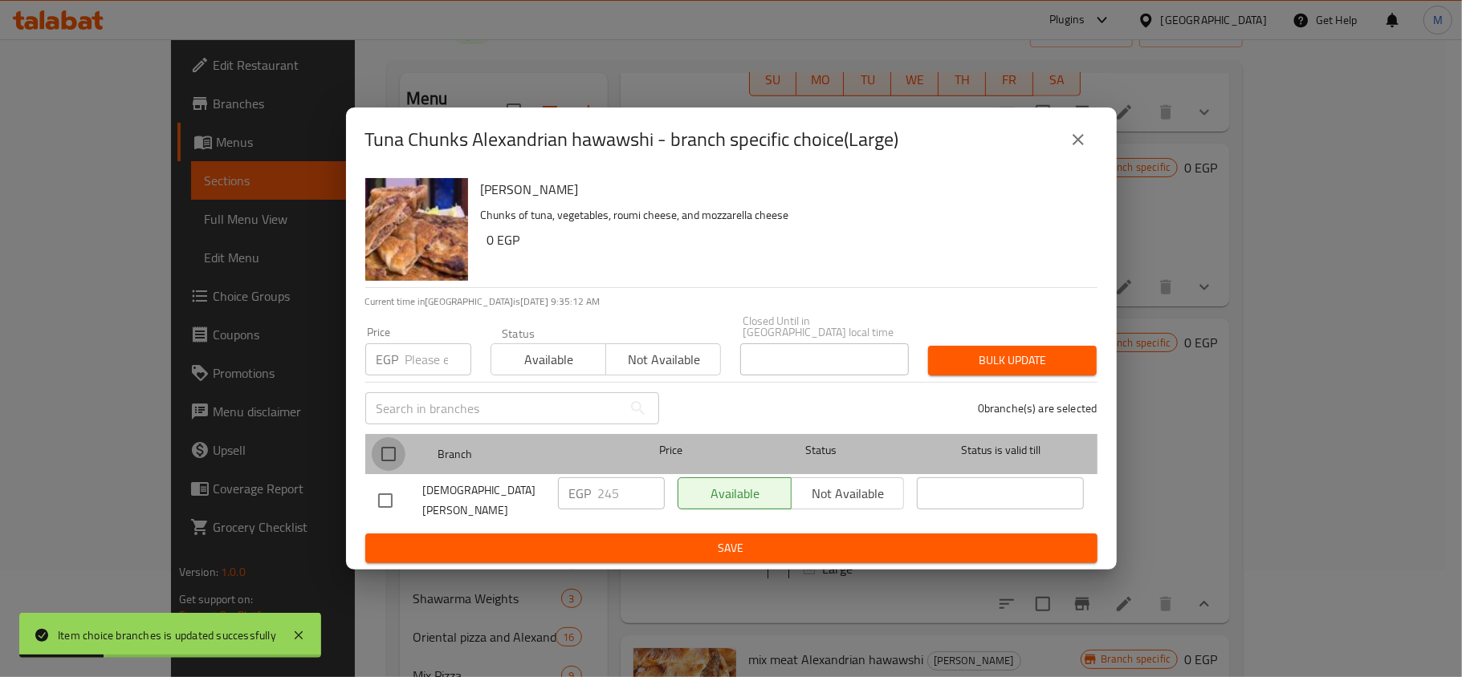
click at [390, 457] on input "checkbox" at bounding box center [389, 454] width 34 height 34
checkbox input "true"
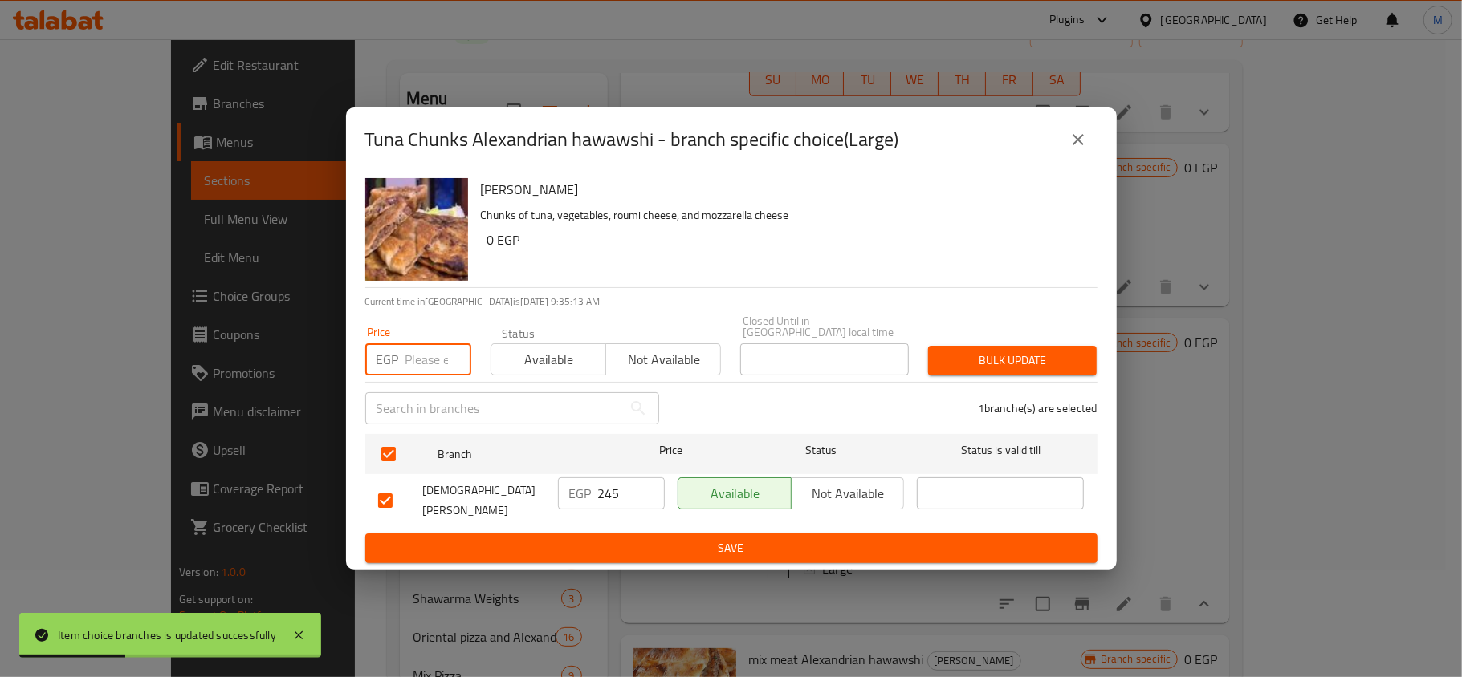
click at [406, 368] on input "number" at bounding box center [438, 360] width 66 height 32
type input "300"
click at [1035, 357] on span "Bulk update" at bounding box center [1012, 361] width 143 height 20
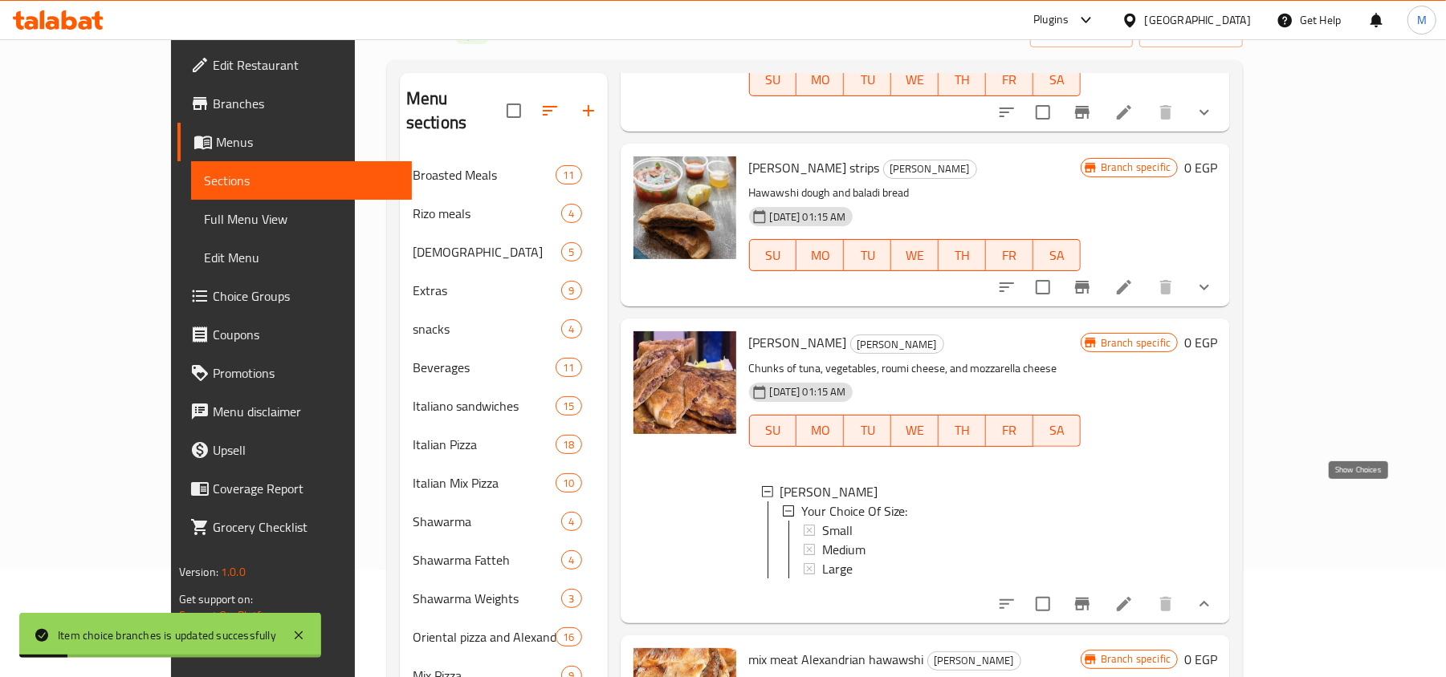
click at [1209, 601] on icon "show more" at bounding box center [1204, 604] width 10 height 6
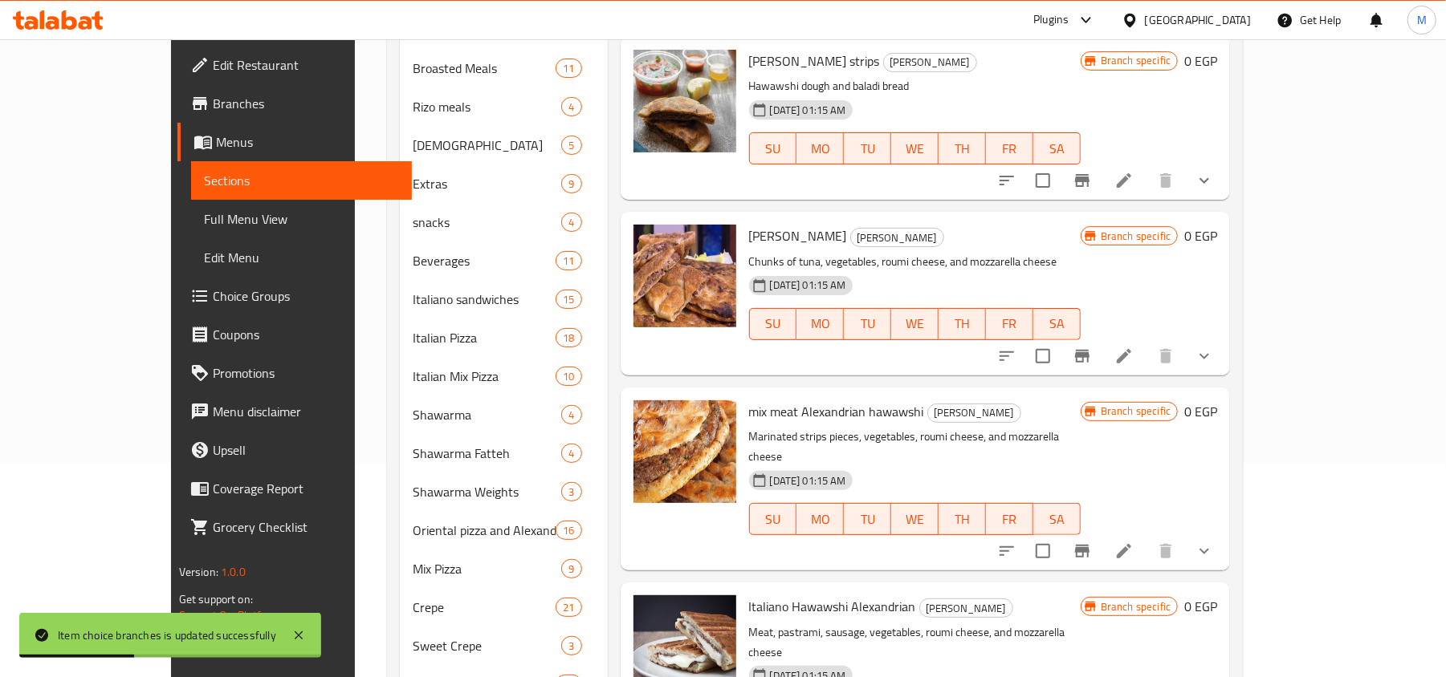
scroll to position [321, 0]
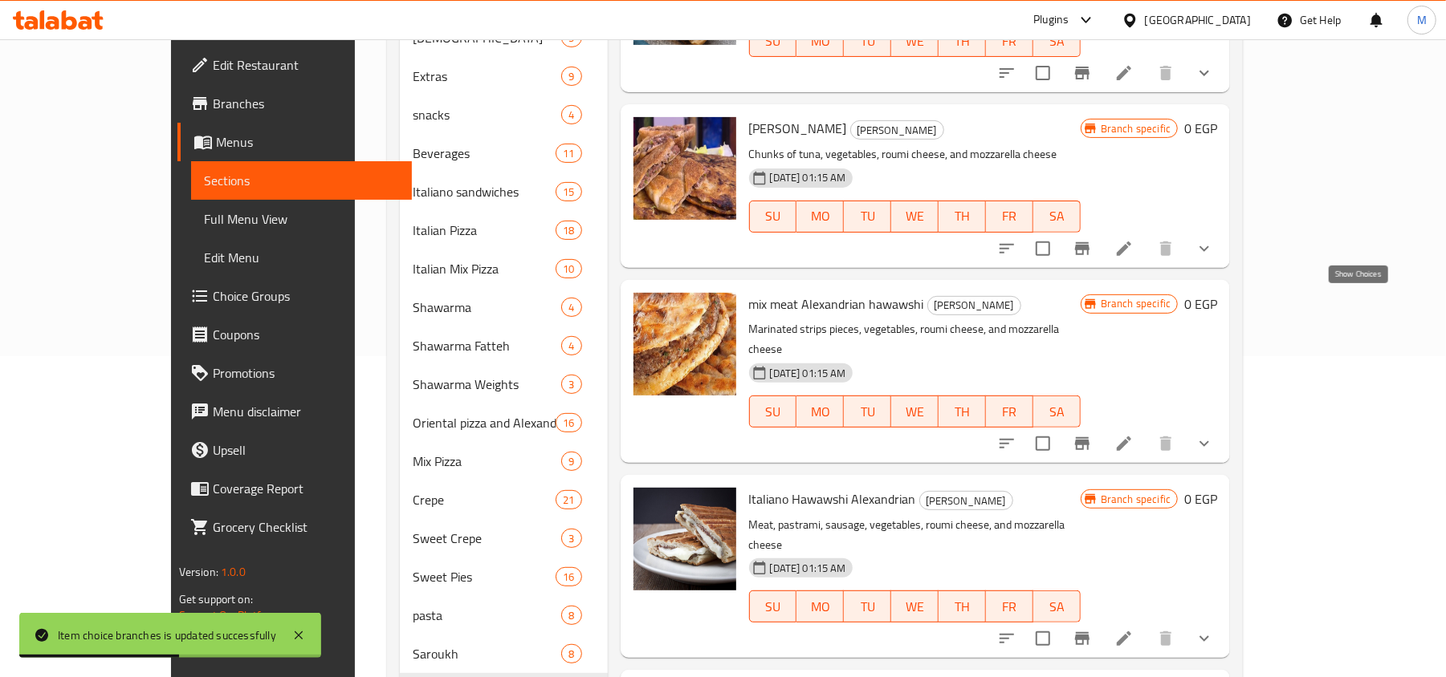
click at [1209, 441] on icon "show more" at bounding box center [1204, 444] width 10 height 6
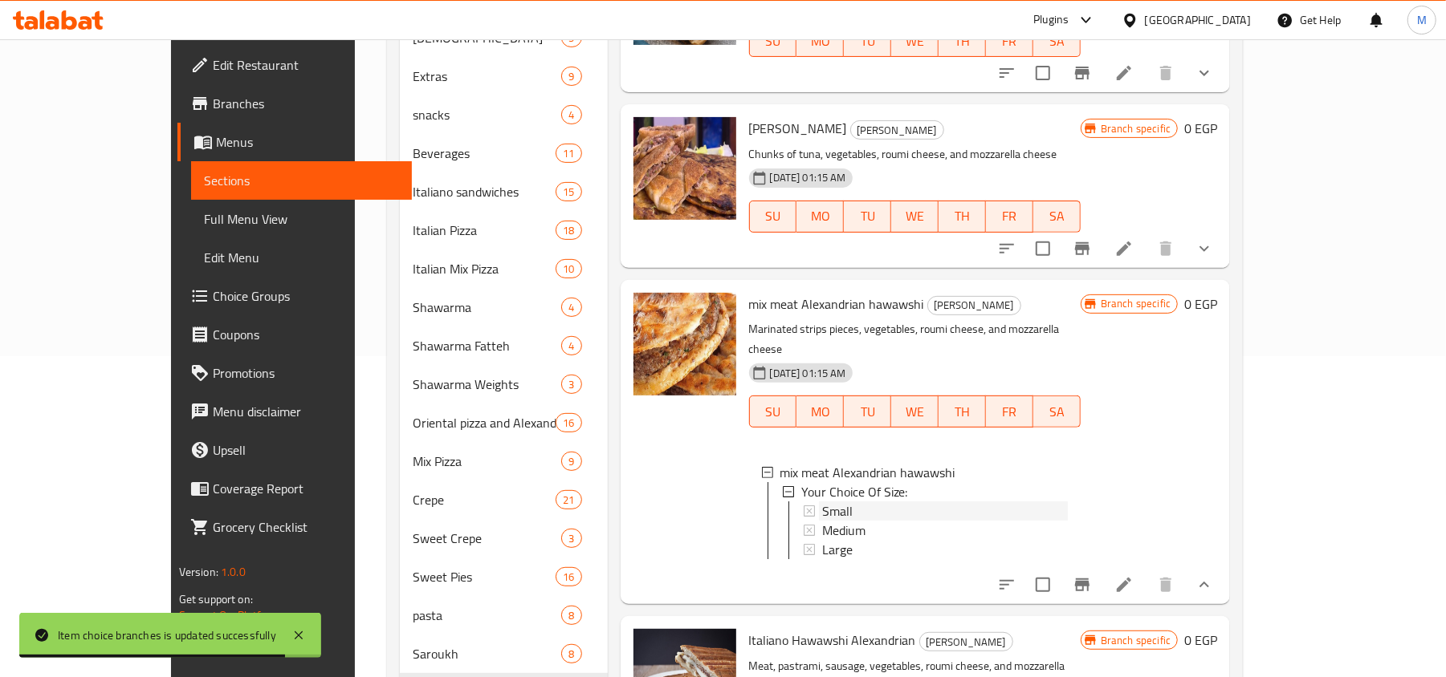
click at [822, 502] on span "Small" at bounding box center [837, 511] width 30 height 19
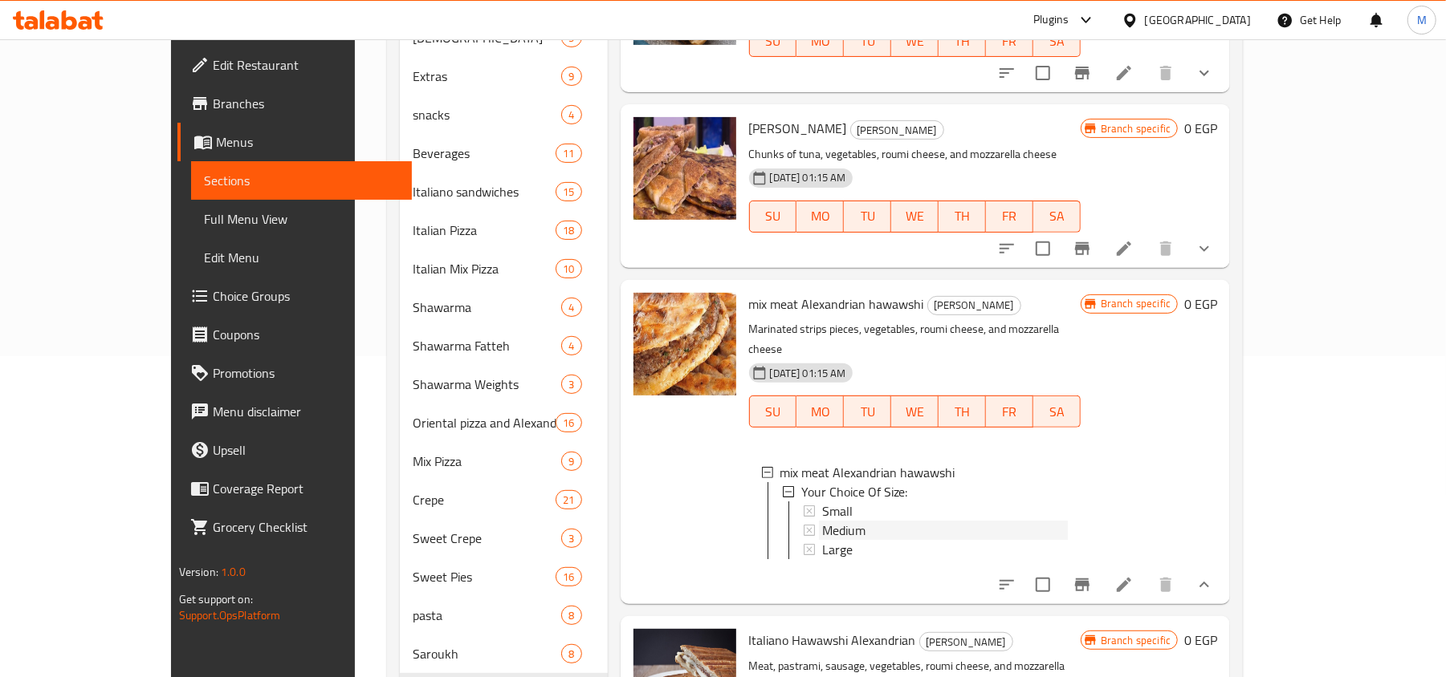
click at [822, 521] on span "Medium" at bounding box center [843, 530] width 43 height 19
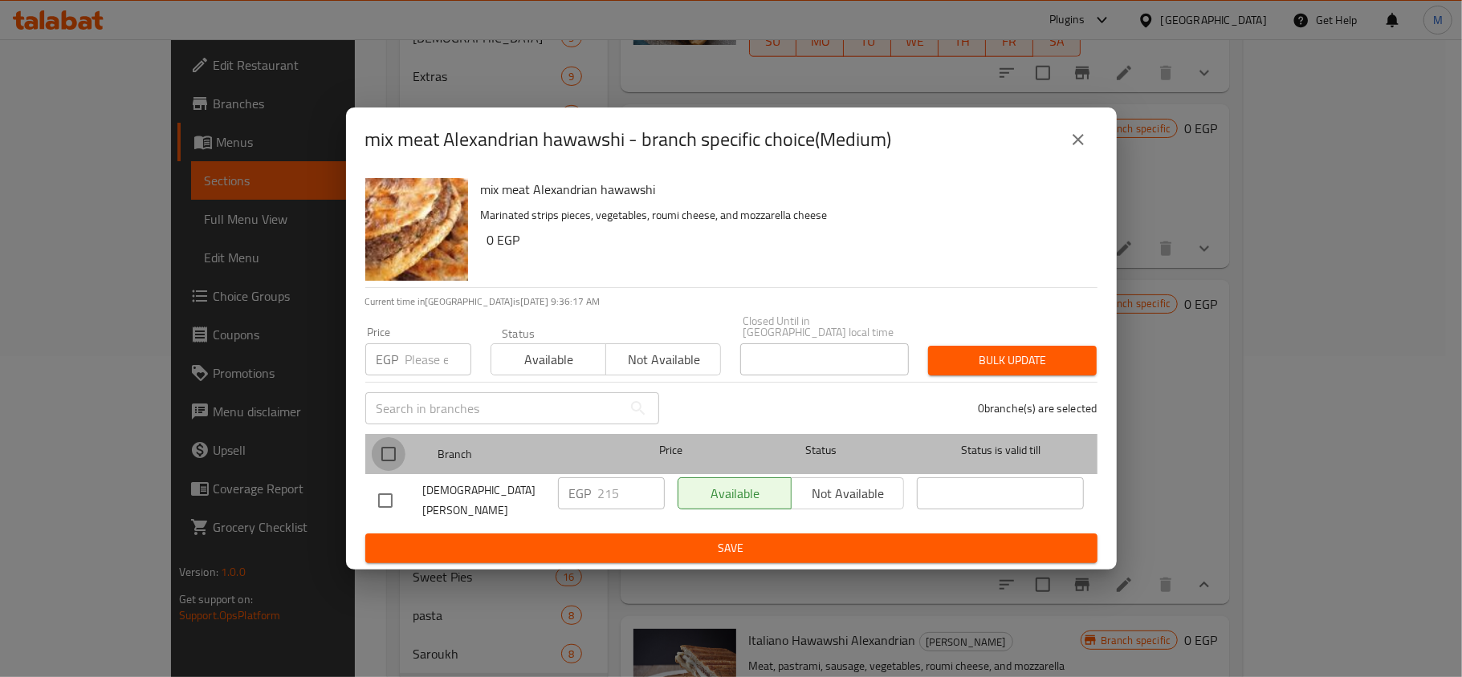
click at [385, 445] on input "checkbox" at bounding box center [389, 454] width 34 height 34
checkbox input "true"
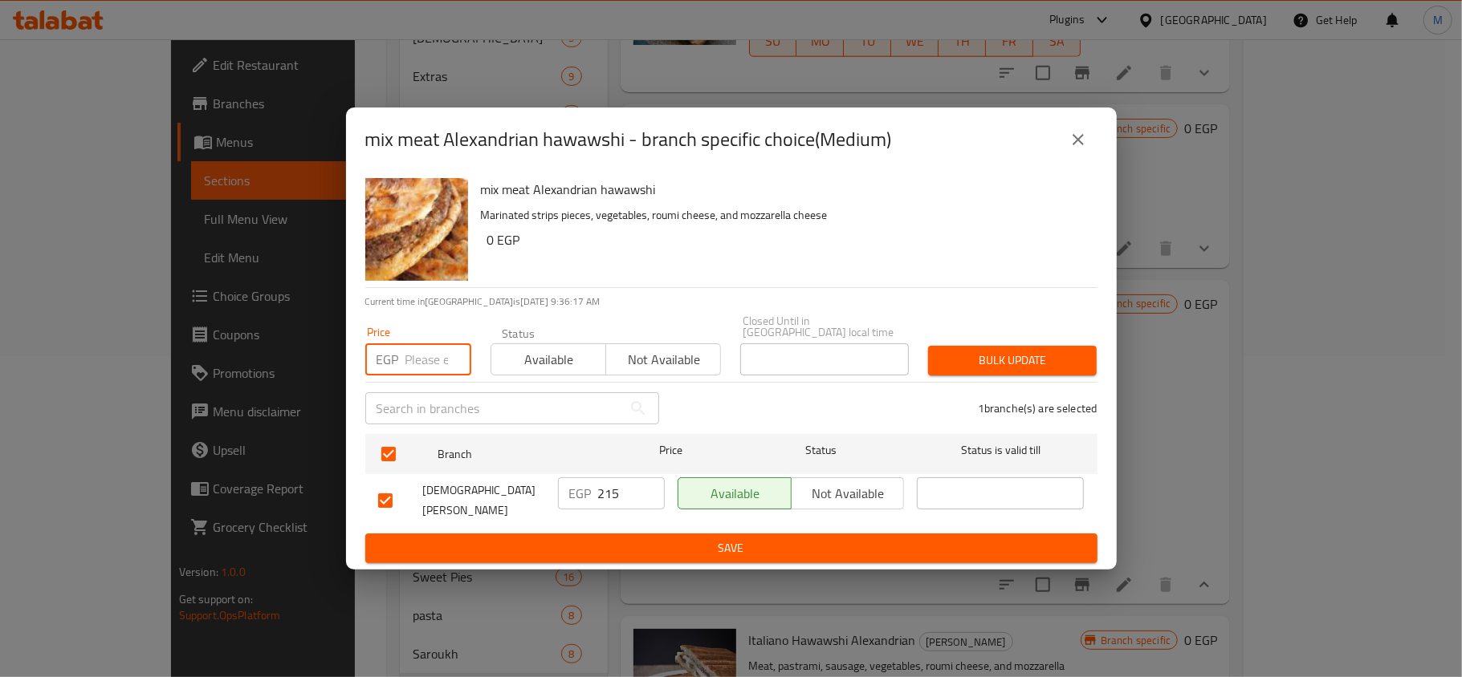
click at [416, 367] on input "number" at bounding box center [438, 360] width 66 height 32
type input "240"
click at [979, 357] on span "Bulk update" at bounding box center [1012, 361] width 143 height 20
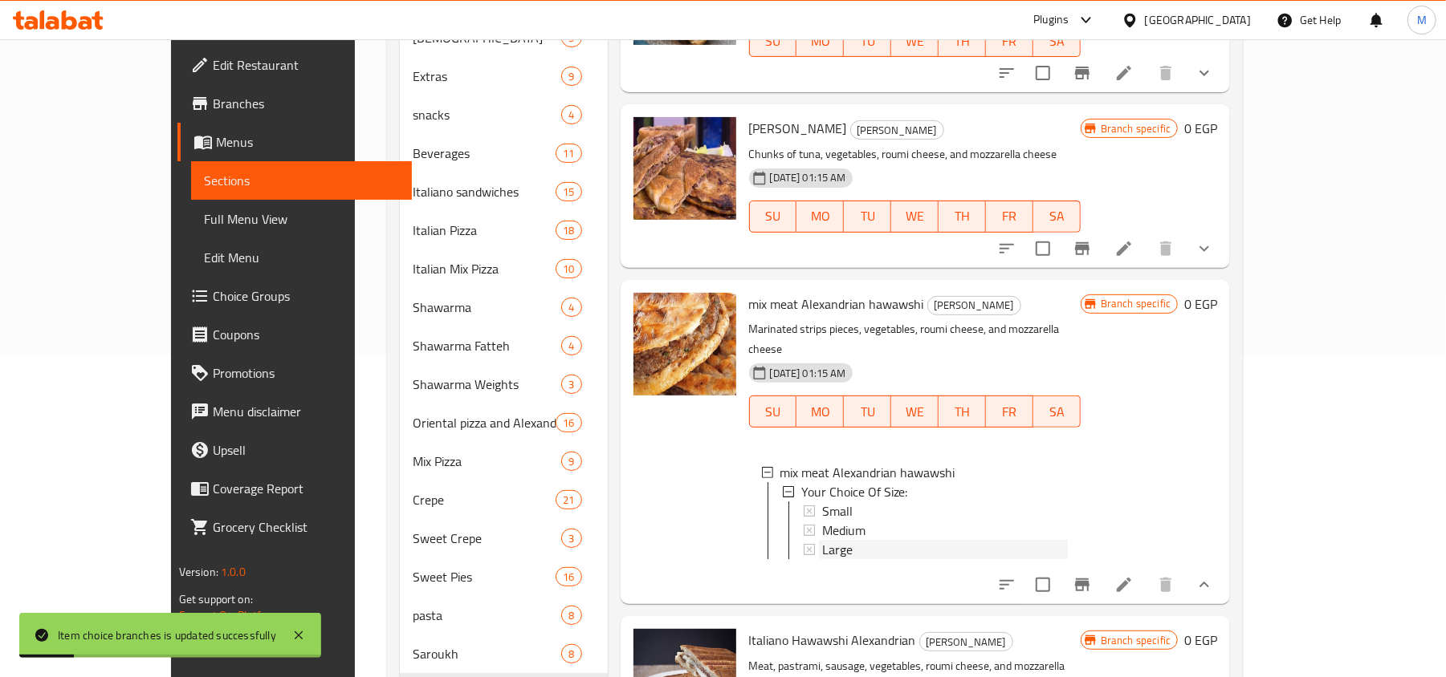
click at [822, 540] on span "Large" at bounding box center [837, 549] width 30 height 19
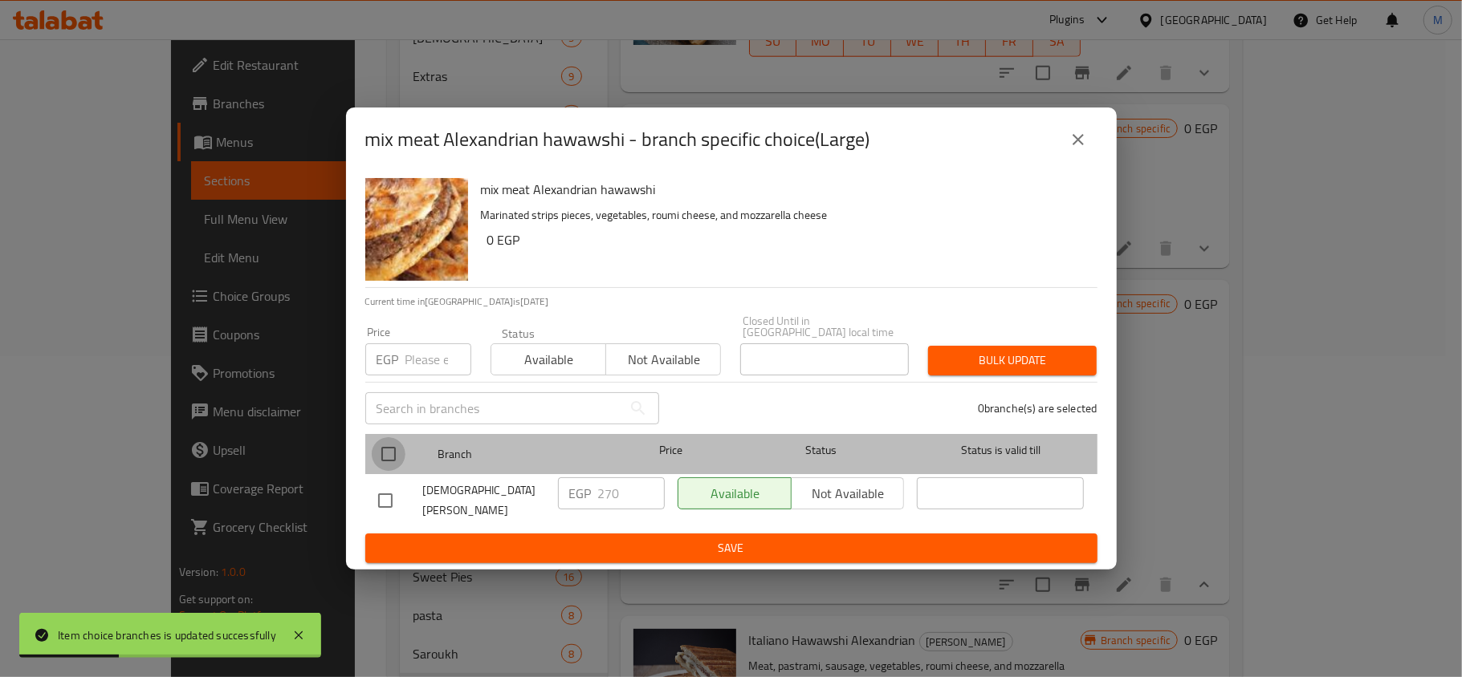
click at [386, 448] on input "checkbox" at bounding box center [389, 454] width 34 height 34
checkbox input "true"
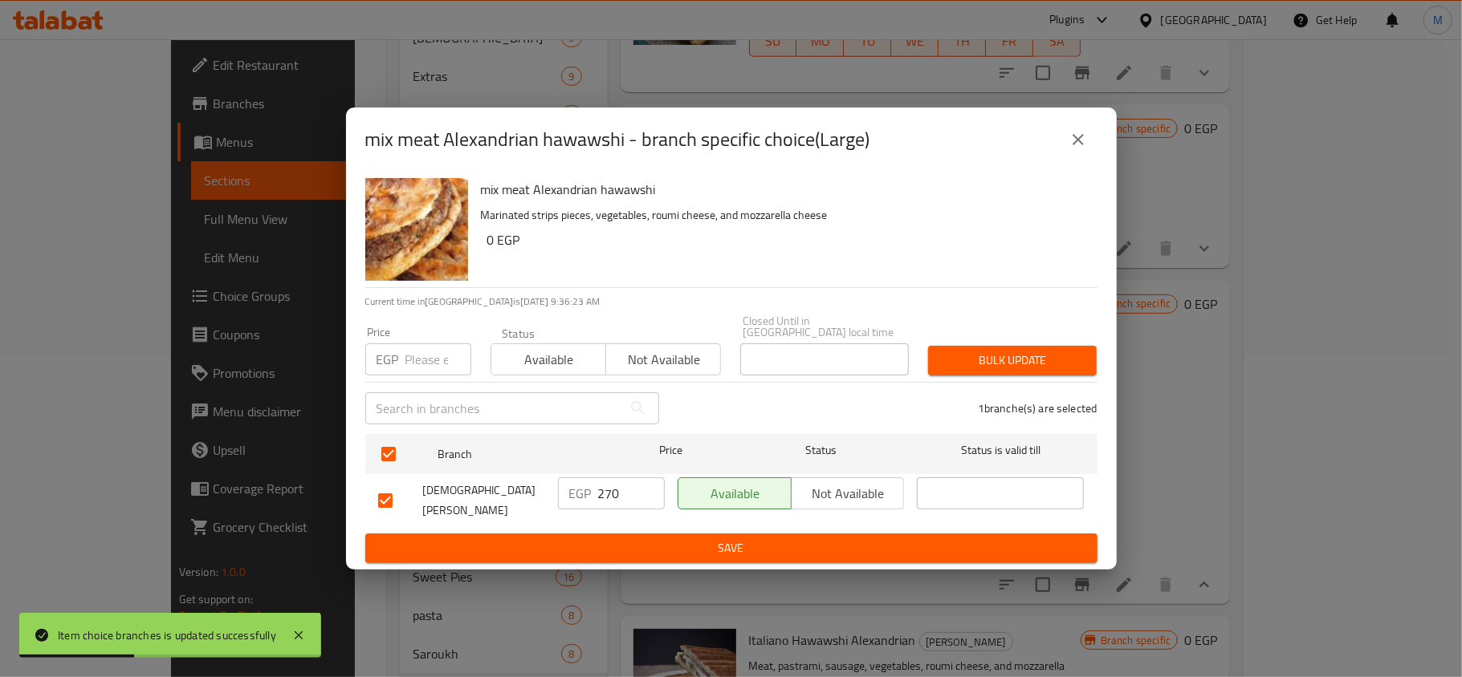
click at [427, 353] on input "number" at bounding box center [438, 360] width 66 height 32
type input "300"
click at [980, 345] on div "Bulk update" at bounding box center [1012, 360] width 188 height 49
click at [980, 347] on button "Bulk update" at bounding box center [1012, 361] width 169 height 30
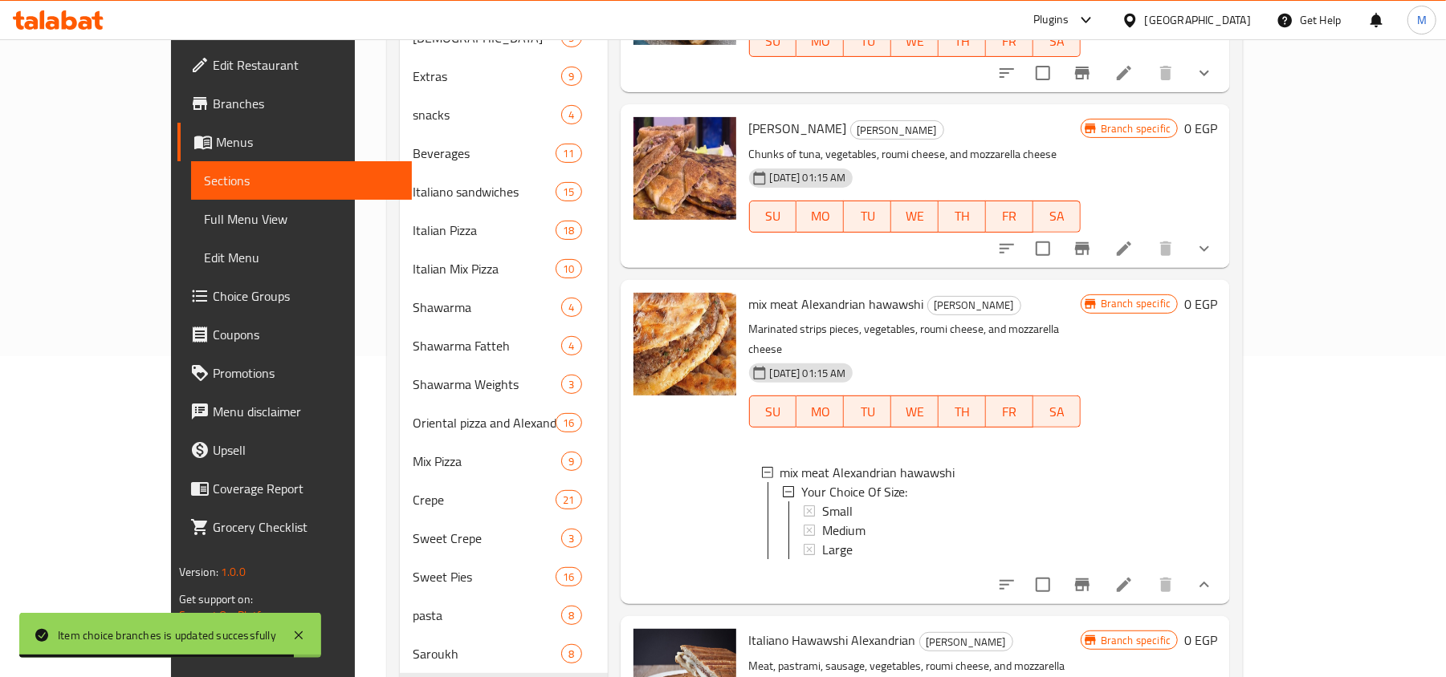
click at [822, 540] on div "Large" at bounding box center [945, 549] width 246 height 19
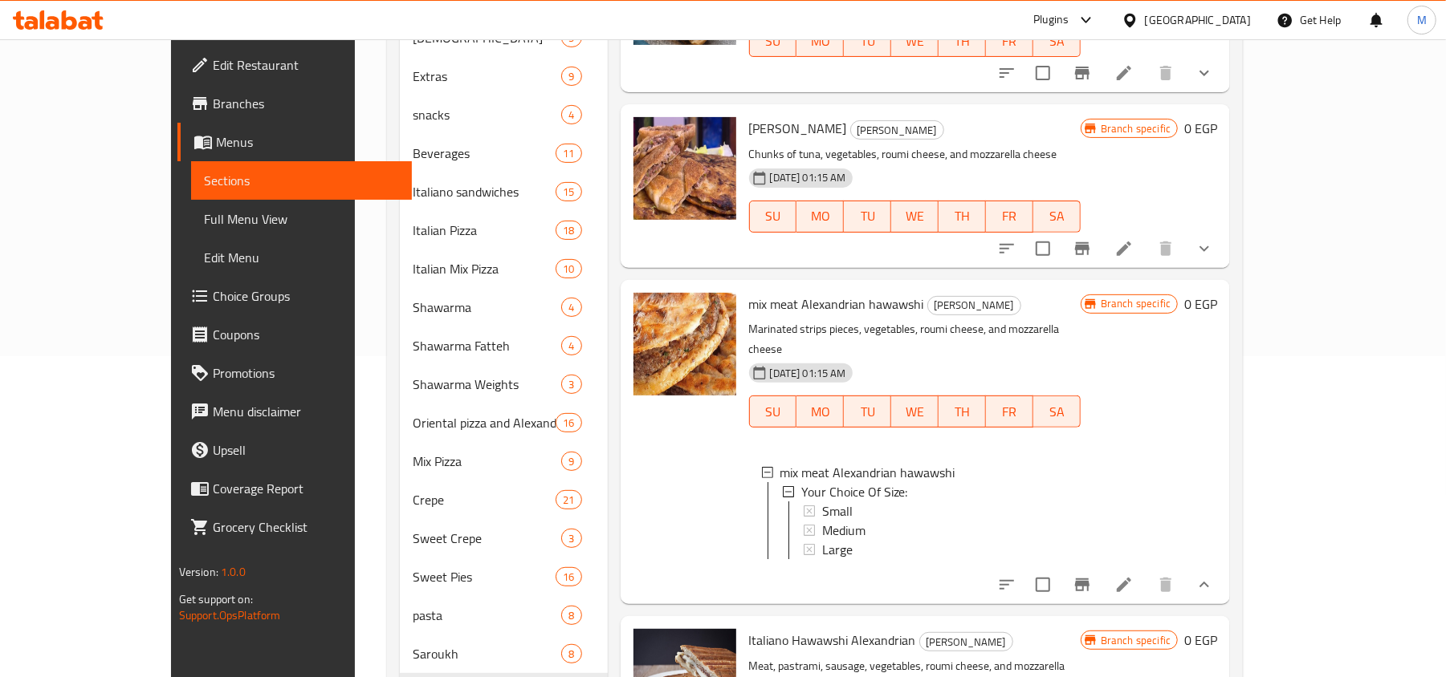
click at [1209, 582] on icon "show more" at bounding box center [1204, 585] width 10 height 6
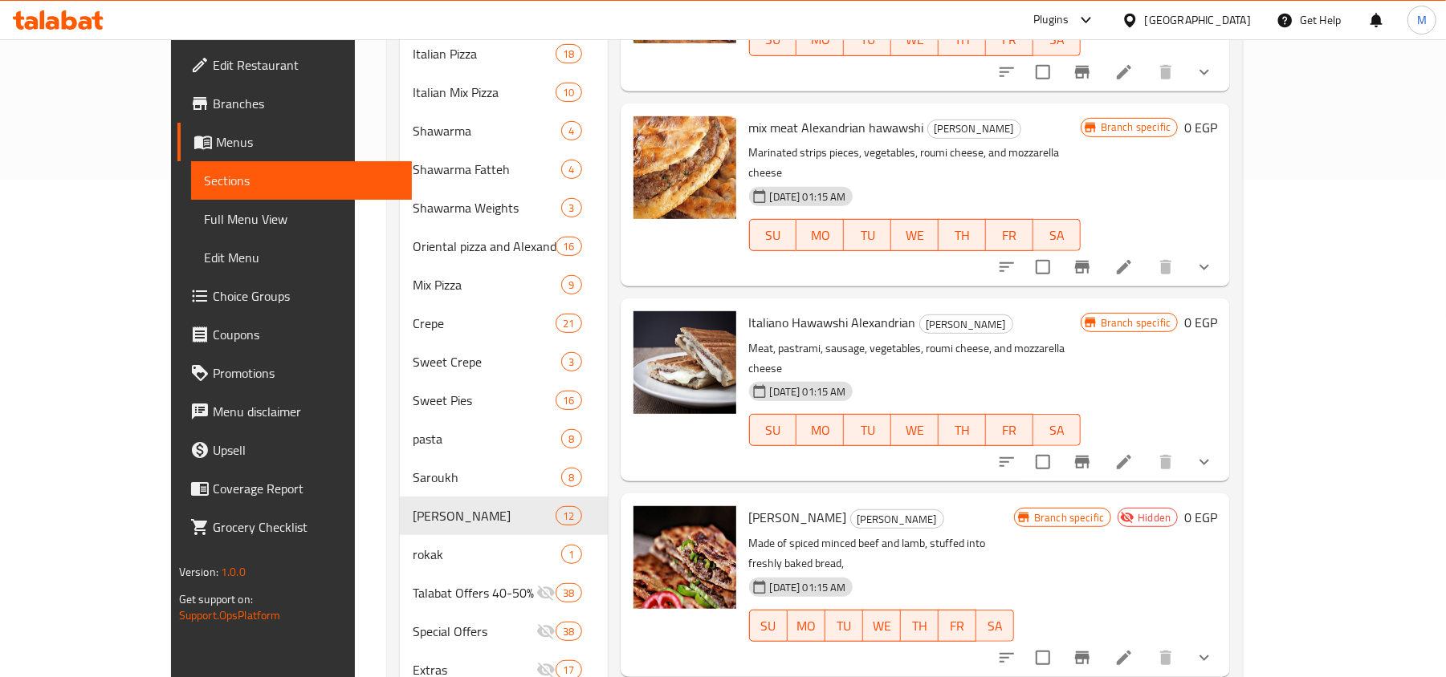
scroll to position [535, 0]
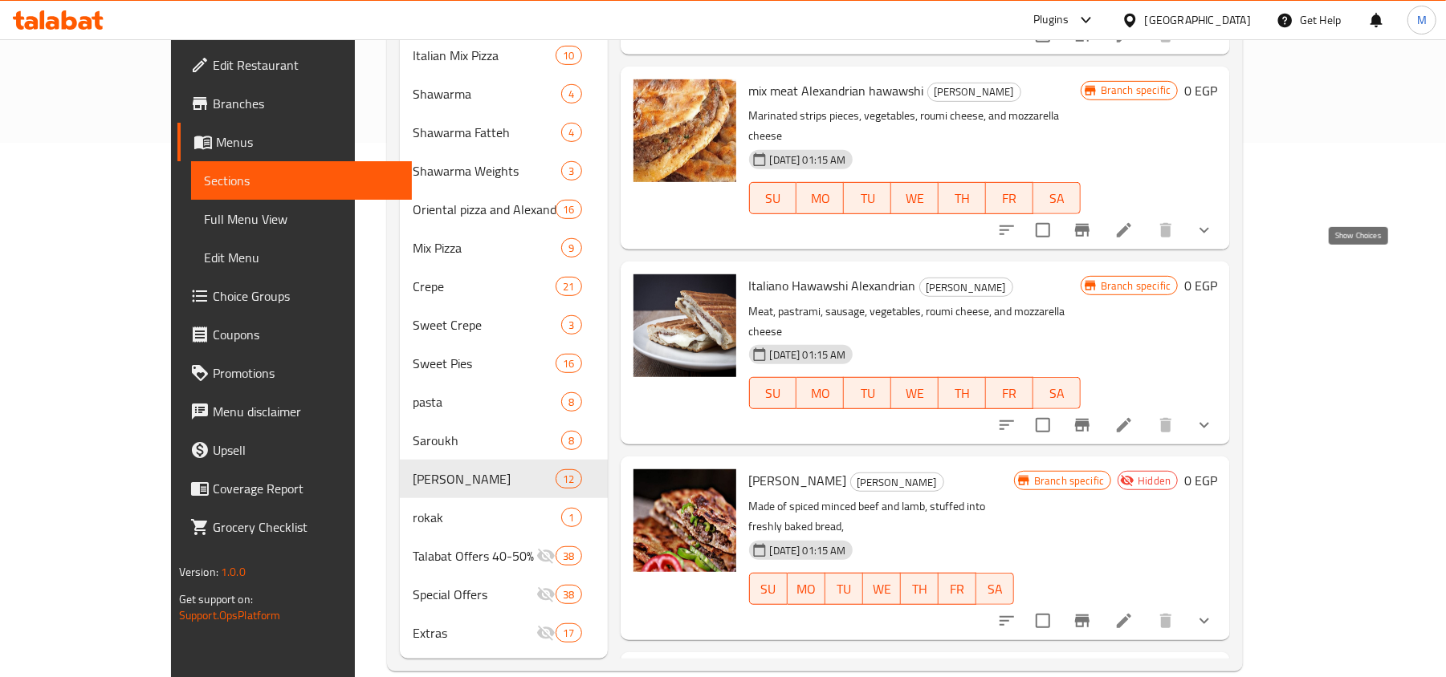
click at [1214, 416] on icon "show more" at bounding box center [1203, 425] width 19 height 19
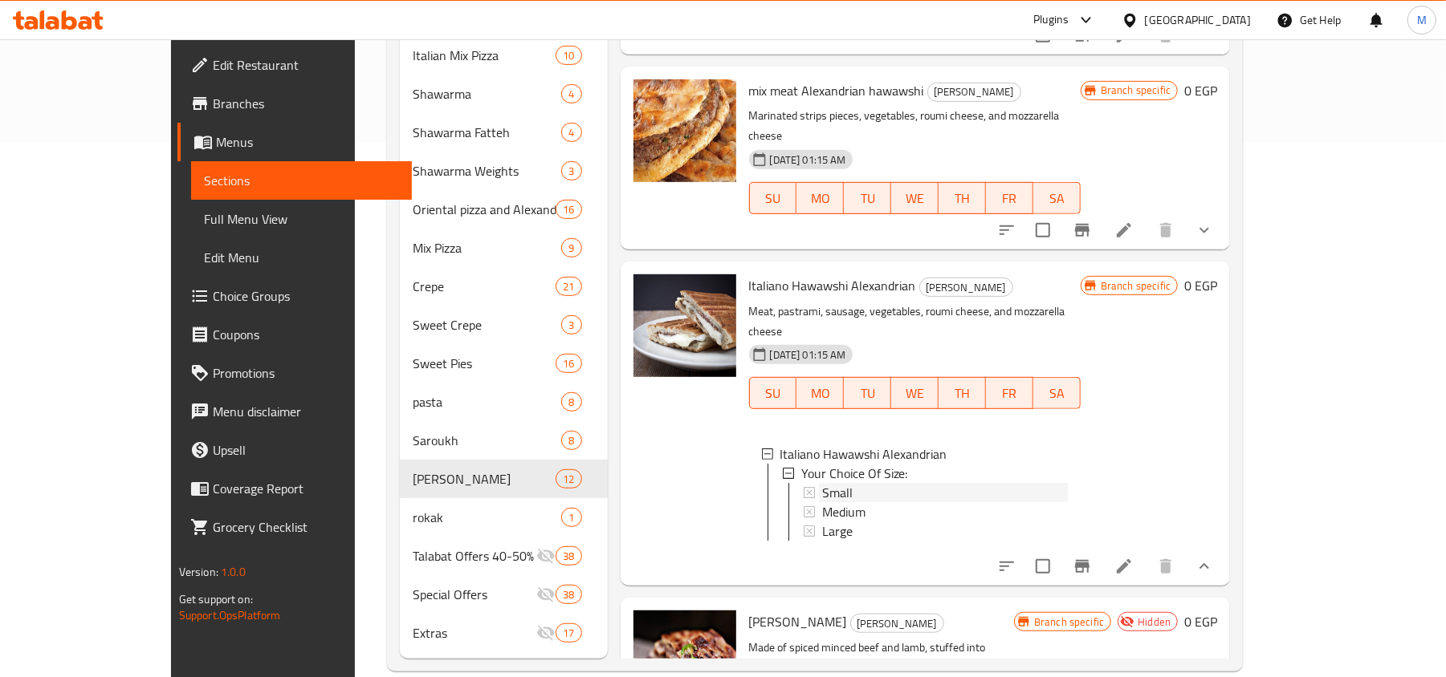
click at [822, 483] on span "Small" at bounding box center [837, 492] width 30 height 19
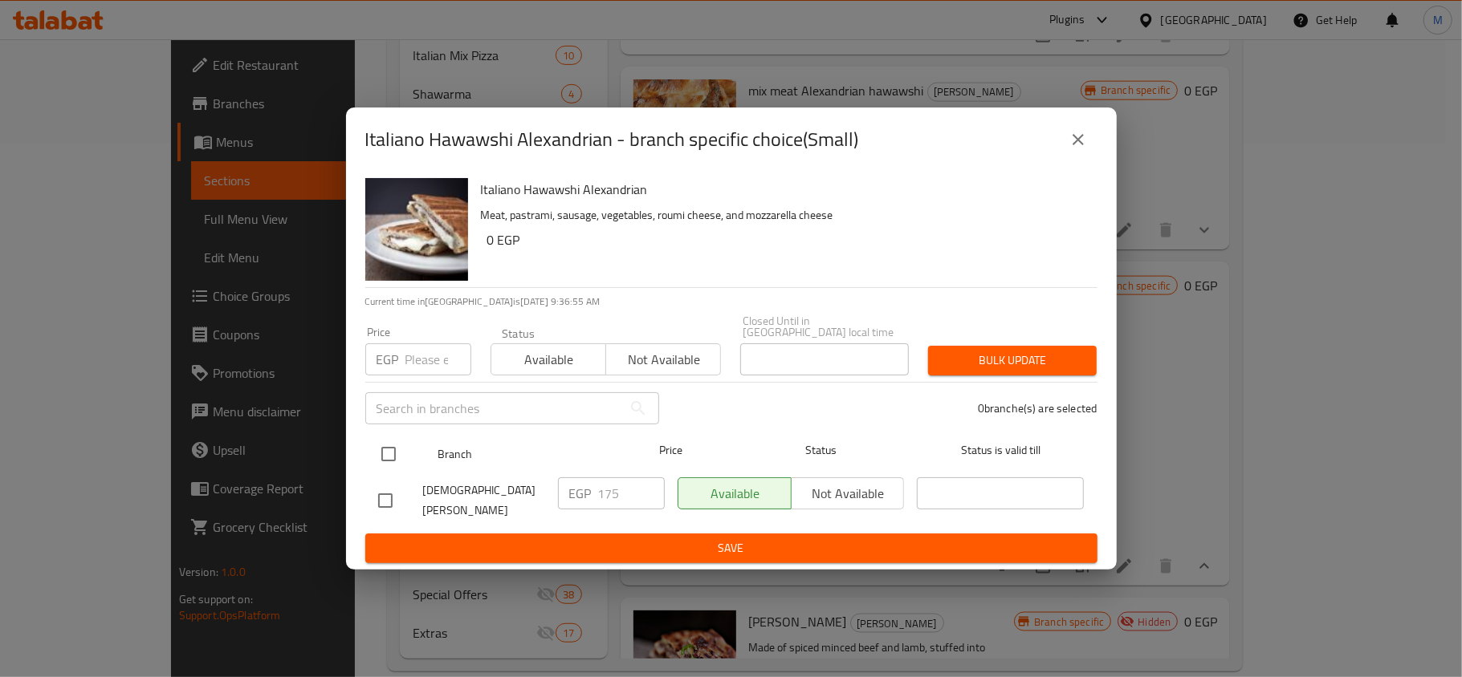
click at [386, 450] on input "checkbox" at bounding box center [389, 454] width 34 height 34
checkbox input "true"
click at [413, 361] on input "number" at bounding box center [438, 360] width 66 height 32
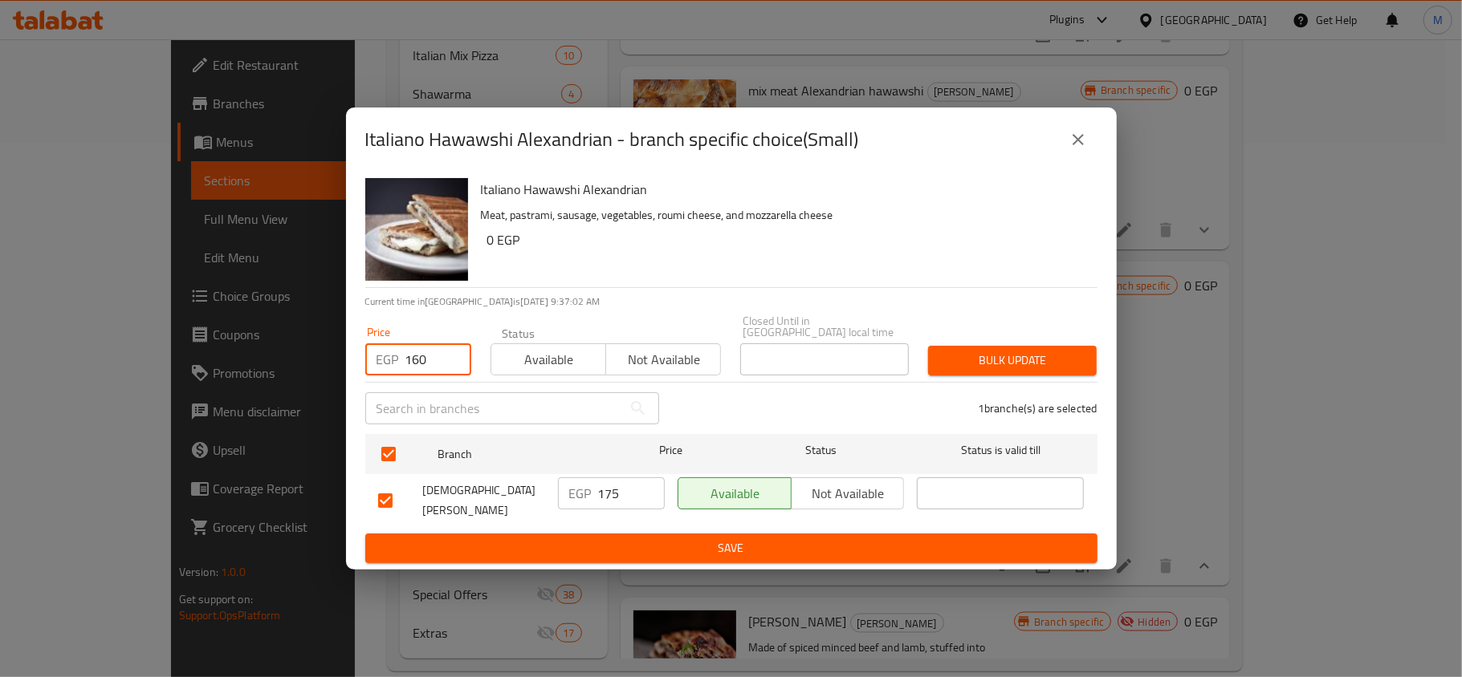
type input "160"
click at [996, 350] on button "Bulk update" at bounding box center [1012, 361] width 169 height 30
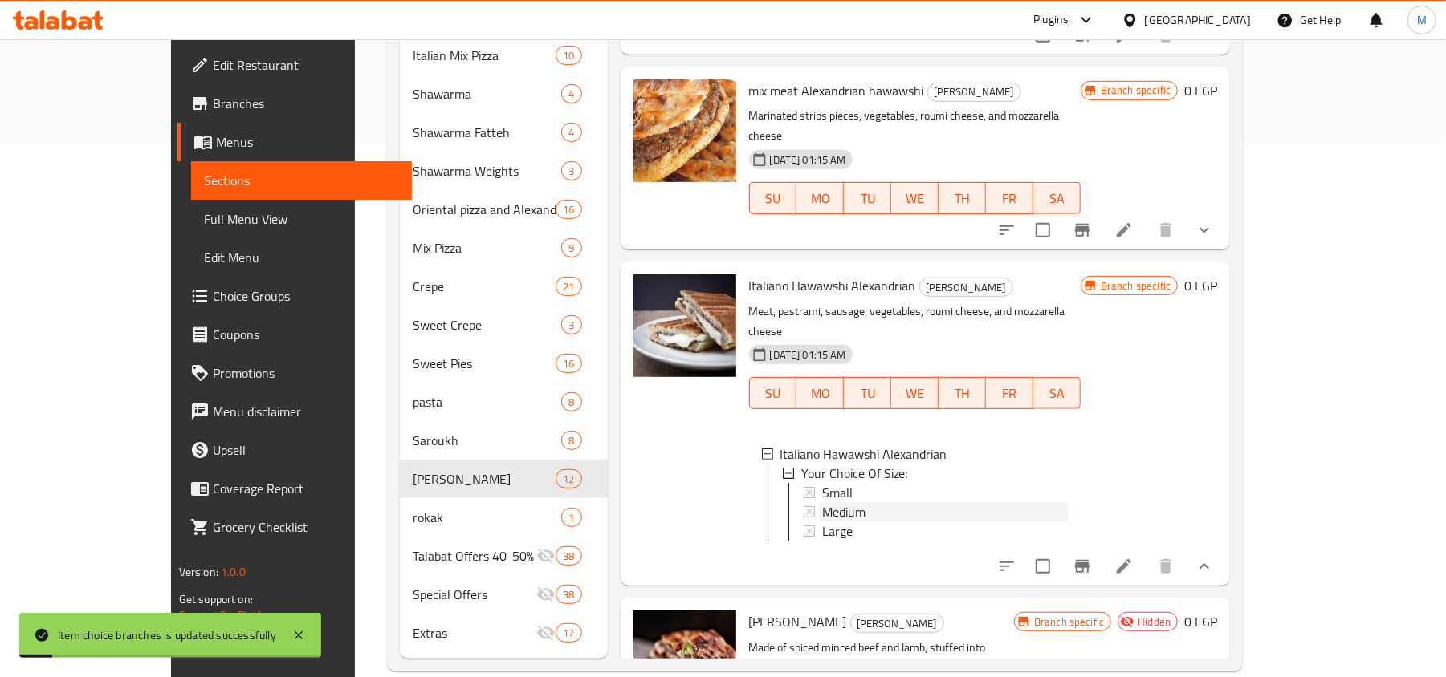
click at [822, 502] on span "Medium" at bounding box center [843, 511] width 43 height 19
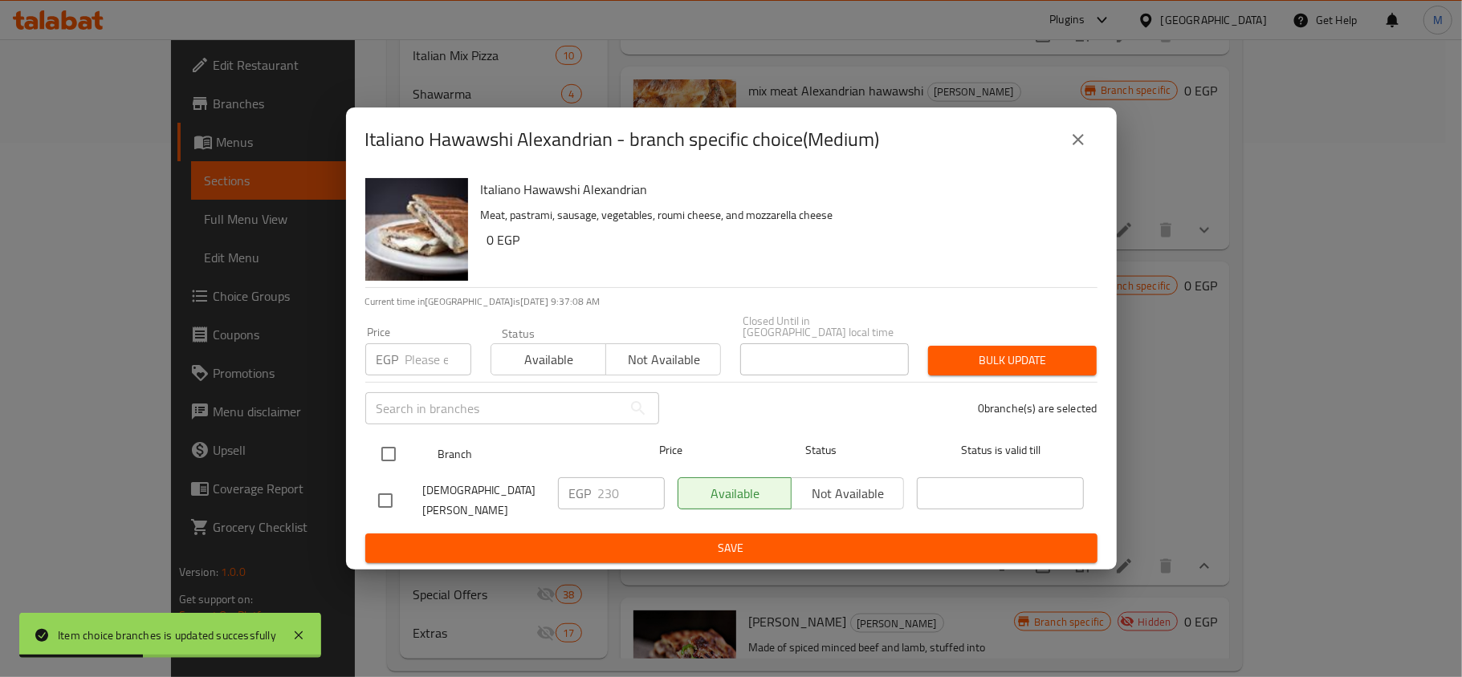
click at [387, 445] on input "checkbox" at bounding box center [389, 454] width 34 height 34
checkbox input "true"
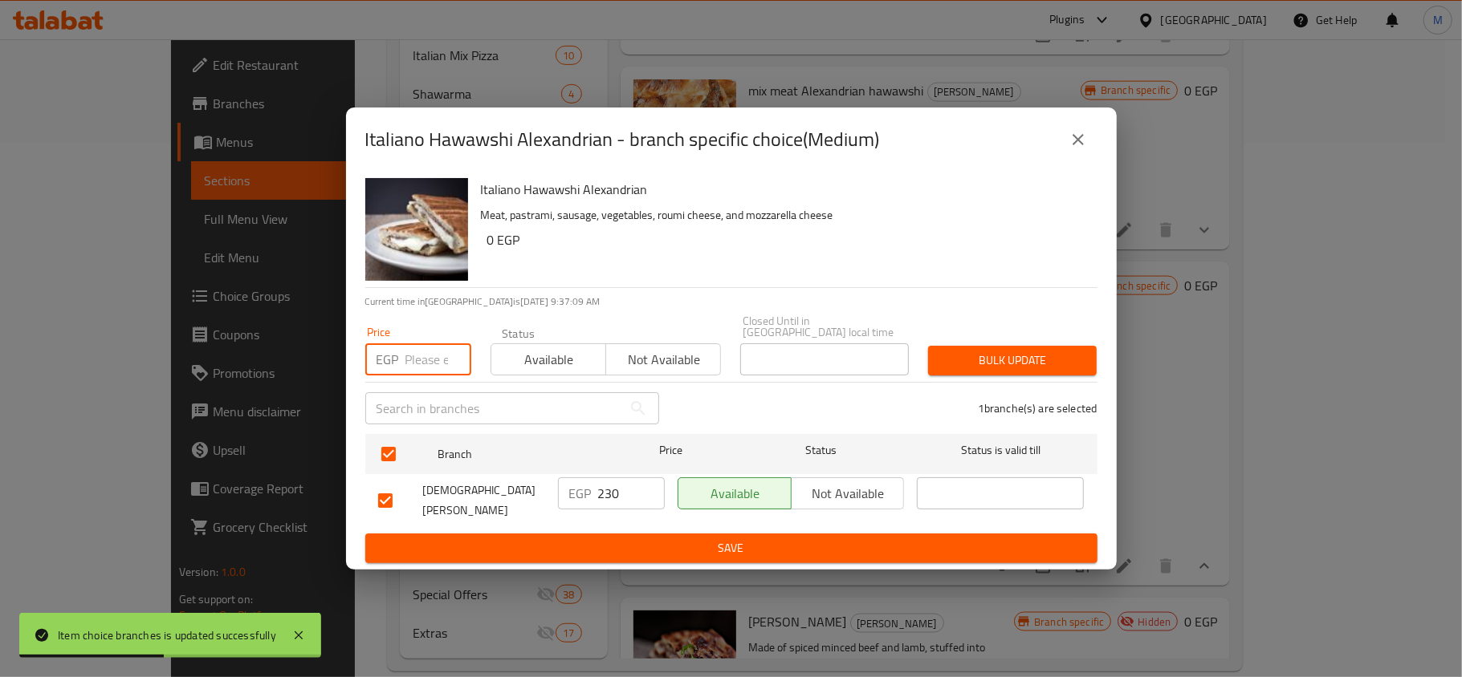
click at [406, 364] on input "number" at bounding box center [438, 360] width 66 height 32
type input "240"
click at [1027, 374] on button "Bulk update" at bounding box center [1012, 361] width 169 height 30
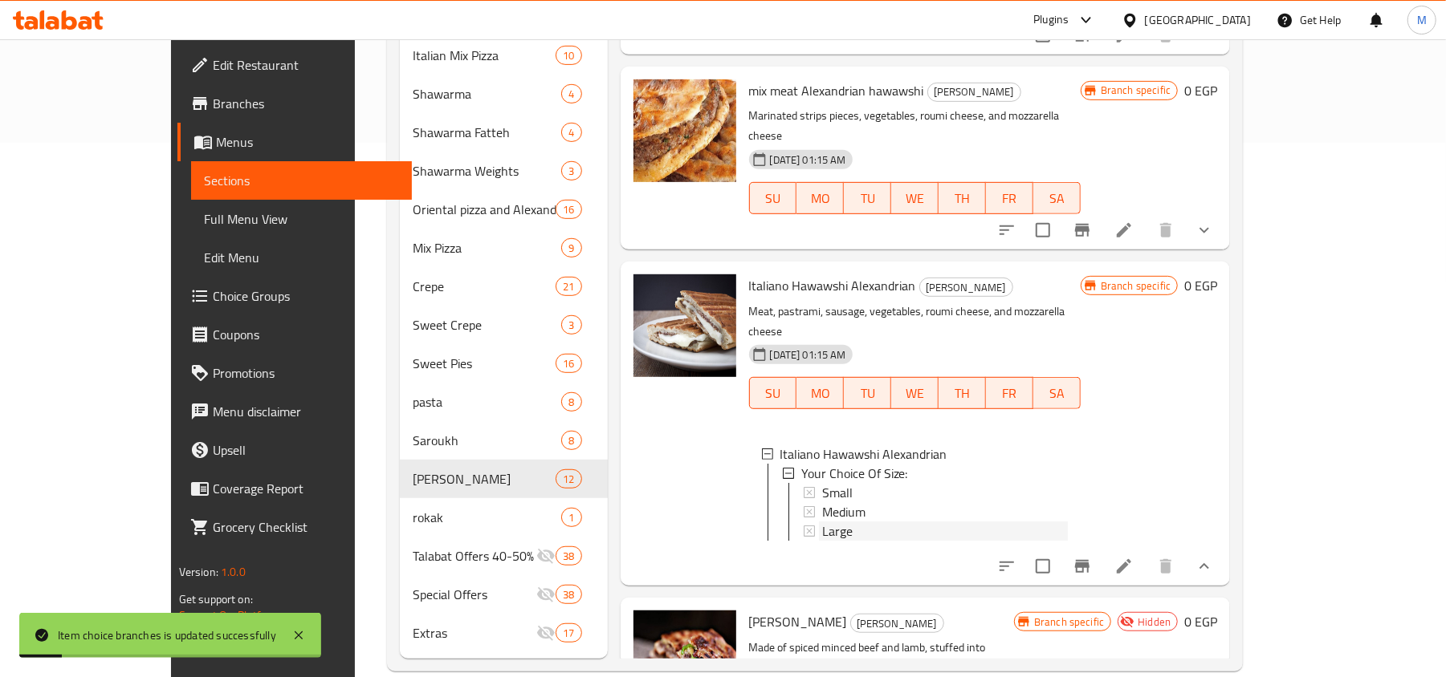
click at [822, 522] on span "Large" at bounding box center [837, 531] width 30 height 19
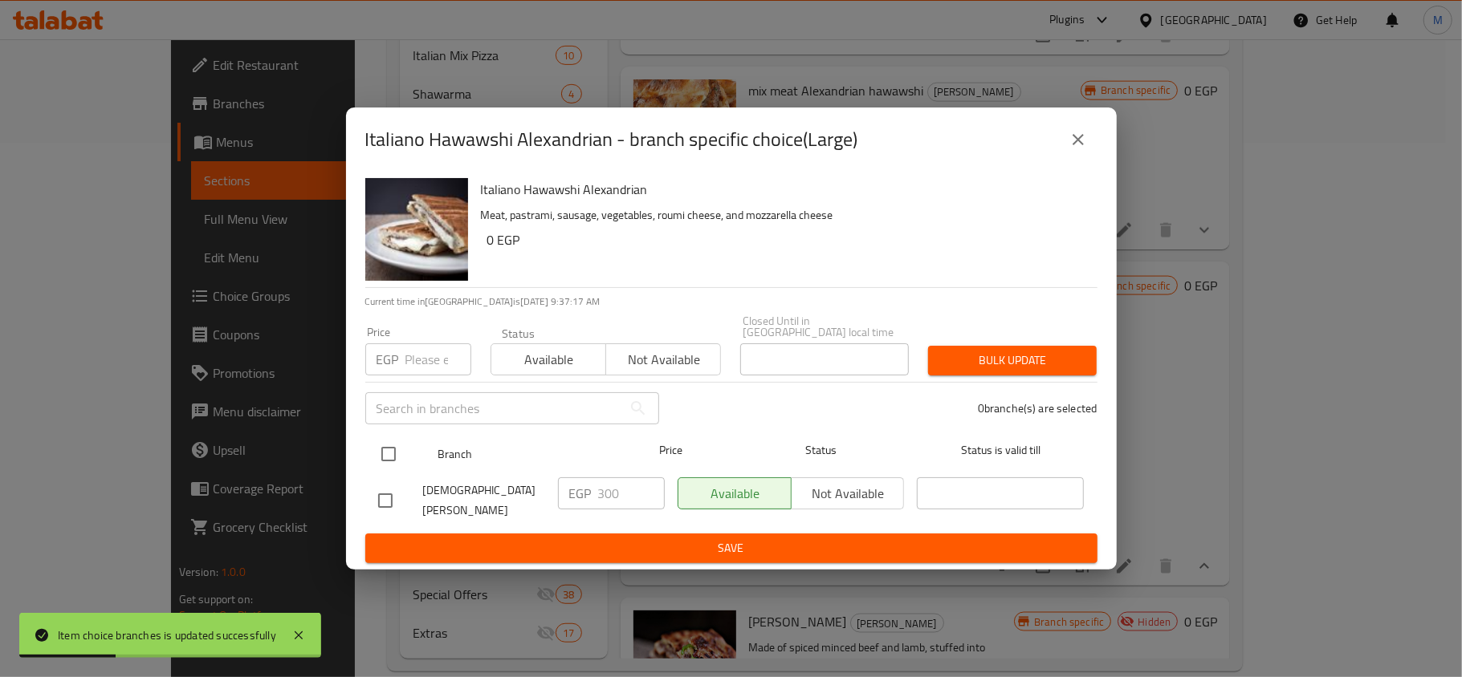
click at [388, 453] on input "checkbox" at bounding box center [389, 454] width 34 height 34
checkbox input "true"
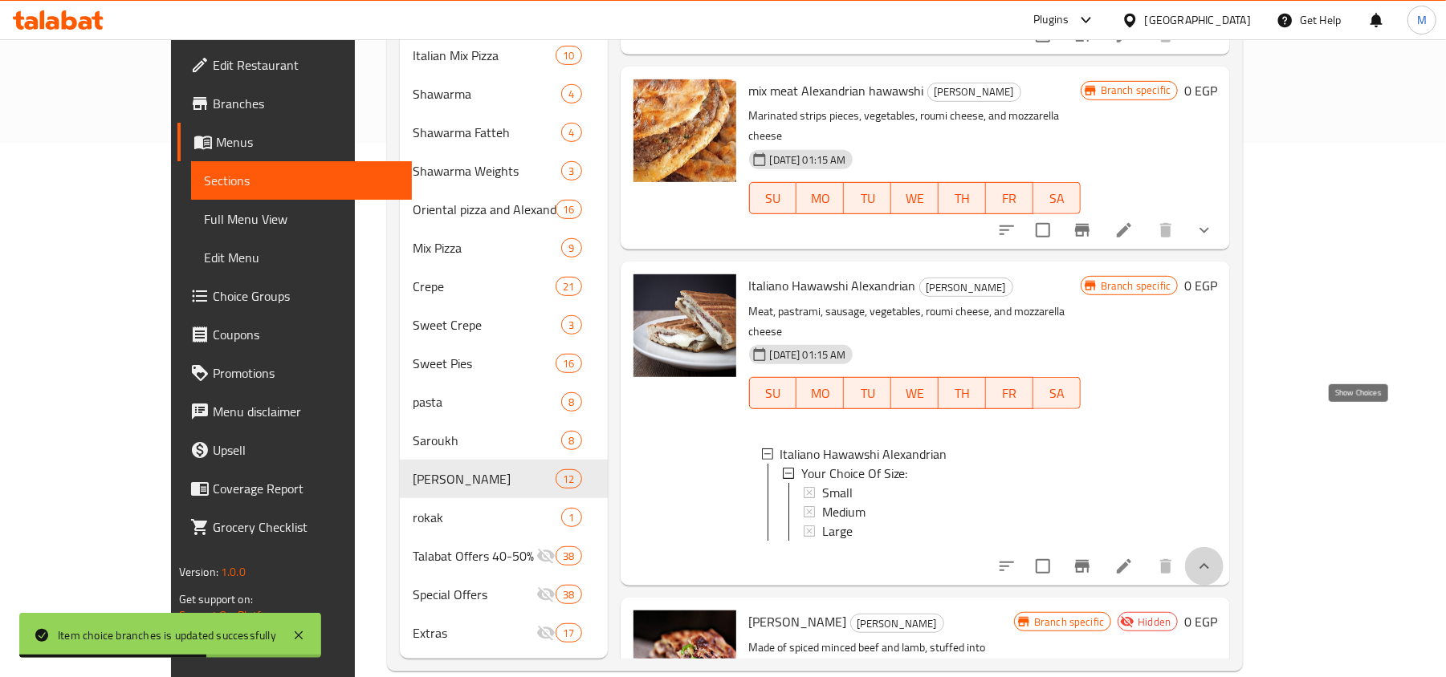
click at [1214, 557] on icon "show more" at bounding box center [1203, 566] width 19 height 19
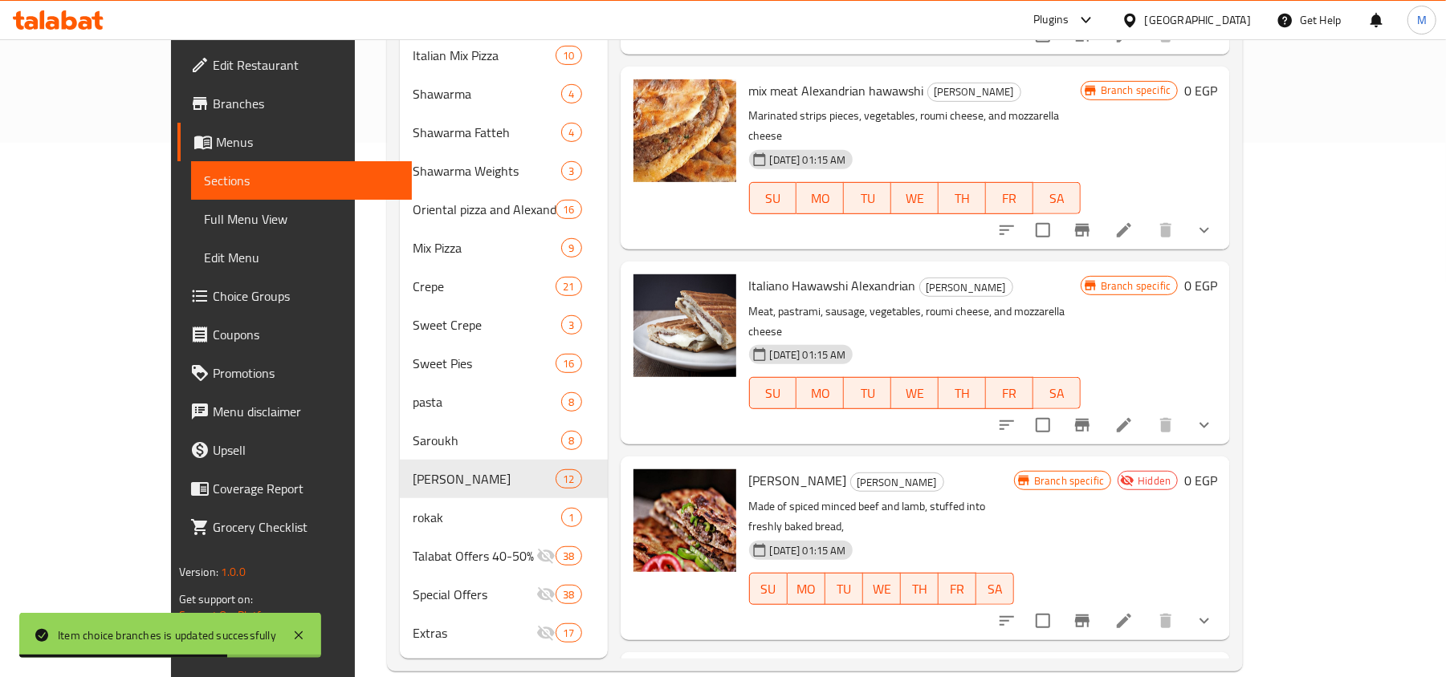
scroll to position [538, 0]
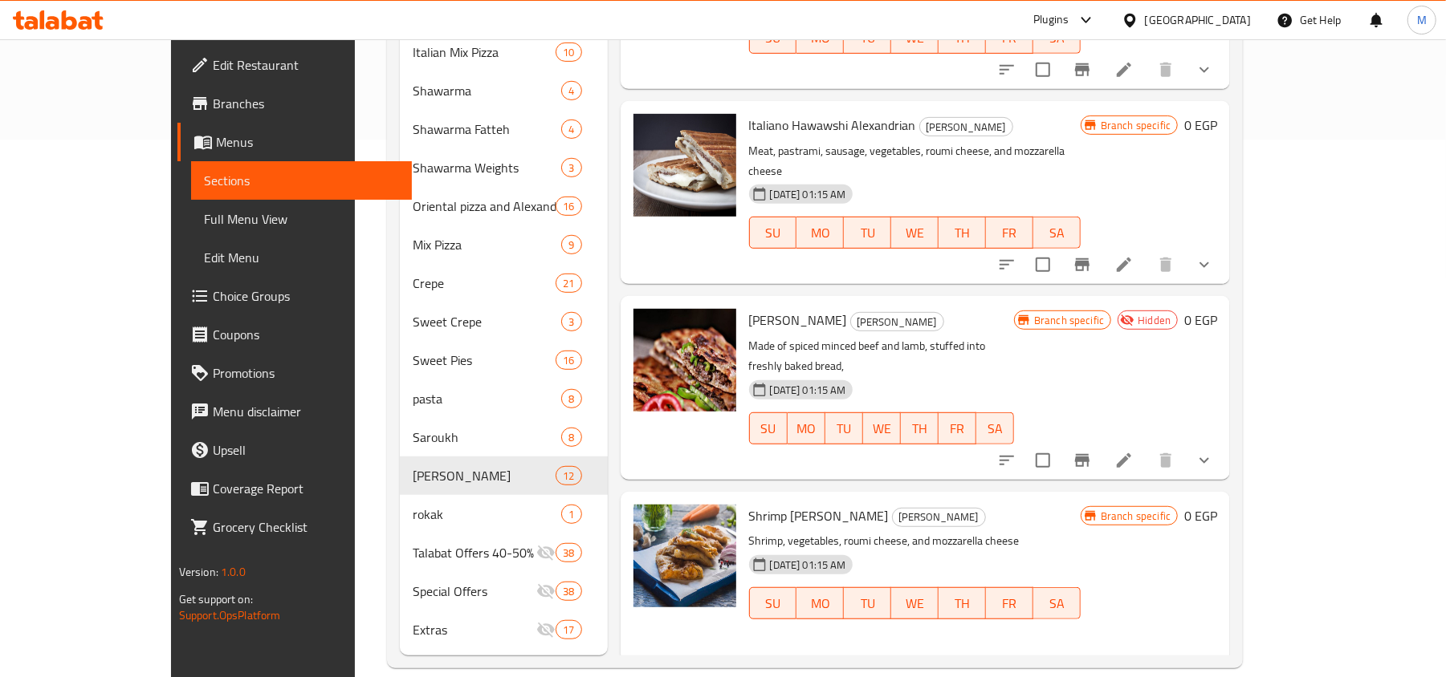
scroll to position [2, 0]
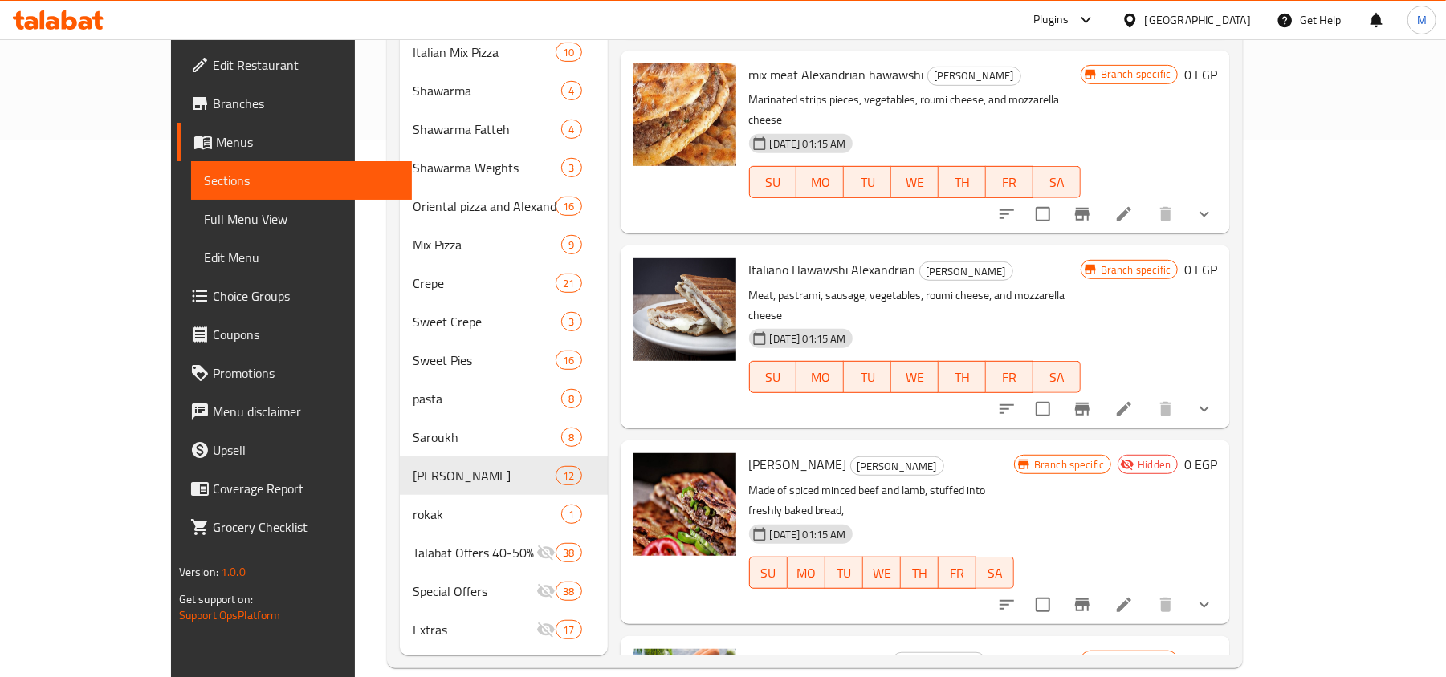
scroll to position [1154, 0]
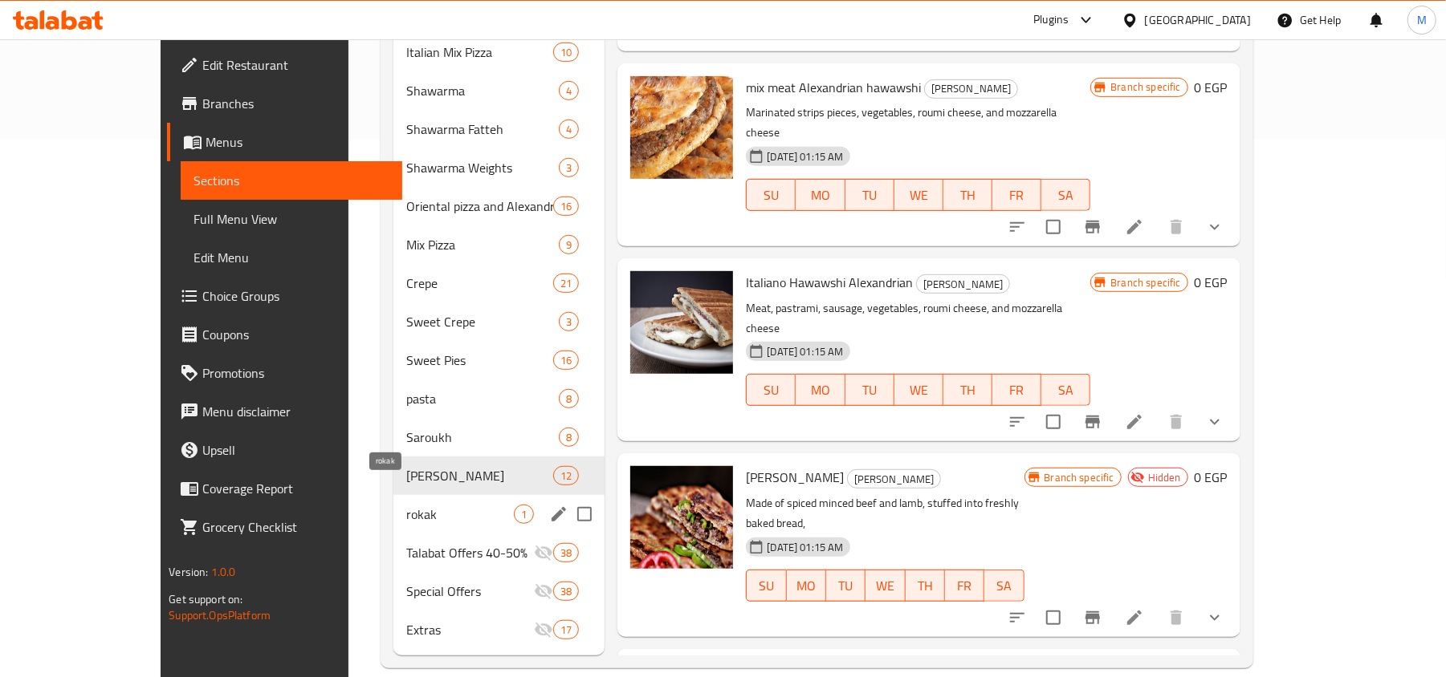
click at [406, 505] on span "rokak" at bounding box center [460, 514] width 108 height 19
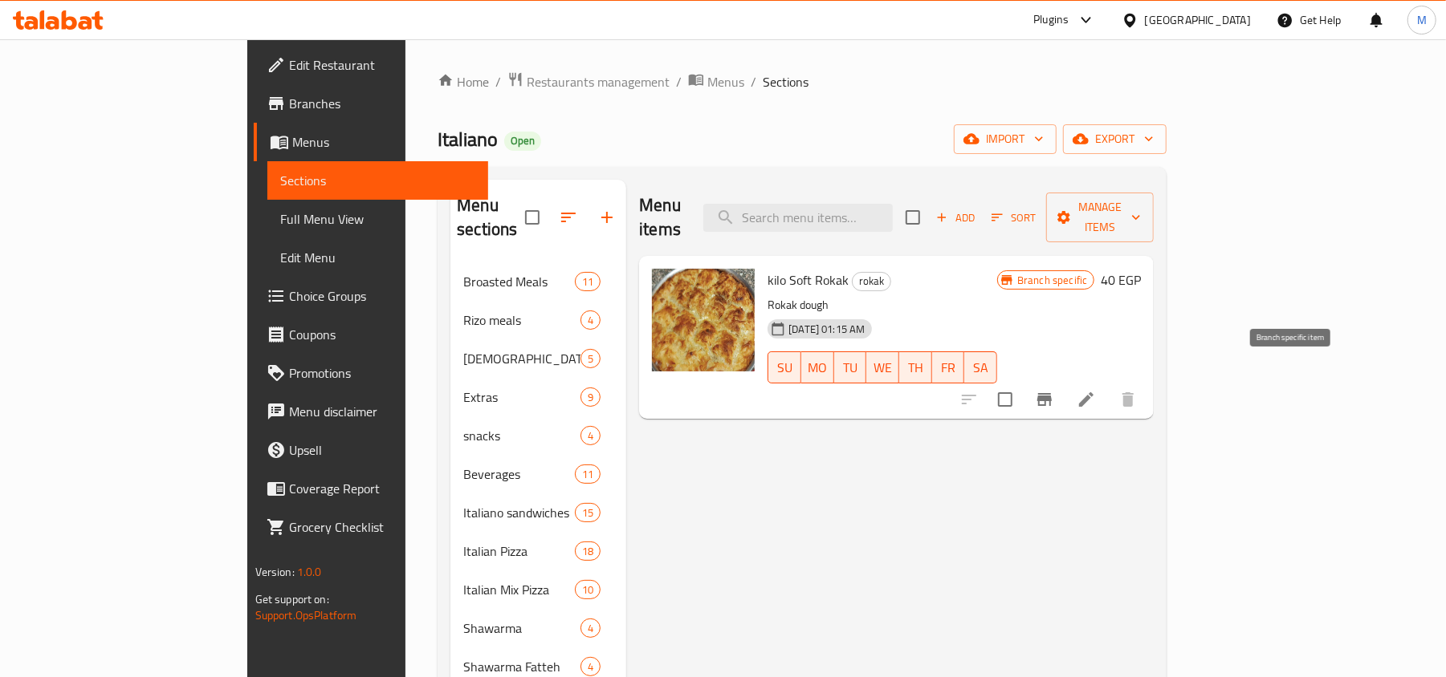
click at [1051, 393] on icon "Branch-specific-item" at bounding box center [1044, 399] width 14 height 13
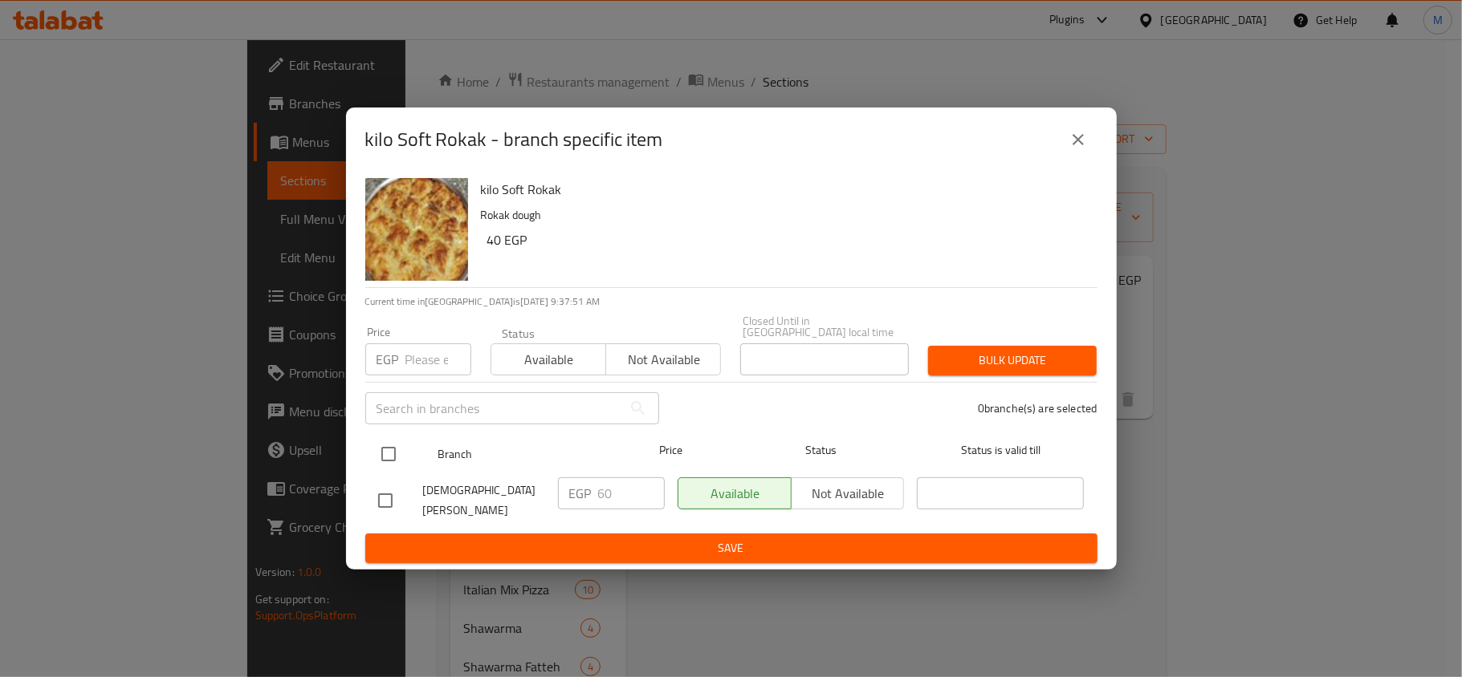
click at [389, 453] on input "checkbox" at bounding box center [389, 454] width 34 height 34
click at [405, 360] on input "number" at bounding box center [438, 360] width 66 height 32
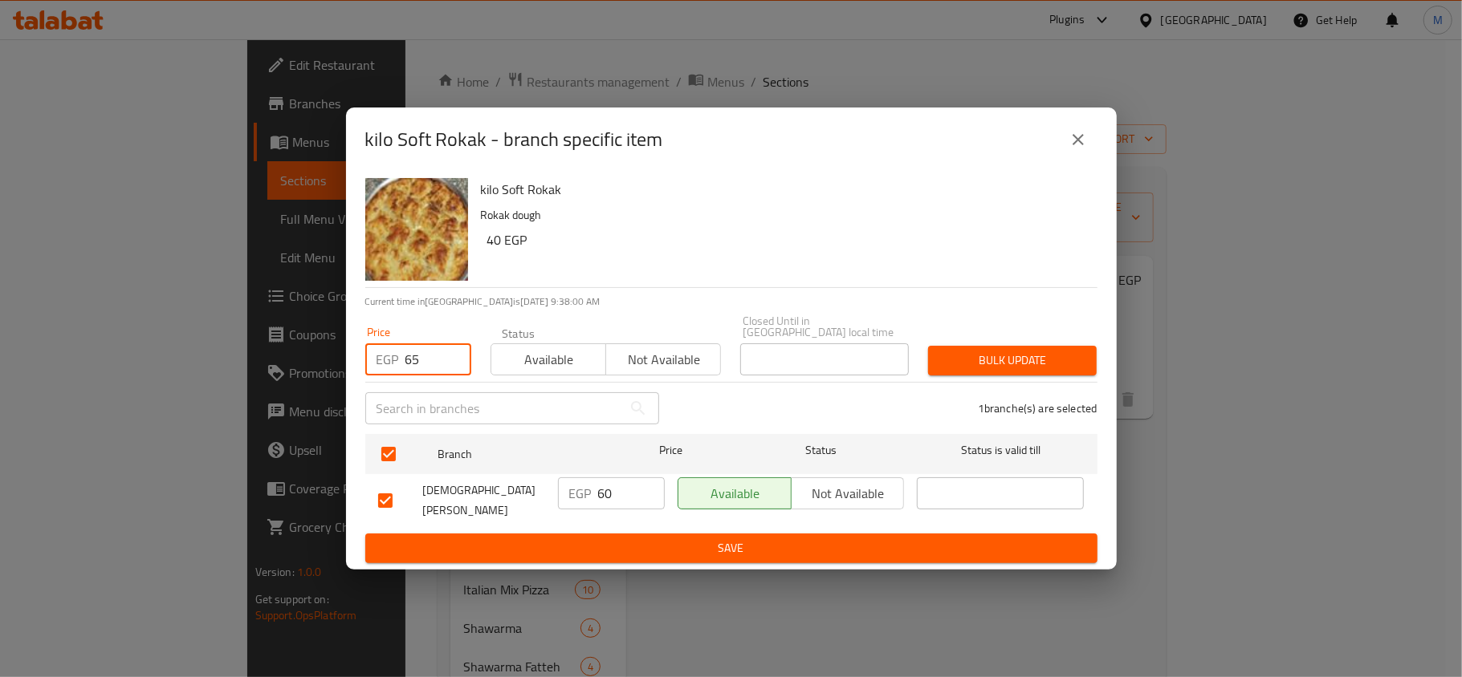
click at [1073, 350] on button "Bulk update" at bounding box center [1012, 361] width 169 height 30
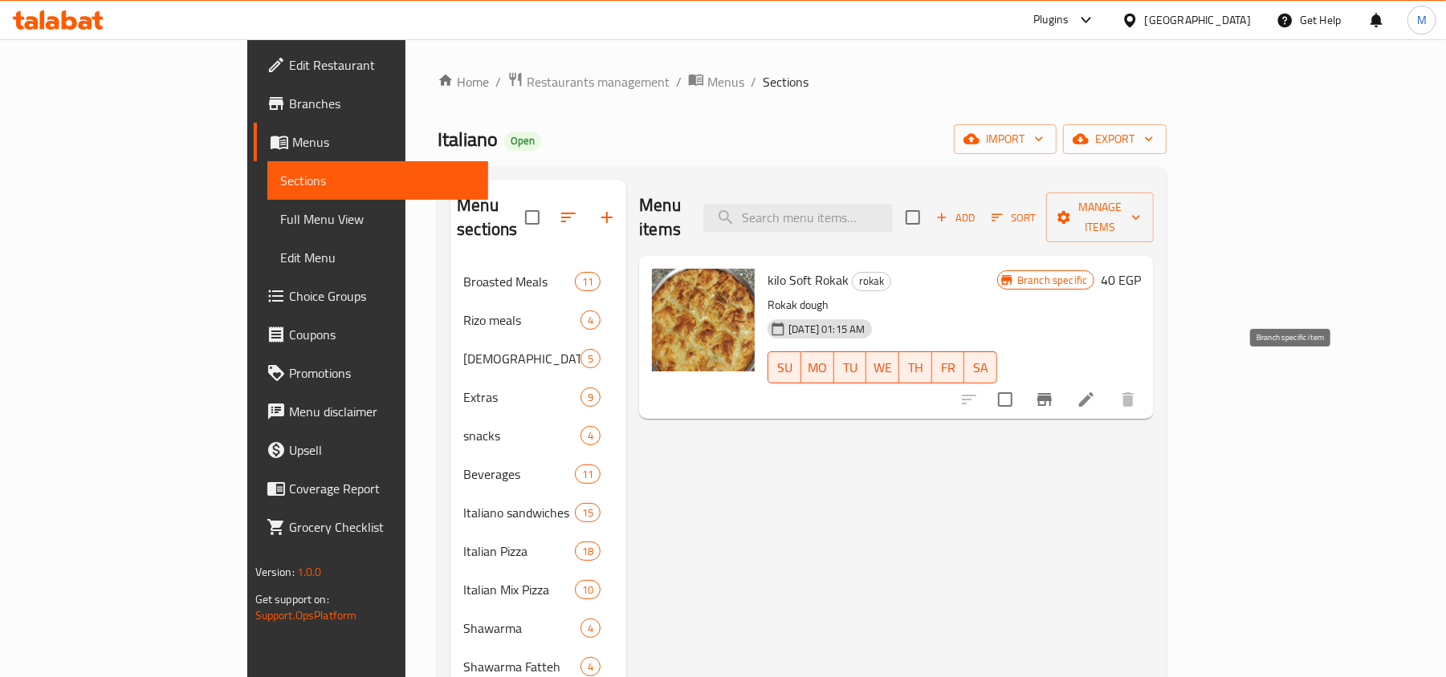
click at [1063, 380] on button "Branch-specific-item" at bounding box center [1044, 399] width 39 height 39
click at [1054, 390] on icon "Branch-specific-item" at bounding box center [1044, 399] width 19 height 19
click at [925, 506] on div "Menu items Add Sort Manage items kilo Soft Rokak rokak Rokak dough [DATE] 01:15…" at bounding box center [889, 687] width 527 height 1014
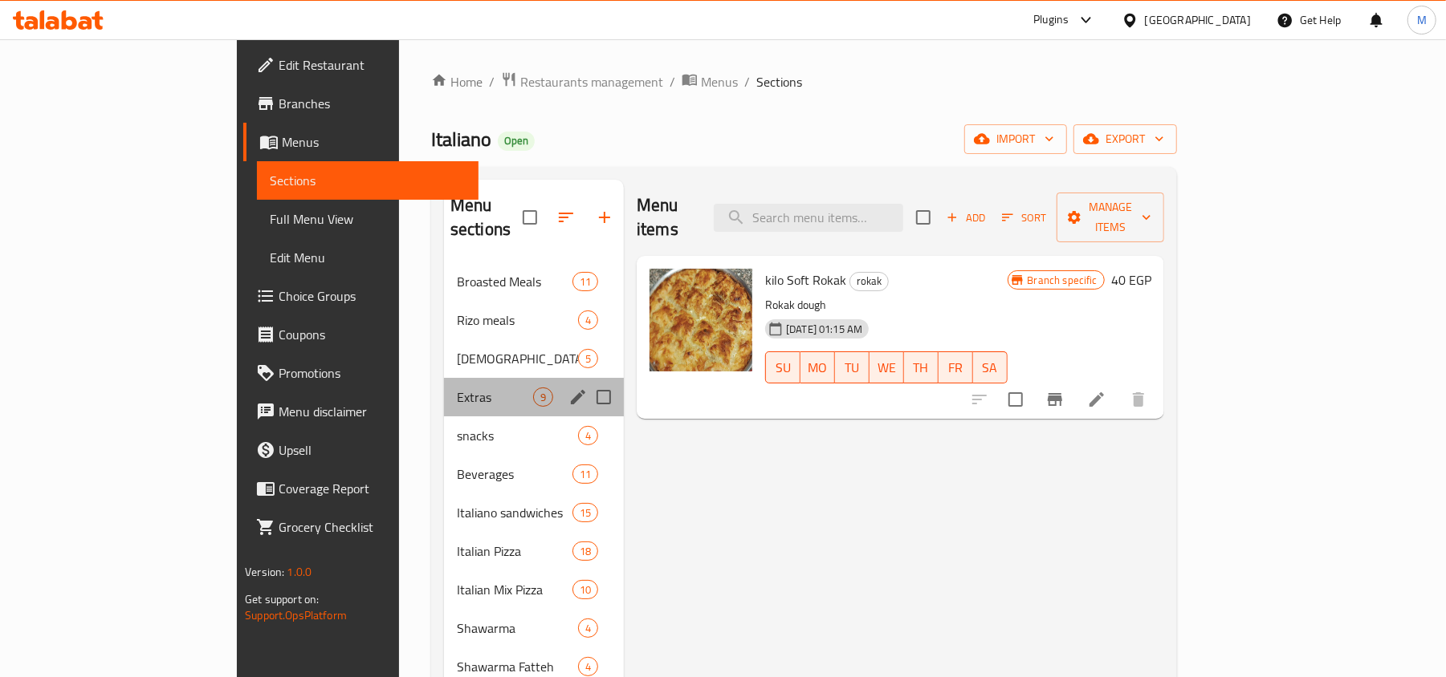
click at [444, 385] on div "Extras 9" at bounding box center [534, 397] width 180 height 39
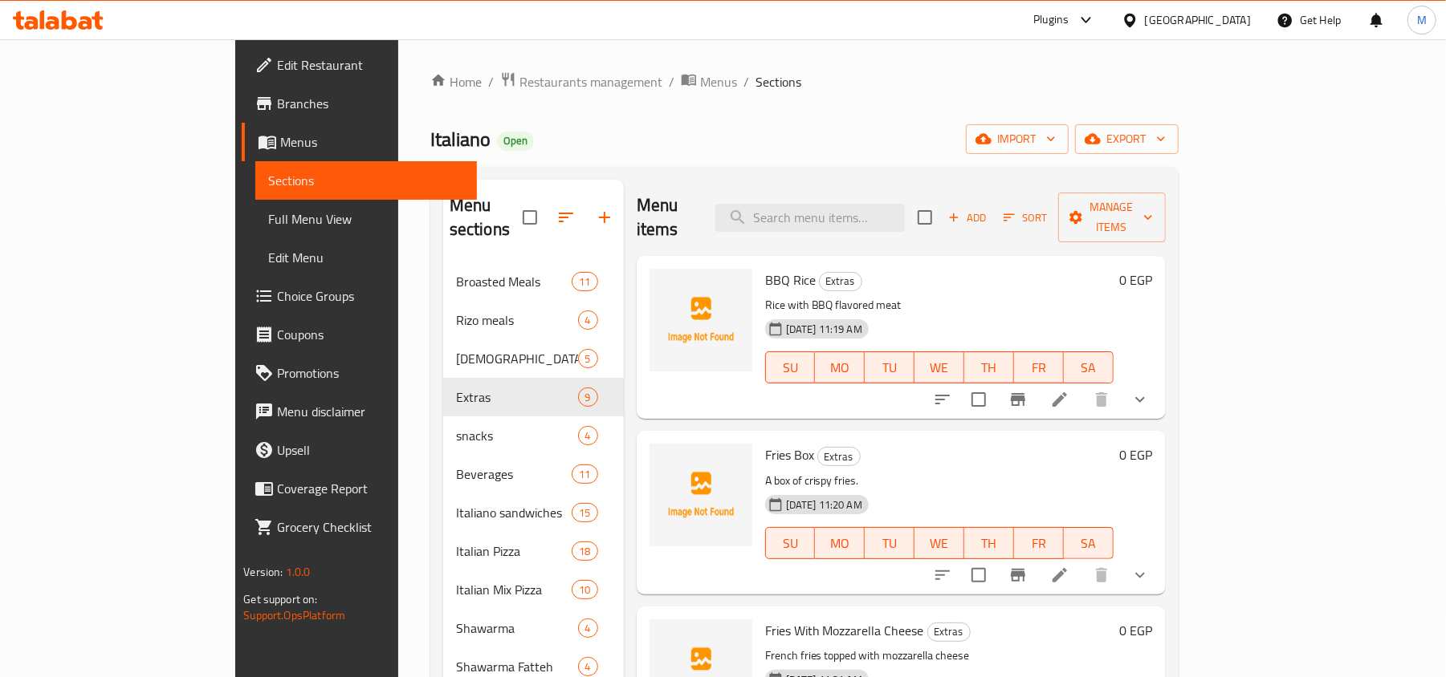
click at [907, 295] on p "Rice with BBQ flavored meat" at bounding box center [939, 305] width 348 height 20
click at [819, 272] on span "Extras" at bounding box center [840, 281] width 42 height 18
click at [765, 268] on span "BBQ Rice" at bounding box center [790, 280] width 51 height 24
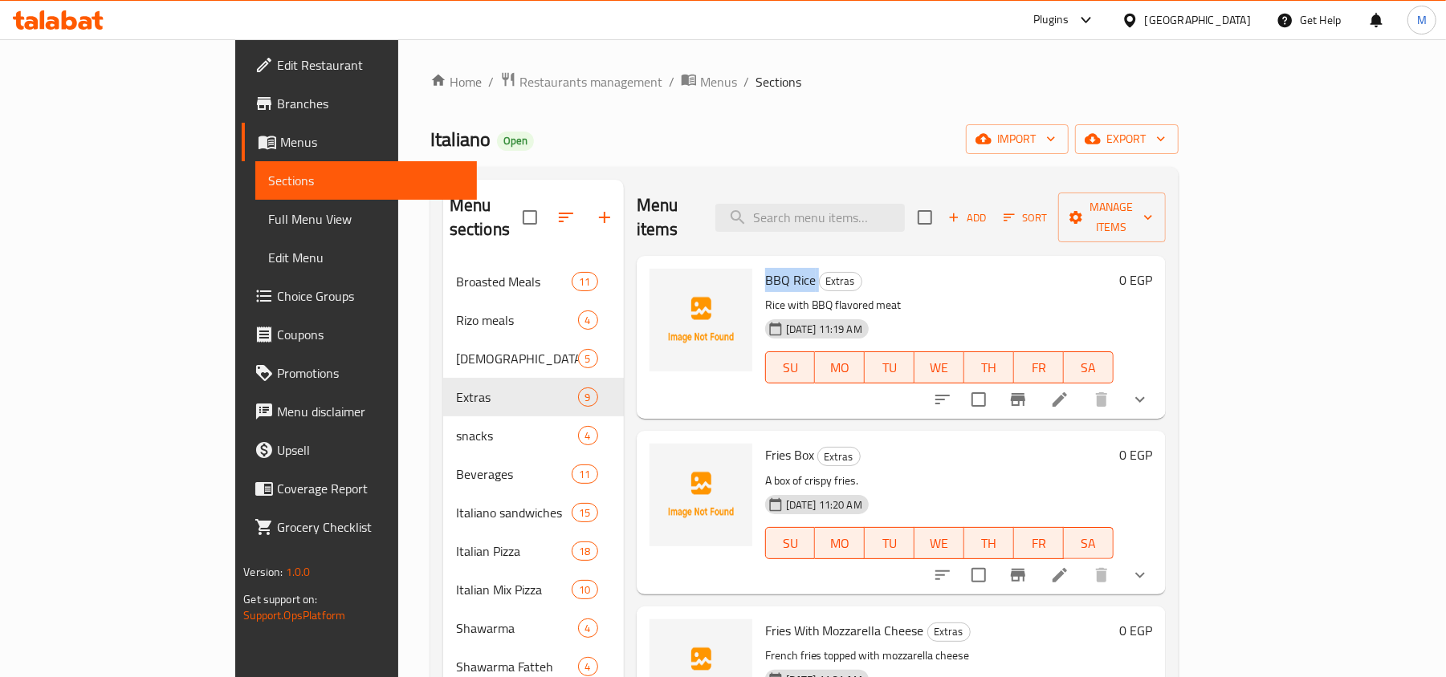
click at [765, 268] on span "BBQ Rice" at bounding box center [790, 280] width 51 height 24
click at [810, 269] on h6 "BBQ Rice Extras" at bounding box center [939, 280] width 348 height 22
click at [819, 272] on span "Extras" at bounding box center [840, 281] width 42 height 18
click at [803, 269] on h6 "BBQ Rice Extras" at bounding box center [939, 280] width 348 height 22
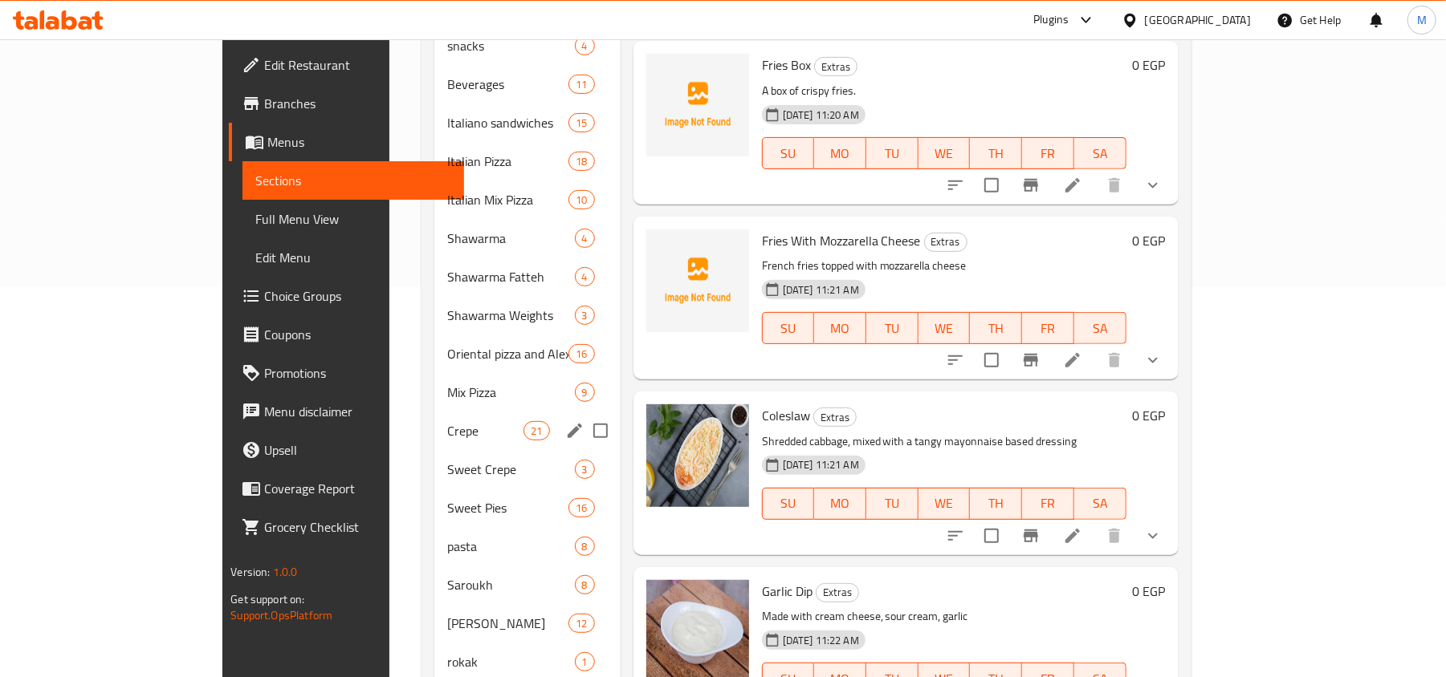
scroll to position [428, 0]
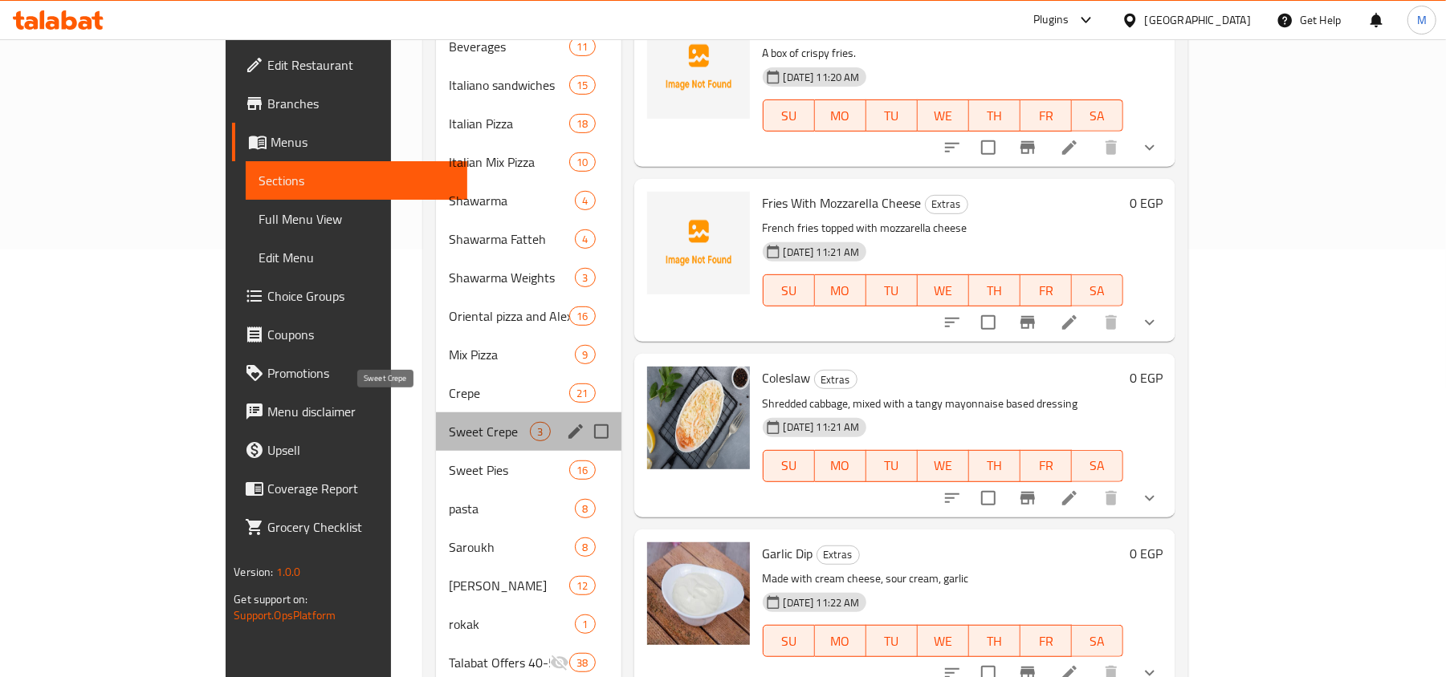
click at [449, 422] on span "Sweet Crepe" at bounding box center [489, 431] width 81 height 19
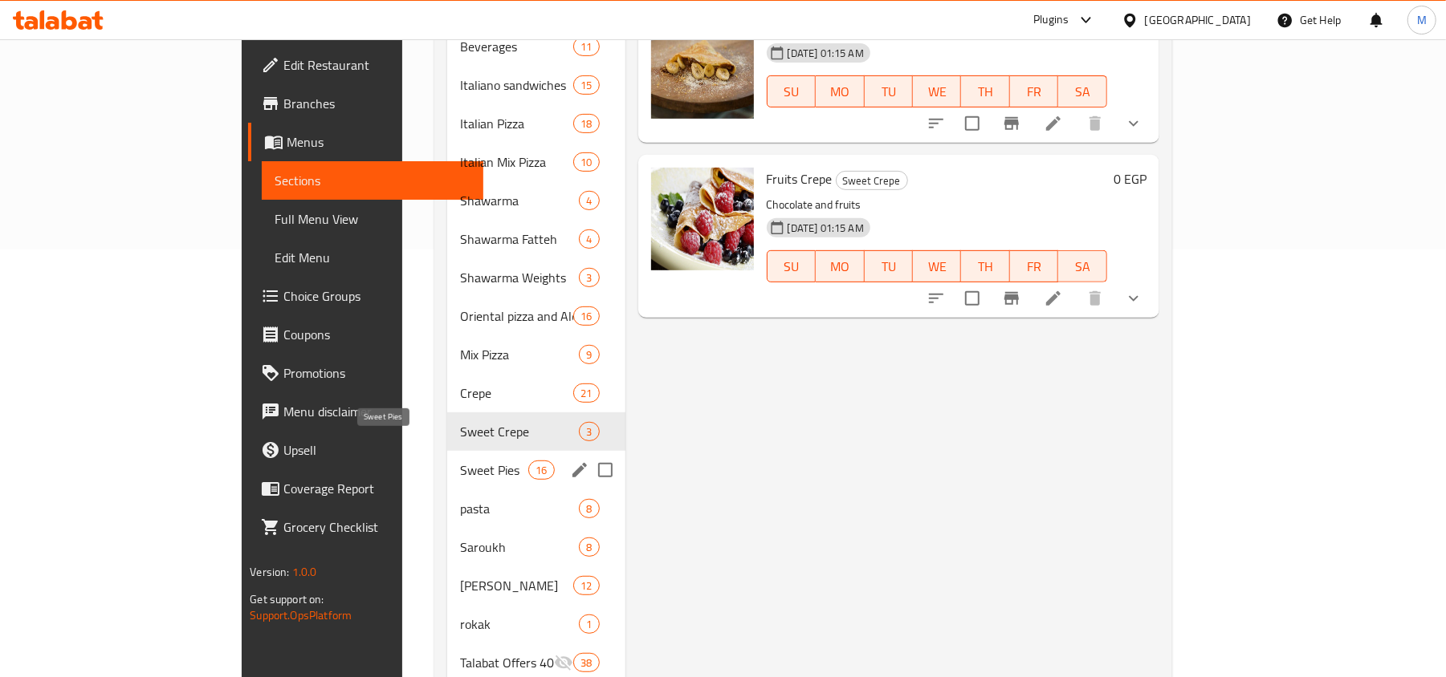
click at [460, 461] on span "Sweet Pies" at bounding box center [494, 470] width 68 height 19
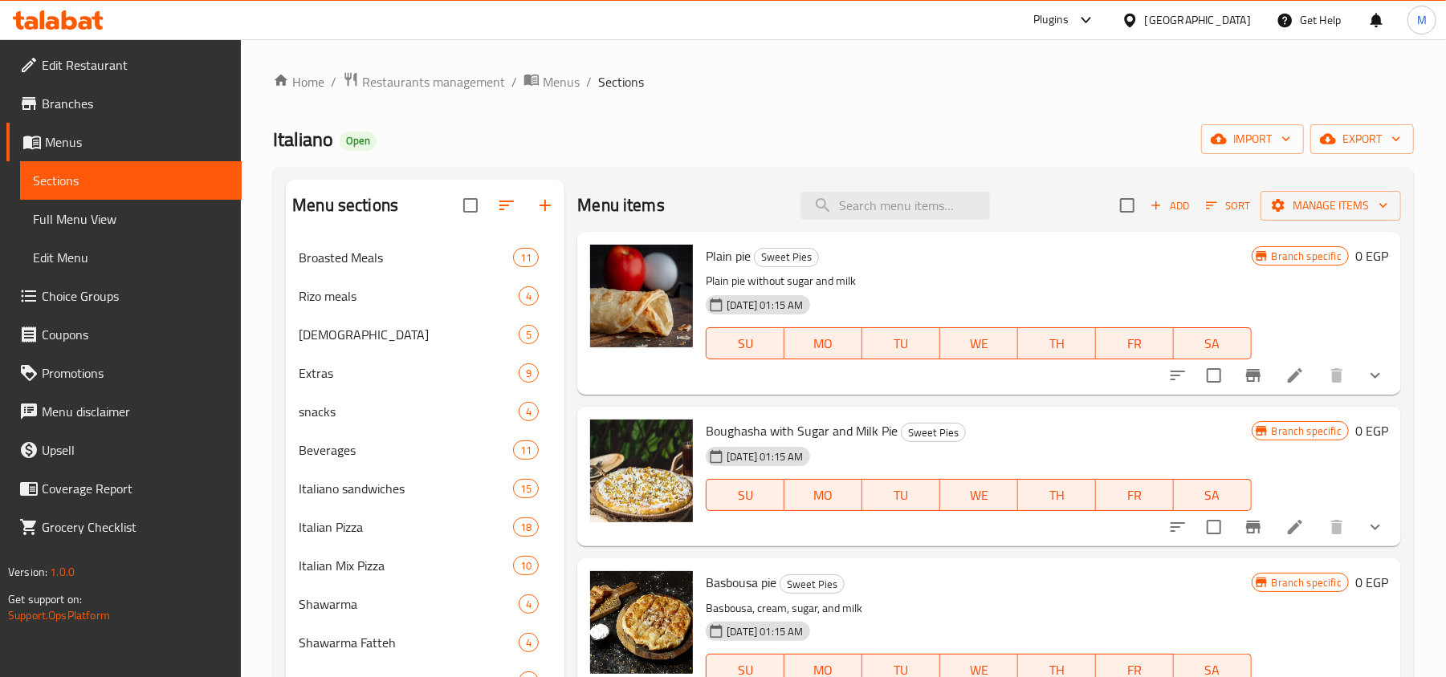
click at [1374, 382] on button "show more" at bounding box center [1375, 375] width 39 height 39
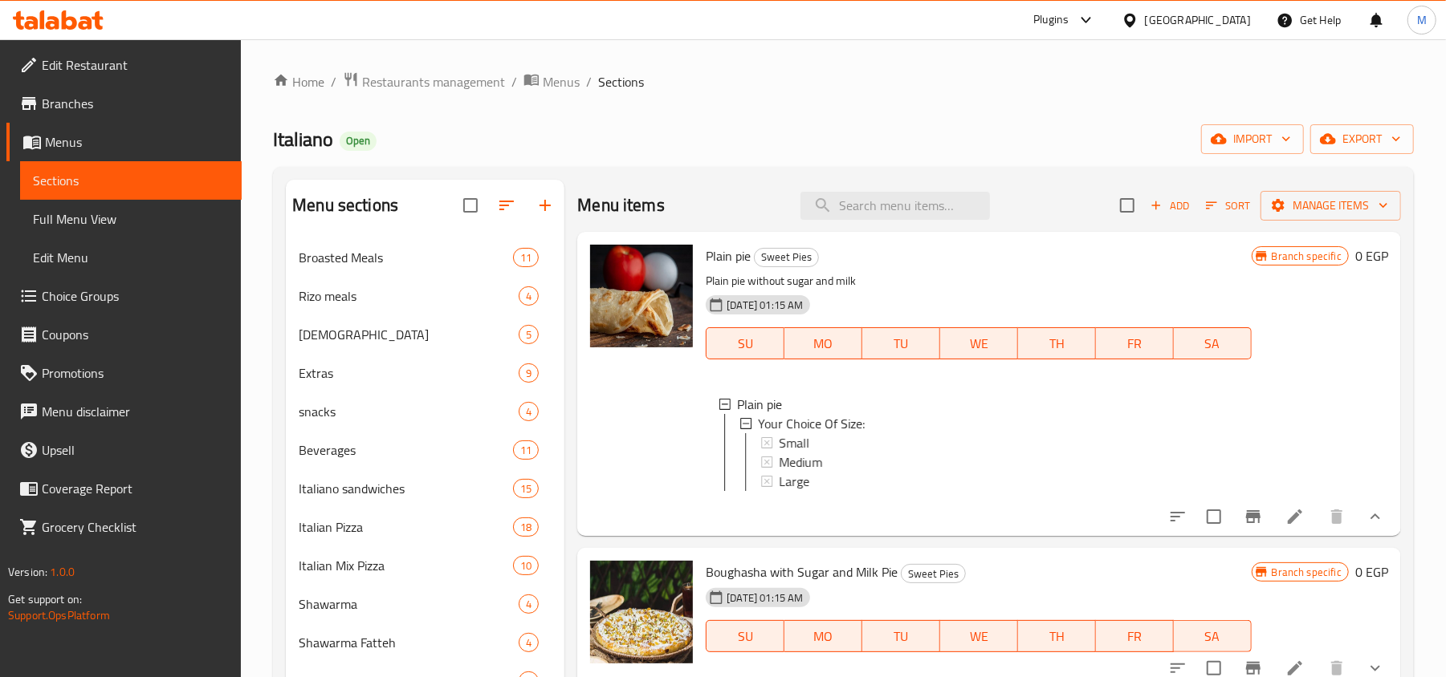
scroll to position [107, 0]
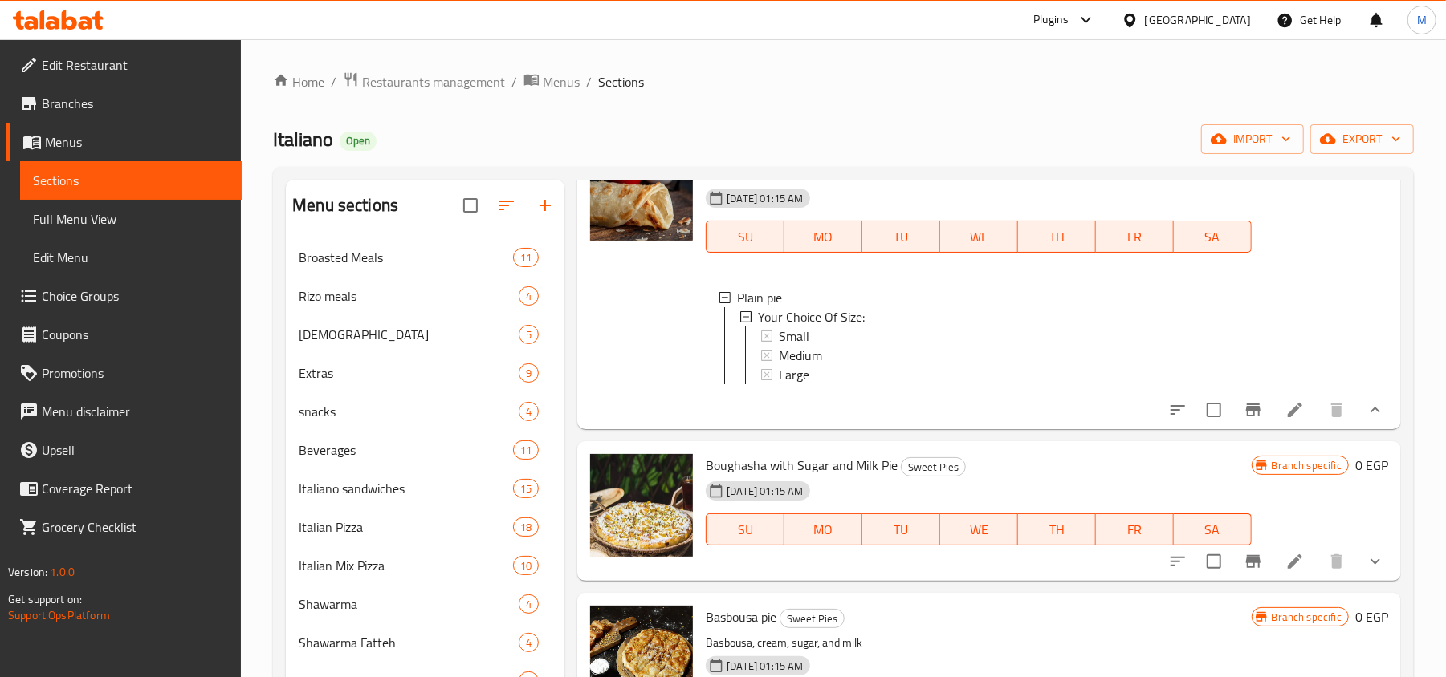
click at [94, 299] on span "Choice Groups" at bounding box center [135, 296] width 187 height 19
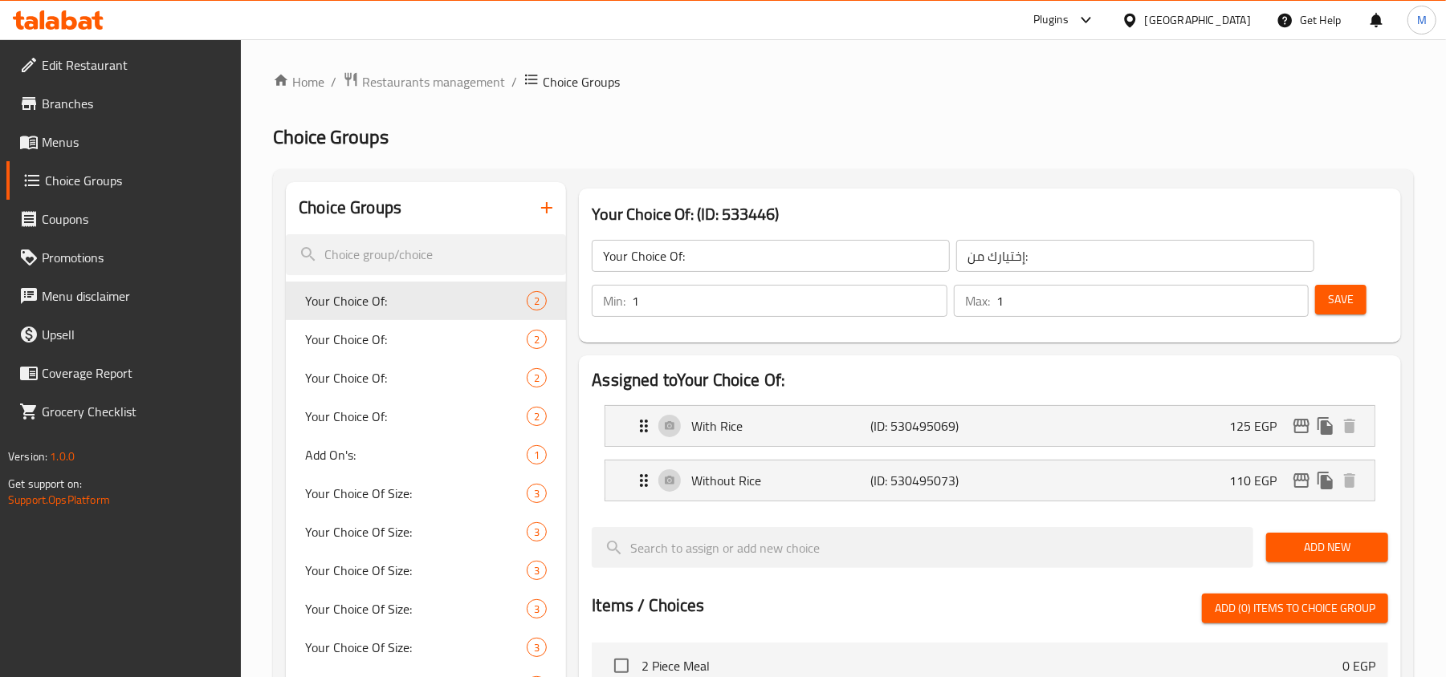
click at [599, 213] on h3 "Your Choice Of: (ID: 533446)" at bounding box center [990, 214] width 796 height 26
click at [738, 205] on h3 "Your Choice Of: (ID: 533446)" at bounding box center [990, 214] width 796 height 26
click at [793, 209] on h3 "Your Choice Of: (ID: 533446)" at bounding box center [990, 214] width 796 height 26
click at [315, 206] on h2 "Choice Groups" at bounding box center [350, 208] width 103 height 24
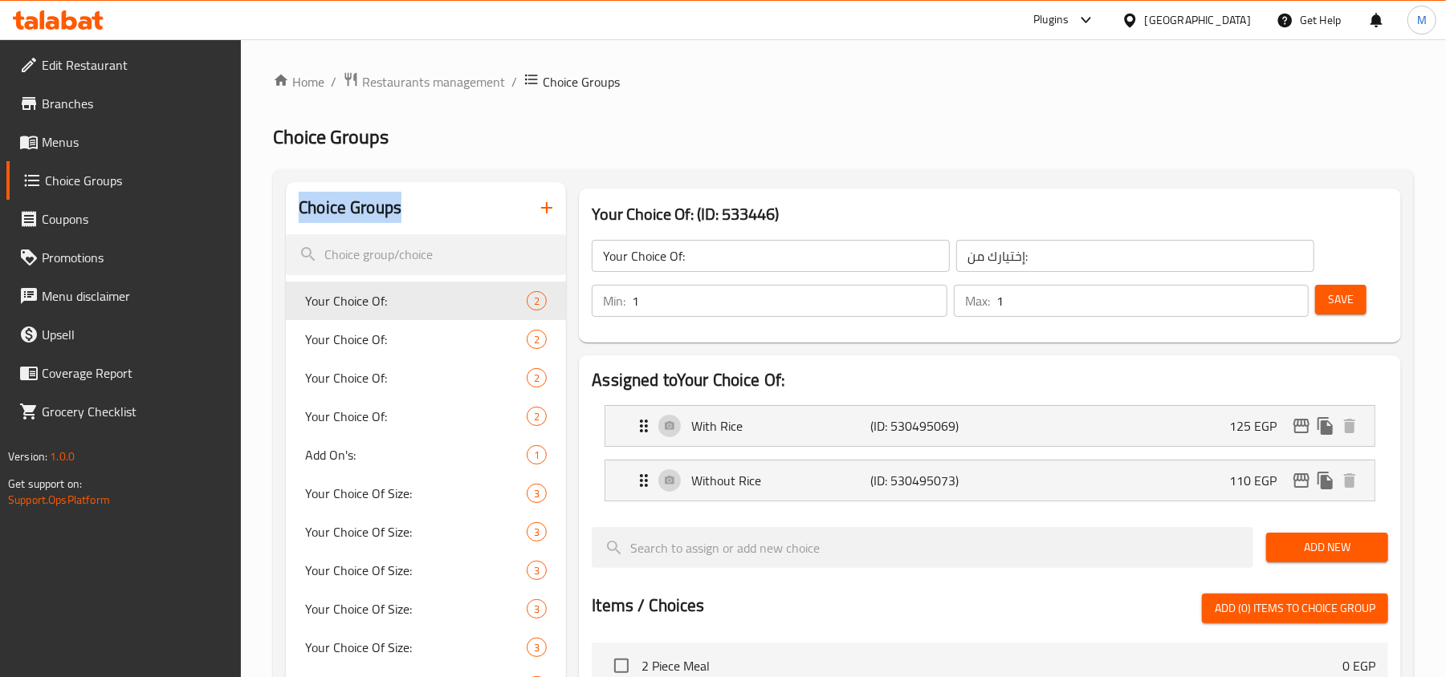
drag, startPoint x: 315, startPoint y: 206, endPoint x: 382, endPoint y: 219, distance: 67.8
click at [382, 219] on h2 "Choice Groups" at bounding box center [350, 208] width 103 height 24
click at [594, 213] on h3 "Your Choice Of: (ID: 533446)" at bounding box center [990, 214] width 796 height 26
drag, startPoint x: 594, startPoint y: 213, endPoint x: 800, endPoint y: 219, distance: 206.4
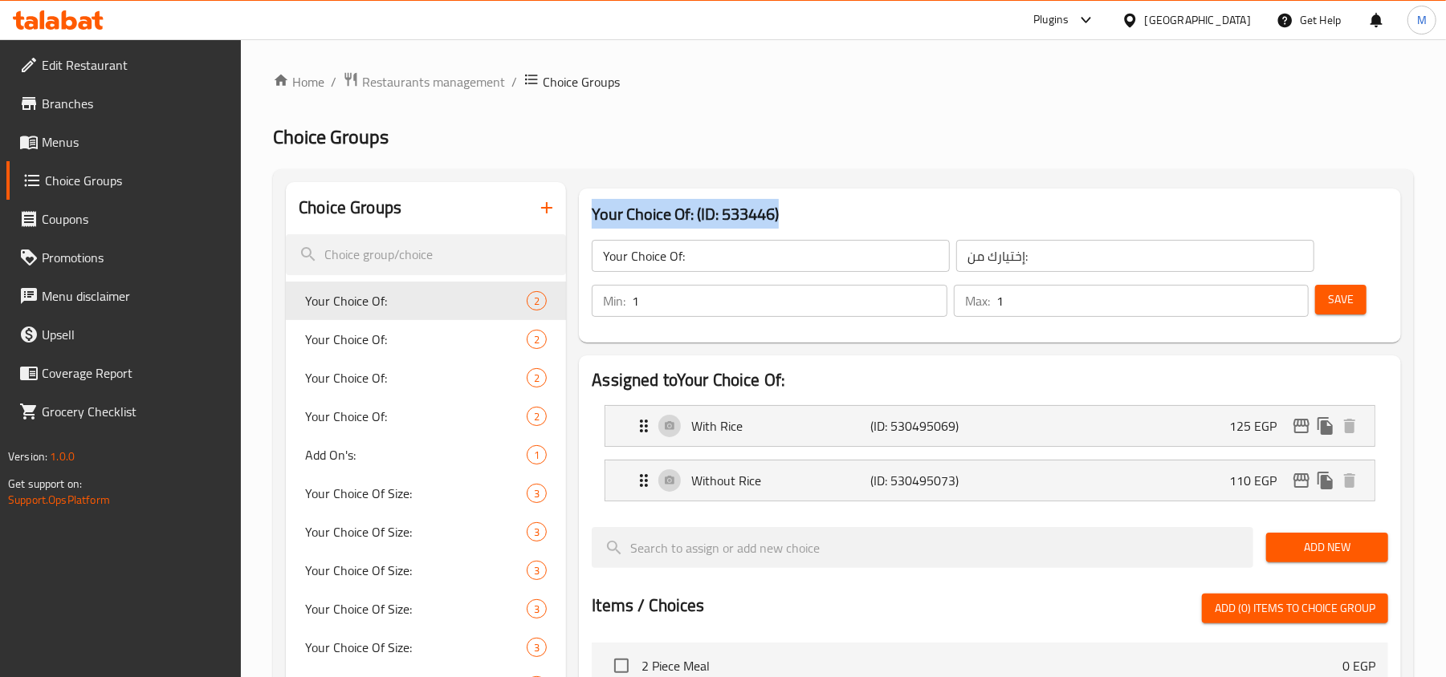
click at [800, 219] on h3 "Your Choice Of: (ID: 533446)" at bounding box center [990, 214] width 796 height 26
click at [559, 84] on span "Choice Groups" at bounding box center [581, 81] width 77 height 19
drag, startPoint x: 559, startPoint y: 84, endPoint x: 612, endPoint y: 87, distance: 53.1
click at [612, 87] on span "Choice Groups" at bounding box center [581, 81] width 77 height 19
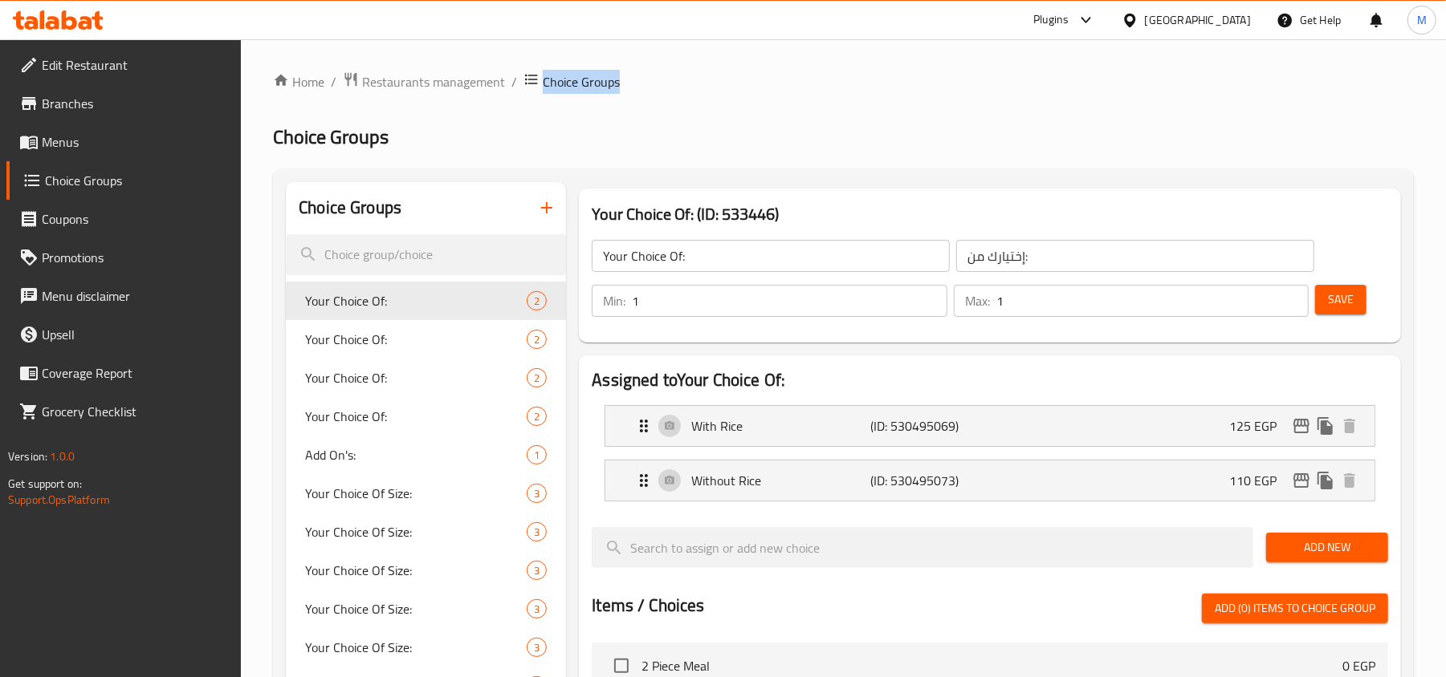
click at [612, 87] on span "Choice Groups" at bounding box center [581, 81] width 77 height 19
drag, startPoint x: 592, startPoint y: 212, endPoint x: 800, endPoint y: 218, distance: 208.8
click at [800, 218] on h3 "Your Choice Of: (ID: 533446)" at bounding box center [990, 214] width 796 height 26
click at [750, 216] on h3 "Your Choice Of: (ID: 533446)" at bounding box center [990, 214] width 796 height 26
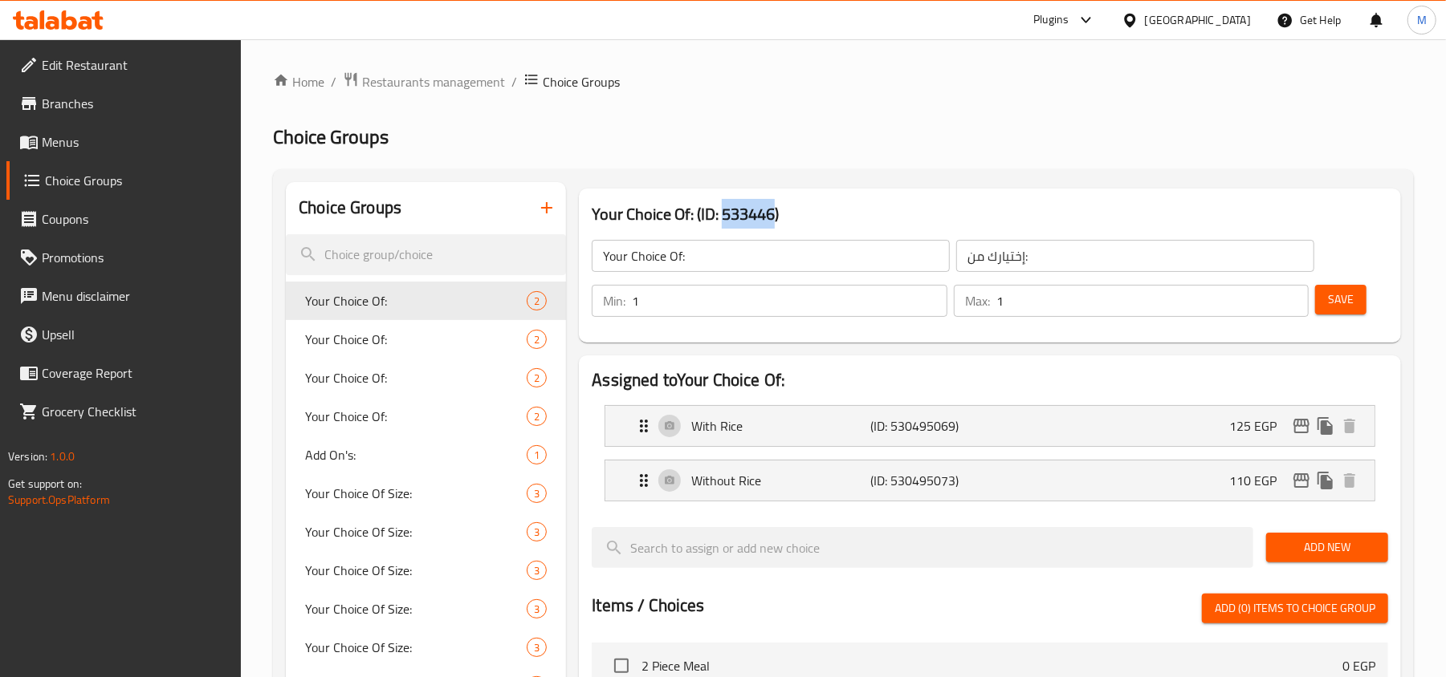
click at [750, 216] on h3 "Your Choice Of: (ID: 533446)" at bounding box center [990, 214] width 796 height 26
click at [833, 209] on h3 "Your Choice Of: (ID: 533446)" at bounding box center [990, 214] width 796 height 26
click at [386, 453] on span "Add On's:" at bounding box center [391, 454] width 173 height 19
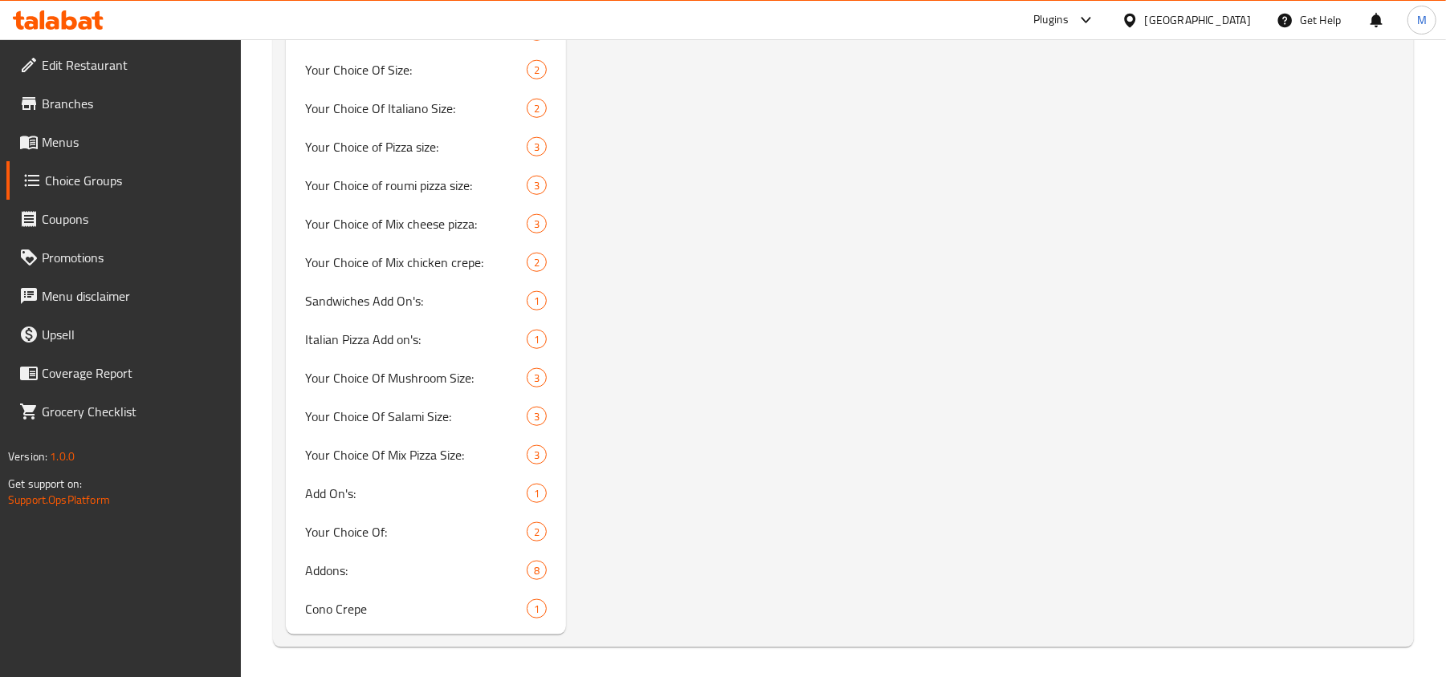
scroll to position [1082, 0]
click at [377, 567] on span "Addons:" at bounding box center [391, 568] width 173 height 19
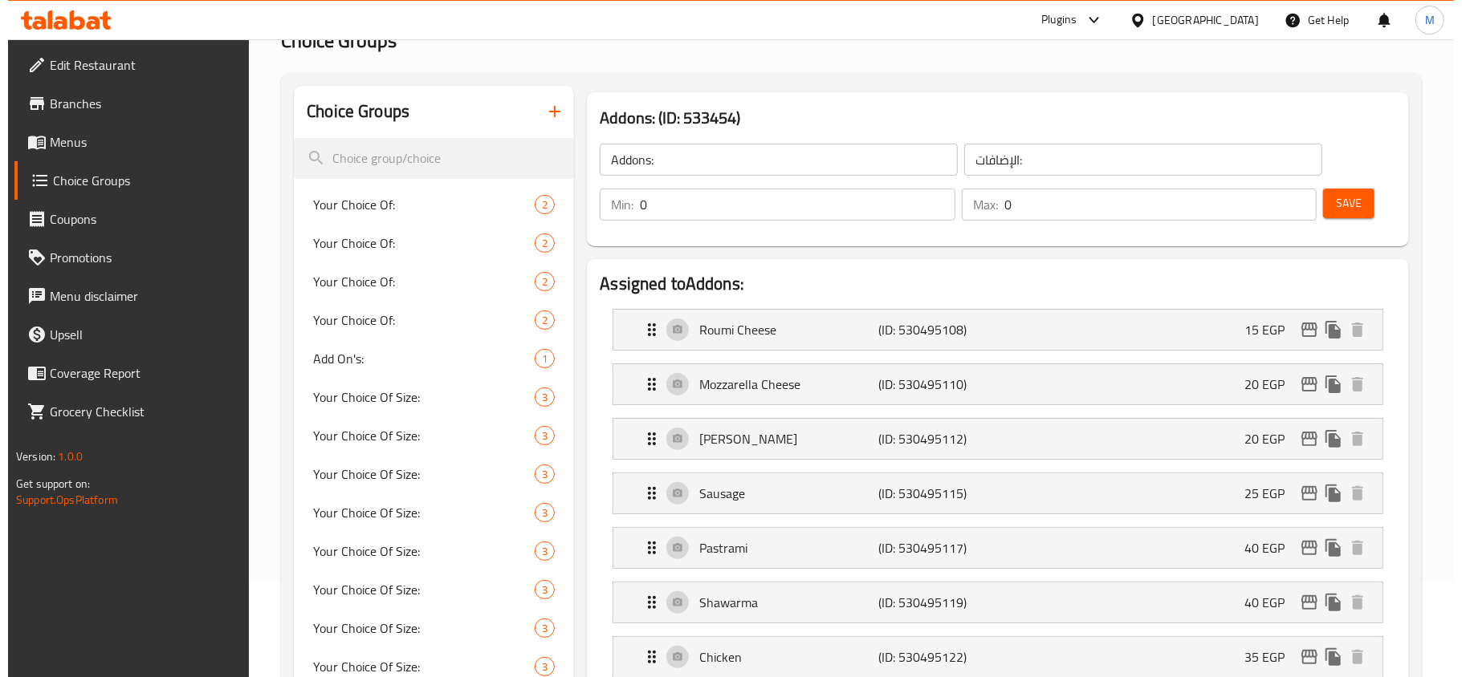
scroll to position [213, 0]
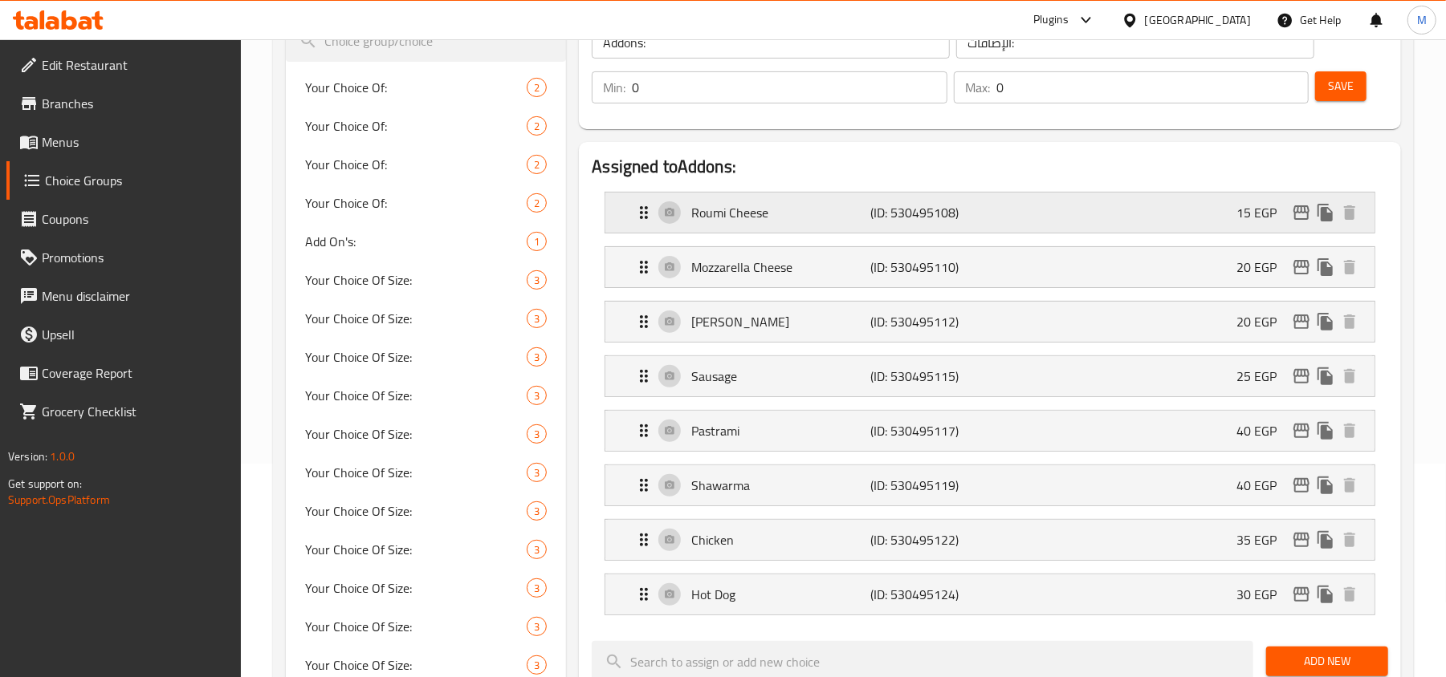
click at [1305, 218] on icon "edit" at bounding box center [1300, 212] width 19 height 19
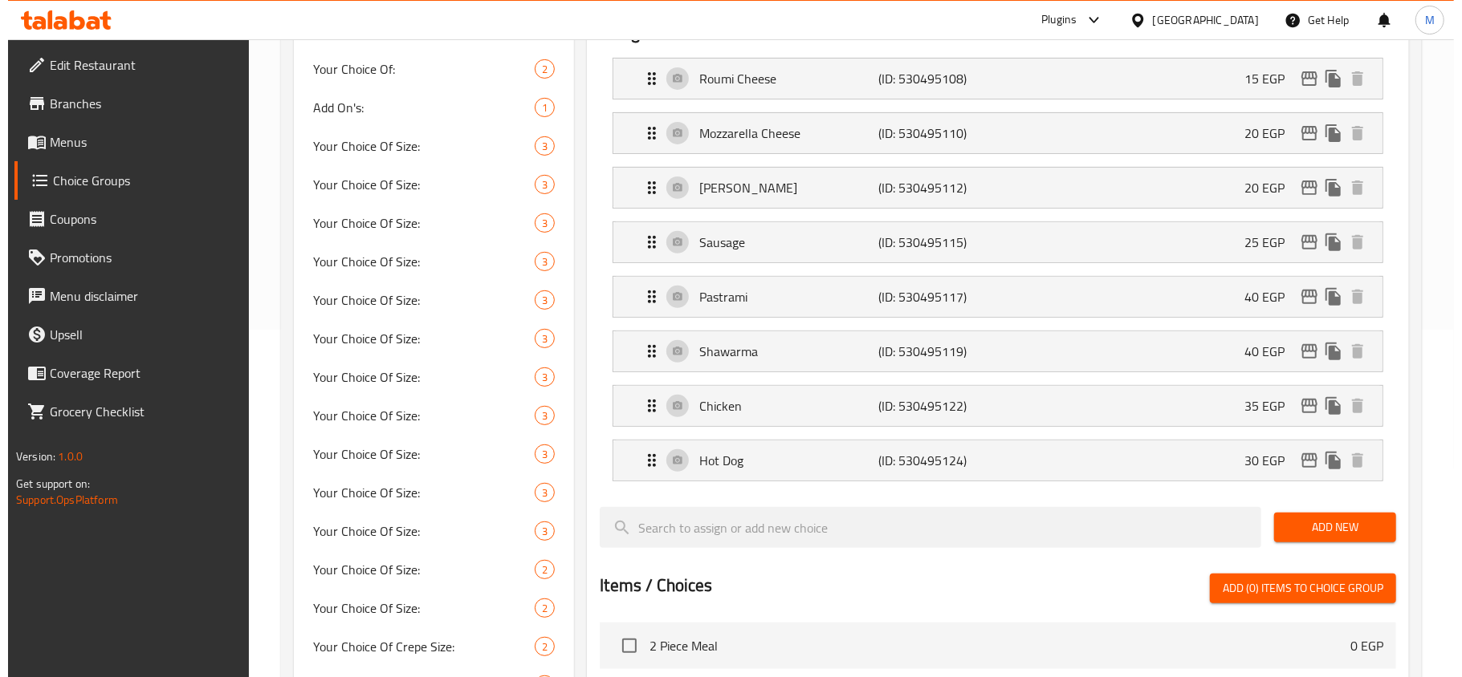
scroll to position [226, 0]
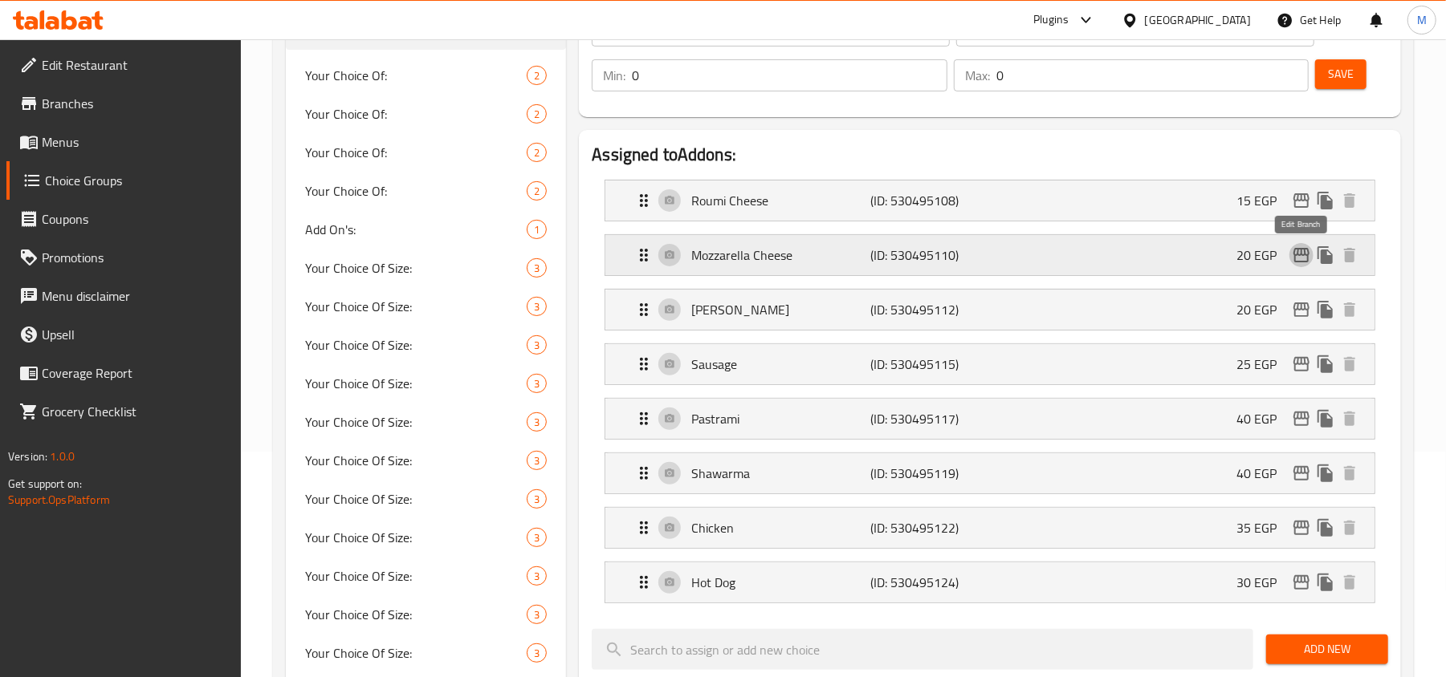
click at [1305, 261] on icon "edit" at bounding box center [1300, 255] width 19 height 19
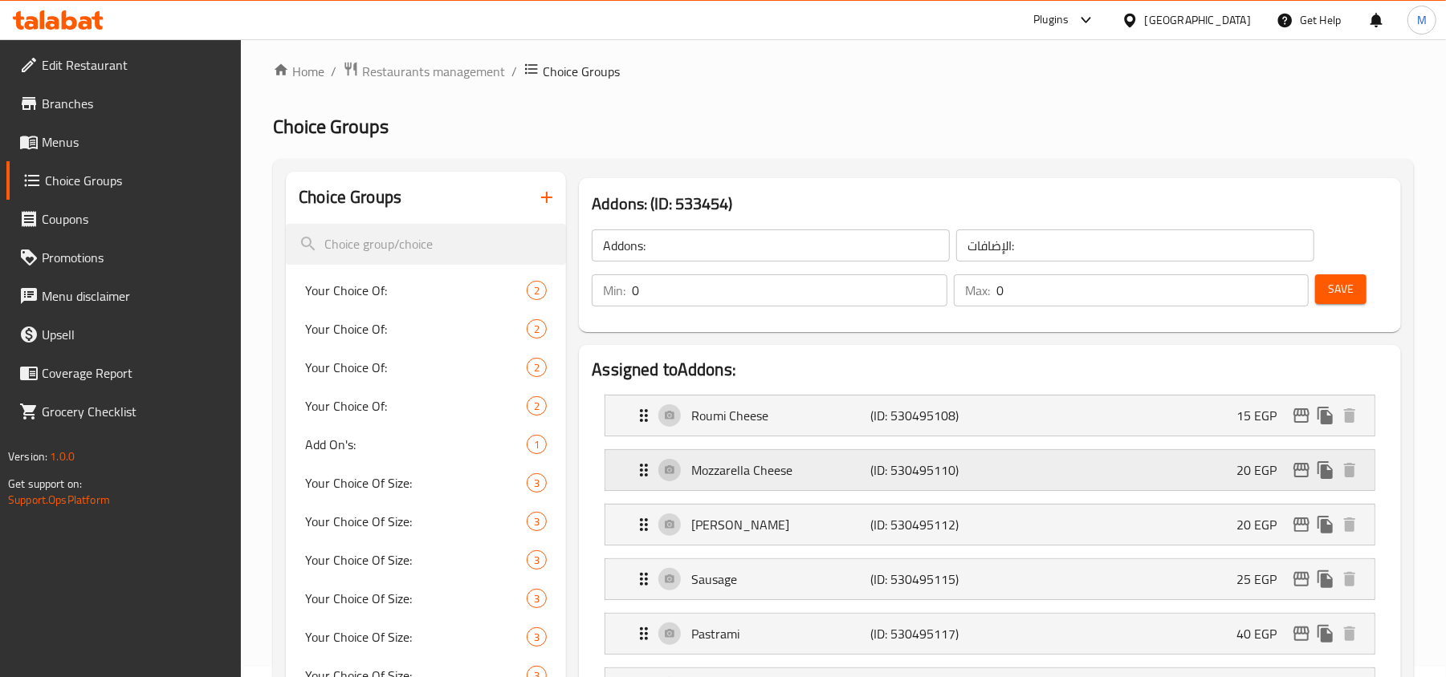
scroll to position [0, 0]
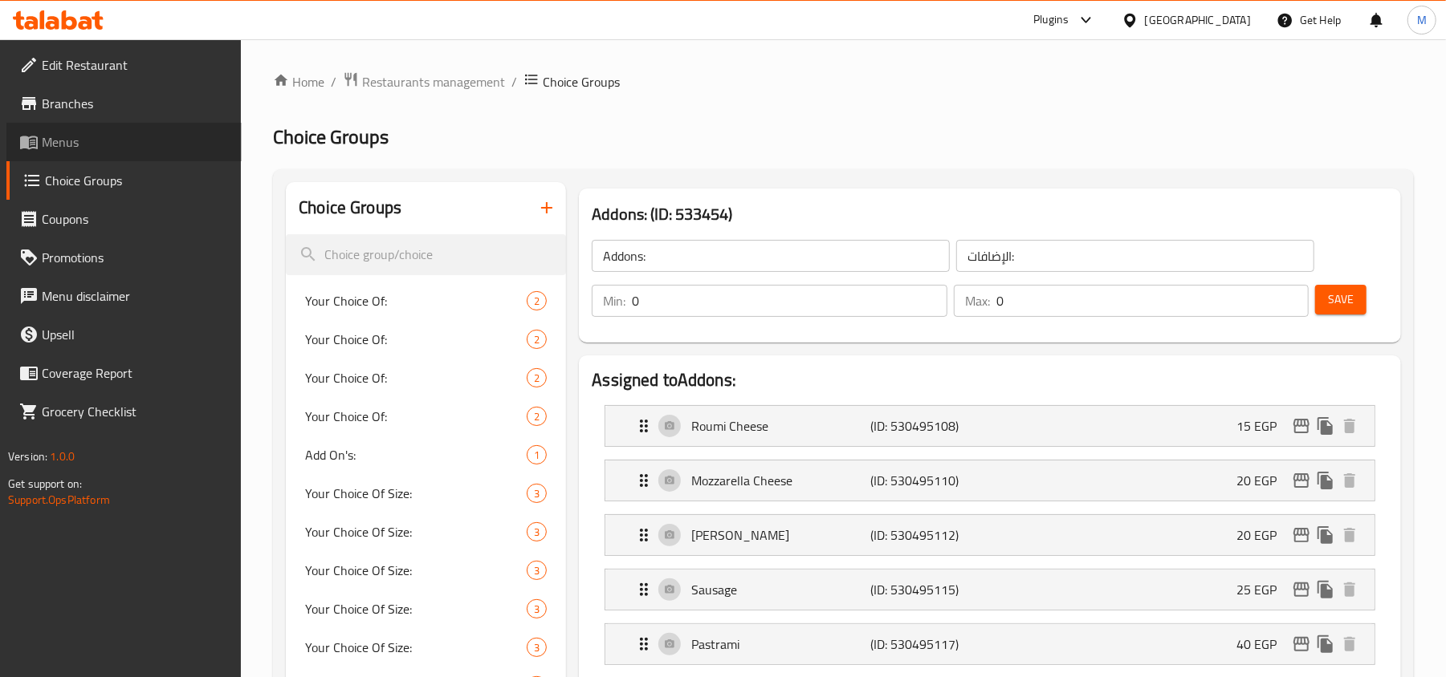
click at [56, 148] on span "Menus" at bounding box center [135, 141] width 187 height 19
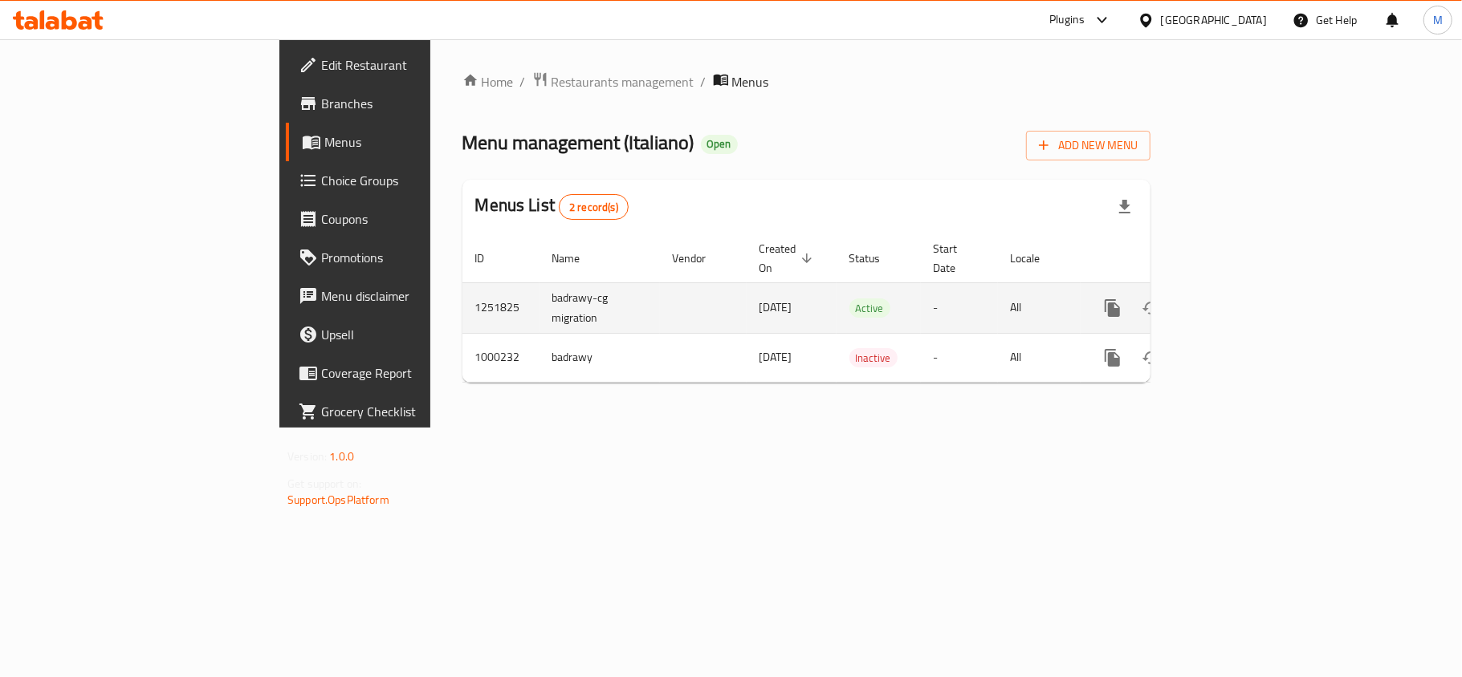
click at [1238, 299] on icon "enhanced table" at bounding box center [1227, 308] width 19 height 19
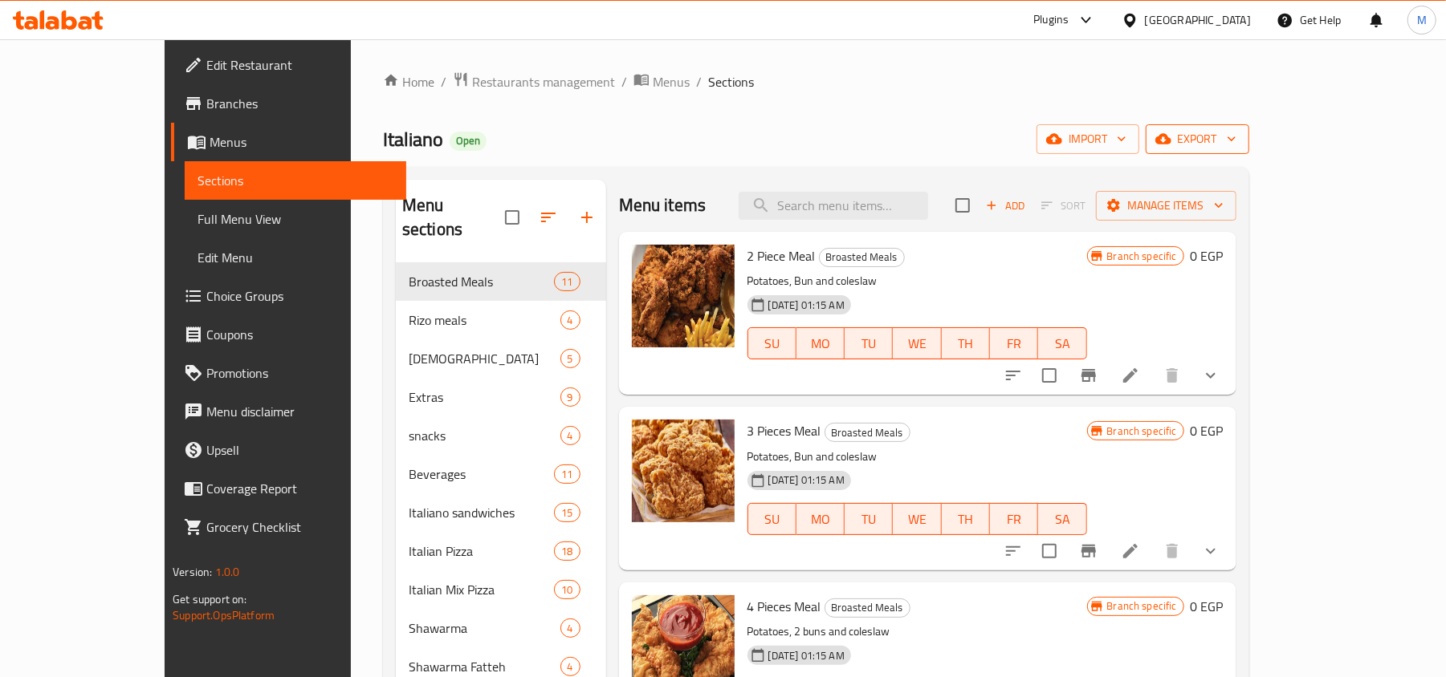
click at [1249, 128] on button "export" at bounding box center [1197, 139] width 104 height 30
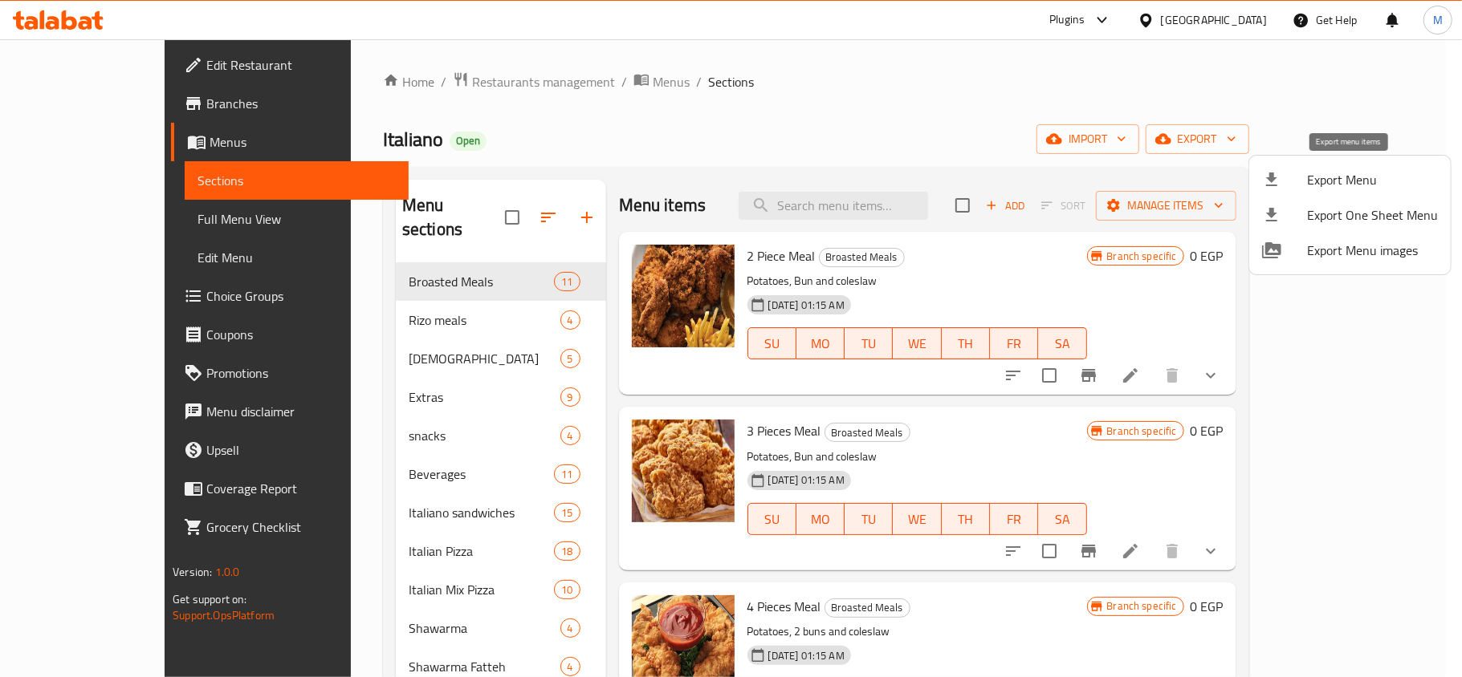
click at [1330, 181] on span "Export Menu" at bounding box center [1372, 179] width 131 height 19
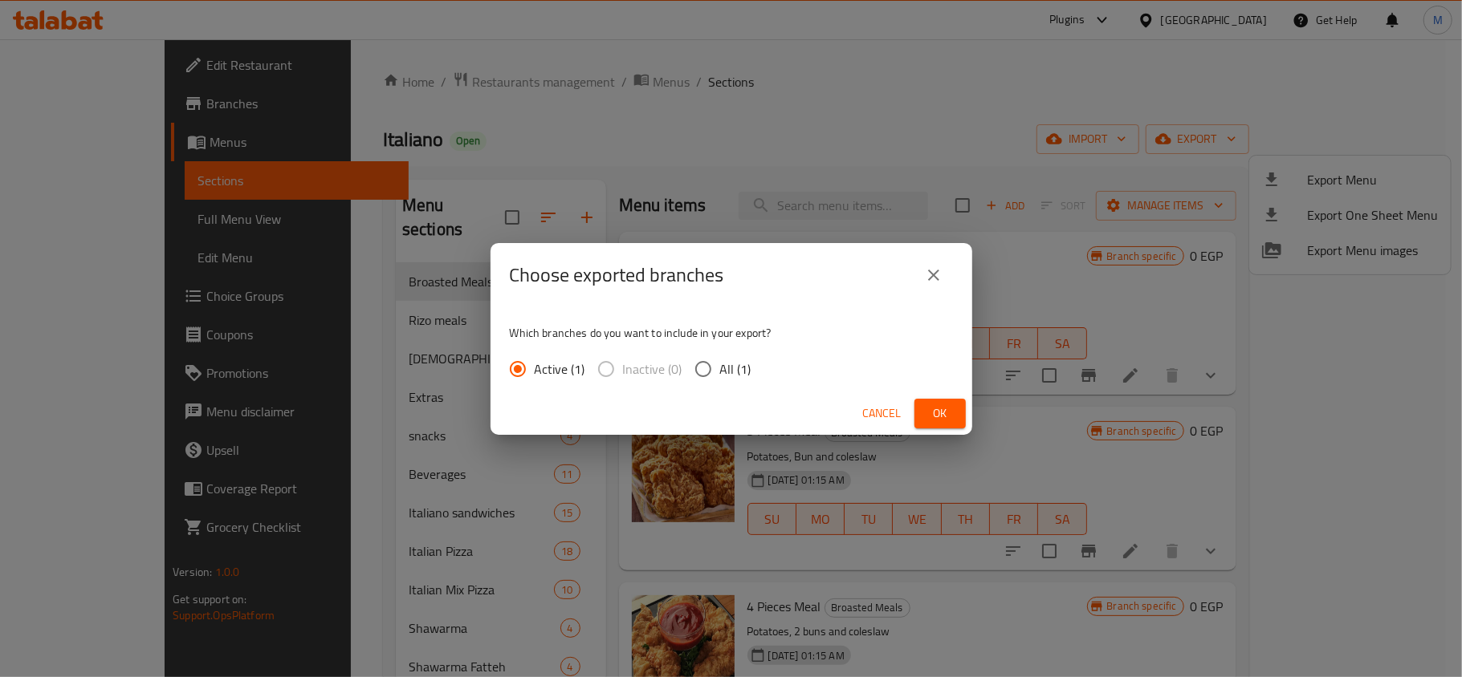
click at [701, 369] on input "All (1)" at bounding box center [703, 369] width 34 height 34
click at [941, 409] on span "Ok" at bounding box center [940, 414] width 26 height 20
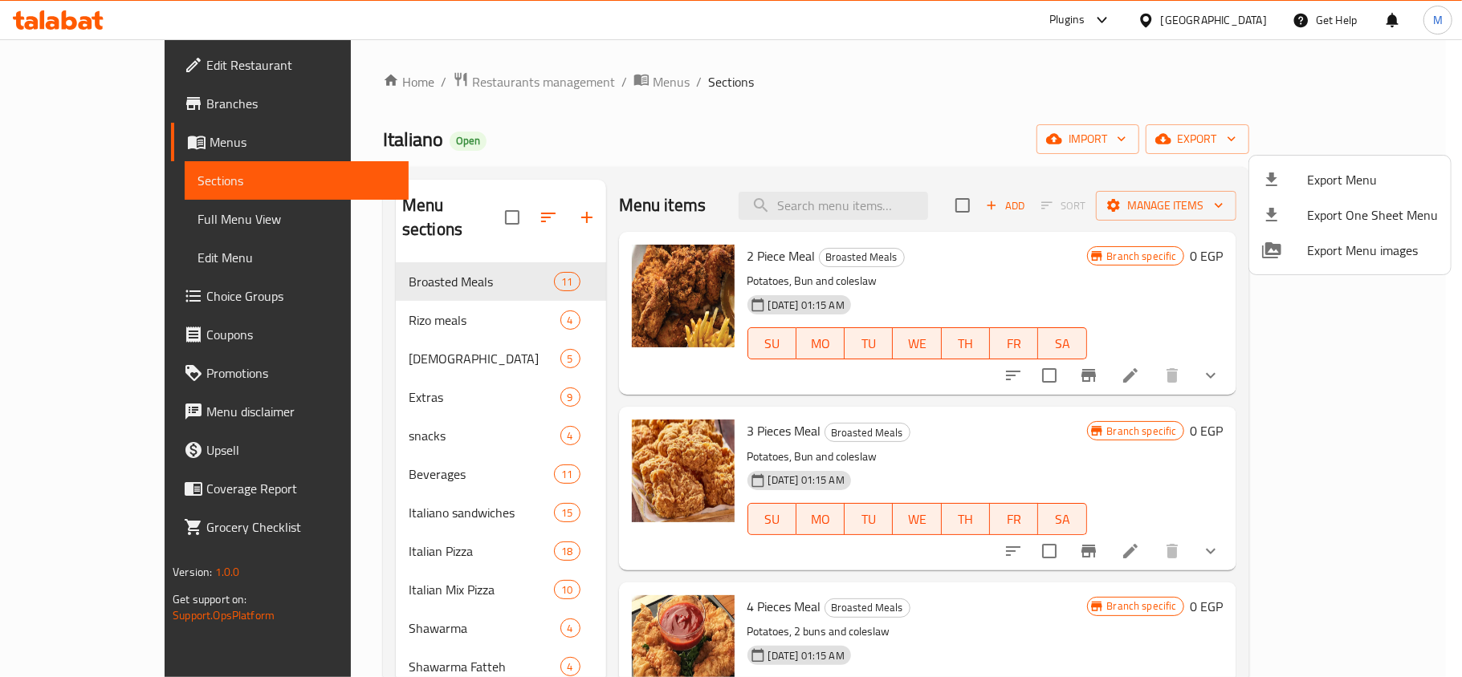
click at [872, 104] on div at bounding box center [731, 338] width 1462 height 677
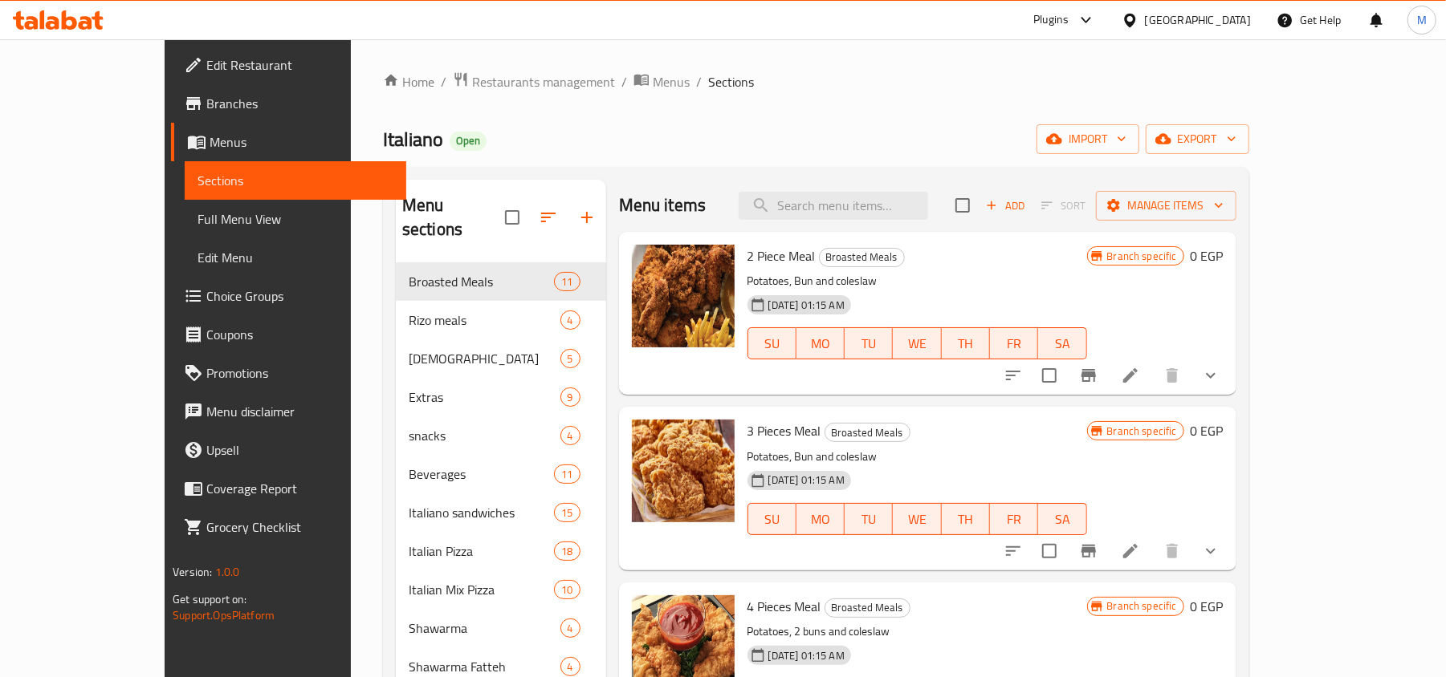
click at [666, 136] on div "Italiano Open import export" at bounding box center [816, 139] width 866 height 30
click at [899, 201] on input "search" at bounding box center [832, 206] width 189 height 28
paste input "علبة بطاطس بصوص الشيدر"
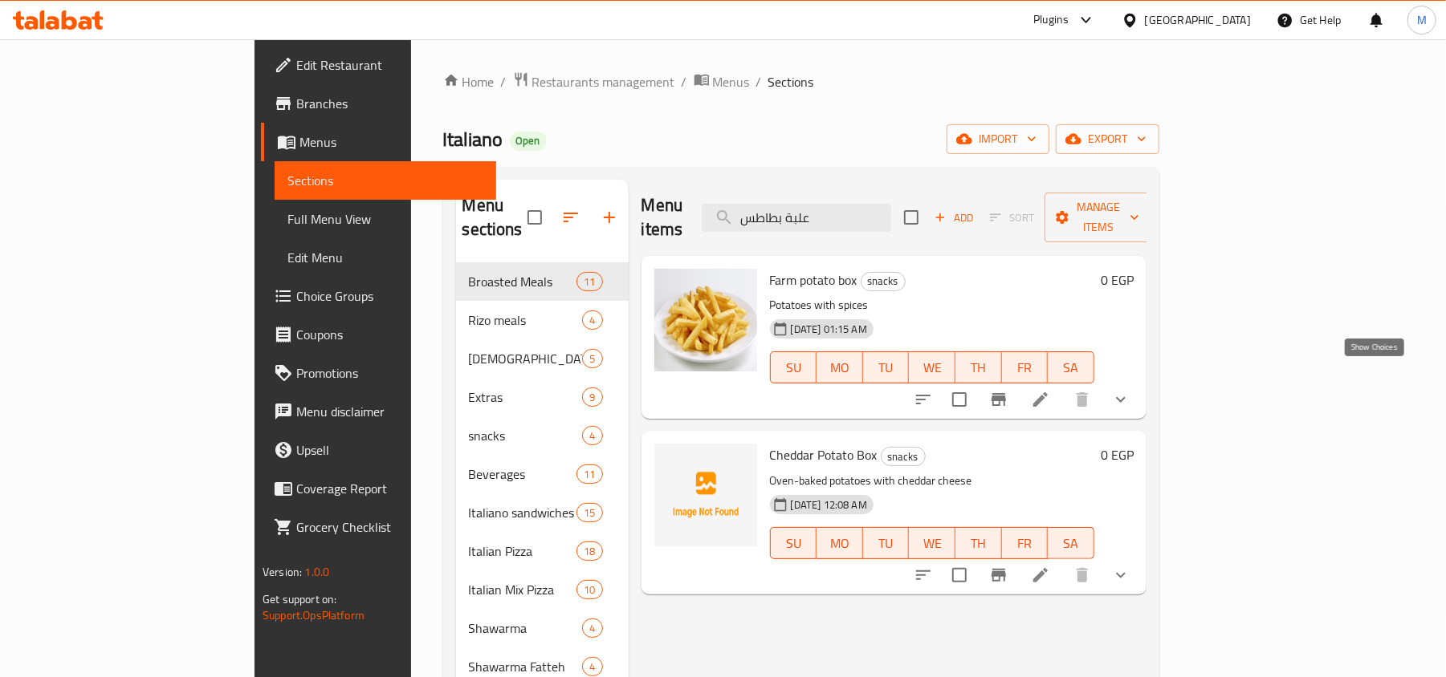
click at [1130, 390] on icon "show more" at bounding box center [1120, 399] width 19 height 19
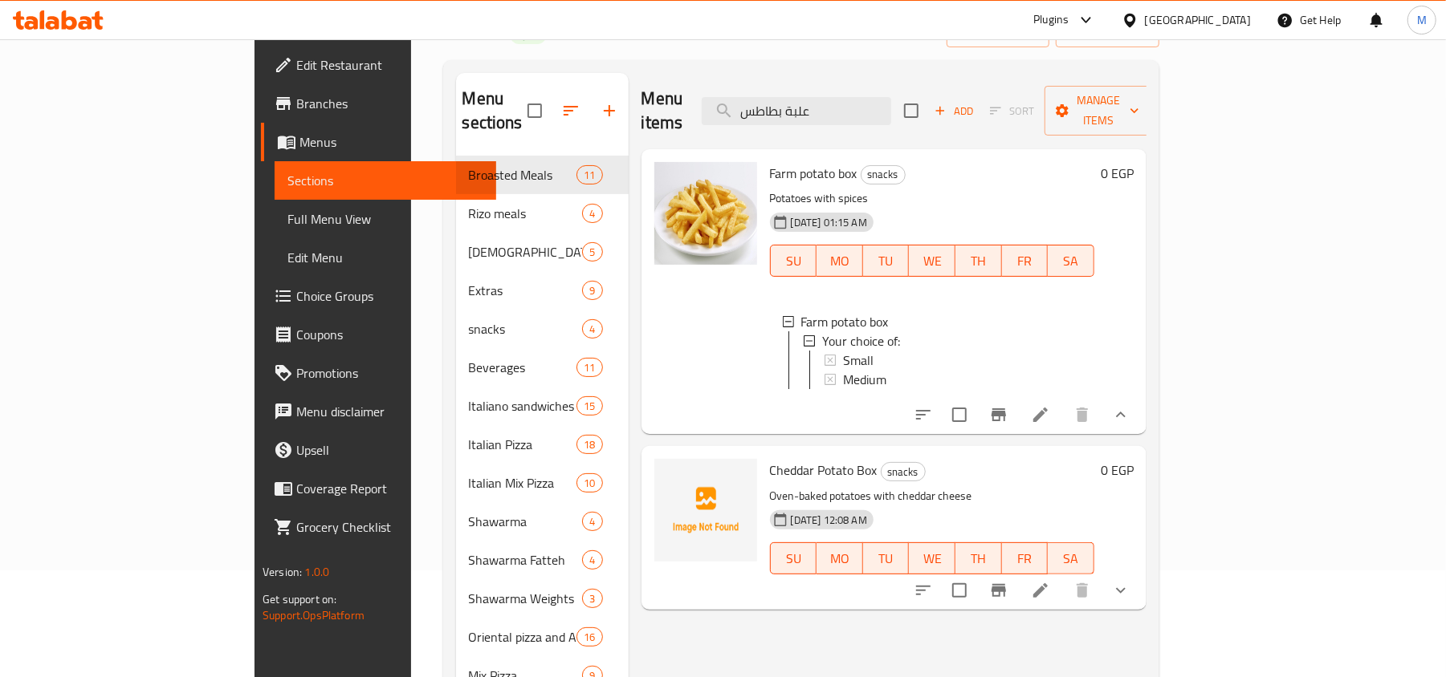
scroll to position [213, 0]
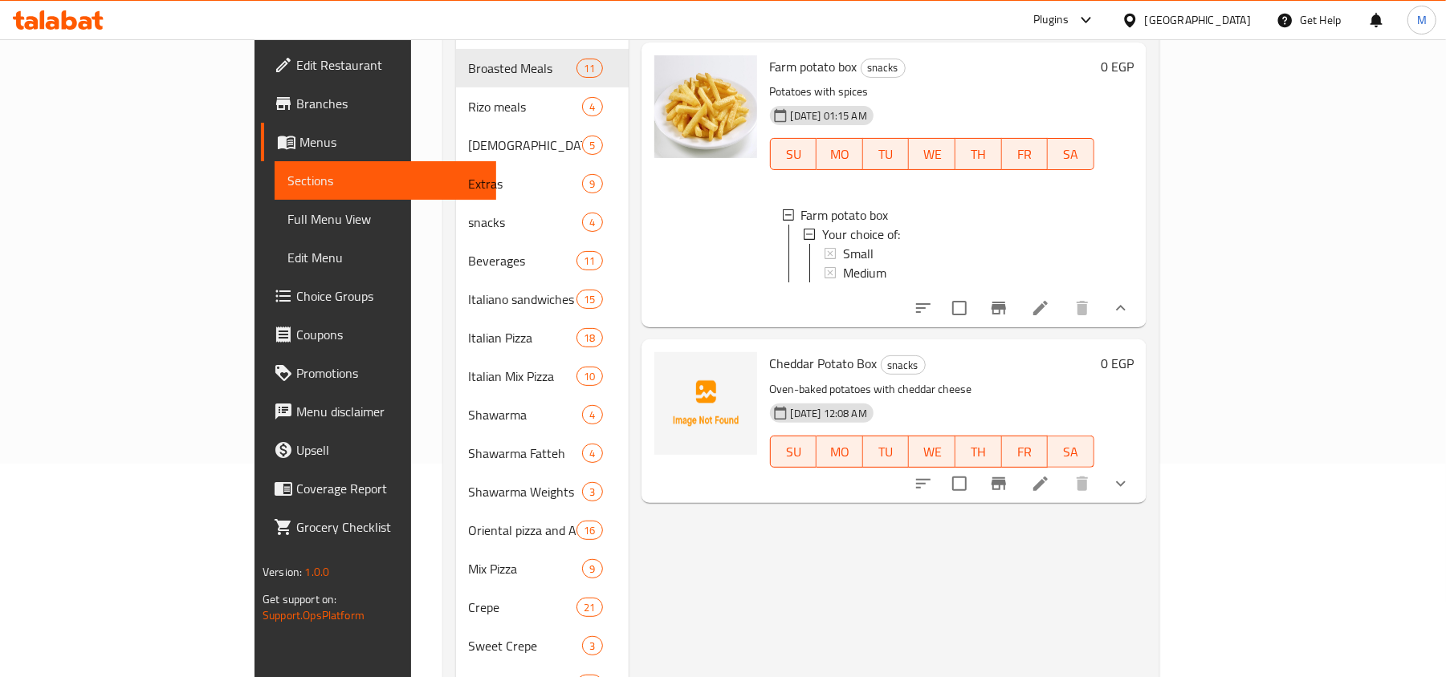
click at [1140, 482] on button "show more" at bounding box center [1120, 484] width 39 height 39
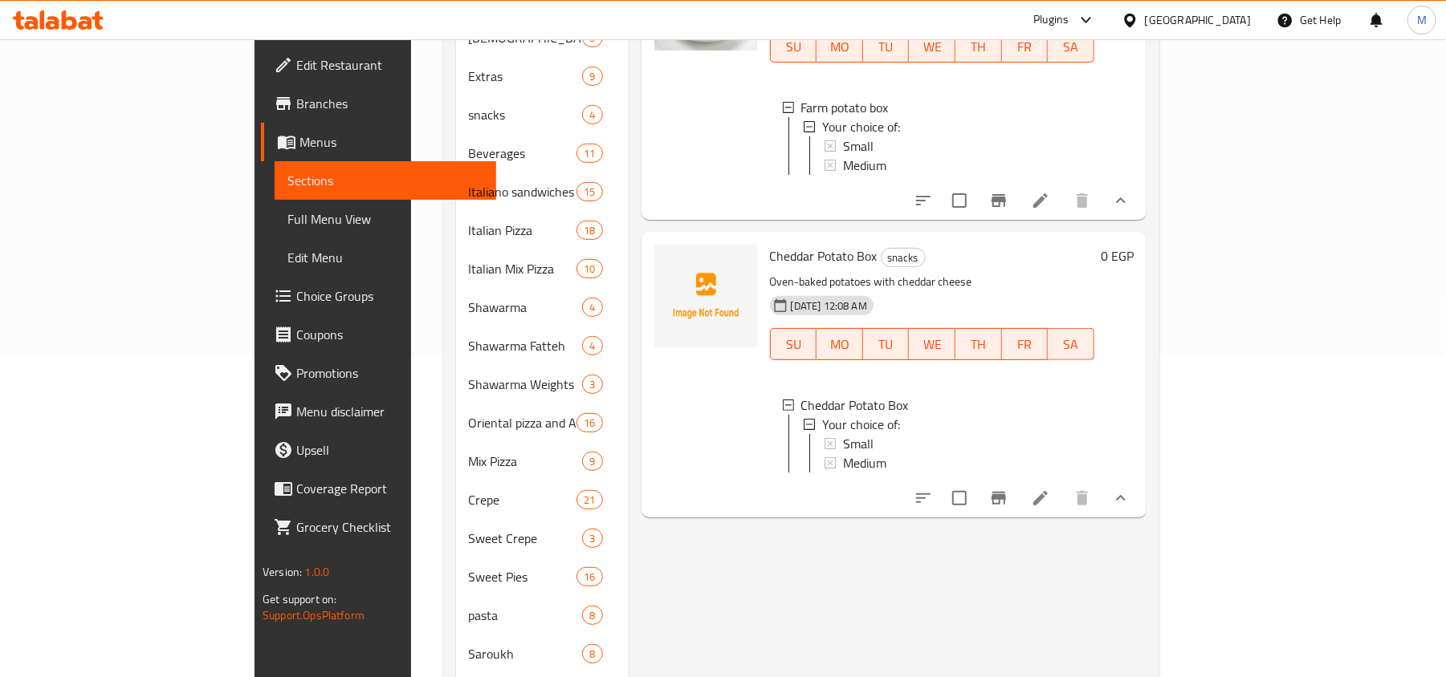
scroll to position [0, 0]
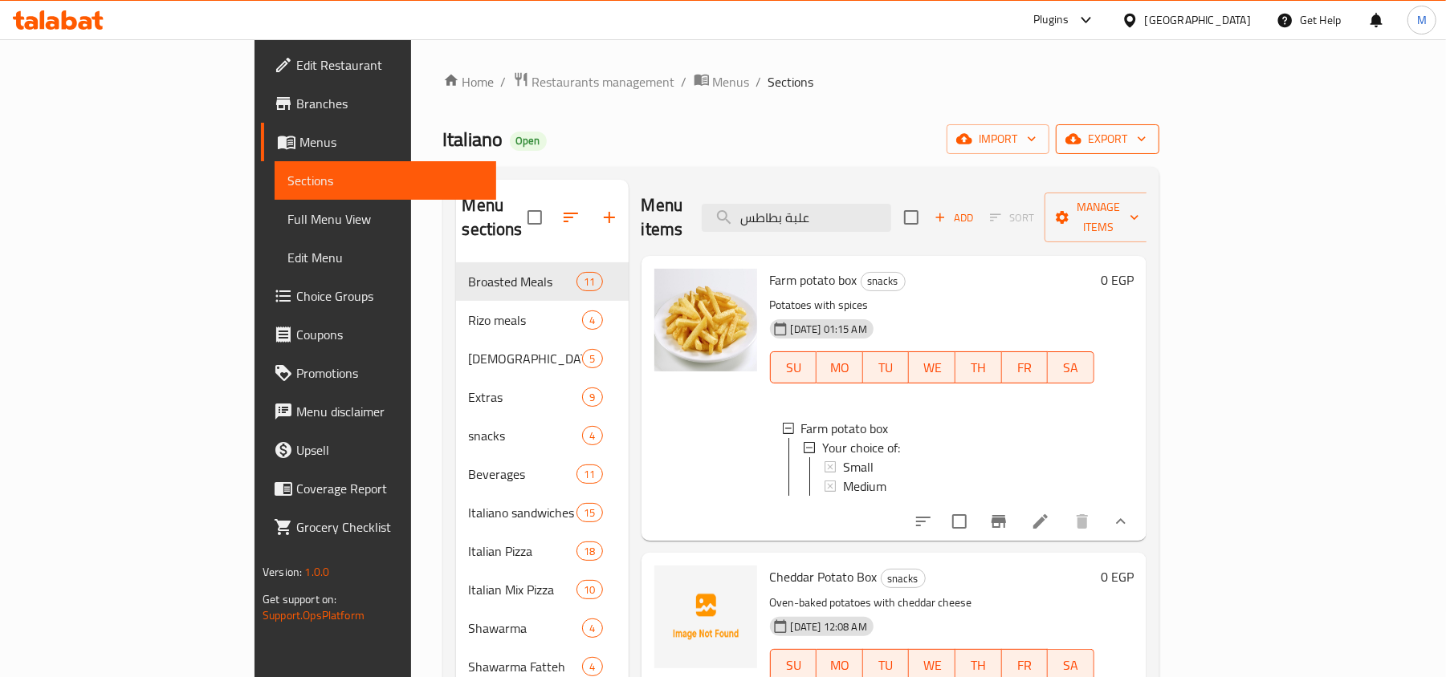
click at [1146, 129] on span "export" at bounding box center [1107, 139] width 78 height 20
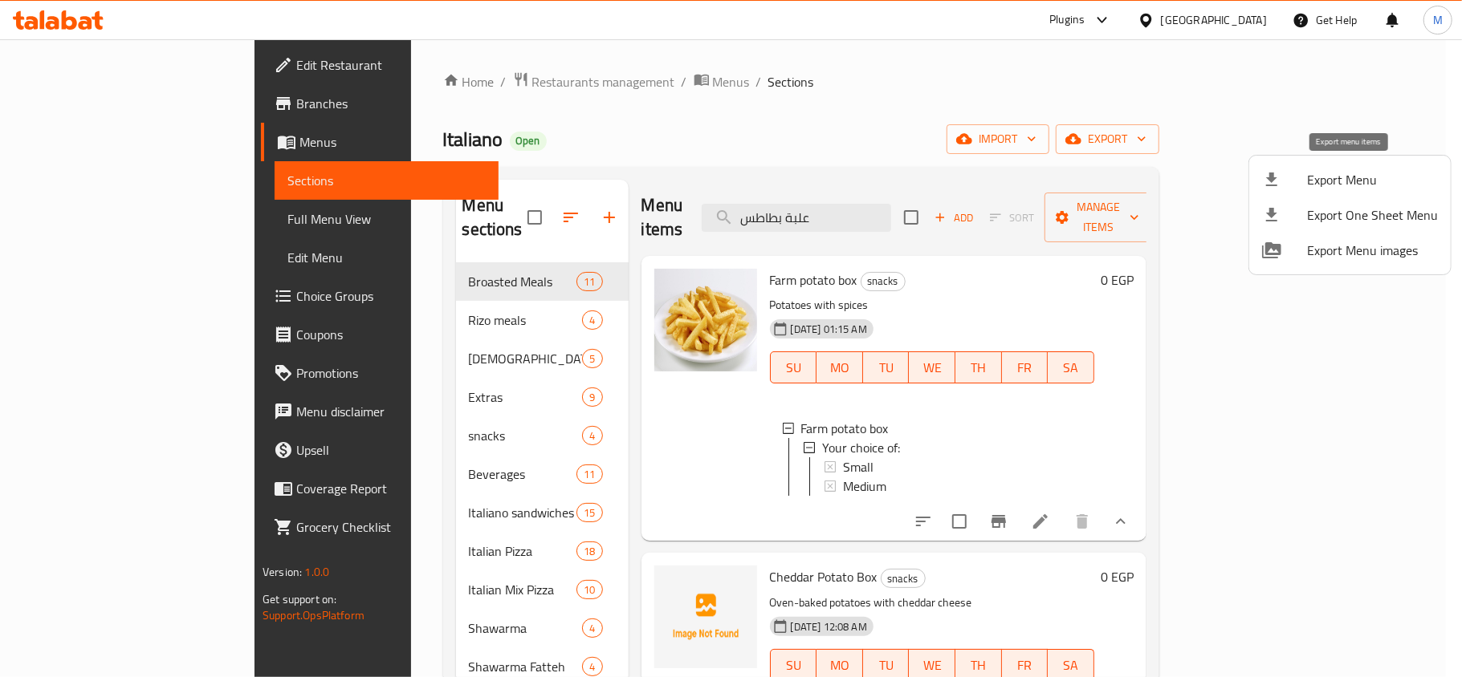
click at [1324, 177] on span "Export Menu" at bounding box center [1372, 179] width 131 height 19
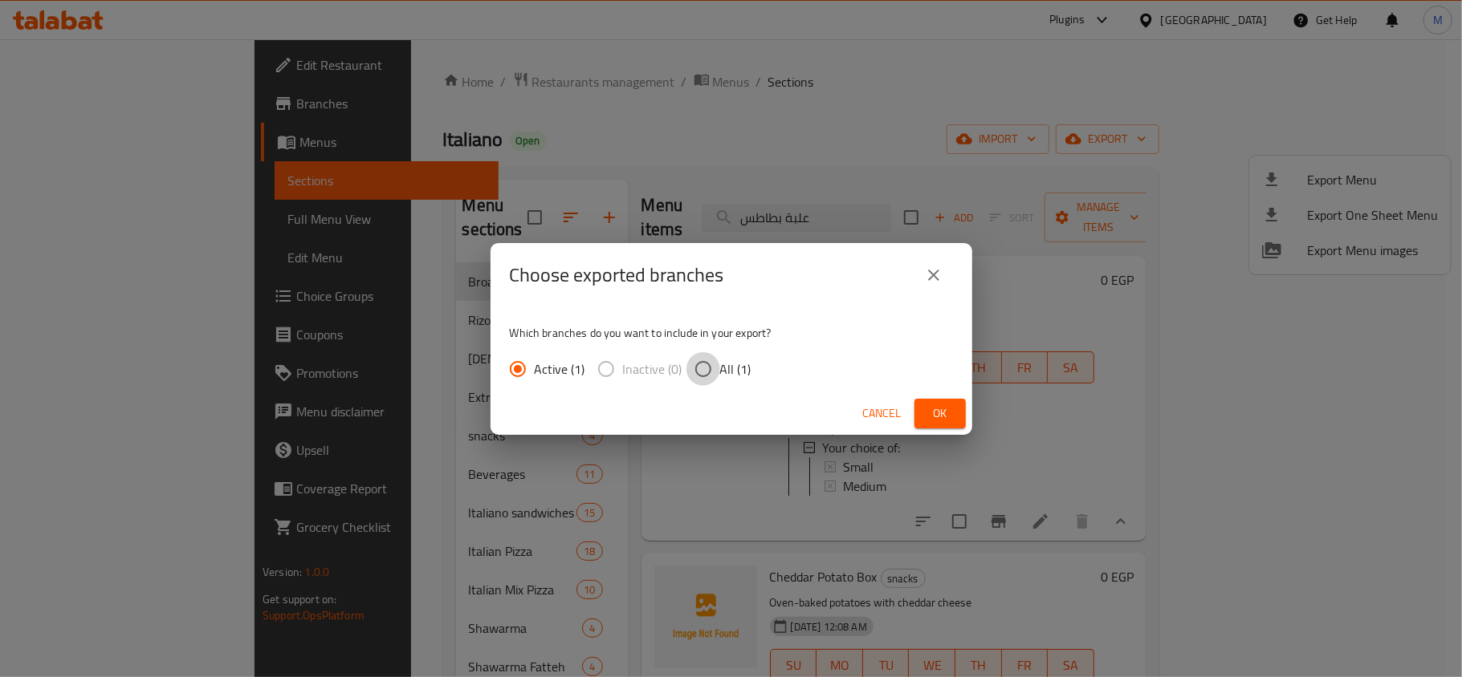
click at [701, 368] on input "All (1)" at bounding box center [703, 369] width 34 height 34
click at [928, 408] on span "Ok" at bounding box center [940, 414] width 26 height 20
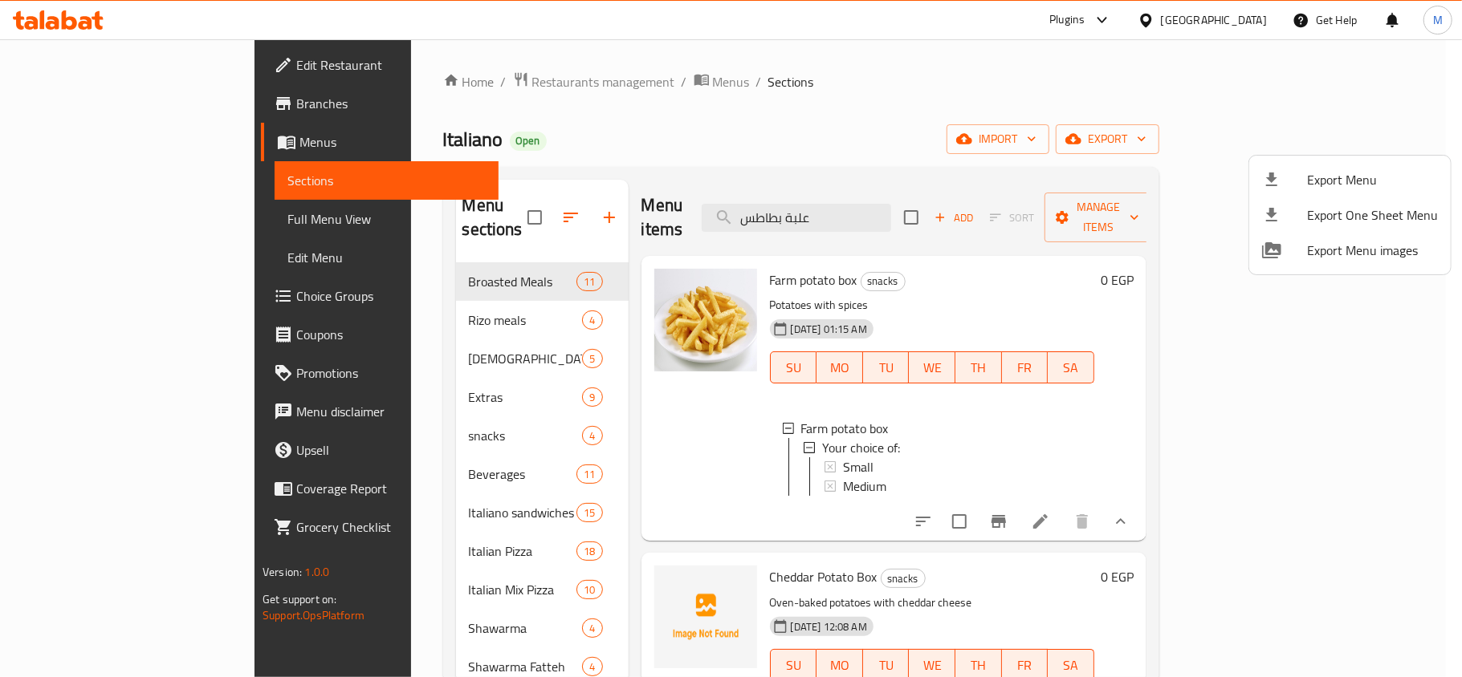
click at [459, 67] on div at bounding box center [731, 338] width 1462 height 677
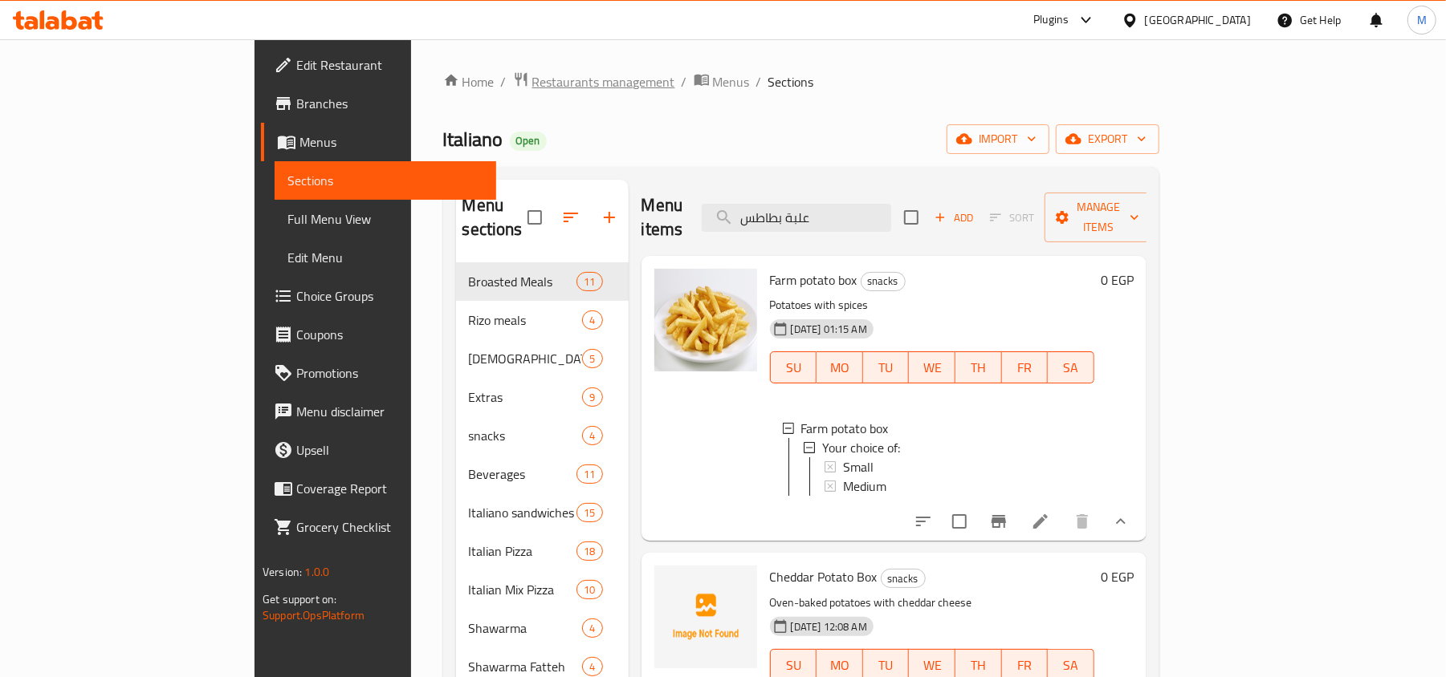
click at [532, 75] on span "Restaurants management" at bounding box center [603, 81] width 143 height 19
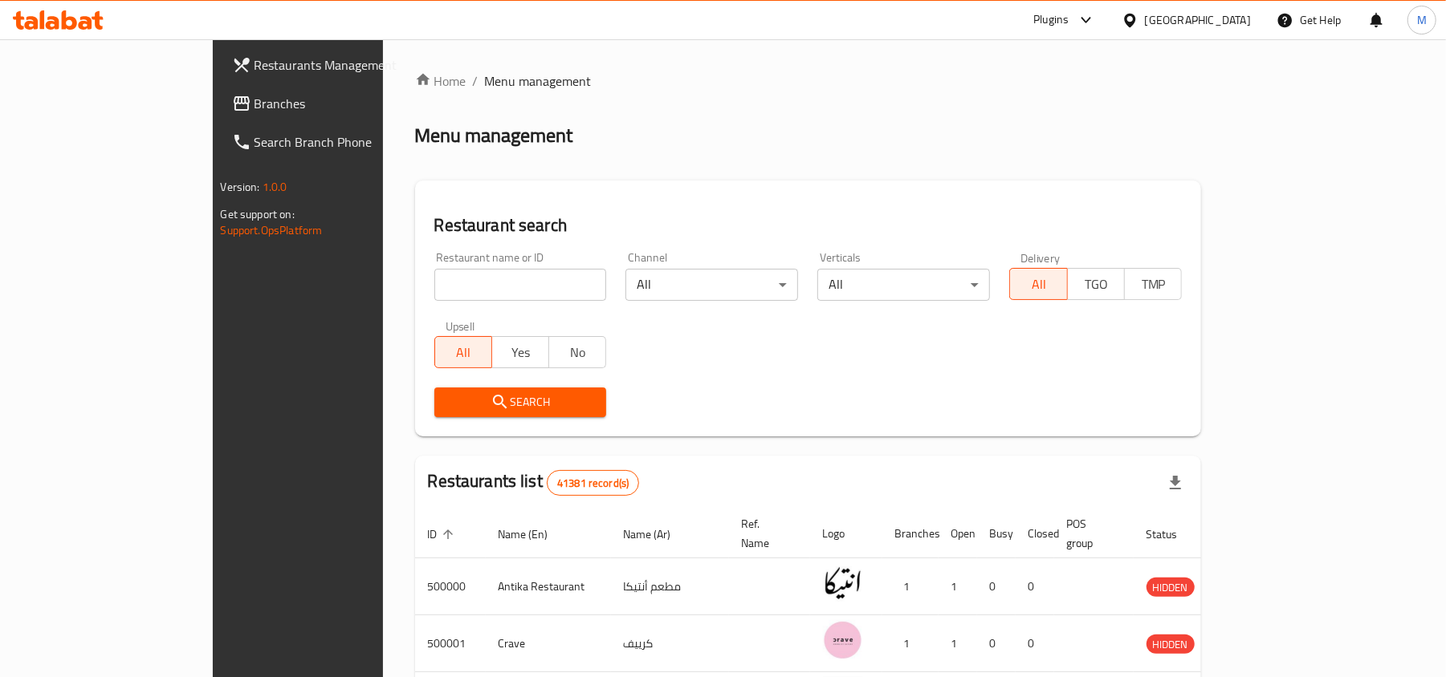
click at [254, 100] on span "Branches" at bounding box center [347, 103] width 187 height 19
